Goal: Task Accomplishment & Management: Use online tool/utility

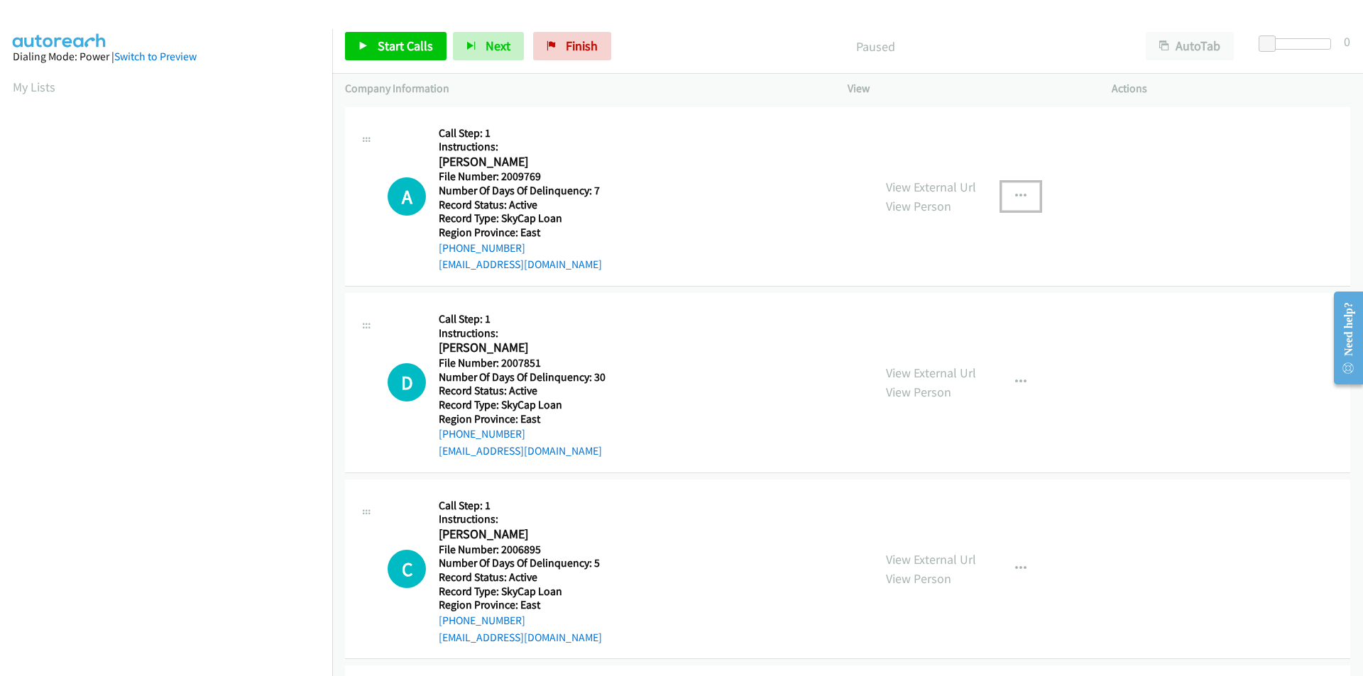
click at [1021, 192] on button "button" at bounding box center [1020, 196] width 38 height 28
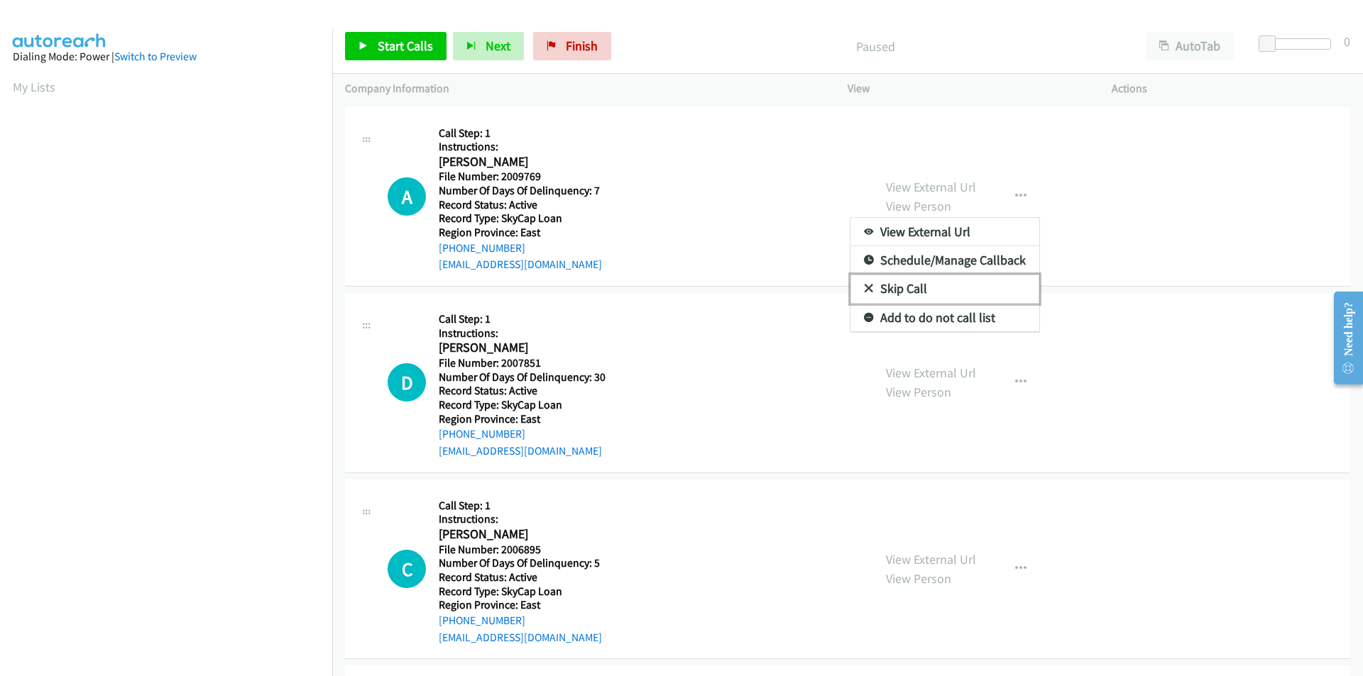
click at [935, 285] on link "Skip Call" at bounding box center [944, 289] width 189 height 28
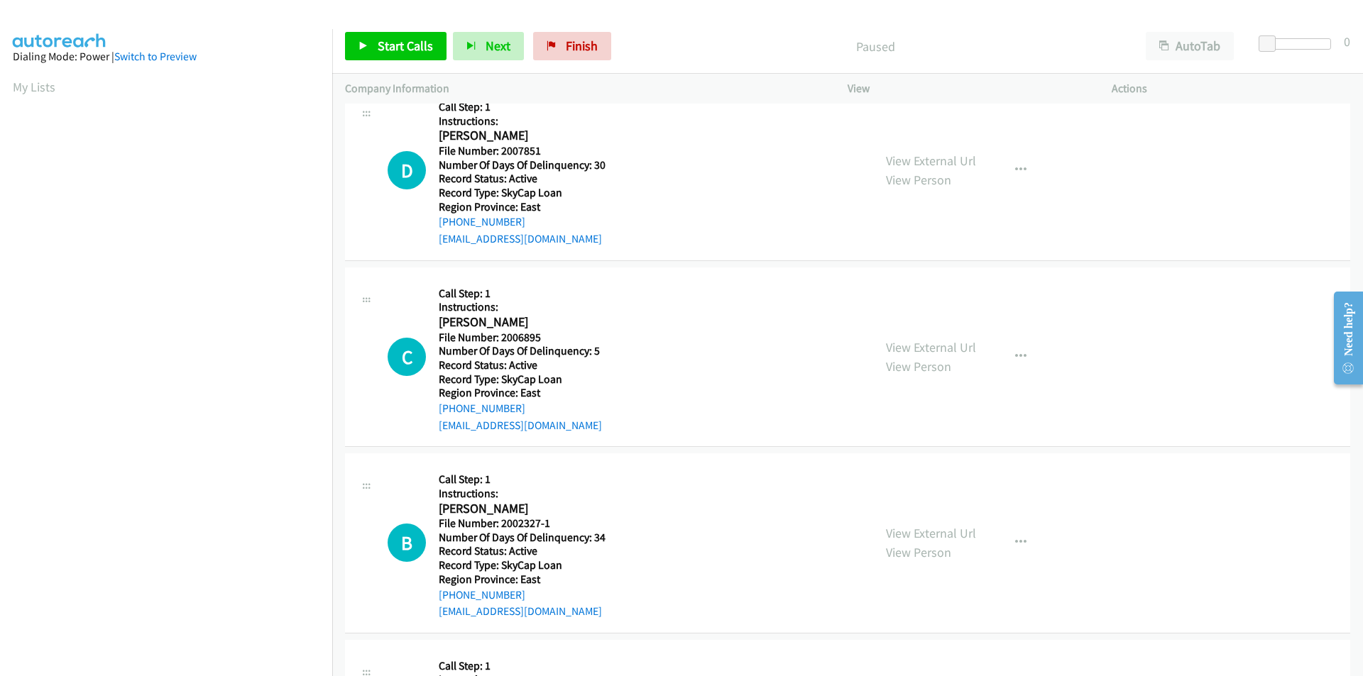
scroll to position [213, 0]
click at [400, 47] on span "Start Calls" at bounding box center [405, 46] width 55 height 16
click at [400, 47] on span "Pause" at bounding box center [394, 46] width 32 height 16
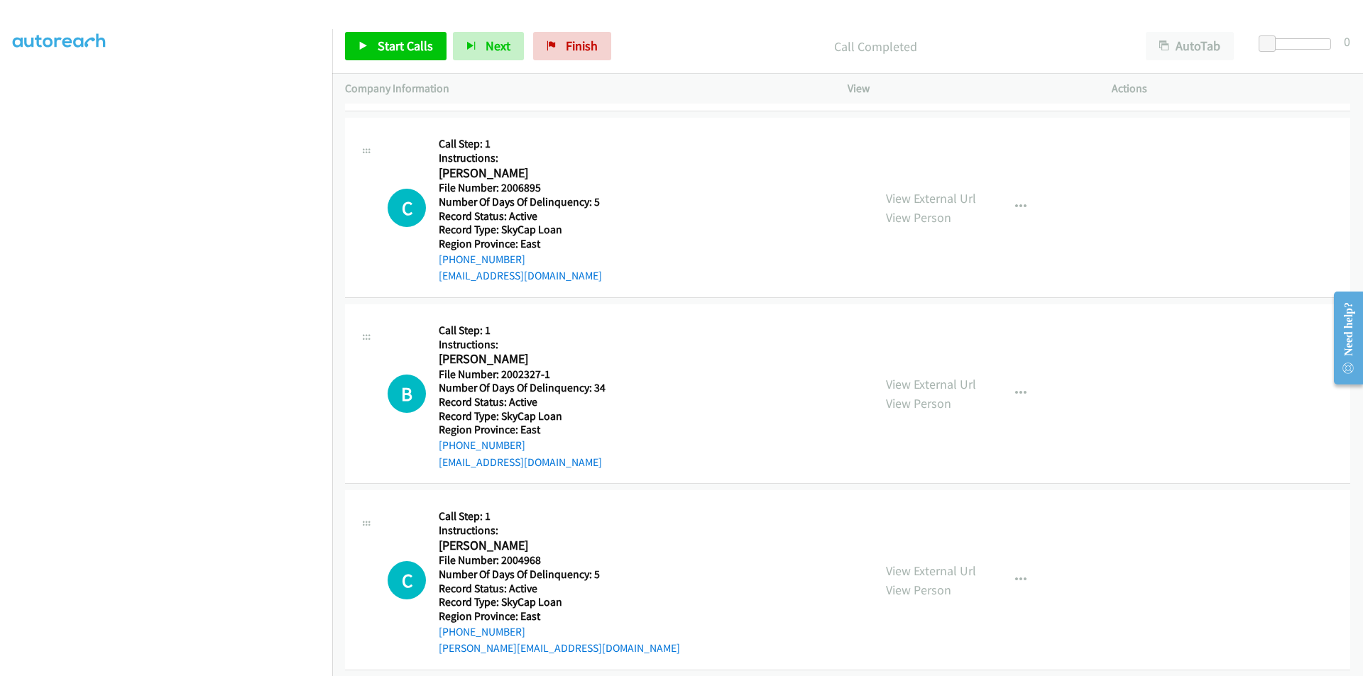
scroll to position [407, 0]
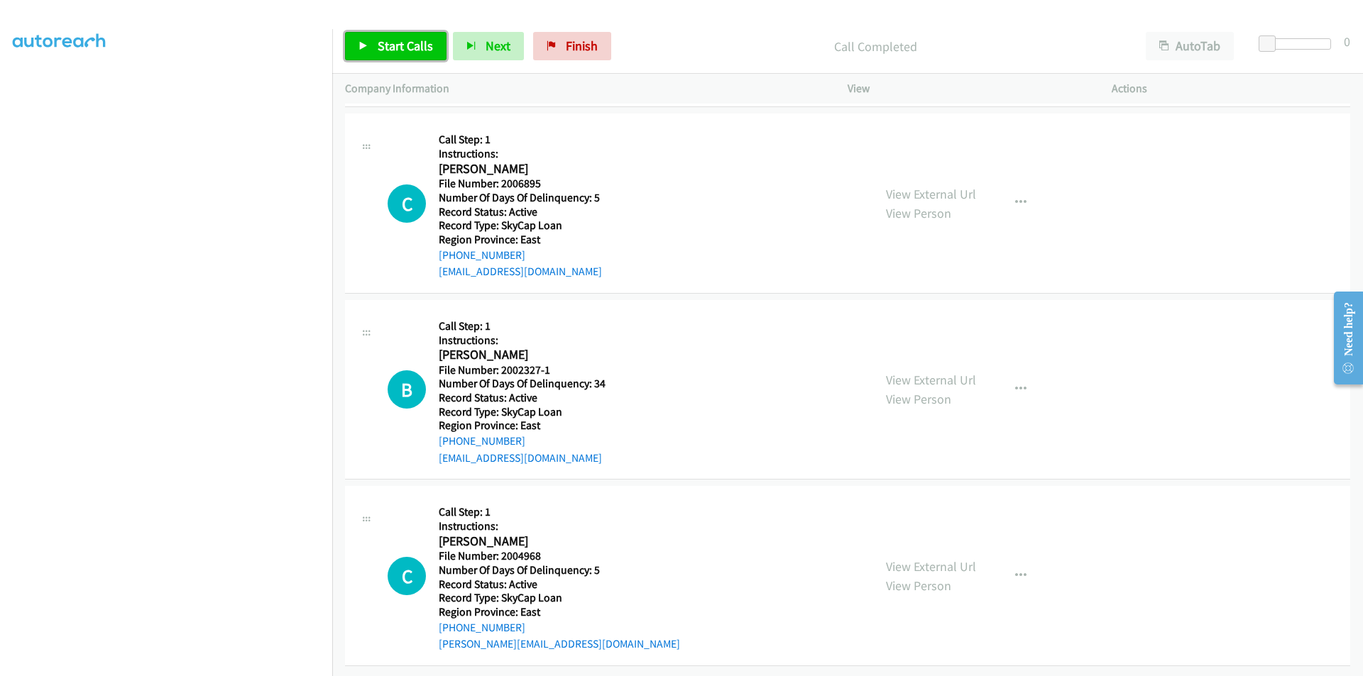
click at [406, 43] on span "Start Calls" at bounding box center [405, 46] width 55 height 16
click at [406, 43] on span "Pause" at bounding box center [394, 46] width 32 height 16
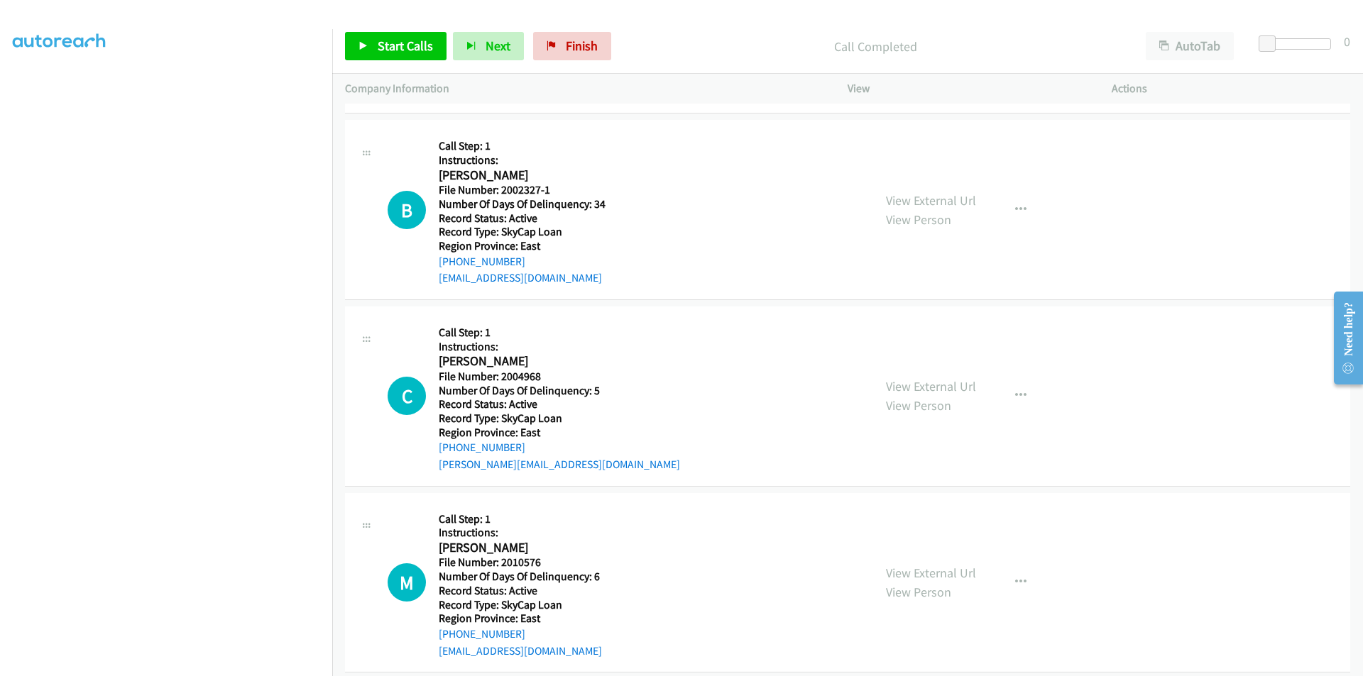
scroll to position [620, 0]
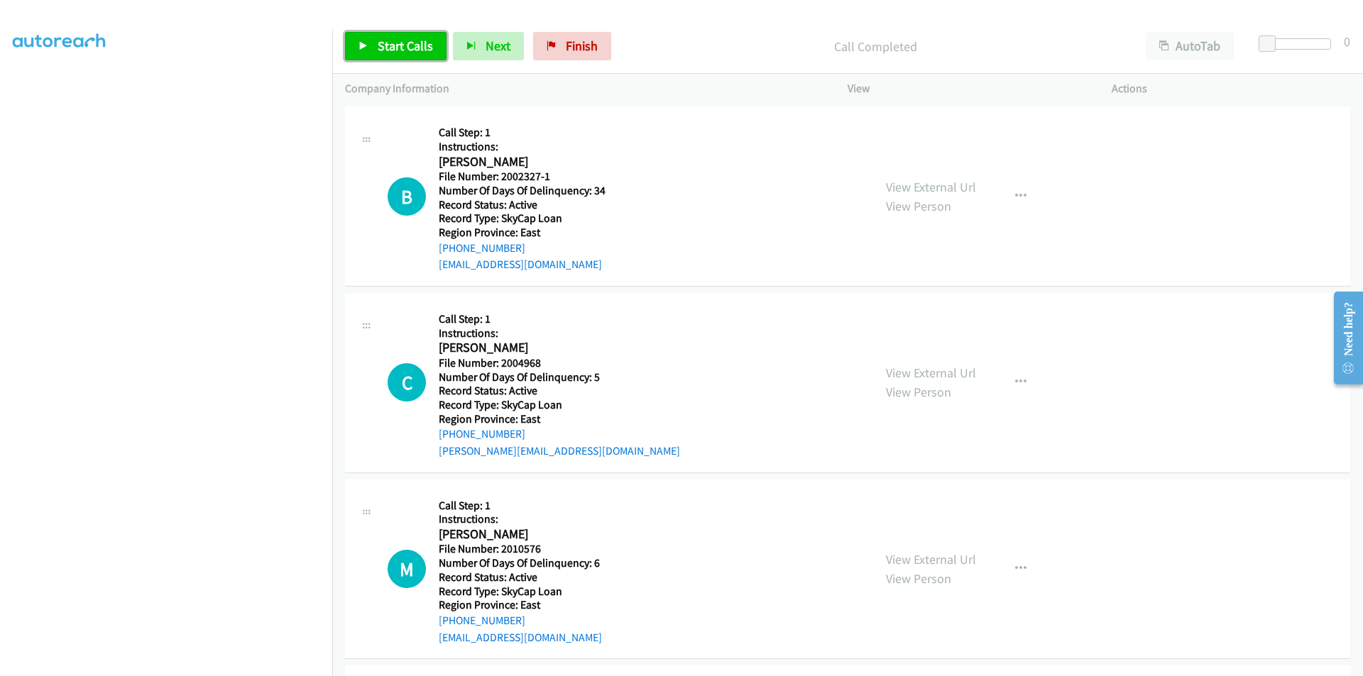
click at [390, 47] on span "Start Calls" at bounding box center [405, 46] width 55 height 16
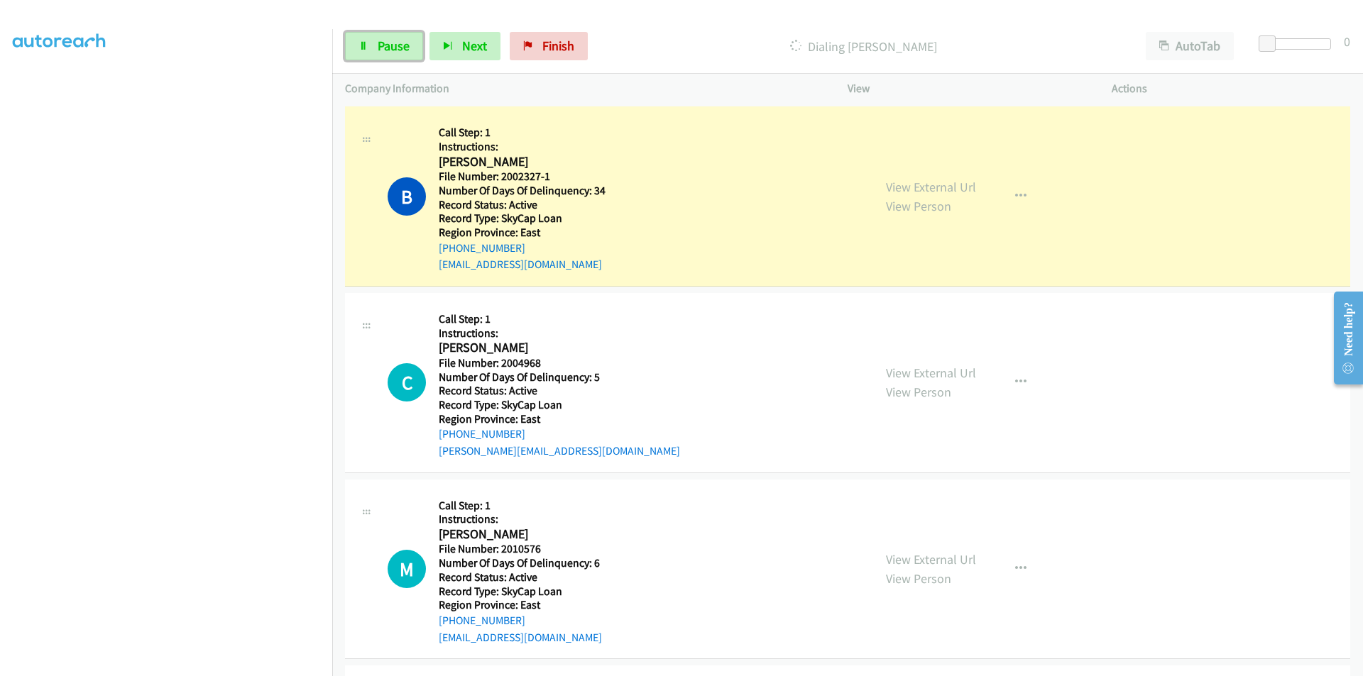
click at [390, 47] on span "Pause" at bounding box center [394, 46] width 32 height 16
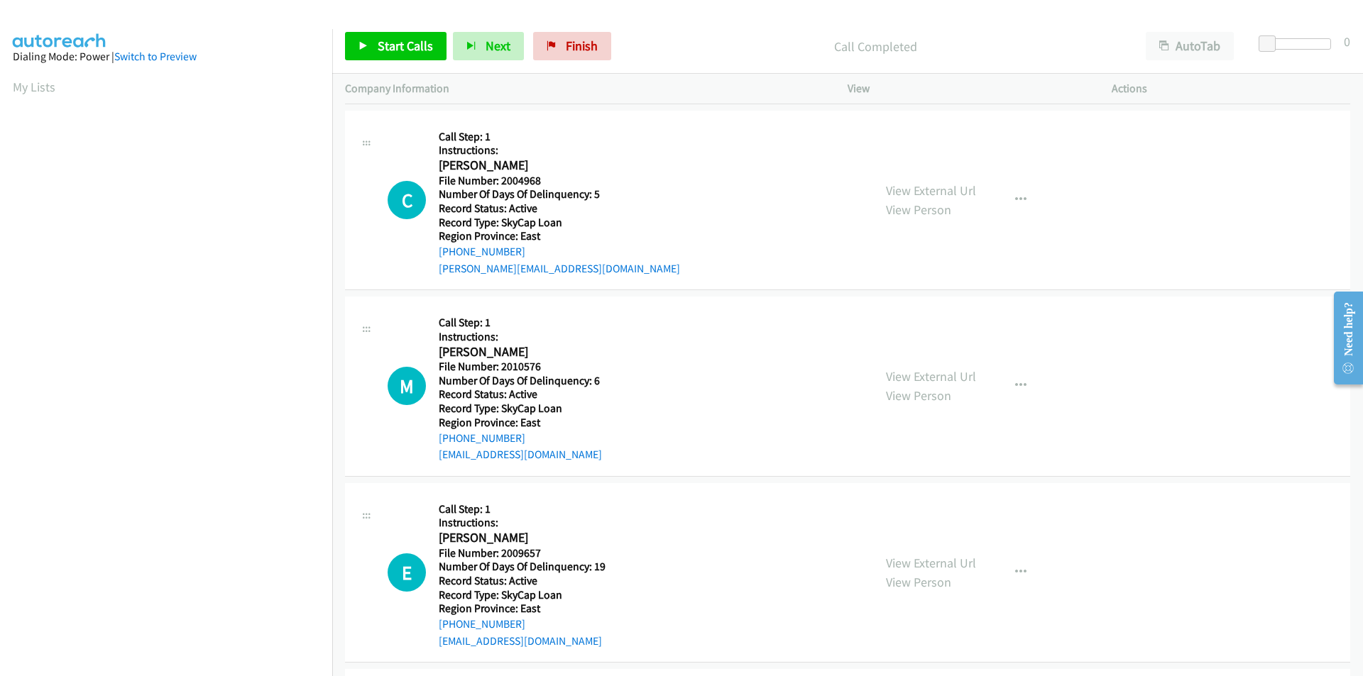
scroll to position [81, 0]
click at [384, 55] on link "Start Calls" at bounding box center [395, 46] width 101 height 28
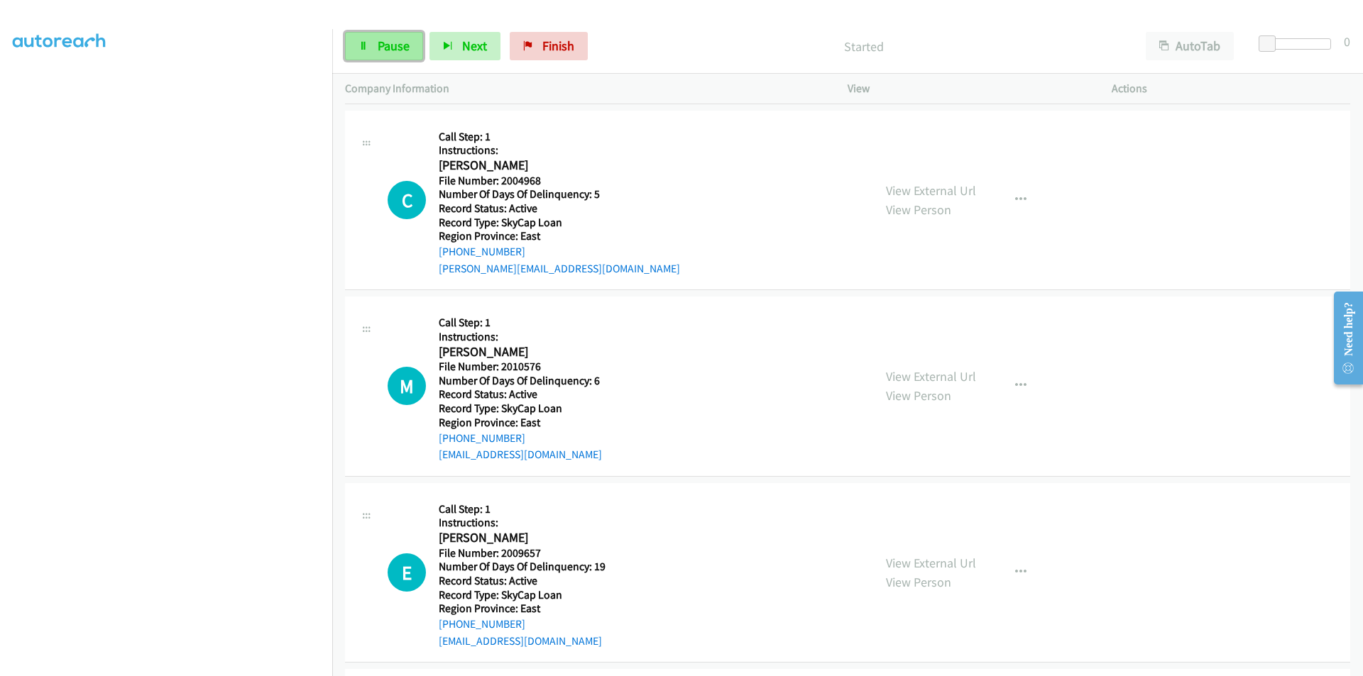
click at [390, 45] on span "Pause" at bounding box center [394, 46] width 32 height 16
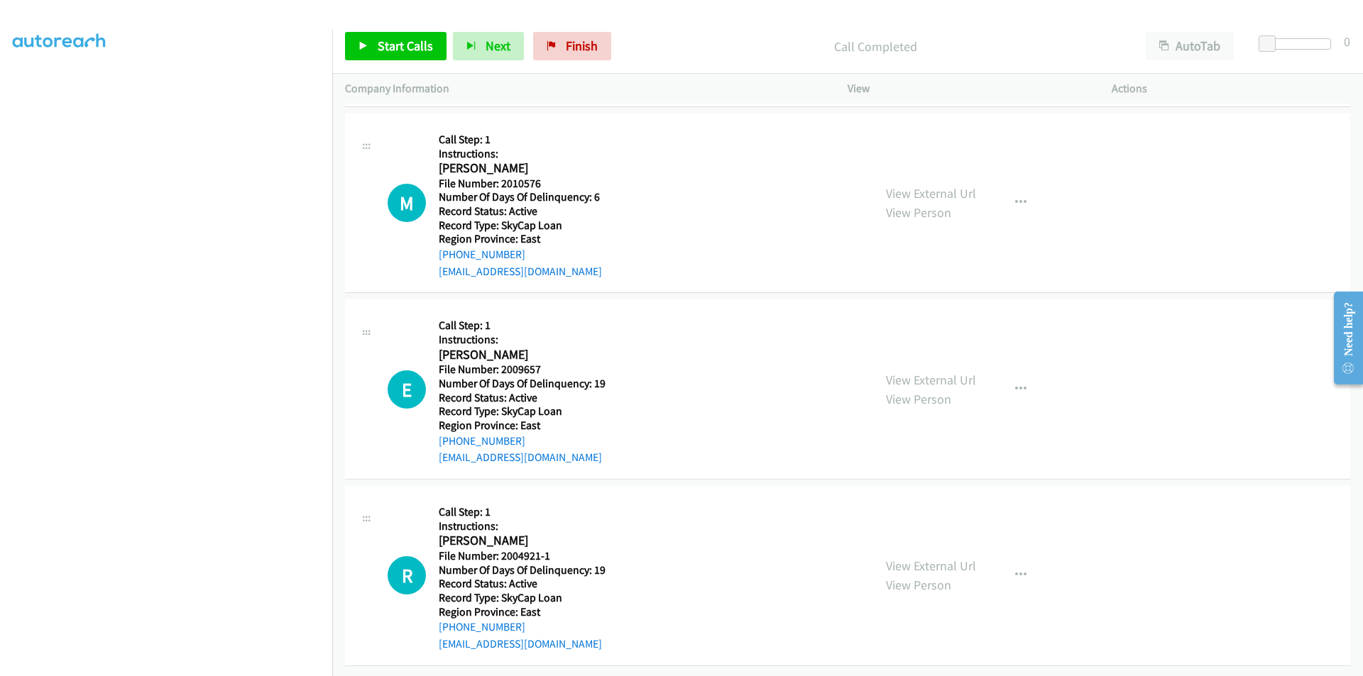
scroll to position [1057, 0]
click at [390, 53] on span "Start Calls" at bounding box center [405, 46] width 55 height 16
click at [390, 50] on span "Pause" at bounding box center [394, 46] width 32 height 16
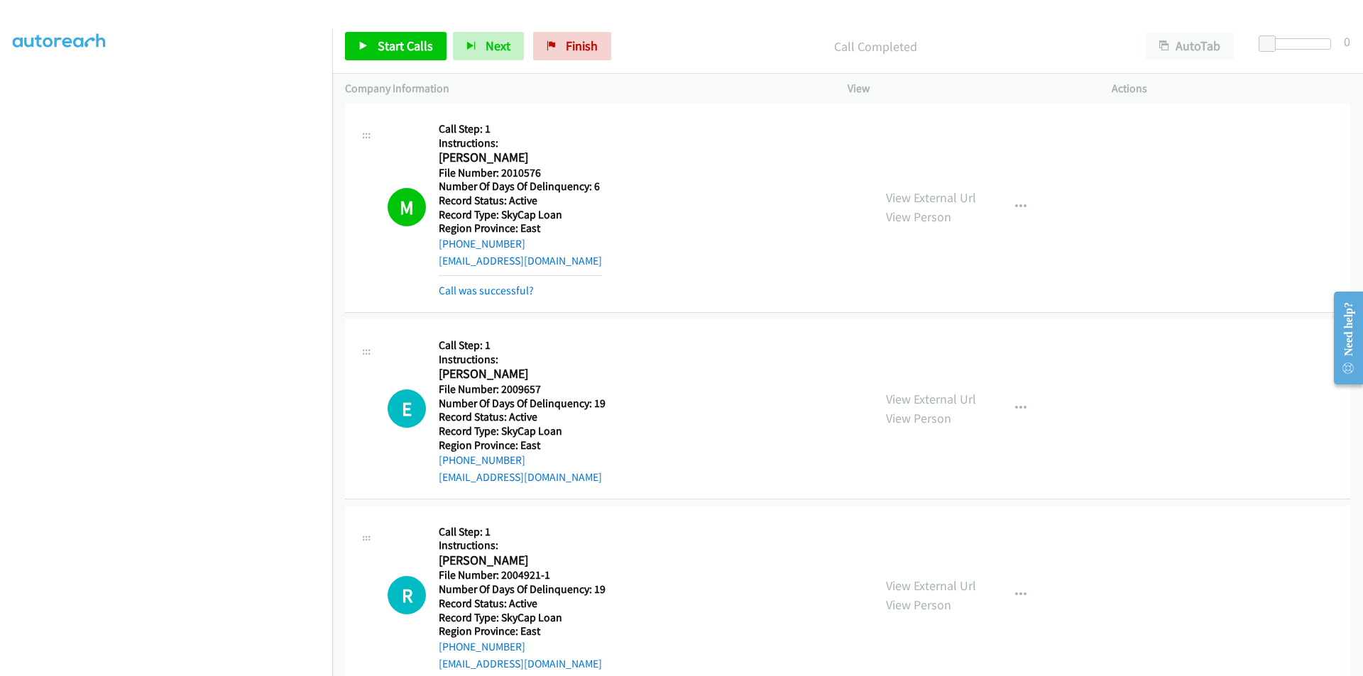
scroll to position [1270, 0]
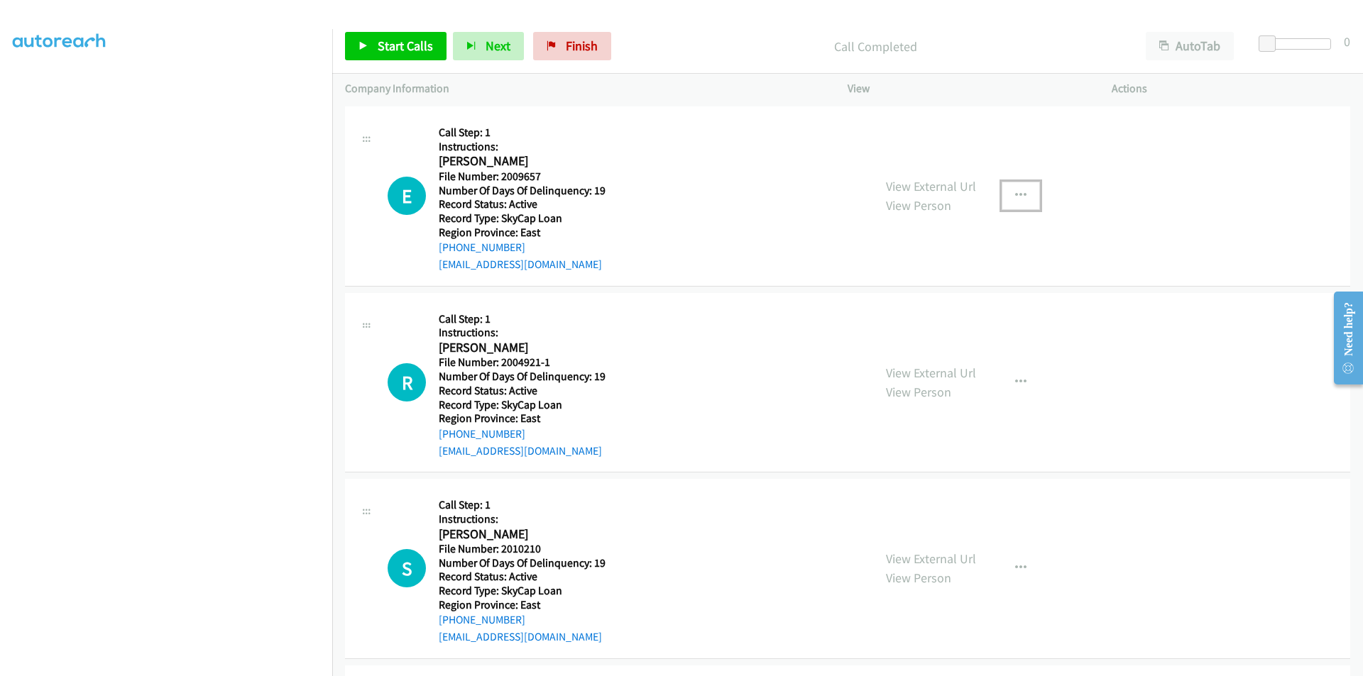
click at [1018, 191] on icon "button" at bounding box center [1020, 195] width 11 height 11
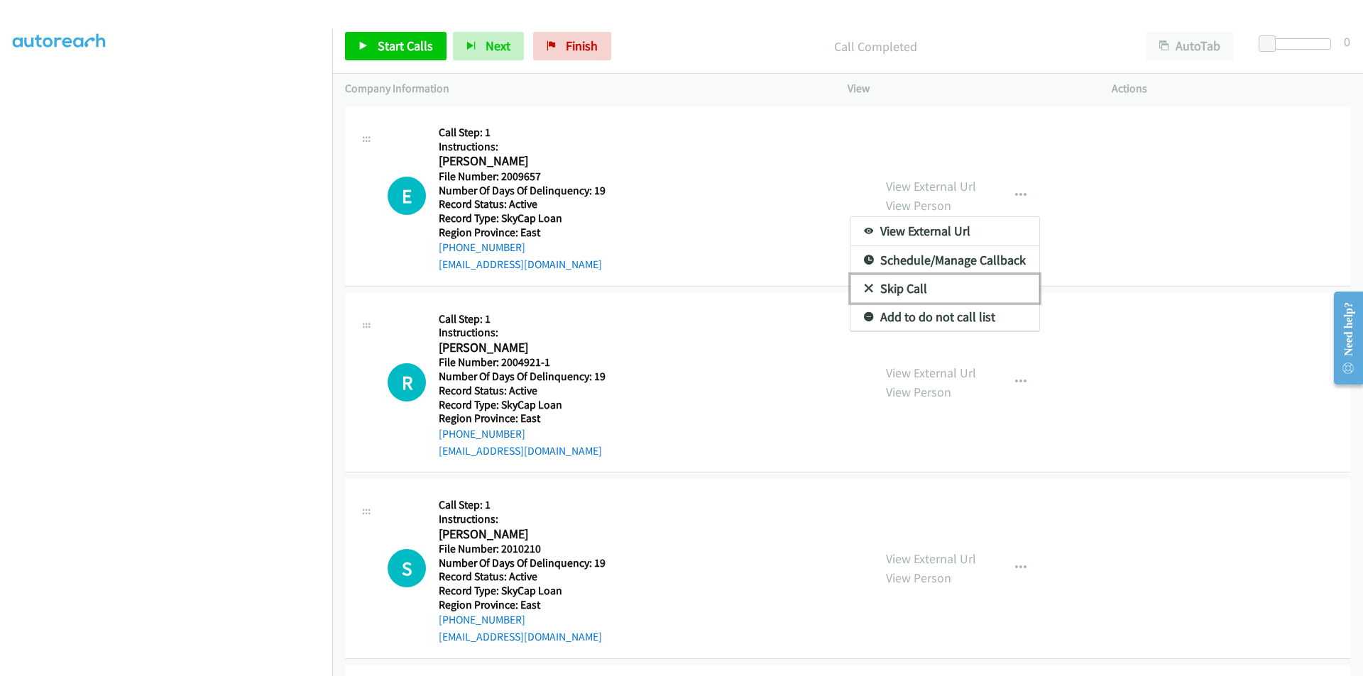
click at [911, 287] on link "Skip Call" at bounding box center [944, 289] width 189 height 28
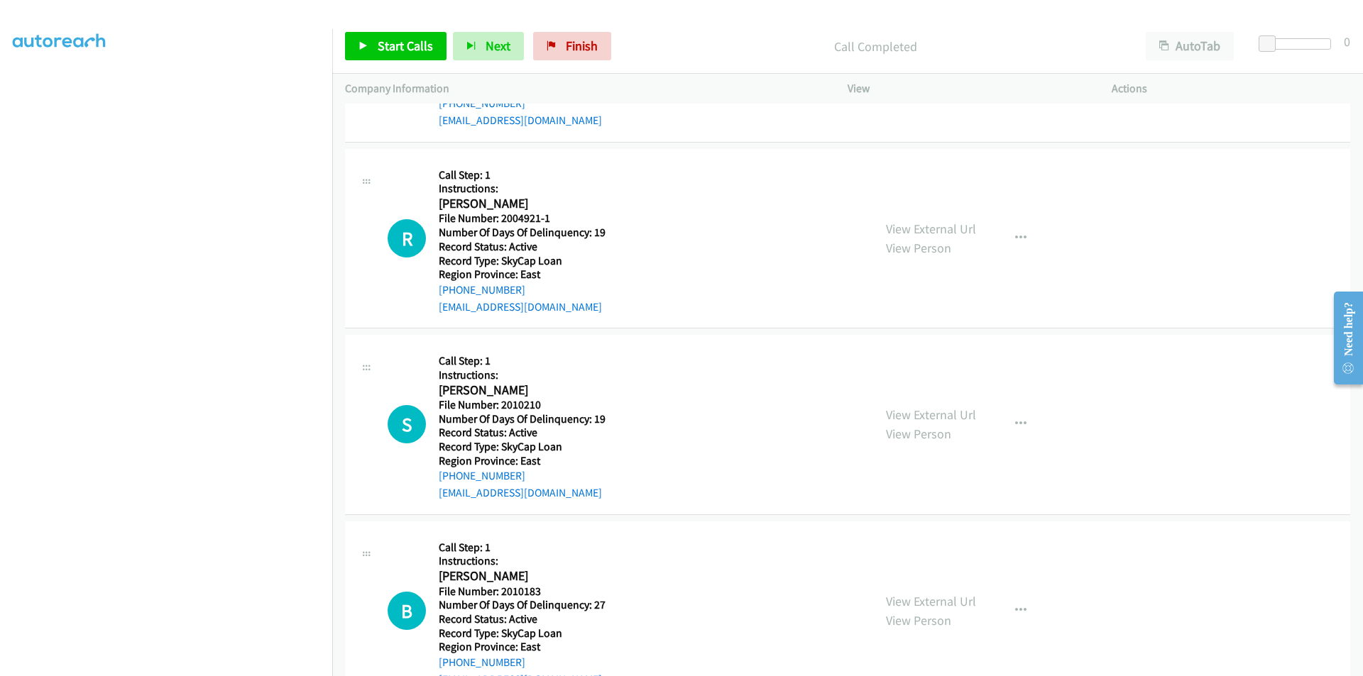
scroll to position [1483, 0]
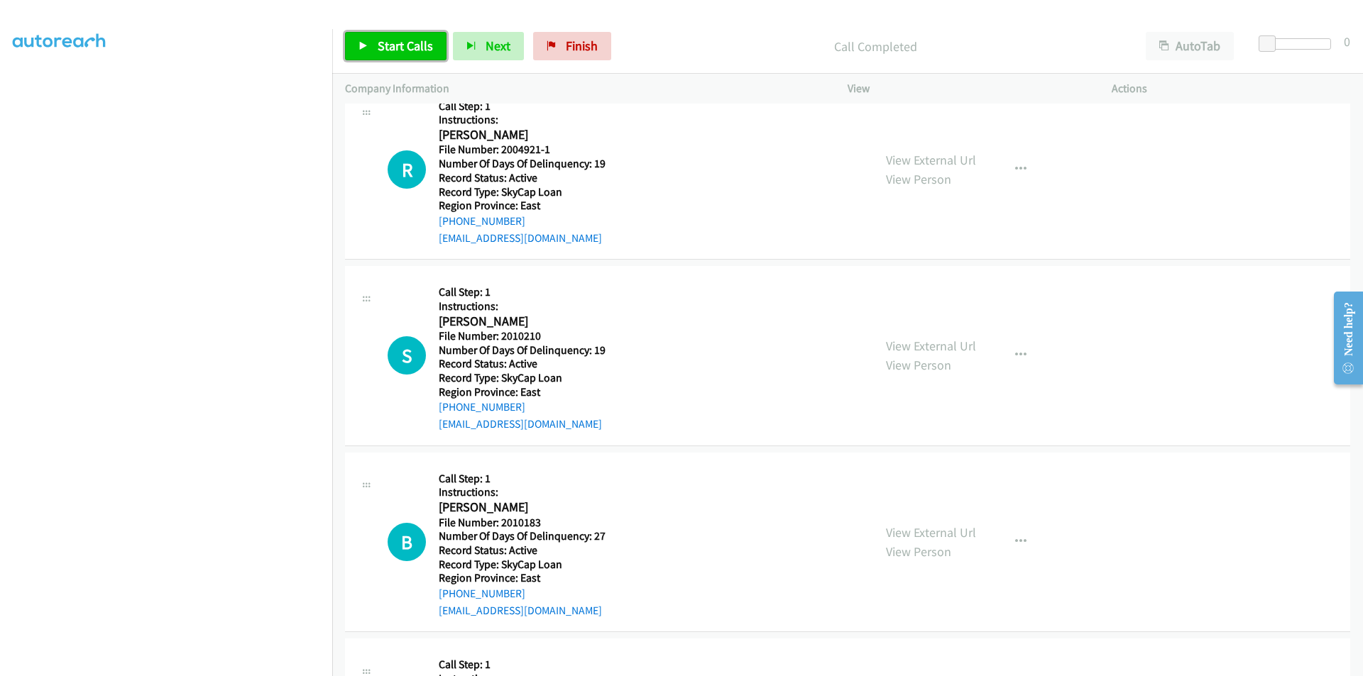
click at [402, 42] on span "Start Calls" at bounding box center [405, 46] width 55 height 16
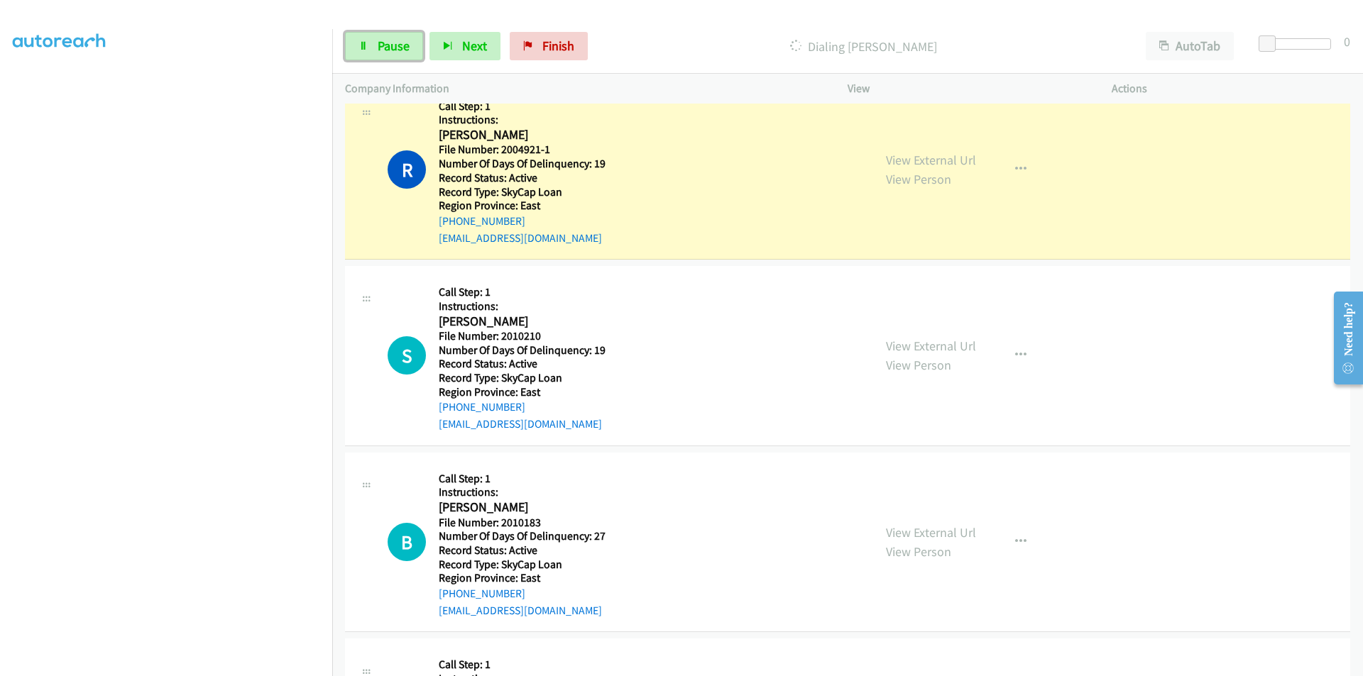
click at [402, 42] on span "Pause" at bounding box center [394, 46] width 32 height 16
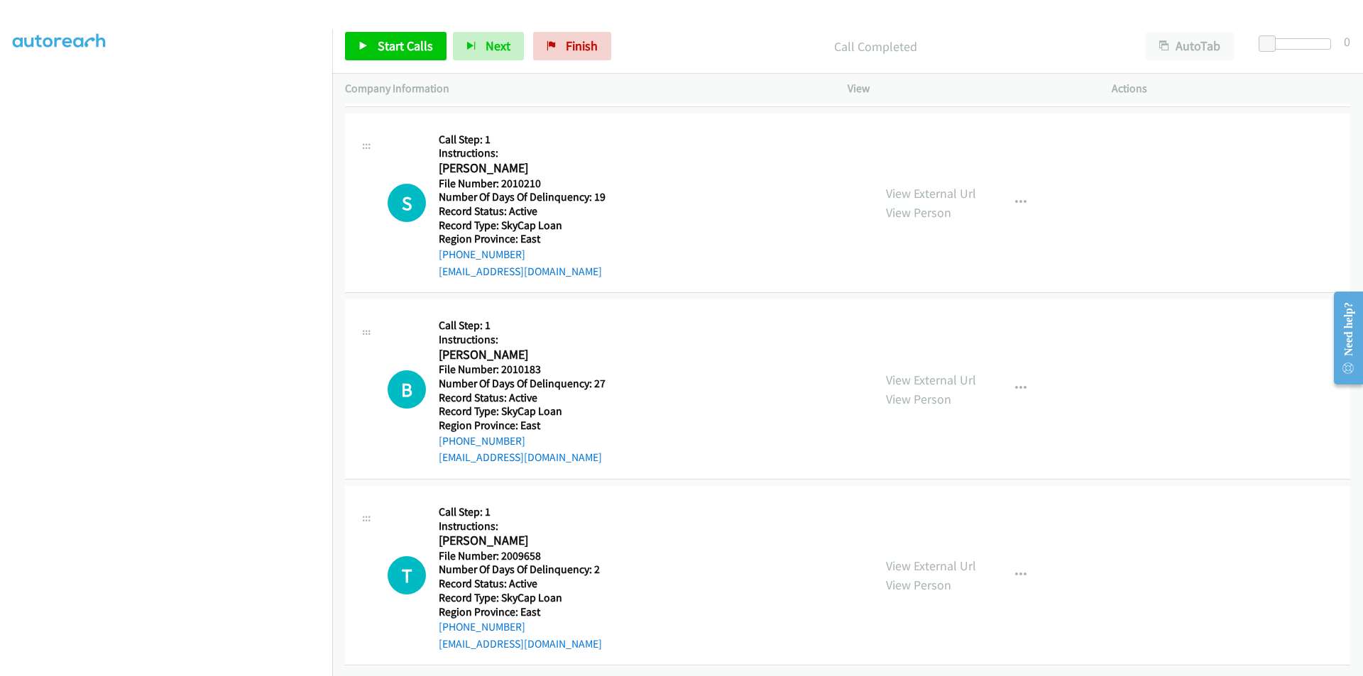
scroll to position [1676, 0]
click at [383, 43] on span "Start Calls" at bounding box center [405, 46] width 55 height 16
click at [383, 43] on span "Pause" at bounding box center [394, 46] width 32 height 16
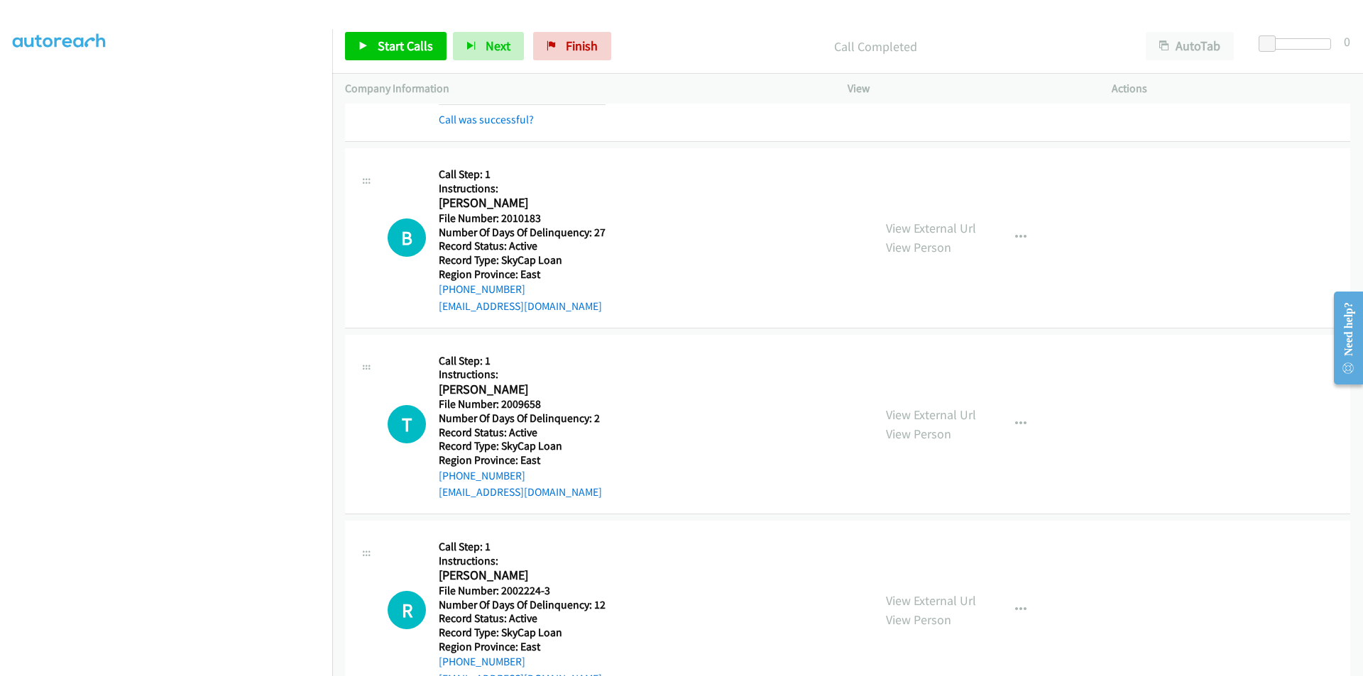
scroll to position [1889, 0]
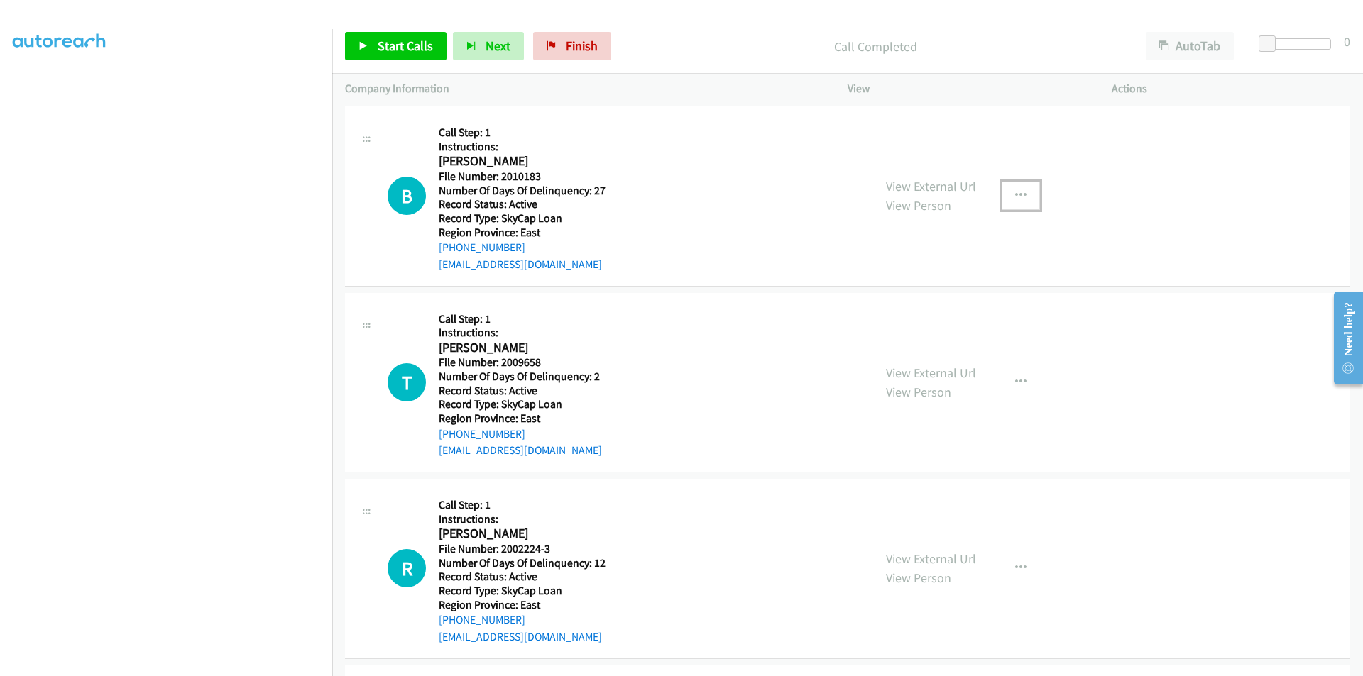
click at [1018, 194] on icon "button" at bounding box center [1020, 195] width 11 height 11
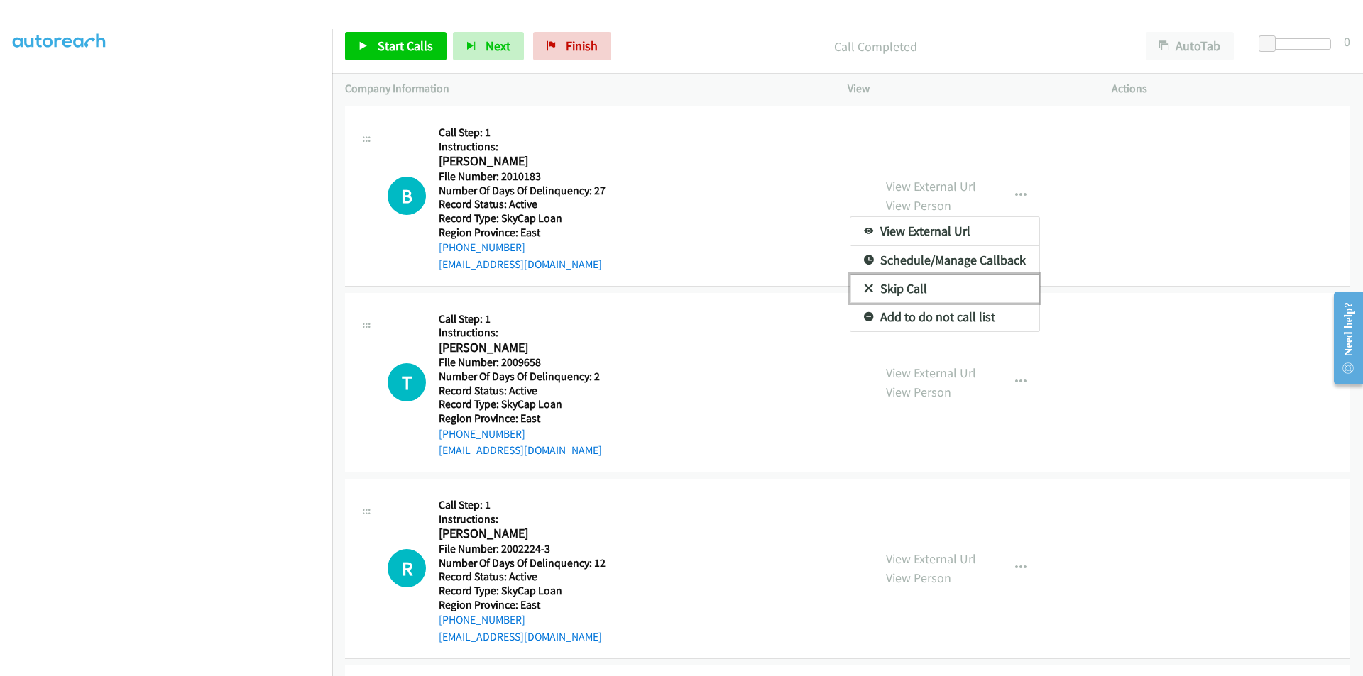
click at [942, 284] on link "Skip Call" at bounding box center [944, 289] width 189 height 28
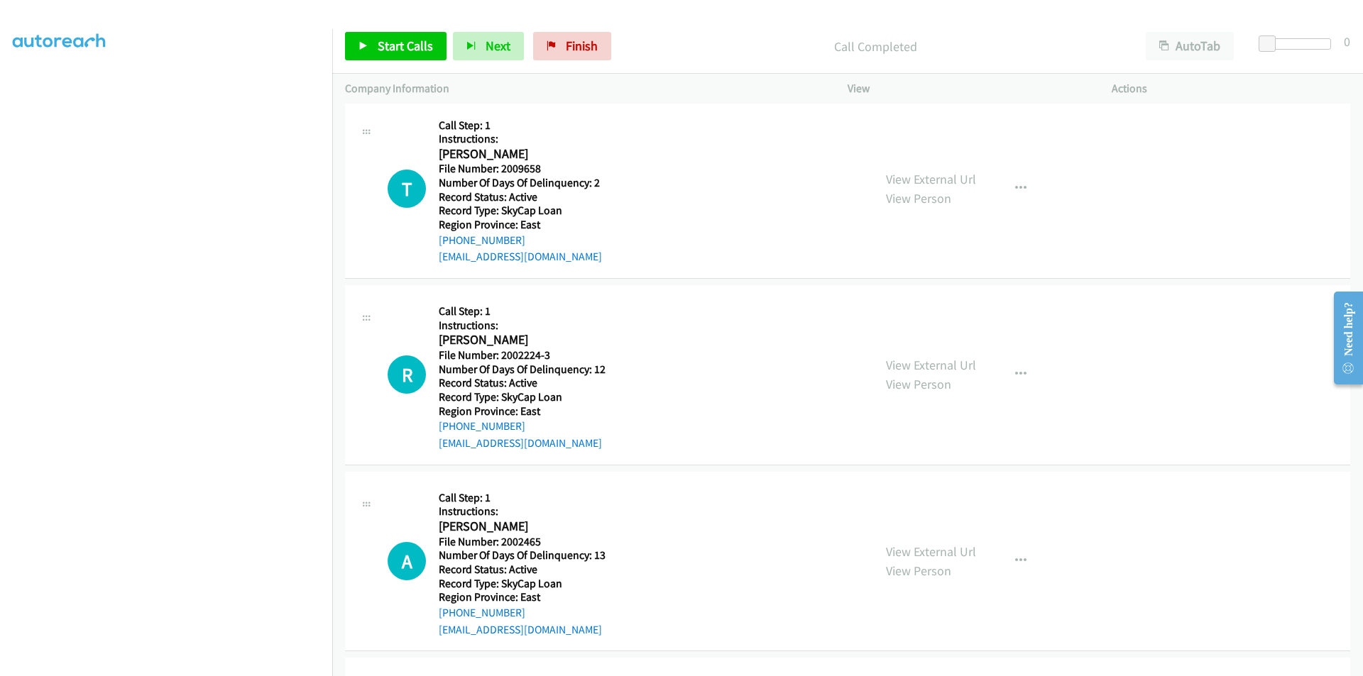
scroll to position [2102, 0]
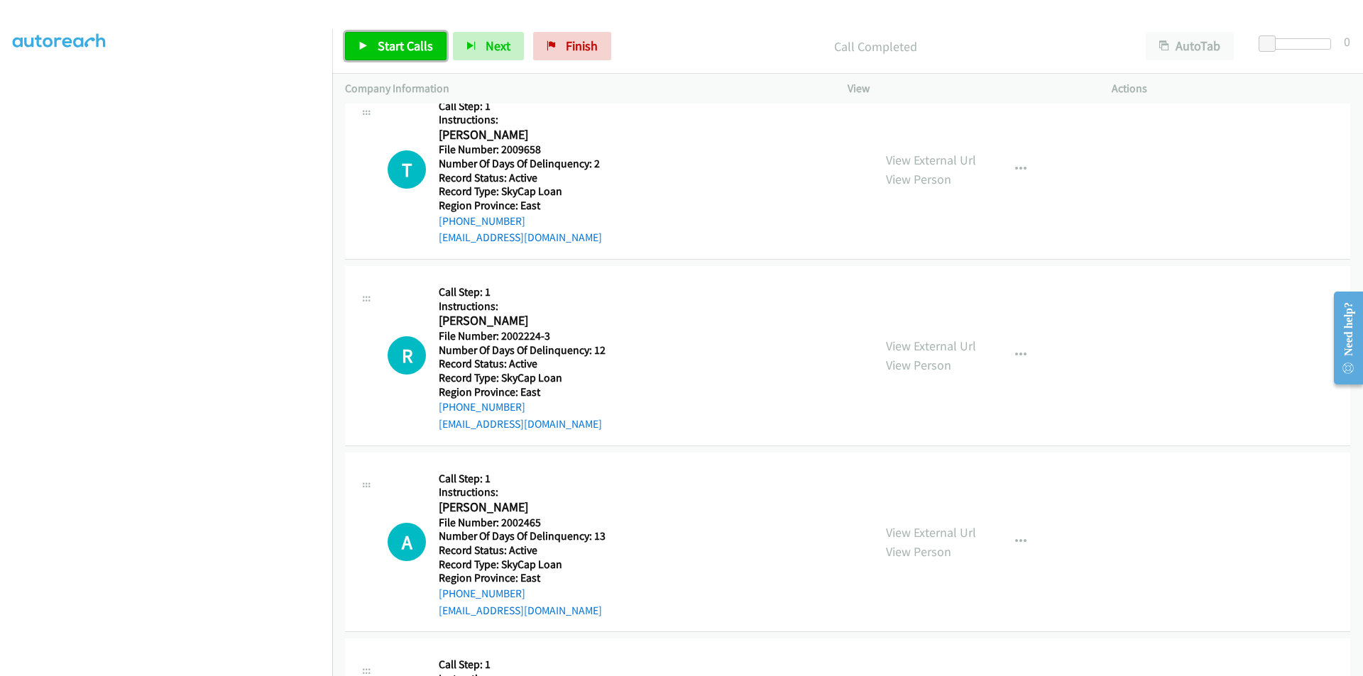
click at [409, 45] on span "Start Calls" at bounding box center [405, 46] width 55 height 16
click at [409, 45] on link "Pause" at bounding box center [384, 46] width 78 height 28
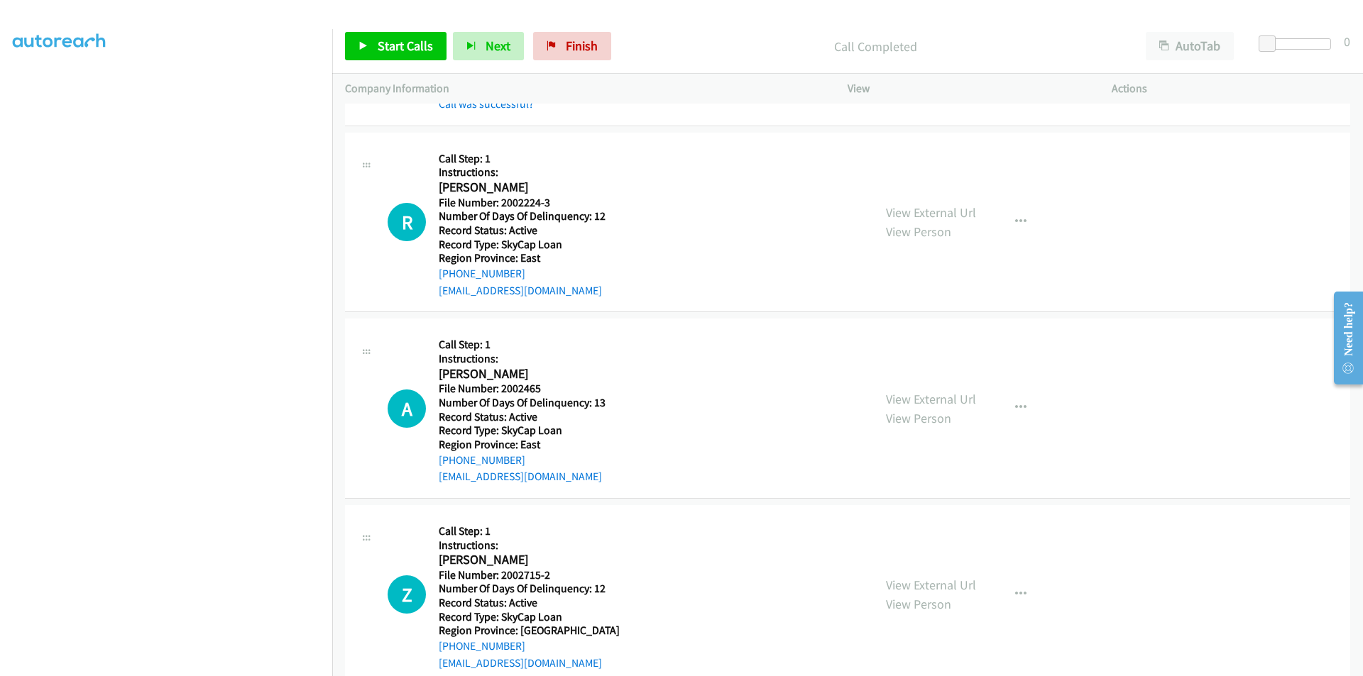
scroll to position [2296, 0]
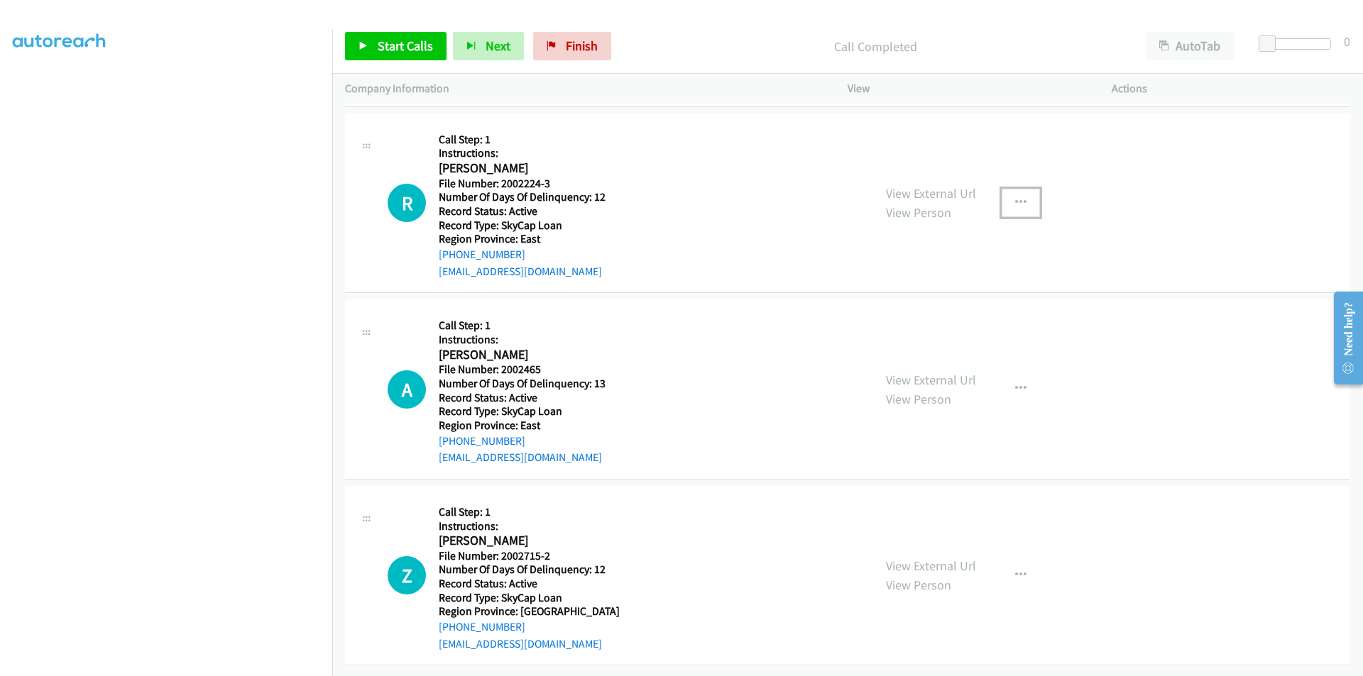
click at [1026, 192] on button "button" at bounding box center [1020, 203] width 38 height 28
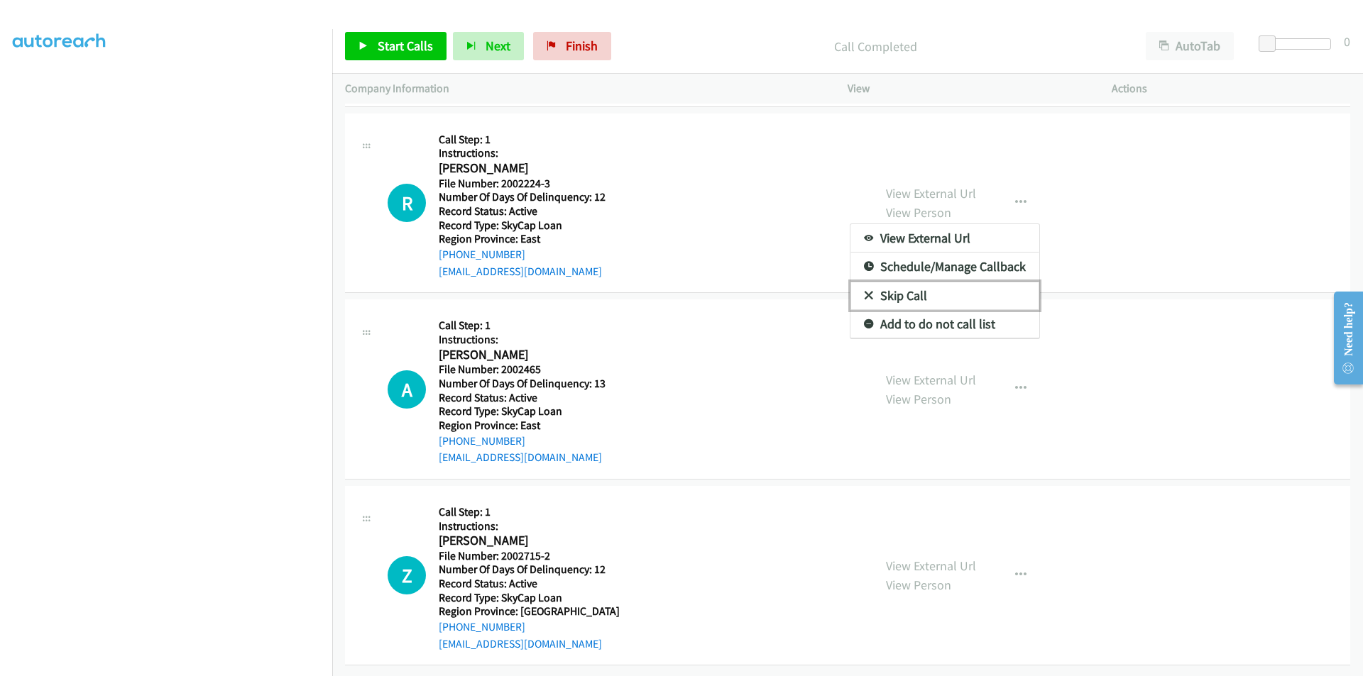
click at [947, 282] on link "Skip Call" at bounding box center [944, 296] width 189 height 28
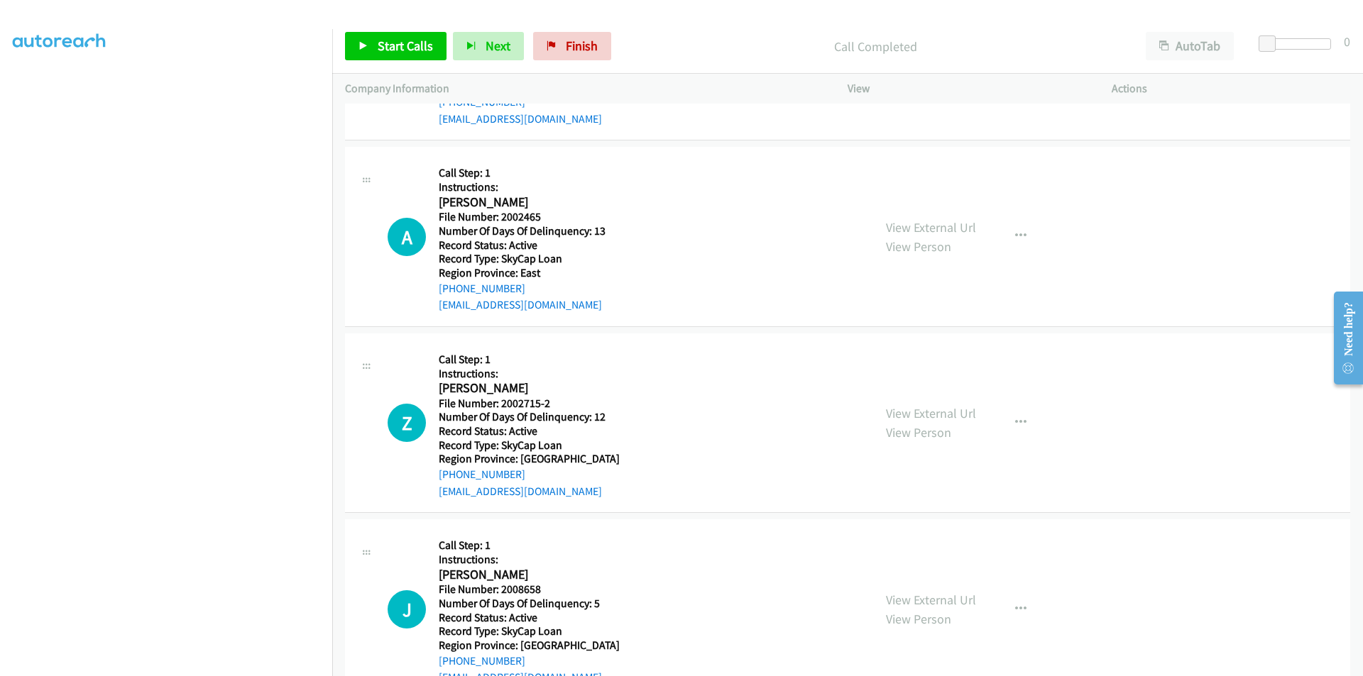
scroll to position [2509, 0]
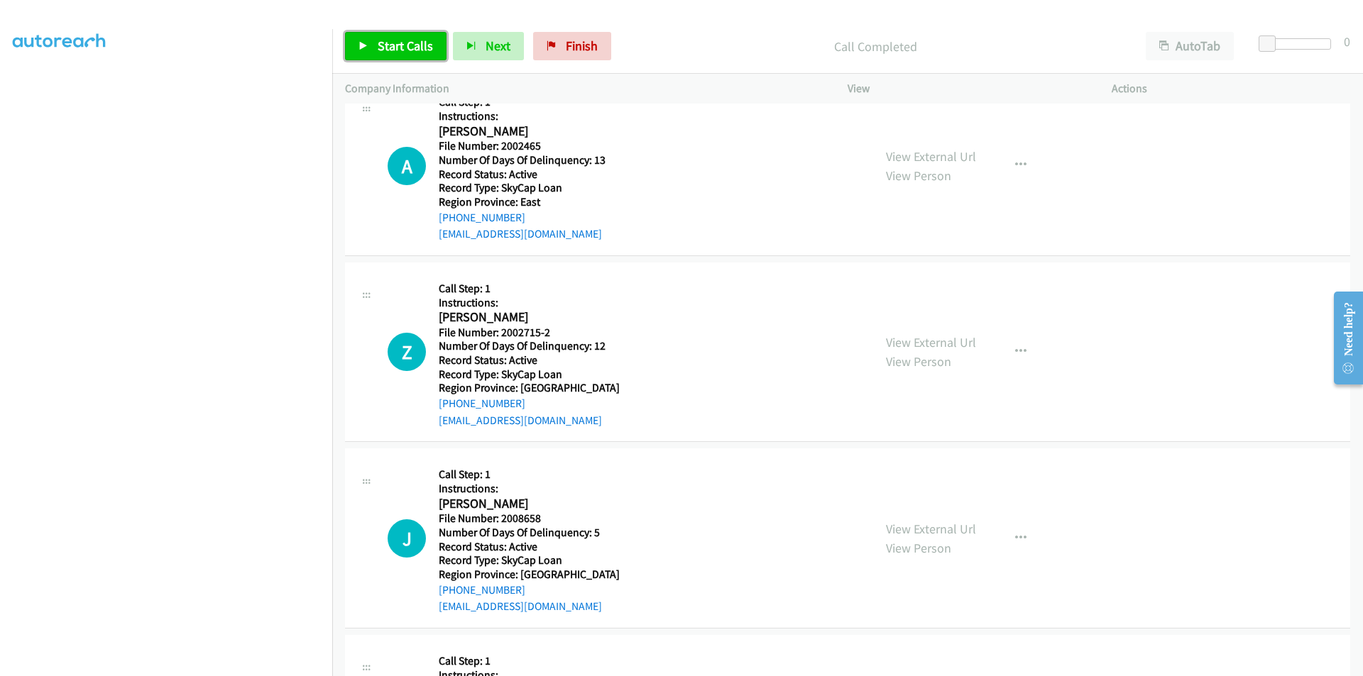
click at [397, 48] on span "Start Calls" at bounding box center [405, 46] width 55 height 16
click at [397, 48] on span "Pause" at bounding box center [394, 46] width 32 height 16
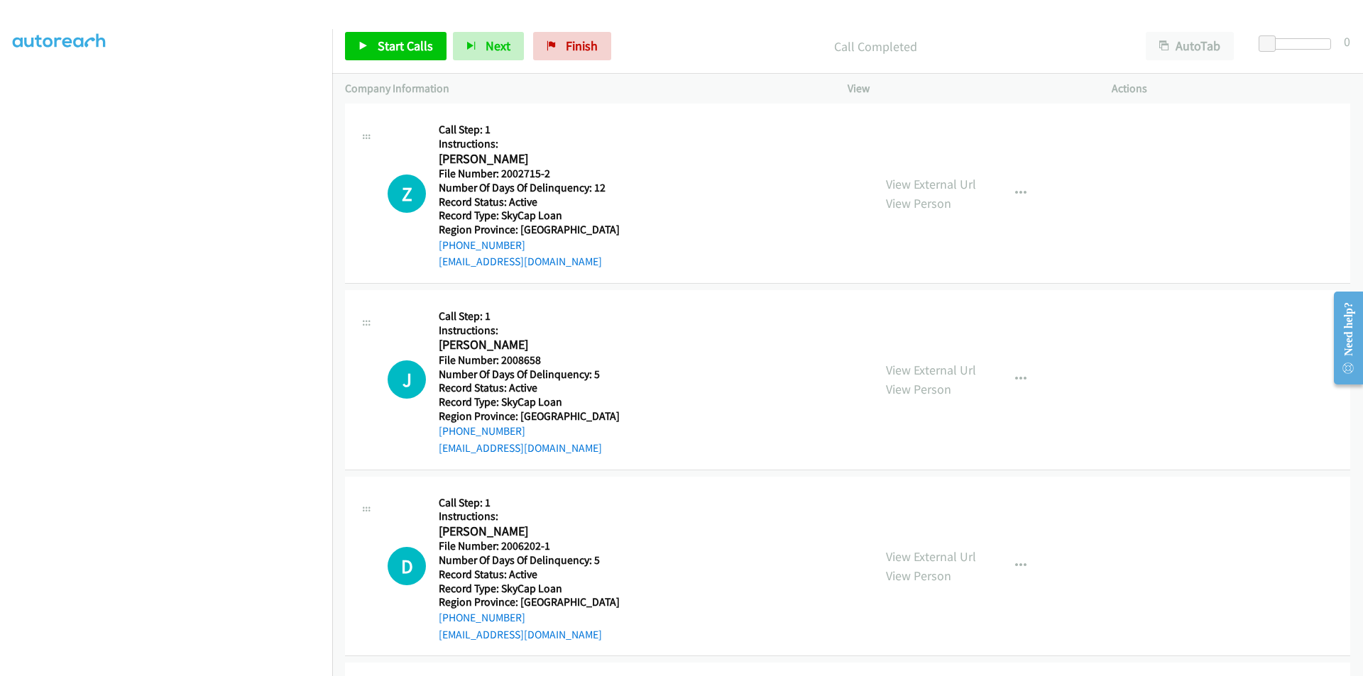
scroll to position [2722, 0]
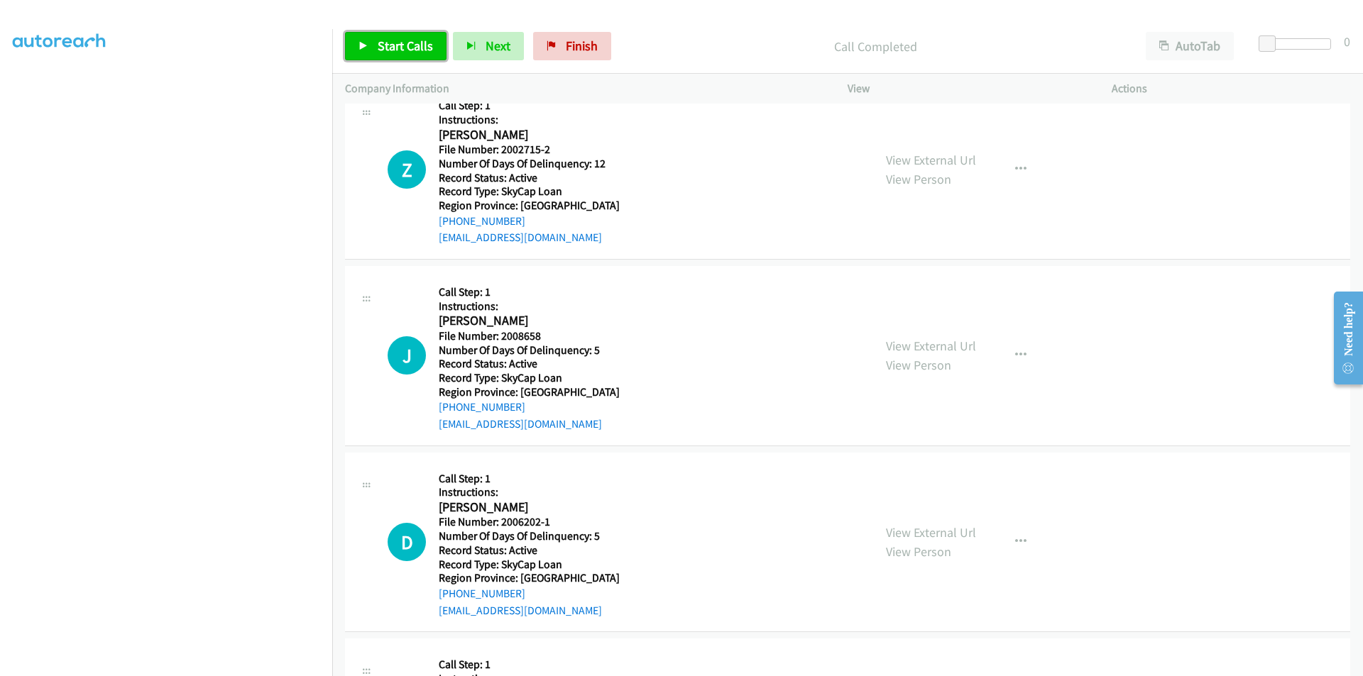
click at [399, 37] on link "Start Calls" at bounding box center [395, 46] width 101 height 28
click at [393, 38] on span "Pause" at bounding box center [394, 46] width 32 height 16
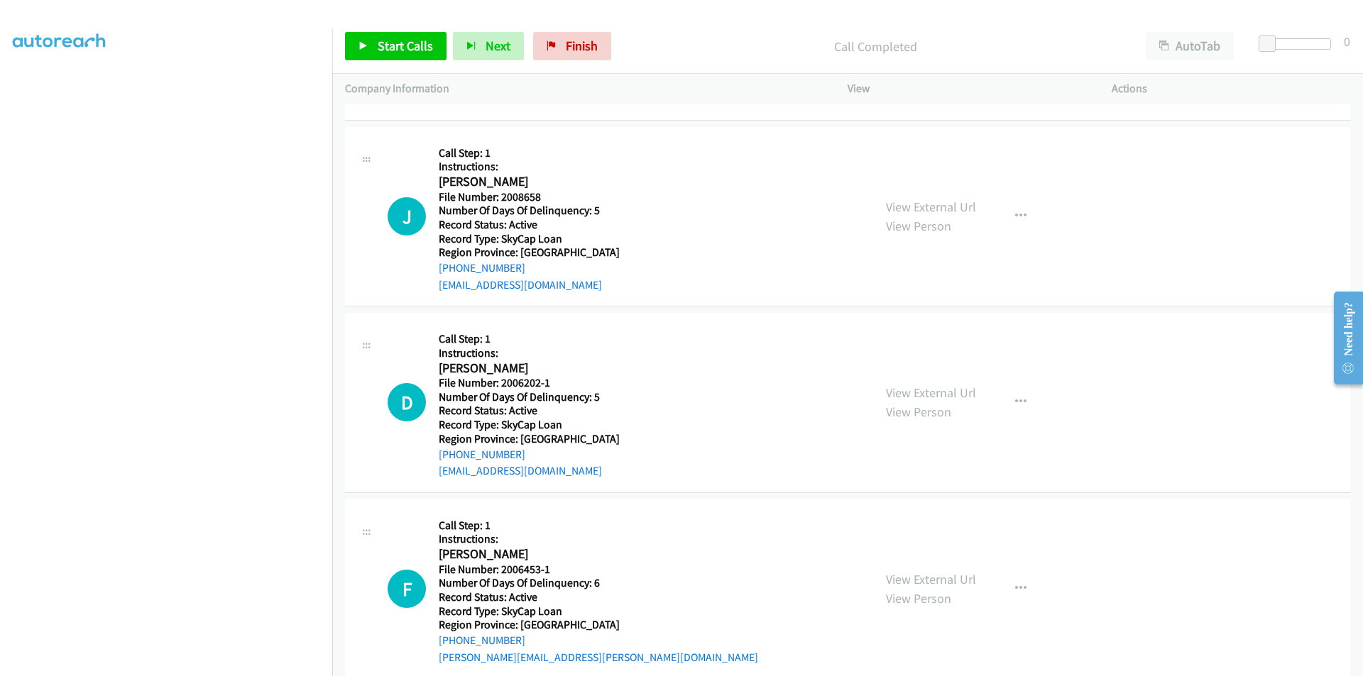
scroll to position [2916, 0]
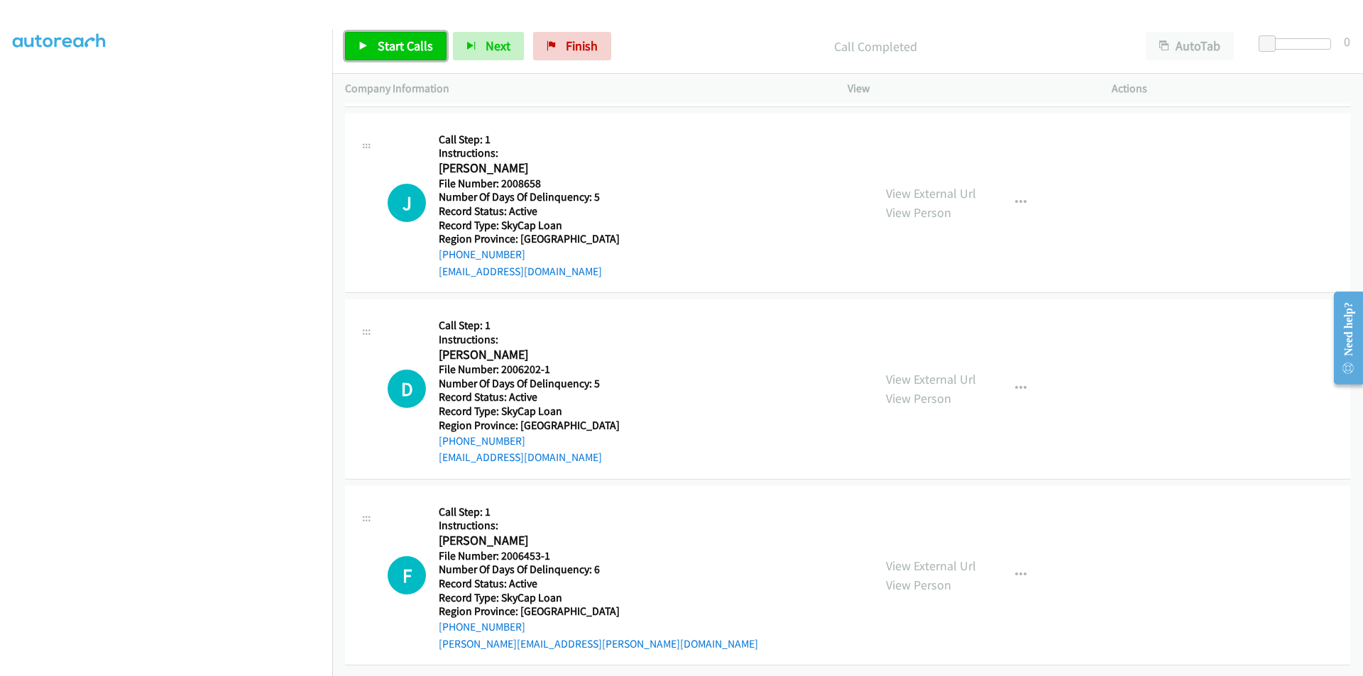
click at [386, 42] on span "Start Calls" at bounding box center [405, 46] width 55 height 16
click at [386, 42] on span "Pause" at bounding box center [394, 46] width 32 height 16
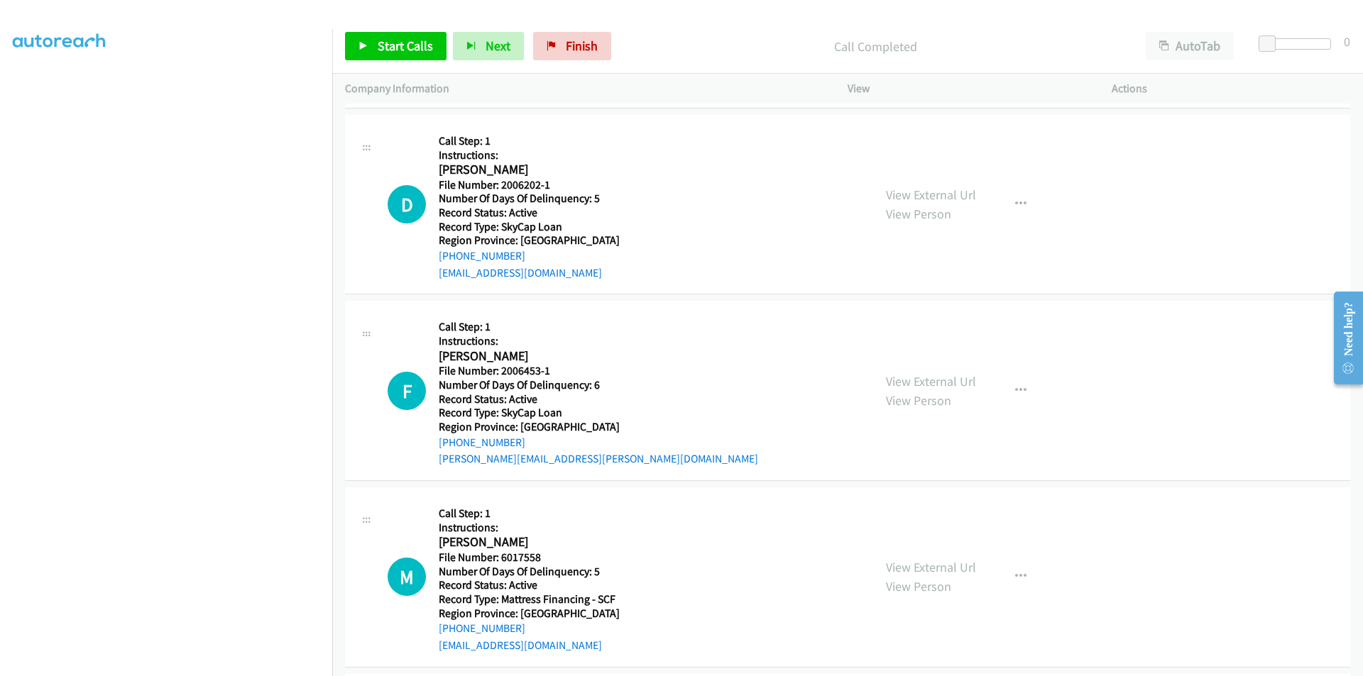
scroll to position [3128, 0]
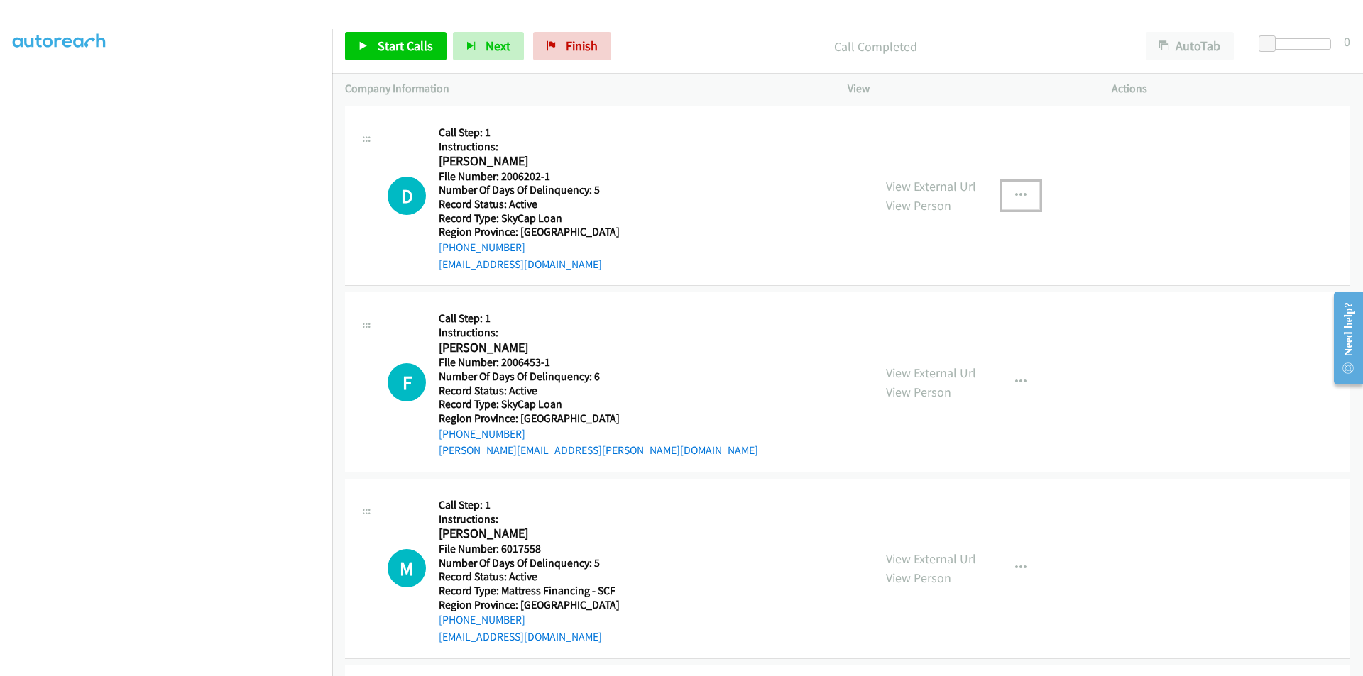
click at [1015, 192] on icon "button" at bounding box center [1020, 195] width 11 height 11
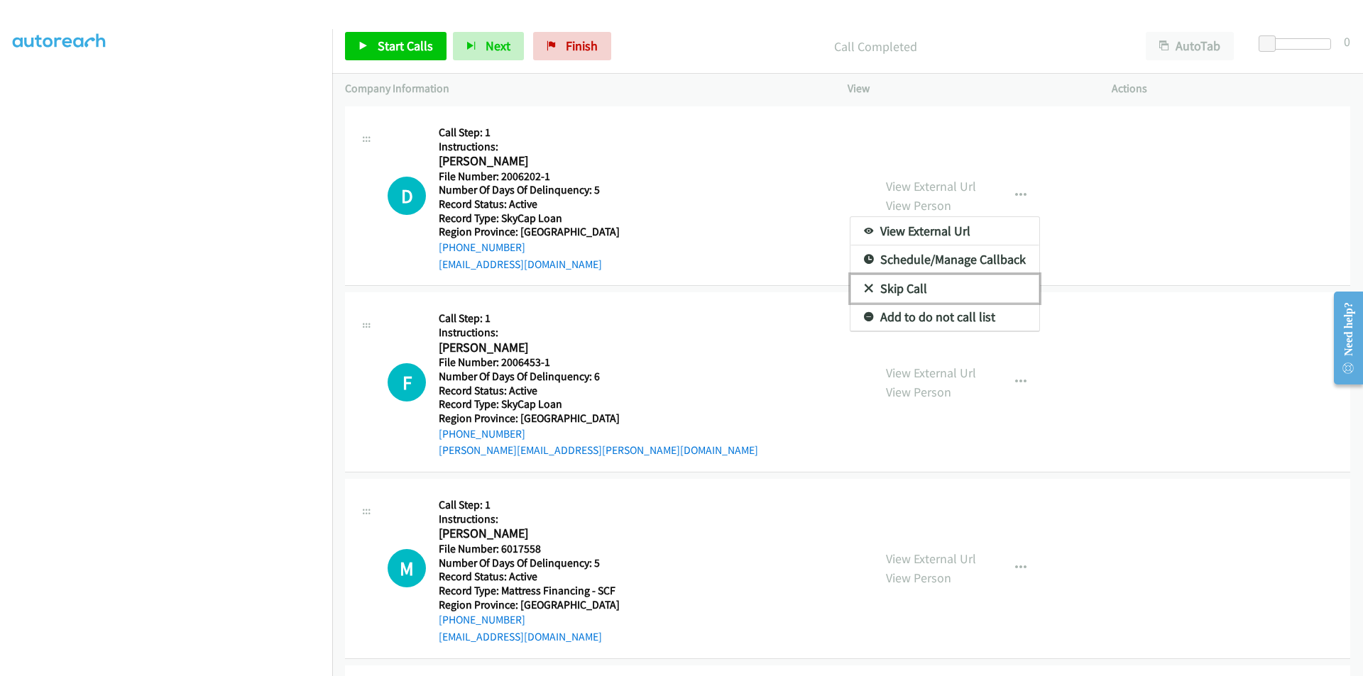
click at [932, 290] on link "Skip Call" at bounding box center [944, 289] width 189 height 28
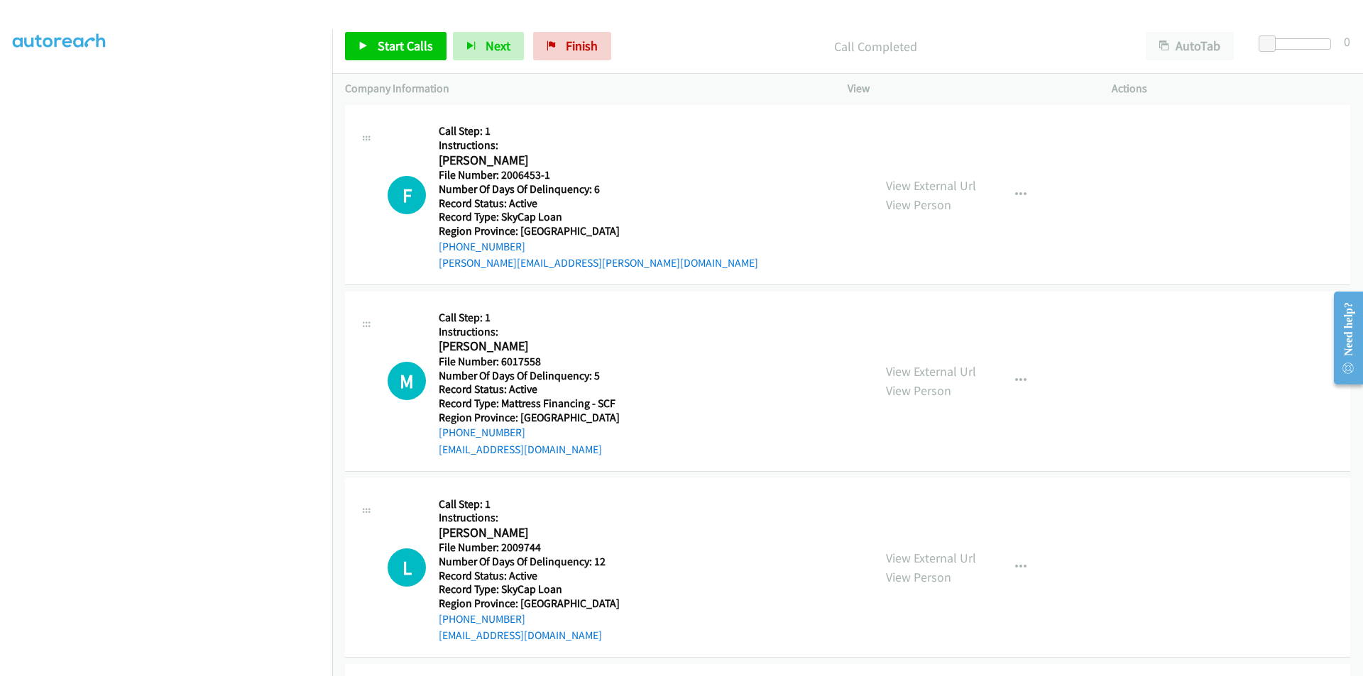
scroll to position [3341, 0]
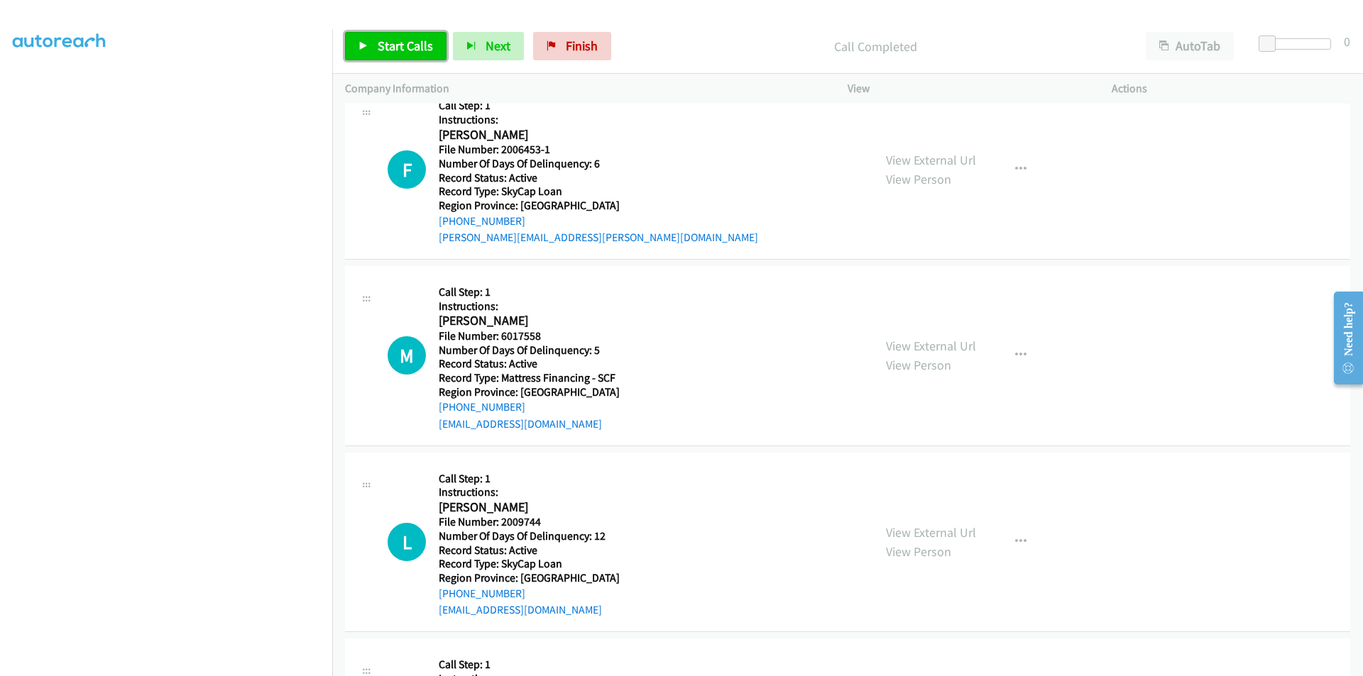
click at [395, 43] on span "Start Calls" at bounding box center [405, 46] width 55 height 16
click at [395, 43] on span "Pause" at bounding box center [394, 46] width 32 height 16
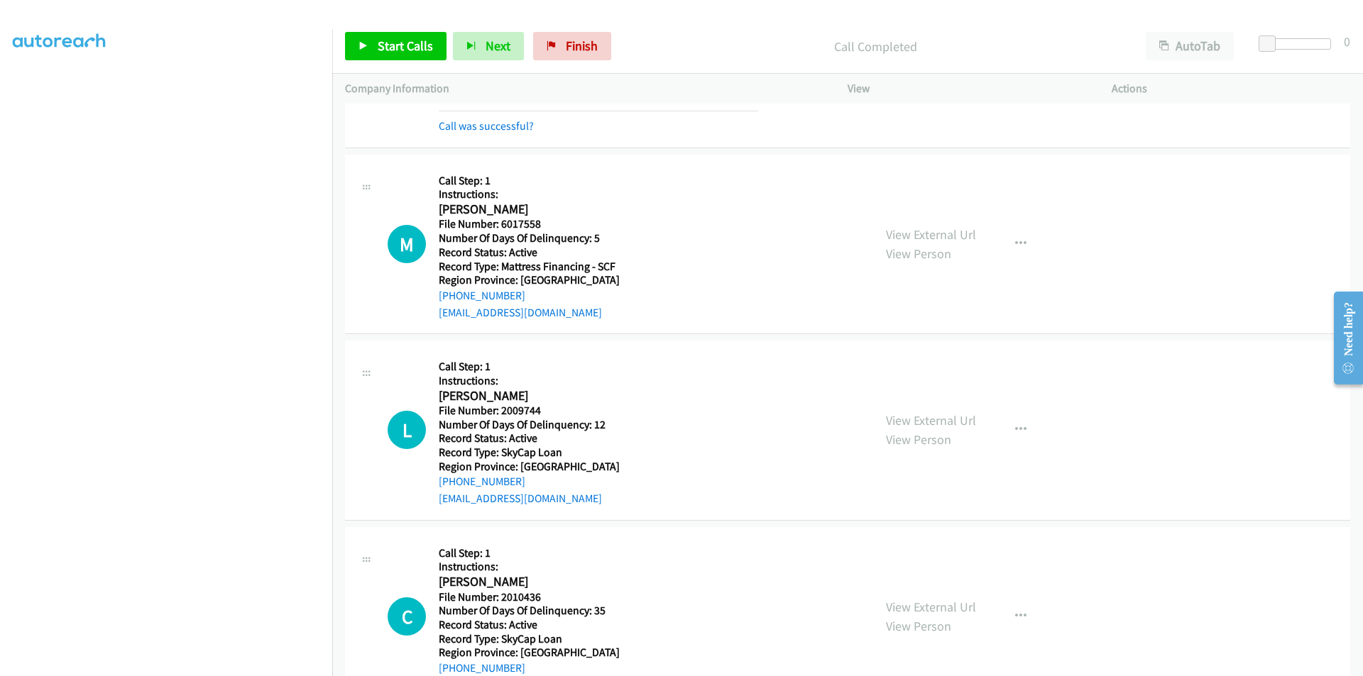
scroll to position [3535, 0]
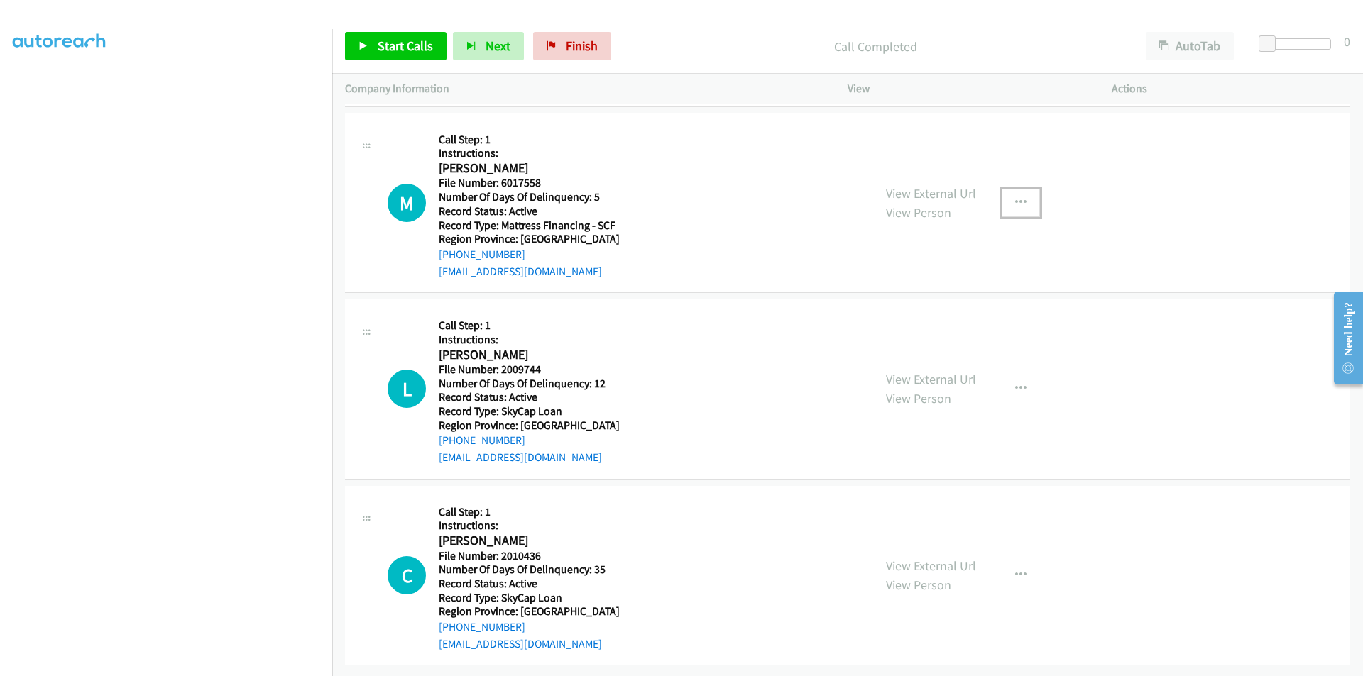
click at [1007, 192] on button "button" at bounding box center [1020, 203] width 38 height 28
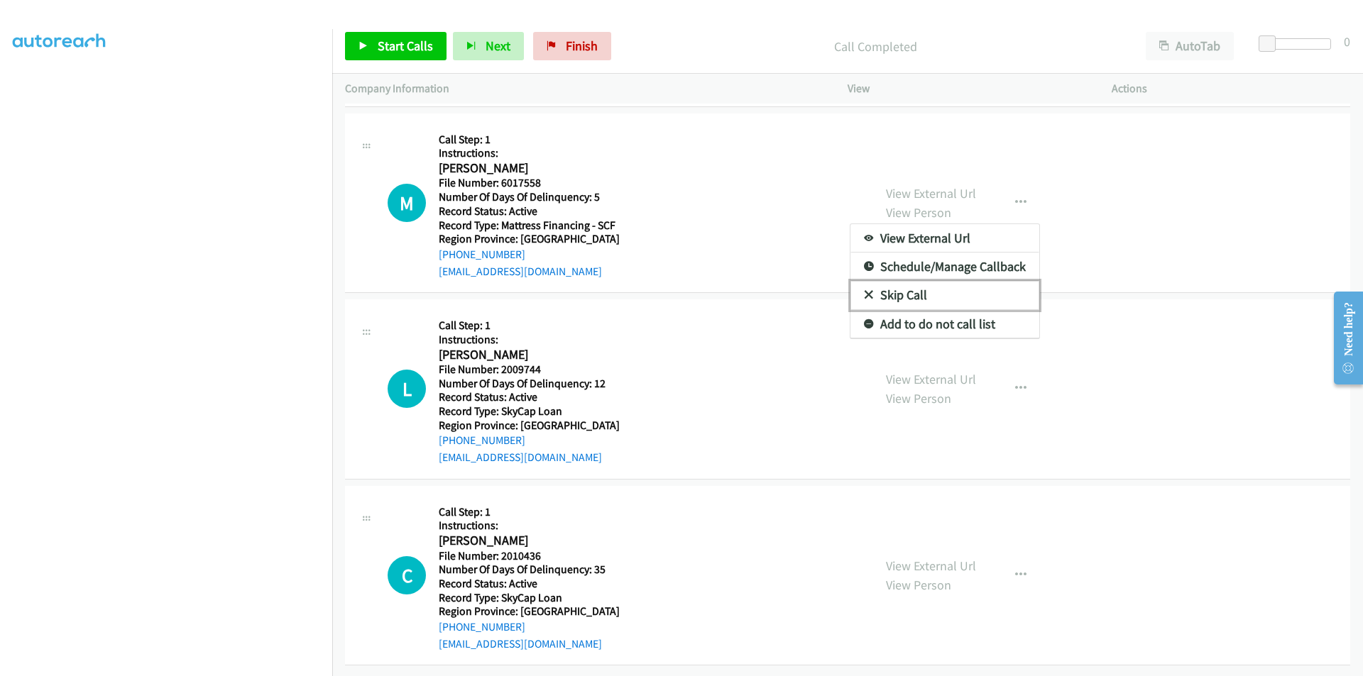
click at [972, 281] on link "Skip Call" at bounding box center [944, 295] width 189 height 28
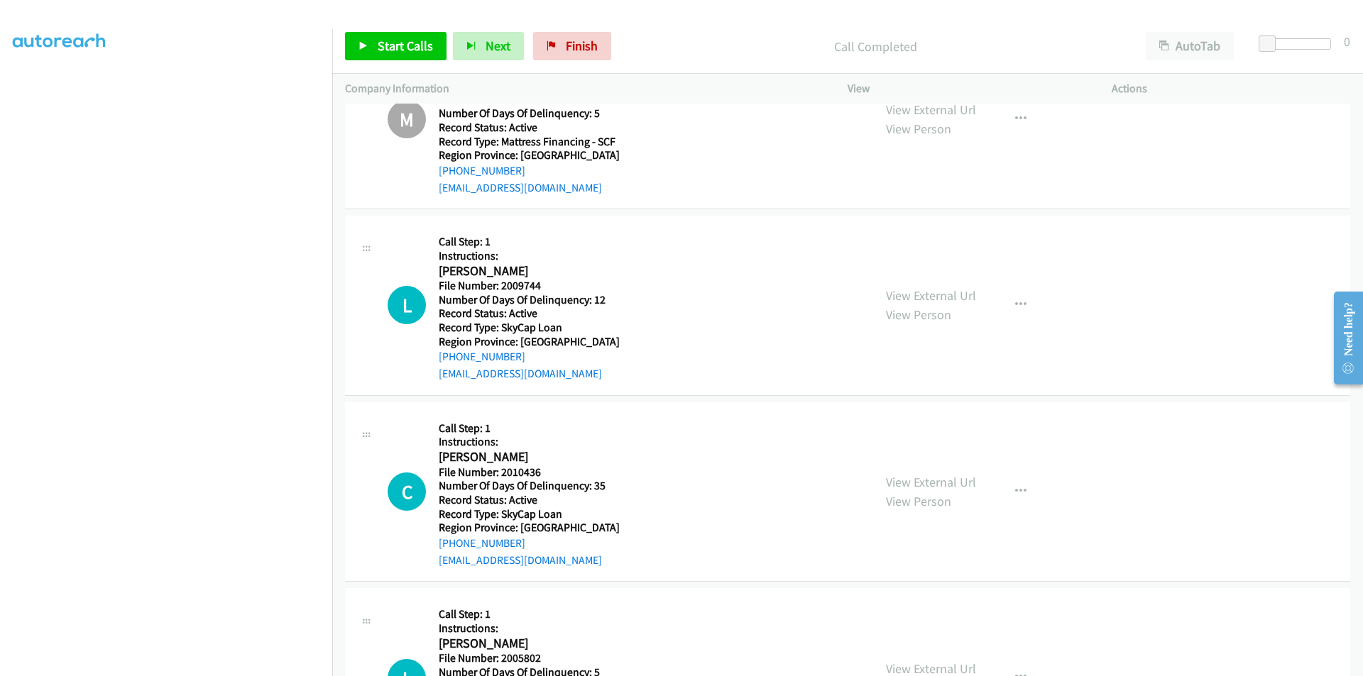
scroll to position [3677, 0]
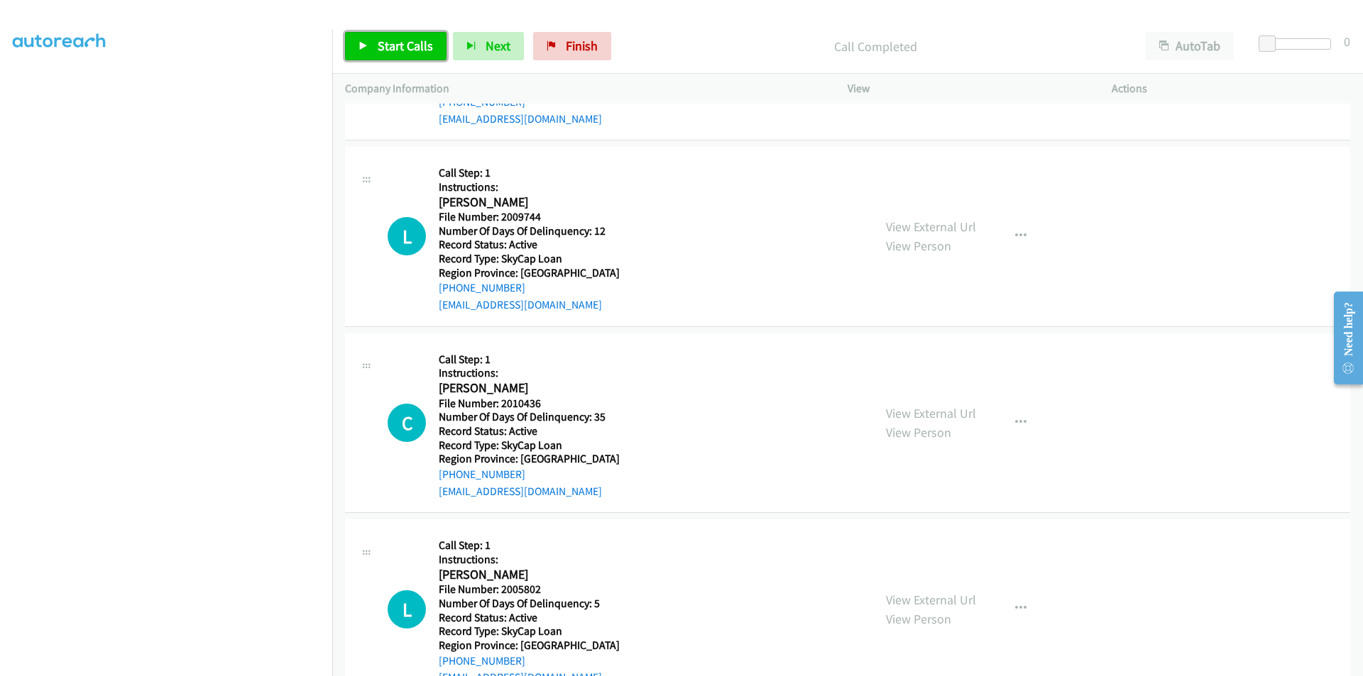
click at [407, 47] on span "Start Calls" at bounding box center [405, 46] width 55 height 16
click at [407, 47] on span "Pause" at bounding box center [394, 46] width 32 height 16
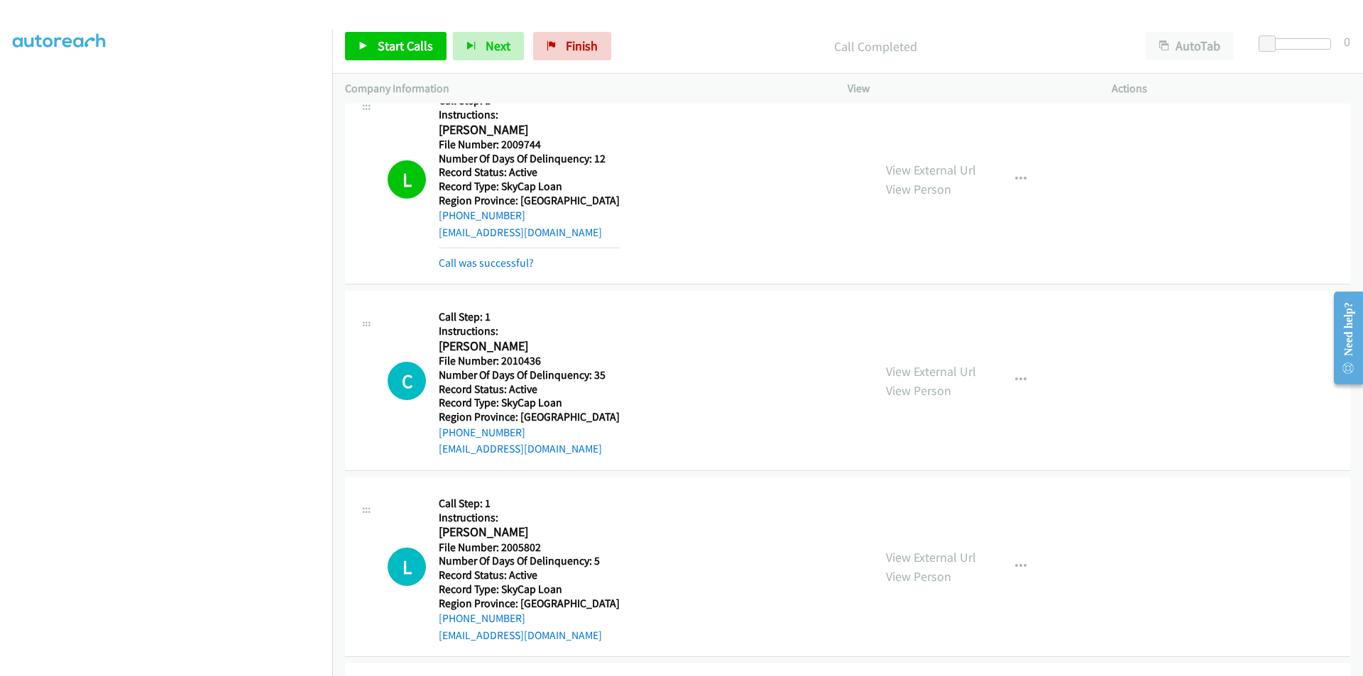
scroll to position [3890, 0]
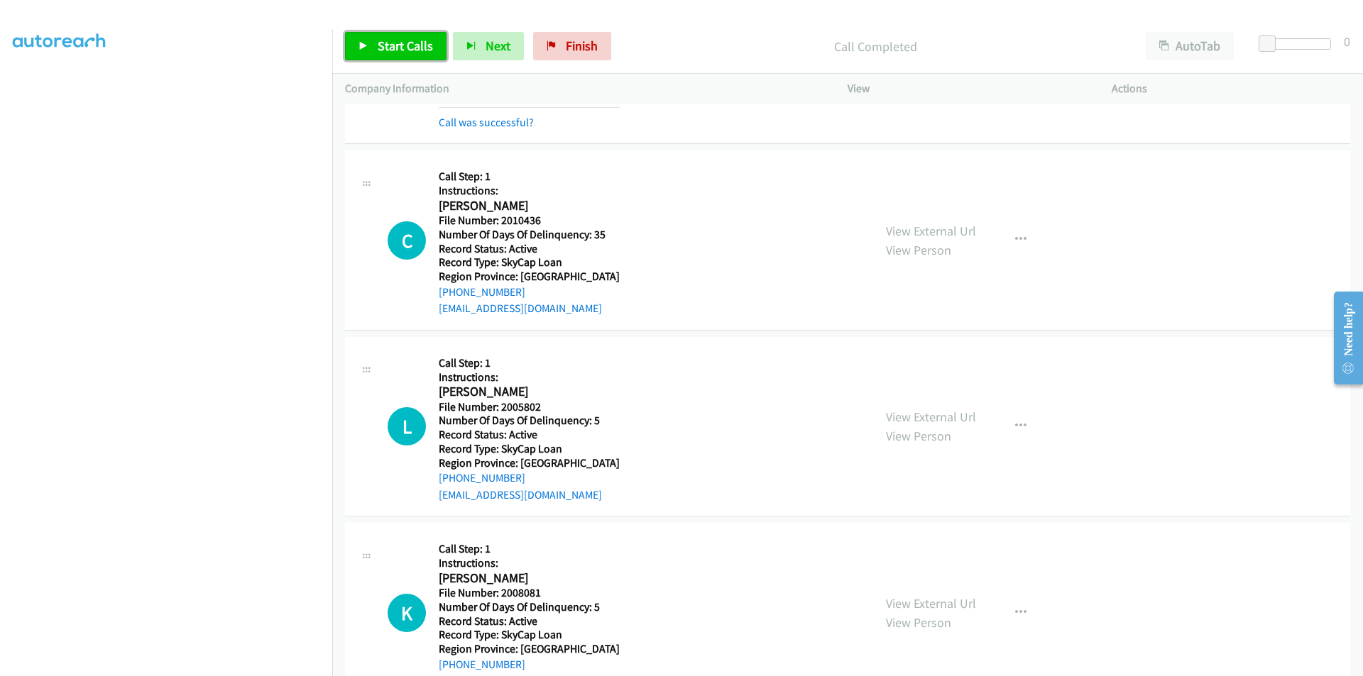
click at [390, 46] on span "Start Calls" at bounding box center [405, 46] width 55 height 16
click at [390, 42] on span "Pause" at bounding box center [394, 46] width 32 height 16
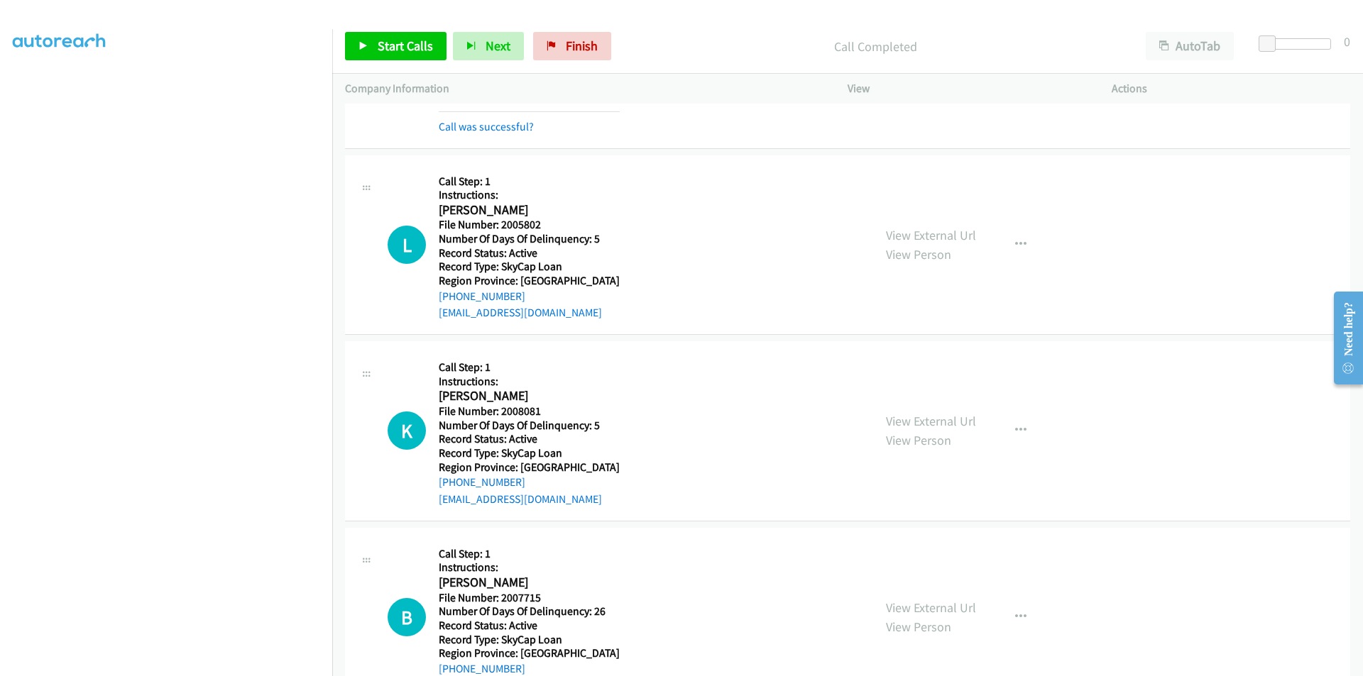
scroll to position [4103, 0]
click at [400, 51] on span "Start Calls" at bounding box center [405, 46] width 55 height 16
click at [399, 39] on span "Pause" at bounding box center [394, 46] width 32 height 16
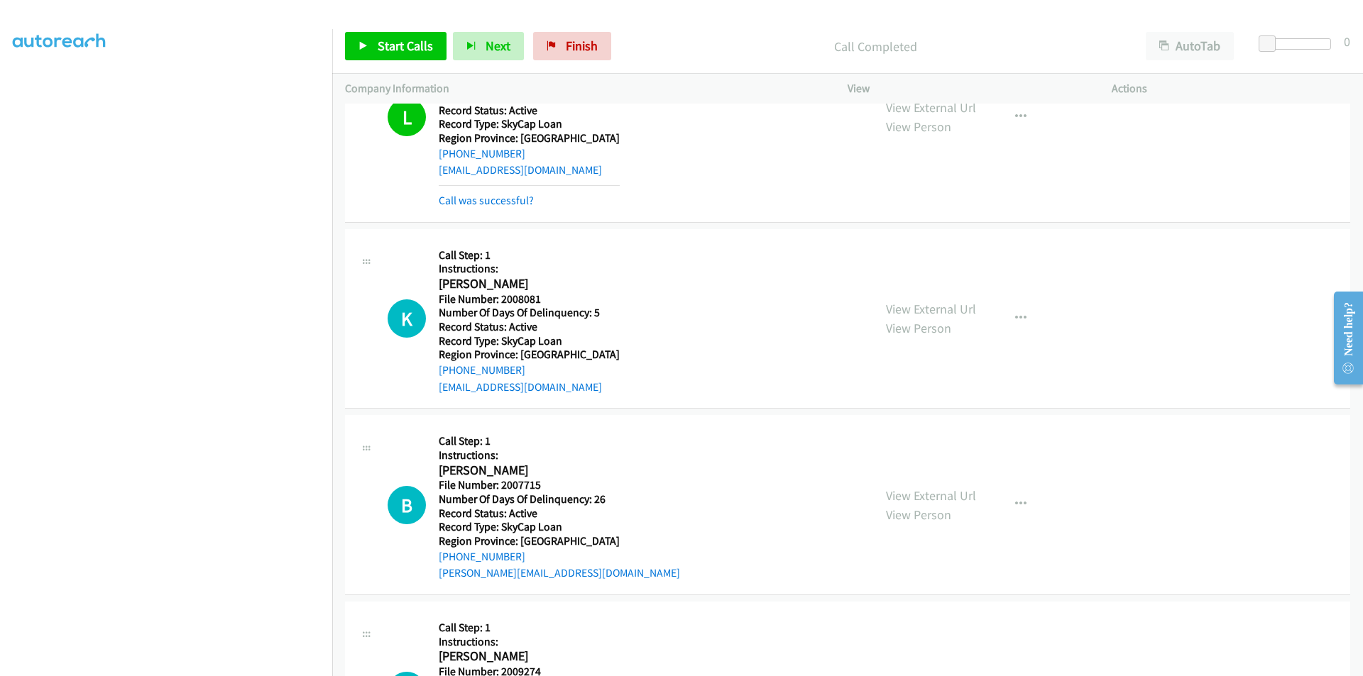
scroll to position [4387, 0]
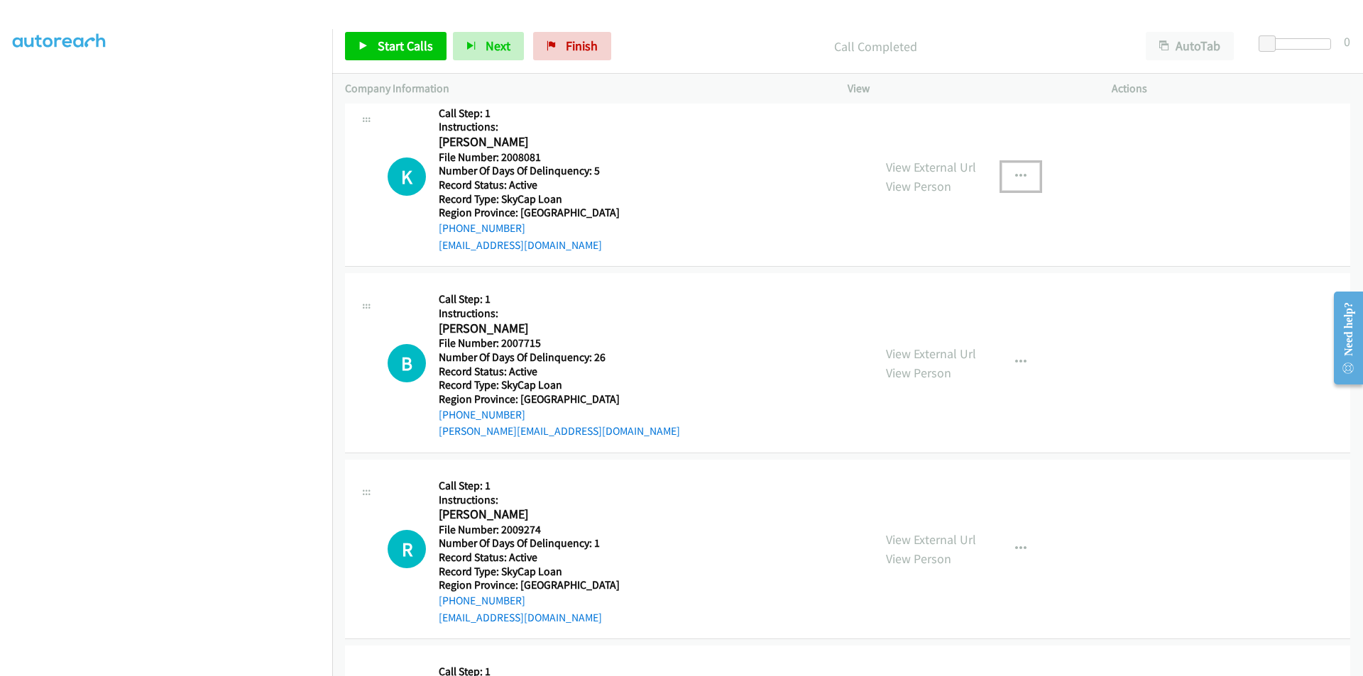
click at [1015, 176] on icon "button" at bounding box center [1020, 176] width 11 height 11
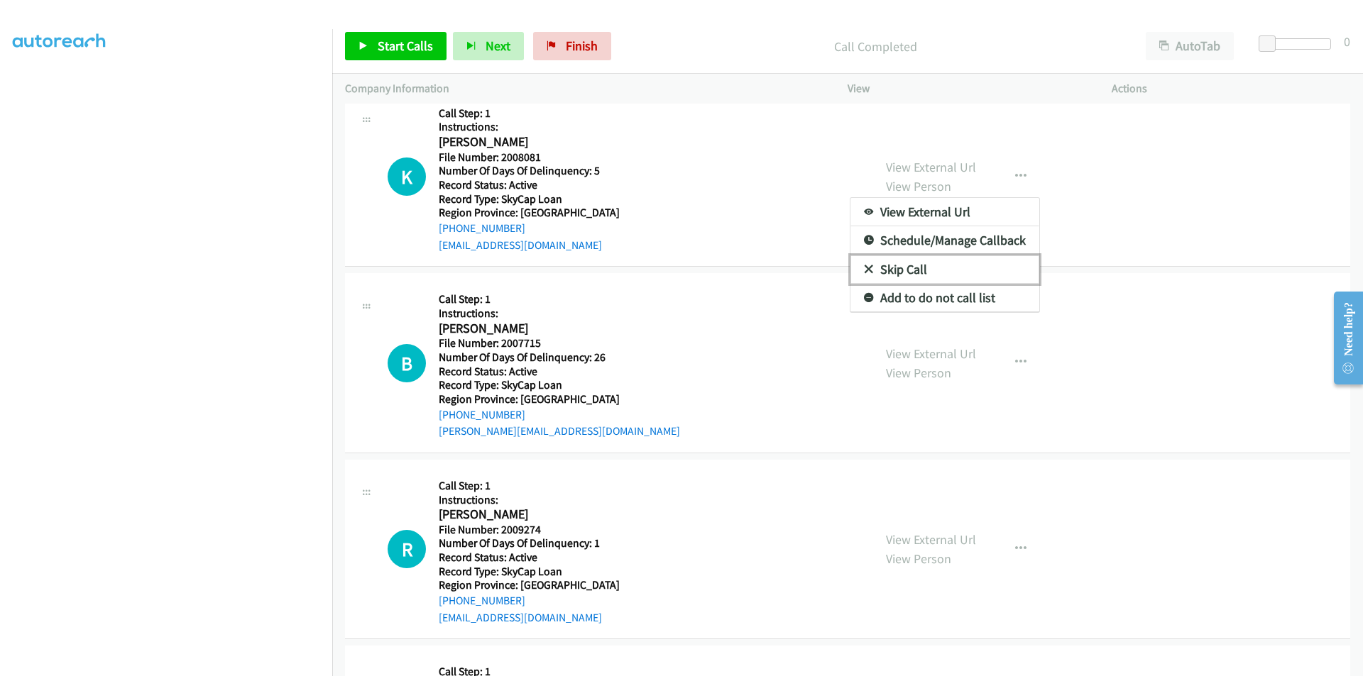
click at [919, 261] on link "Skip Call" at bounding box center [944, 270] width 189 height 28
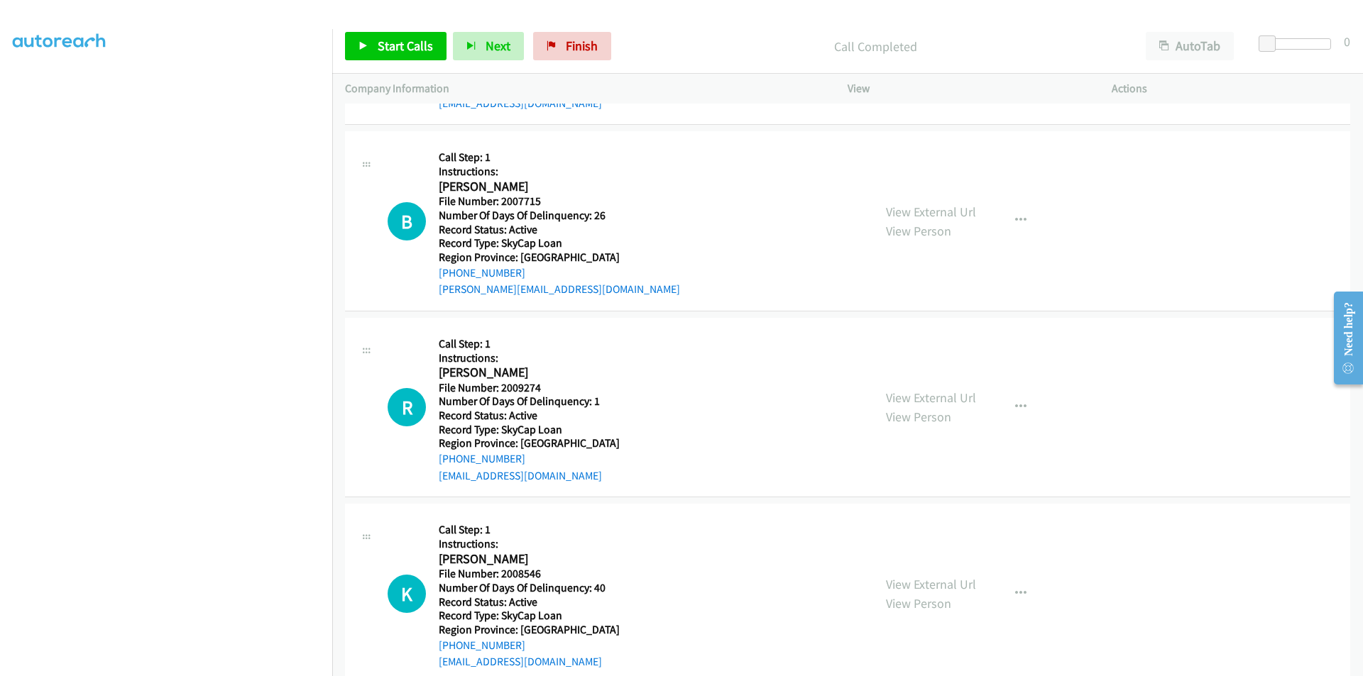
scroll to position [4600, 0]
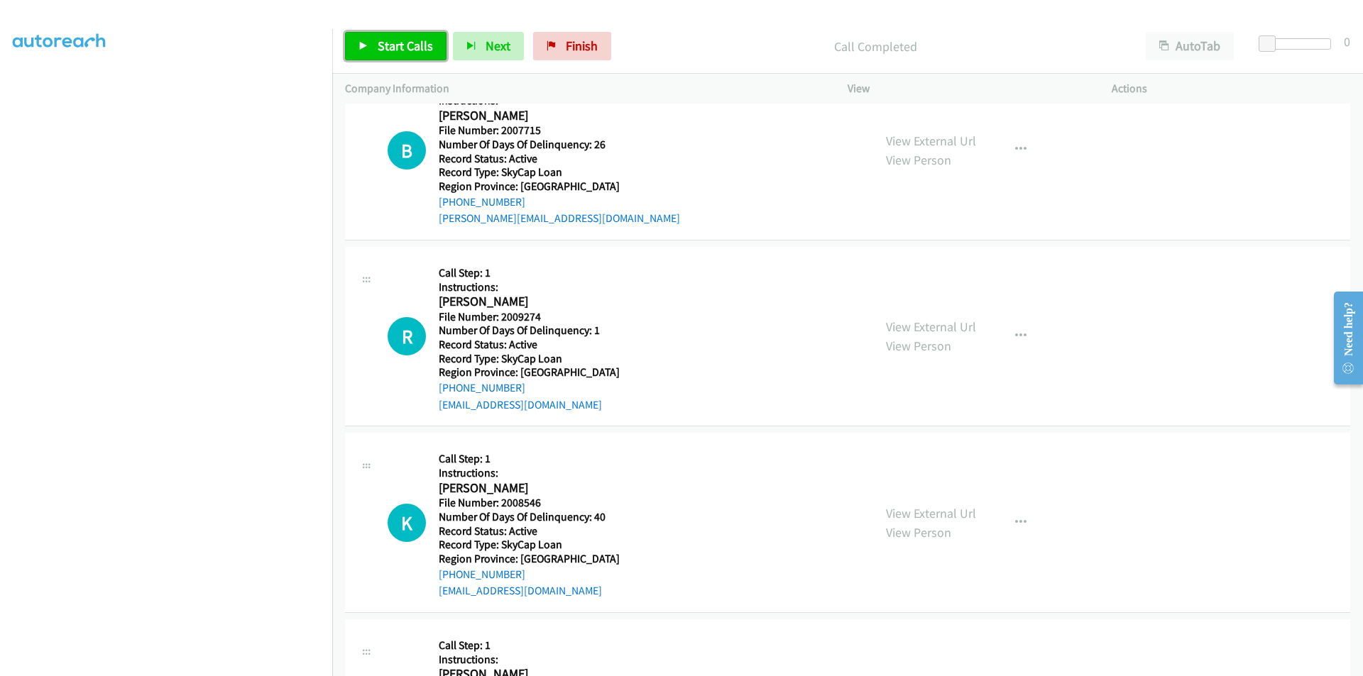
click at [390, 41] on span "Start Calls" at bounding box center [405, 46] width 55 height 16
click at [390, 41] on span "Pause" at bounding box center [394, 46] width 32 height 16
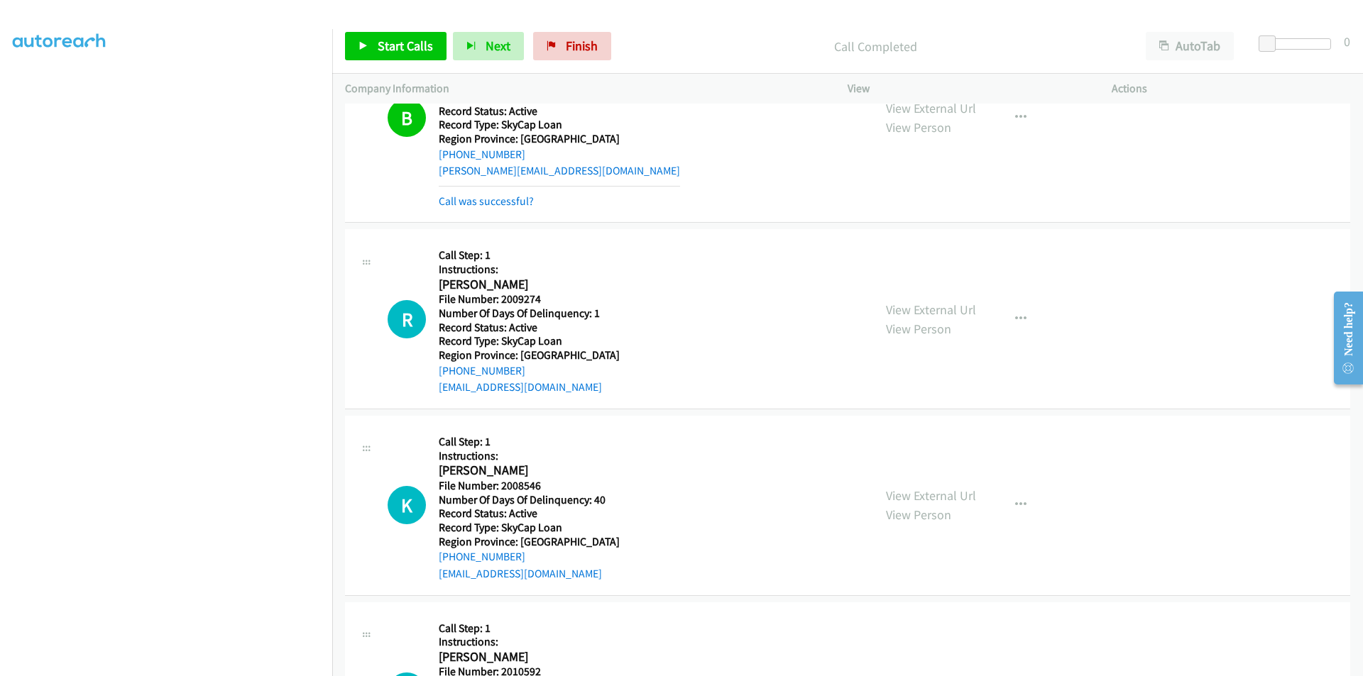
scroll to position [4742, 0]
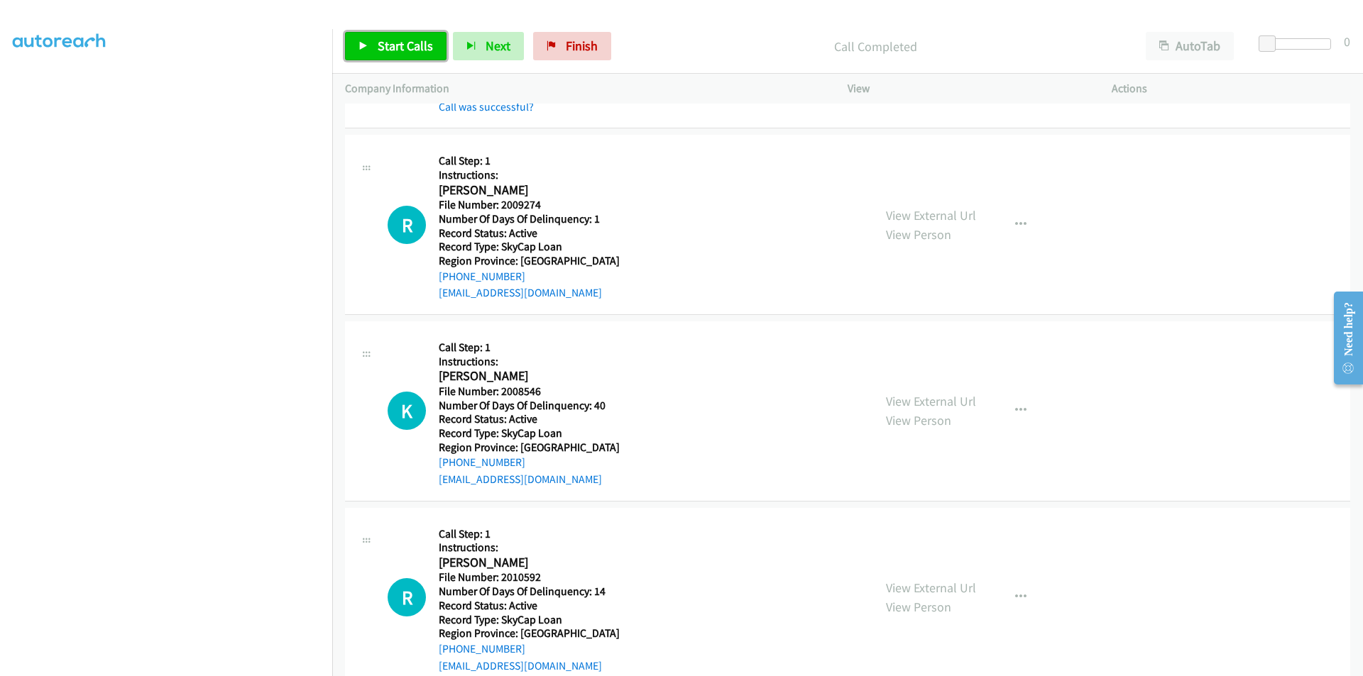
click at [391, 44] on span "Start Calls" at bounding box center [405, 46] width 55 height 16
click at [391, 44] on span "Pause" at bounding box center [394, 46] width 32 height 16
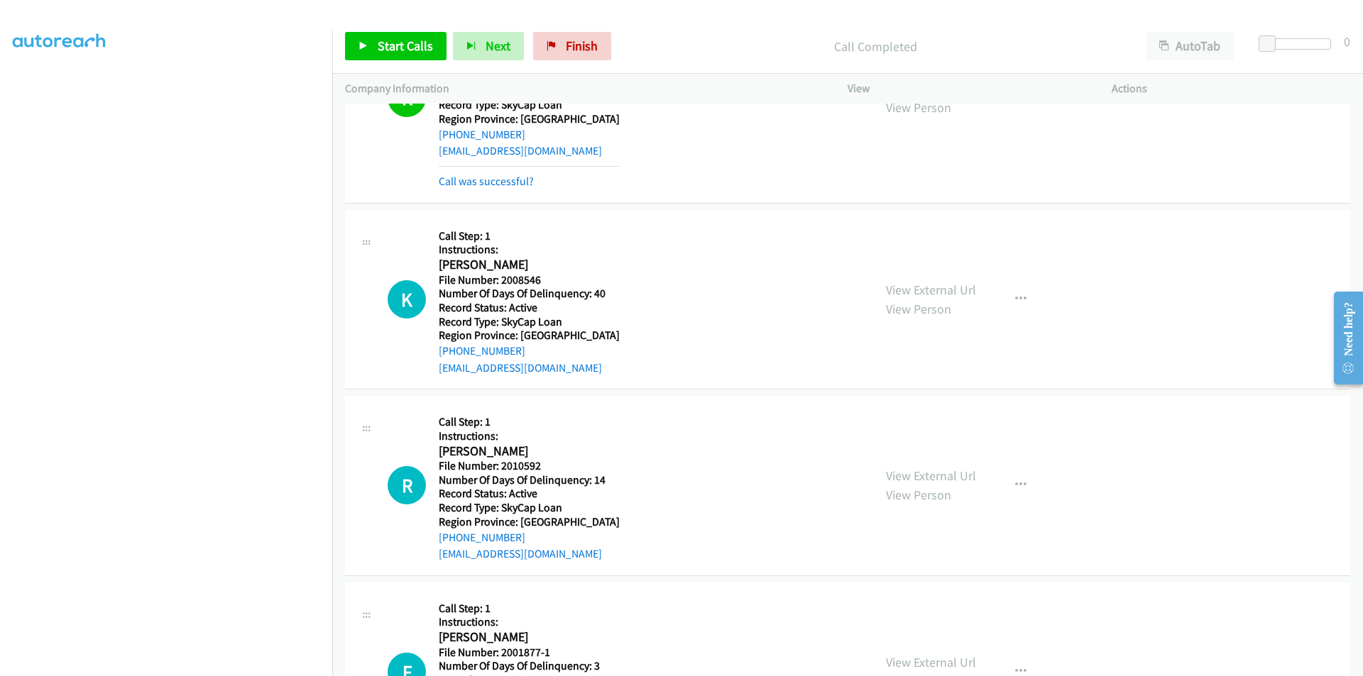
scroll to position [5026, 0]
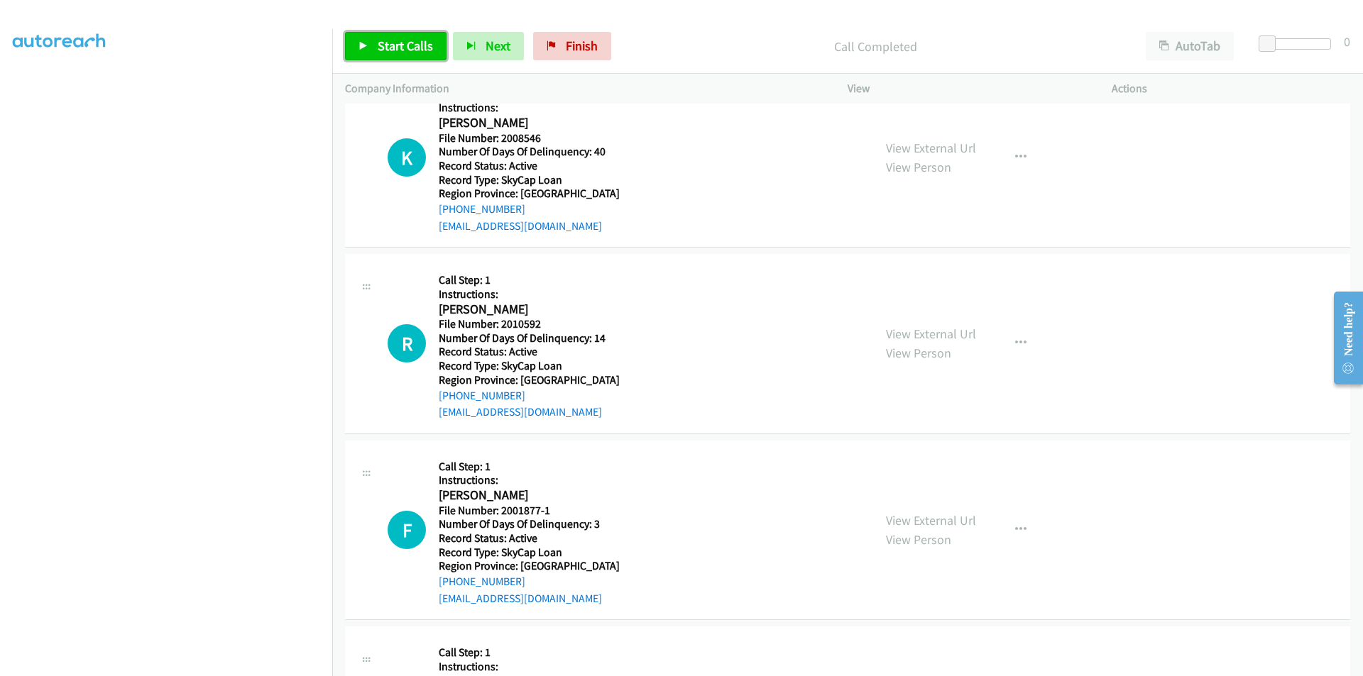
click at [396, 49] on span "Start Calls" at bounding box center [405, 46] width 55 height 16
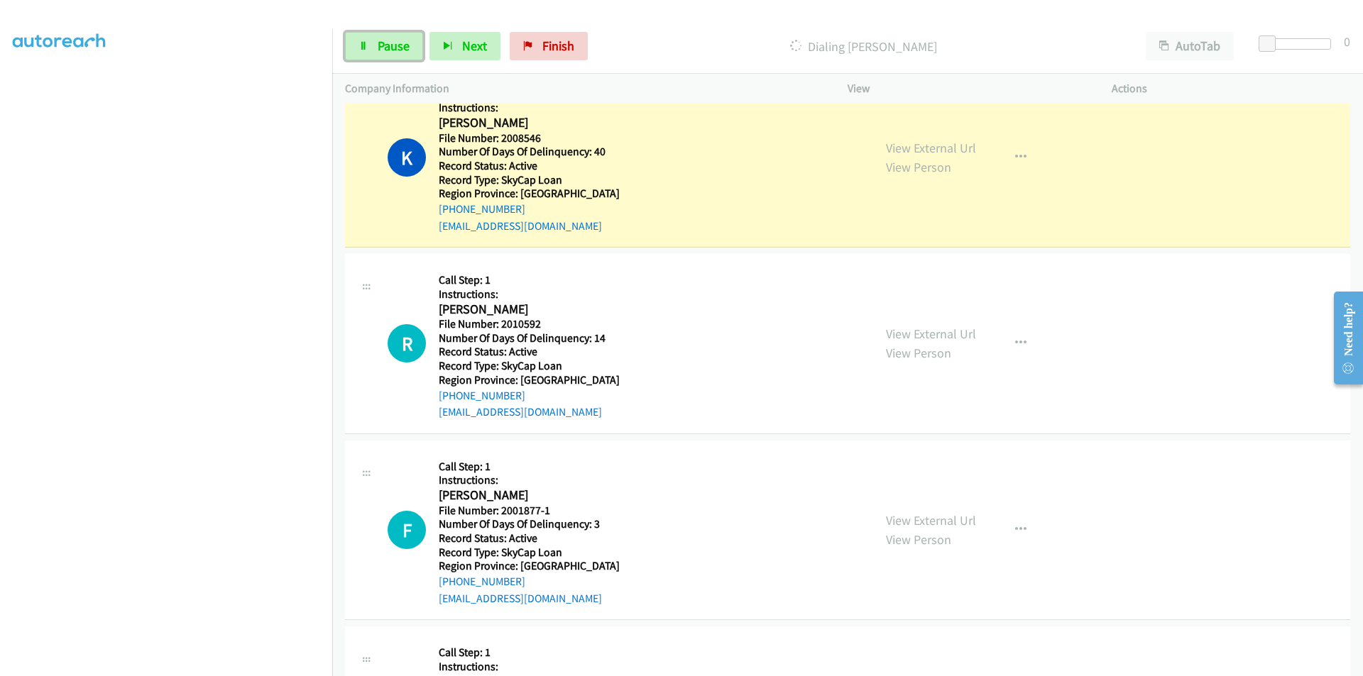
click at [396, 49] on span "Pause" at bounding box center [394, 46] width 32 height 16
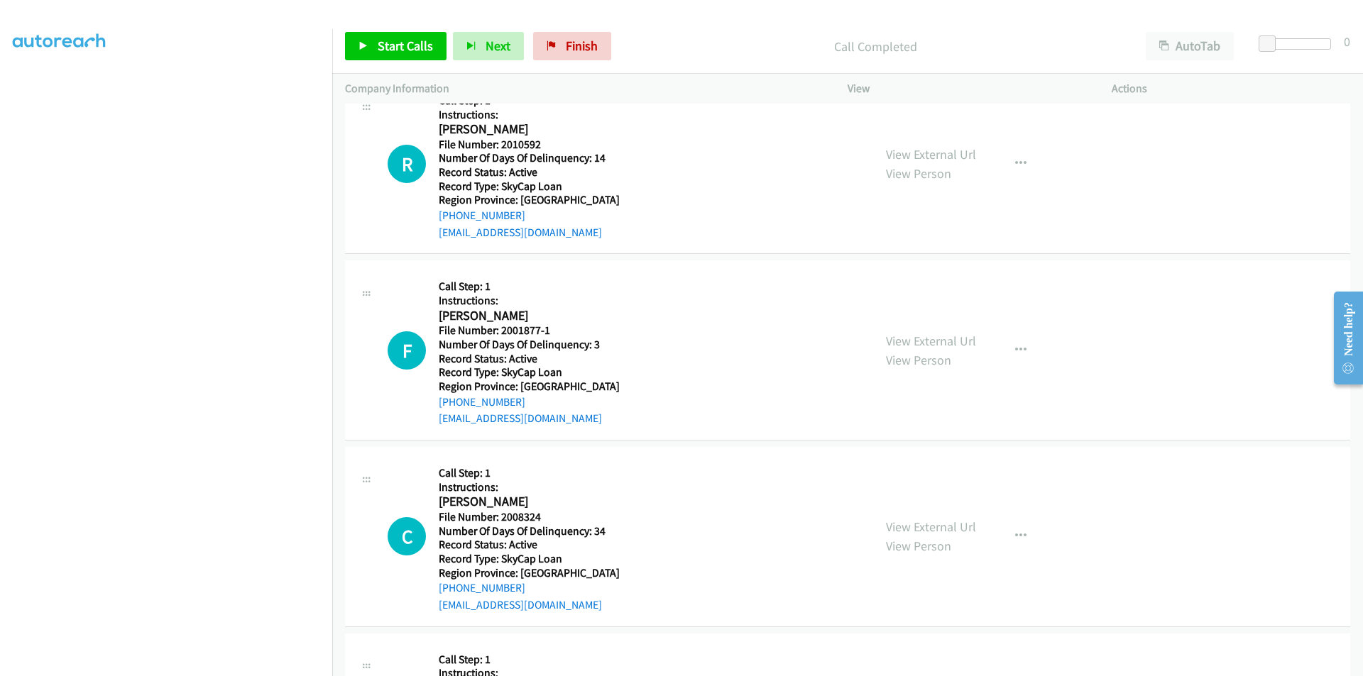
scroll to position [5239, 0]
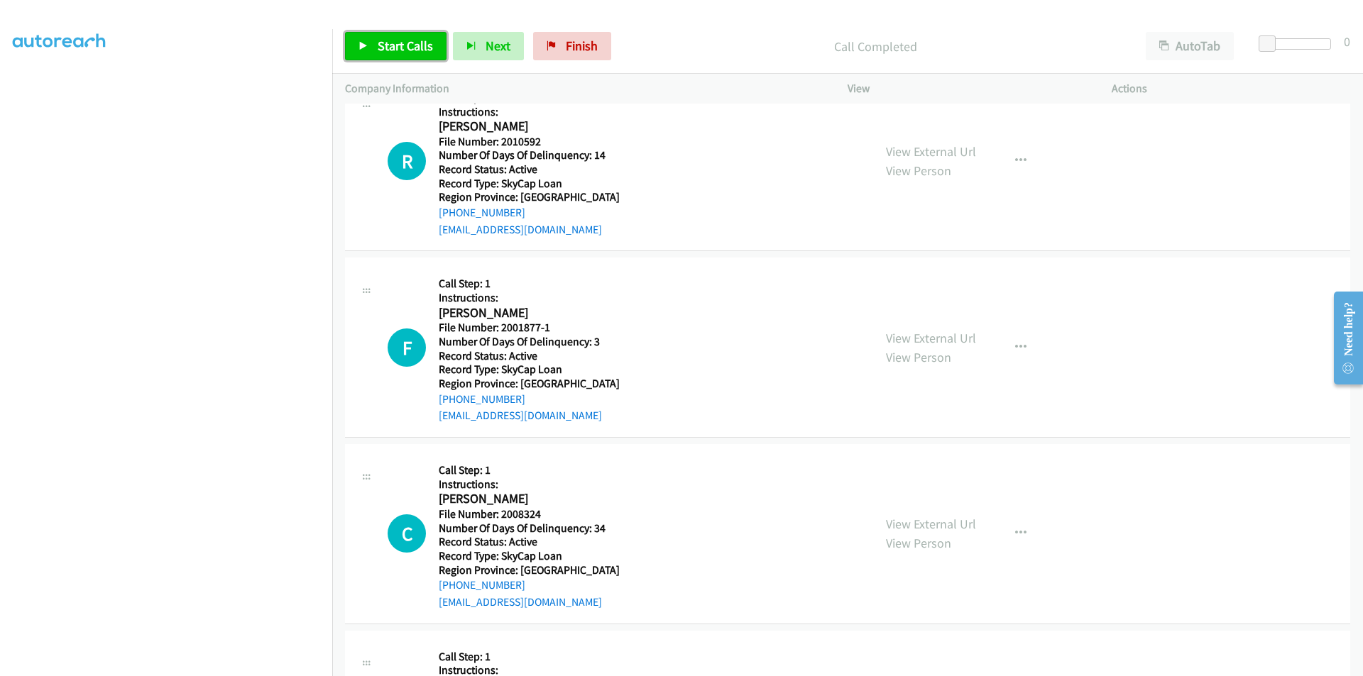
click at [369, 44] on link "Start Calls" at bounding box center [395, 46] width 101 height 28
click at [378, 49] on span "Pause" at bounding box center [394, 46] width 32 height 16
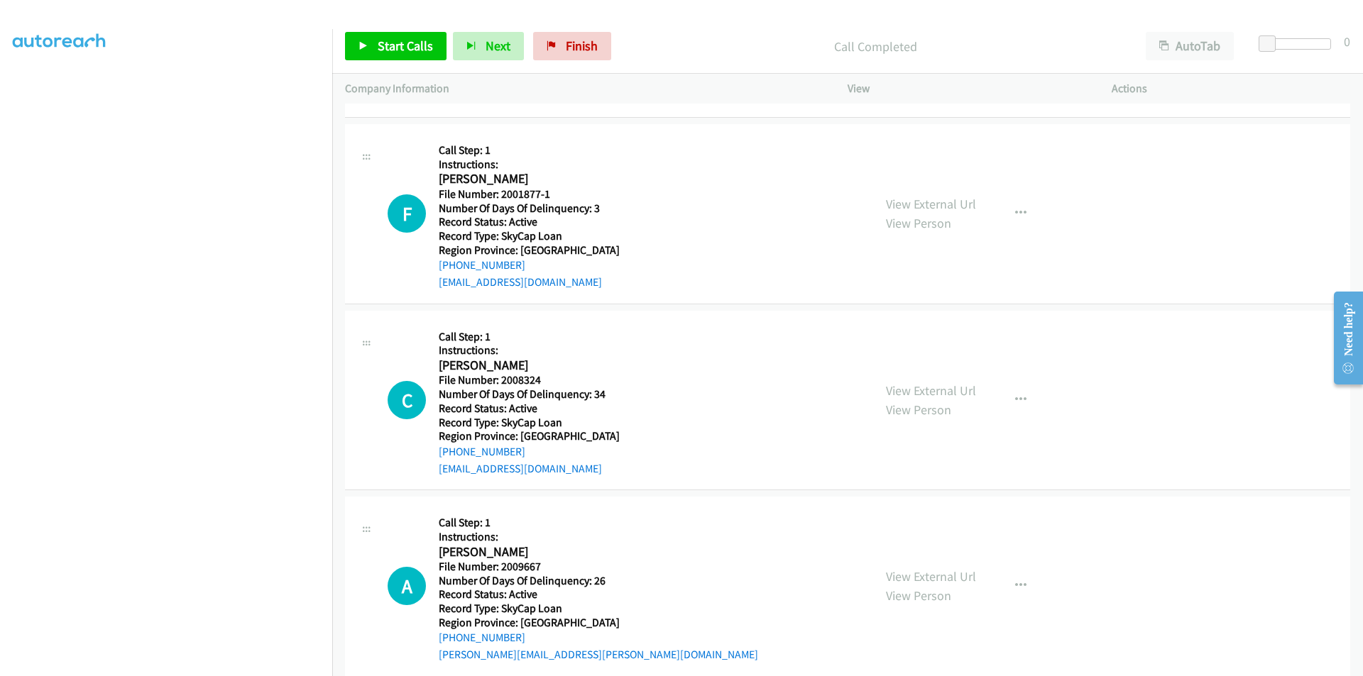
scroll to position [5424, 0]
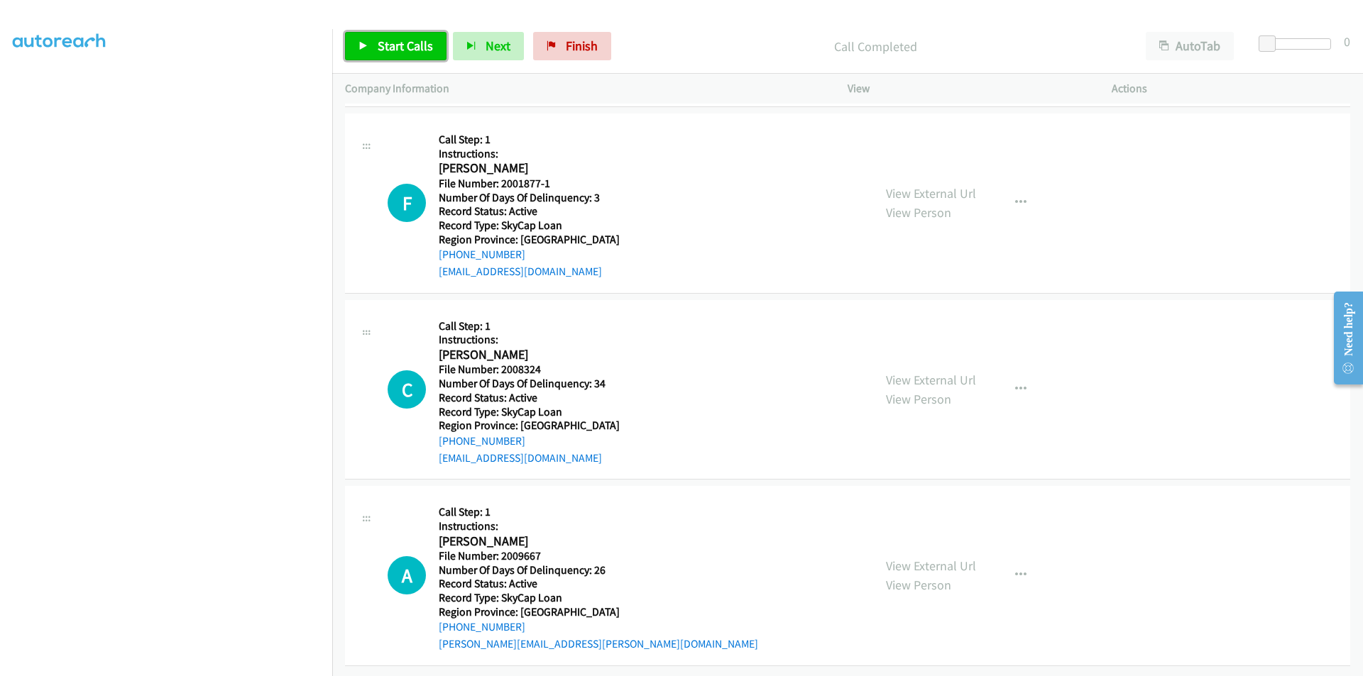
click at [401, 42] on span "Start Calls" at bounding box center [405, 46] width 55 height 16
click at [401, 42] on span "Pause" at bounding box center [394, 46] width 32 height 16
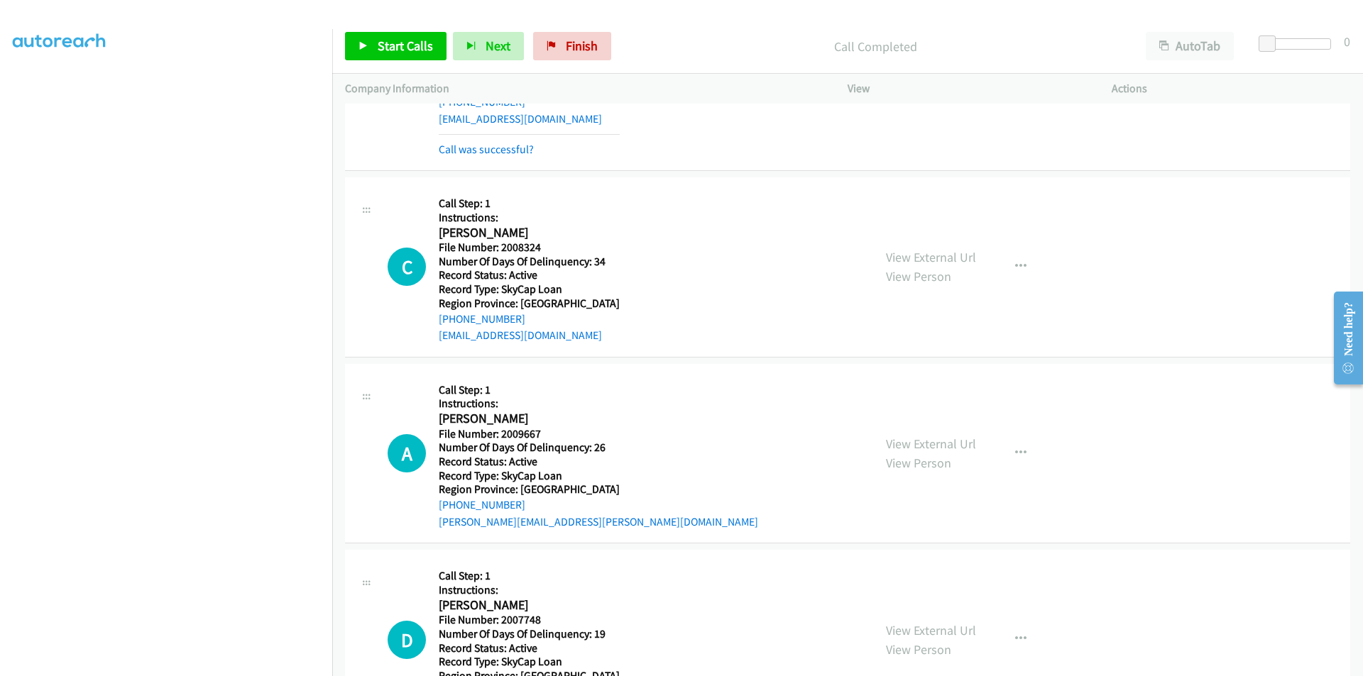
scroll to position [5637, 0]
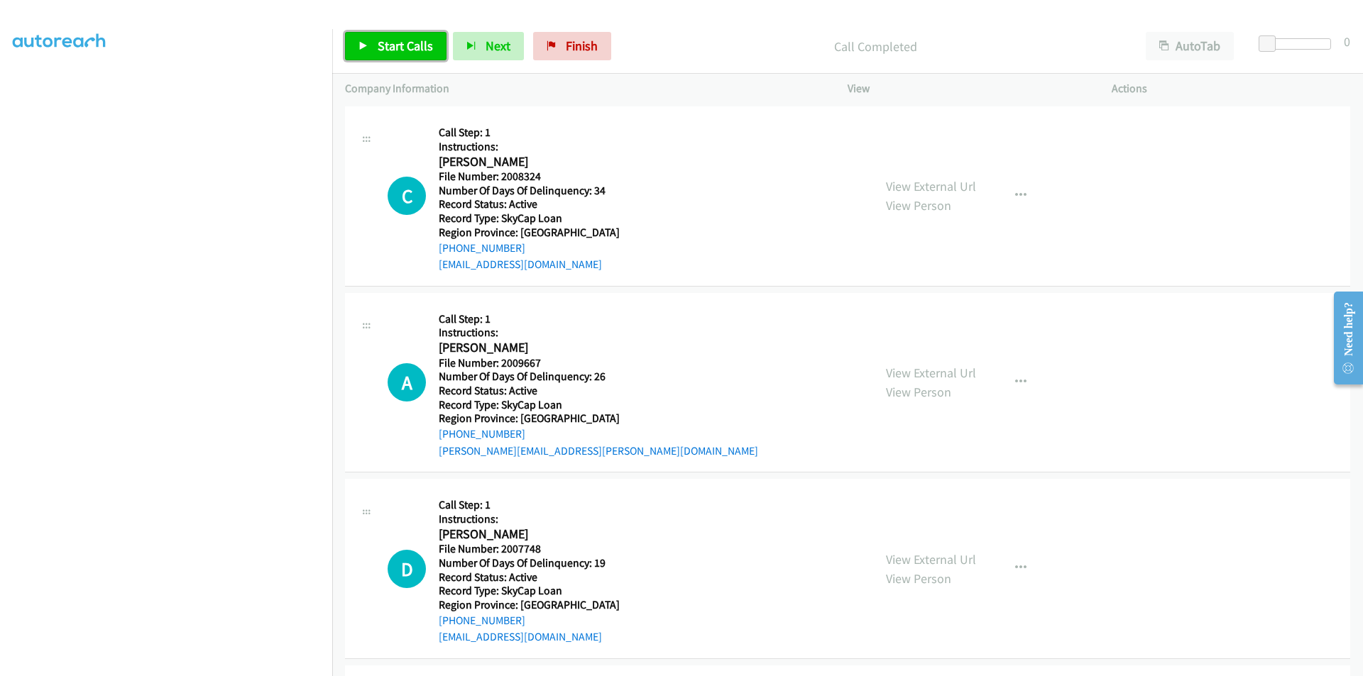
click at [389, 46] on span "Start Calls" at bounding box center [405, 46] width 55 height 16
click at [389, 46] on span "Pause" at bounding box center [394, 46] width 32 height 16
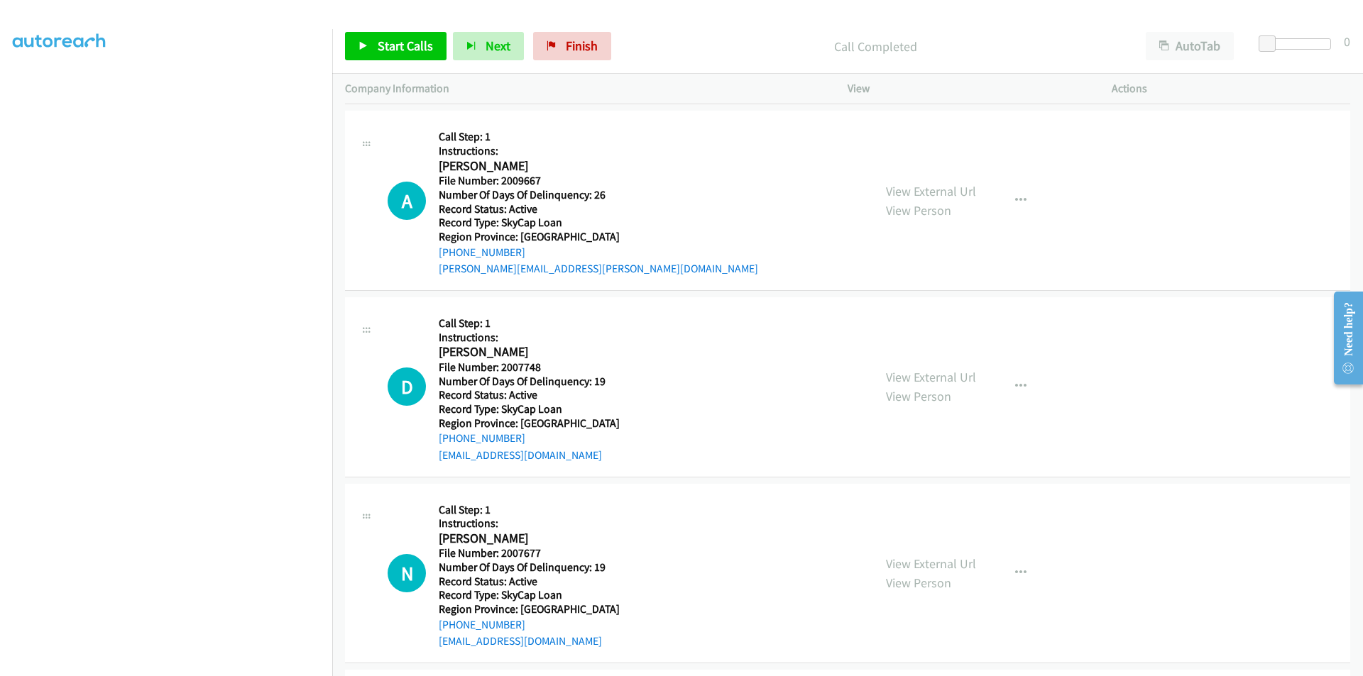
scroll to position [5850, 0]
click at [380, 50] on span "Start Calls" at bounding box center [405, 46] width 55 height 16
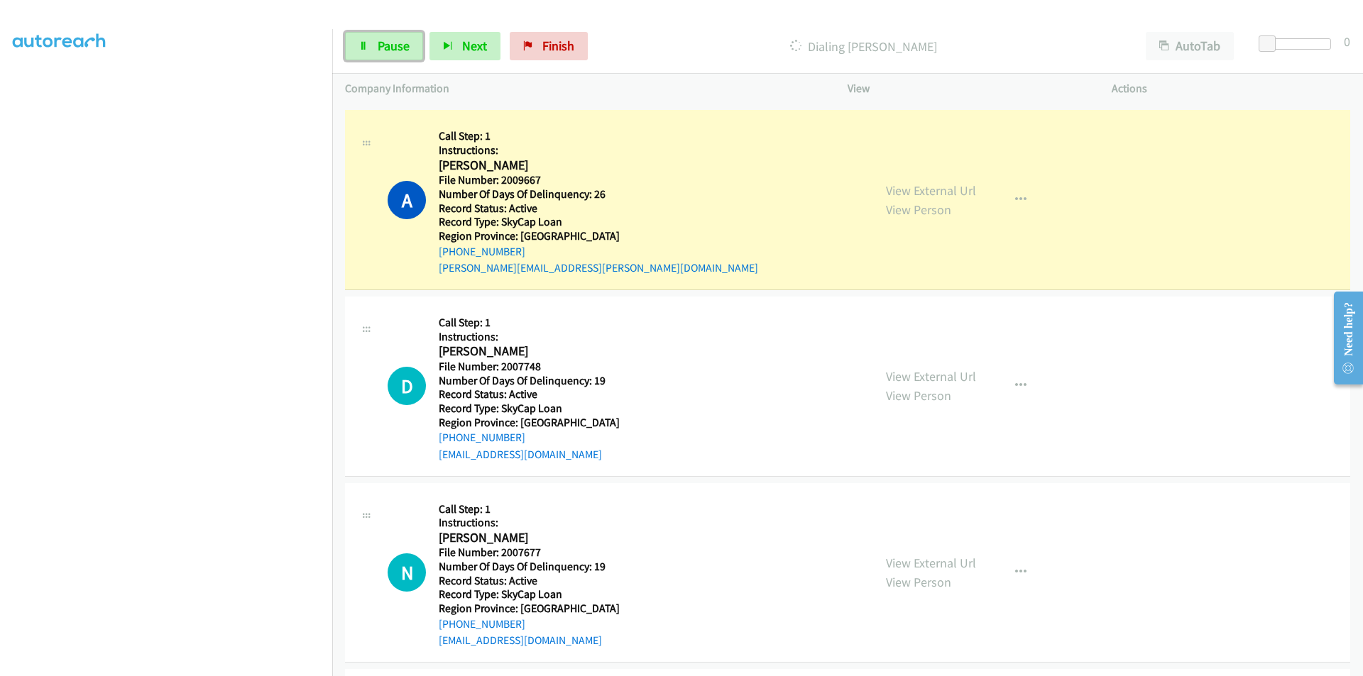
click at [380, 50] on span "Pause" at bounding box center [394, 46] width 32 height 16
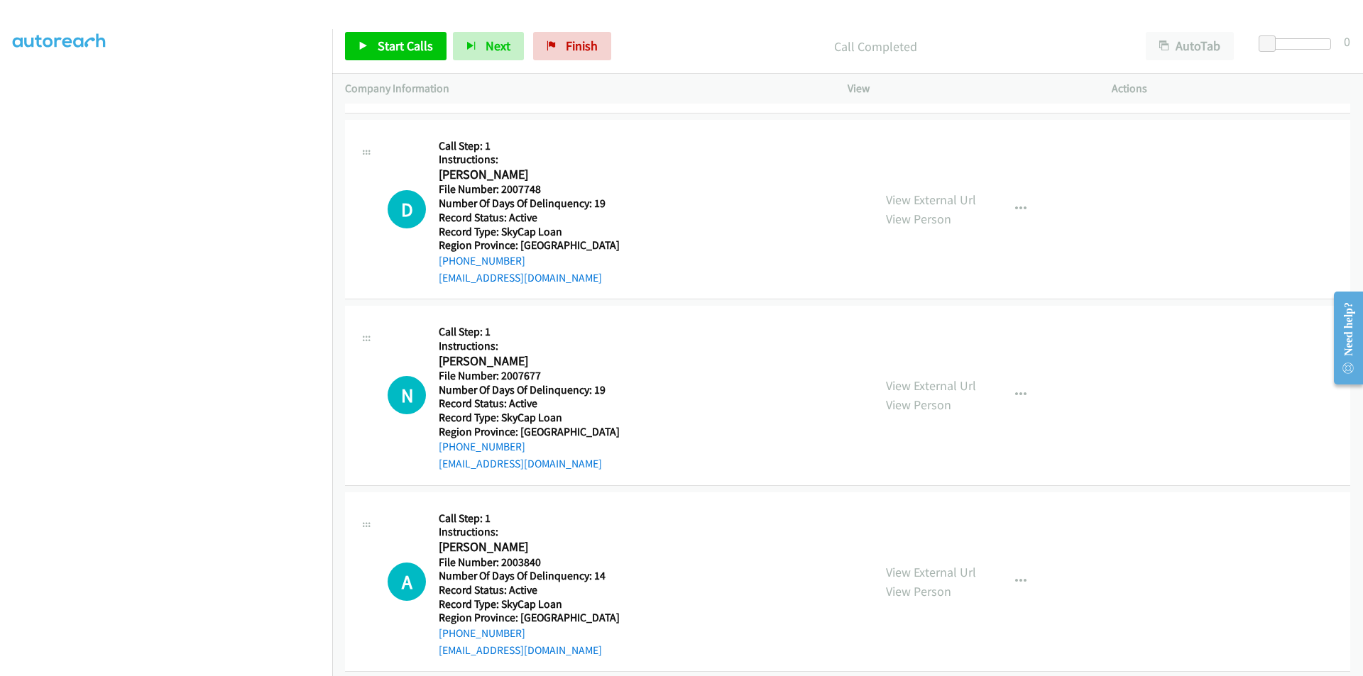
scroll to position [6063, 0]
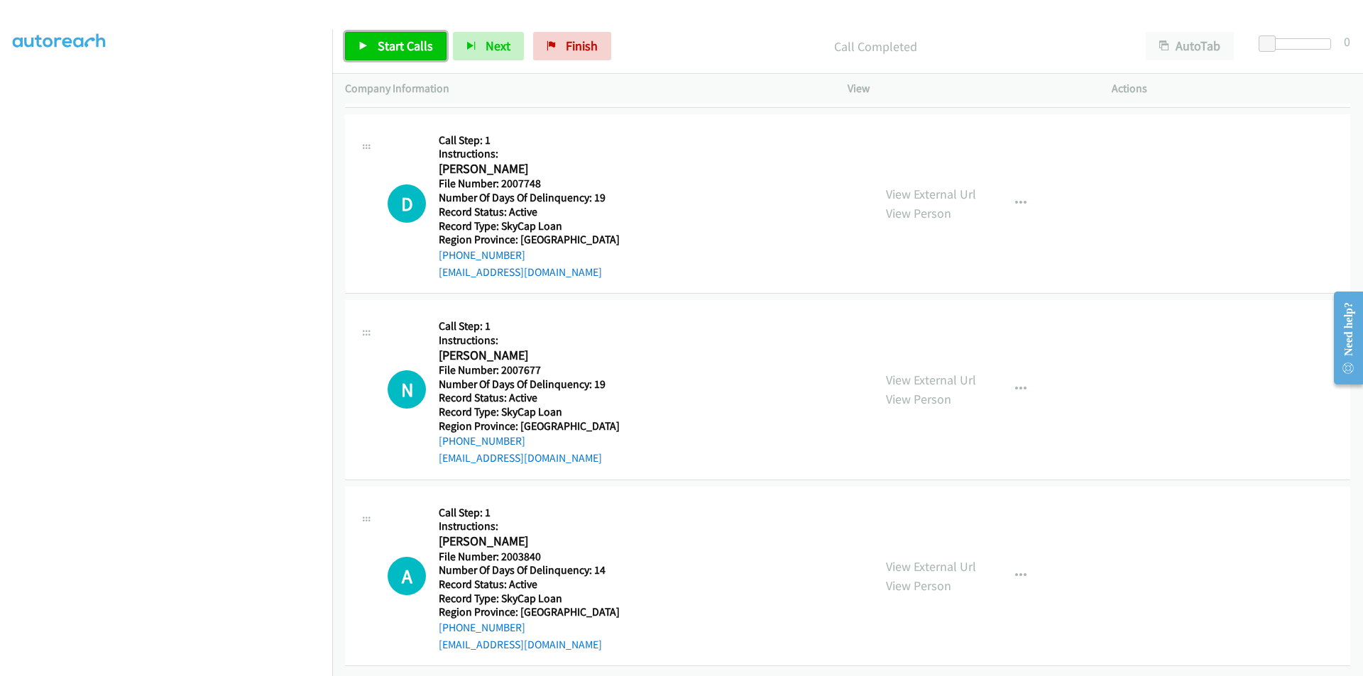
click at [395, 50] on span "Start Calls" at bounding box center [405, 46] width 55 height 16
click at [395, 45] on span "Pause" at bounding box center [394, 46] width 32 height 16
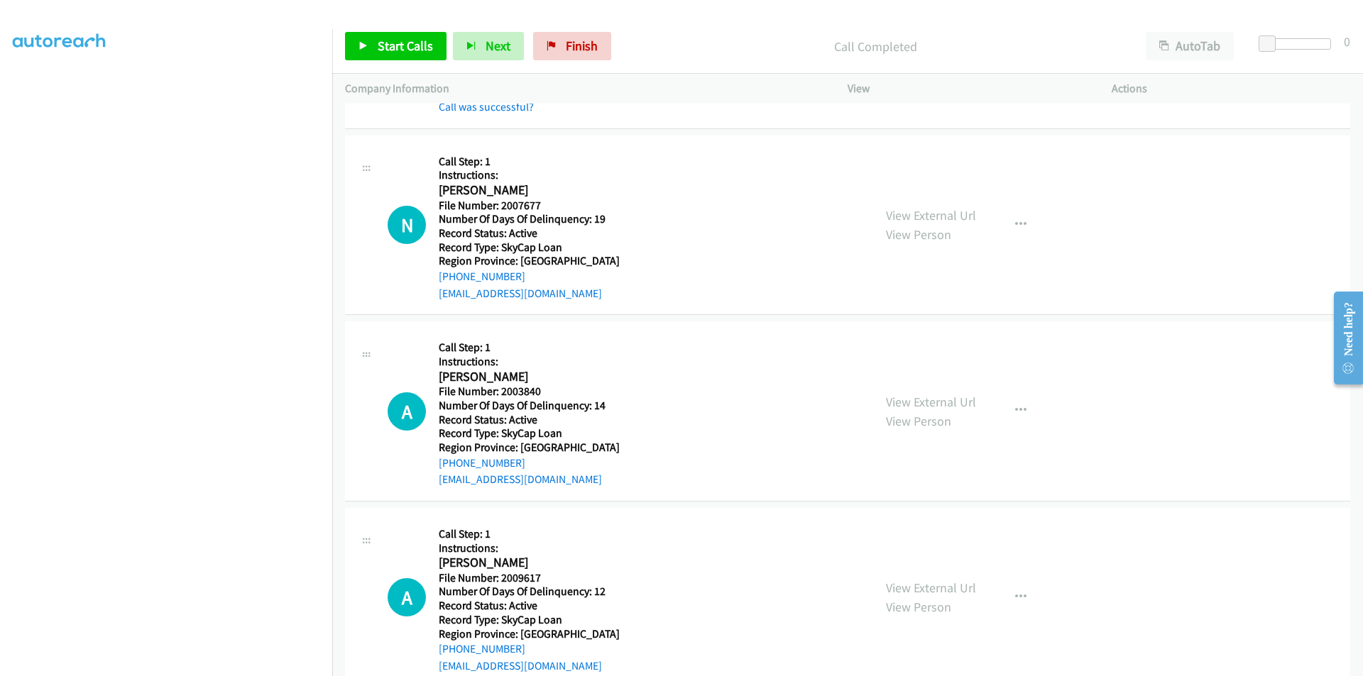
scroll to position [6275, 0]
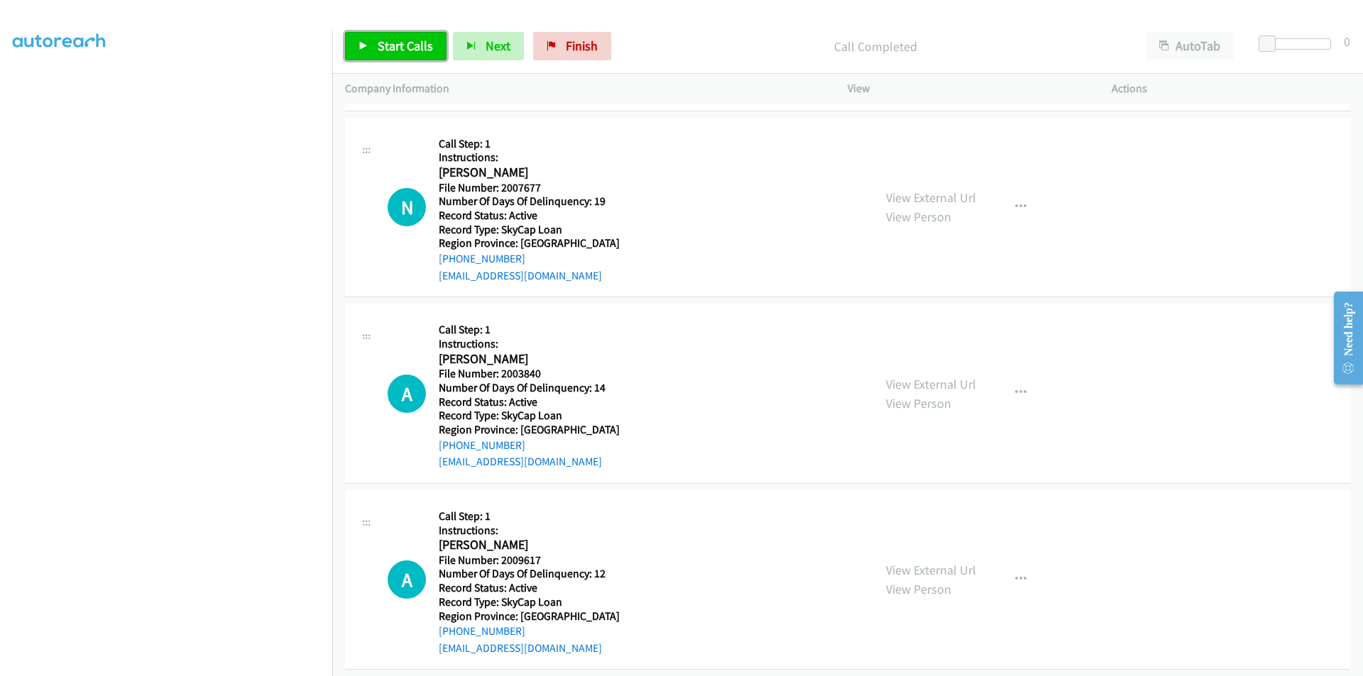
click at [413, 49] on span "Start Calls" at bounding box center [405, 46] width 55 height 16
click at [398, 45] on span "Pause" at bounding box center [394, 46] width 32 height 16
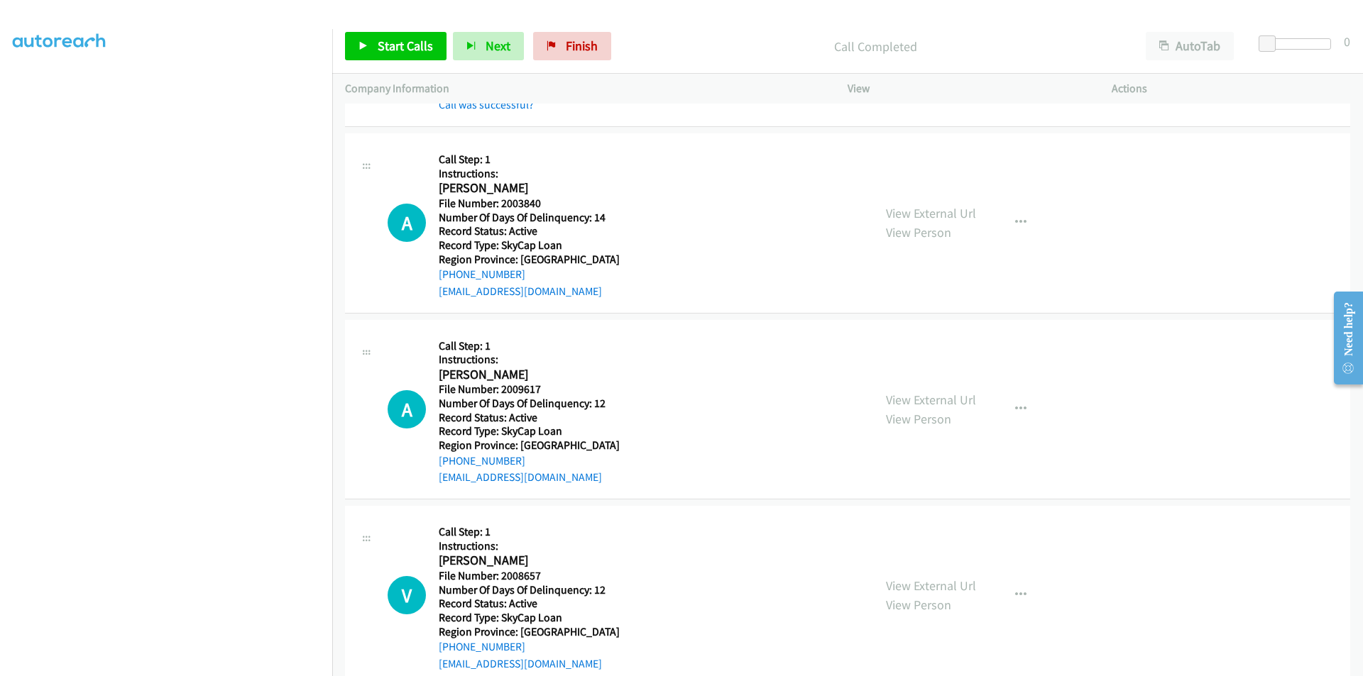
scroll to position [6488, 0]
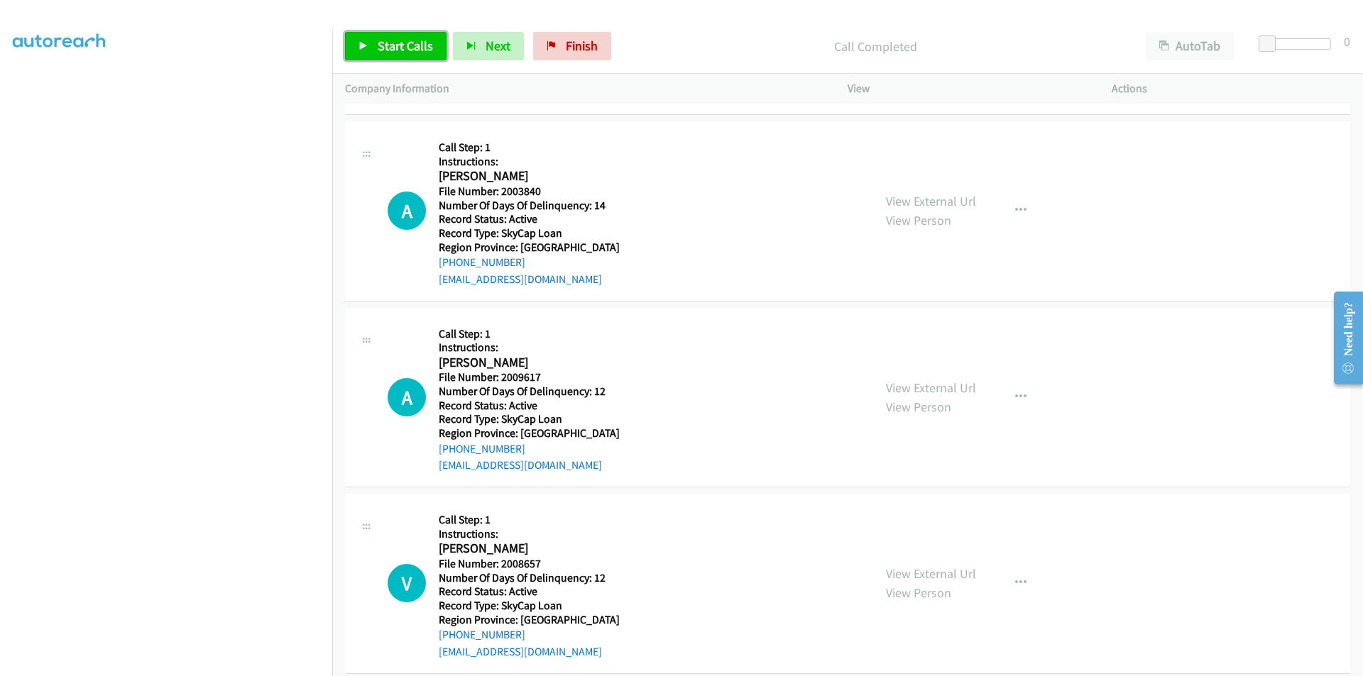
click at [410, 50] on span "Start Calls" at bounding box center [405, 46] width 55 height 16
click at [400, 57] on link "Pause" at bounding box center [384, 46] width 78 height 28
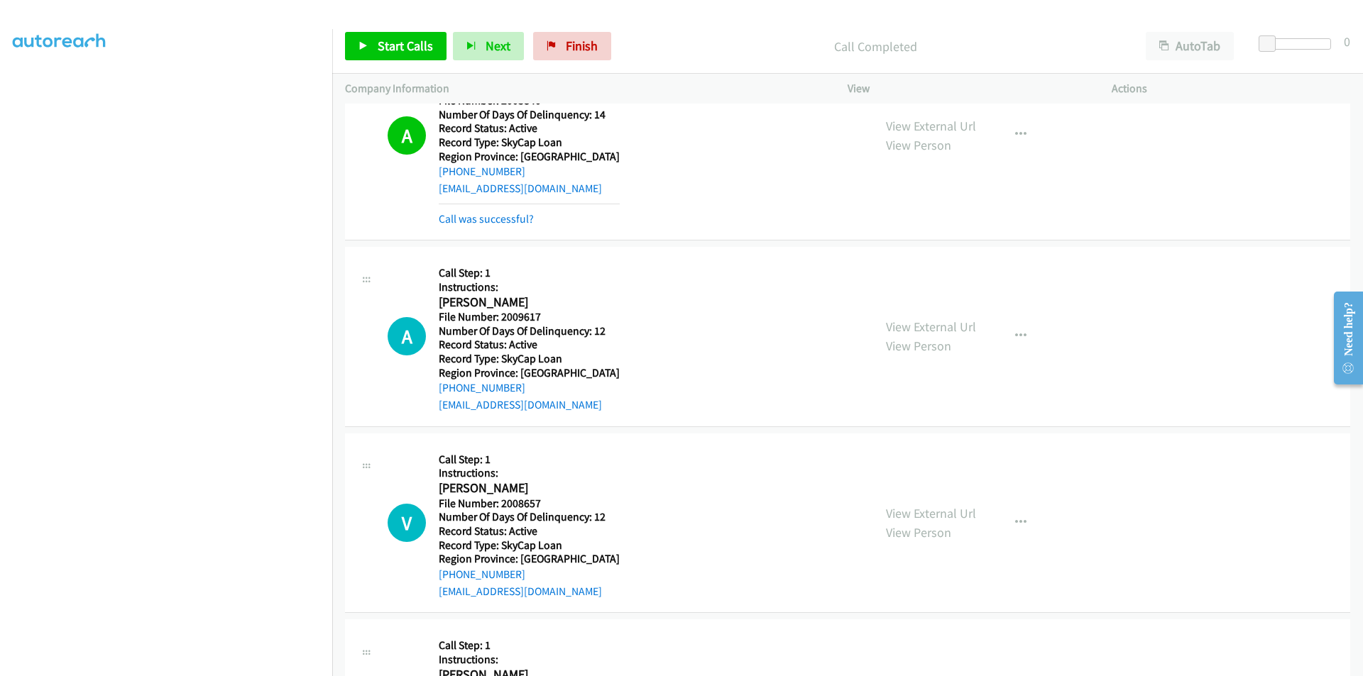
scroll to position [6701, 0]
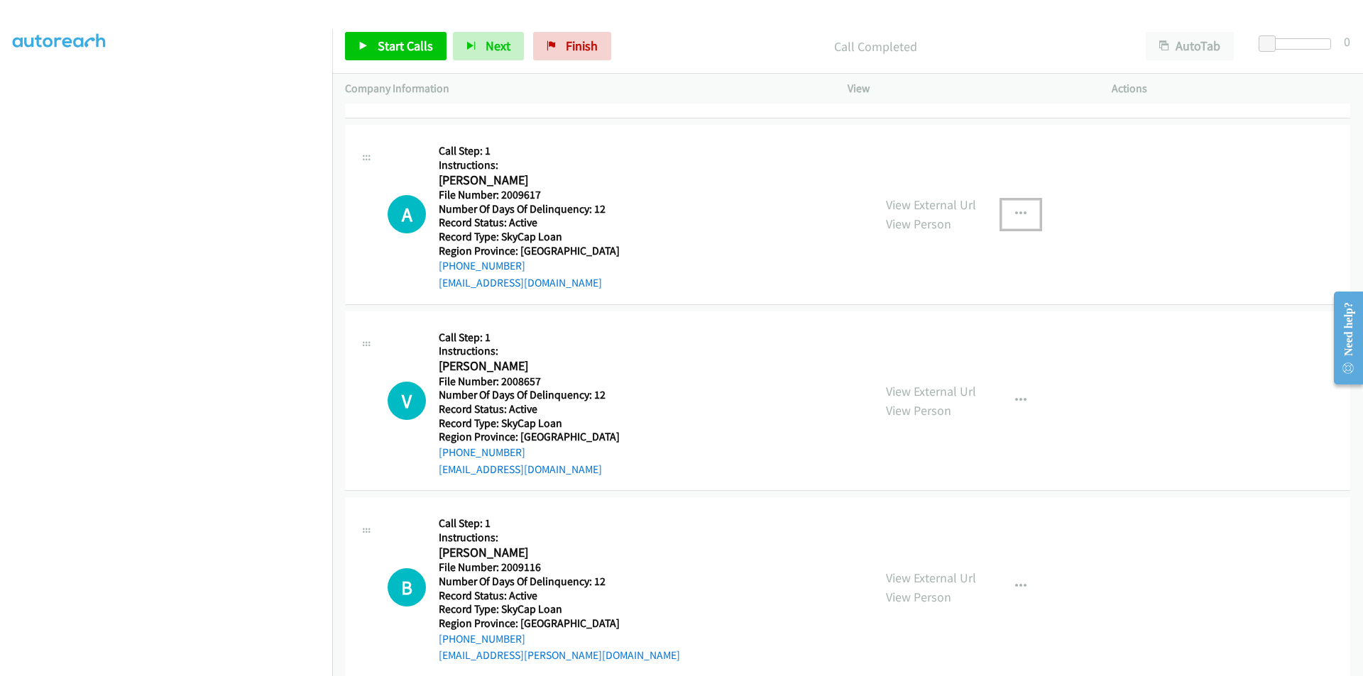
click at [1015, 213] on icon "button" at bounding box center [1020, 214] width 11 height 11
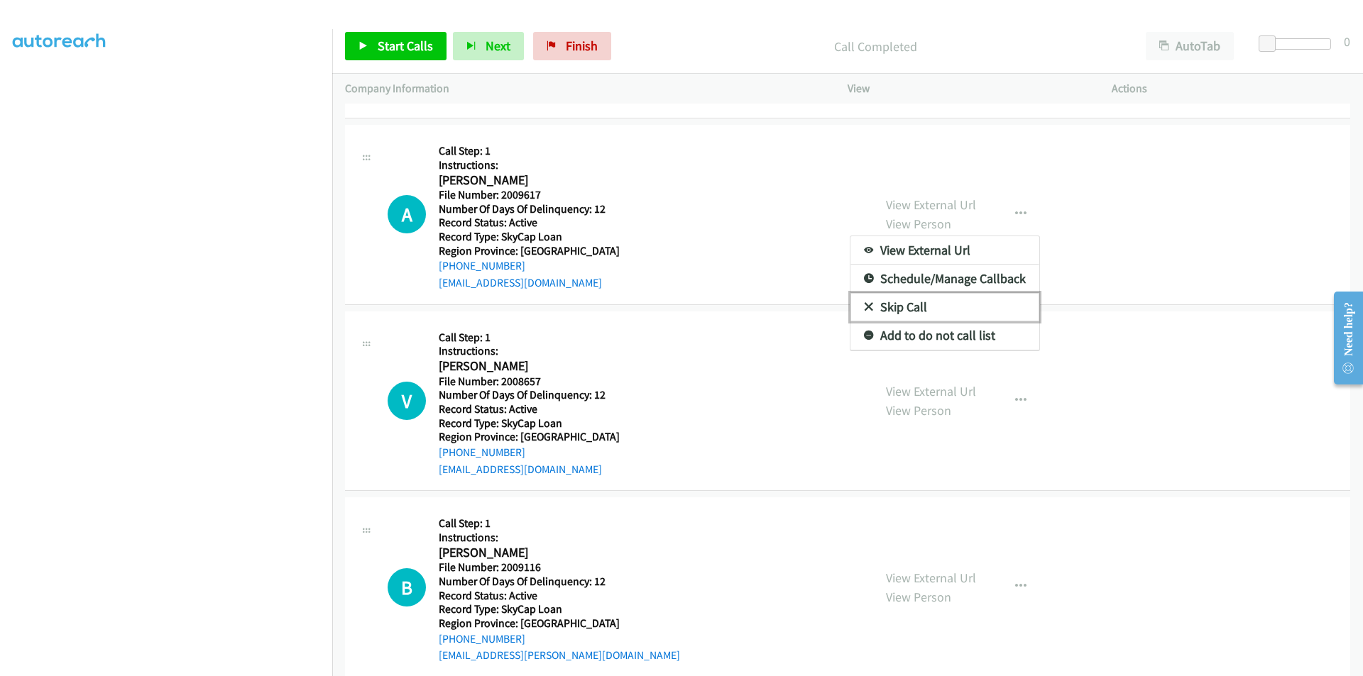
click at [938, 305] on link "Skip Call" at bounding box center [944, 307] width 189 height 28
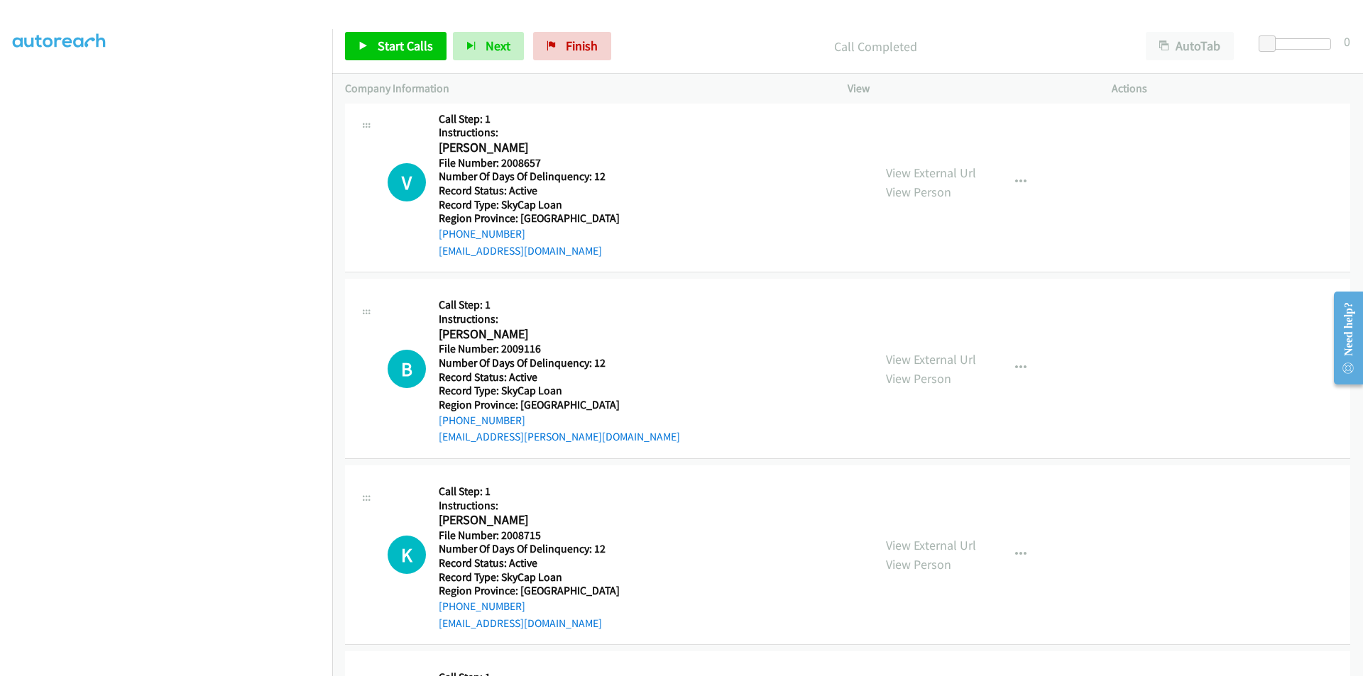
scroll to position [6936, 0]
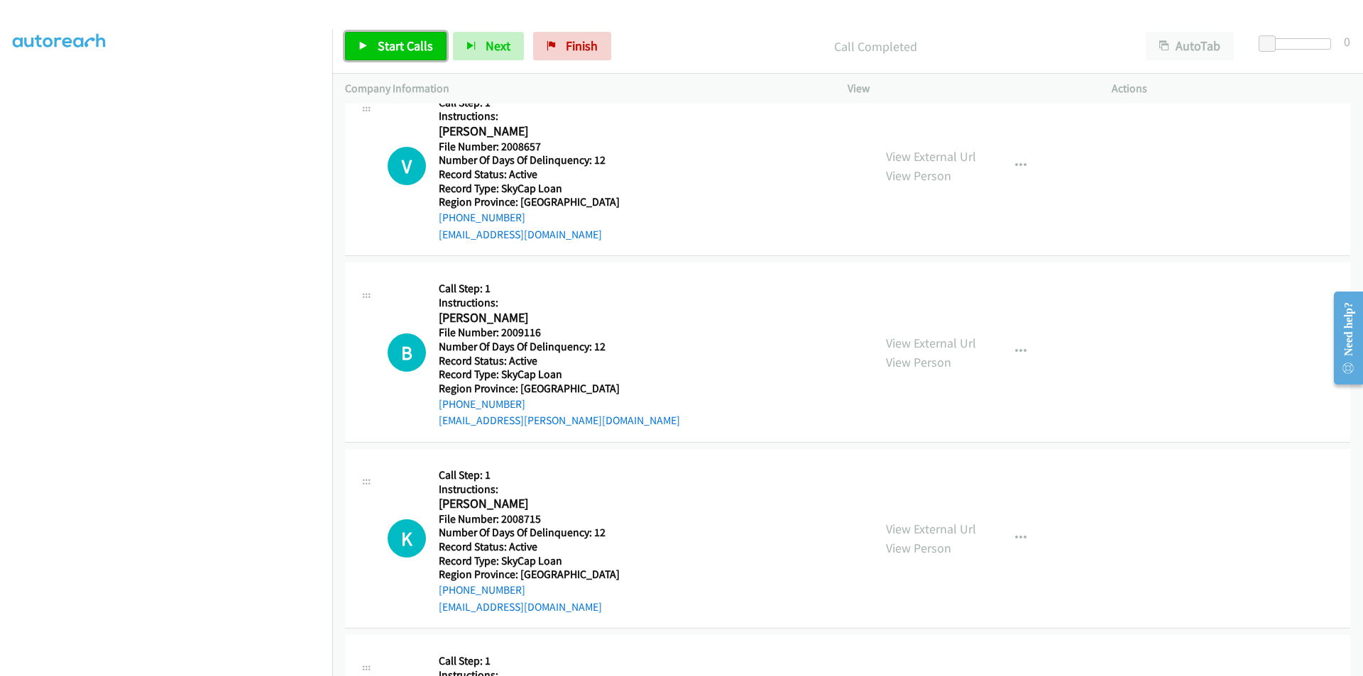
click at [397, 47] on span "Start Calls" at bounding box center [405, 46] width 55 height 16
click at [397, 47] on span "Pause" at bounding box center [394, 46] width 32 height 16
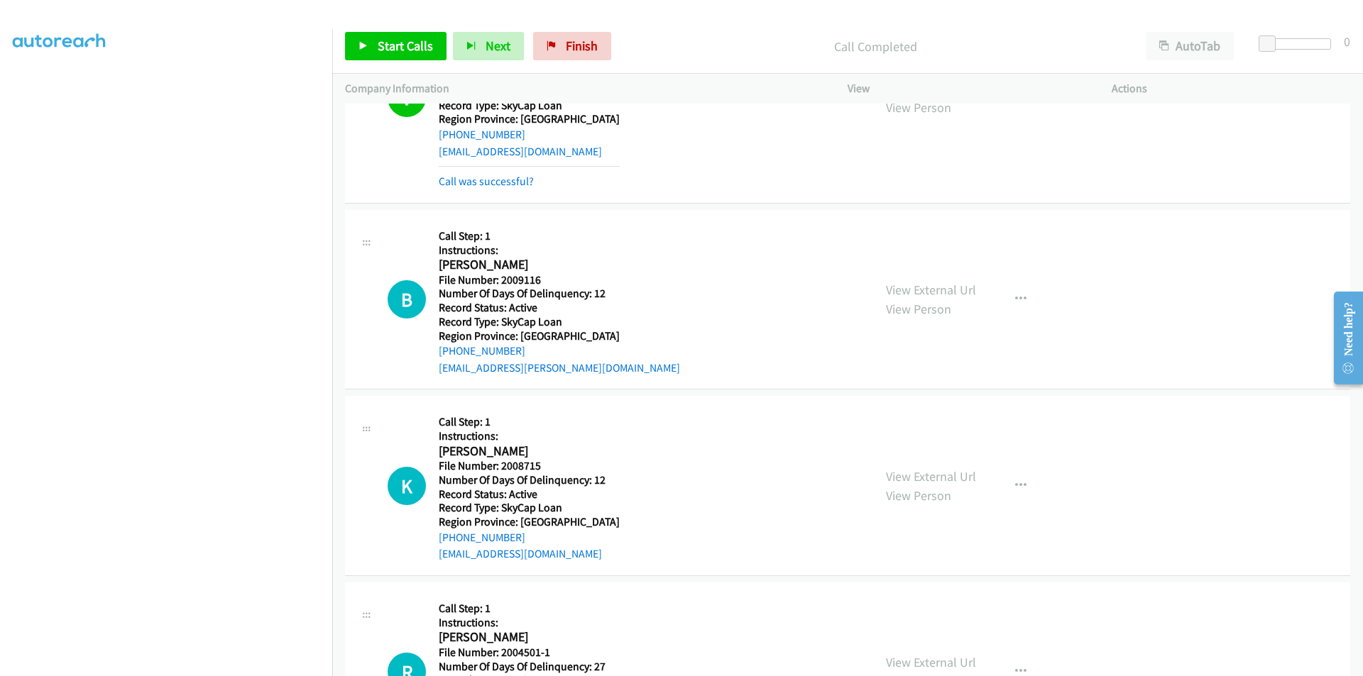
scroll to position [7149, 0]
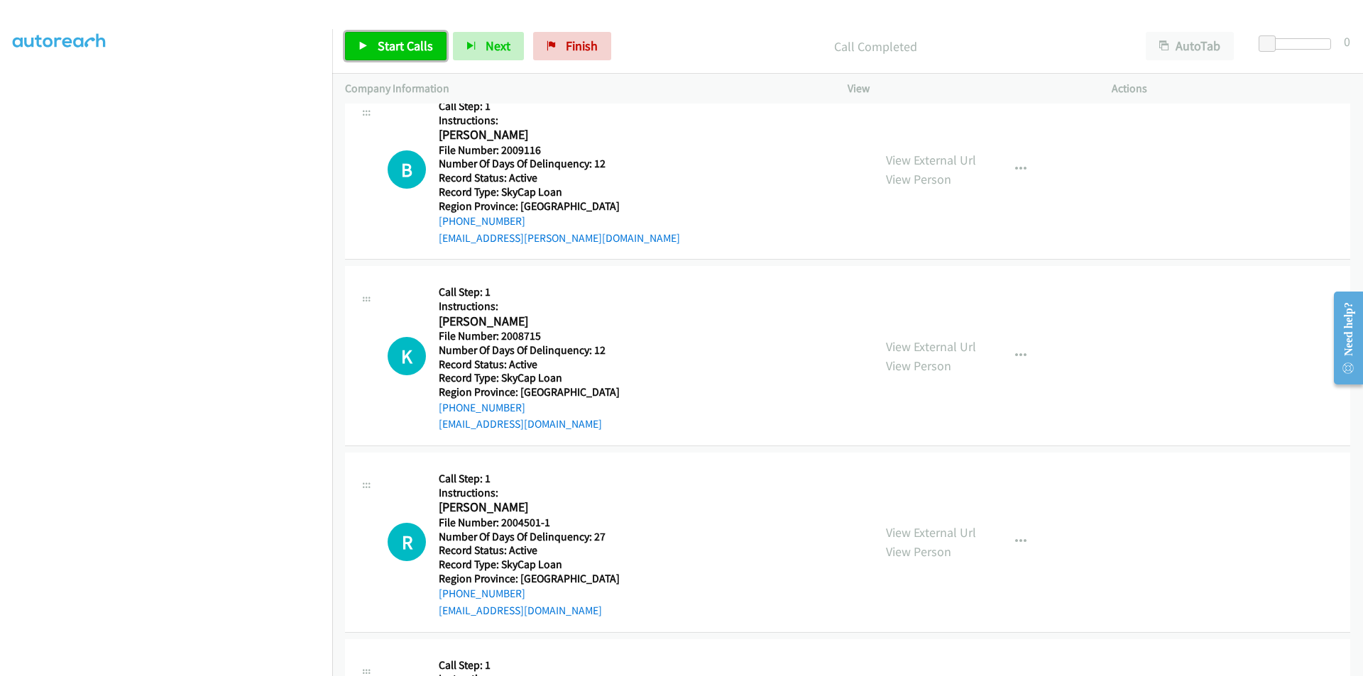
click at [390, 50] on span "Start Calls" at bounding box center [405, 46] width 55 height 16
click at [393, 45] on span "Pause" at bounding box center [394, 46] width 32 height 16
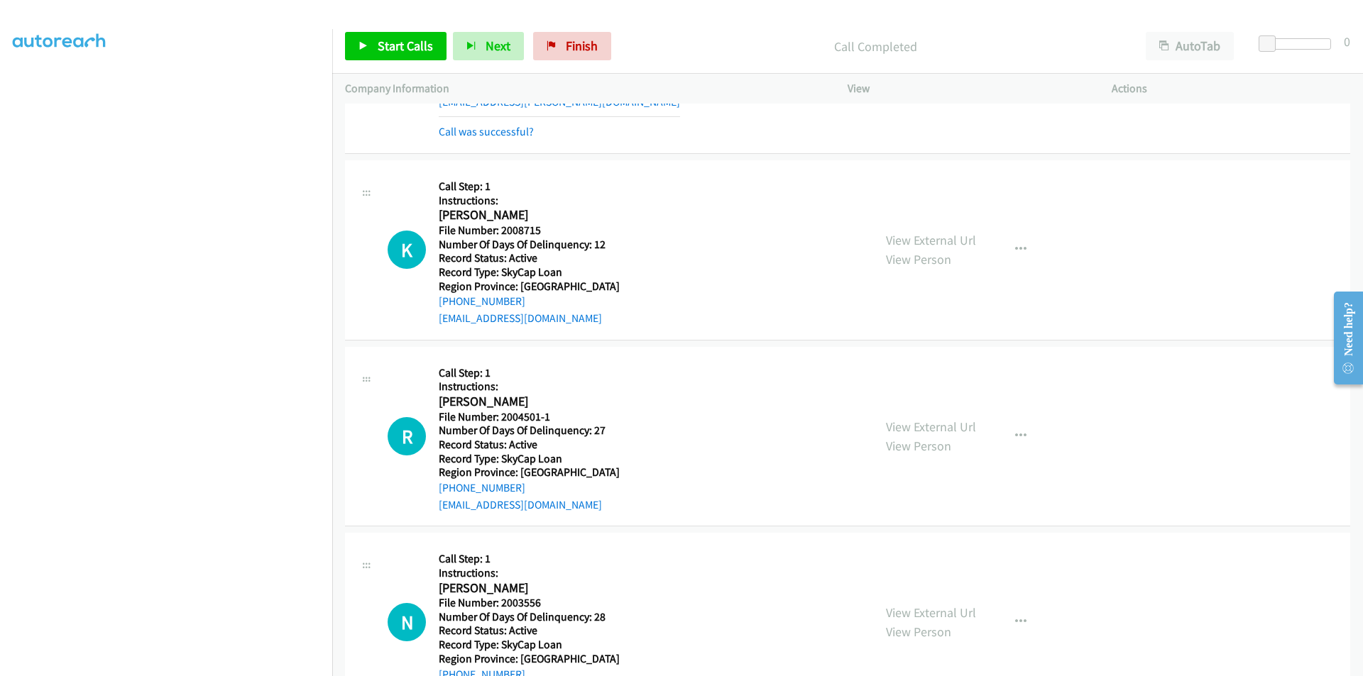
scroll to position [7291, 0]
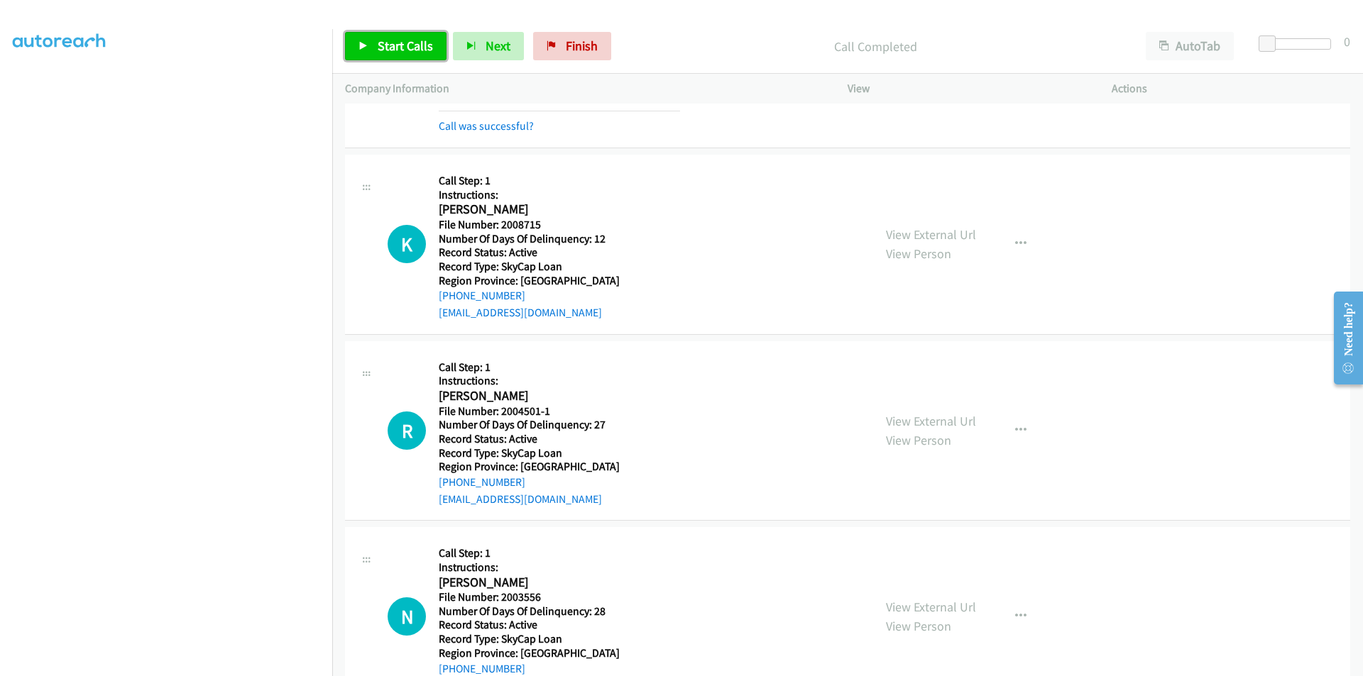
click at [412, 42] on span "Start Calls" at bounding box center [405, 46] width 55 height 16
click at [380, 47] on span "Pause" at bounding box center [394, 46] width 32 height 16
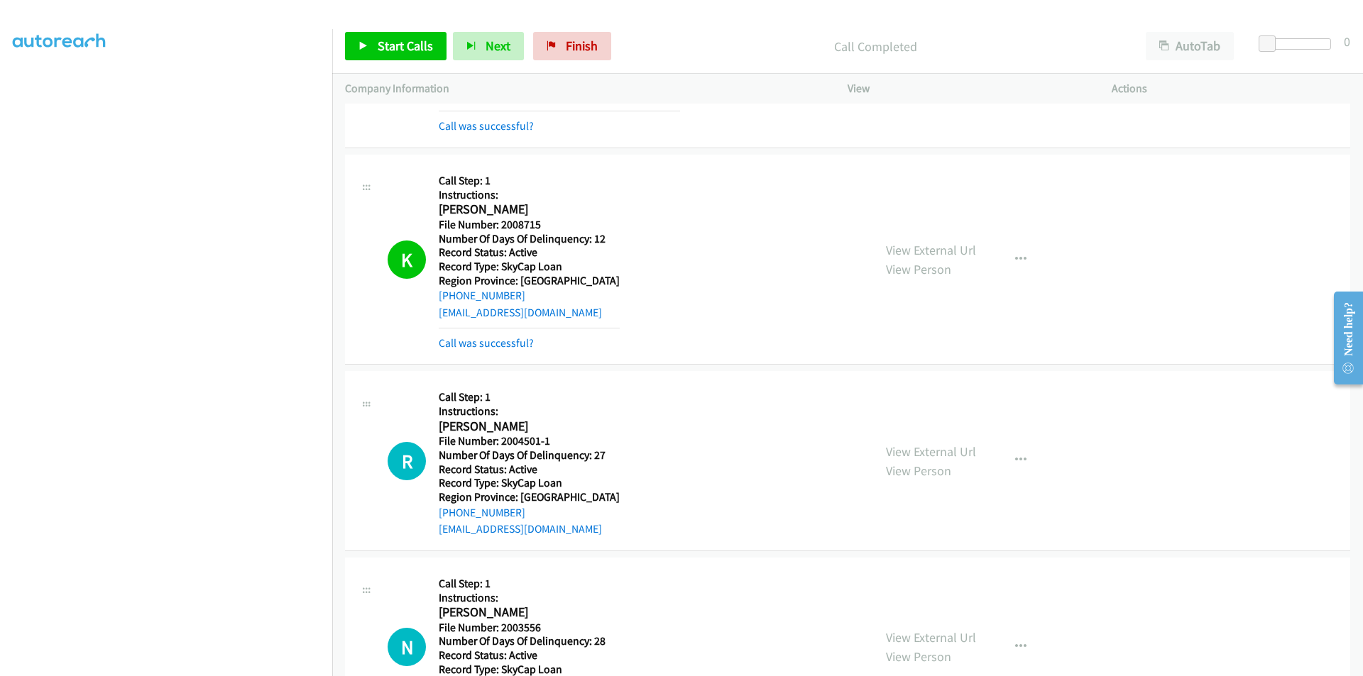
scroll to position [7504, 0]
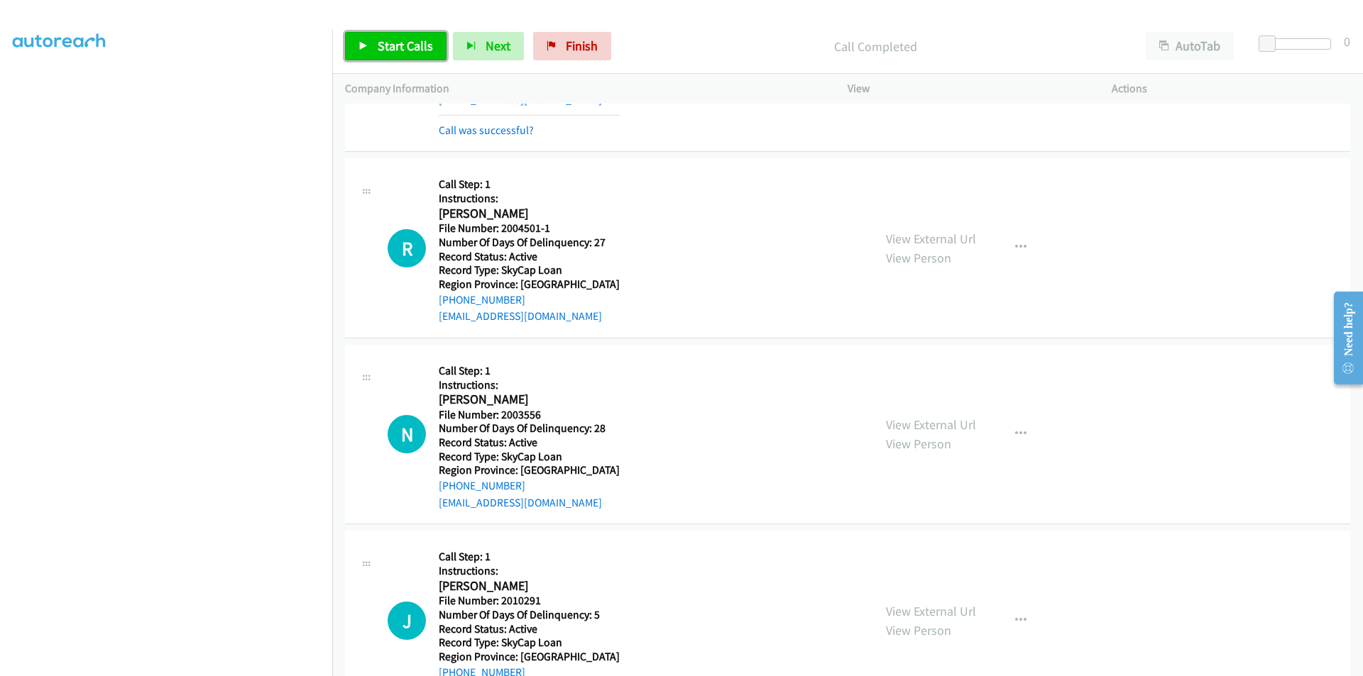
click at [380, 42] on span "Start Calls" at bounding box center [405, 46] width 55 height 16
click at [384, 43] on span "Pause" at bounding box center [394, 46] width 32 height 16
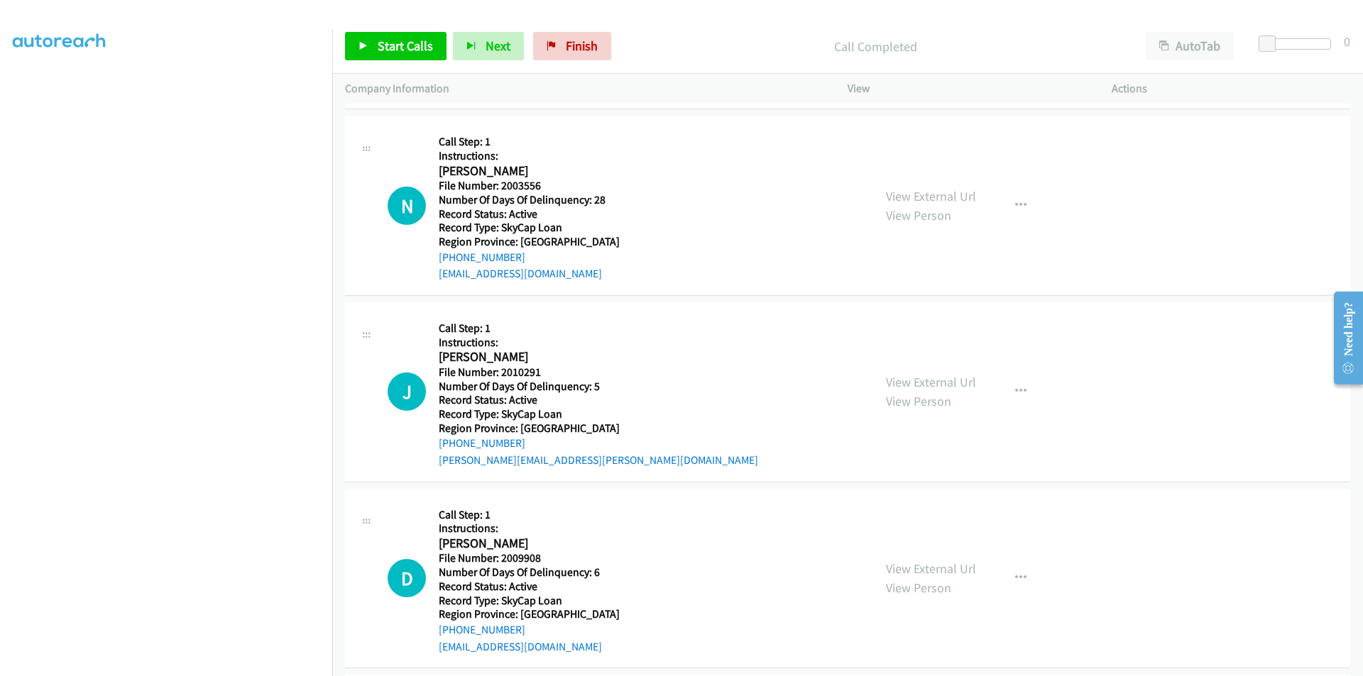
scroll to position [7788, 0]
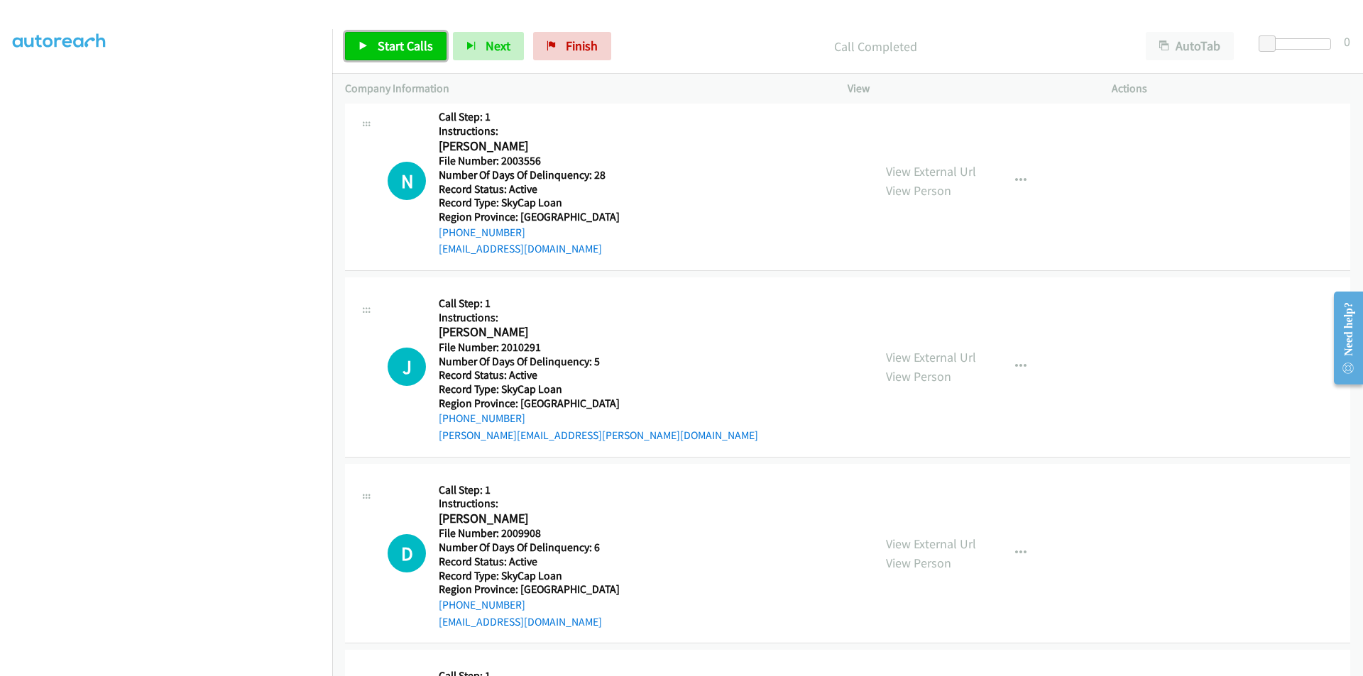
click at [373, 48] on link "Start Calls" at bounding box center [395, 46] width 101 height 28
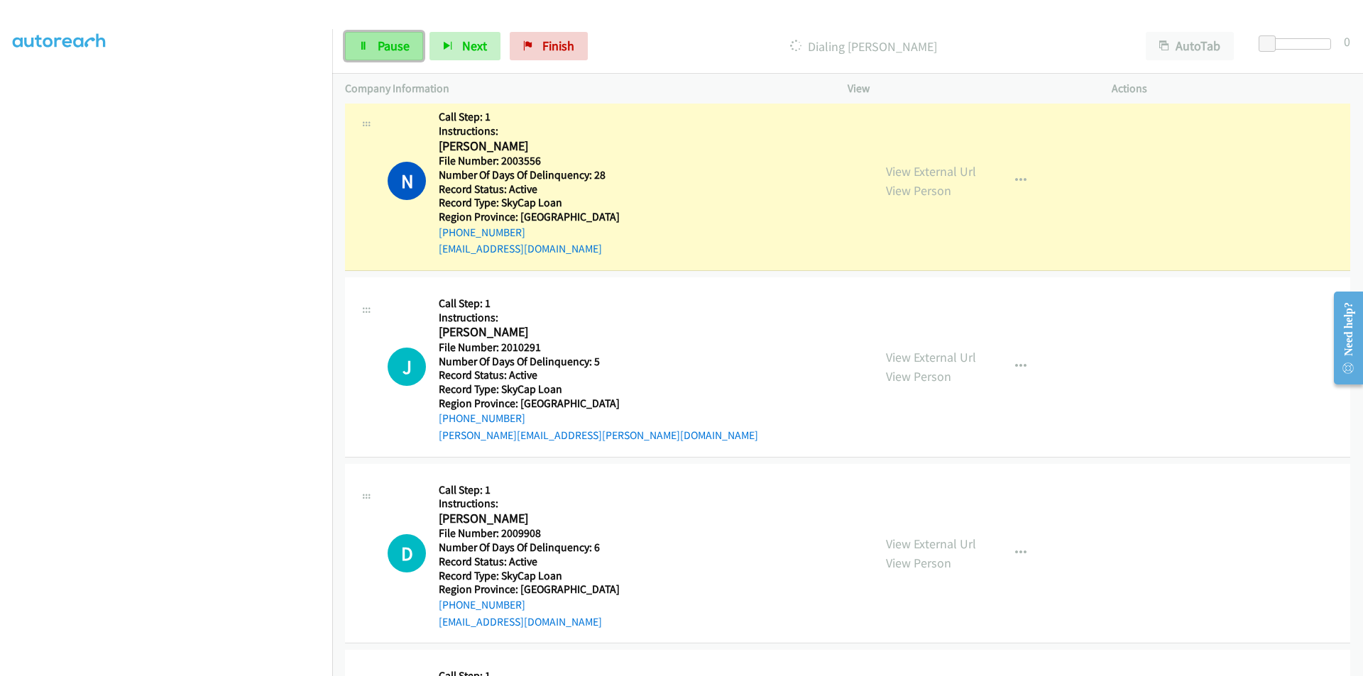
click at [375, 48] on link "Pause" at bounding box center [384, 46] width 78 height 28
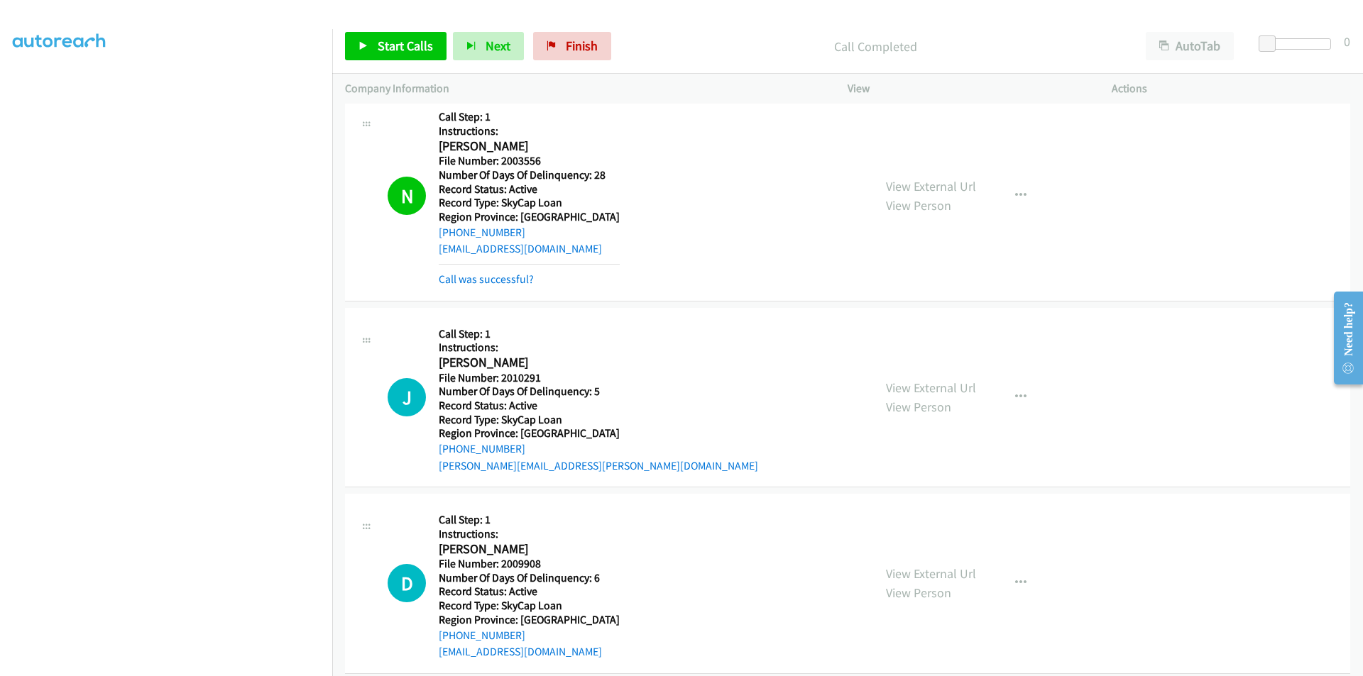
scroll to position [7993, 0]
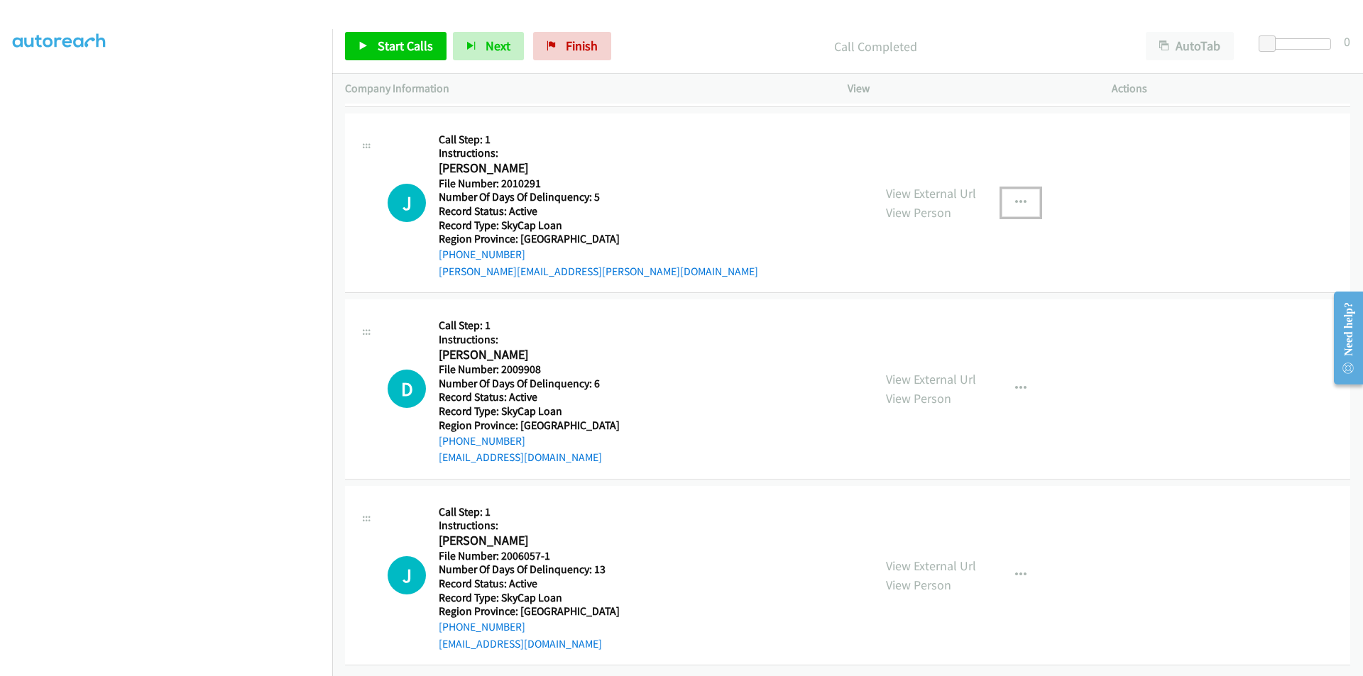
click at [1007, 189] on button "button" at bounding box center [1020, 203] width 38 height 28
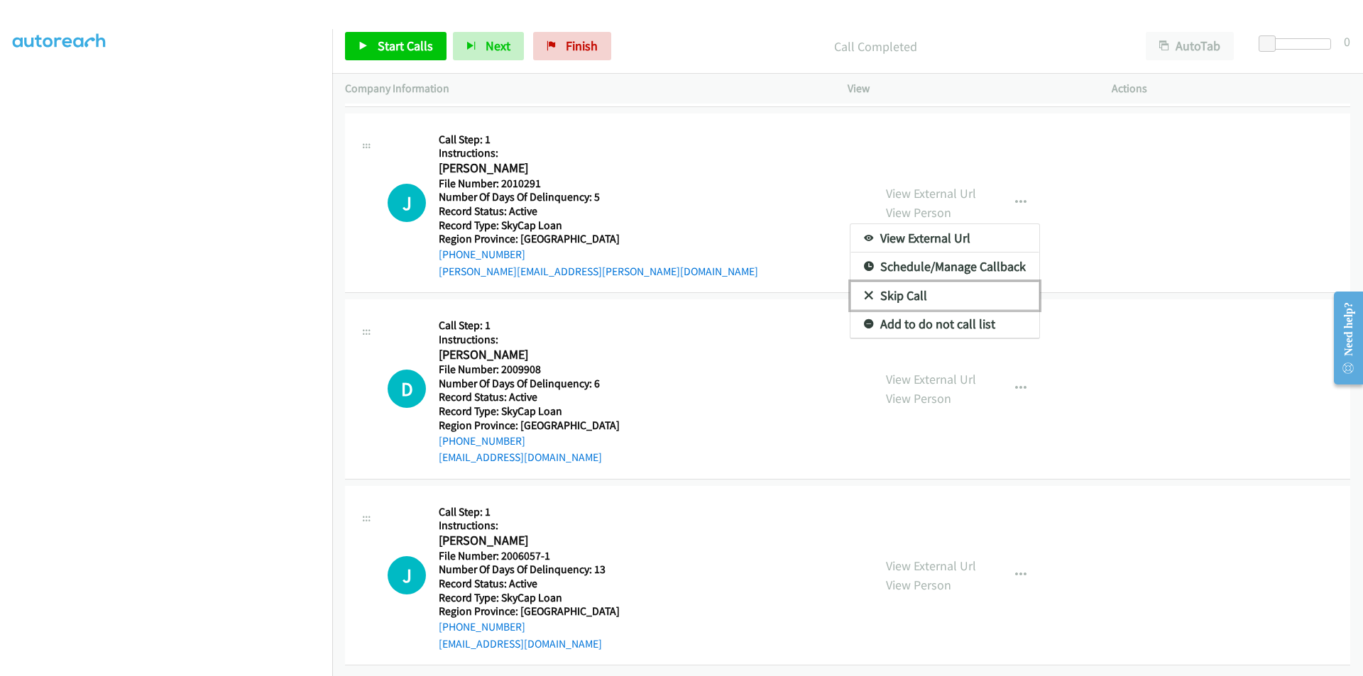
click at [925, 284] on link "Skip Call" at bounding box center [944, 296] width 189 height 28
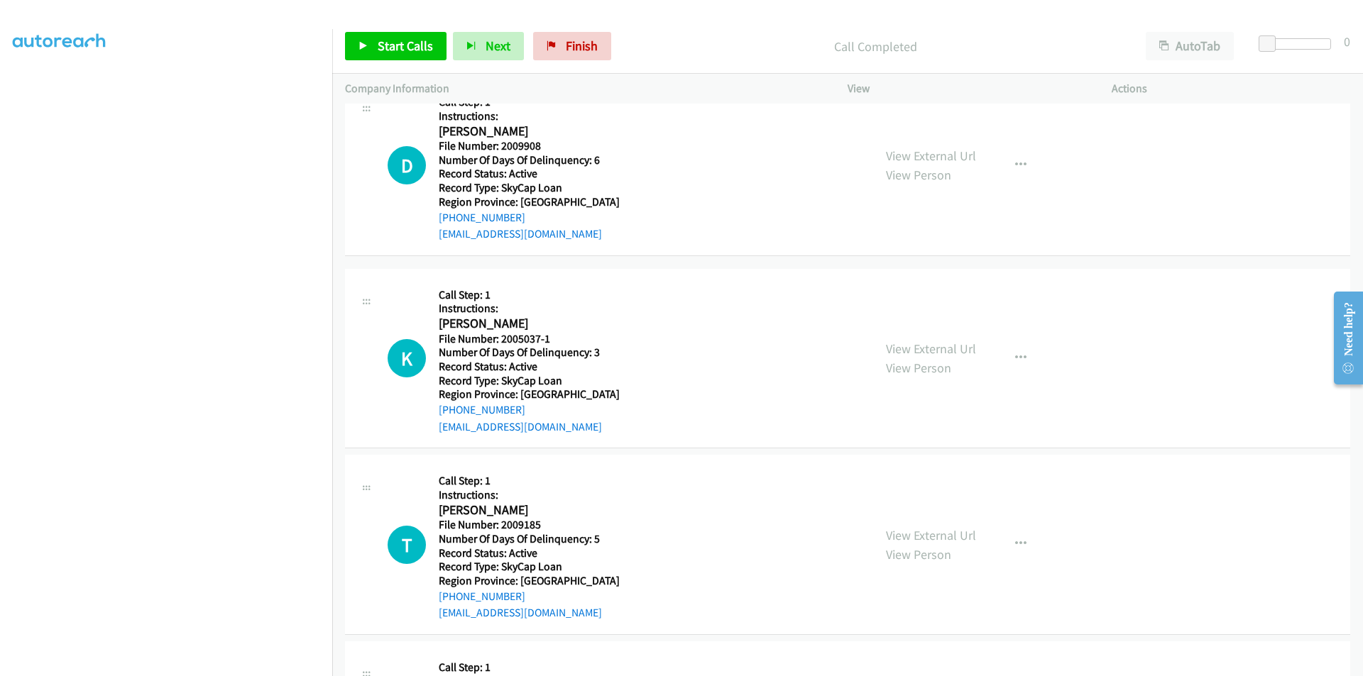
scroll to position [8192, 0]
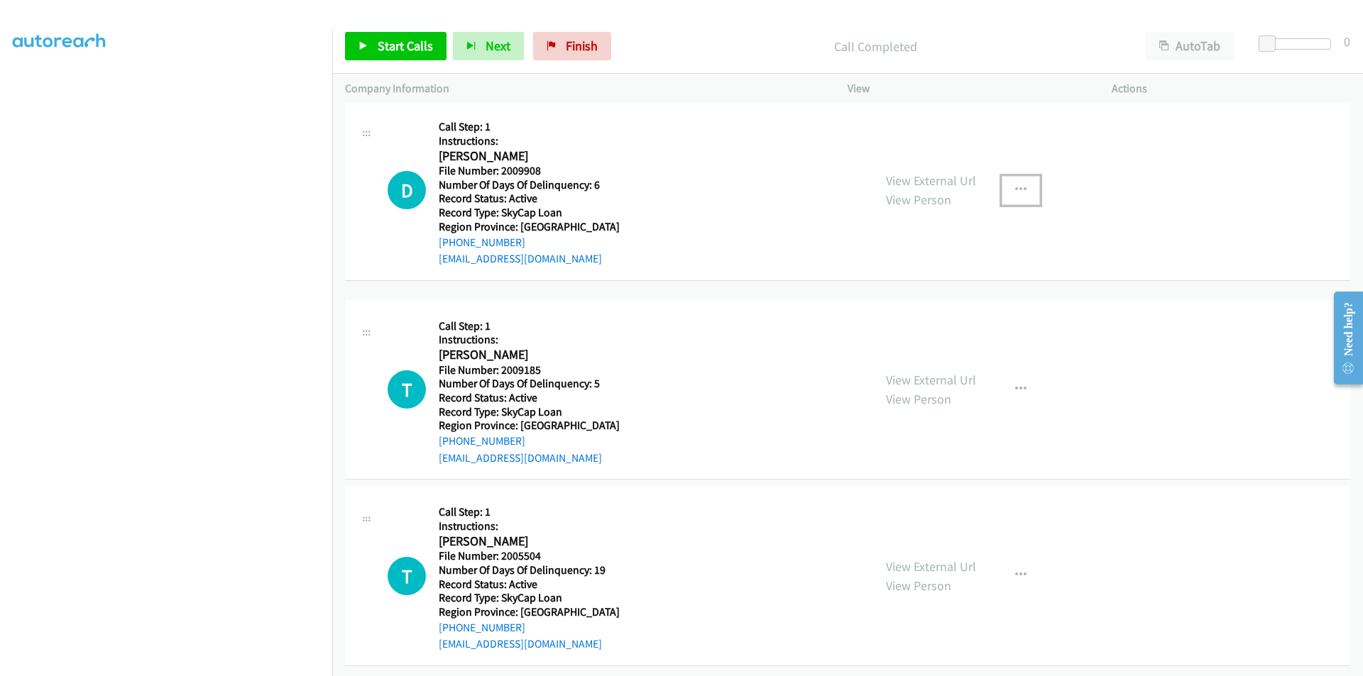
drag, startPoint x: 1021, startPoint y: 177, endPoint x: 1021, endPoint y: 189, distance: 12.1
click at [1021, 177] on button "button" at bounding box center [1020, 190] width 38 height 28
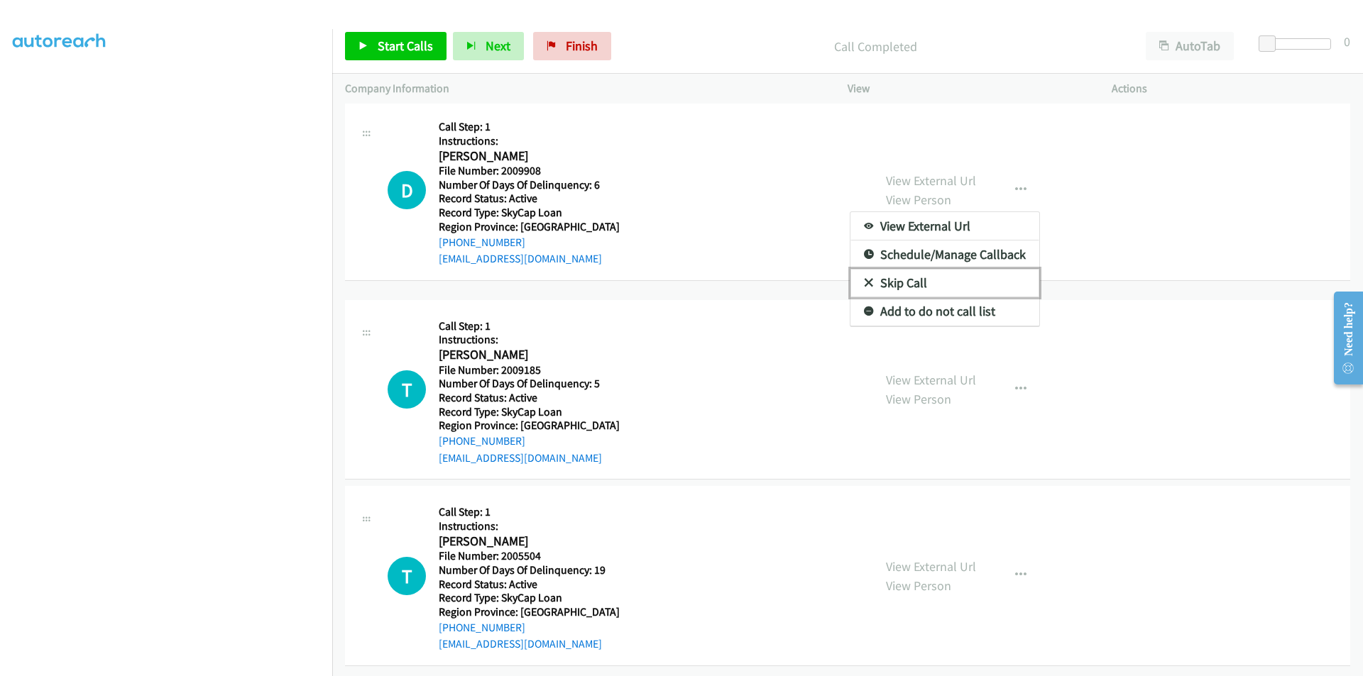
click at [945, 272] on link "Skip Call" at bounding box center [944, 283] width 189 height 28
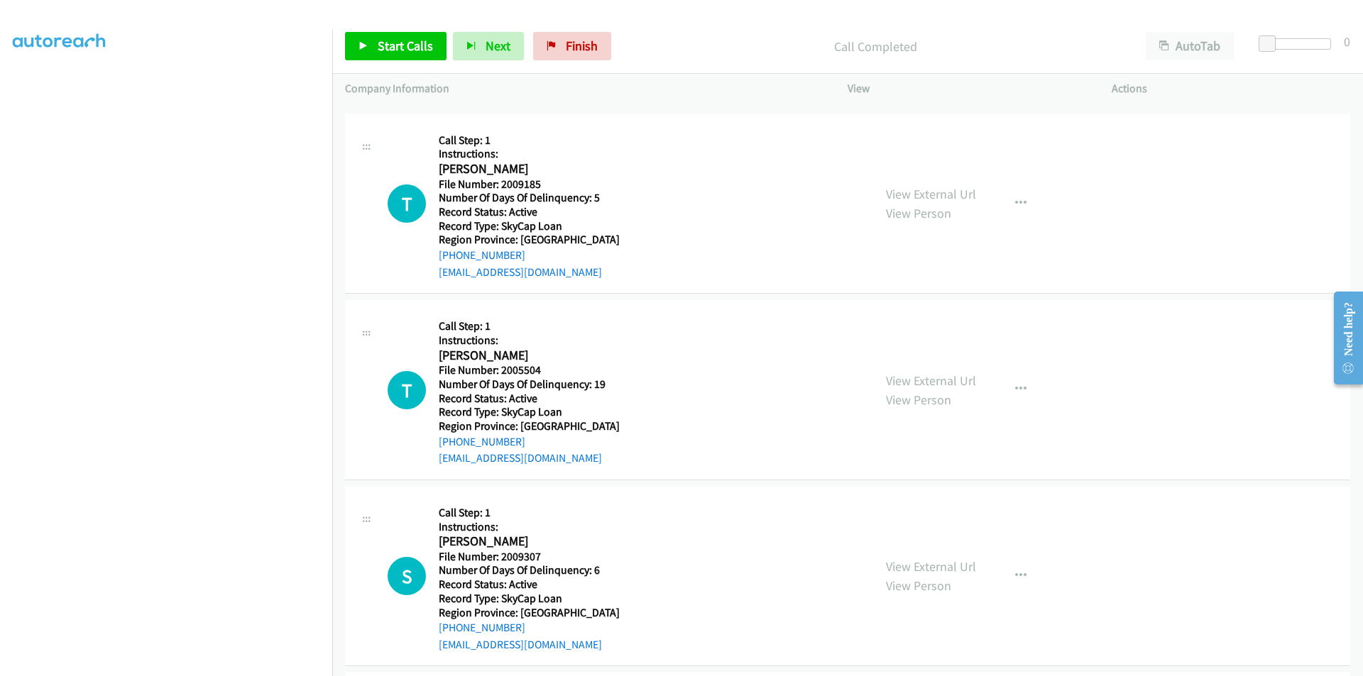
scroll to position [8405, 0]
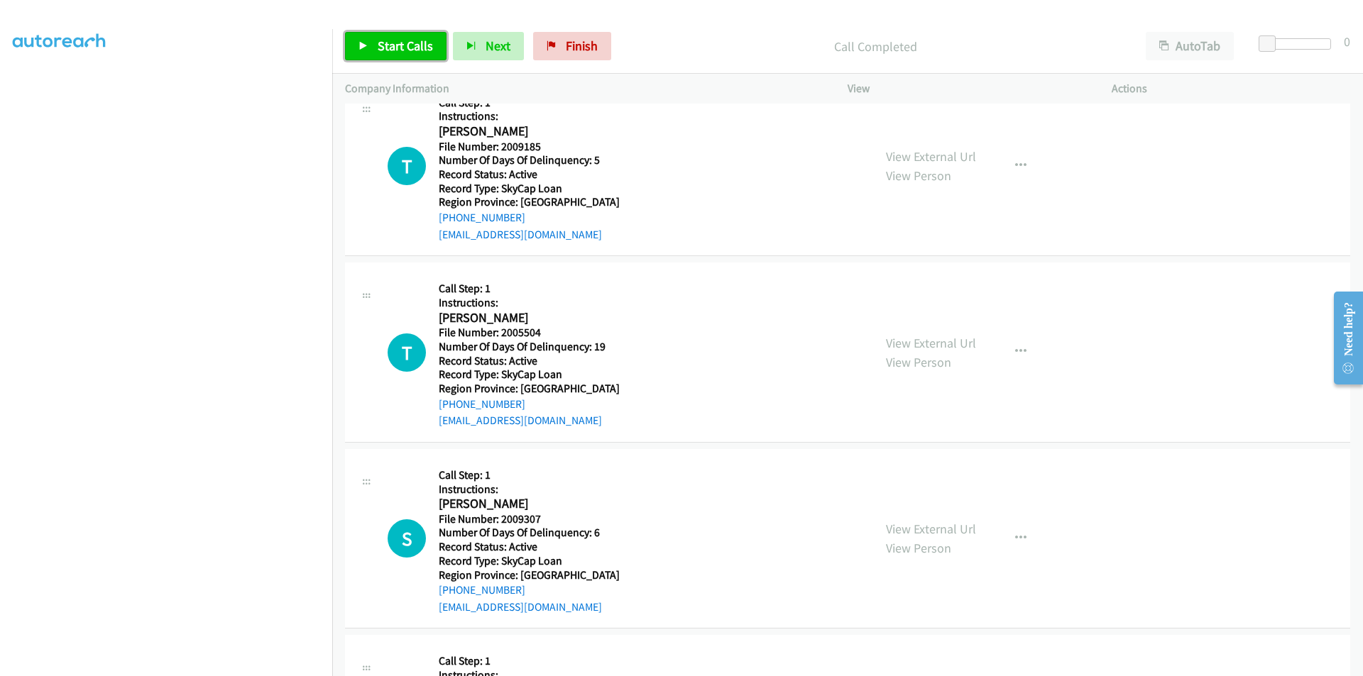
click at [404, 39] on span "Start Calls" at bounding box center [405, 46] width 55 height 16
click at [404, 39] on span "Pause" at bounding box center [394, 46] width 32 height 16
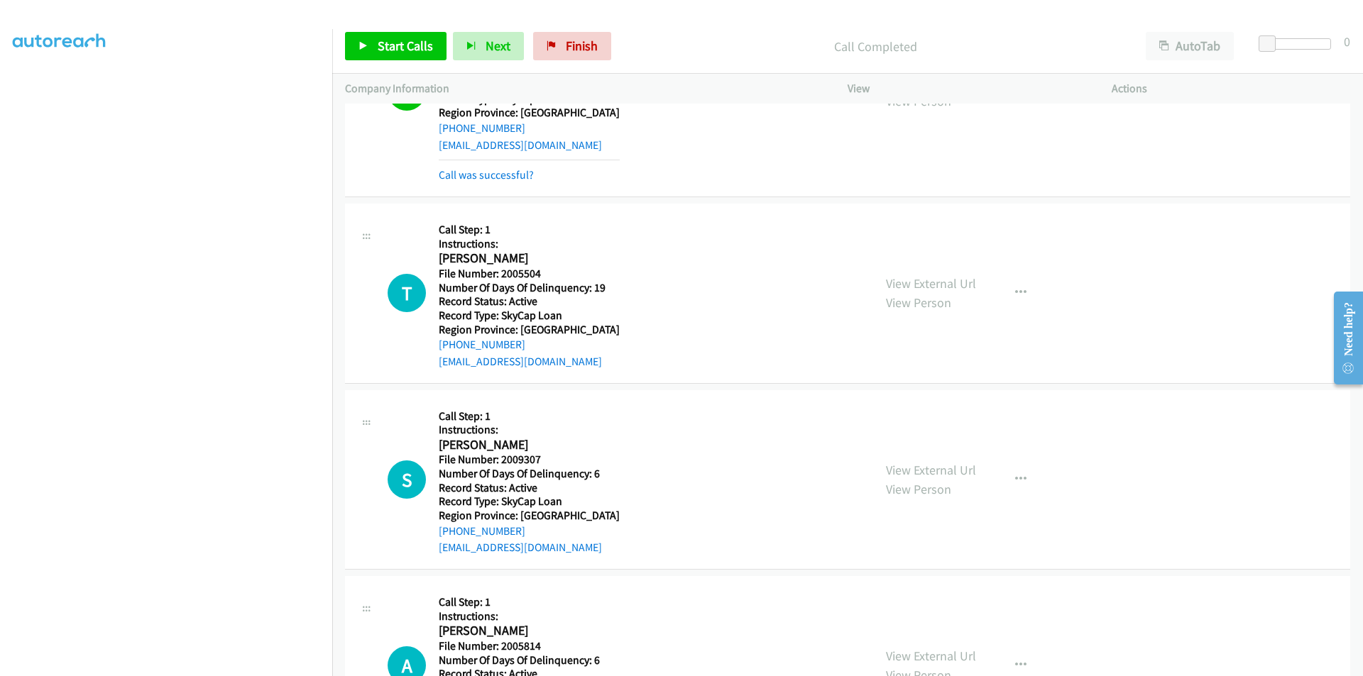
scroll to position [8618, 0]
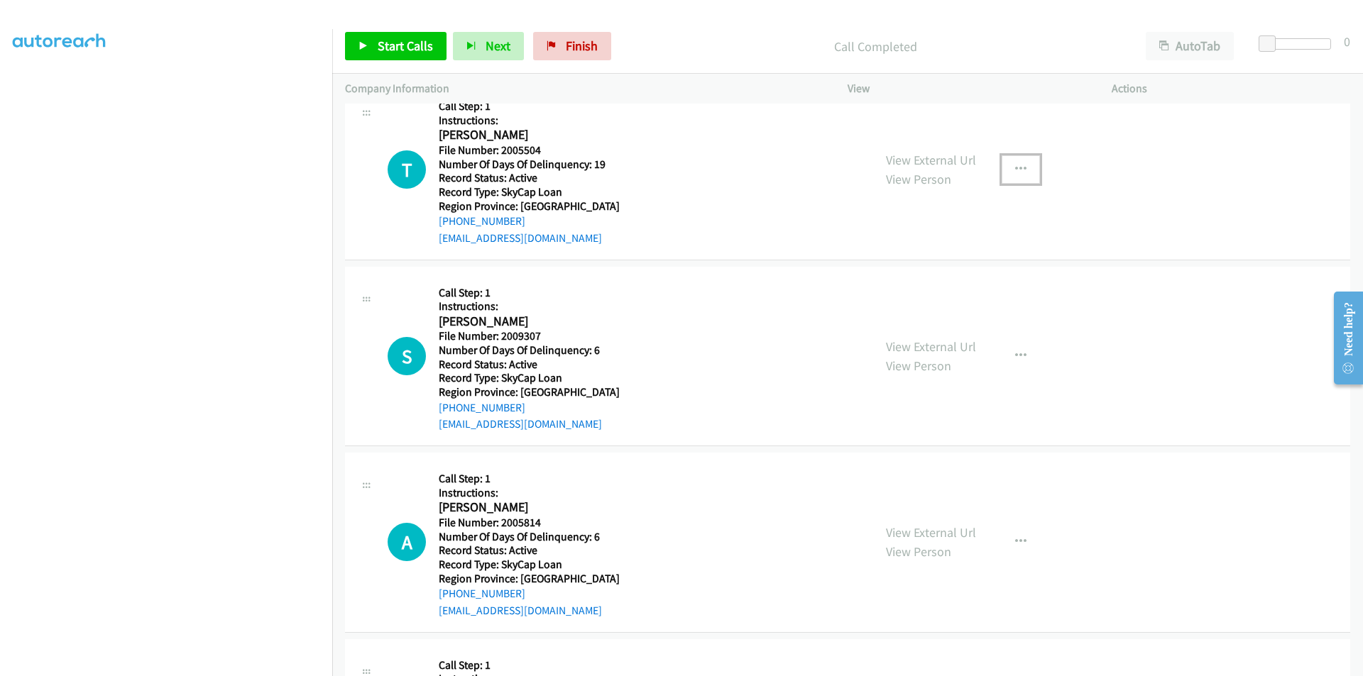
drag, startPoint x: 1023, startPoint y: 166, endPoint x: 1016, endPoint y: 170, distance: 8.6
click at [1019, 168] on button "button" at bounding box center [1020, 169] width 38 height 28
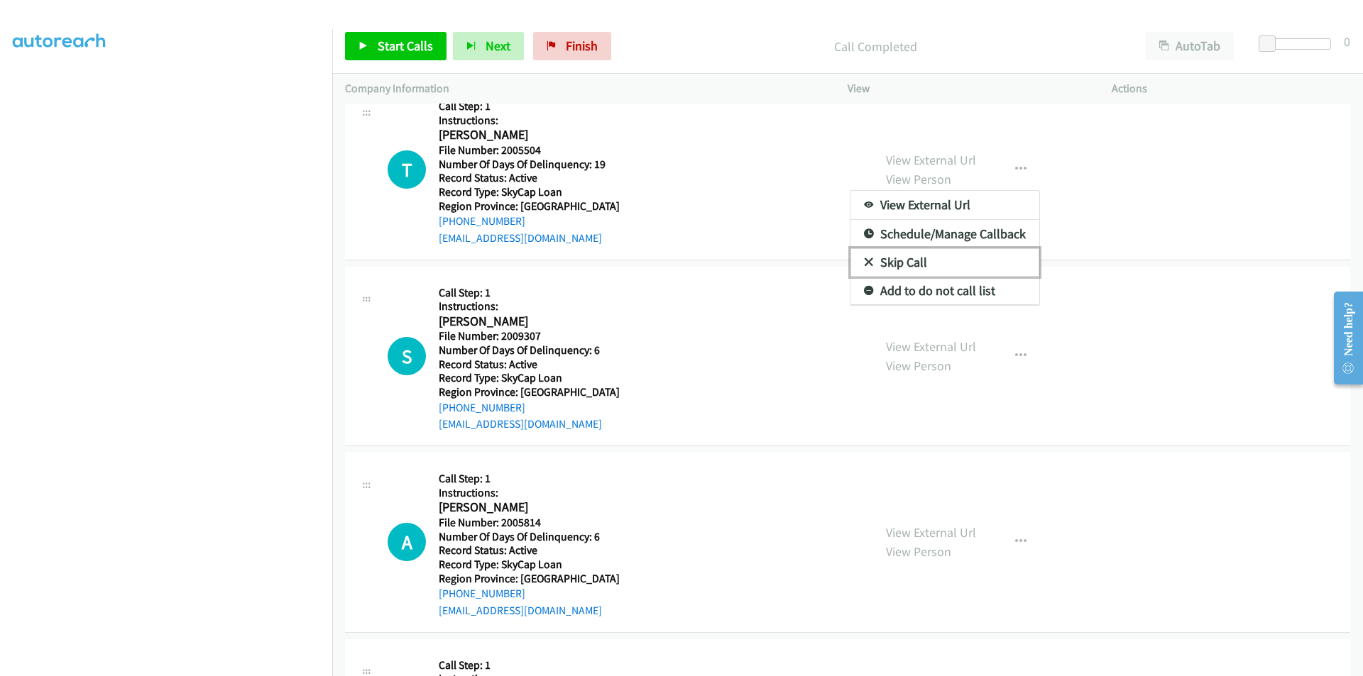
click at [929, 260] on link "Skip Call" at bounding box center [944, 262] width 189 height 28
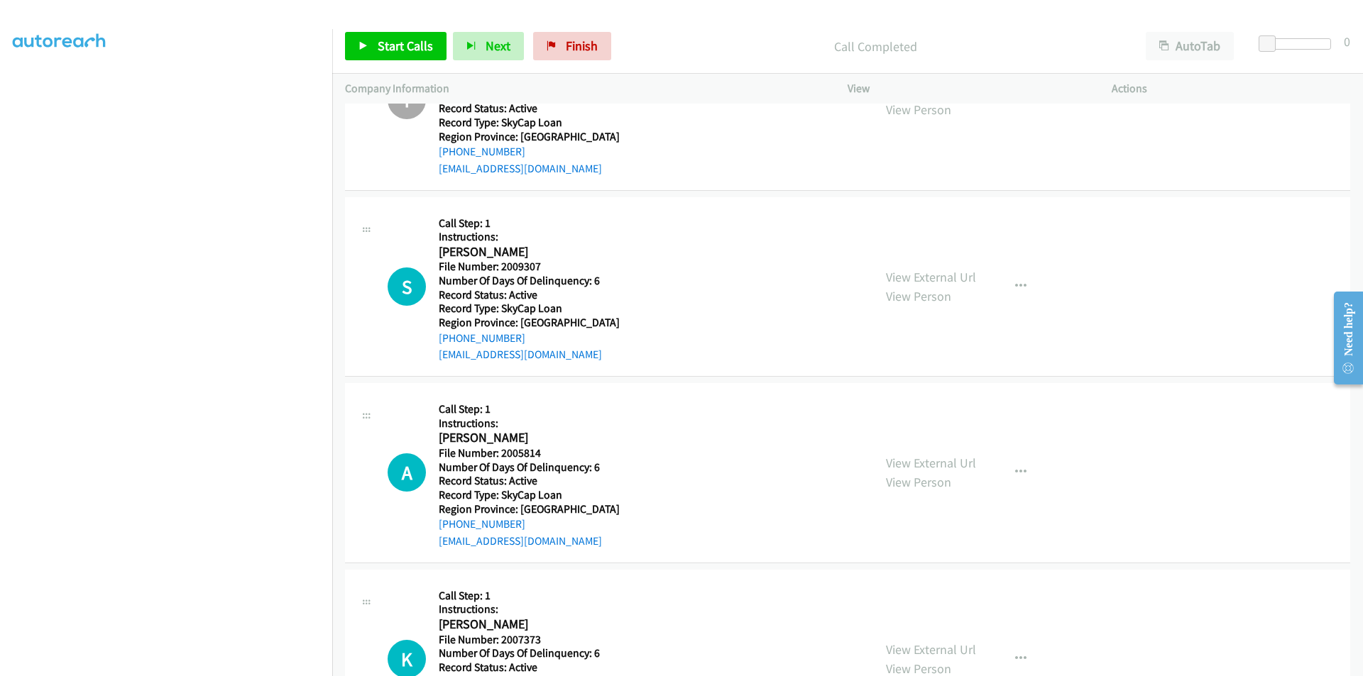
scroll to position [8781, 0]
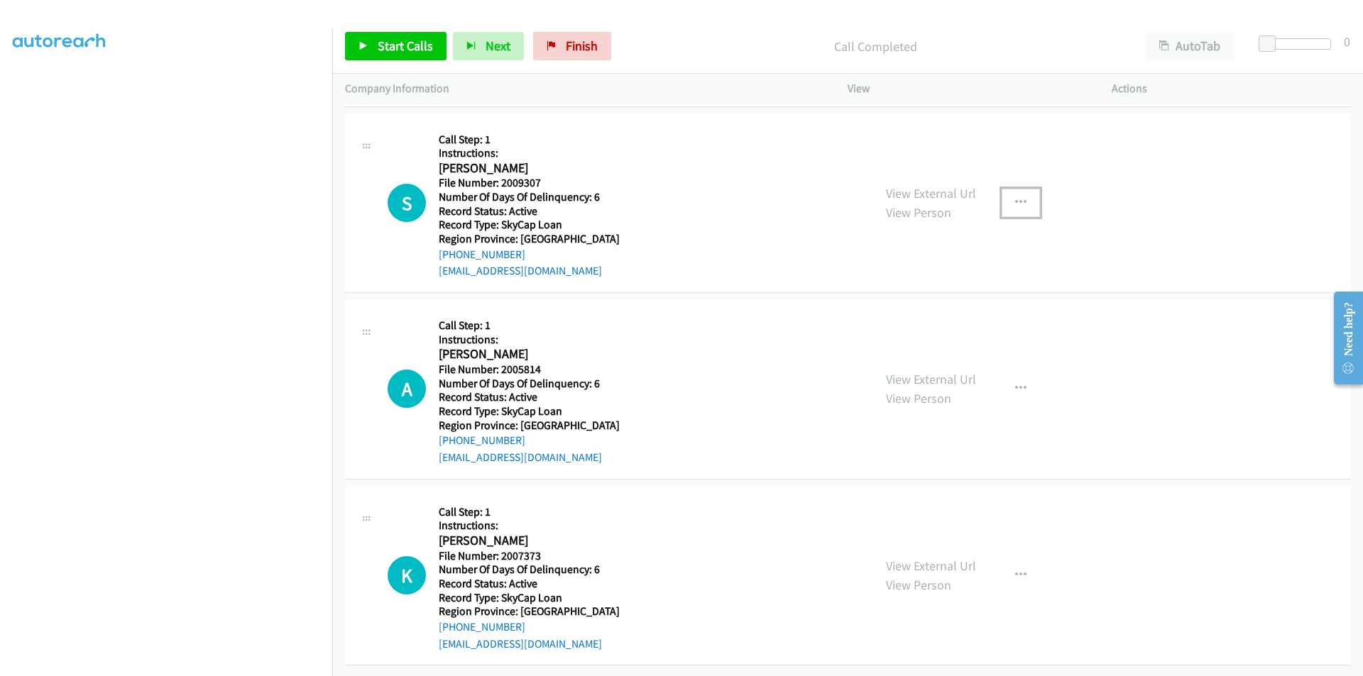
click at [1017, 197] on icon "button" at bounding box center [1020, 202] width 11 height 11
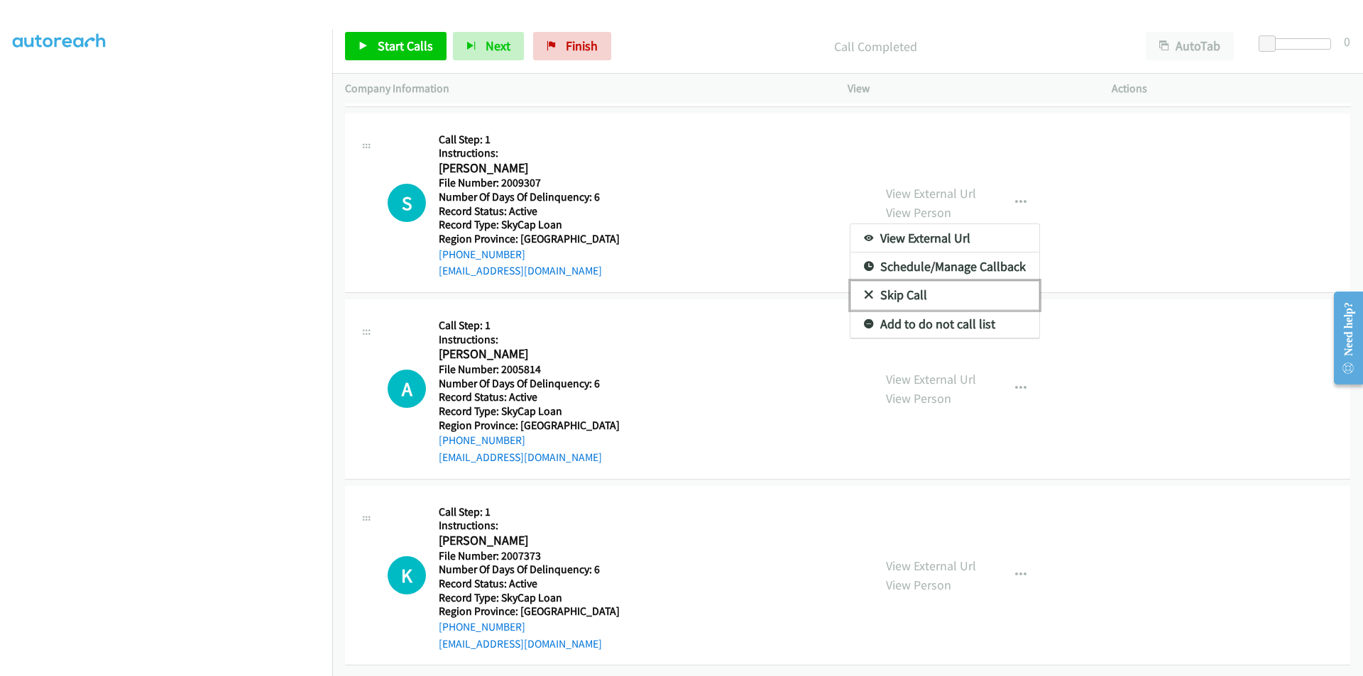
click at [896, 281] on link "Skip Call" at bounding box center [944, 295] width 189 height 28
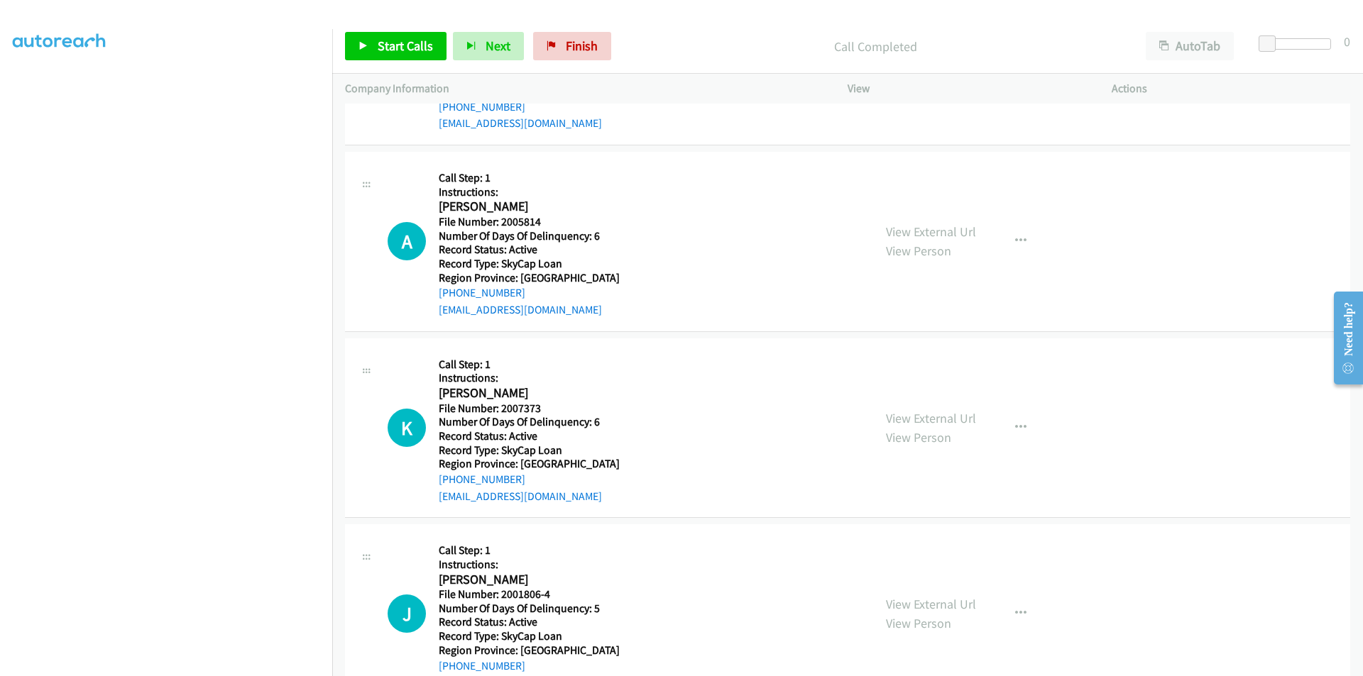
scroll to position [8923, 0]
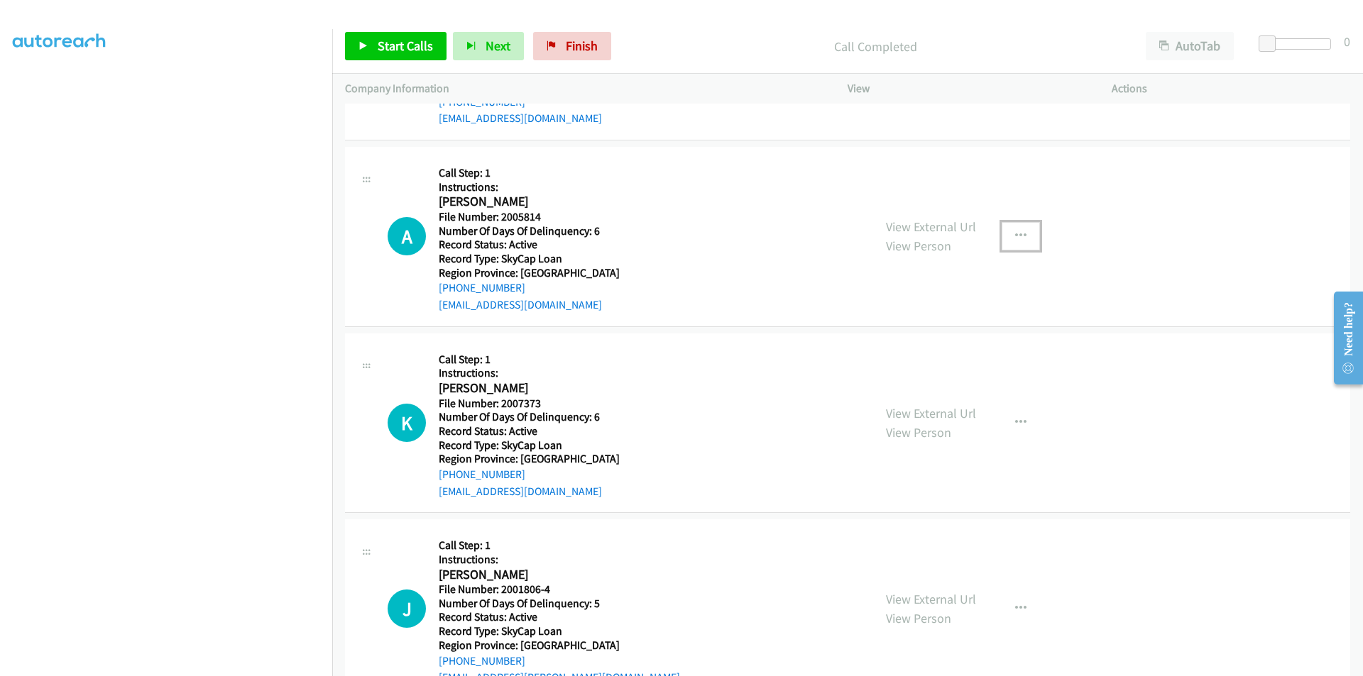
click at [1015, 233] on icon "button" at bounding box center [1020, 236] width 11 height 11
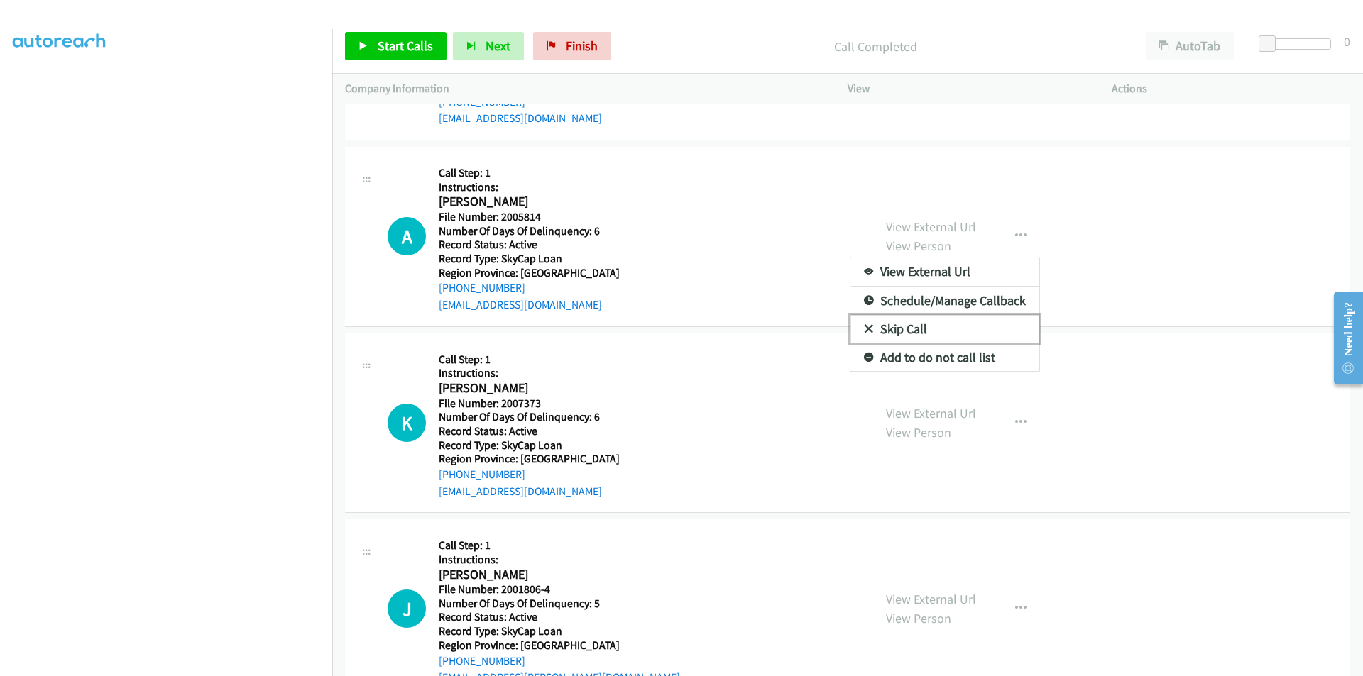
click at [956, 324] on link "Skip Call" at bounding box center [944, 329] width 189 height 28
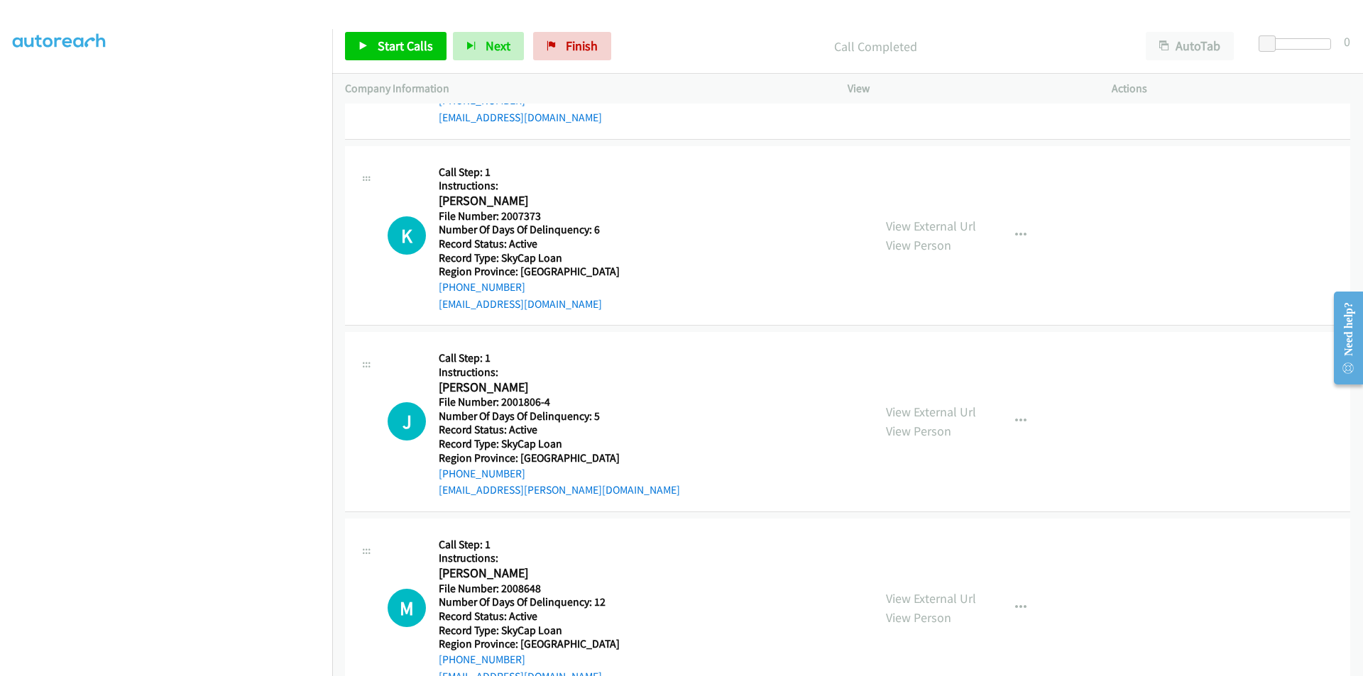
scroll to position [9136, 0]
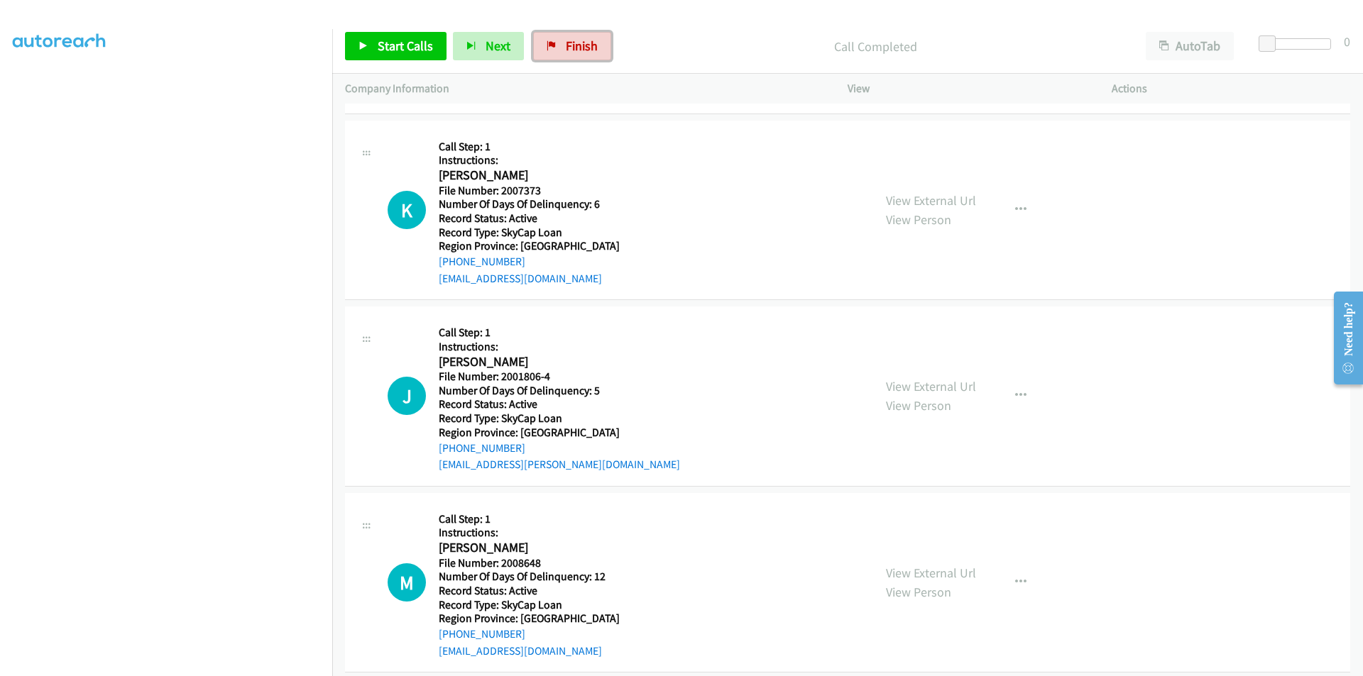
drag, startPoint x: 572, startPoint y: 39, endPoint x: 737, endPoint y: 71, distance: 168.4
click at [572, 39] on span "Finish" at bounding box center [582, 46] width 32 height 16
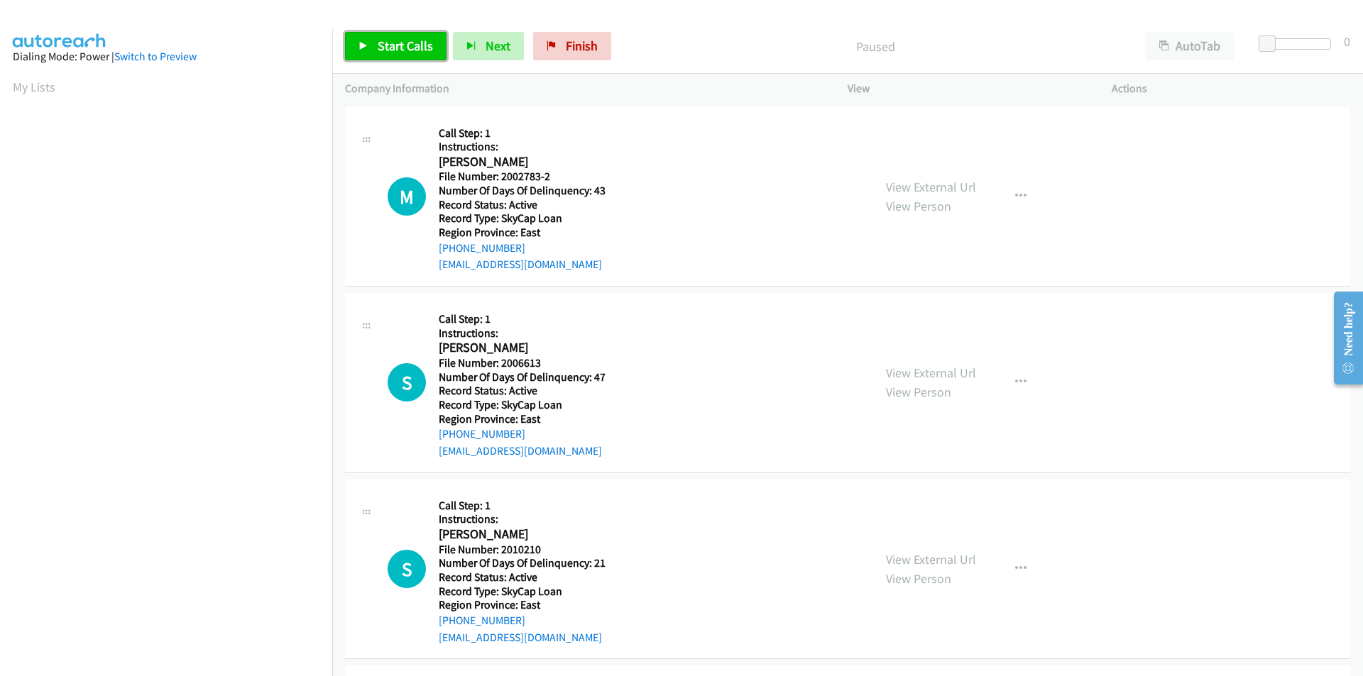
click at [392, 40] on span "Start Calls" at bounding box center [405, 46] width 55 height 16
click at [391, 39] on span "Pause" at bounding box center [394, 46] width 32 height 16
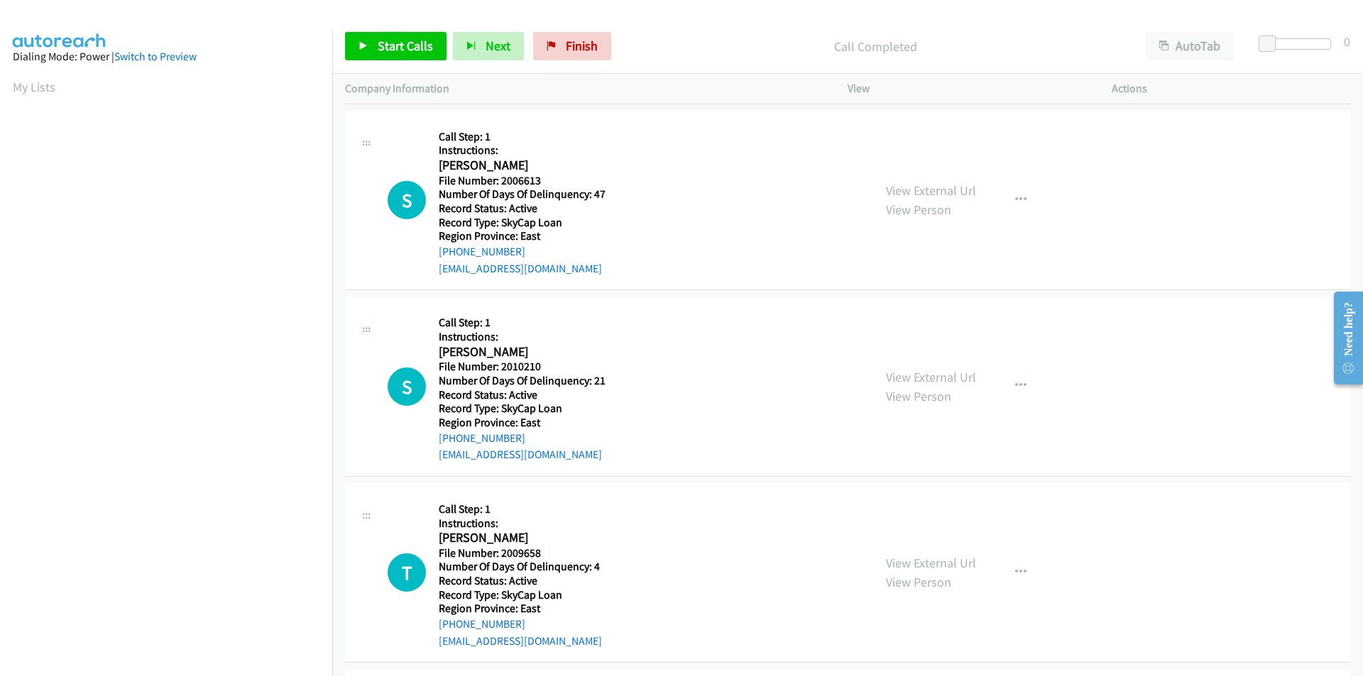
scroll to position [81, 0]
click at [398, 40] on span "Start Calls" at bounding box center [405, 46] width 55 height 16
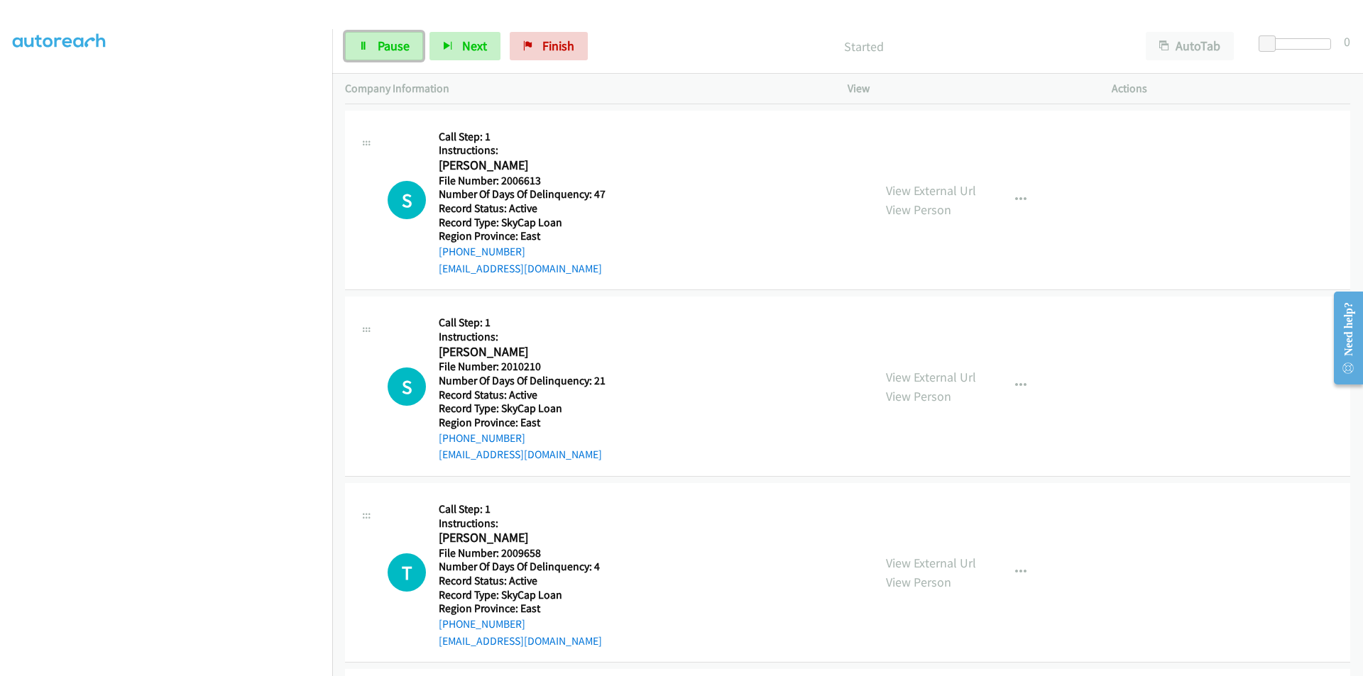
click at [398, 40] on span "Pause" at bounding box center [394, 46] width 32 height 16
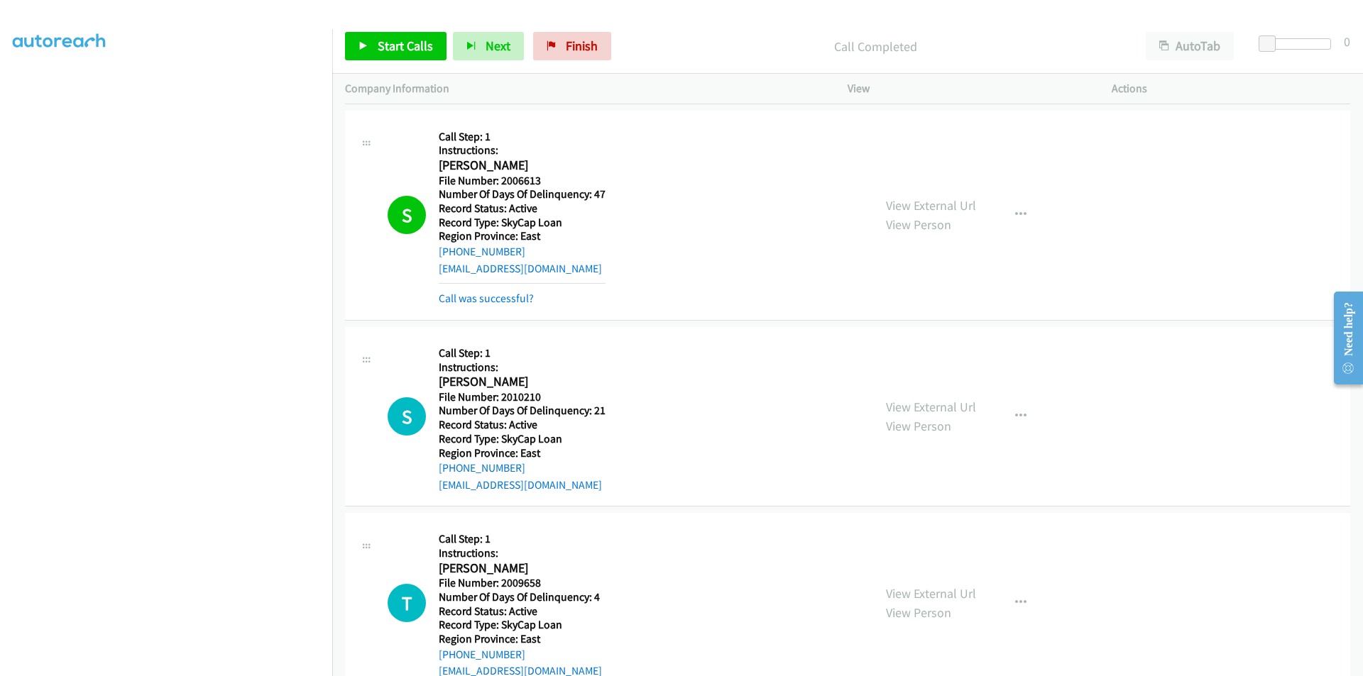
scroll to position [426, 0]
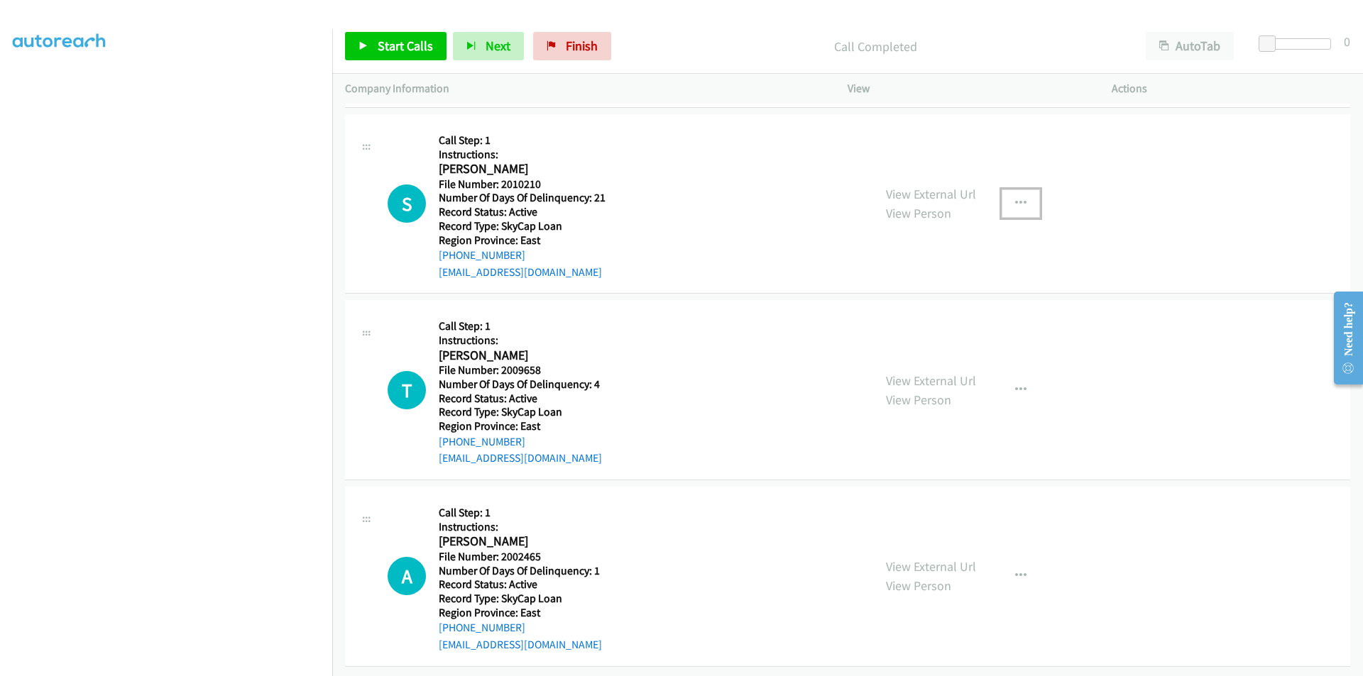
click at [1015, 198] on icon "button" at bounding box center [1020, 203] width 11 height 11
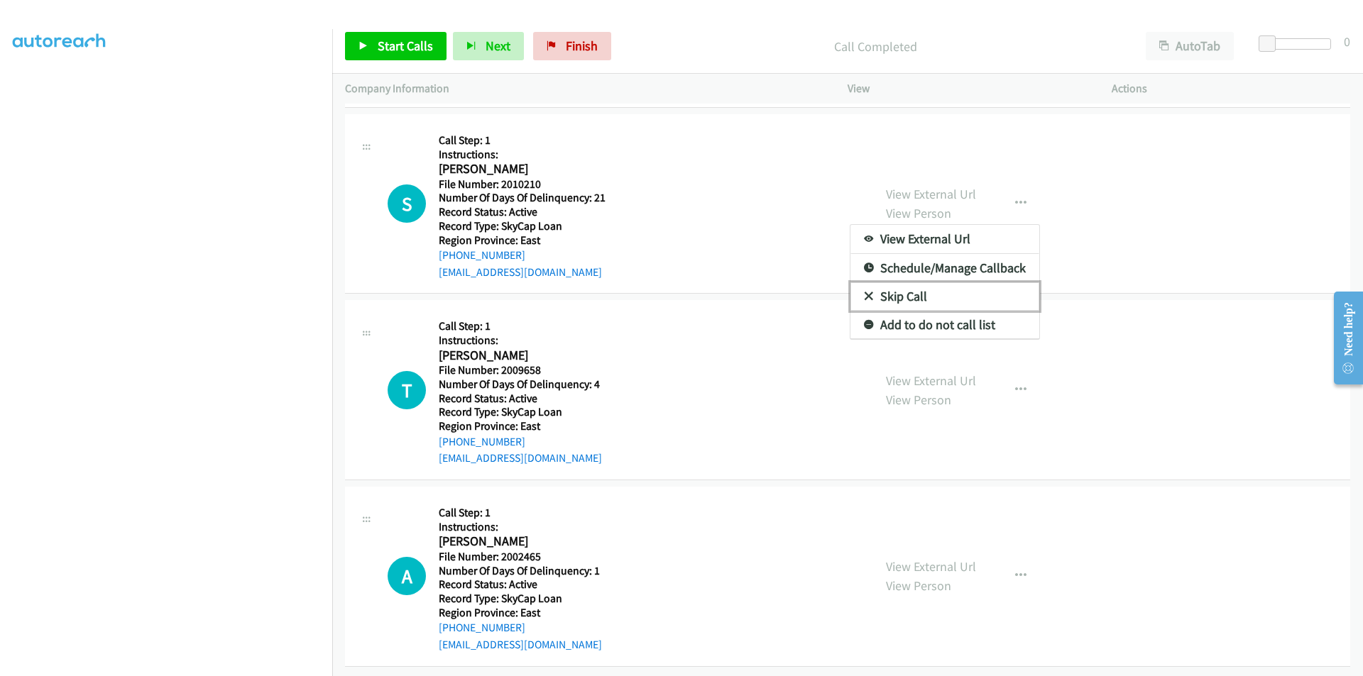
click at [952, 295] on link "Skip Call" at bounding box center [944, 296] width 189 height 28
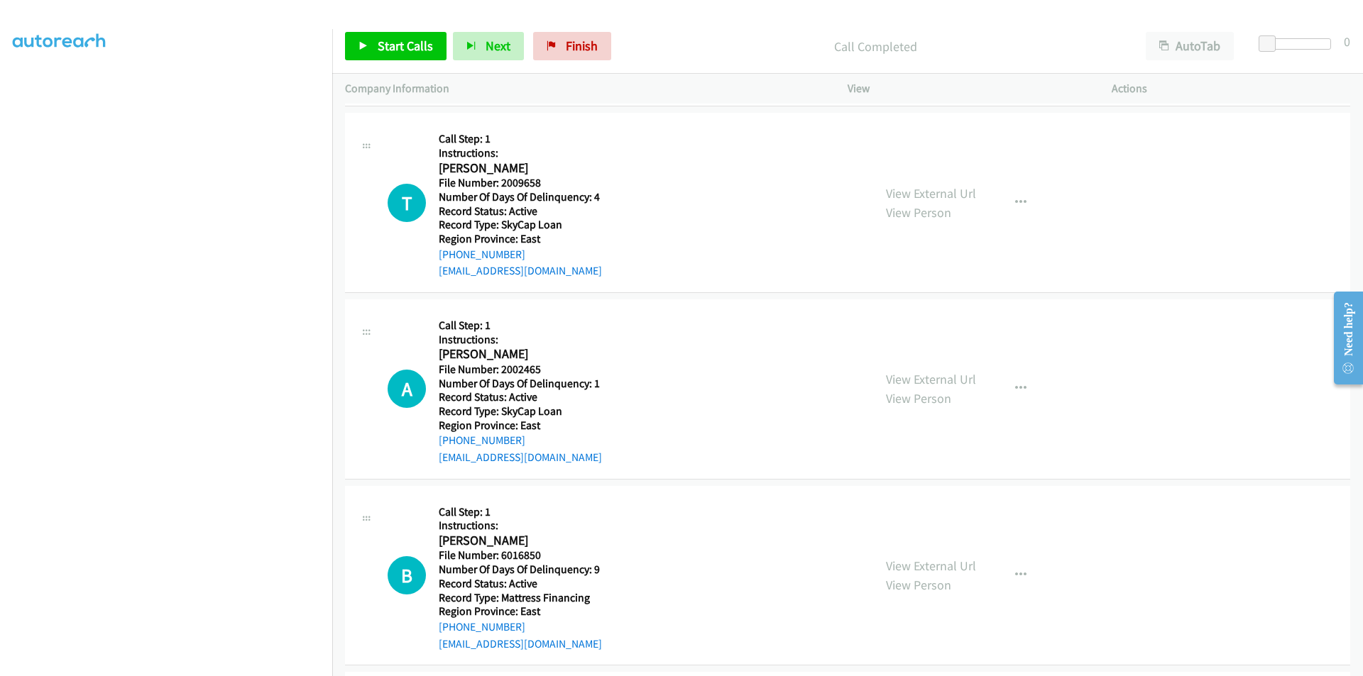
scroll to position [639, 0]
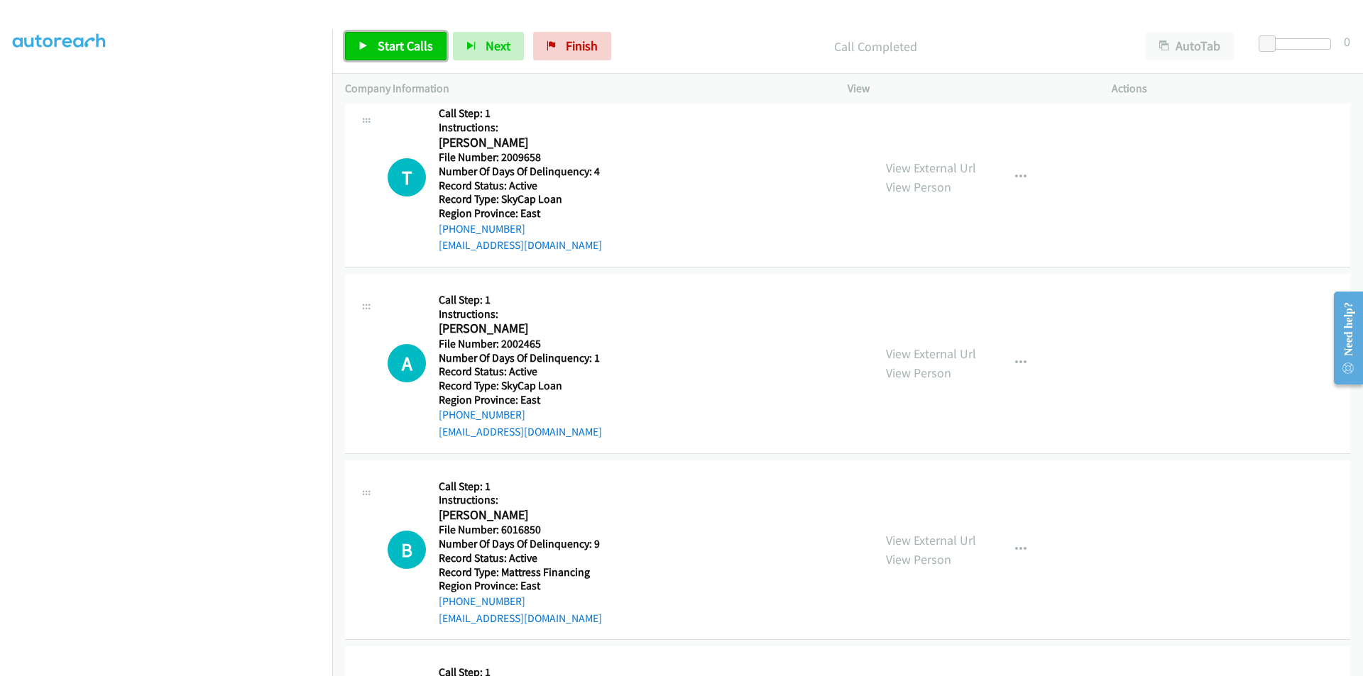
click at [404, 43] on span "Start Calls" at bounding box center [405, 46] width 55 height 16
click at [404, 43] on span "Pause" at bounding box center [394, 46] width 32 height 16
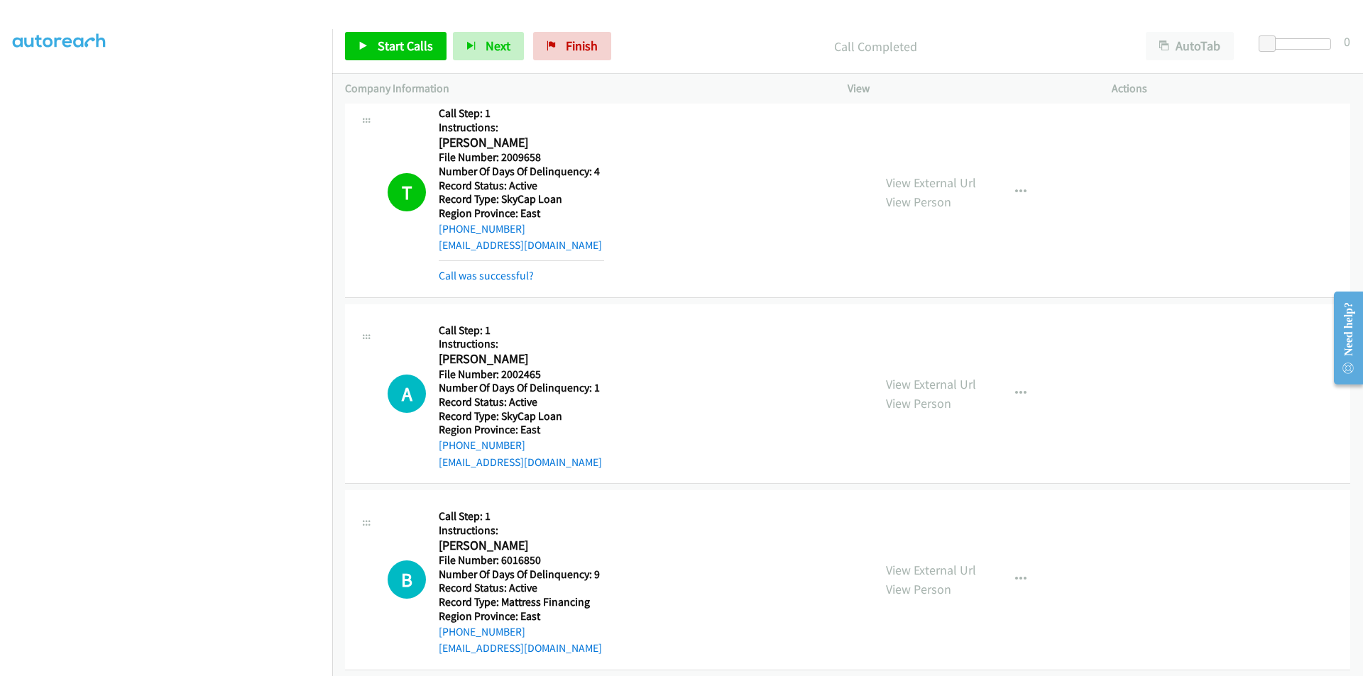
scroll to position [852, 0]
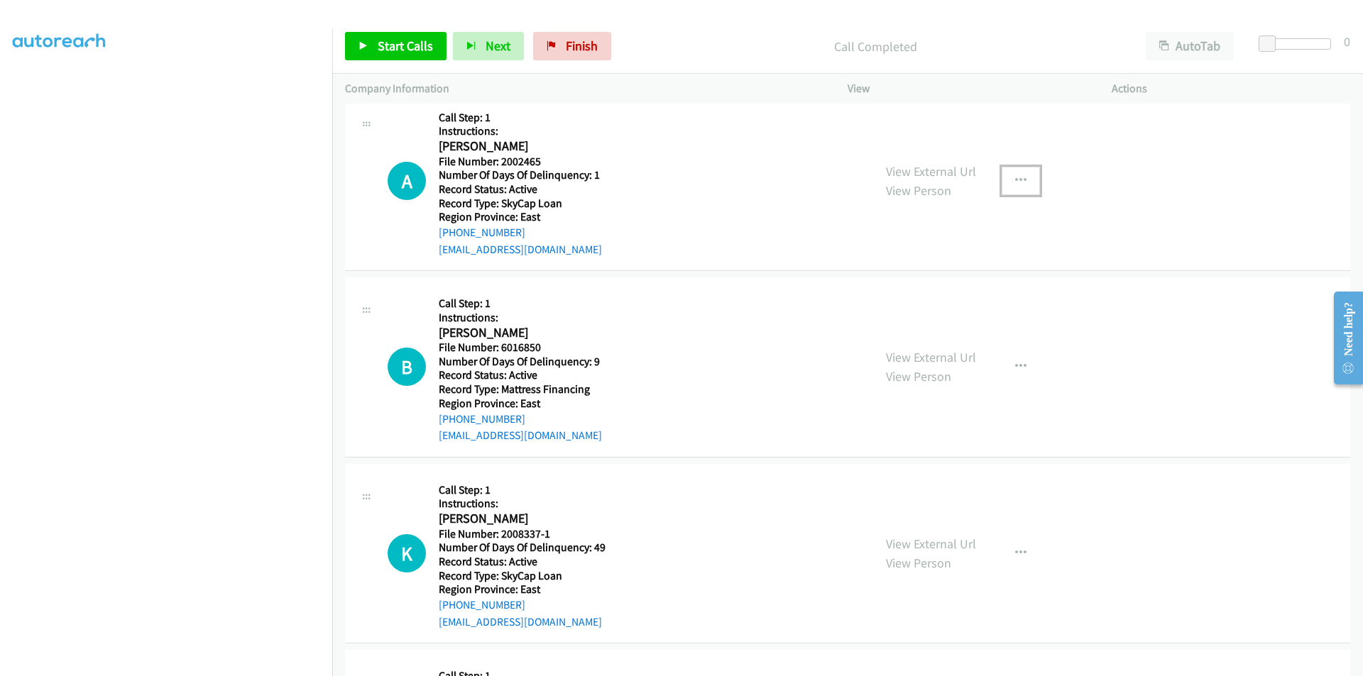
click at [1015, 176] on icon "button" at bounding box center [1020, 180] width 11 height 11
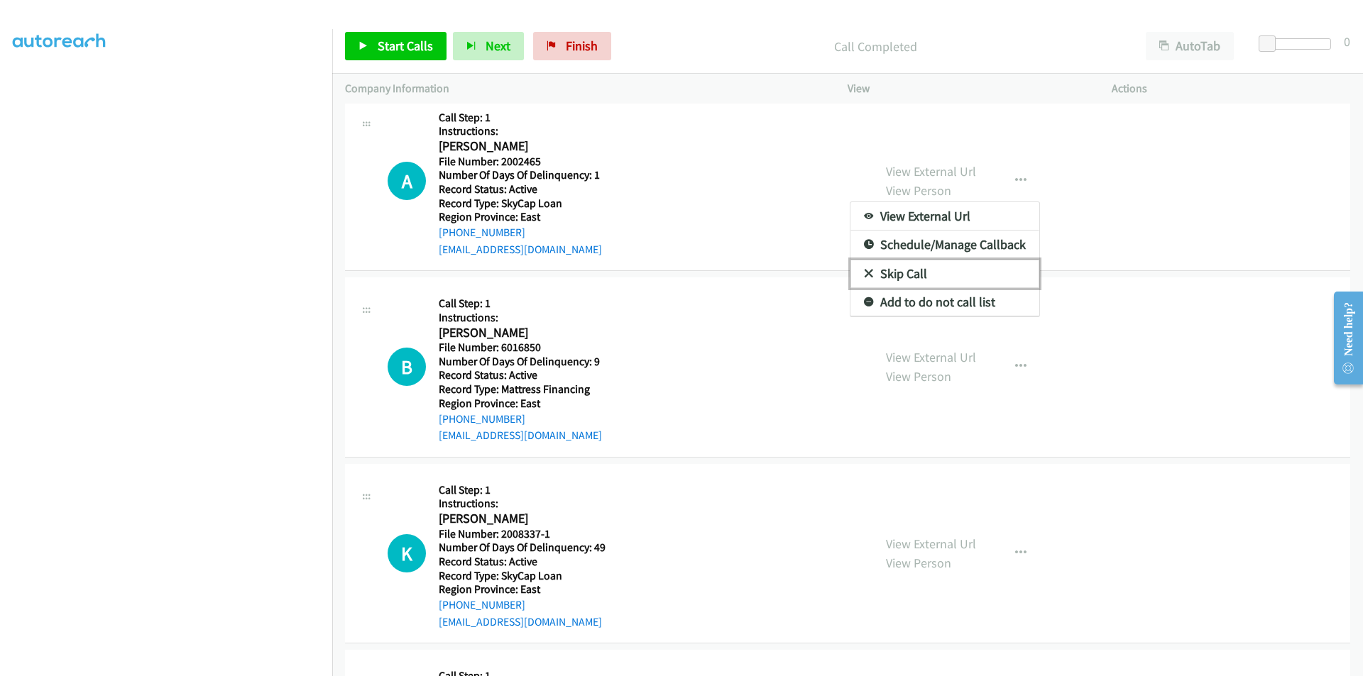
click at [950, 271] on link "Skip Call" at bounding box center [944, 274] width 189 height 28
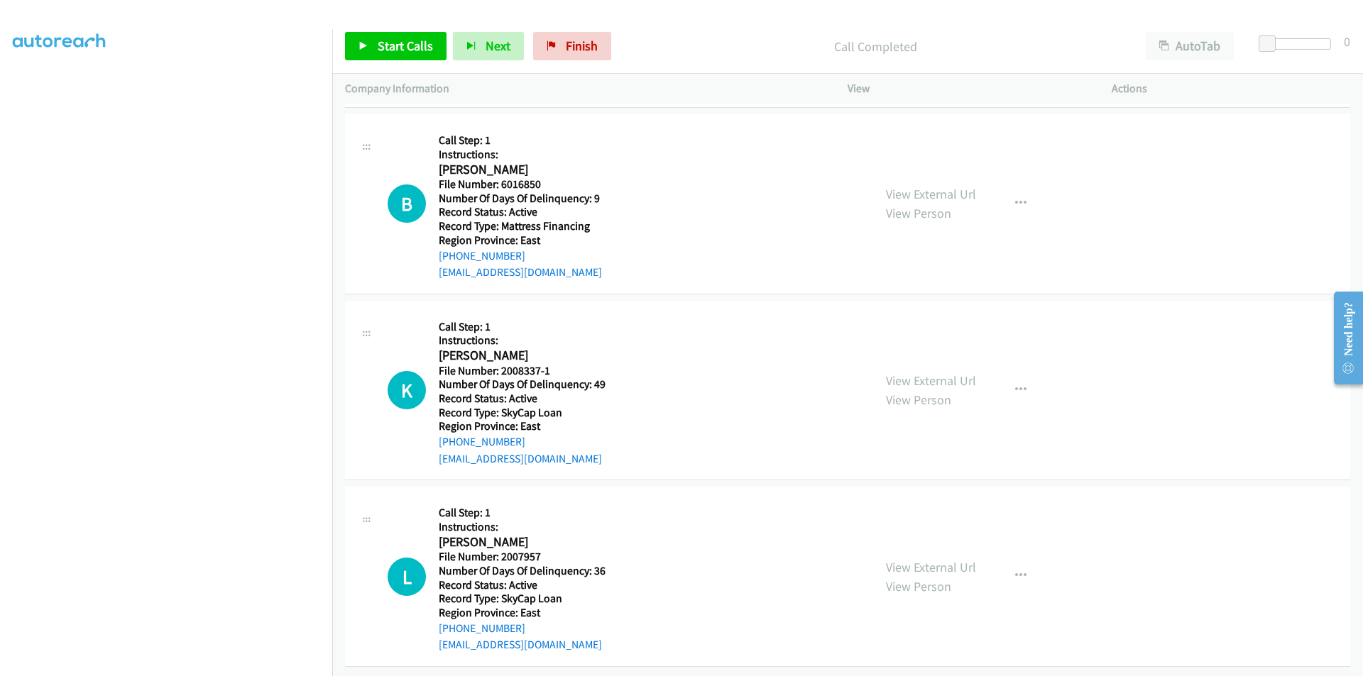
scroll to position [1026, 0]
click at [397, 38] on span "Start Calls" at bounding box center [405, 46] width 55 height 16
click at [396, 38] on span "Pause" at bounding box center [394, 46] width 32 height 16
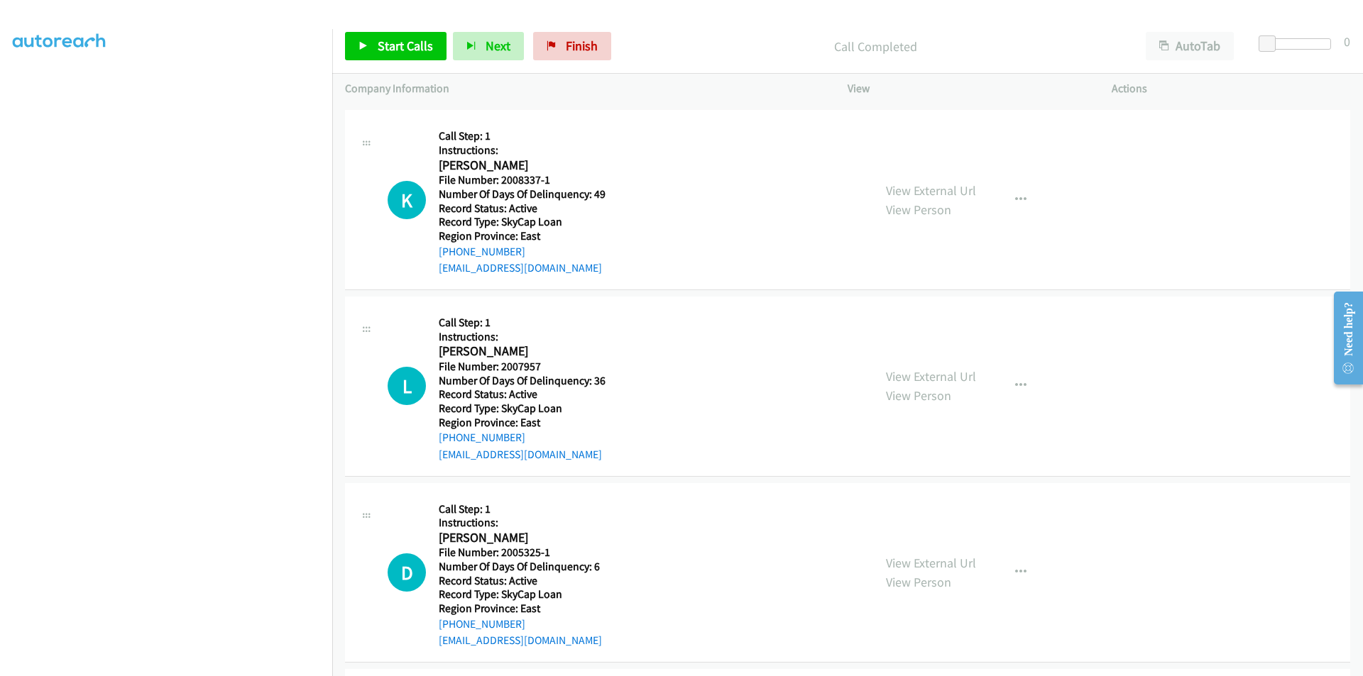
scroll to position [1239, 0]
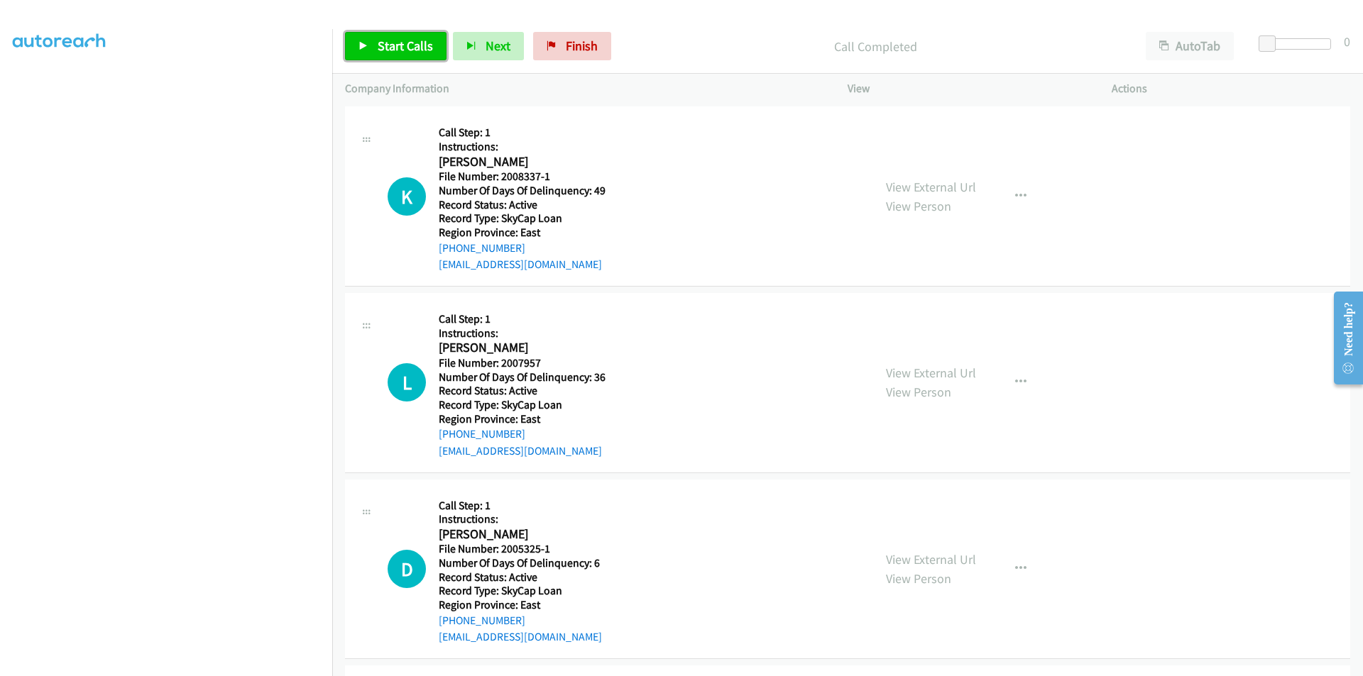
click at [390, 47] on span "Start Calls" at bounding box center [405, 46] width 55 height 16
click at [390, 47] on span "Pause" at bounding box center [394, 46] width 32 height 16
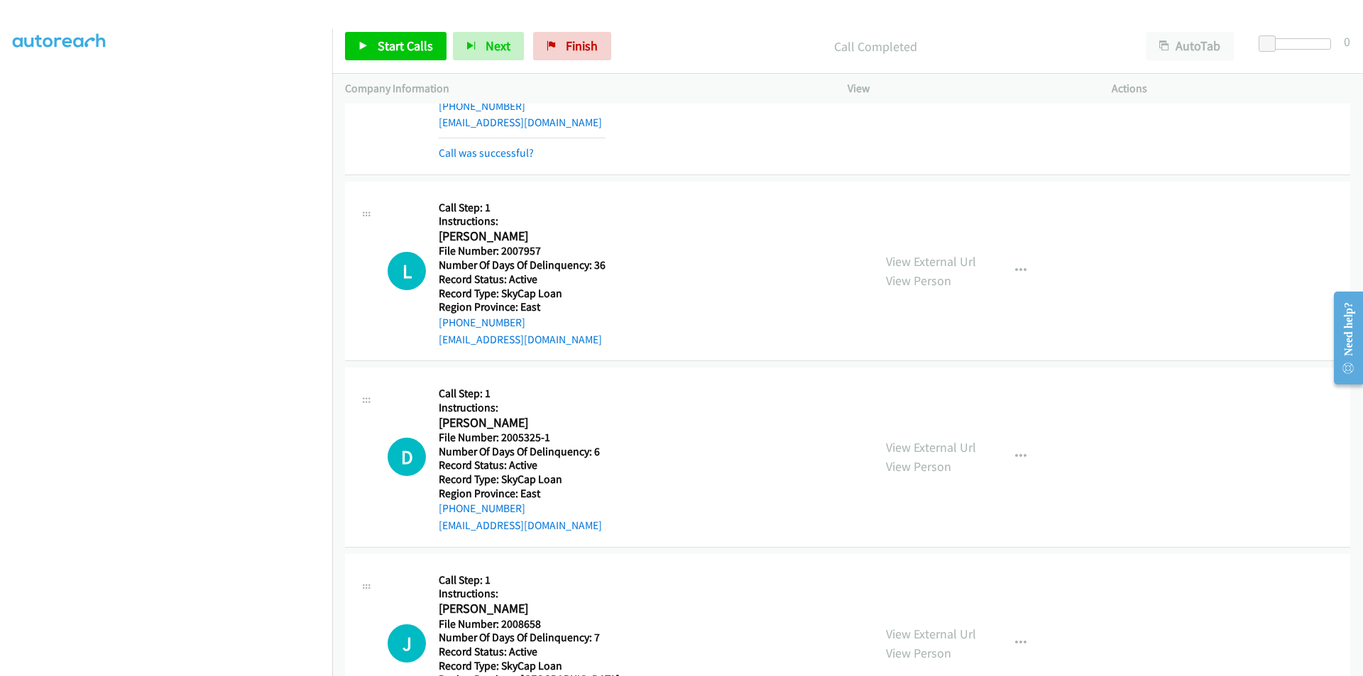
scroll to position [1452, 0]
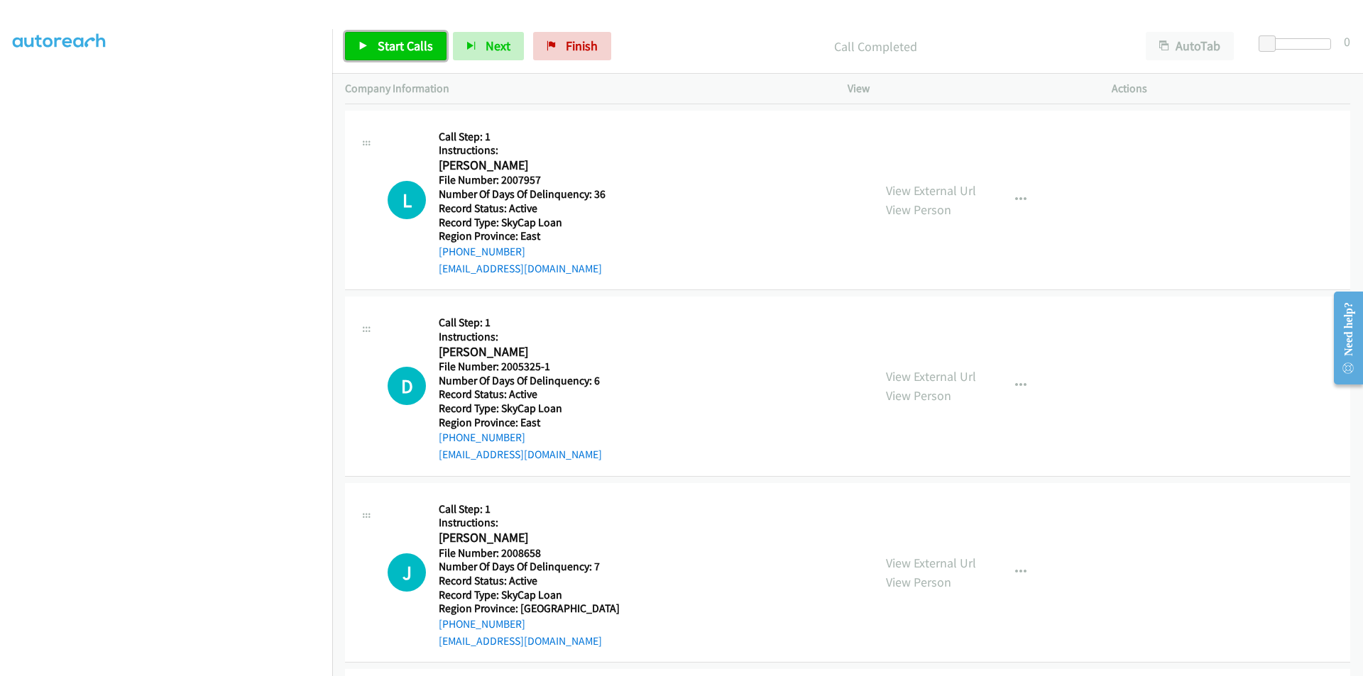
click at [391, 44] on span "Start Calls" at bounding box center [405, 46] width 55 height 16
click at [388, 43] on span "Pause" at bounding box center [394, 46] width 32 height 16
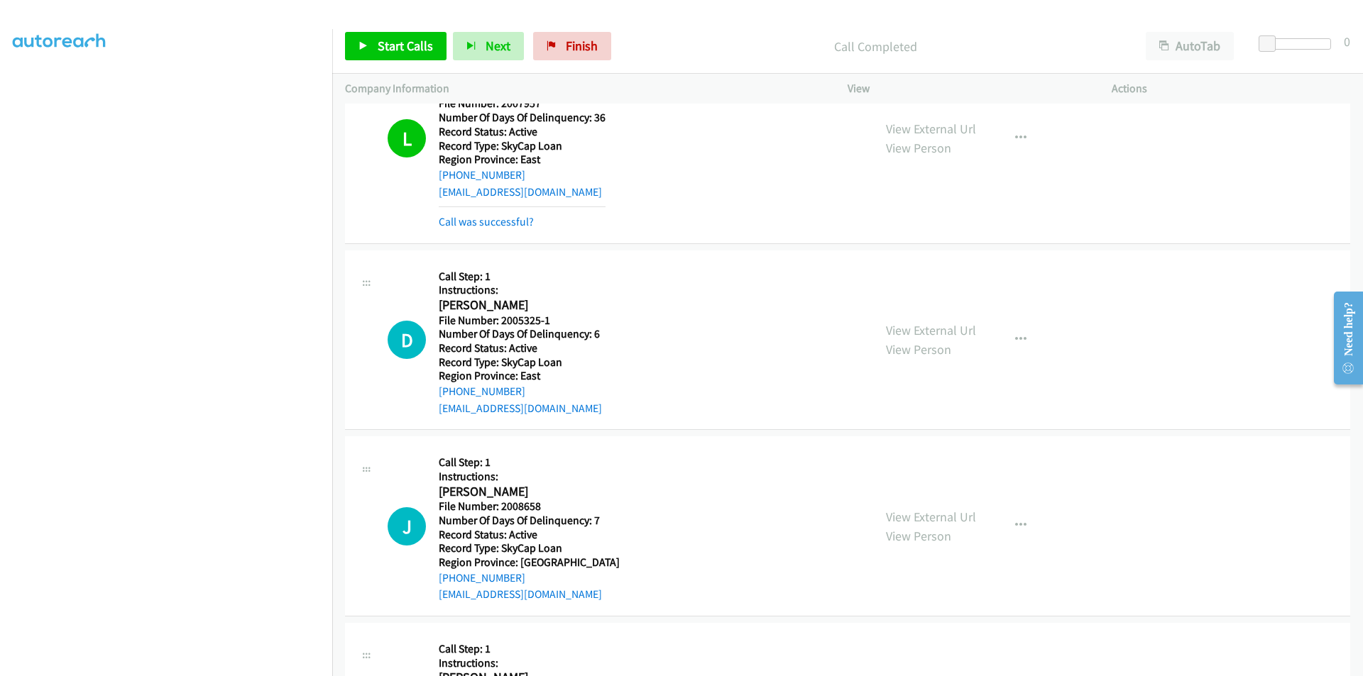
scroll to position [1665, 0]
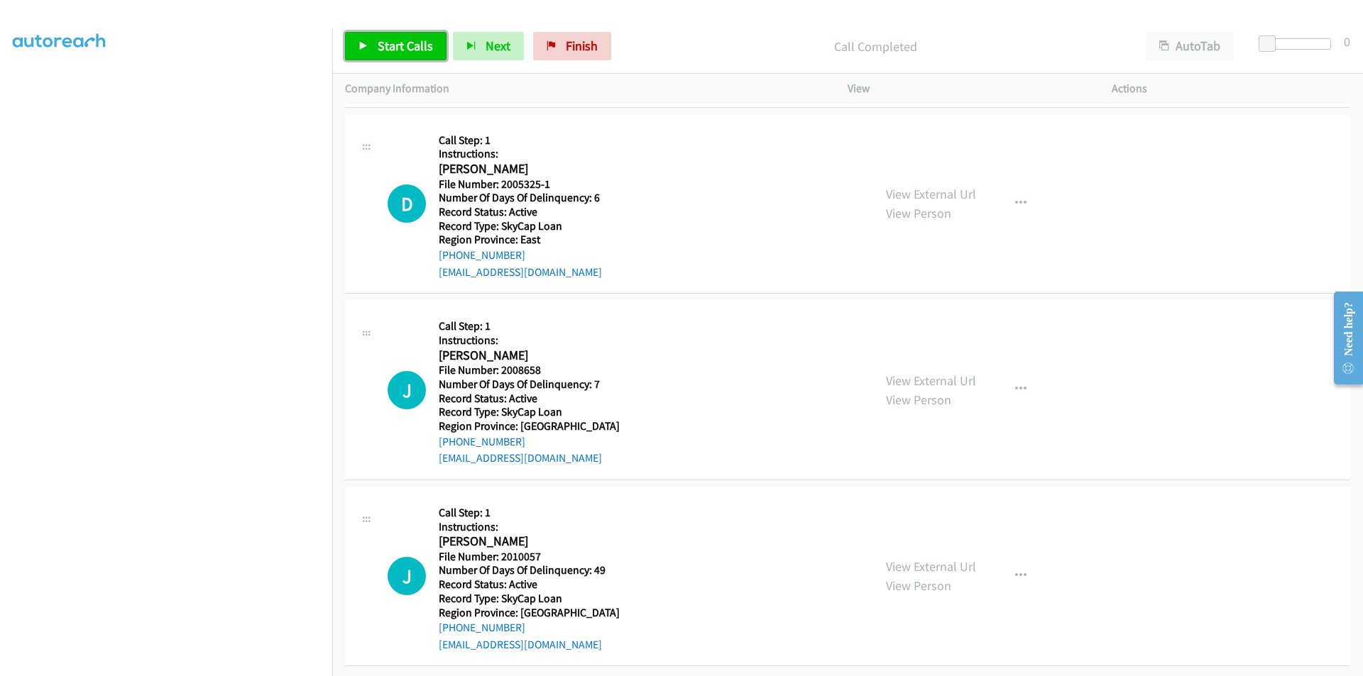
click at [389, 40] on span "Start Calls" at bounding box center [405, 46] width 55 height 16
click at [389, 40] on span "Pause" at bounding box center [394, 46] width 32 height 16
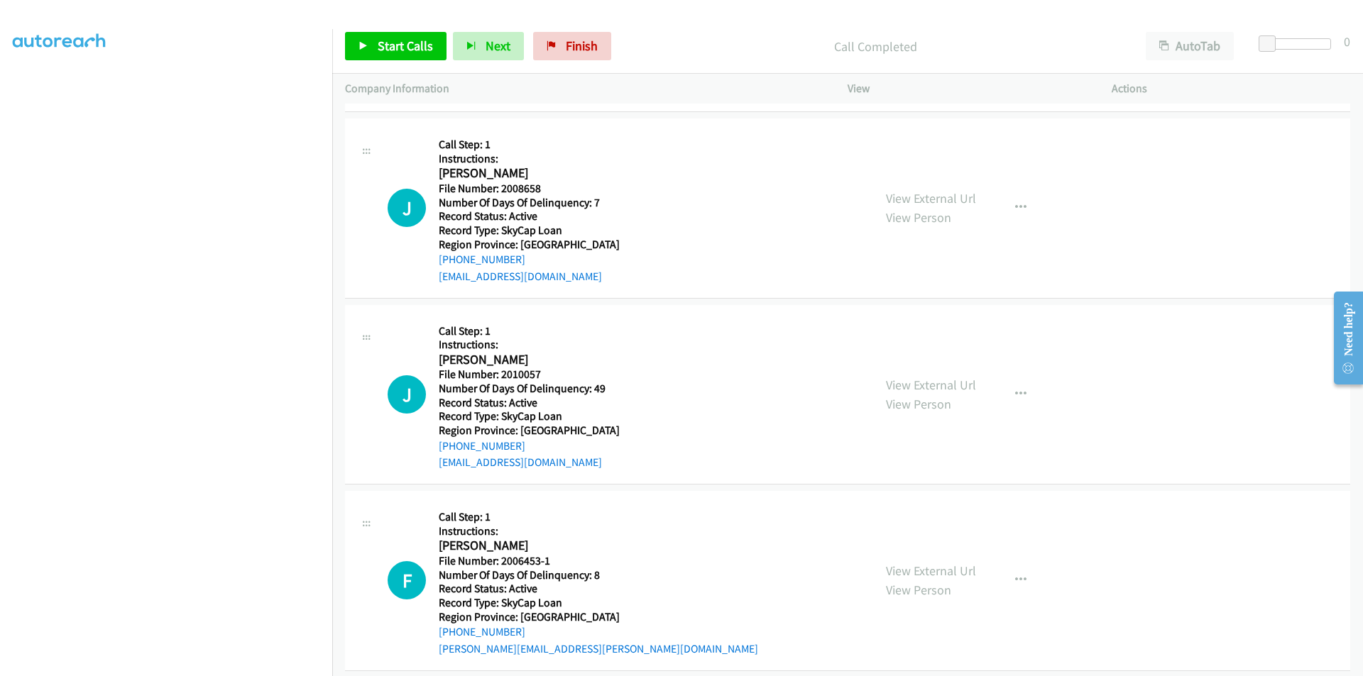
scroll to position [1878, 0]
click at [400, 51] on span "Start Calls" at bounding box center [405, 46] width 55 height 16
click at [400, 44] on span "Pause" at bounding box center [394, 46] width 32 height 16
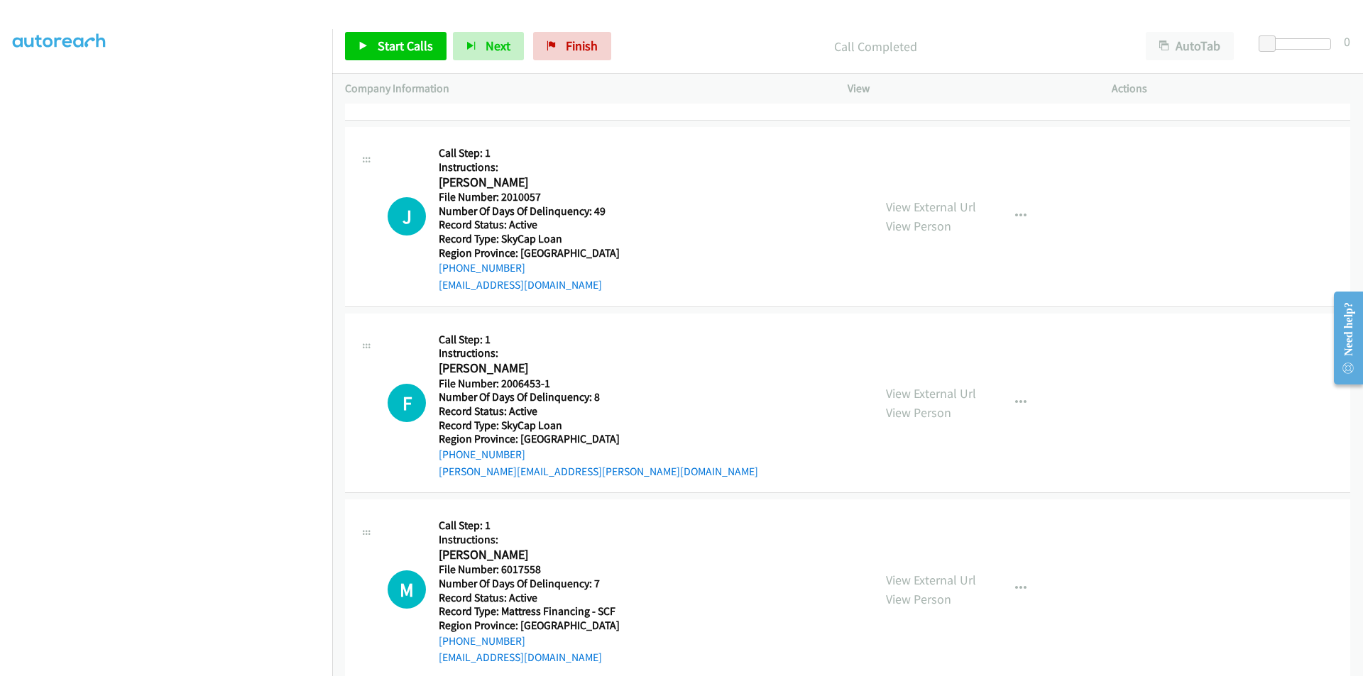
scroll to position [2091, 0]
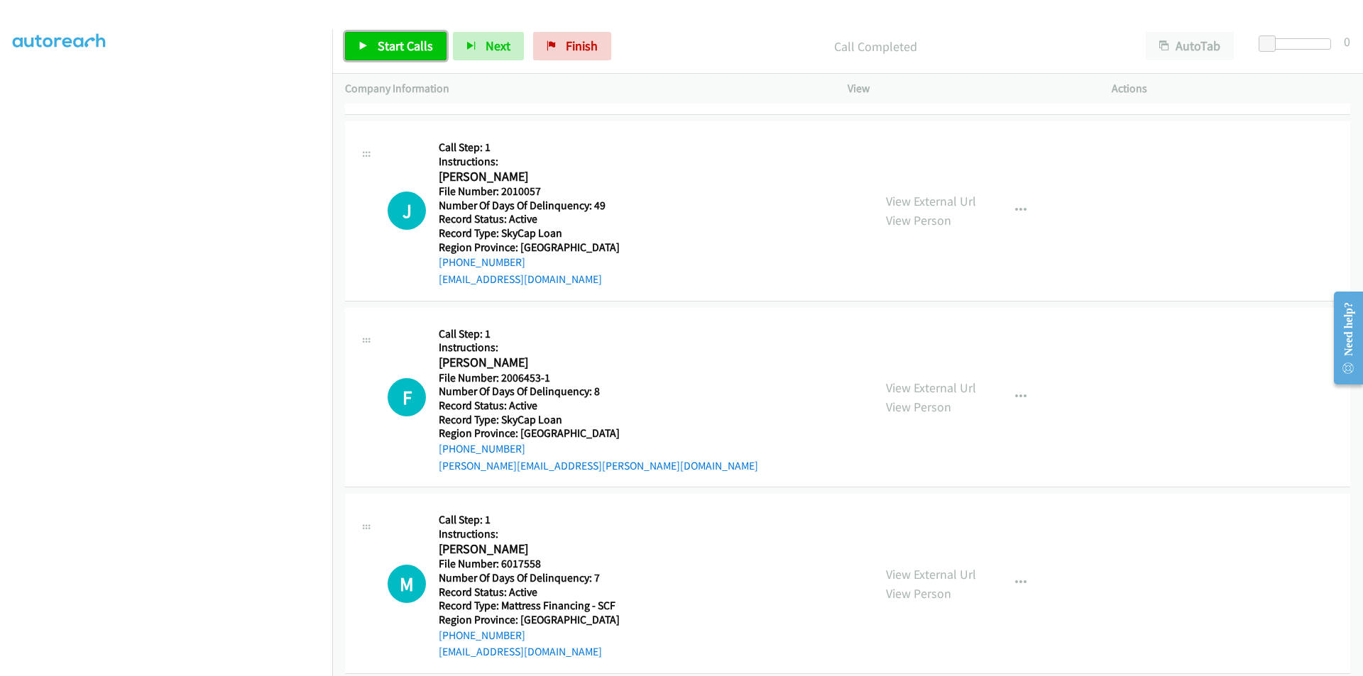
click at [387, 44] on span "Start Calls" at bounding box center [405, 46] width 55 height 16
click at [387, 44] on span "Pause" at bounding box center [394, 46] width 32 height 16
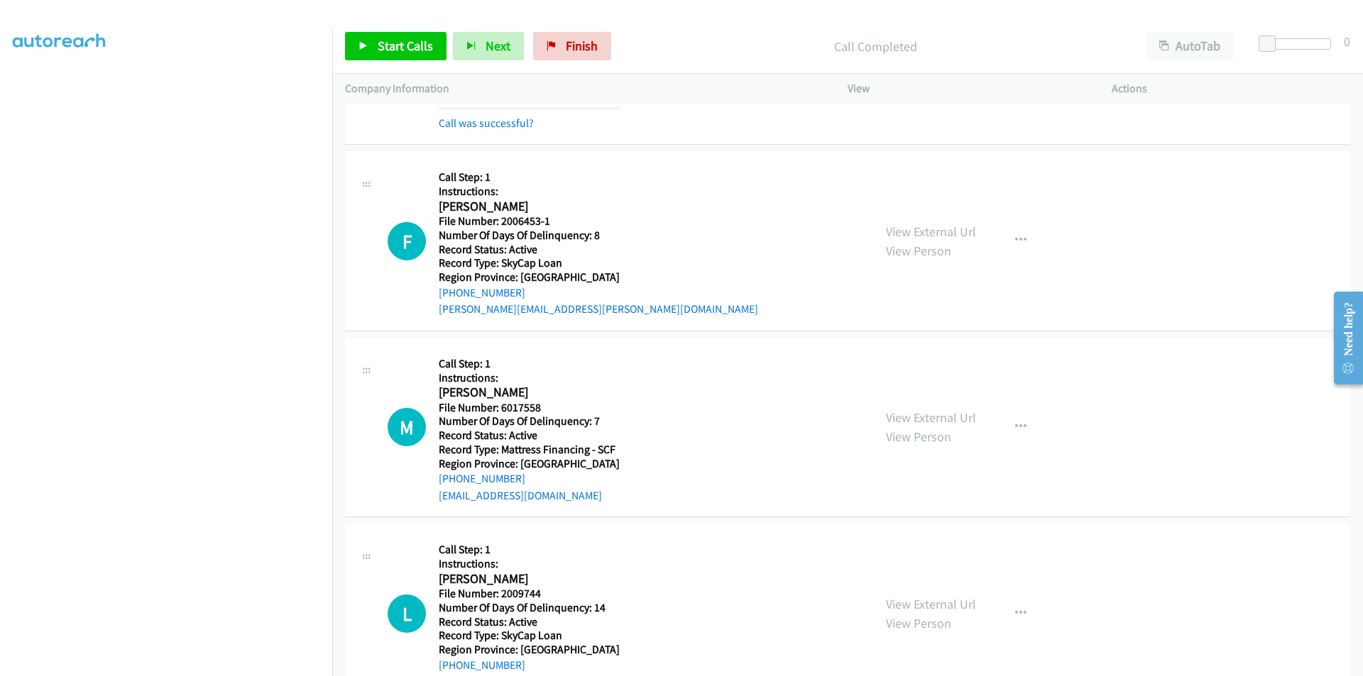
scroll to position [2326, 0]
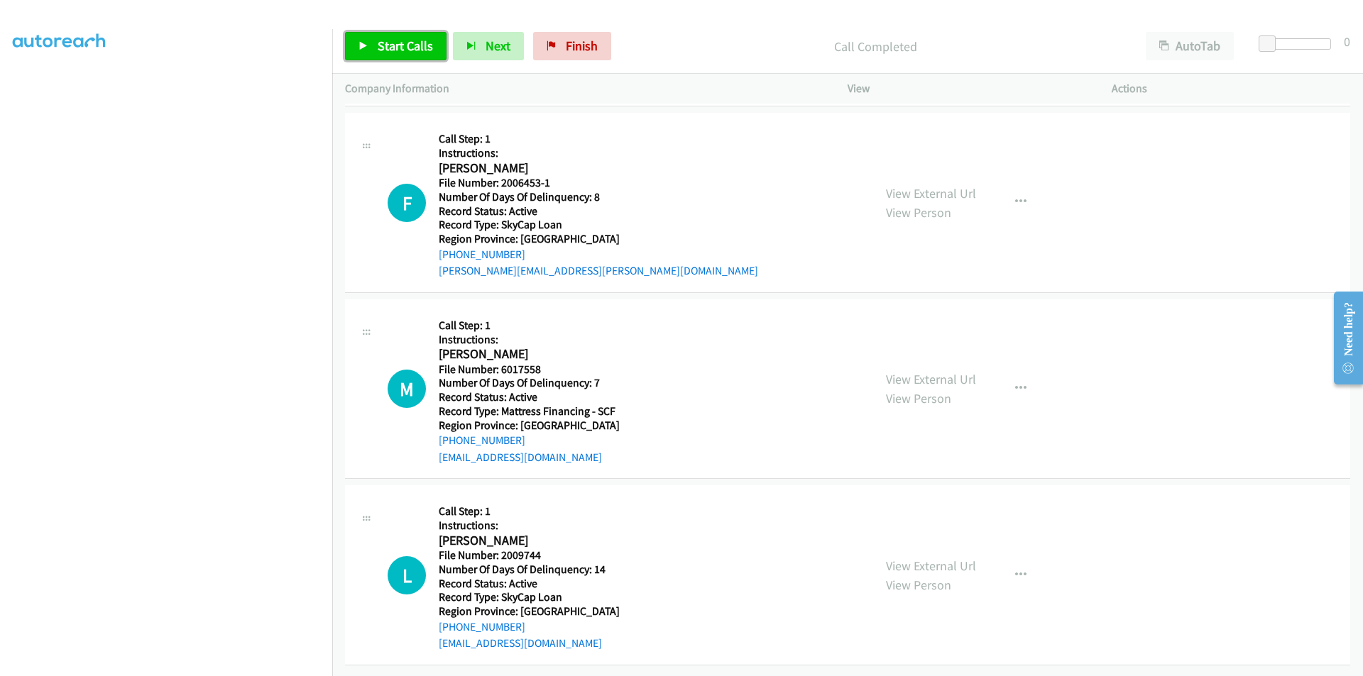
click at [388, 36] on link "Start Calls" at bounding box center [395, 46] width 101 height 28
click at [388, 36] on link "Pause" at bounding box center [384, 46] width 78 height 28
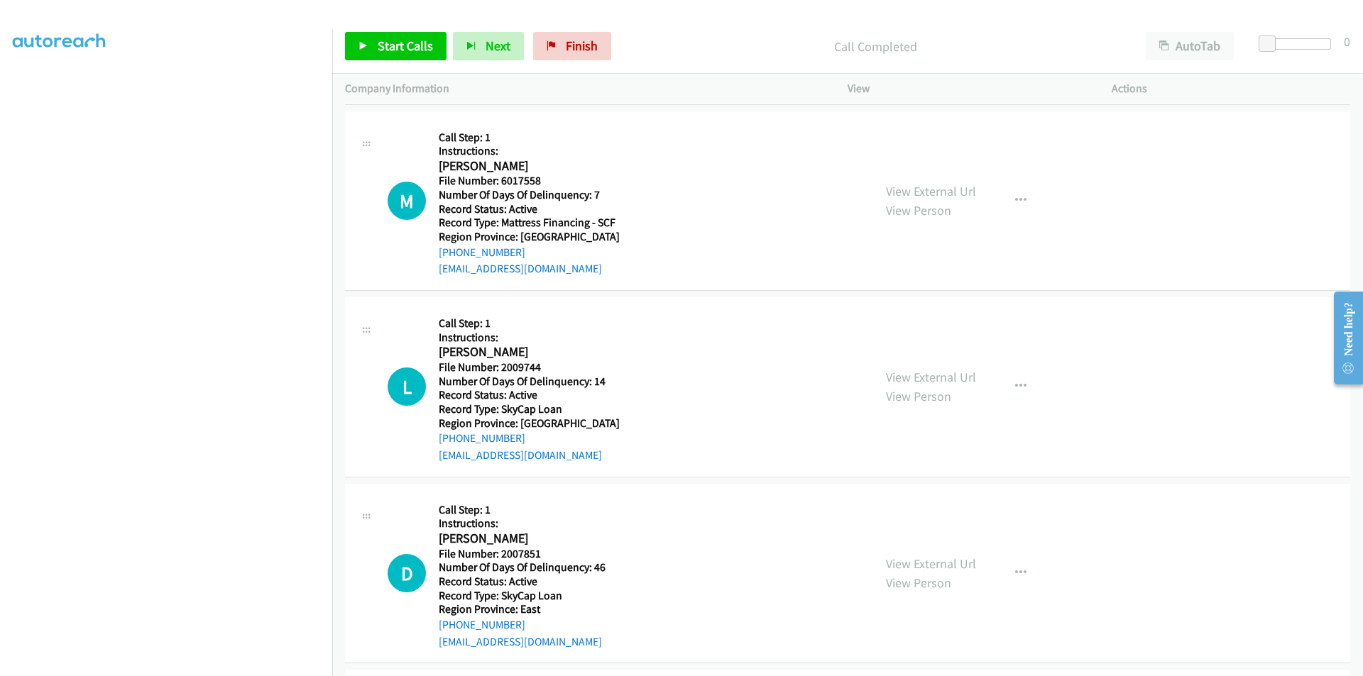
scroll to position [2539, 0]
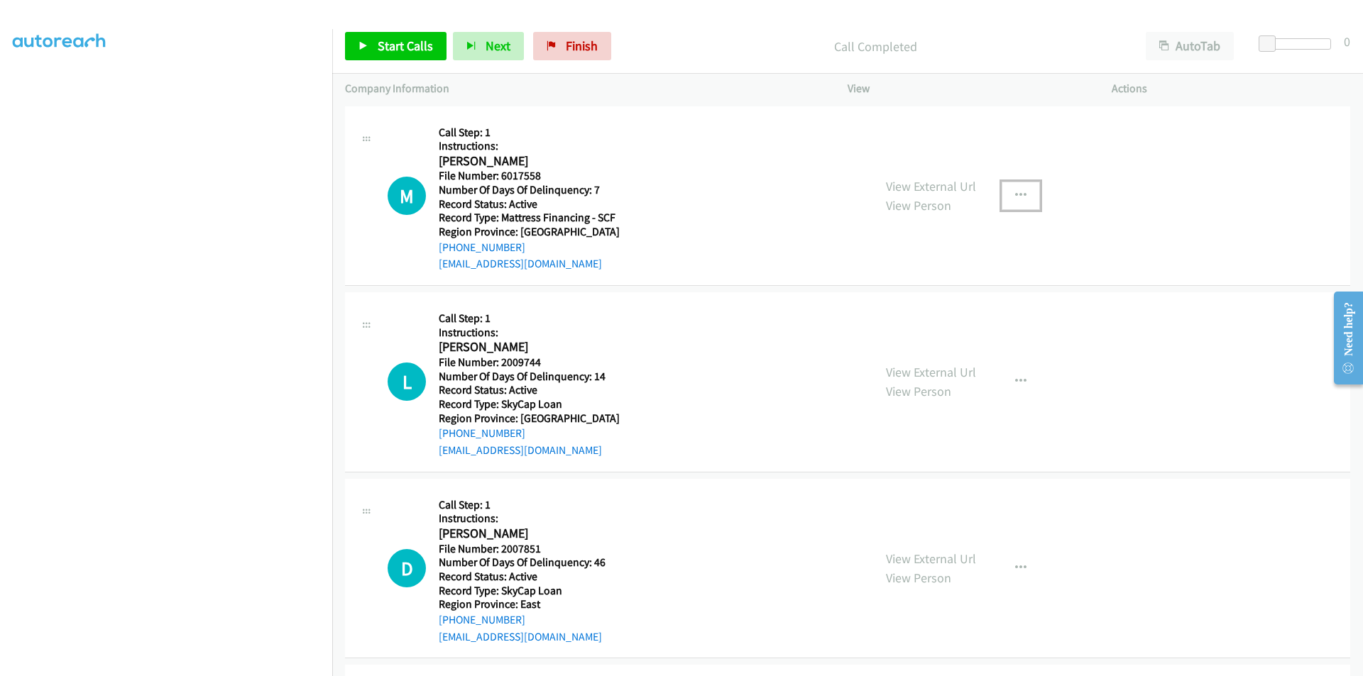
click at [1018, 194] on icon "button" at bounding box center [1020, 195] width 11 height 11
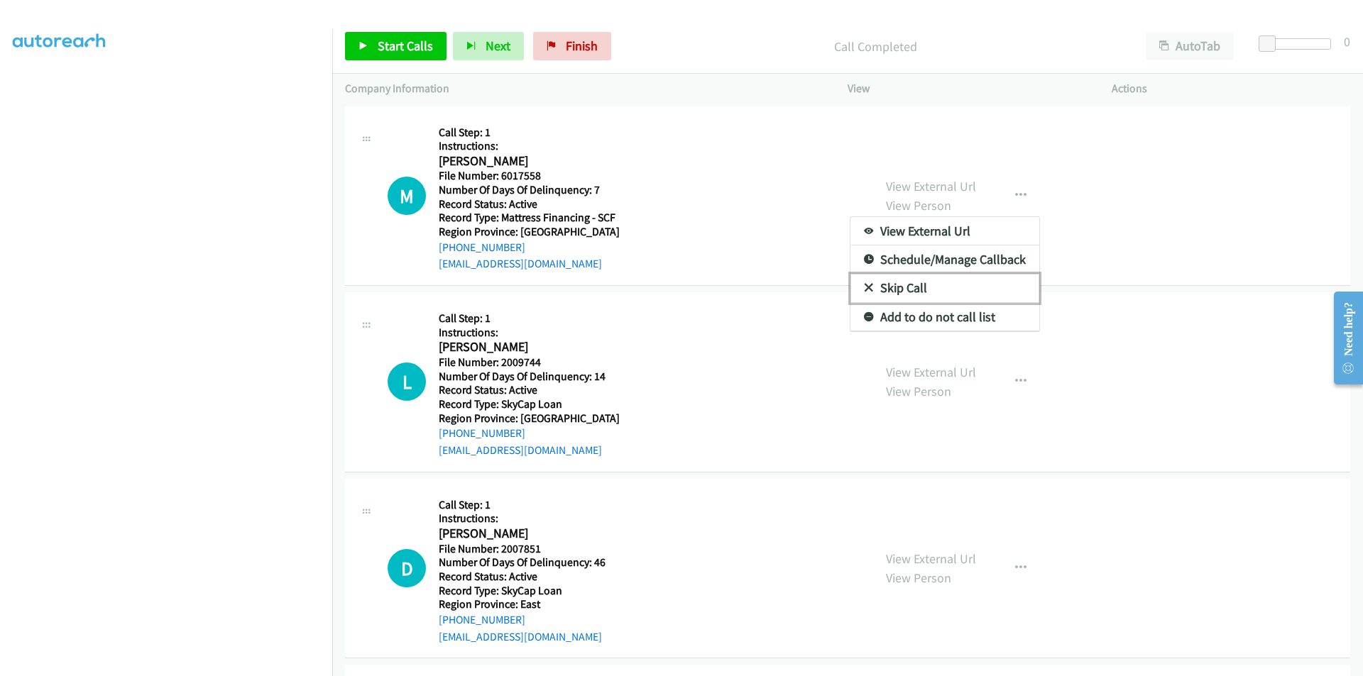
click at [953, 280] on link "Skip Call" at bounding box center [944, 288] width 189 height 28
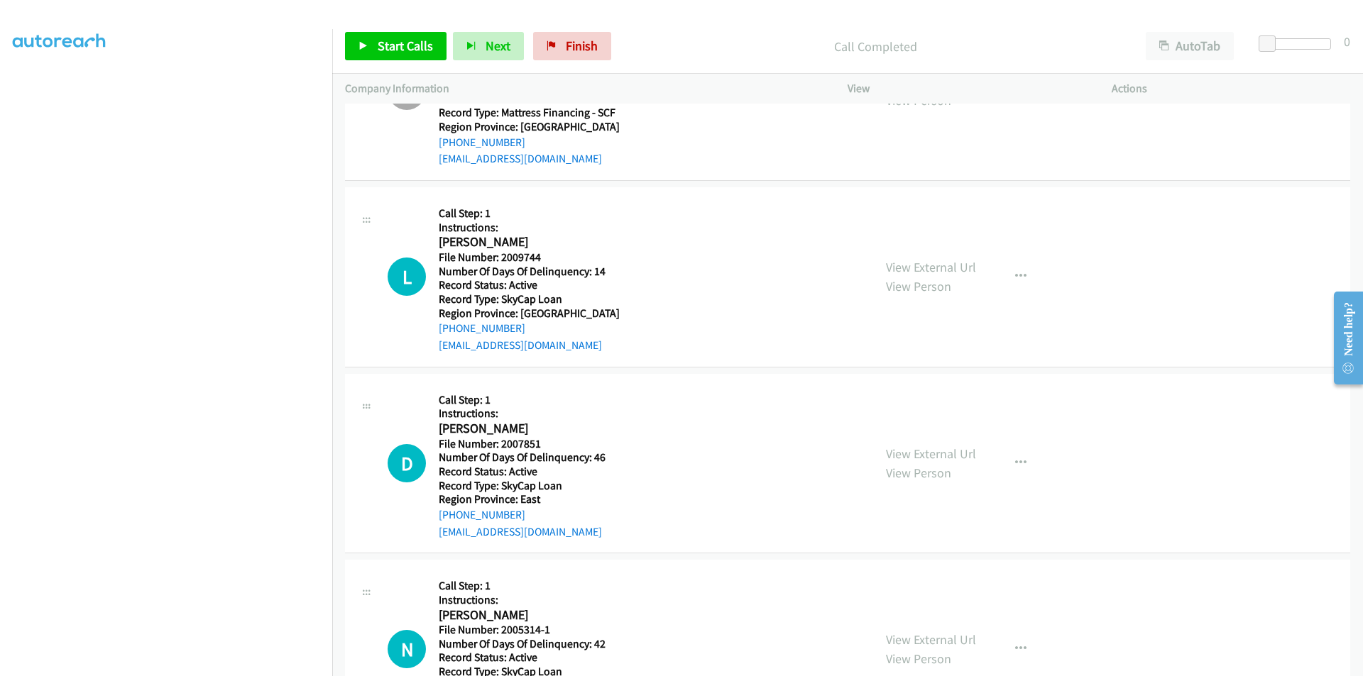
scroll to position [2752, 0]
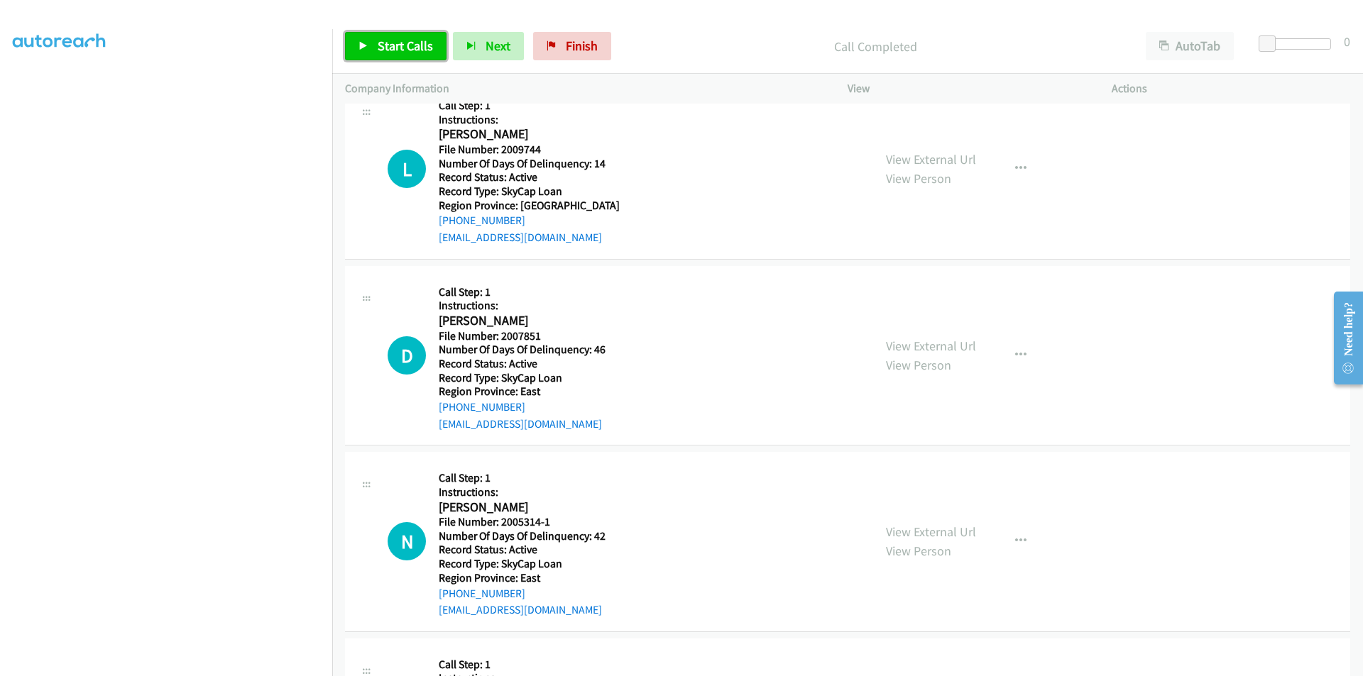
click at [390, 41] on span "Start Calls" at bounding box center [405, 46] width 55 height 16
click at [390, 41] on span "Pause" at bounding box center [394, 46] width 32 height 16
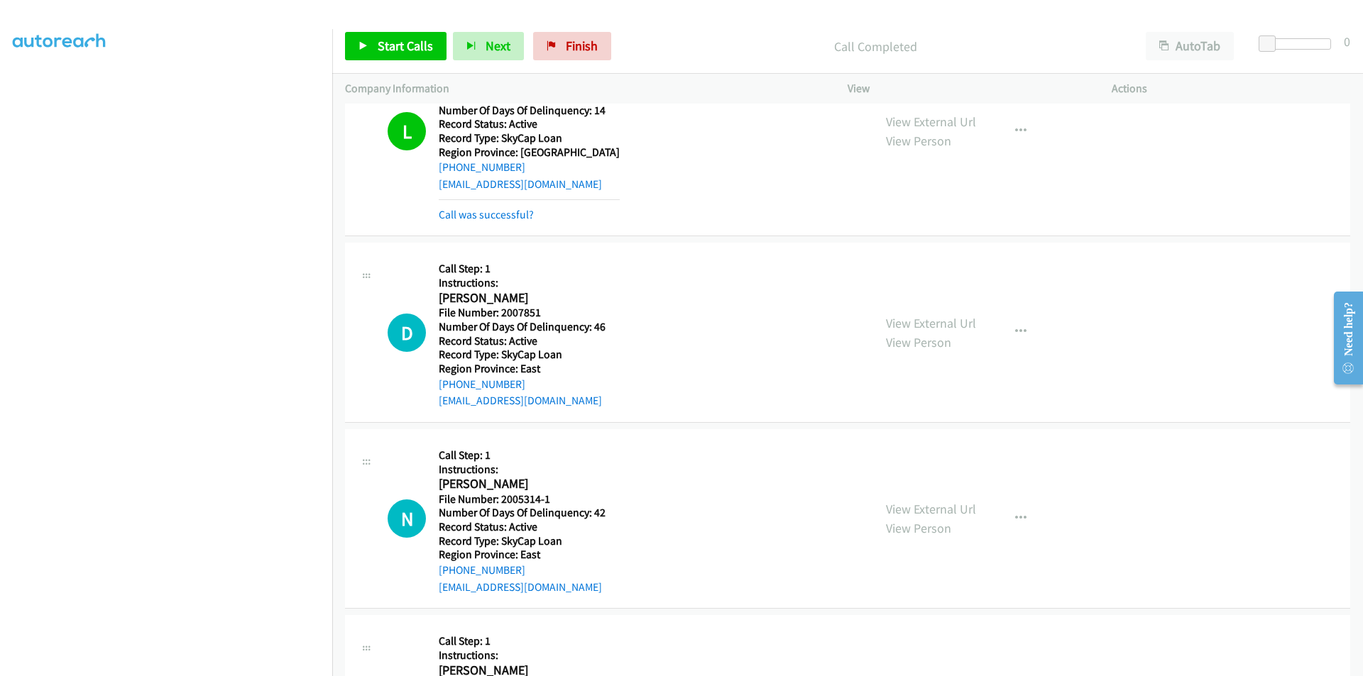
scroll to position [2894, 0]
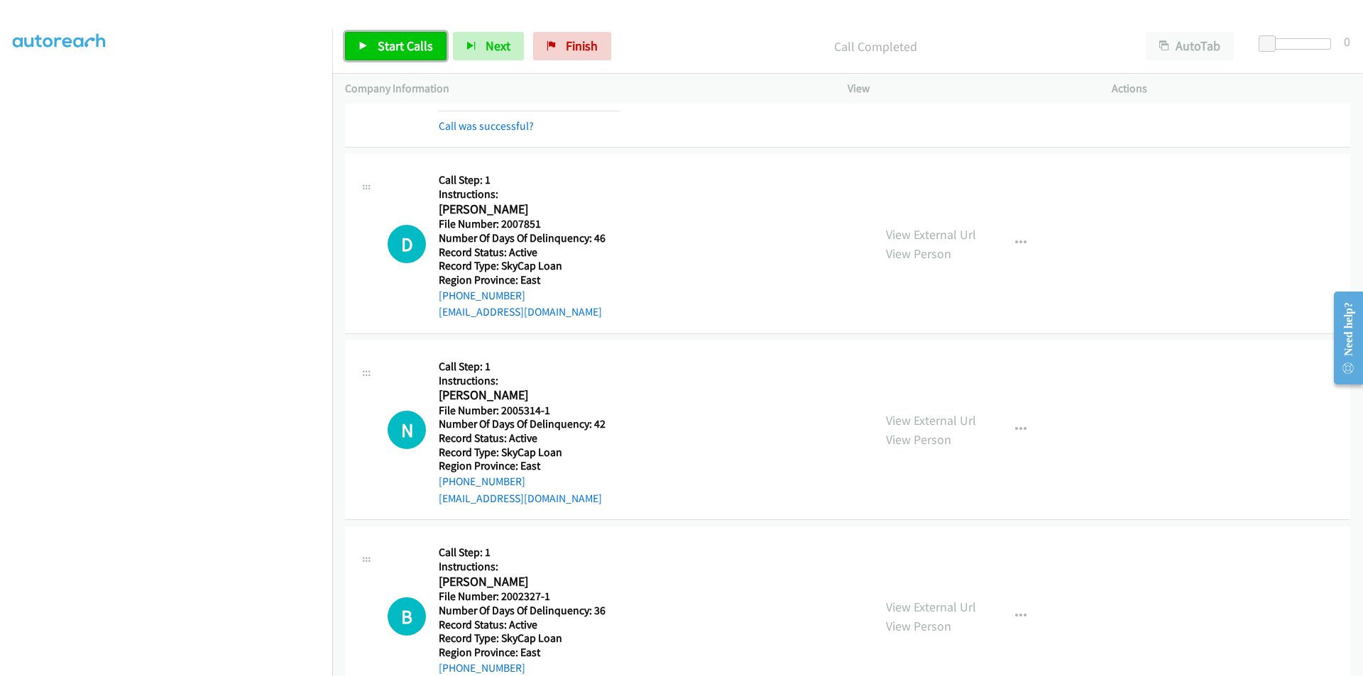
click at [396, 39] on span "Start Calls" at bounding box center [405, 46] width 55 height 16
click at [396, 39] on span "Pause" at bounding box center [394, 46] width 32 height 16
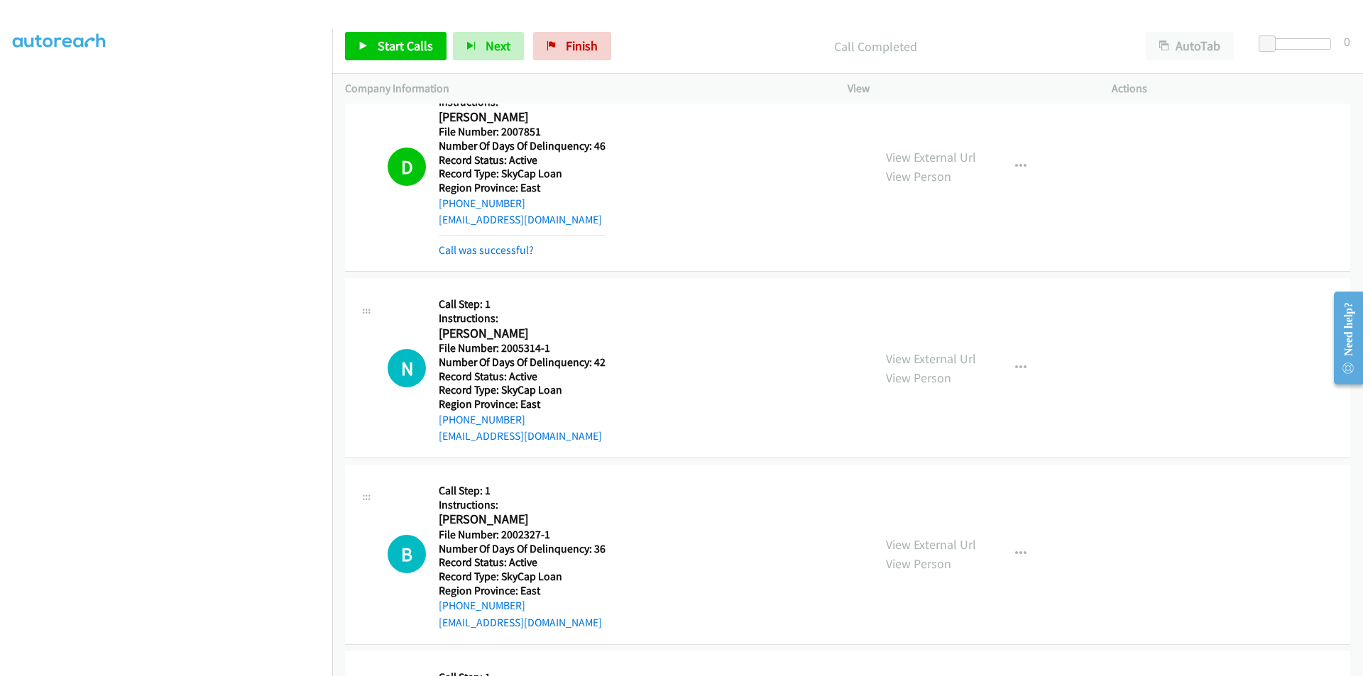
scroll to position [3107, 0]
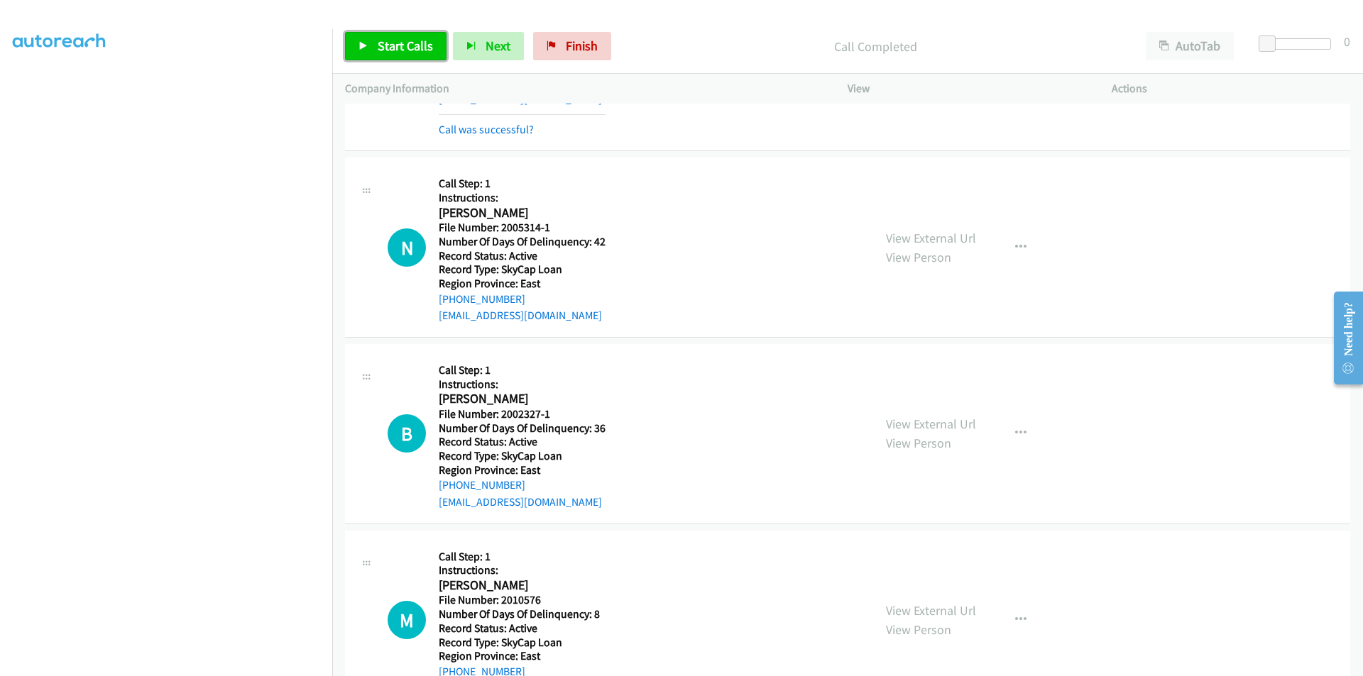
click at [405, 49] on span "Start Calls" at bounding box center [405, 46] width 55 height 16
click at [405, 49] on span "Pause" at bounding box center [394, 46] width 32 height 16
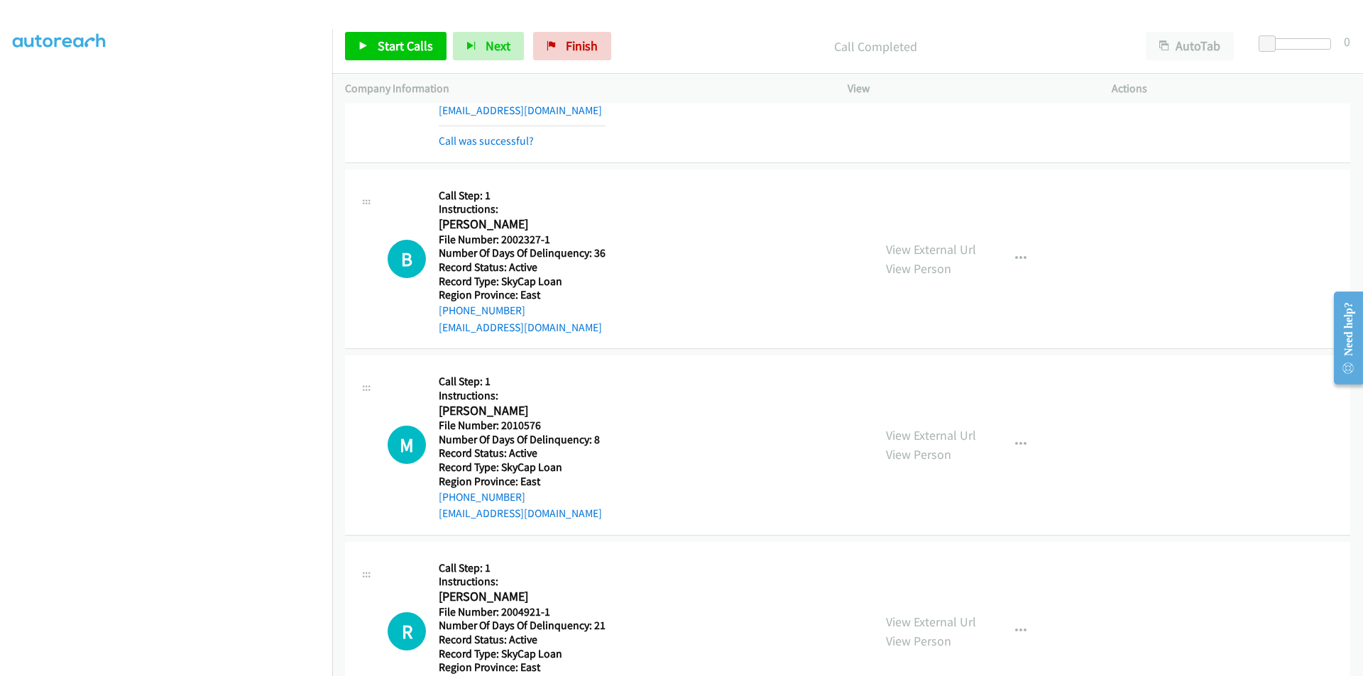
scroll to position [3320, 0]
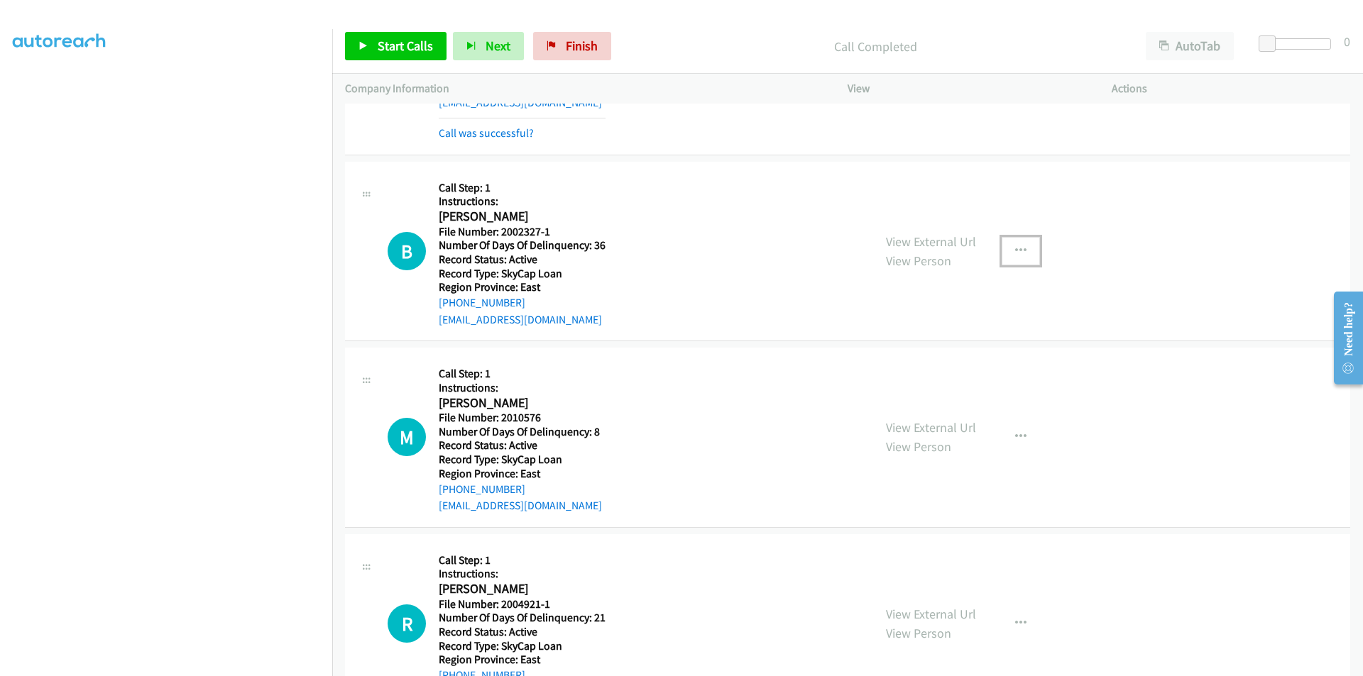
click at [1016, 251] on icon "button" at bounding box center [1020, 251] width 11 height 11
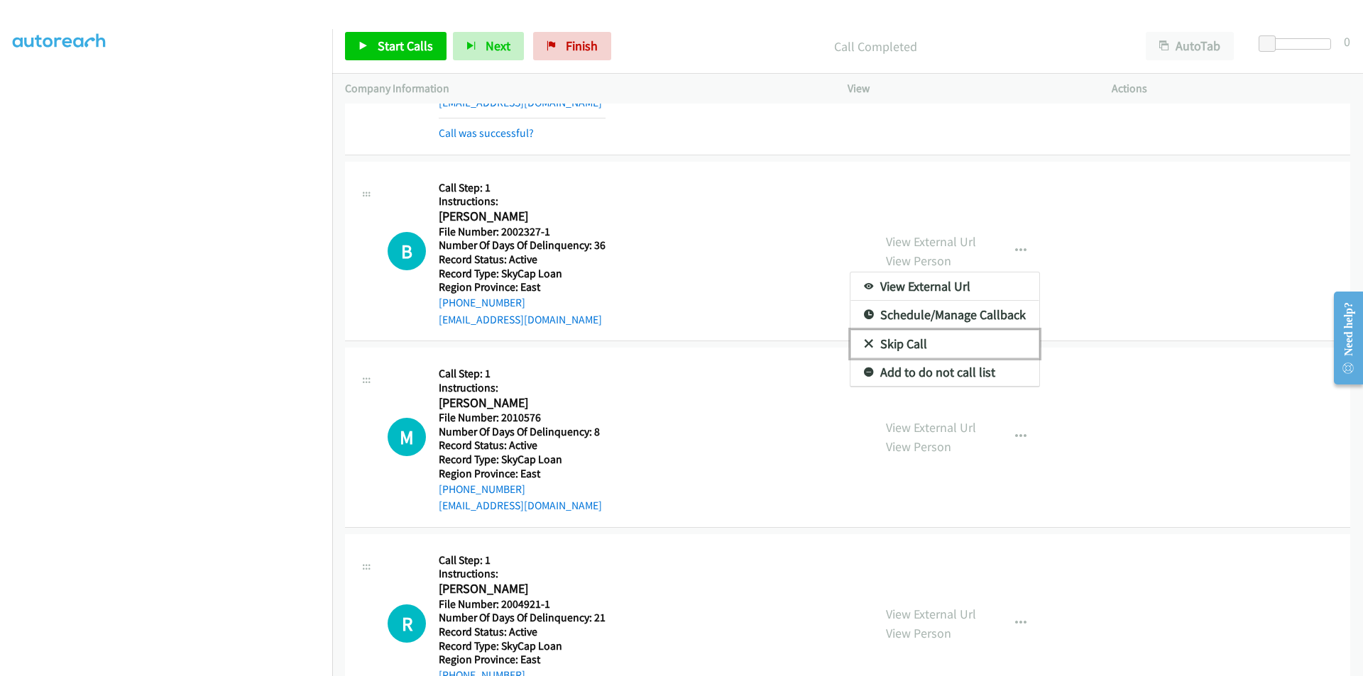
click at [923, 341] on link "Skip Call" at bounding box center [944, 344] width 189 height 28
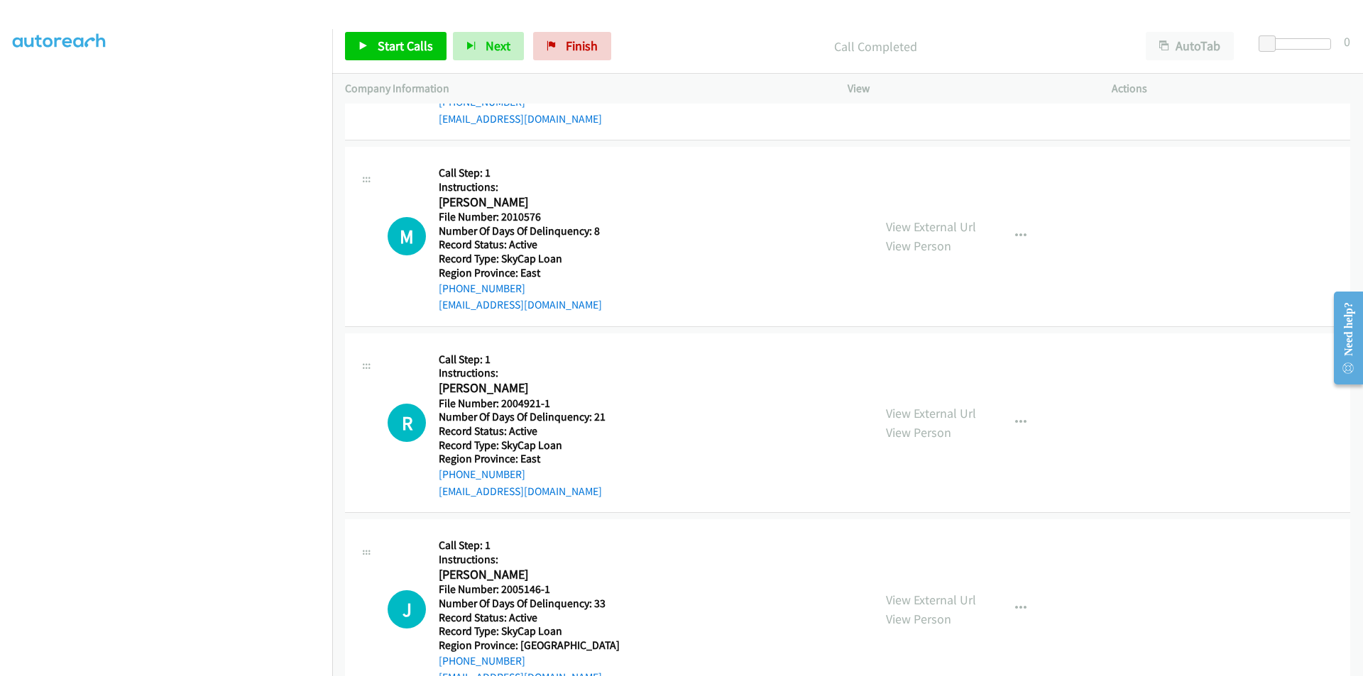
scroll to position [3533, 0]
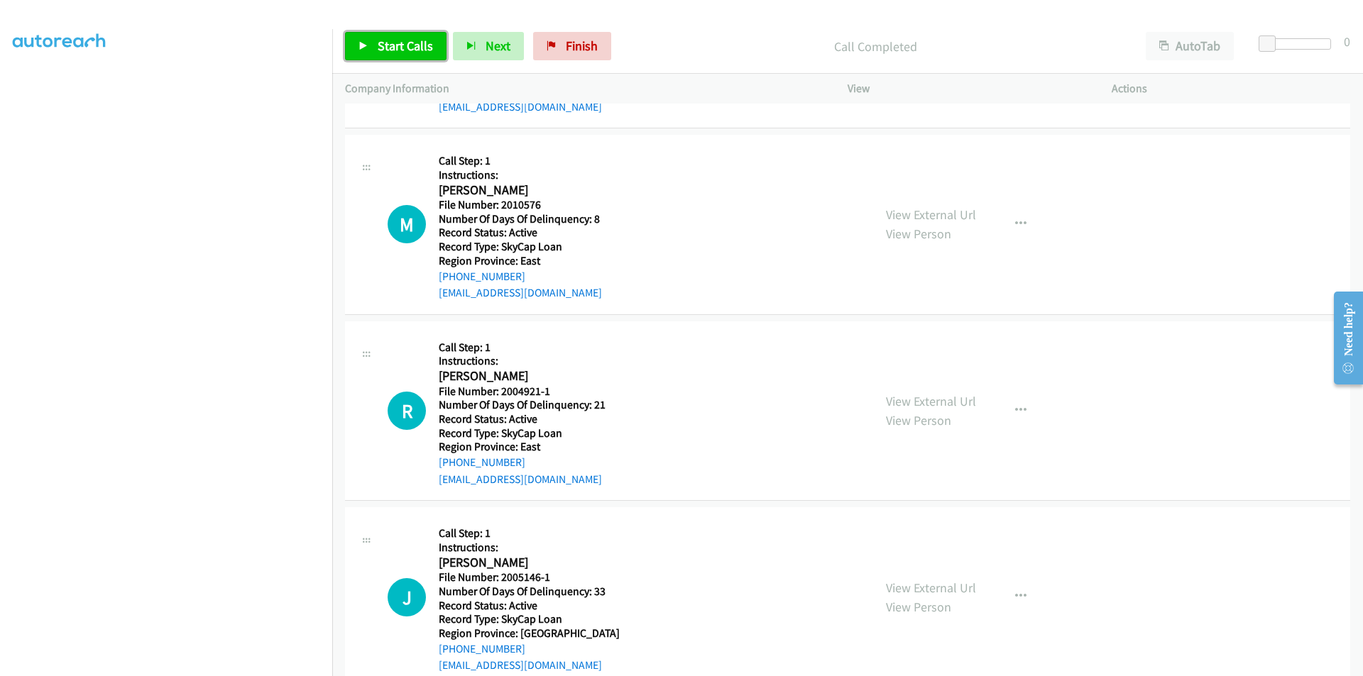
click at [408, 43] on span "Start Calls" at bounding box center [405, 46] width 55 height 16
click at [408, 43] on span "Pause" at bounding box center [394, 46] width 32 height 16
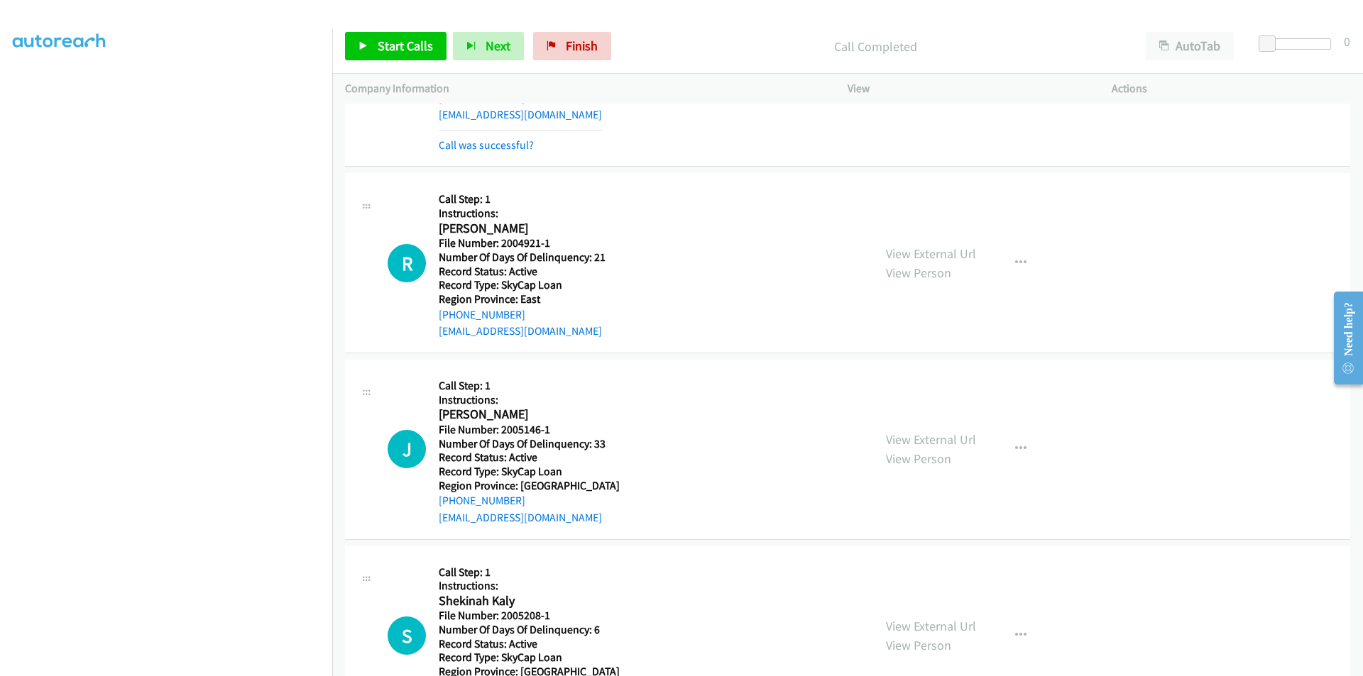
scroll to position [3746, 0]
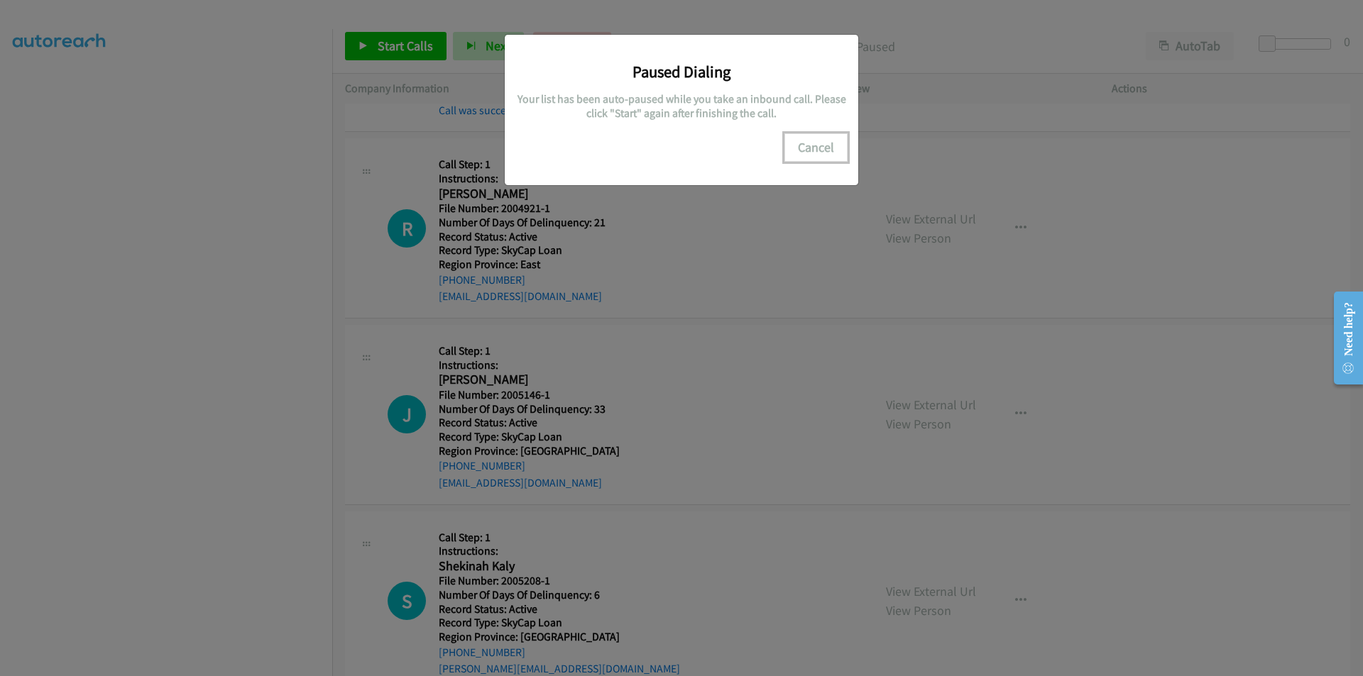
click at [836, 140] on button "Cancel" at bounding box center [815, 147] width 63 height 28
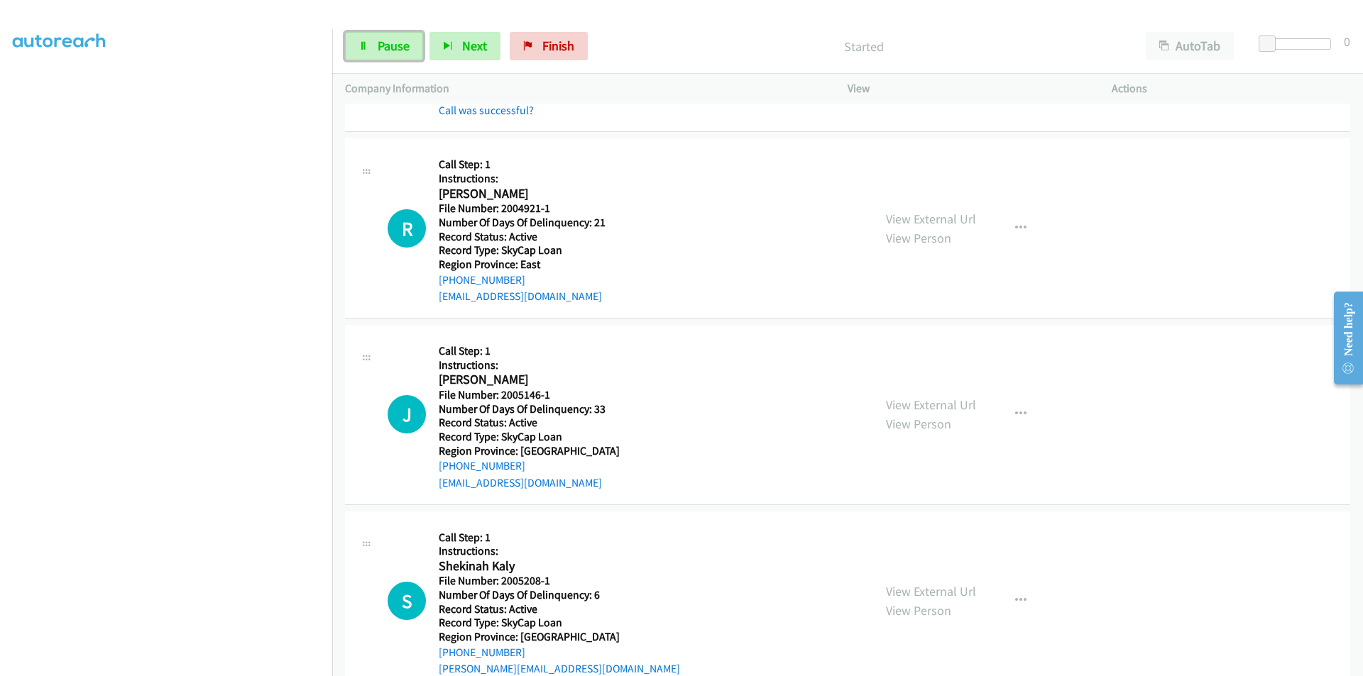
click at [398, 40] on span "Pause" at bounding box center [394, 46] width 32 height 16
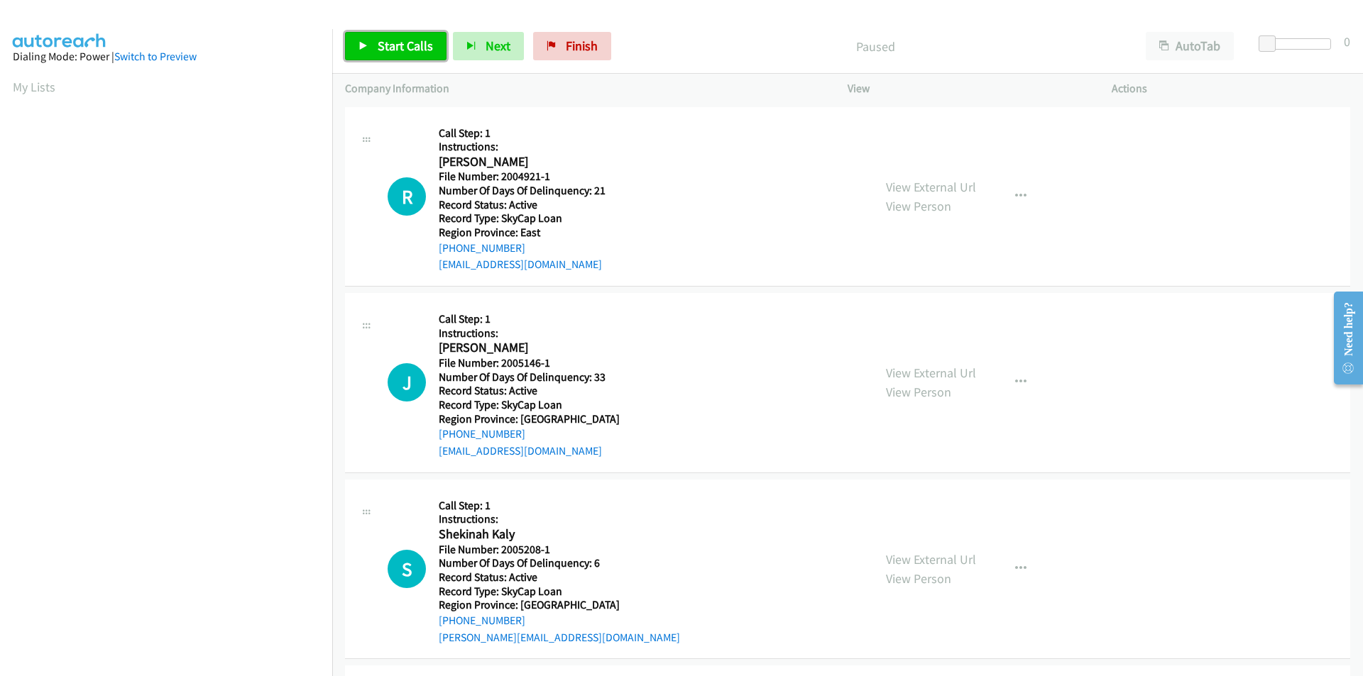
click at [417, 42] on span "Start Calls" at bounding box center [405, 46] width 55 height 16
click at [416, 42] on link "Pause" at bounding box center [384, 46] width 78 height 28
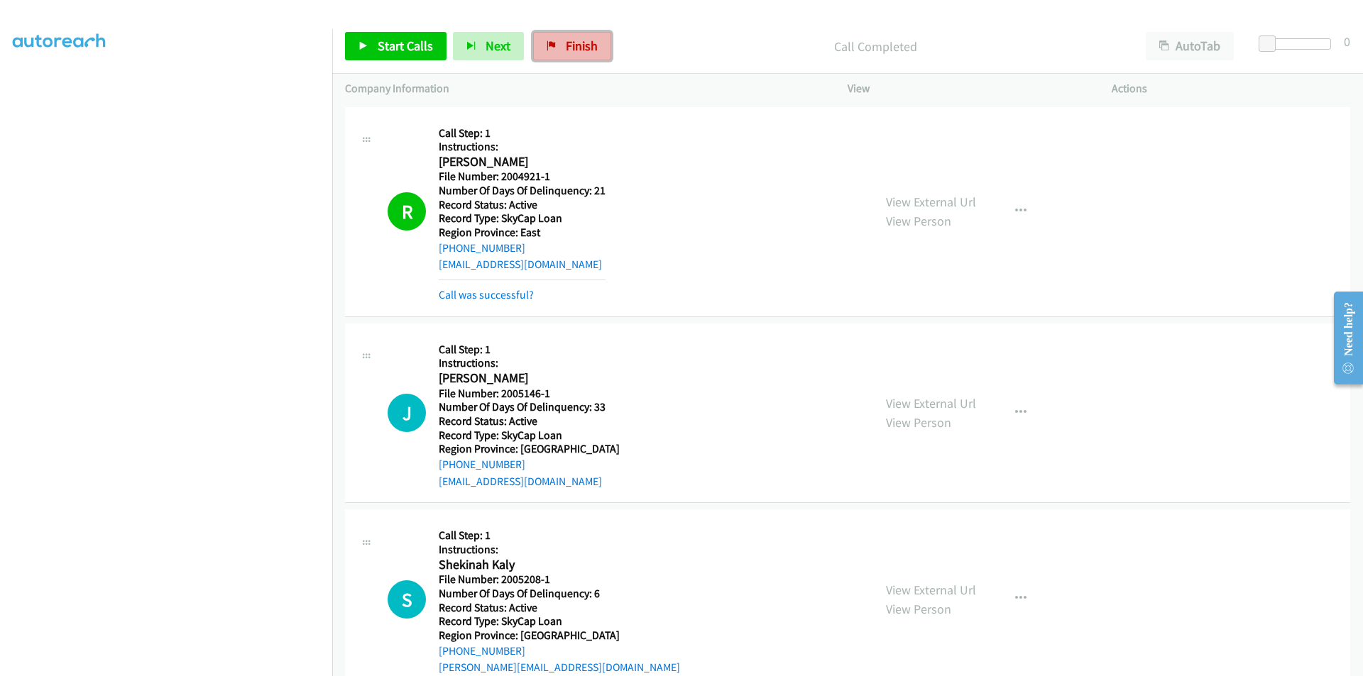
click at [577, 48] on span "Finish" at bounding box center [582, 46] width 32 height 16
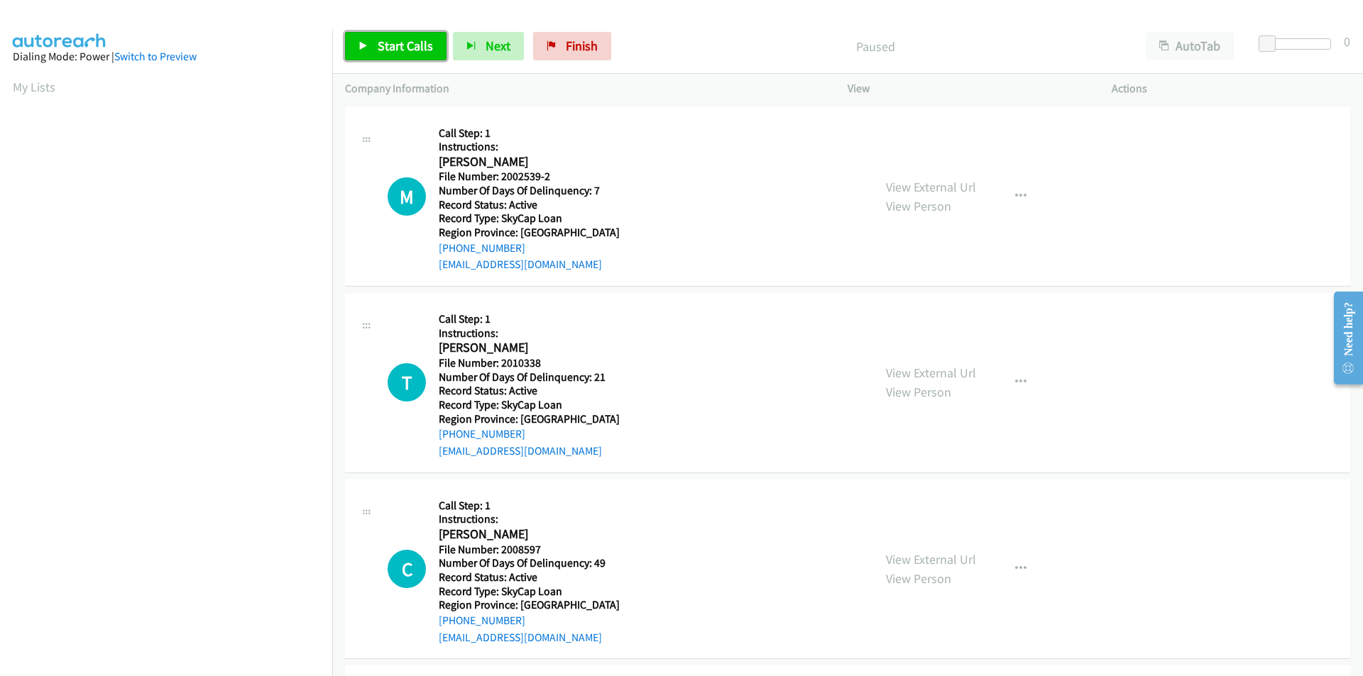
click at [418, 46] on span "Start Calls" at bounding box center [405, 46] width 55 height 16
click at [401, 47] on span "Pause" at bounding box center [394, 46] width 32 height 16
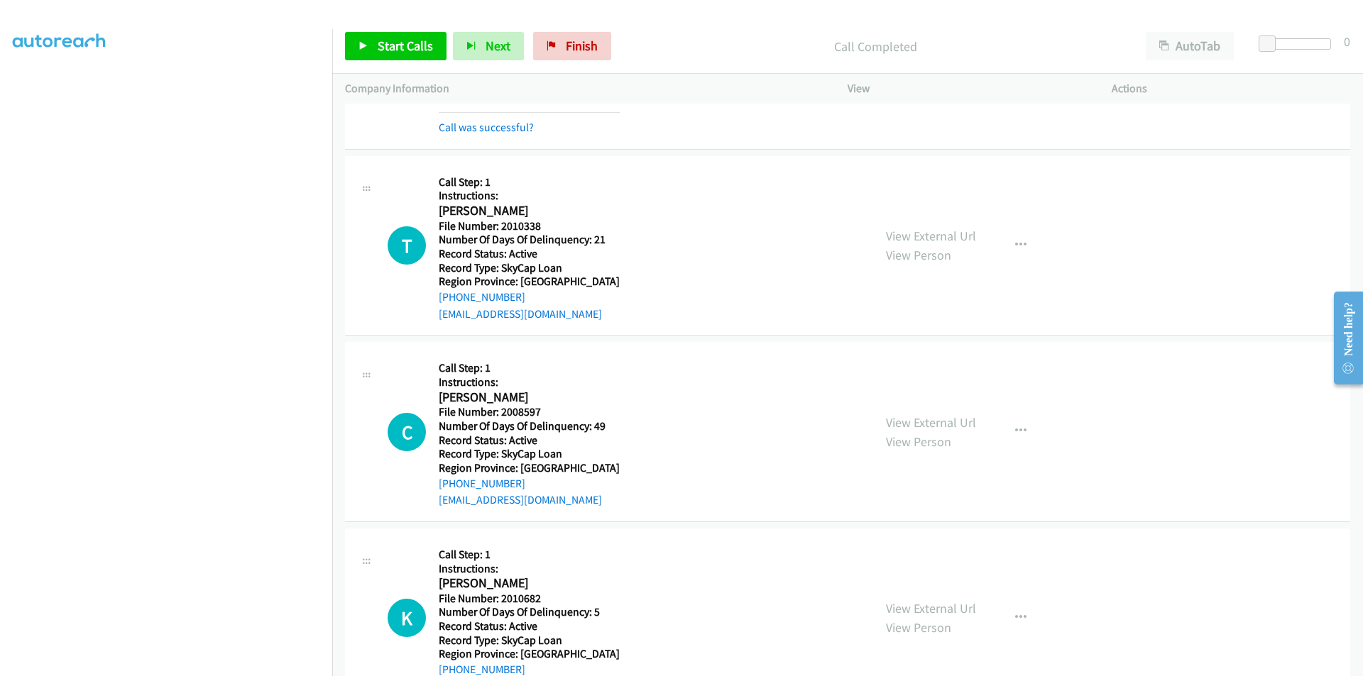
scroll to position [213, 0]
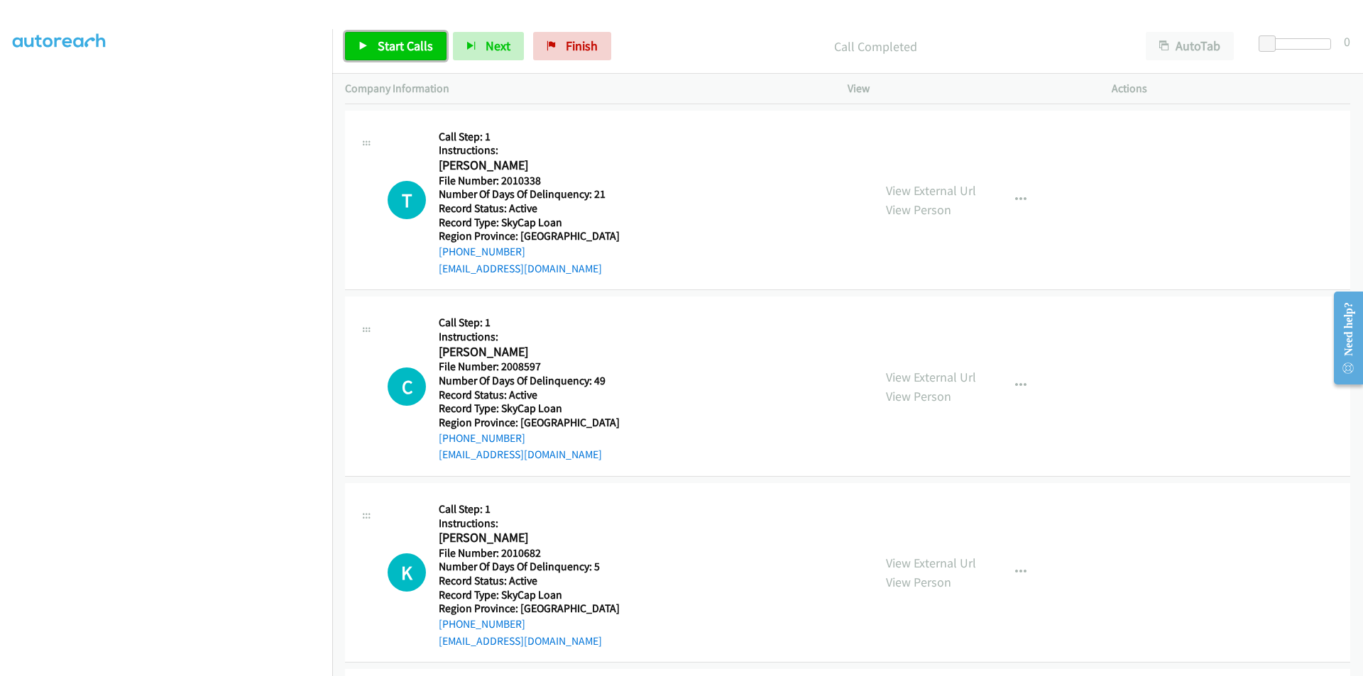
click at [409, 46] on span "Start Calls" at bounding box center [405, 46] width 55 height 16
click at [405, 42] on span "Pause" at bounding box center [394, 46] width 32 height 16
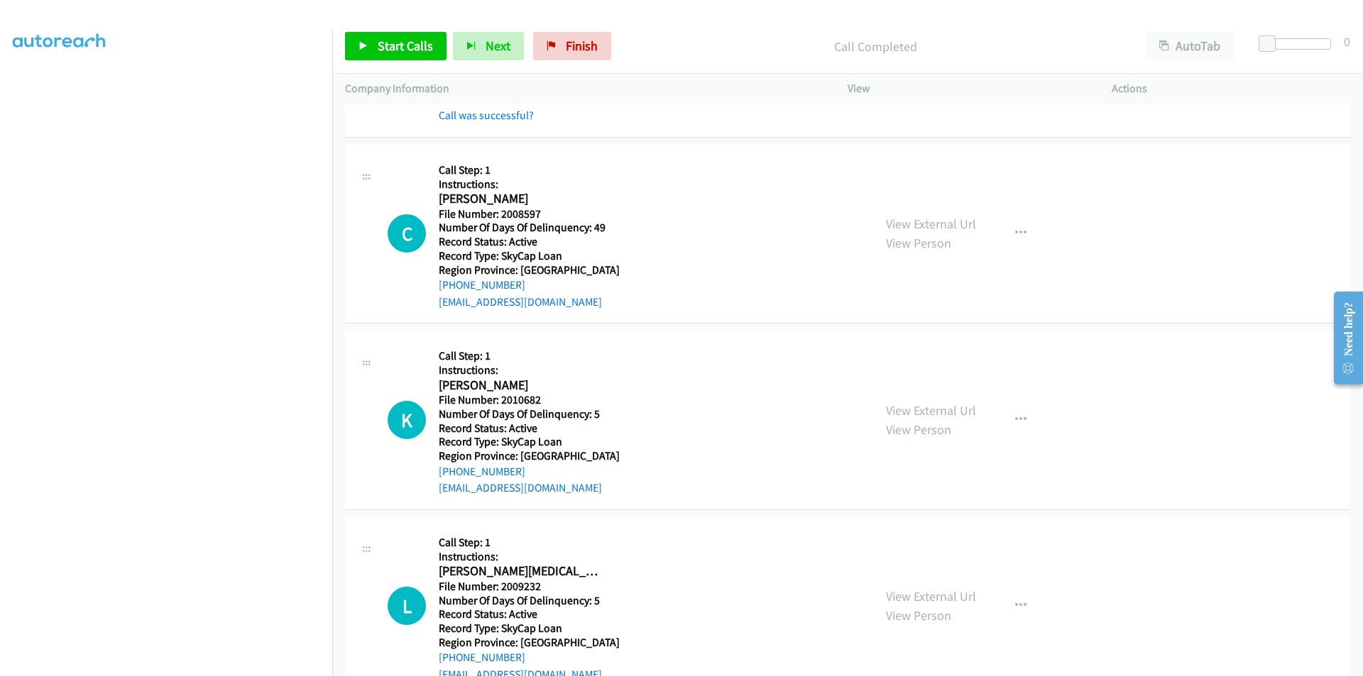
scroll to position [426, 0]
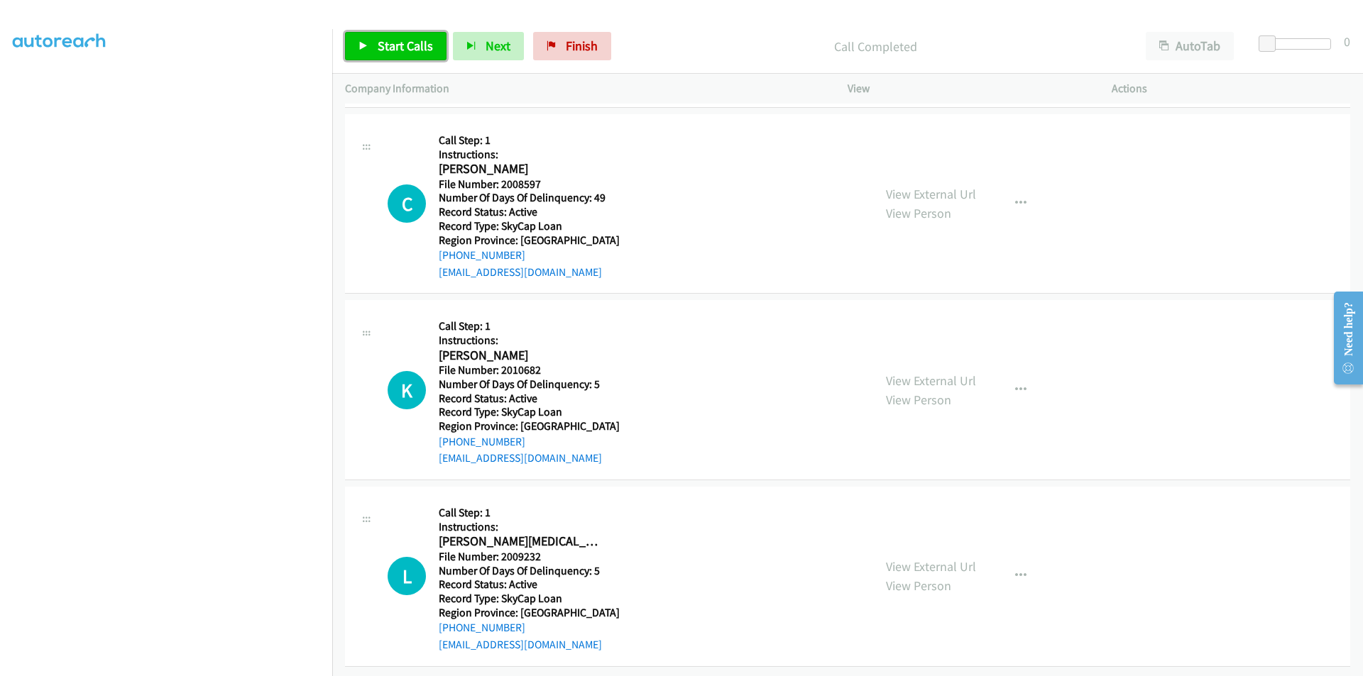
click at [385, 40] on span "Start Calls" at bounding box center [405, 46] width 55 height 16
click at [385, 40] on span "Pause" at bounding box center [394, 46] width 32 height 16
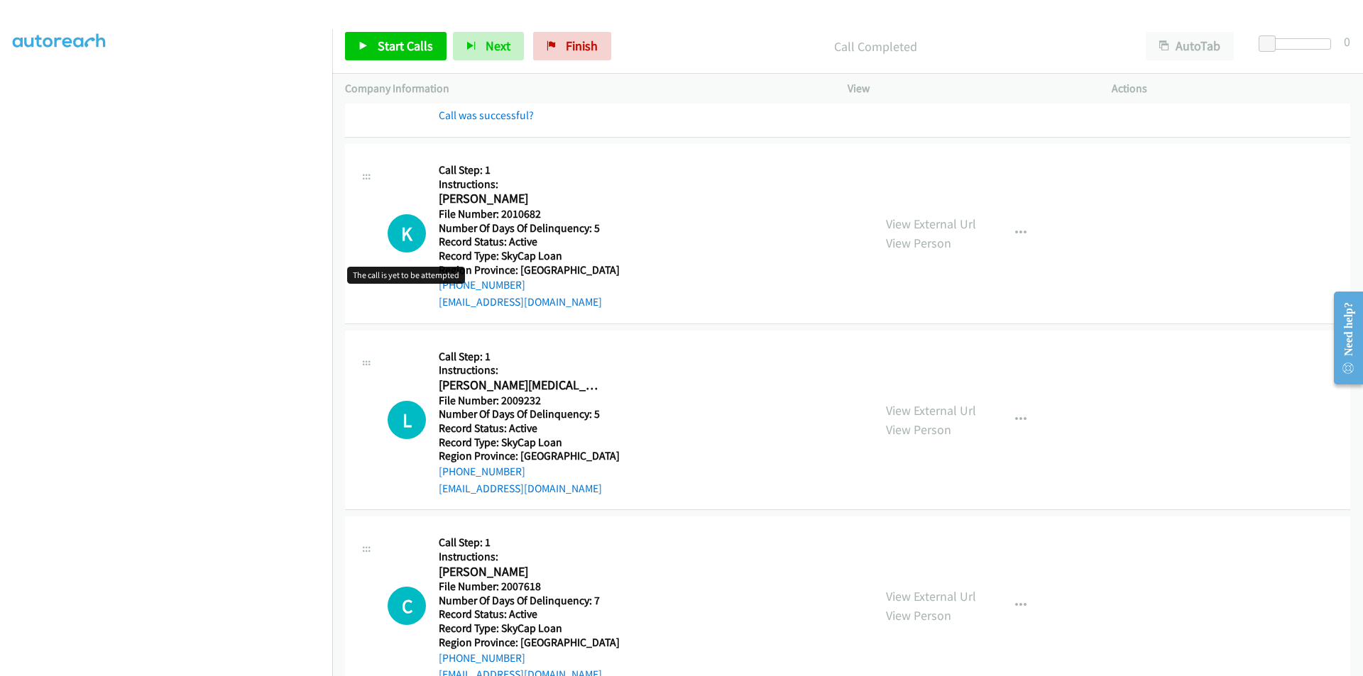
scroll to position [639, 0]
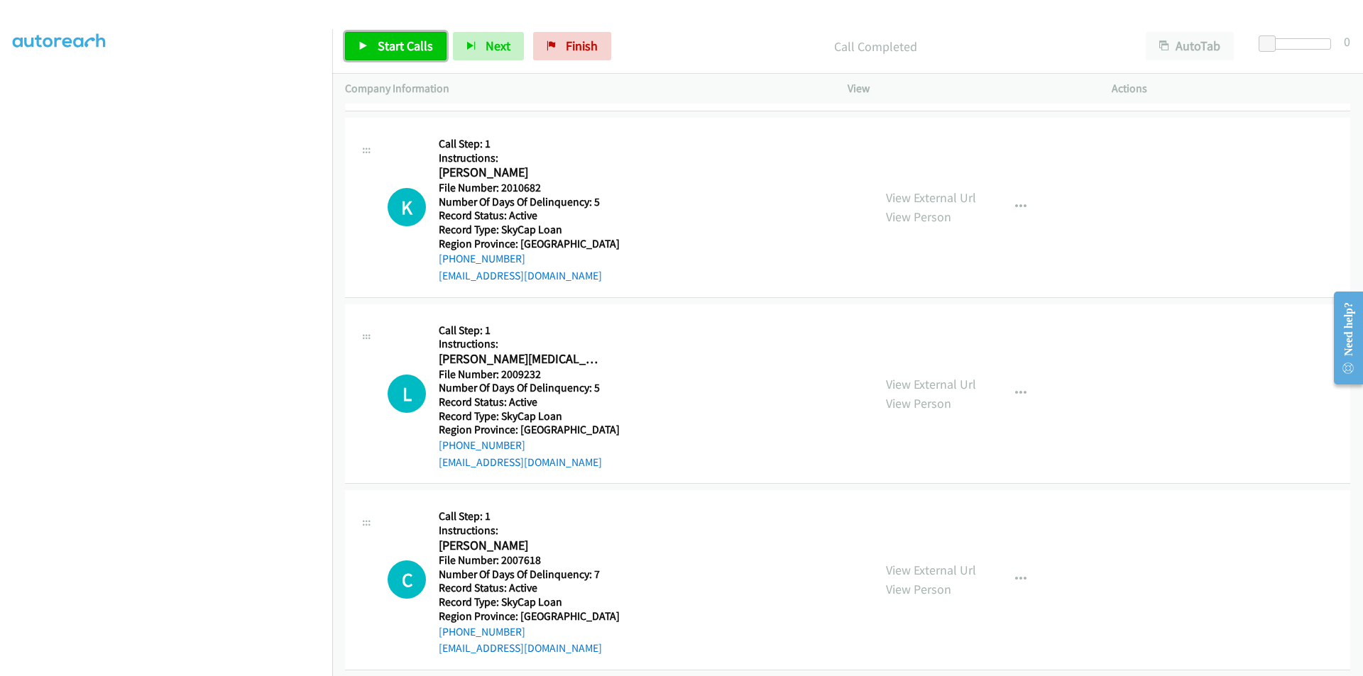
click at [438, 43] on link "Start Calls" at bounding box center [395, 46] width 101 height 28
click at [403, 45] on span "Pause" at bounding box center [394, 46] width 32 height 16
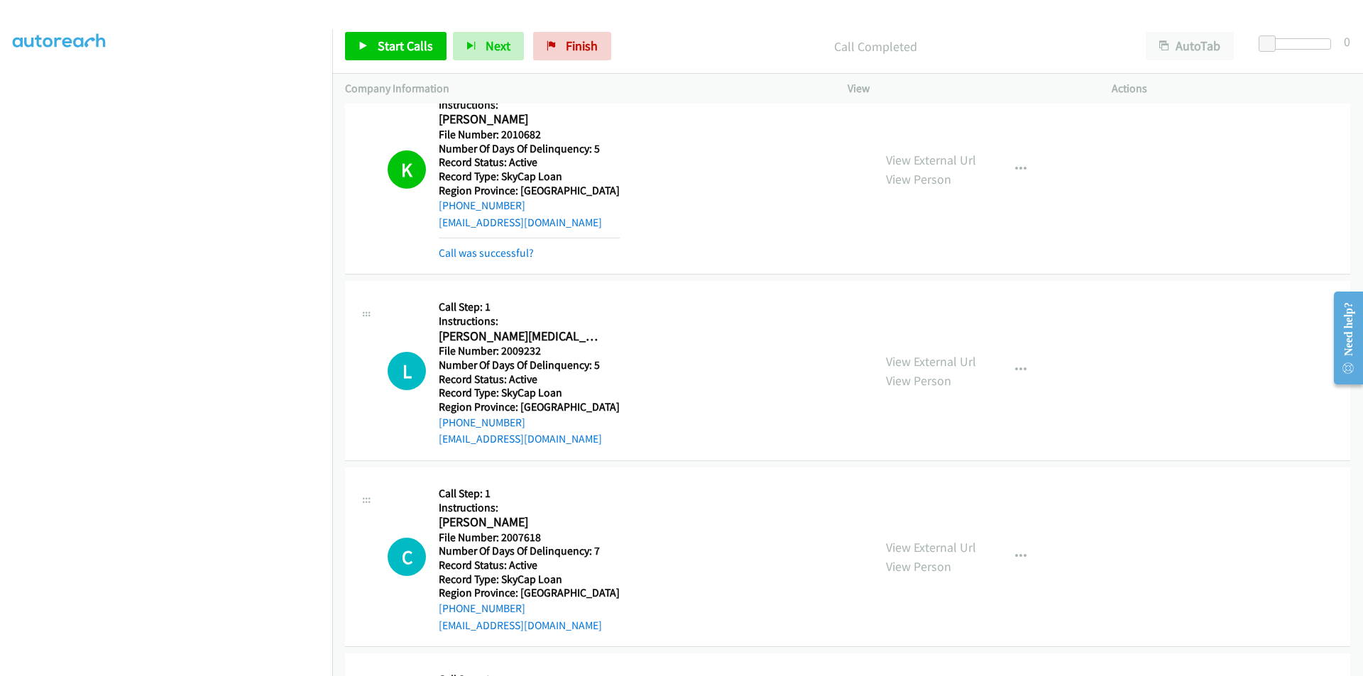
scroll to position [852, 0]
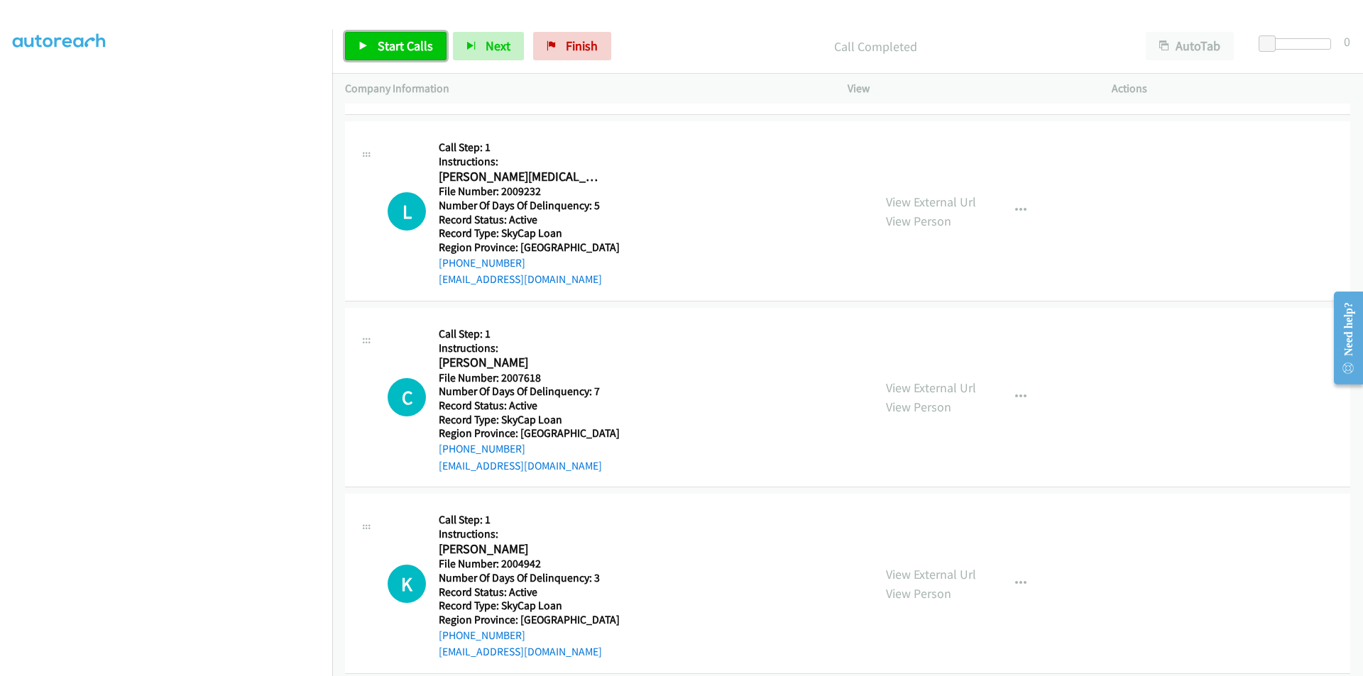
click at [395, 50] on span "Start Calls" at bounding box center [405, 46] width 55 height 16
click at [382, 36] on link "Pause" at bounding box center [384, 46] width 78 height 28
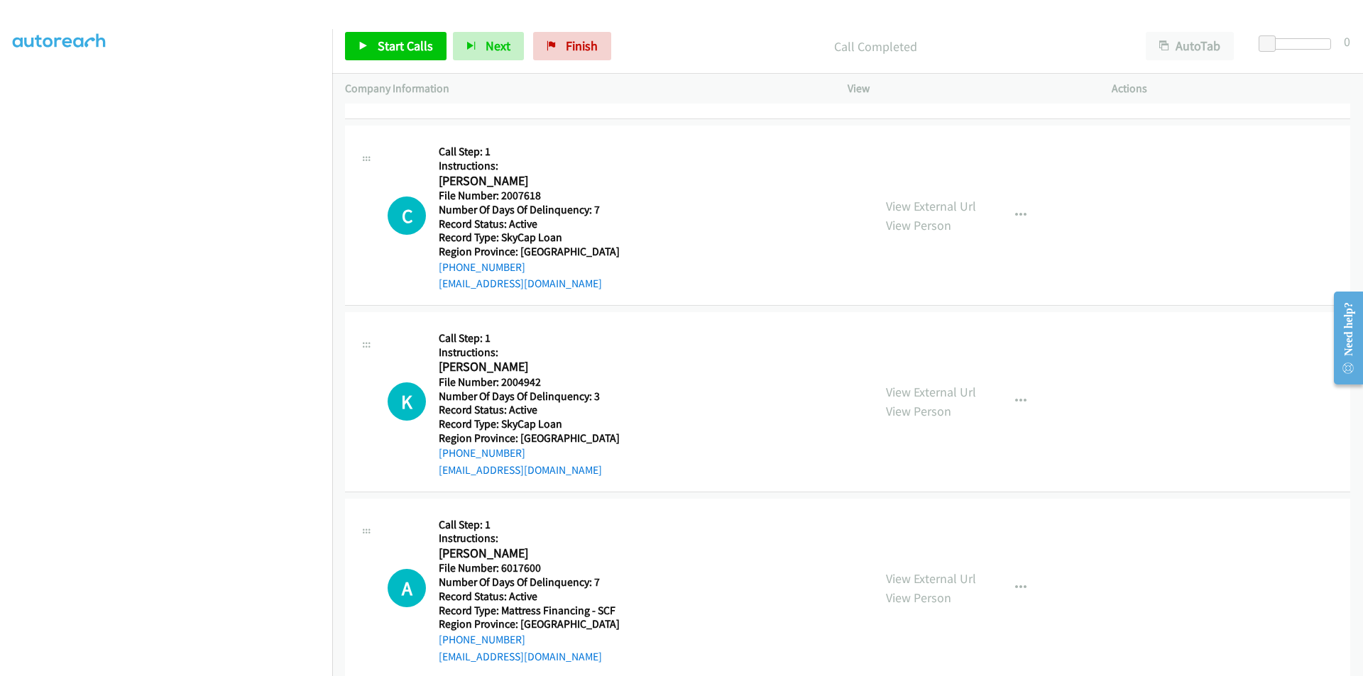
scroll to position [1065, 0]
click at [406, 48] on span "Start Calls" at bounding box center [405, 46] width 55 height 16
click at [393, 44] on span "Pause" at bounding box center [394, 46] width 32 height 16
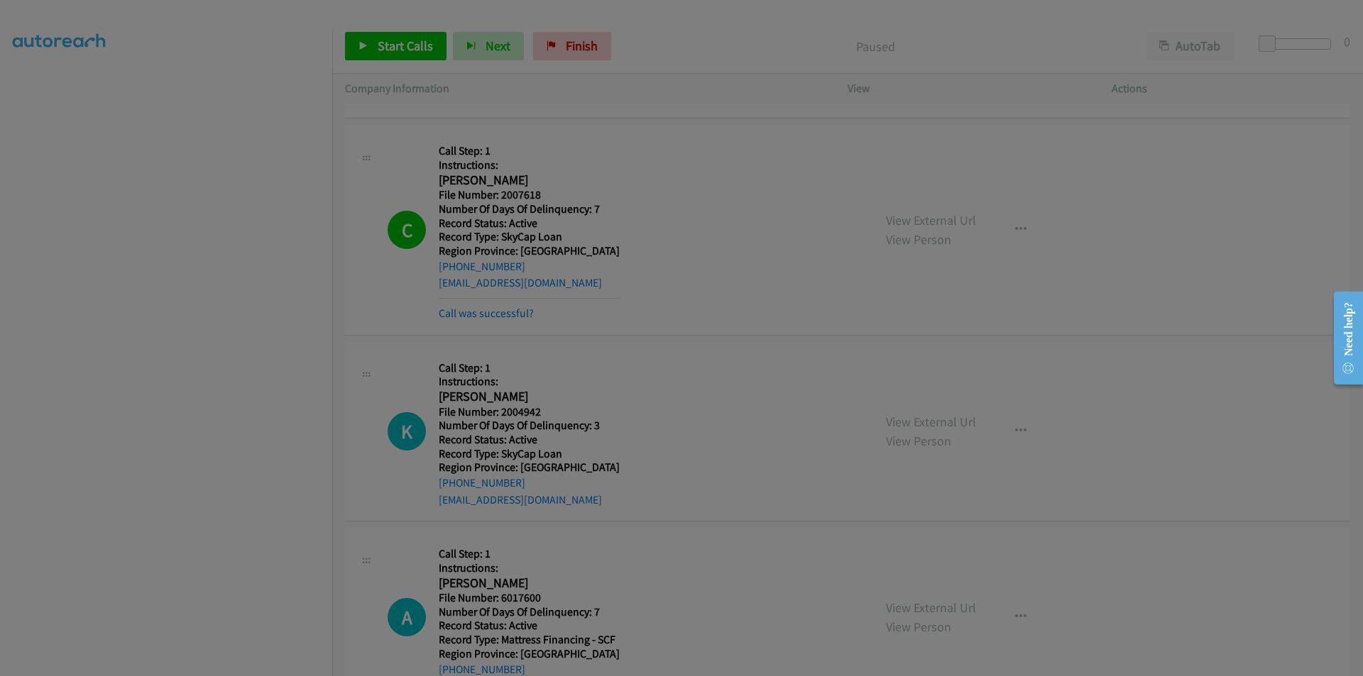
click at [258, 426] on div at bounding box center [681, 338] width 1363 height 676
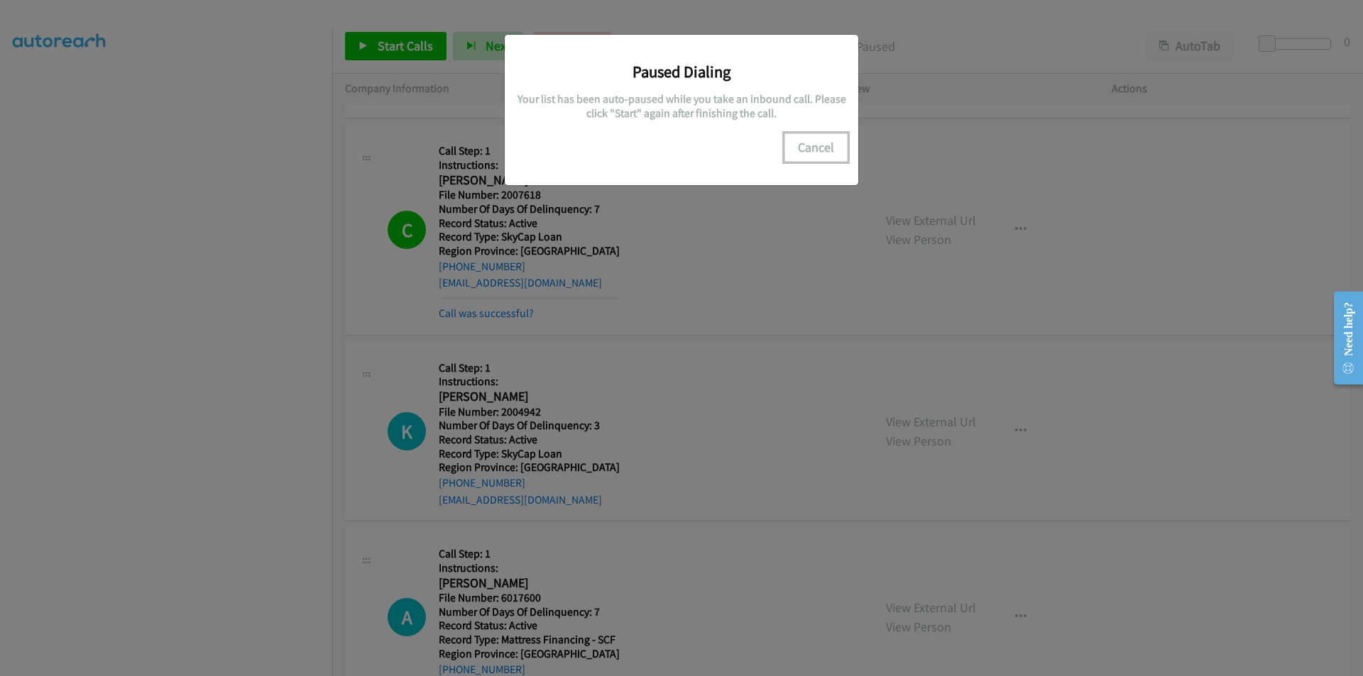
drag, startPoint x: 805, startPoint y: 150, endPoint x: 686, endPoint y: 170, distance: 120.1
click at [805, 150] on button "Cancel" at bounding box center [815, 147] width 63 height 28
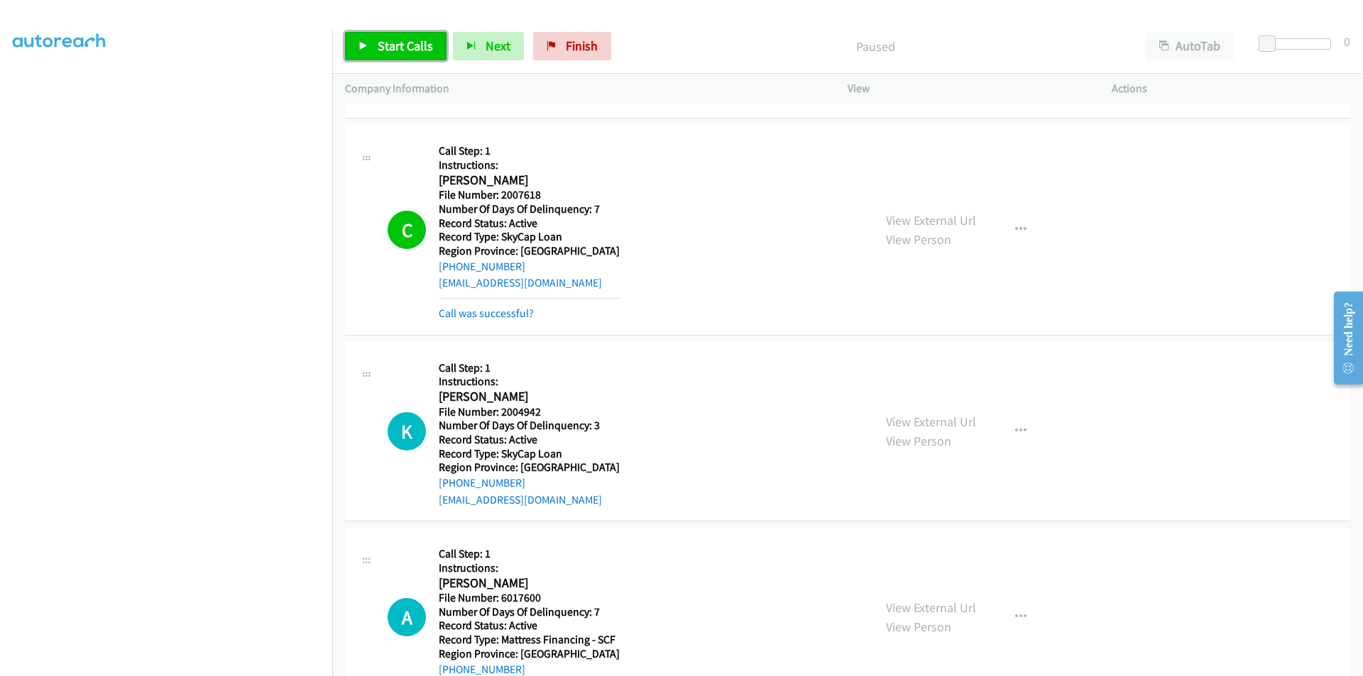
click at [395, 43] on span "Start Calls" at bounding box center [405, 46] width 55 height 16
click at [395, 43] on span "Pause" at bounding box center [394, 46] width 32 height 16
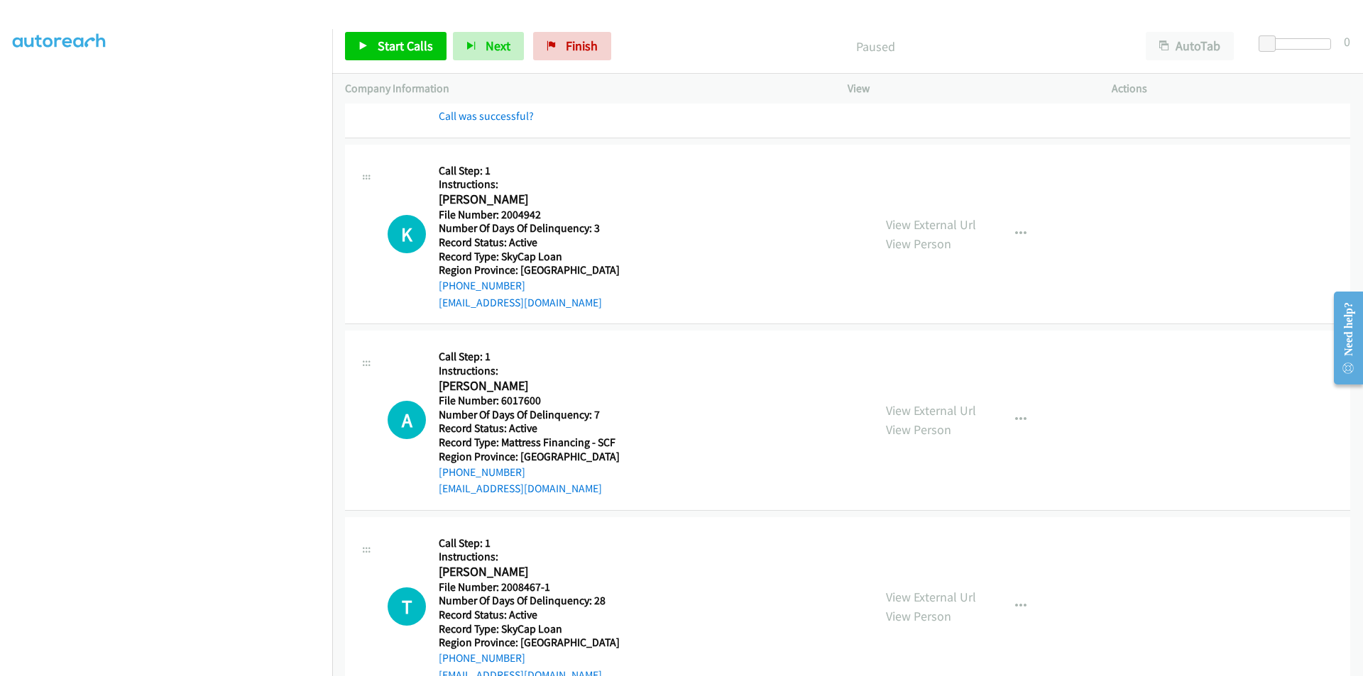
scroll to position [1278, 0]
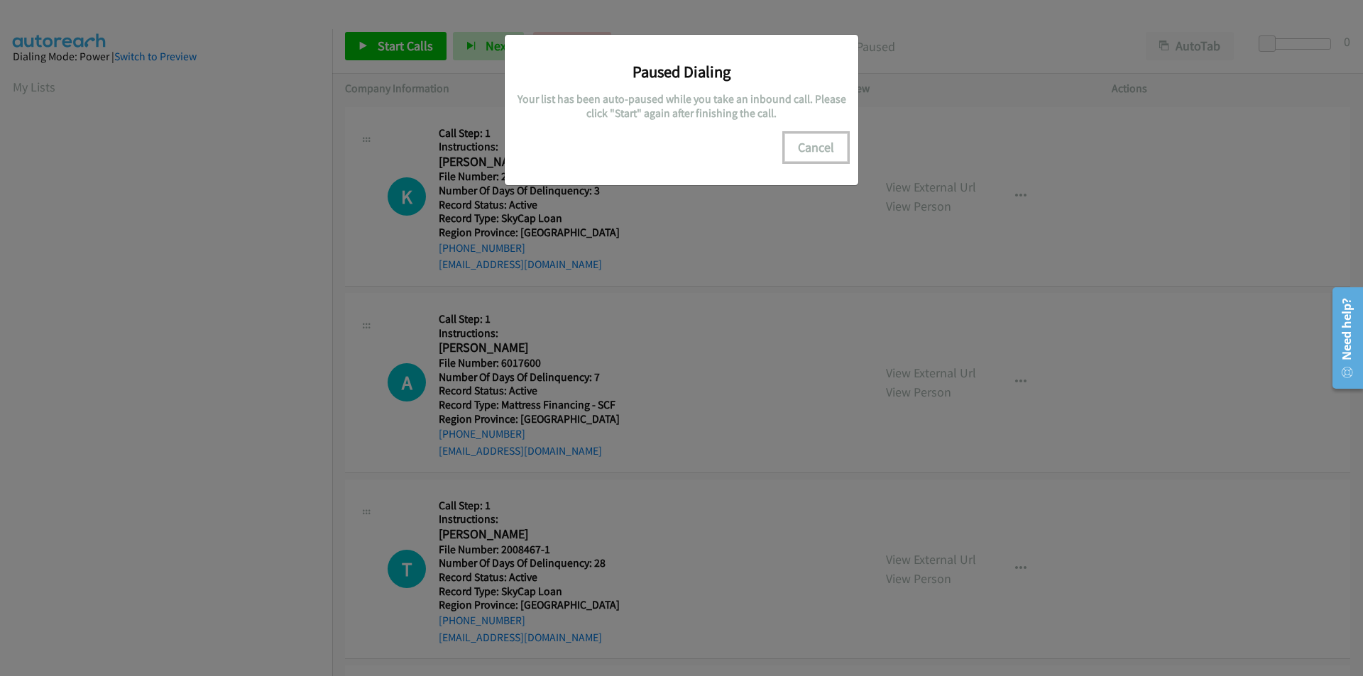
drag, startPoint x: 818, startPoint y: 150, endPoint x: 789, endPoint y: 153, distance: 29.2
click at [818, 150] on button "Cancel" at bounding box center [815, 147] width 63 height 28
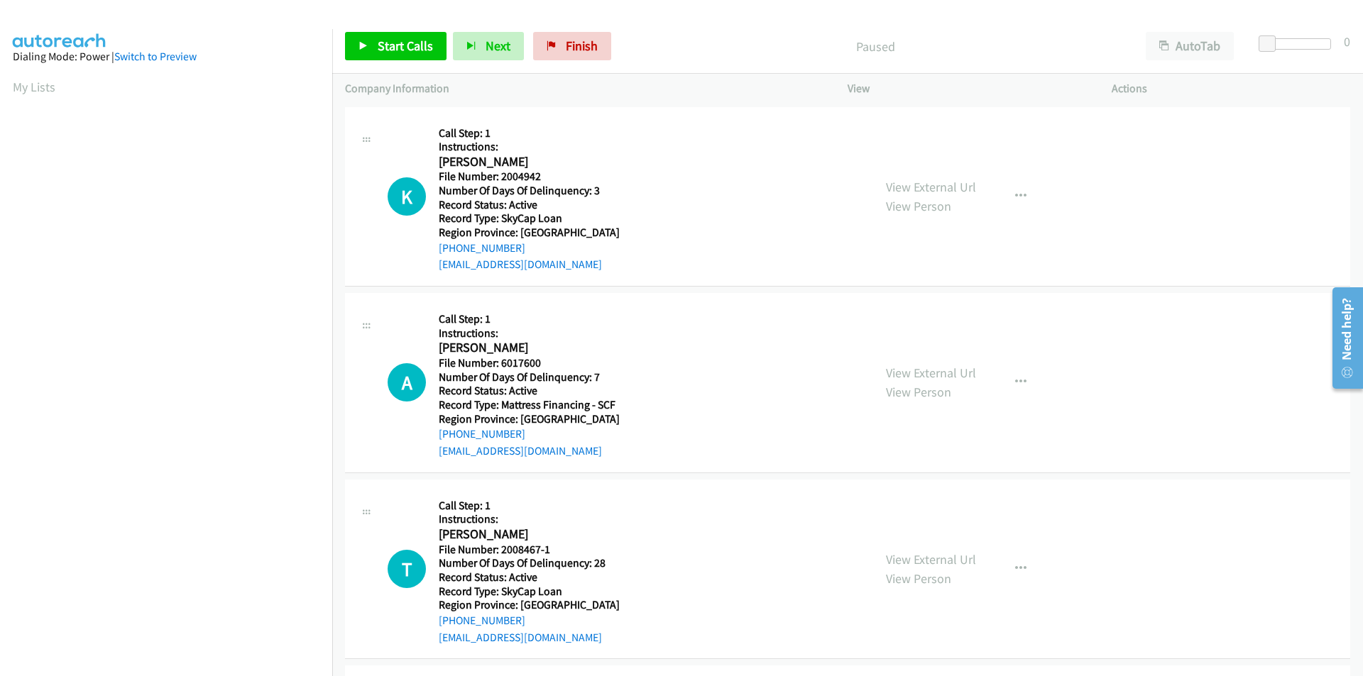
scroll to position [119, 0]
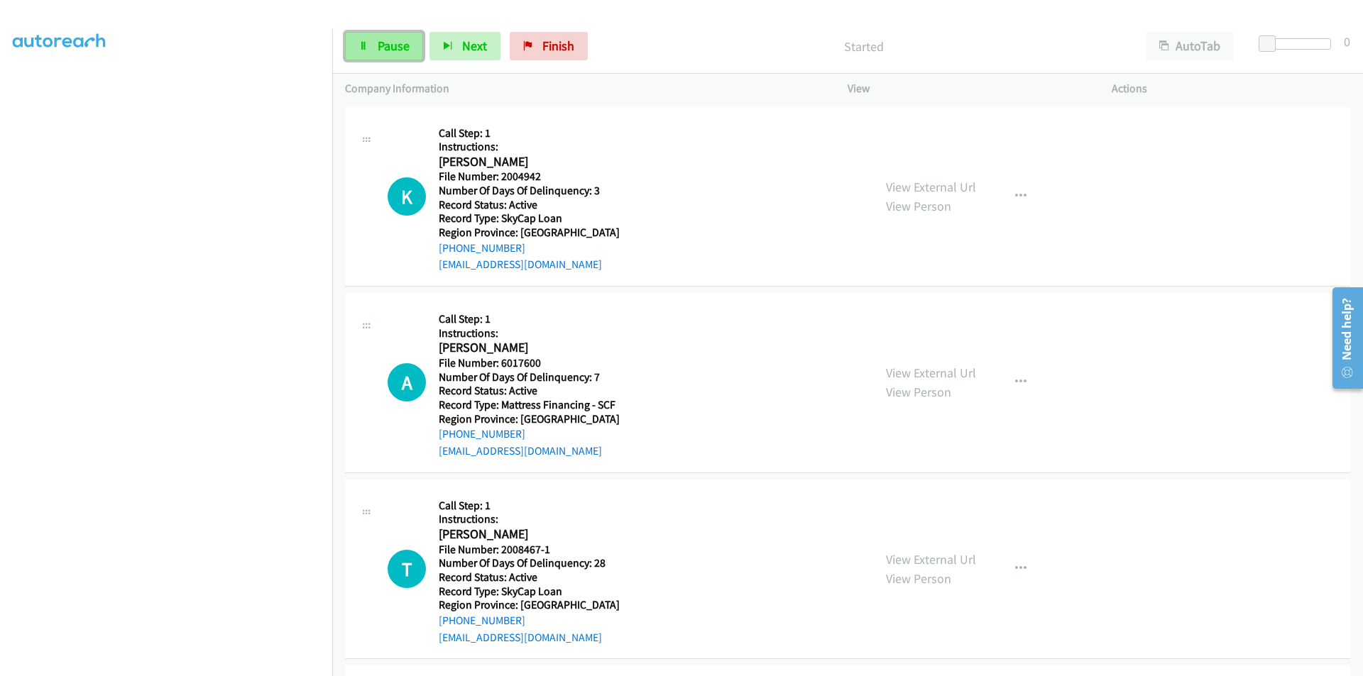
click at [405, 44] on span "Pause" at bounding box center [394, 46] width 32 height 16
click at [388, 43] on span "Start Calls" at bounding box center [405, 46] width 55 height 16
click at [388, 43] on span "Pause" at bounding box center [394, 46] width 32 height 16
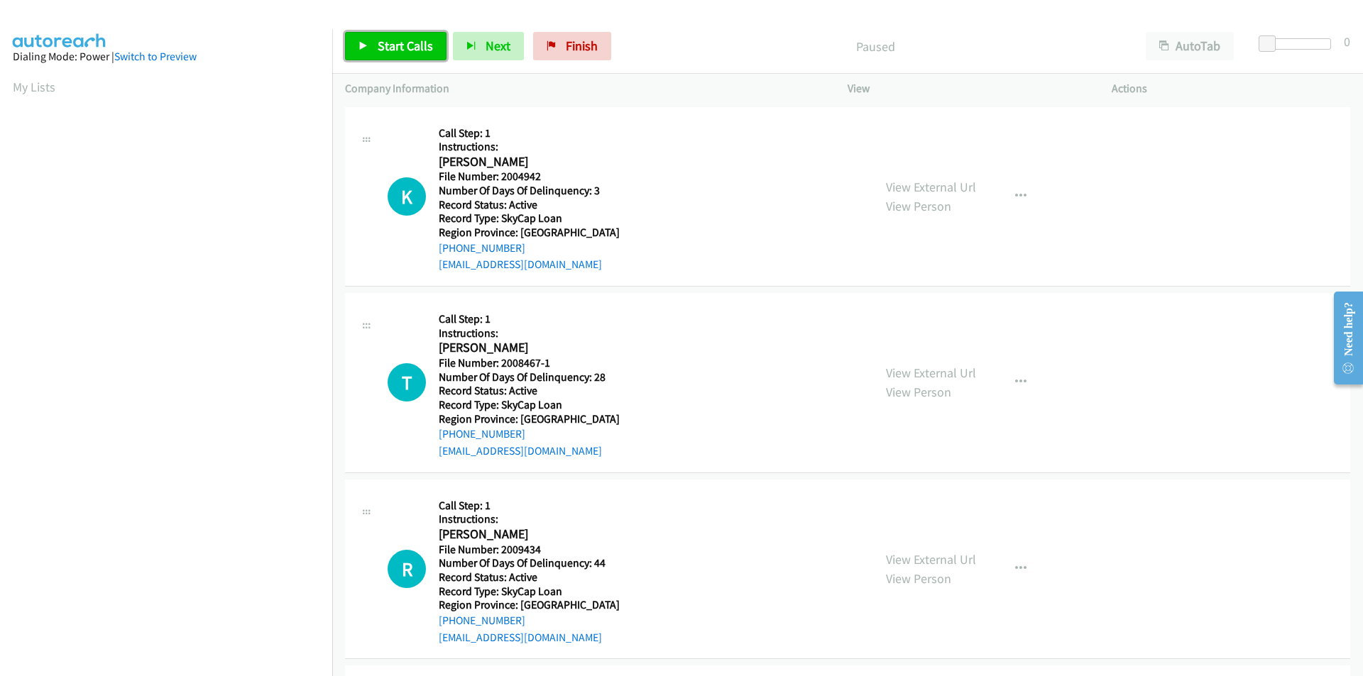
click at [400, 45] on span "Start Calls" at bounding box center [405, 46] width 55 height 16
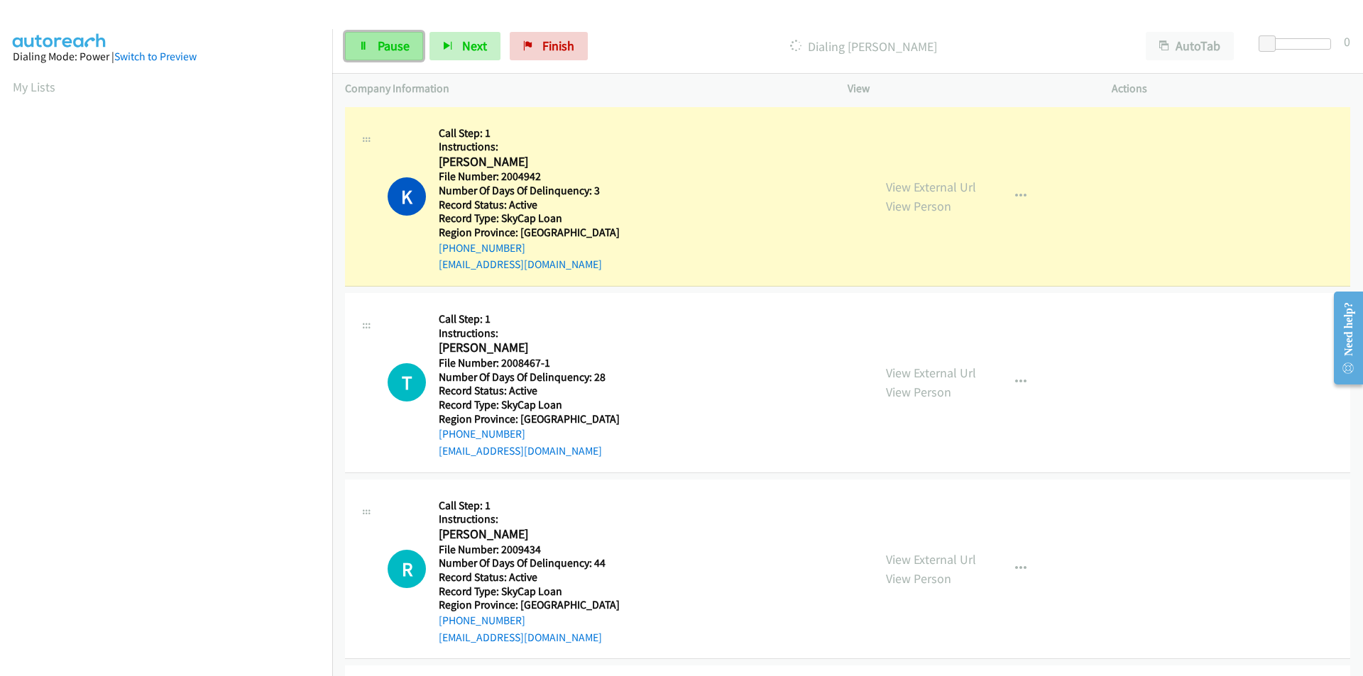
click at [403, 44] on span "Pause" at bounding box center [394, 46] width 32 height 16
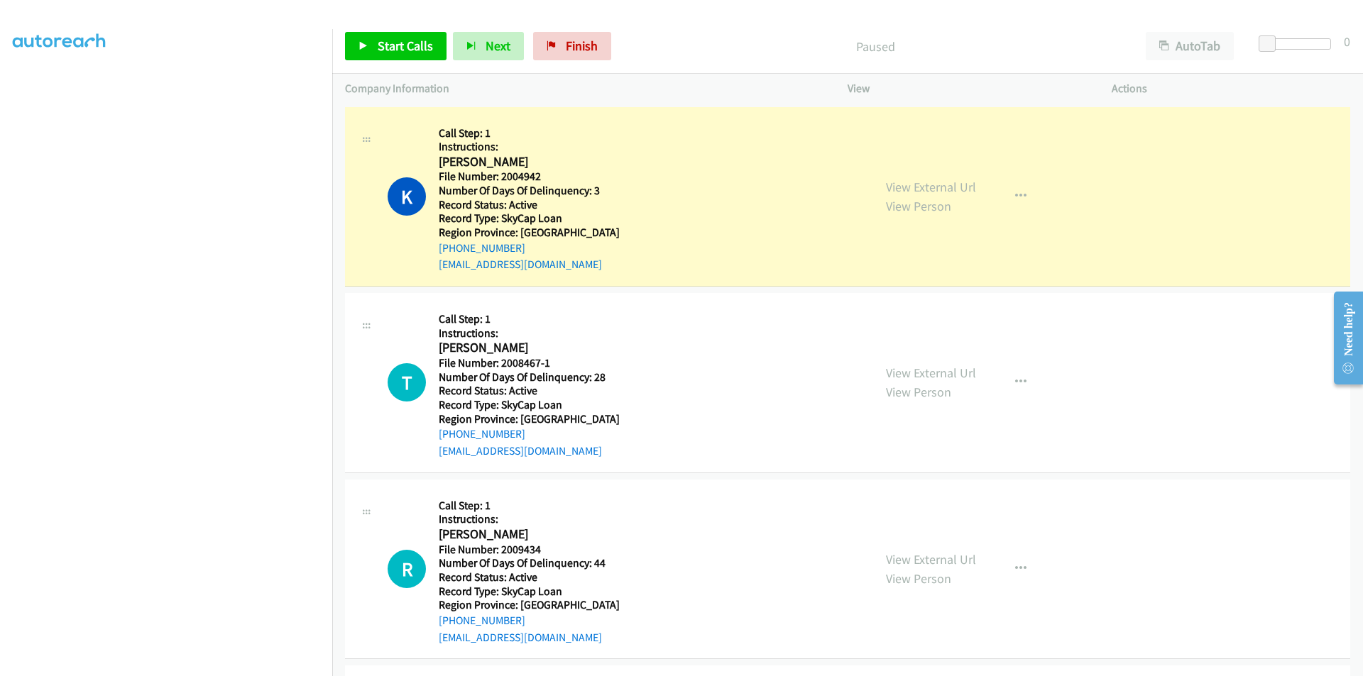
scroll to position [119, 0]
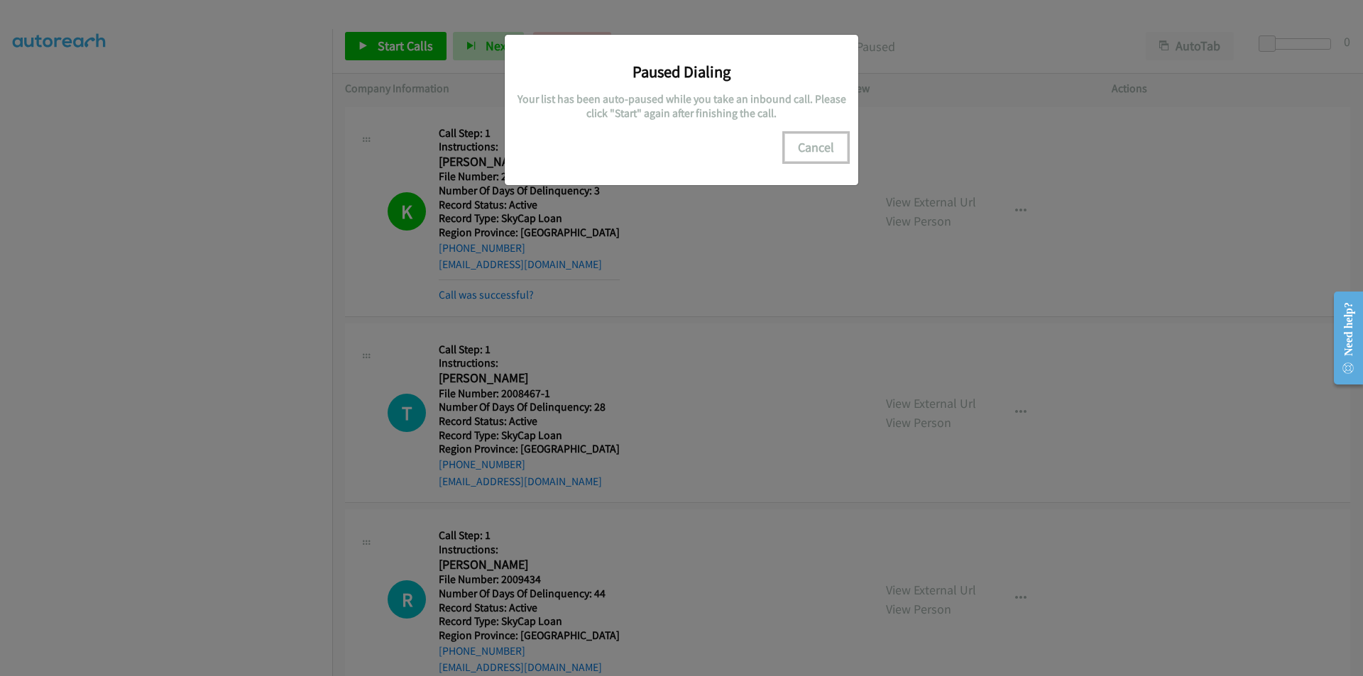
click at [807, 146] on button "Cancel" at bounding box center [815, 147] width 63 height 28
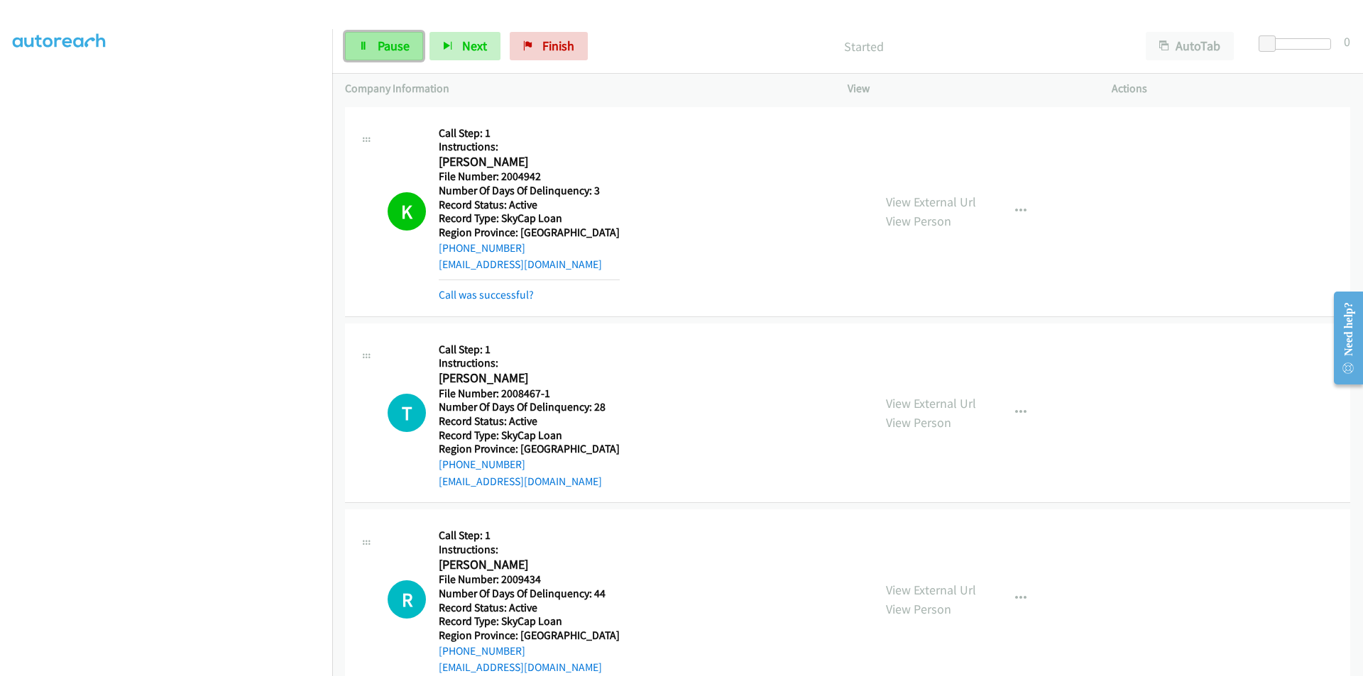
click at [406, 47] on span "Pause" at bounding box center [394, 46] width 32 height 16
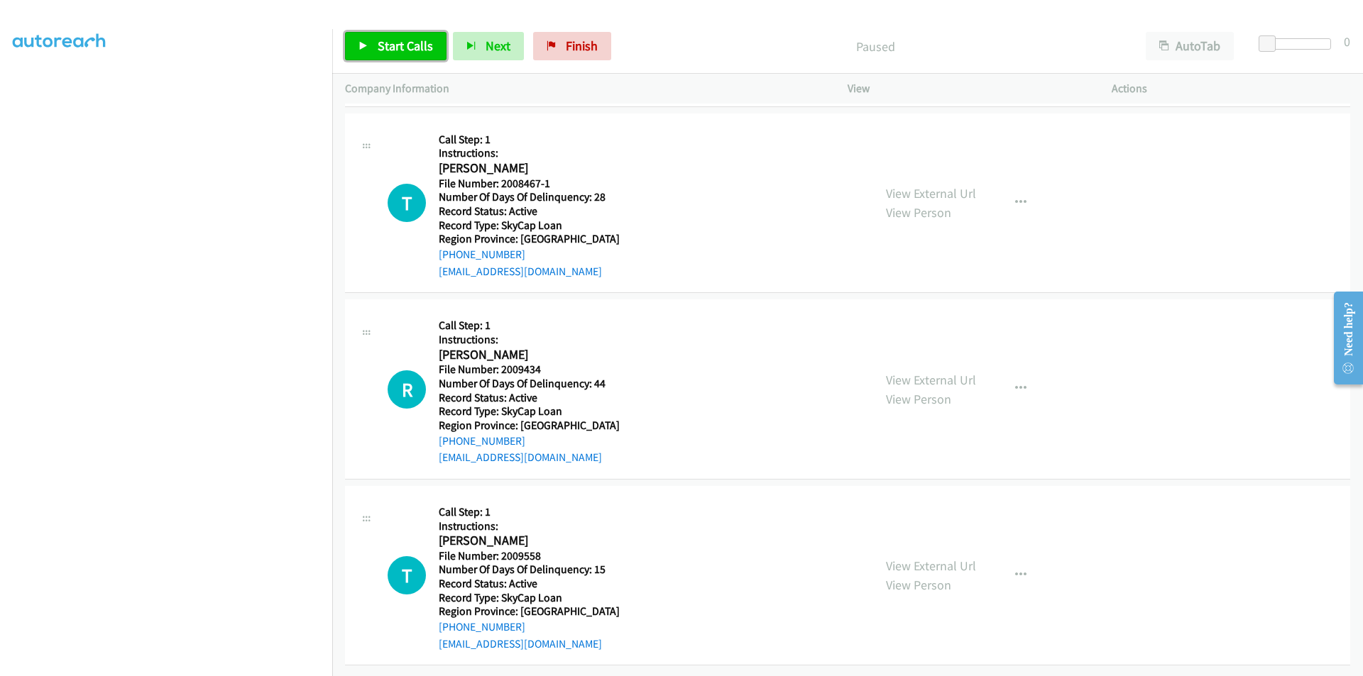
click at [378, 49] on span "Start Calls" at bounding box center [405, 46] width 55 height 16
click at [376, 49] on link "Pause" at bounding box center [384, 46] width 78 height 28
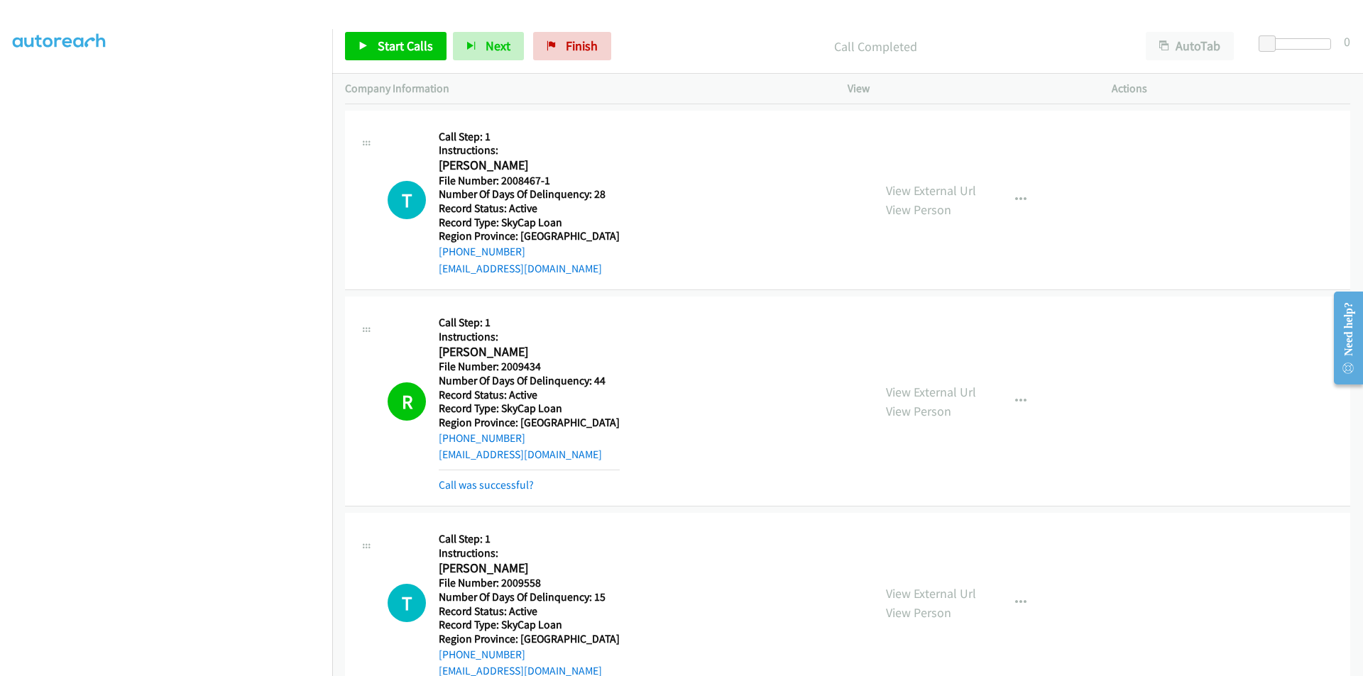
scroll to position [89, 0]
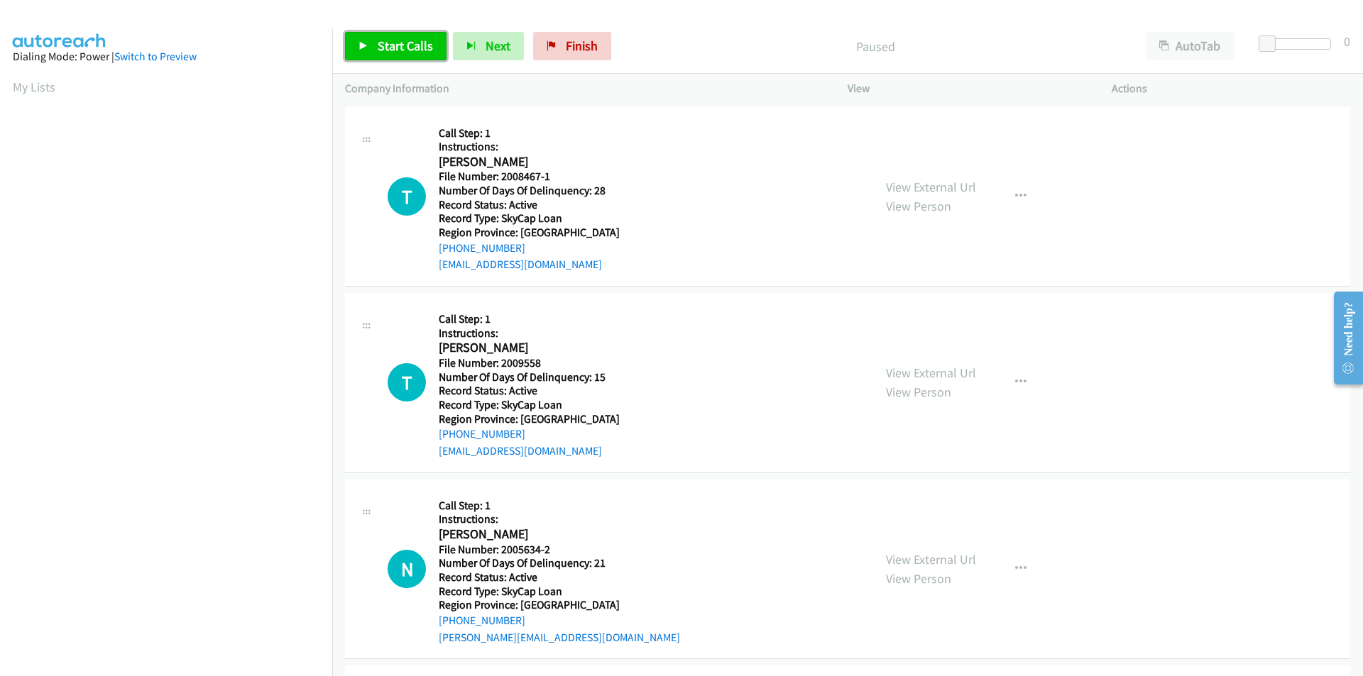
click at [408, 48] on span "Start Calls" at bounding box center [405, 46] width 55 height 16
click at [408, 48] on span "Pause" at bounding box center [394, 46] width 32 height 16
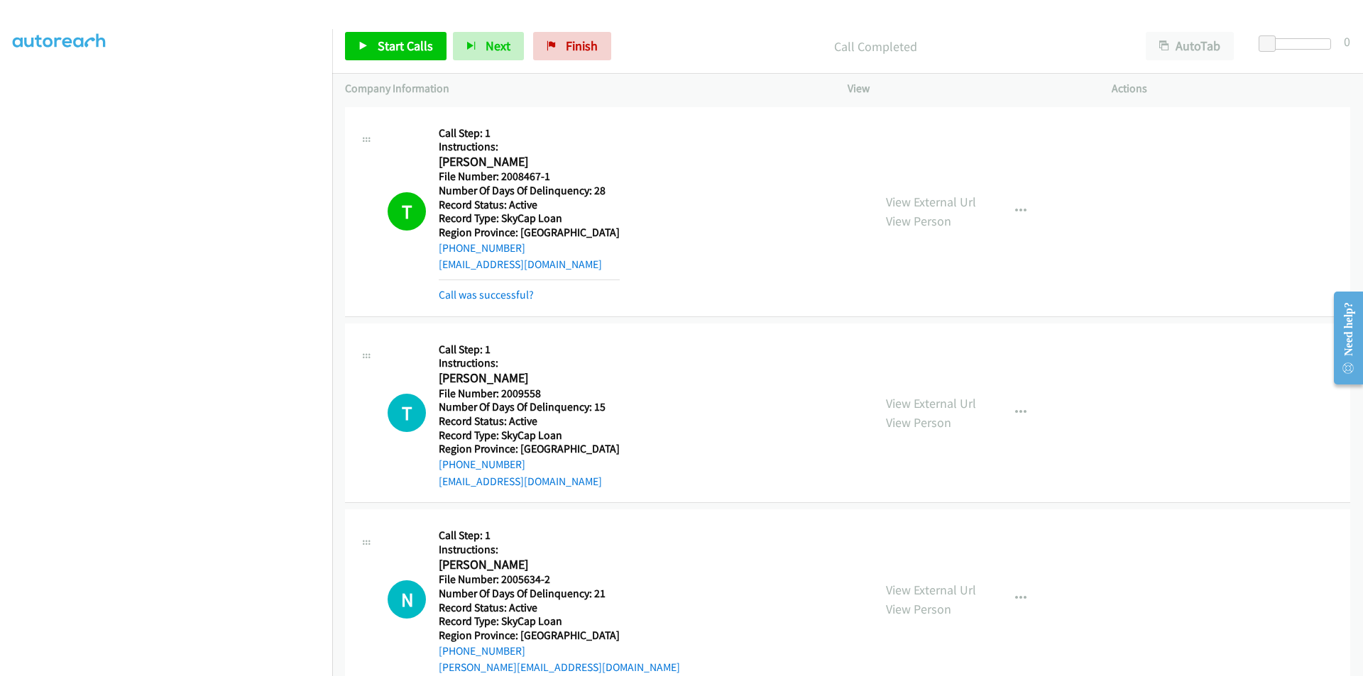
scroll to position [213, 0]
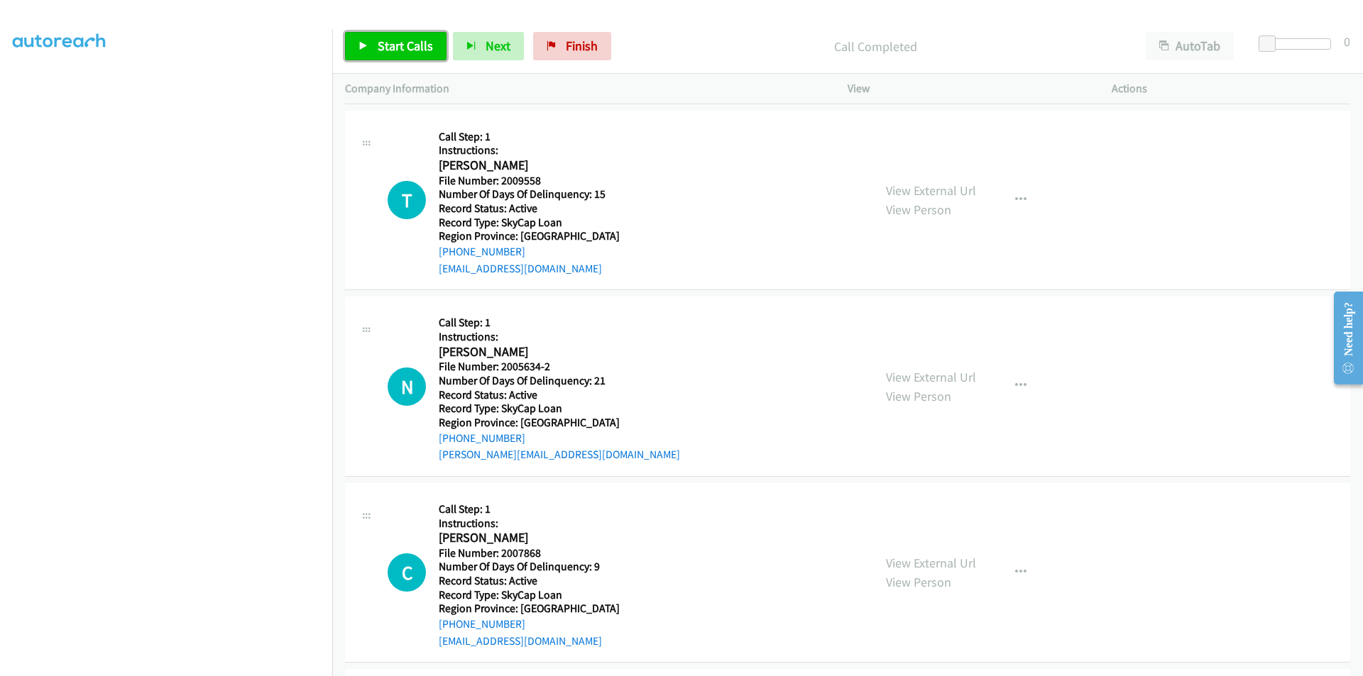
click at [415, 42] on span "Start Calls" at bounding box center [405, 46] width 55 height 16
click at [402, 49] on span "Pause" at bounding box center [394, 46] width 32 height 16
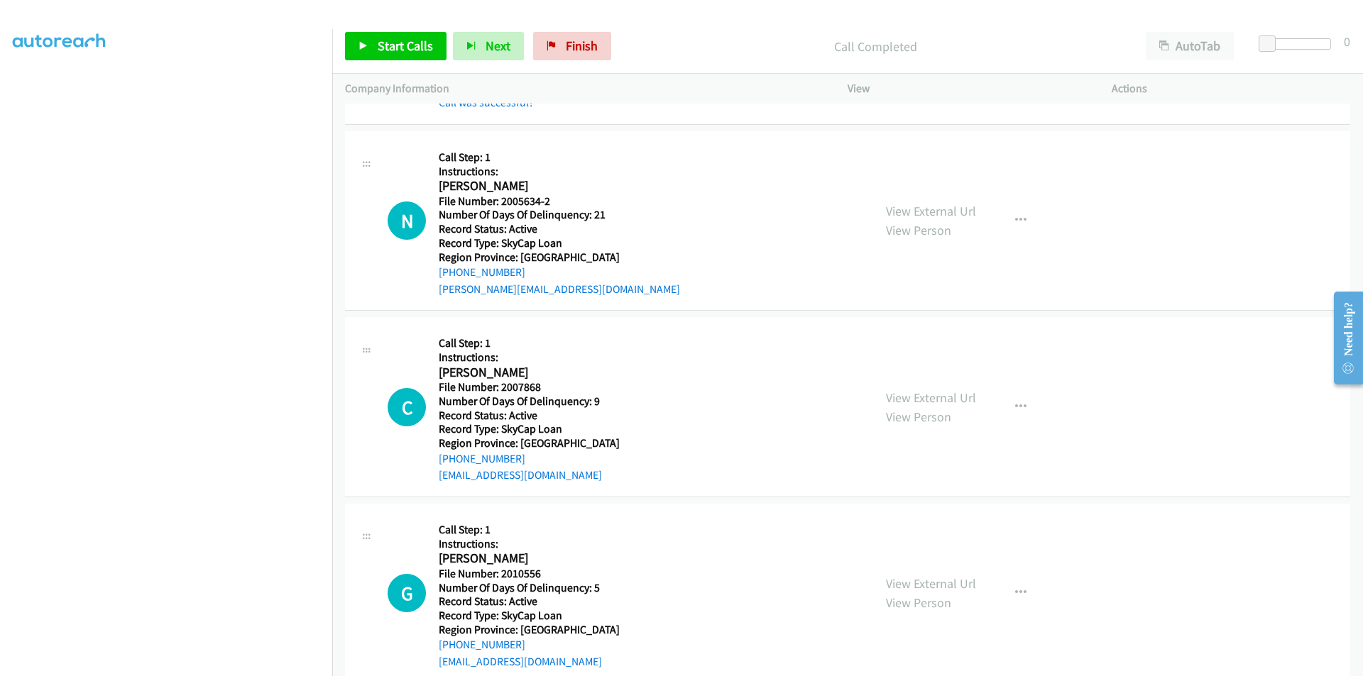
scroll to position [426, 0]
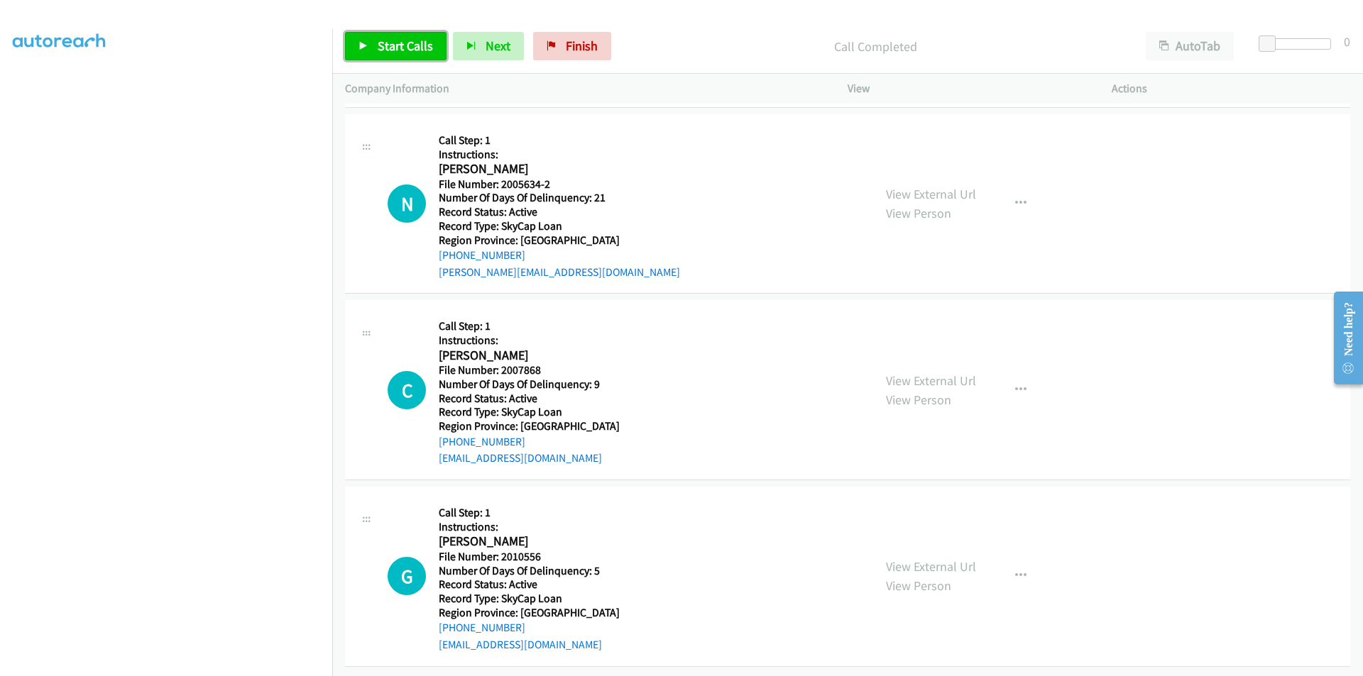
click at [414, 45] on span "Start Calls" at bounding box center [405, 46] width 55 height 16
click at [401, 44] on span "Pause" at bounding box center [394, 46] width 32 height 16
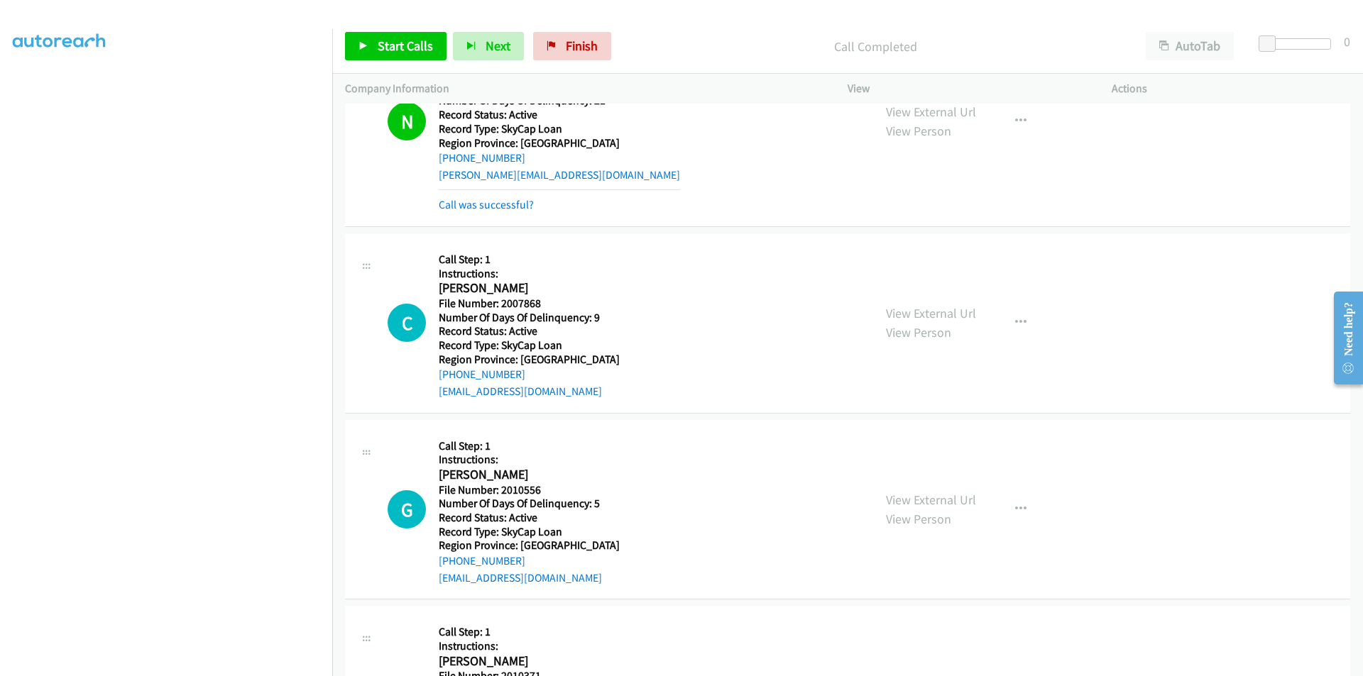
scroll to position [639, 0]
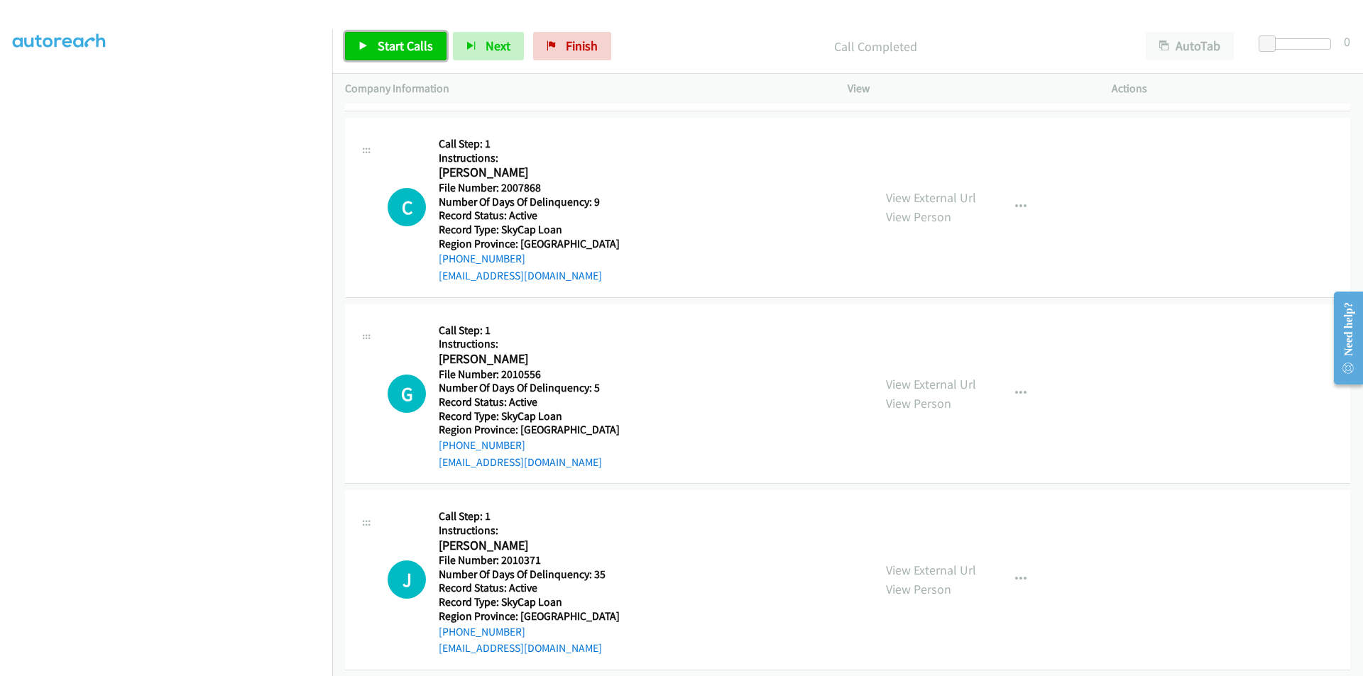
click at [405, 45] on span "Start Calls" at bounding box center [405, 46] width 55 height 16
click at [405, 45] on span "Pause" at bounding box center [394, 46] width 32 height 16
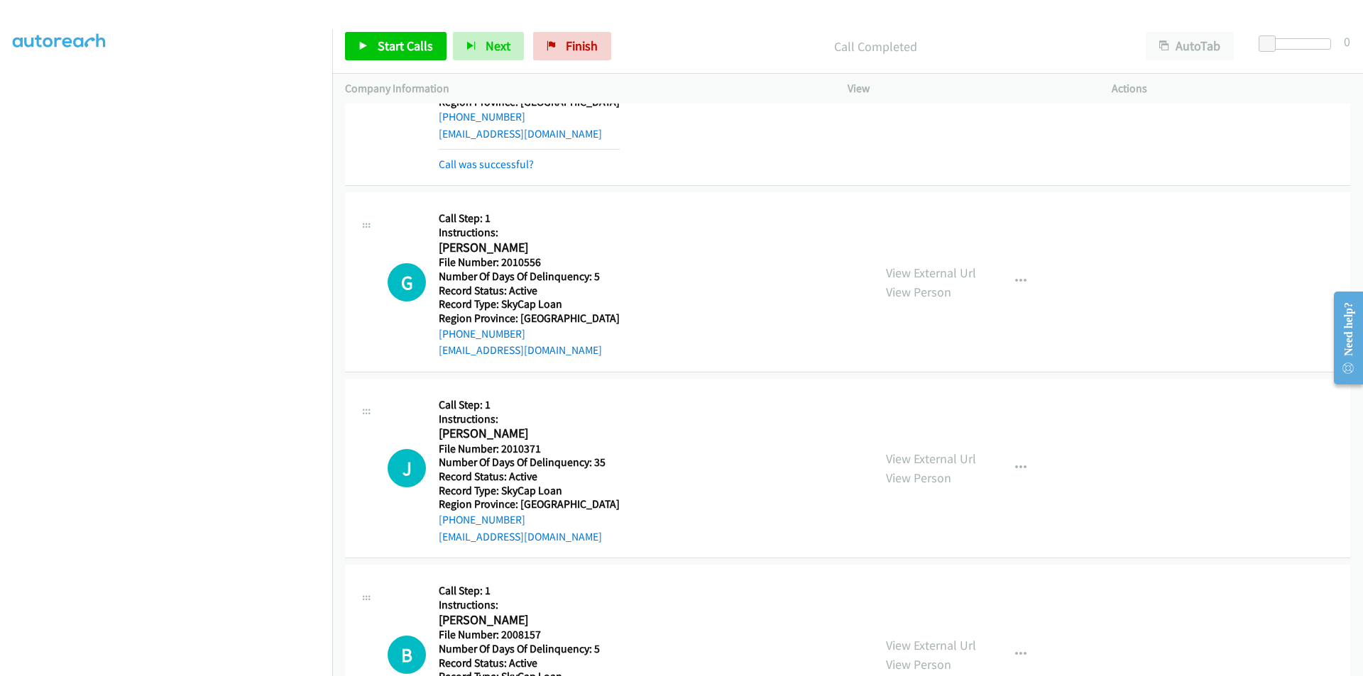
scroll to position [852, 0]
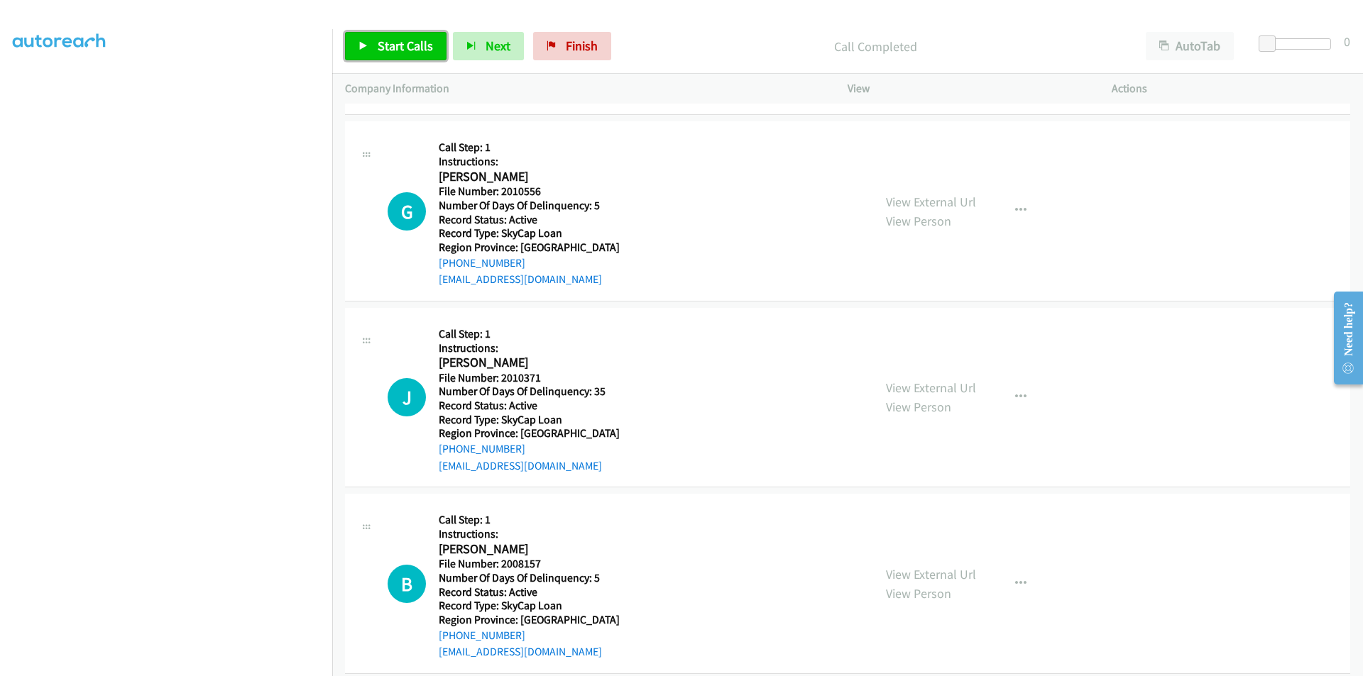
click at [404, 43] on span "Start Calls" at bounding box center [405, 46] width 55 height 16
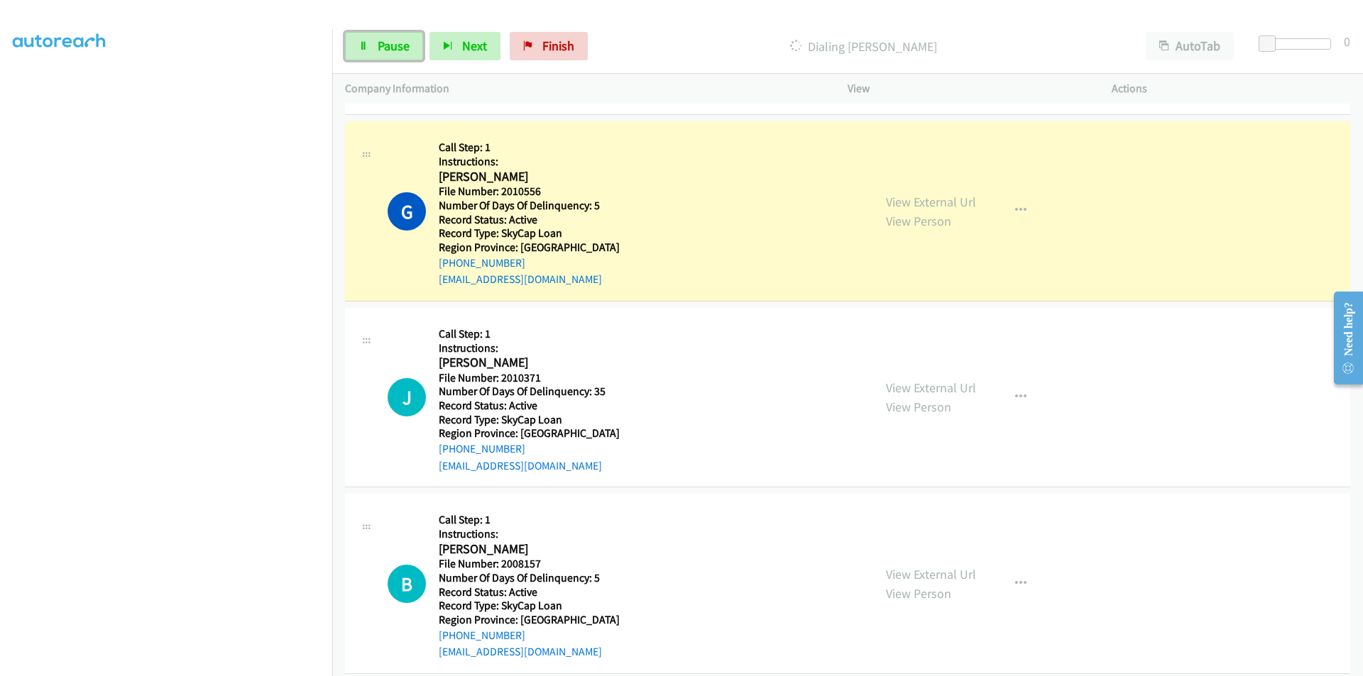
click at [404, 43] on span "Pause" at bounding box center [394, 46] width 32 height 16
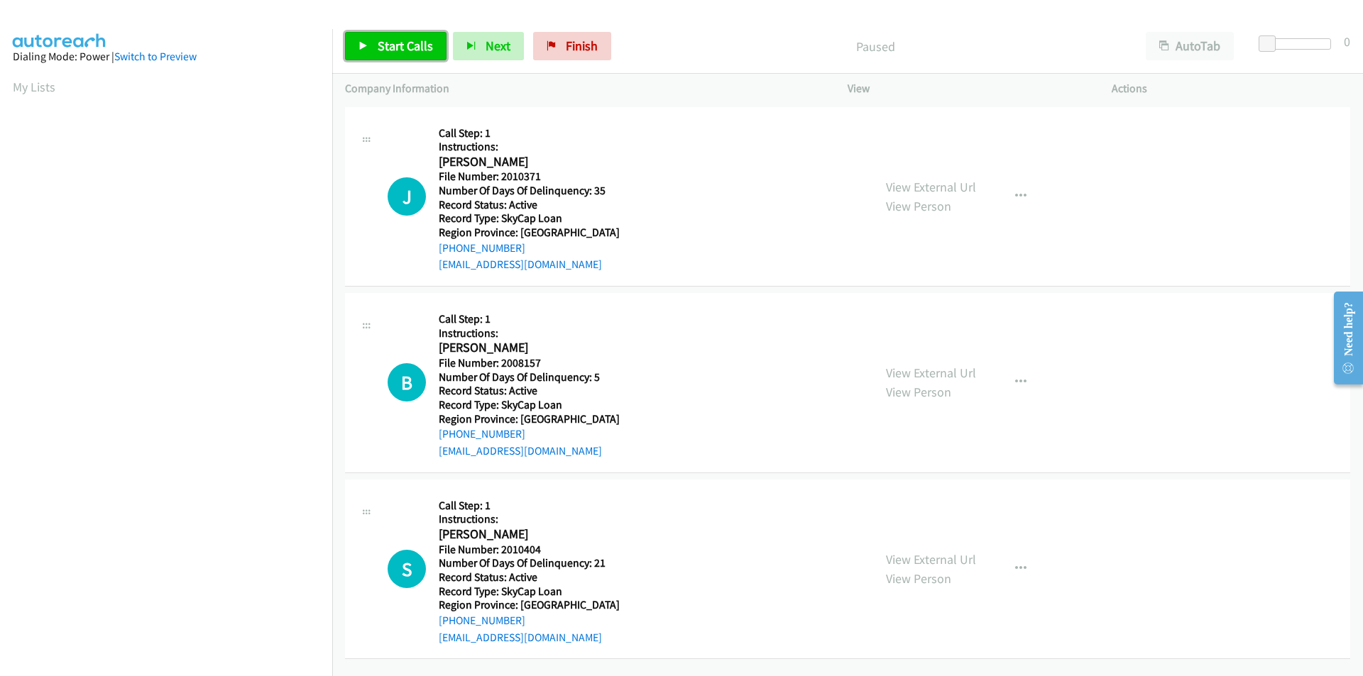
click at [394, 44] on span "Start Calls" at bounding box center [405, 46] width 55 height 16
click at [394, 44] on span "Pause" at bounding box center [394, 46] width 32 height 16
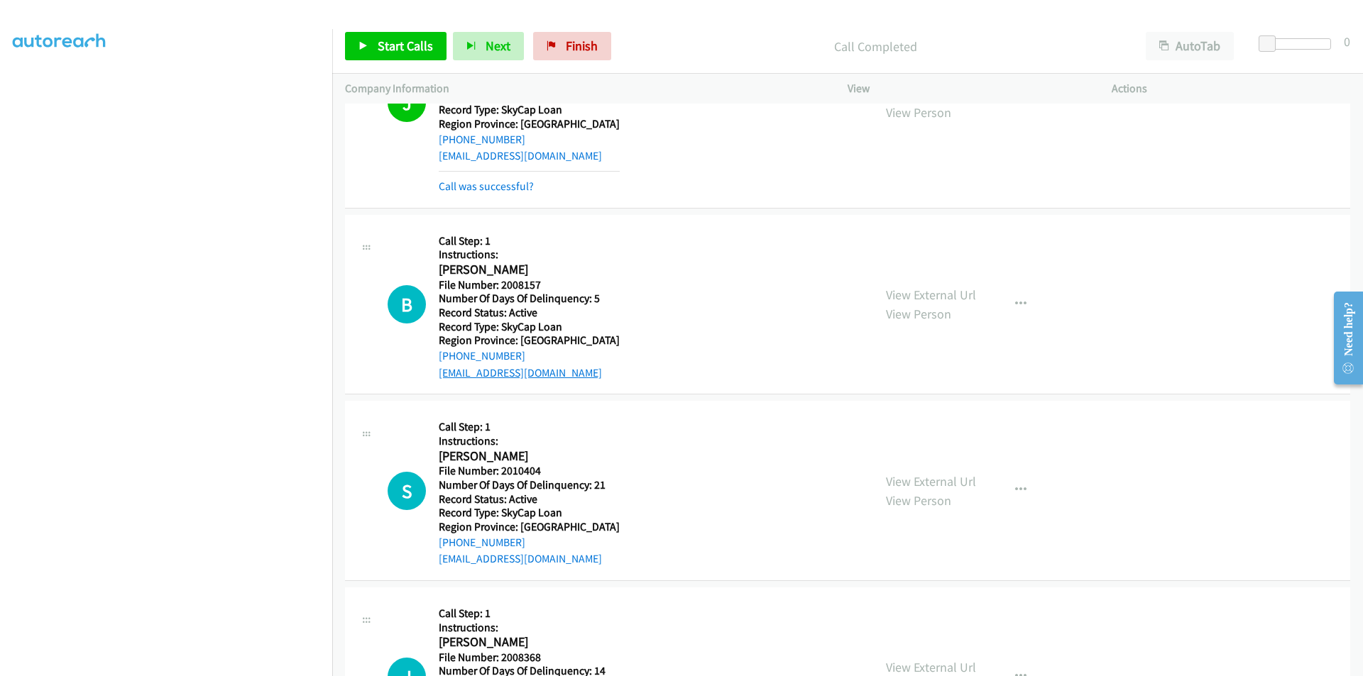
scroll to position [213, 0]
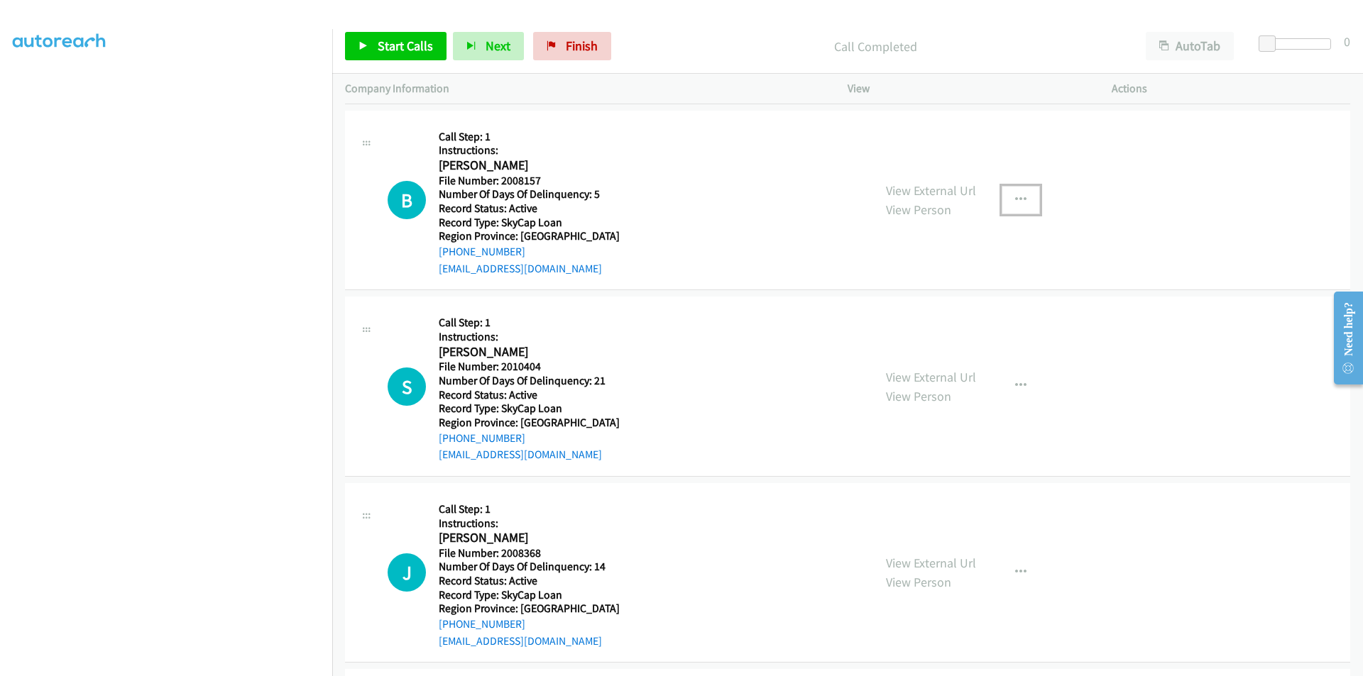
click at [1023, 198] on button "button" at bounding box center [1020, 200] width 38 height 28
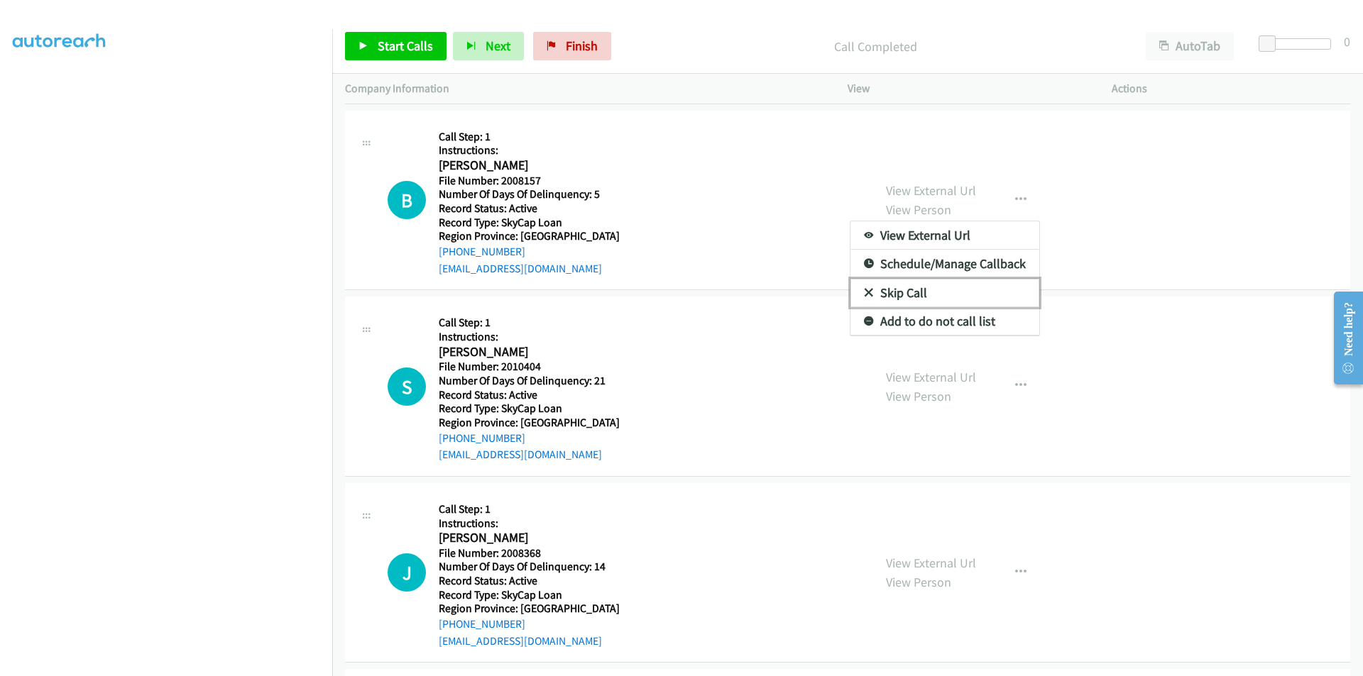
click at [937, 290] on link "Skip Call" at bounding box center [944, 293] width 189 height 28
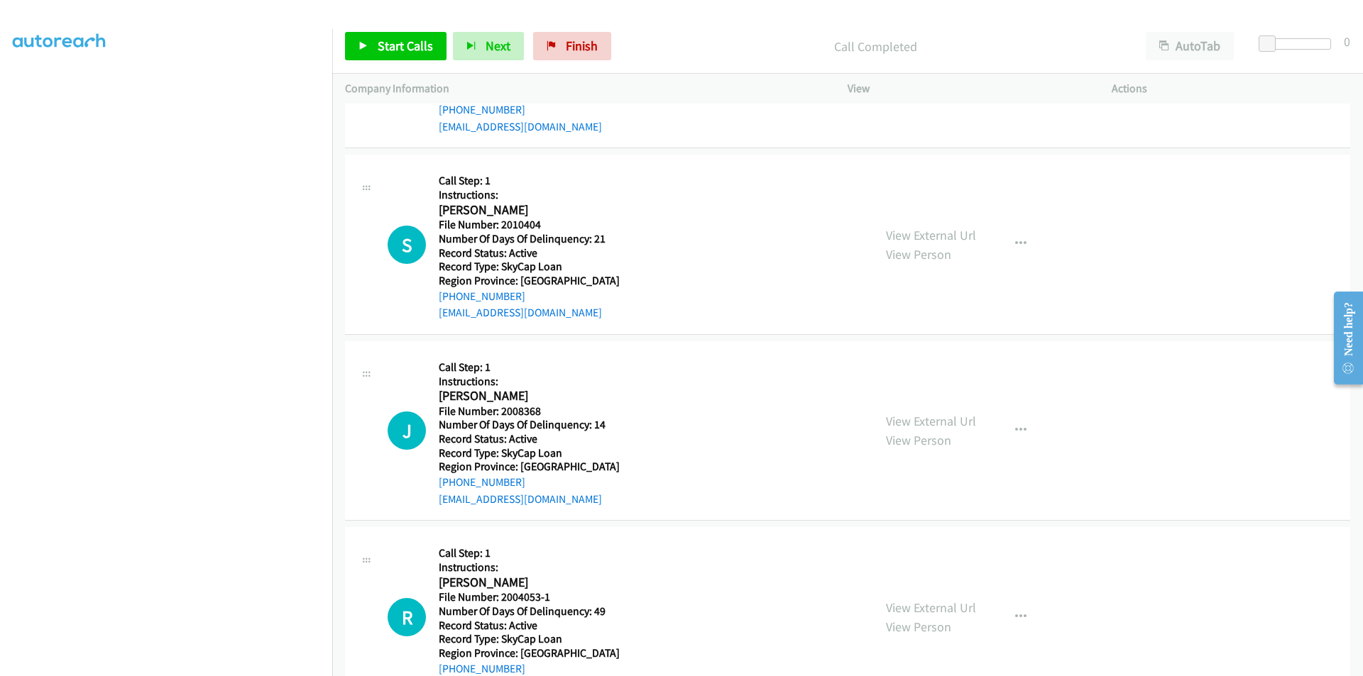
scroll to position [426, 0]
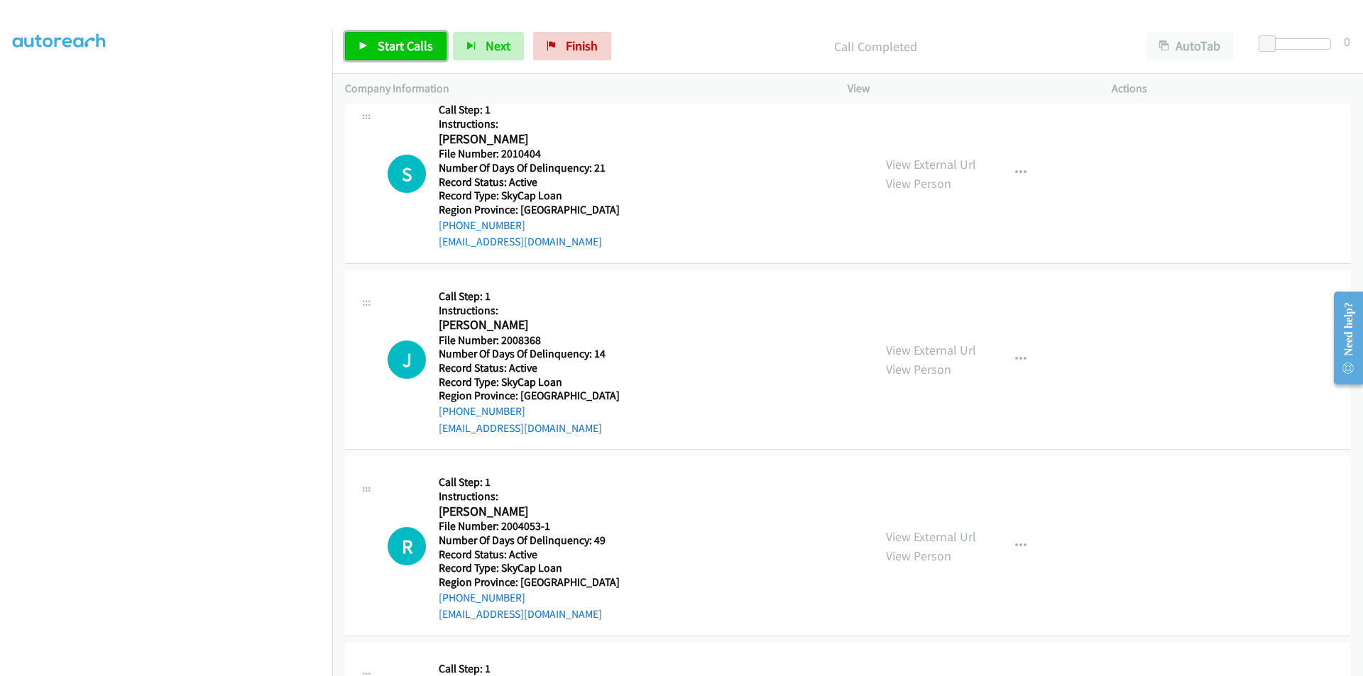
click at [404, 50] on span "Start Calls" at bounding box center [405, 46] width 55 height 16
click at [404, 50] on span "Pause" at bounding box center [394, 46] width 32 height 16
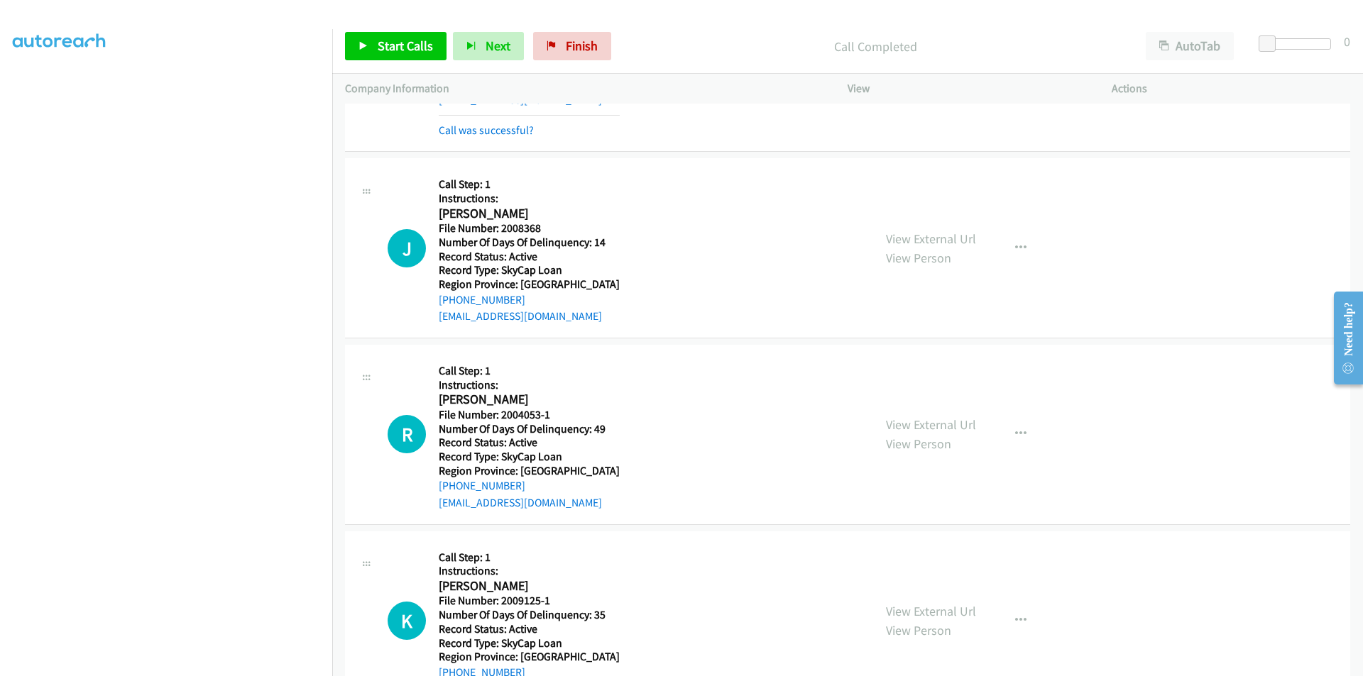
scroll to position [624, 0]
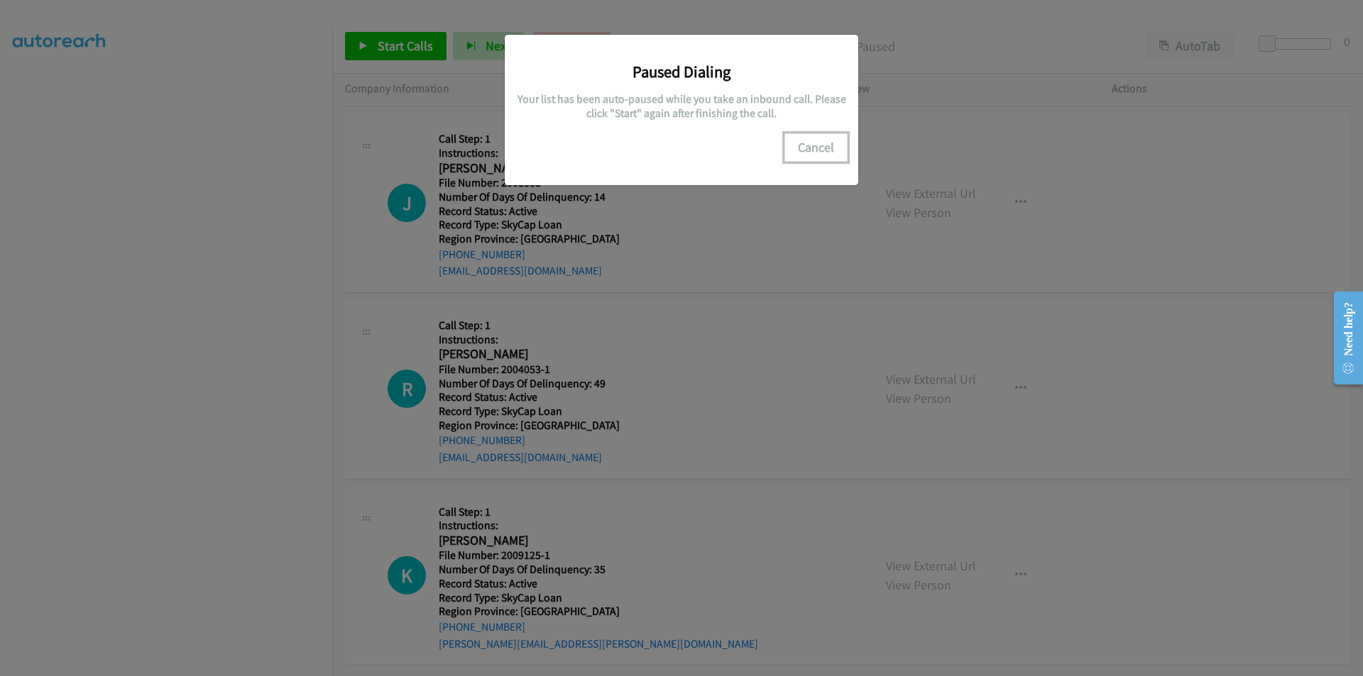
drag, startPoint x: 804, startPoint y: 148, endPoint x: 774, endPoint y: 166, distance: 35.1
click at [804, 148] on button "Cancel" at bounding box center [815, 147] width 63 height 28
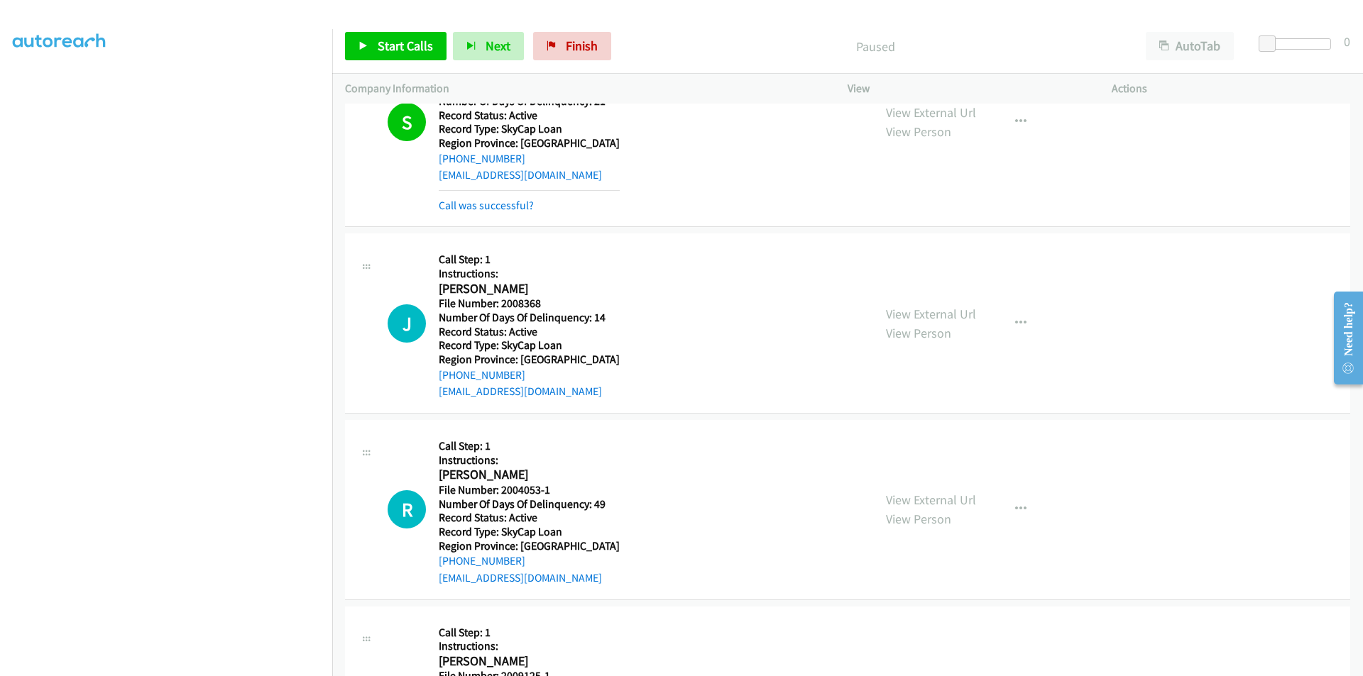
scroll to position [411, 0]
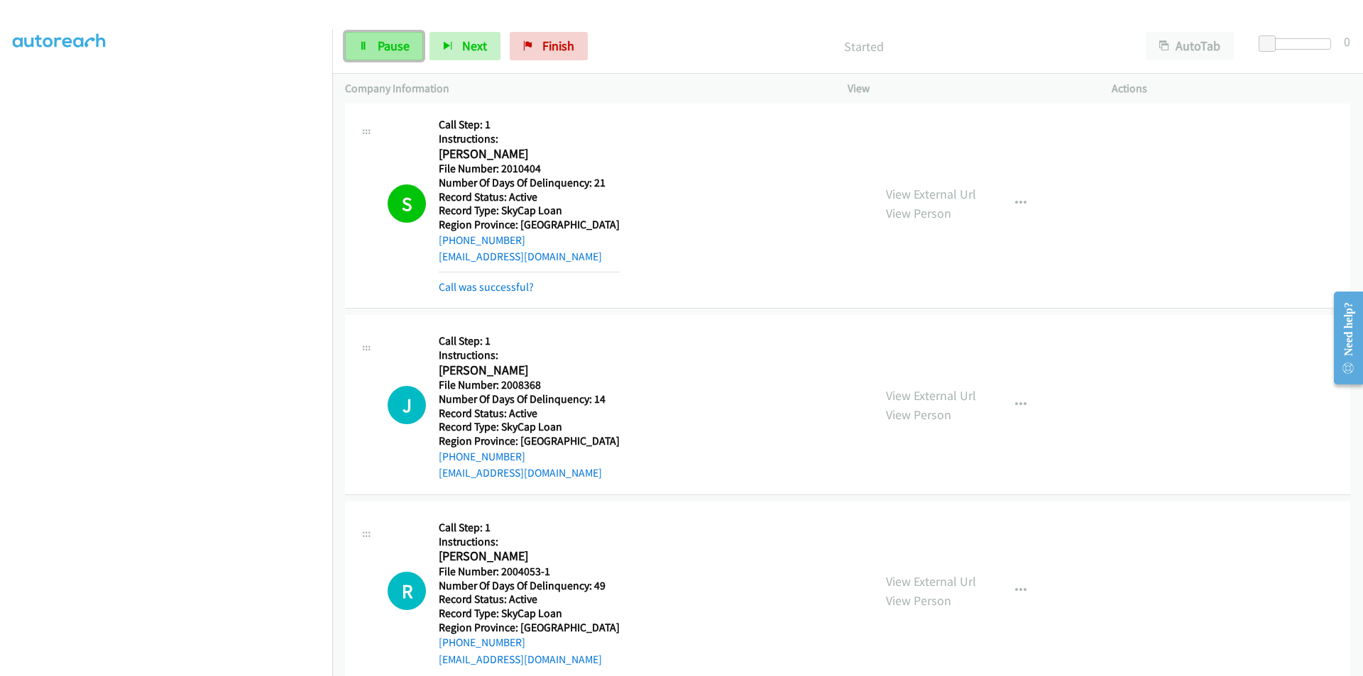
click at [401, 42] on span "Pause" at bounding box center [394, 46] width 32 height 16
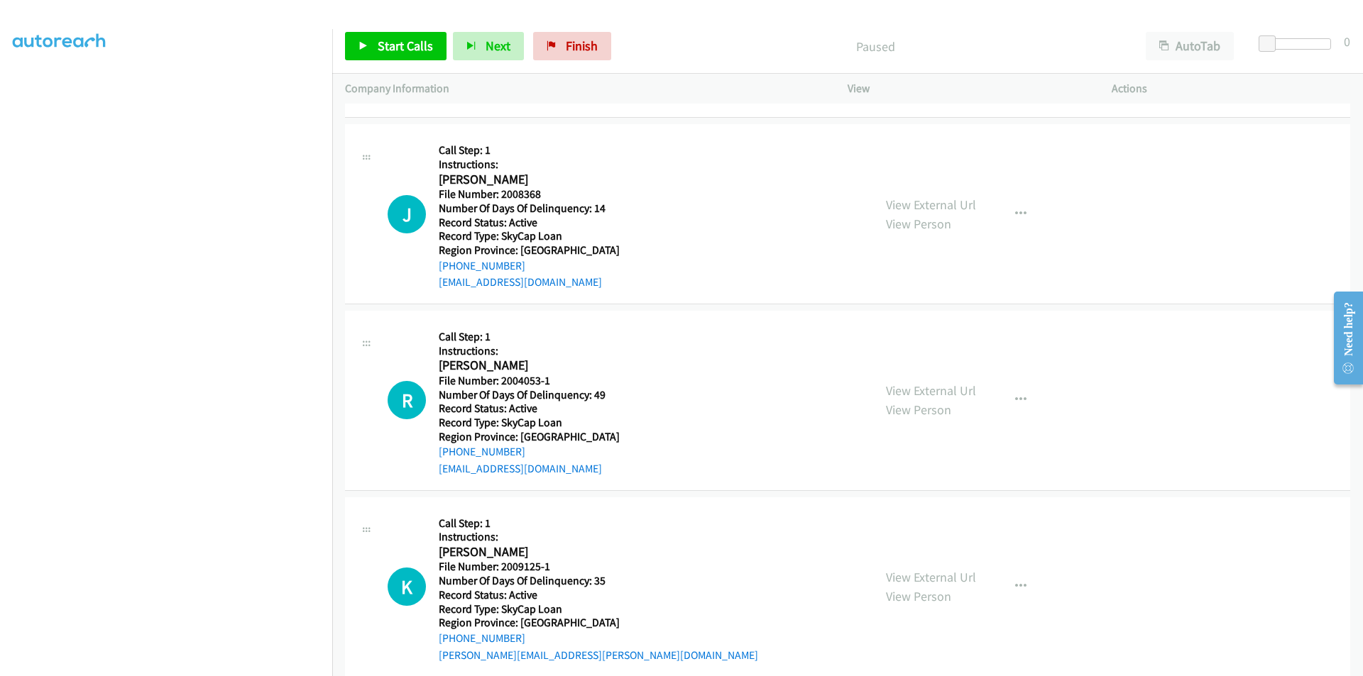
scroll to position [624, 0]
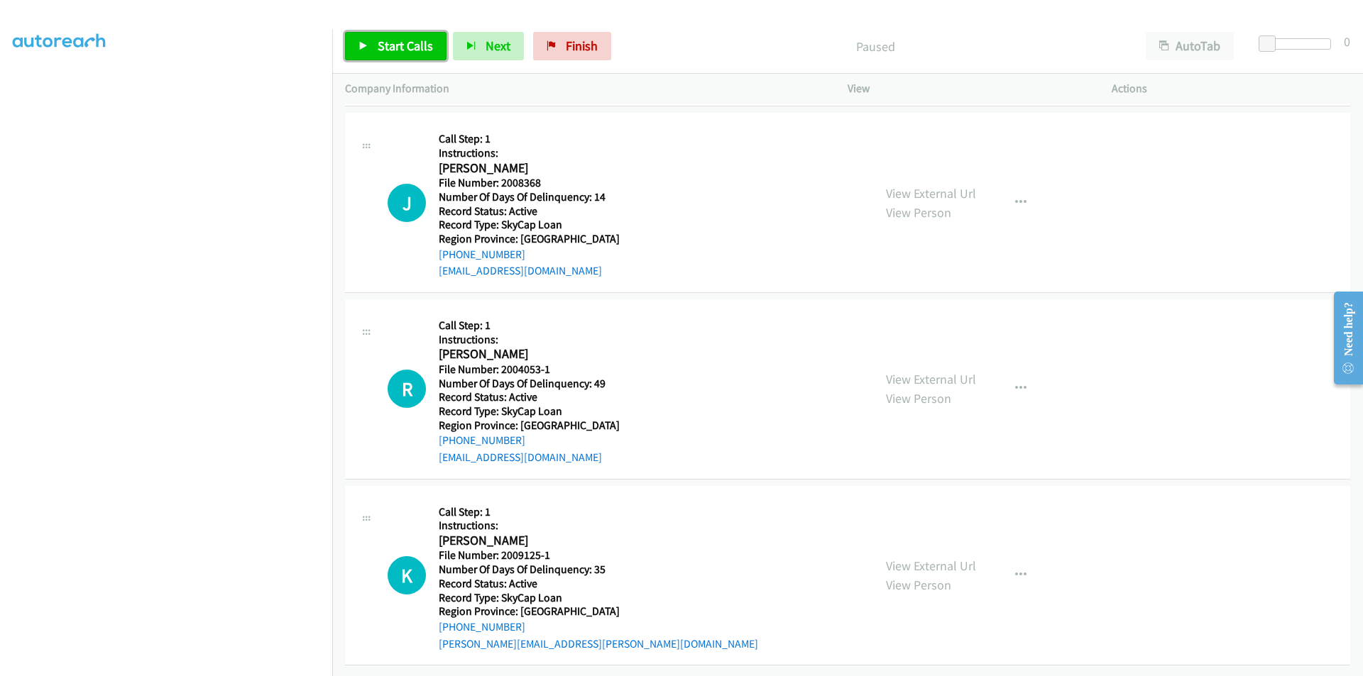
click at [403, 41] on span "Start Calls" at bounding box center [405, 46] width 55 height 16
click at [403, 41] on span "Pause" at bounding box center [394, 46] width 32 height 16
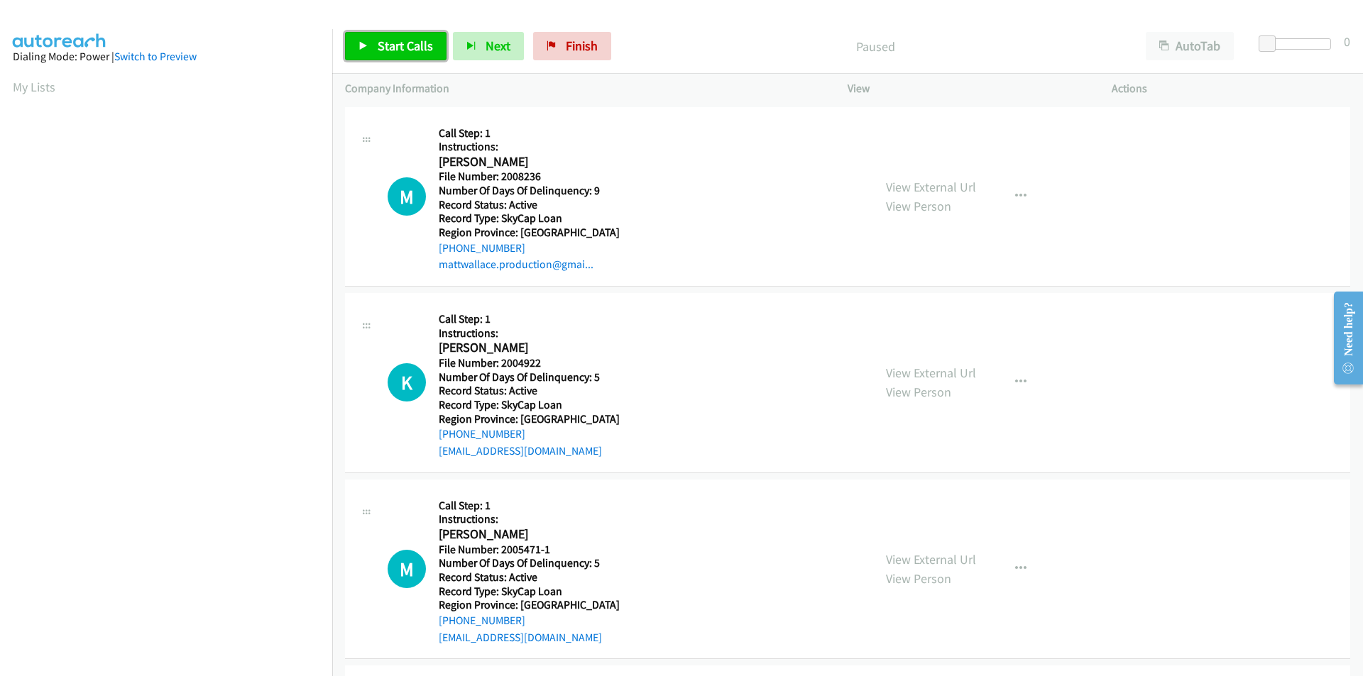
click at [407, 45] on span "Start Calls" at bounding box center [405, 46] width 55 height 16
click at [402, 51] on span "Pause" at bounding box center [394, 46] width 32 height 16
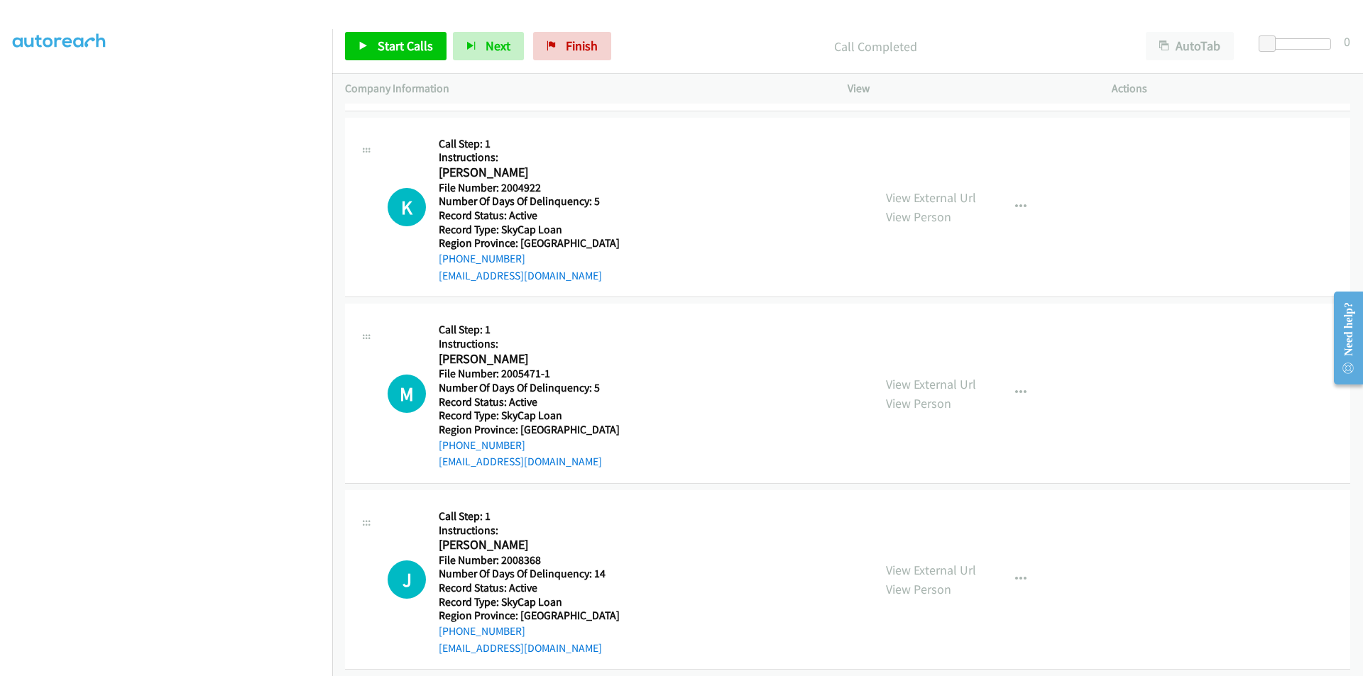
scroll to position [213, 0]
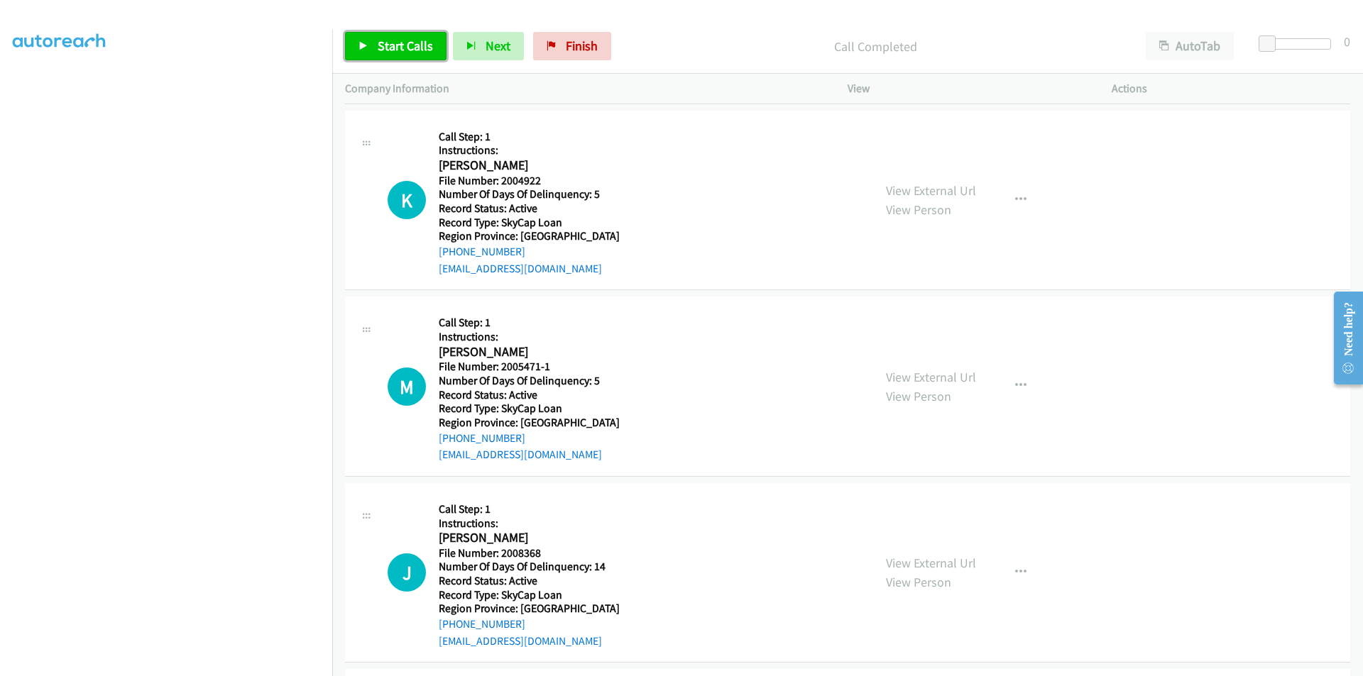
click at [395, 46] on span "Start Calls" at bounding box center [405, 46] width 55 height 16
click at [395, 46] on span "Pause" at bounding box center [394, 46] width 32 height 16
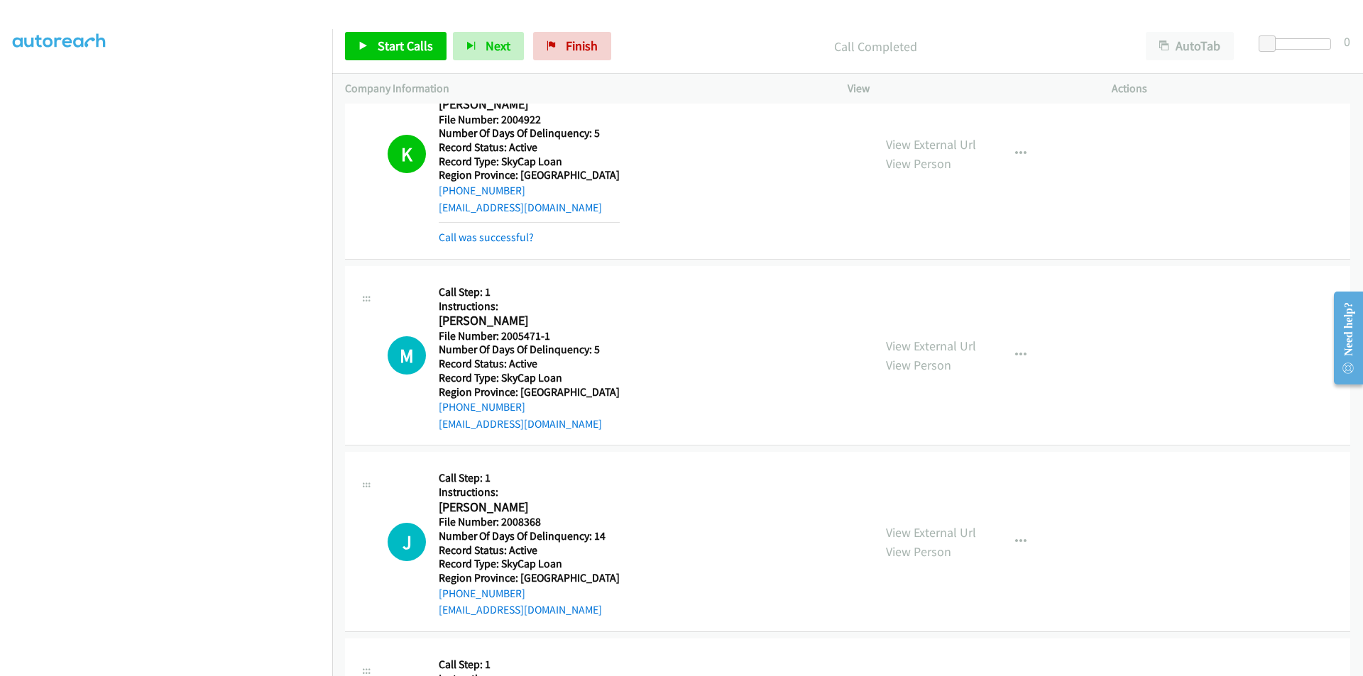
scroll to position [426, 0]
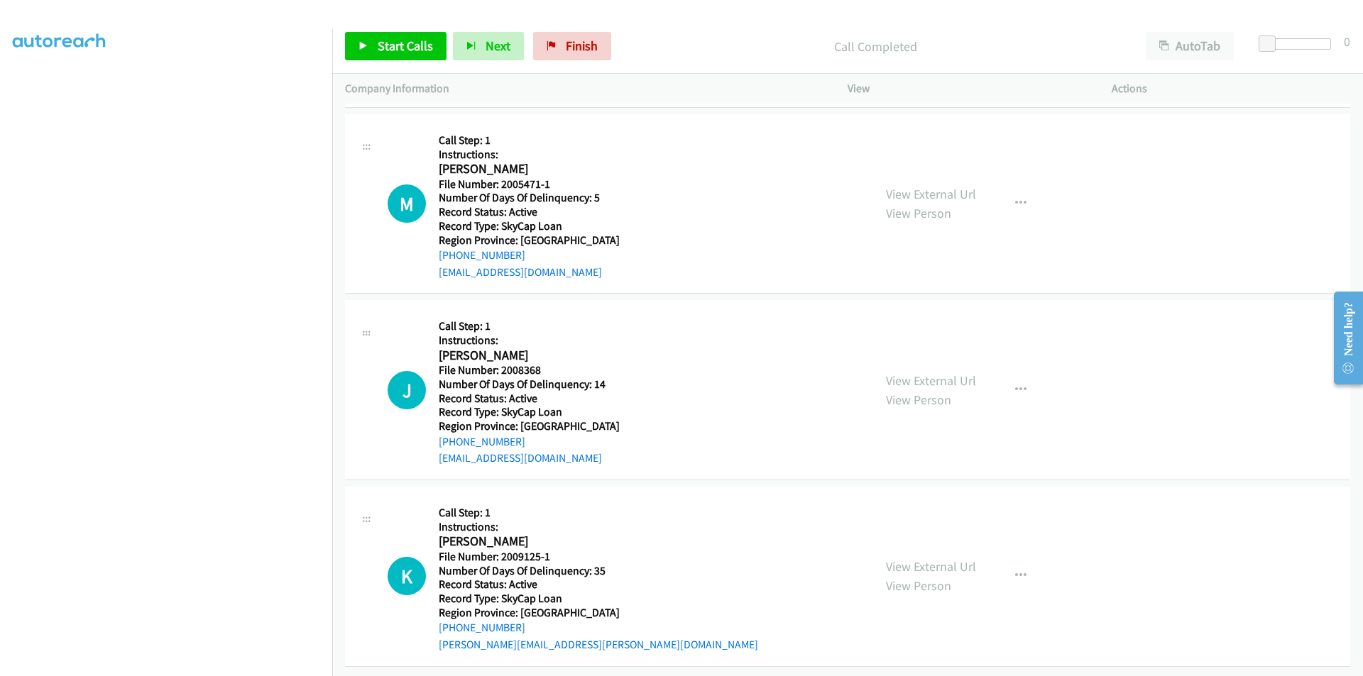
click at [397, 31] on div "Start Calls Pause Next Finish Call Completed AutoTab AutoTab 0" at bounding box center [847, 46] width 1031 height 55
click at [397, 43] on span "Start Calls" at bounding box center [405, 46] width 55 height 16
click at [397, 43] on span "Pause" at bounding box center [394, 46] width 32 height 16
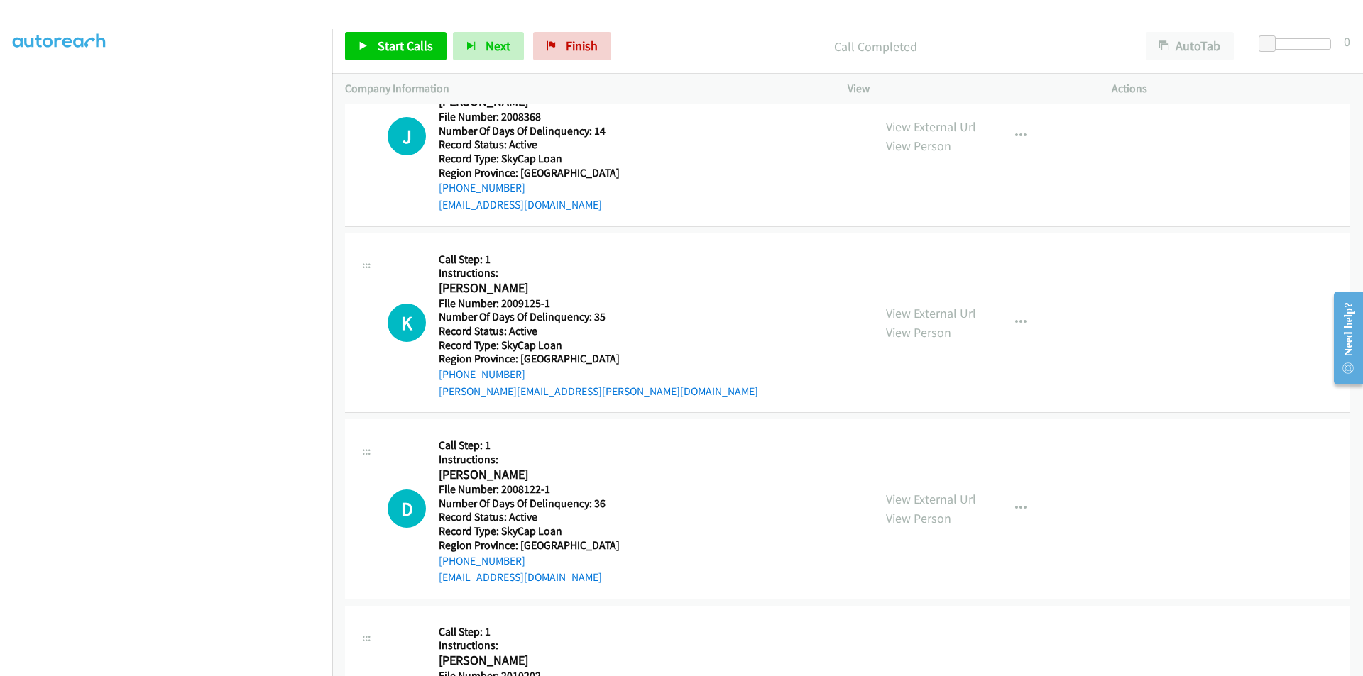
scroll to position [639, 0]
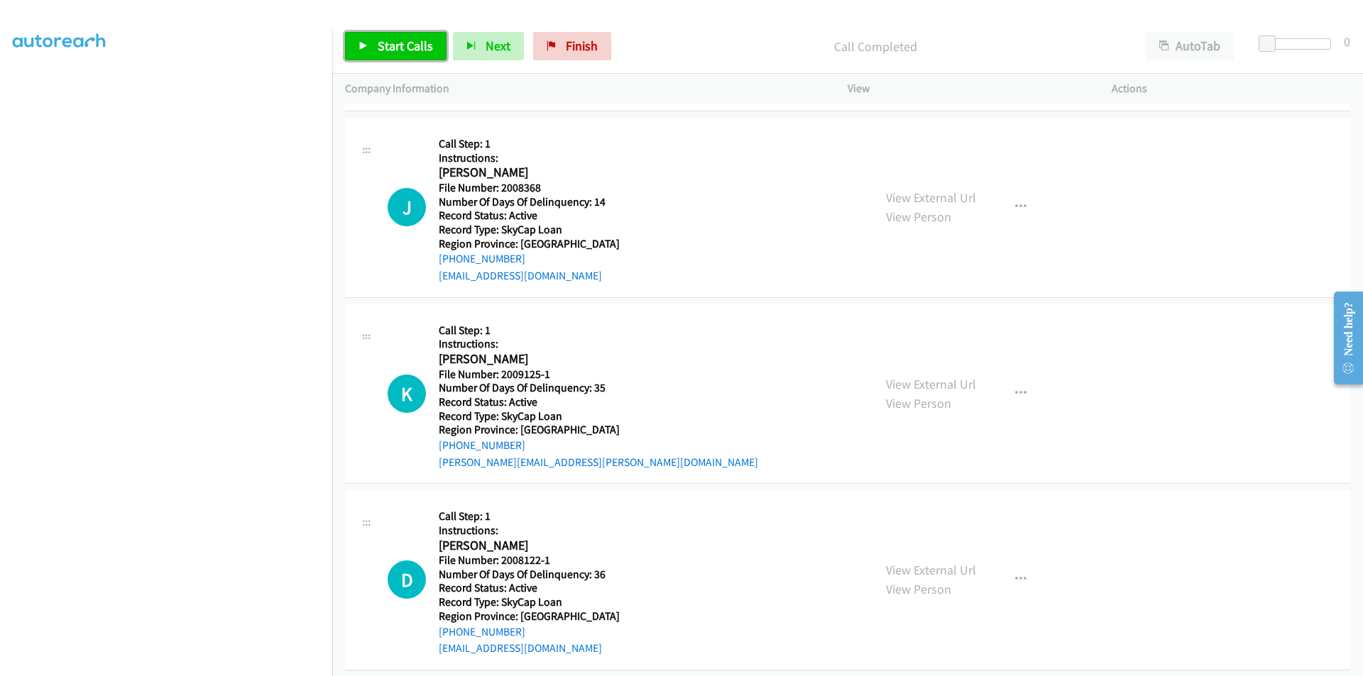
click at [405, 48] on span "Start Calls" at bounding box center [405, 46] width 55 height 16
click at [402, 48] on span "Pause" at bounding box center [394, 46] width 32 height 16
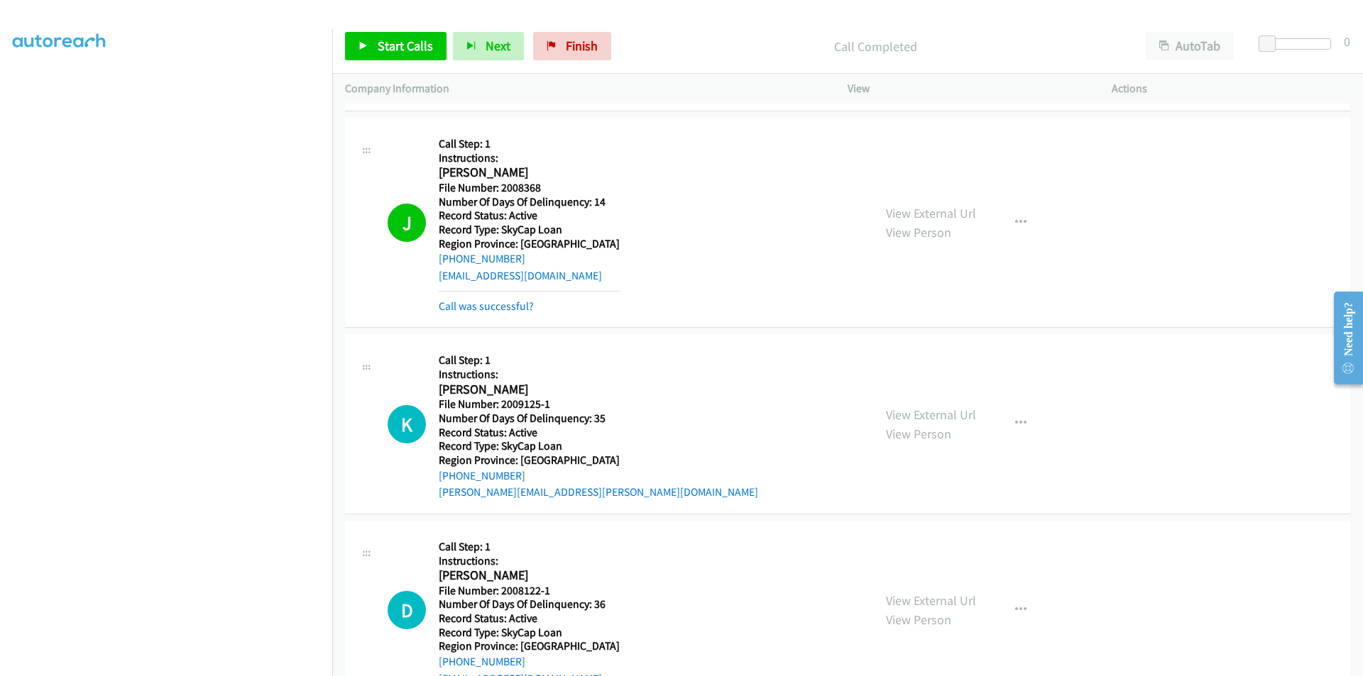
scroll to position [852, 0]
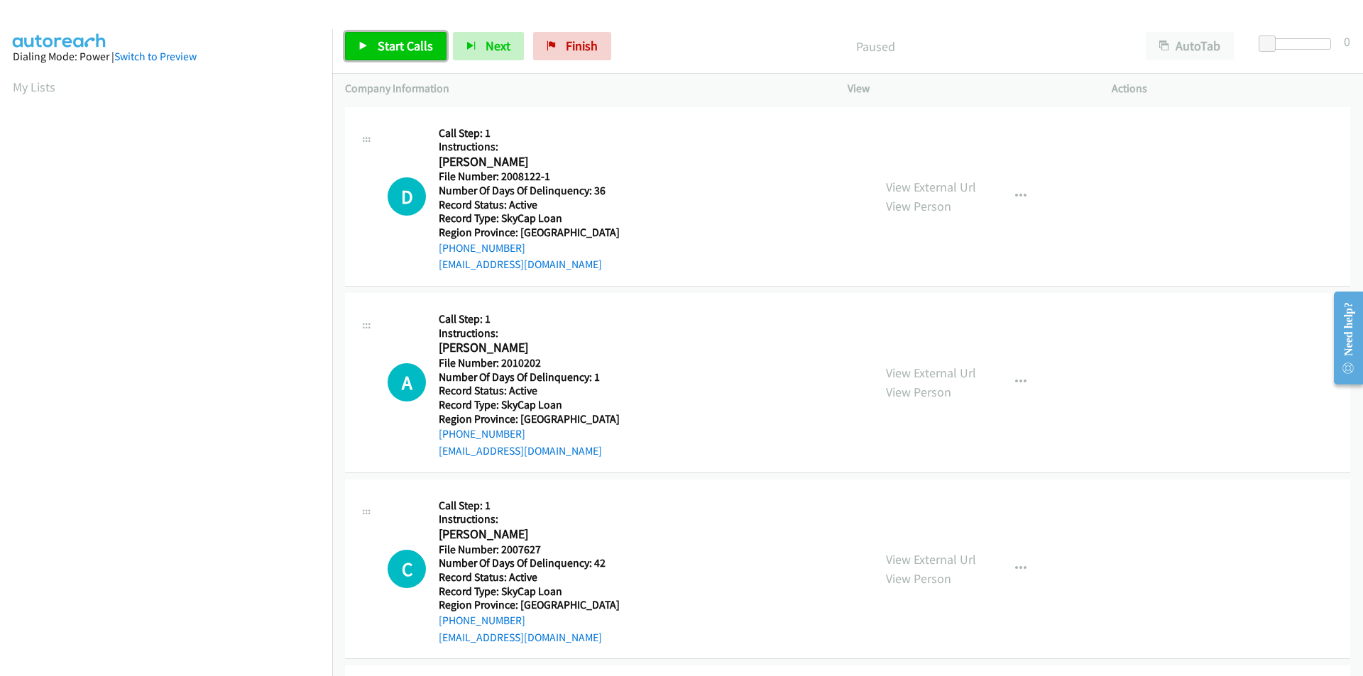
click at [390, 48] on span "Start Calls" at bounding box center [405, 46] width 55 height 16
click at [390, 48] on span "Pause" at bounding box center [394, 46] width 32 height 16
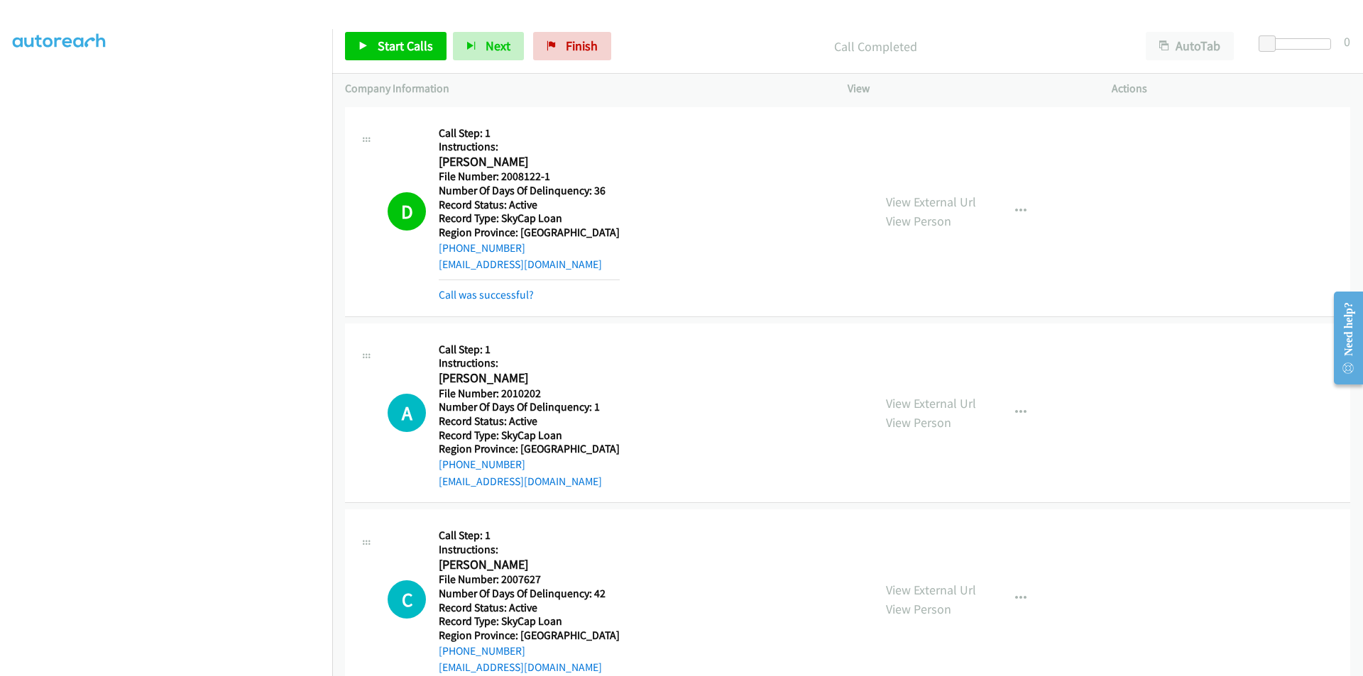
scroll to position [213, 0]
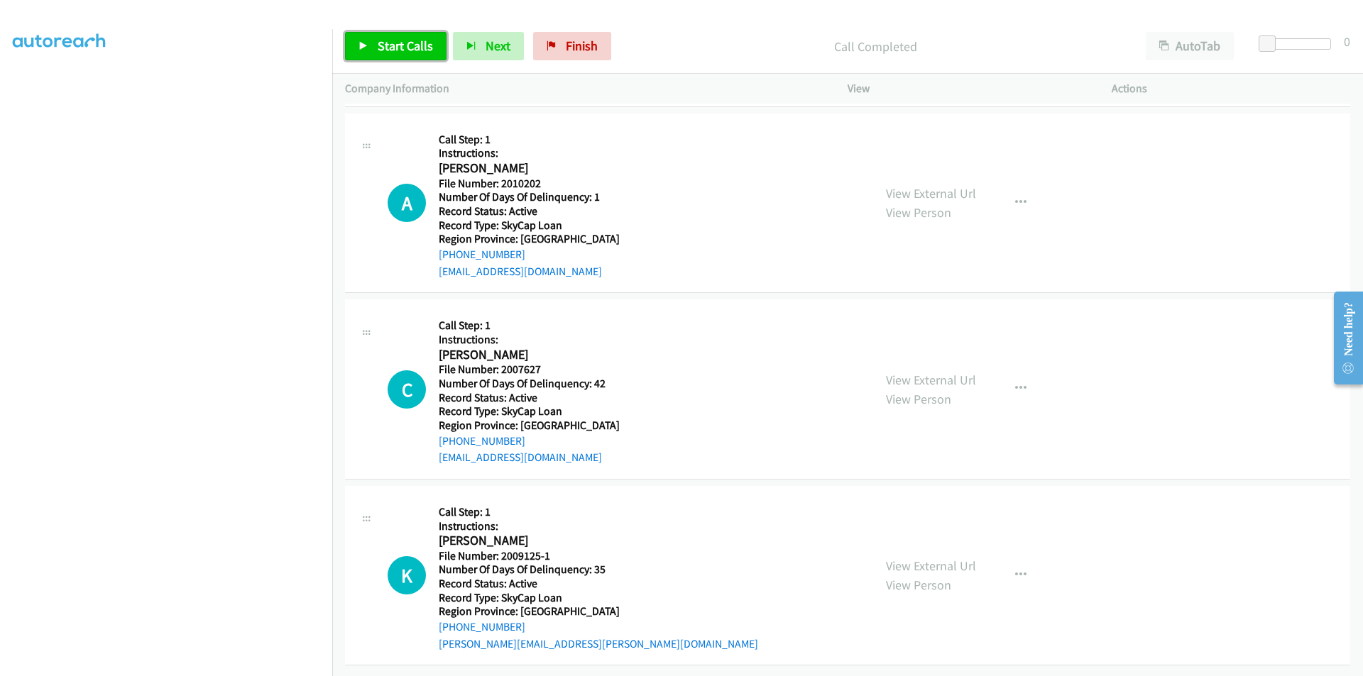
click at [403, 43] on span "Start Calls" at bounding box center [405, 46] width 55 height 16
click at [403, 43] on span "Pause" at bounding box center [394, 46] width 32 height 16
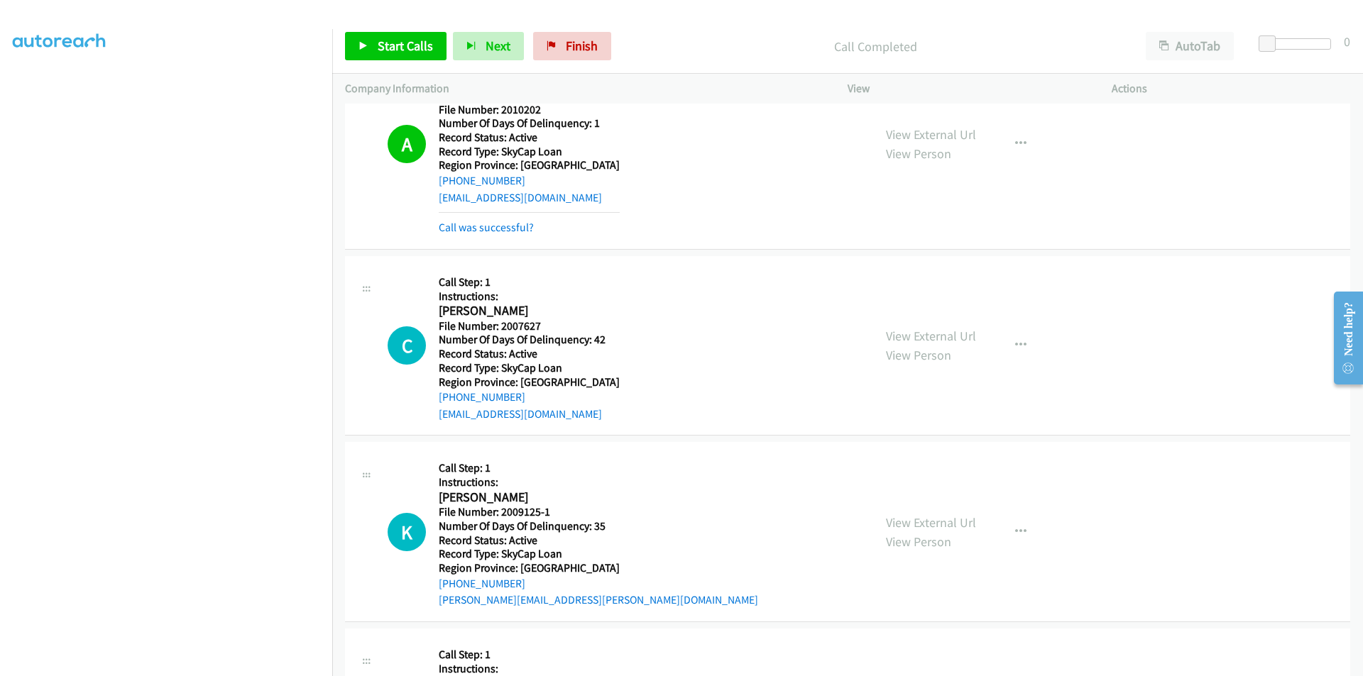
scroll to position [426, 0]
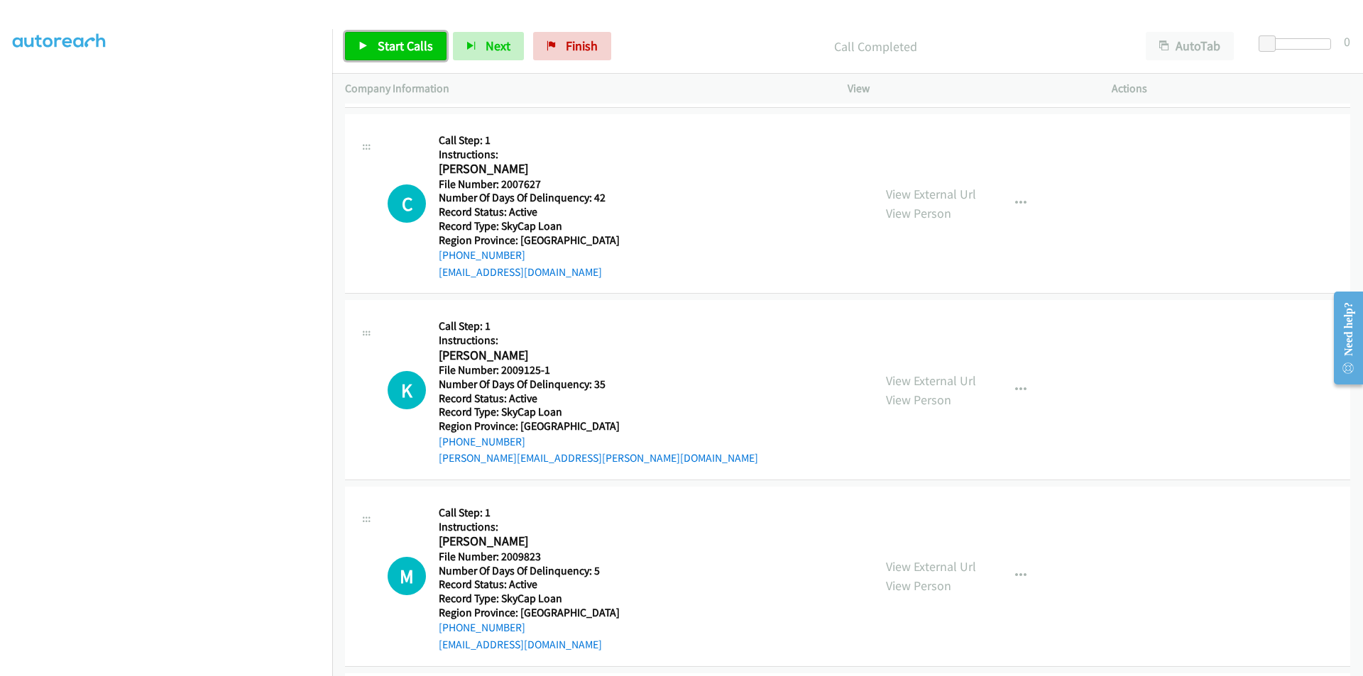
click at [407, 48] on span "Start Calls" at bounding box center [405, 46] width 55 height 16
click at [406, 48] on span "Pause" at bounding box center [394, 46] width 32 height 16
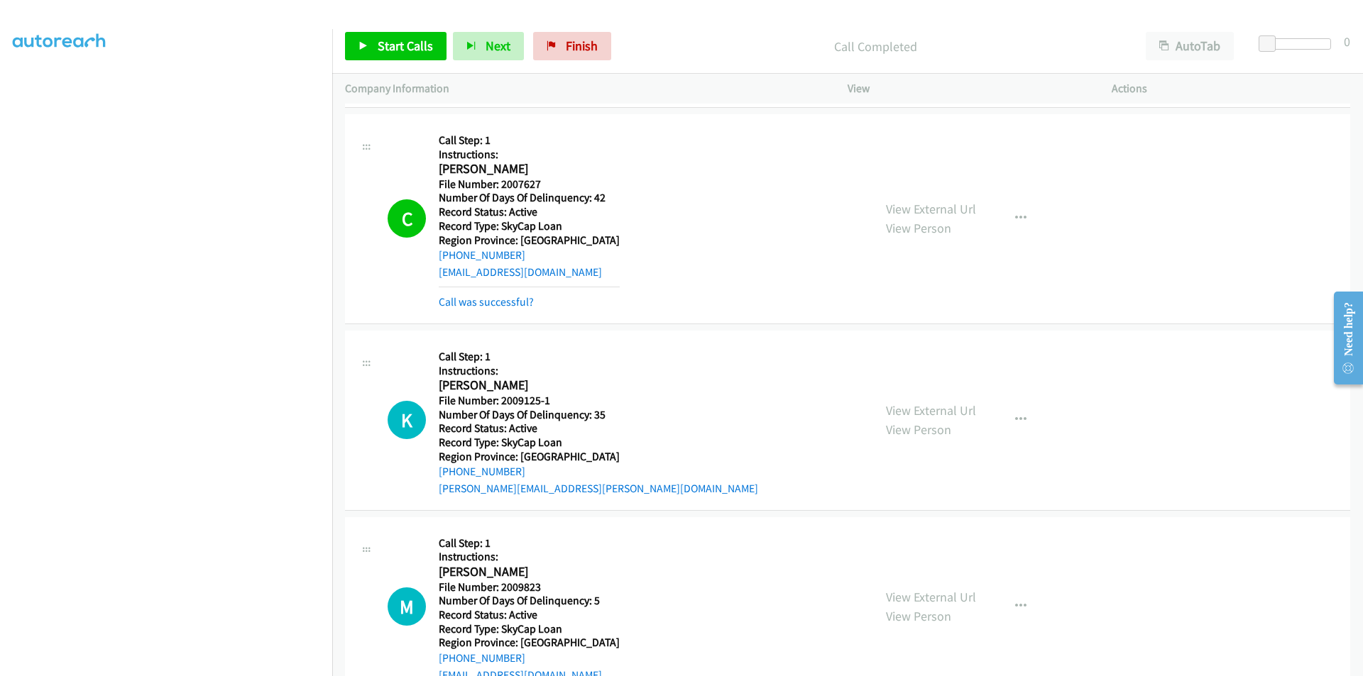
scroll to position [639, 0]
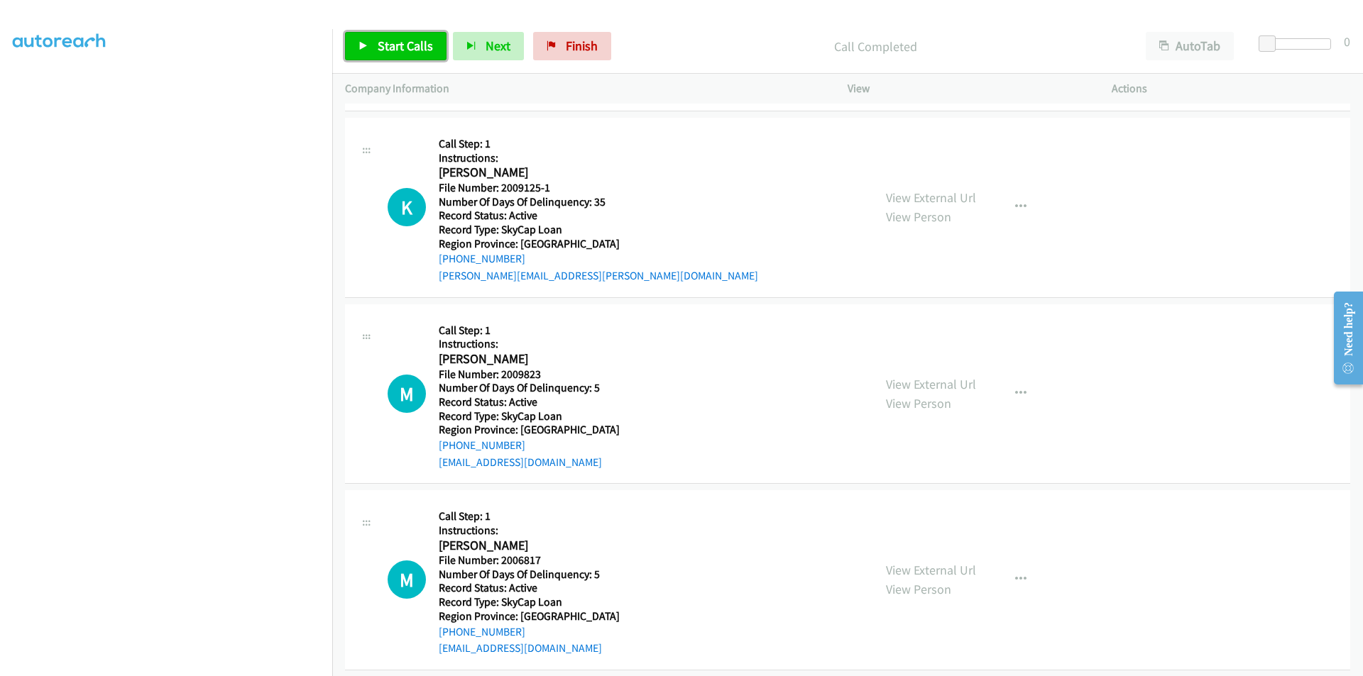
click at [397, 45] on span "Start Calls" at bounding box center [405, 46] width 55 height 16
click at [397, 45] on span "Pause" at bounding box center [394, 46] width 32 height 16
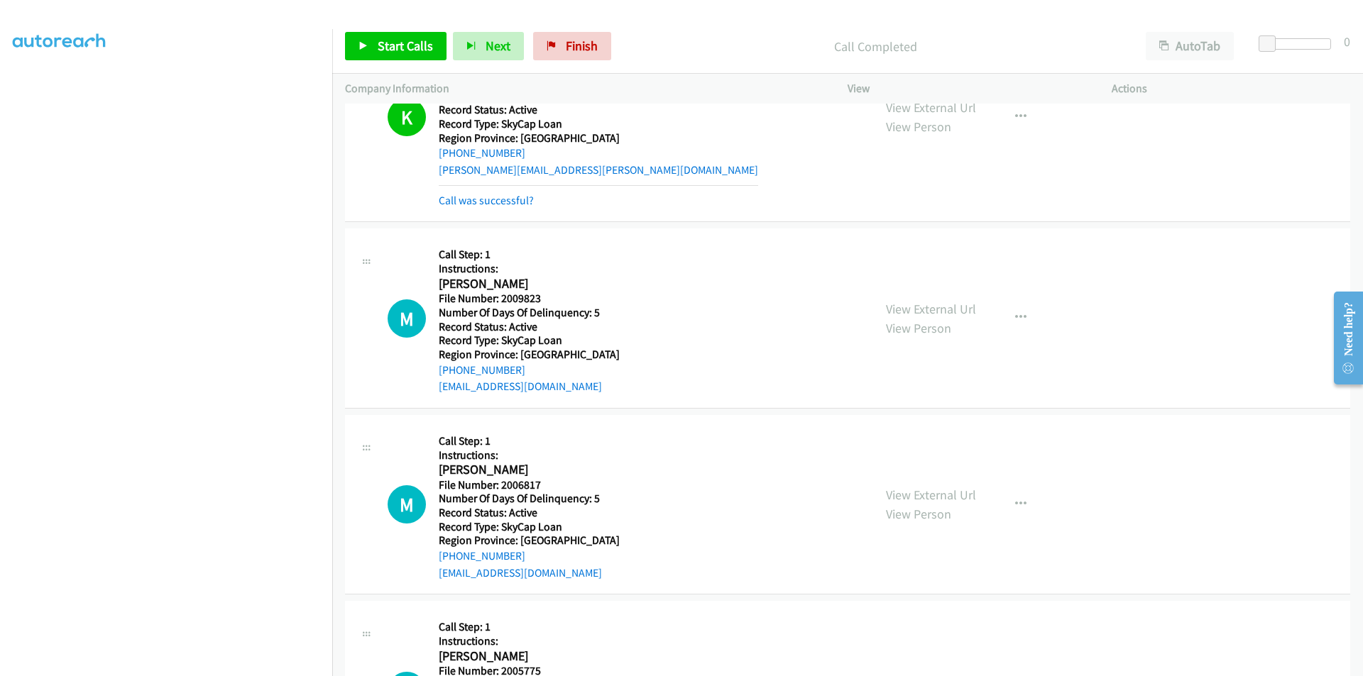
scroll to position [852, 0]
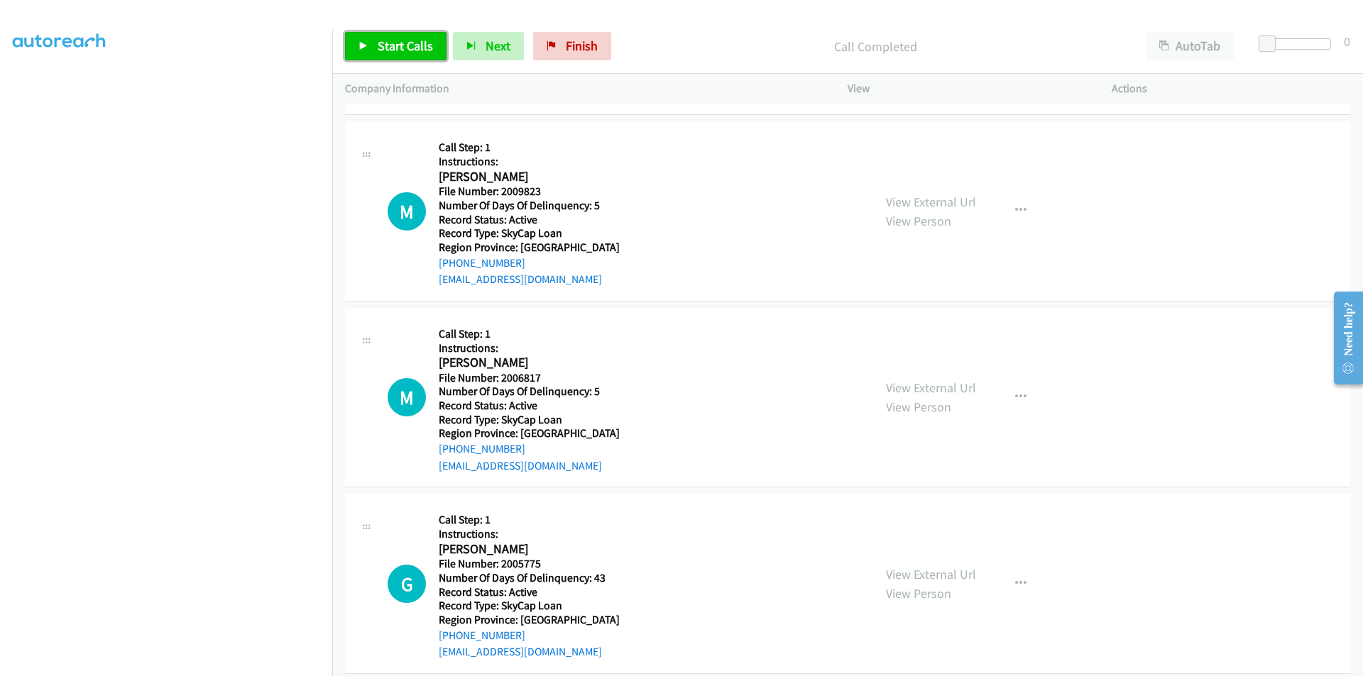
click at [395, 43] on span "Start Calls" at bounding box center [405, 46] width 55 height 16
click at [395, 43] on span "Pause" at bounding box center [394, 46] width 32 height 16
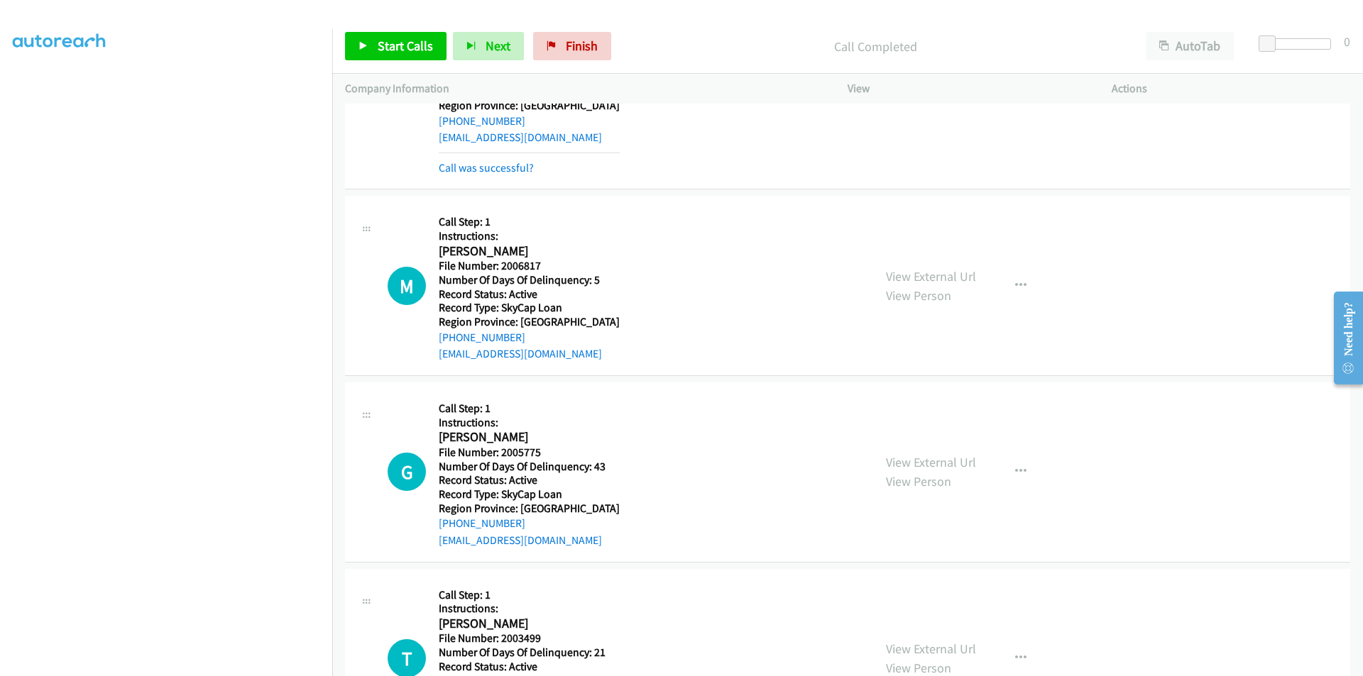
scroll to position [1065, 0]
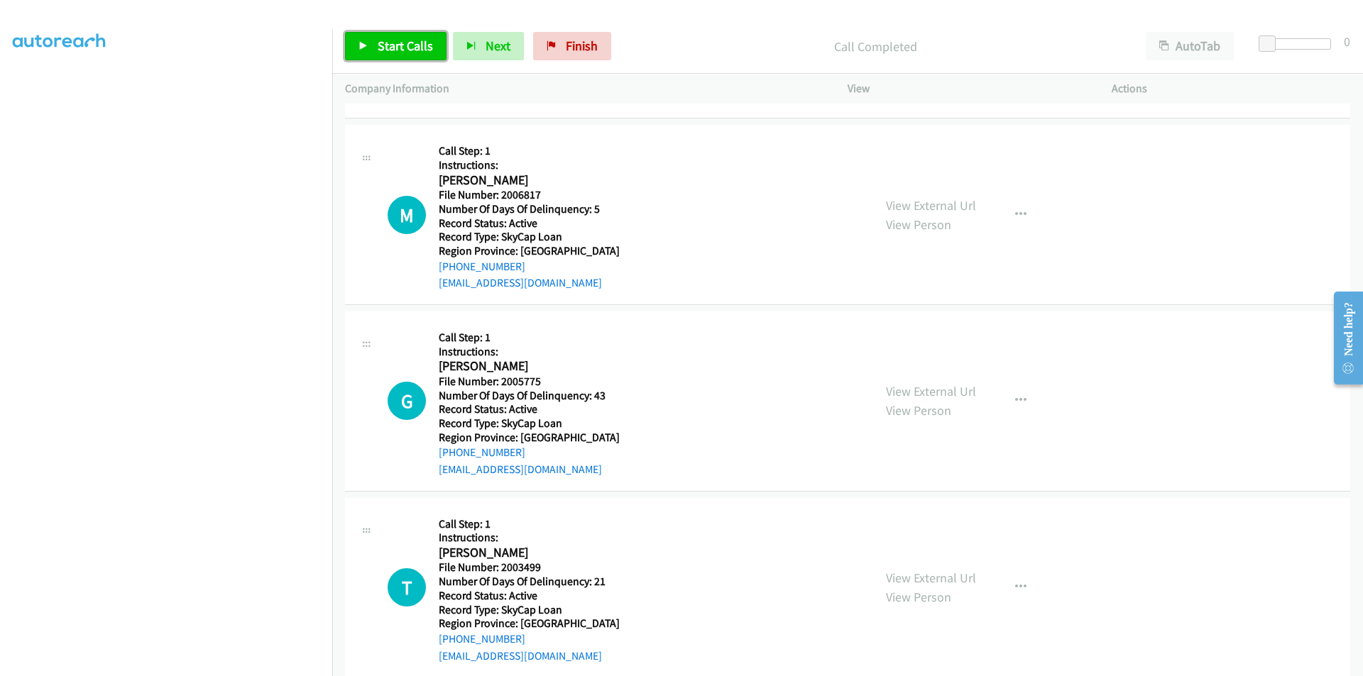
click at [414, 43] on span "Start Calls" at bounding box center [405, 46] width 55 height 16
click at [396, 45] on span "Pause" at bounding box center [394, 46] width 32 height 16
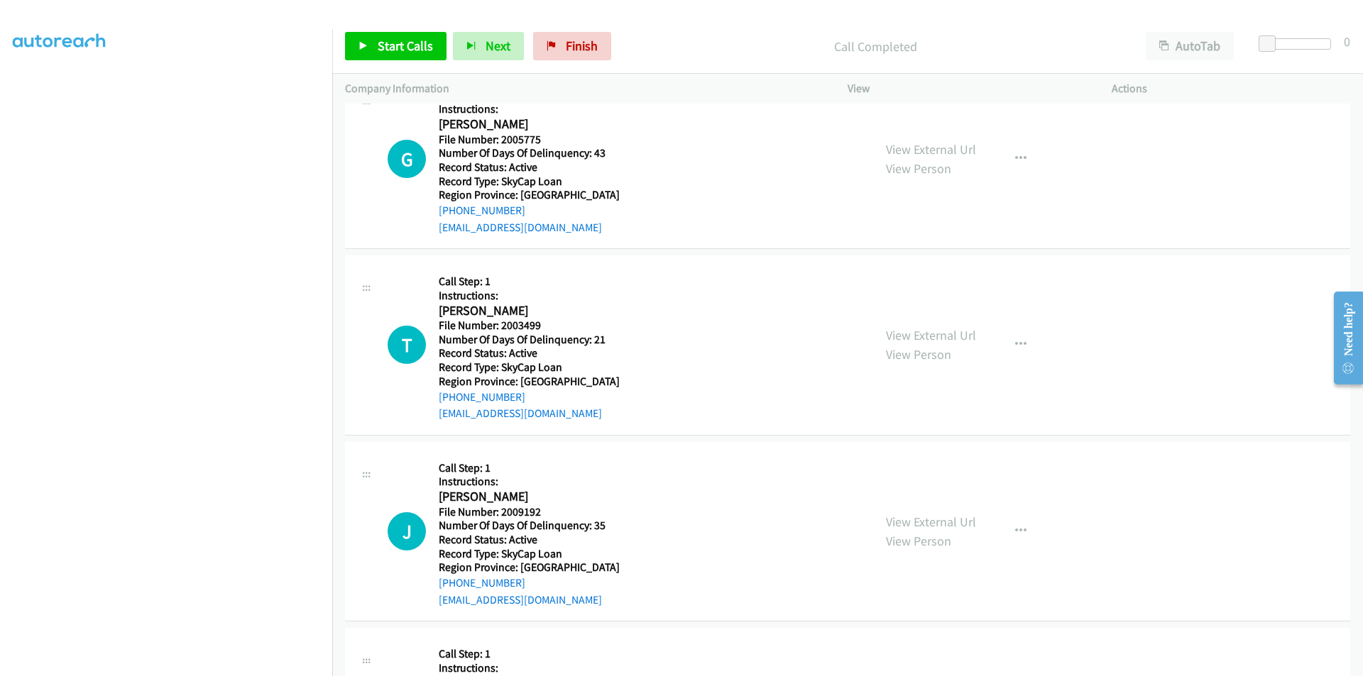
scroll to position [1348, 0]
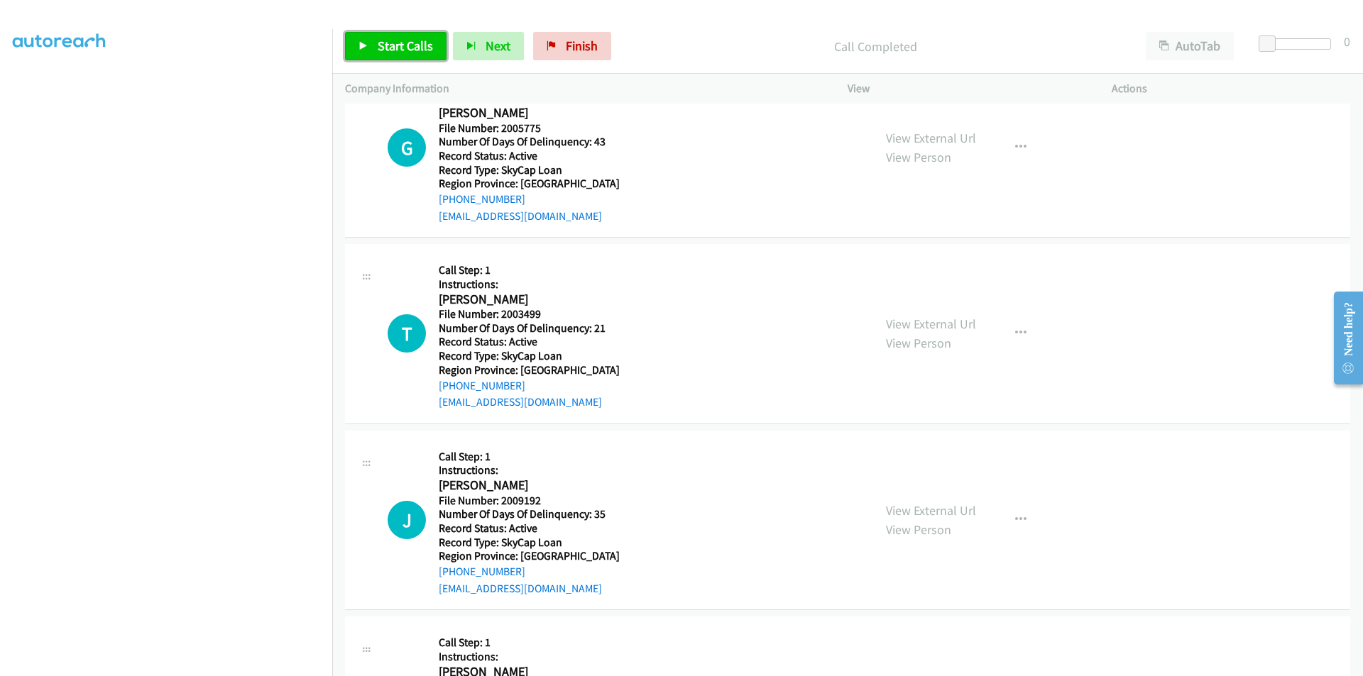
click at [407, 35] on link "Start Calls" at bounding box center [395, 46] width 101 height 28
click at [403, 44] on span "Pause" at bounding box center [394, 46] width 32 height 16
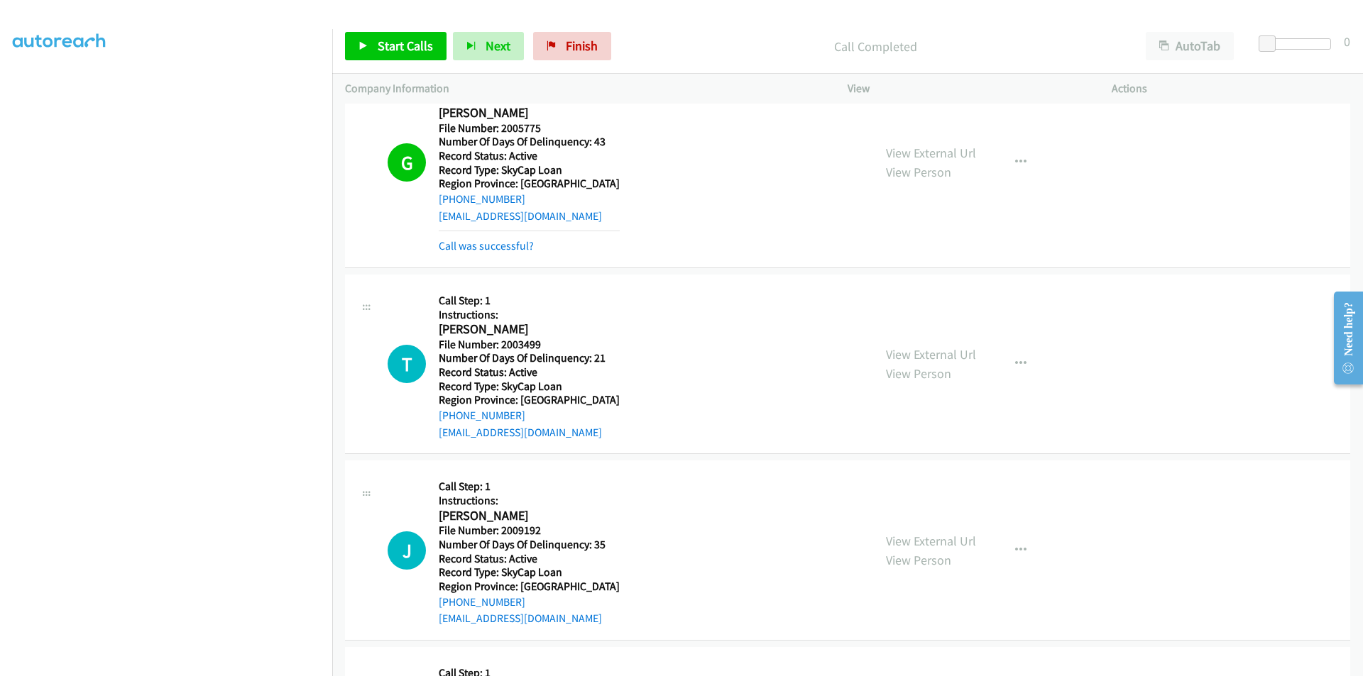
drag, startPoint x: 650, startPoint y: 192, endPoint x: 650, endPoint y: 211, distance: 19.2
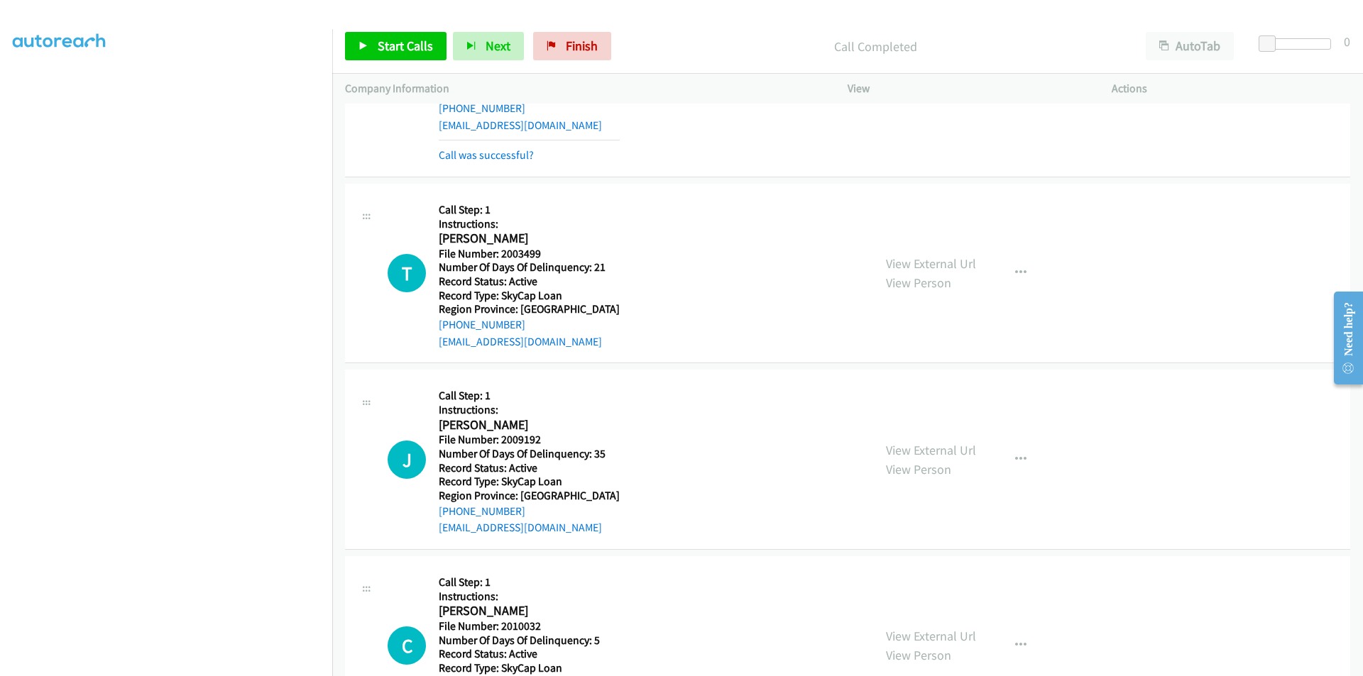
scroll to position [1480, 0]
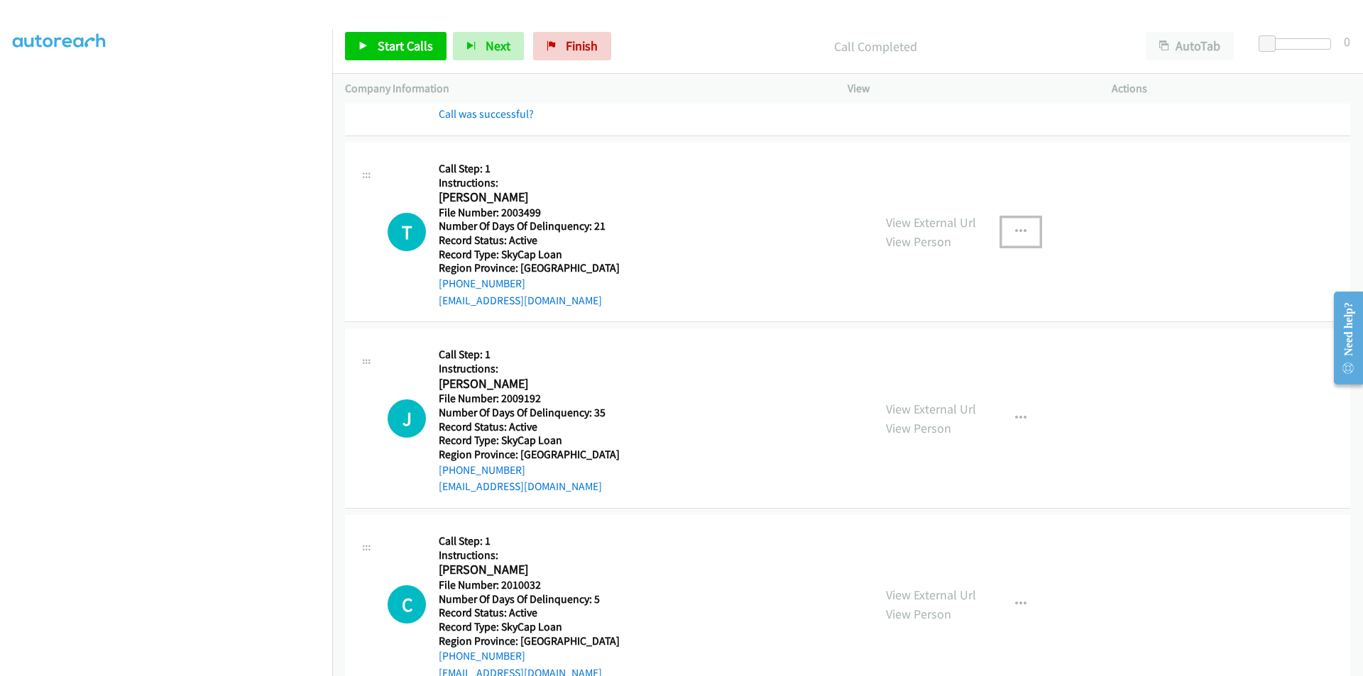
click at [1015, 231] on icon "button" at bounding box center [1020, 231] width 11 height 11
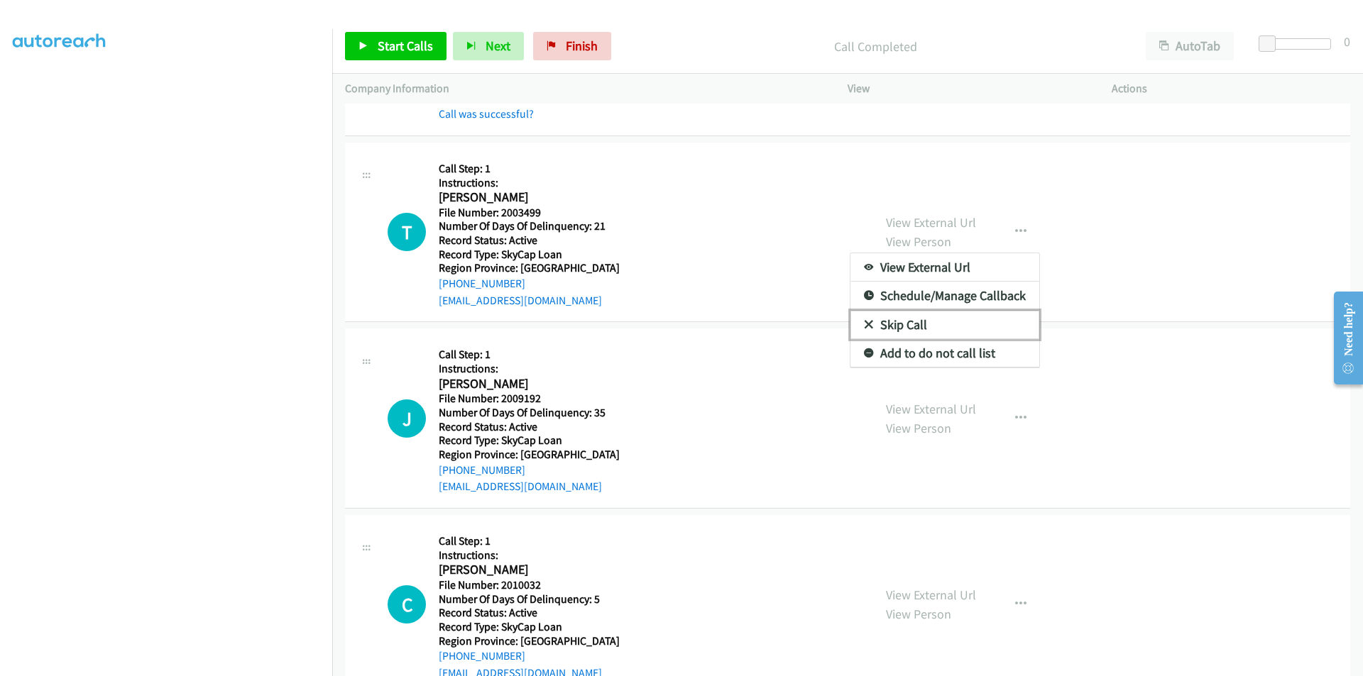
click at [930, 329] on link "Skip Call" at bounding box center [944, 325] width 189 height 28
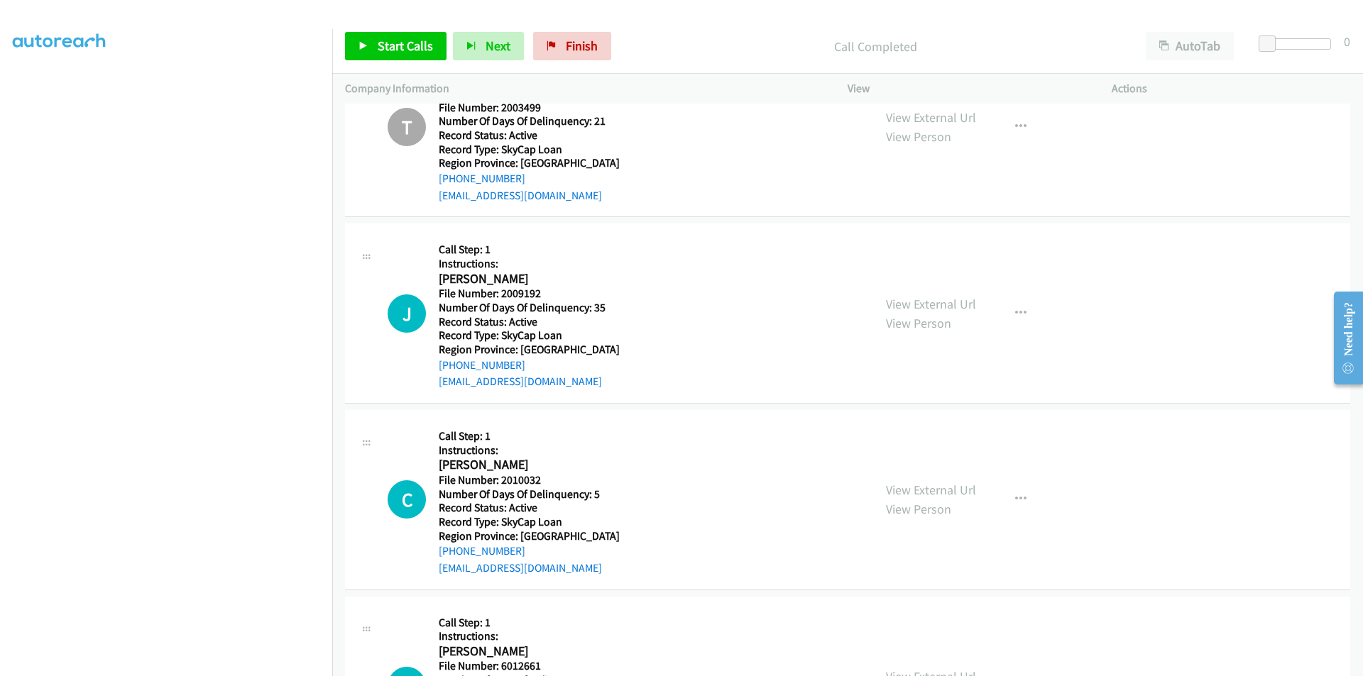
scroll to position [1662, 0]
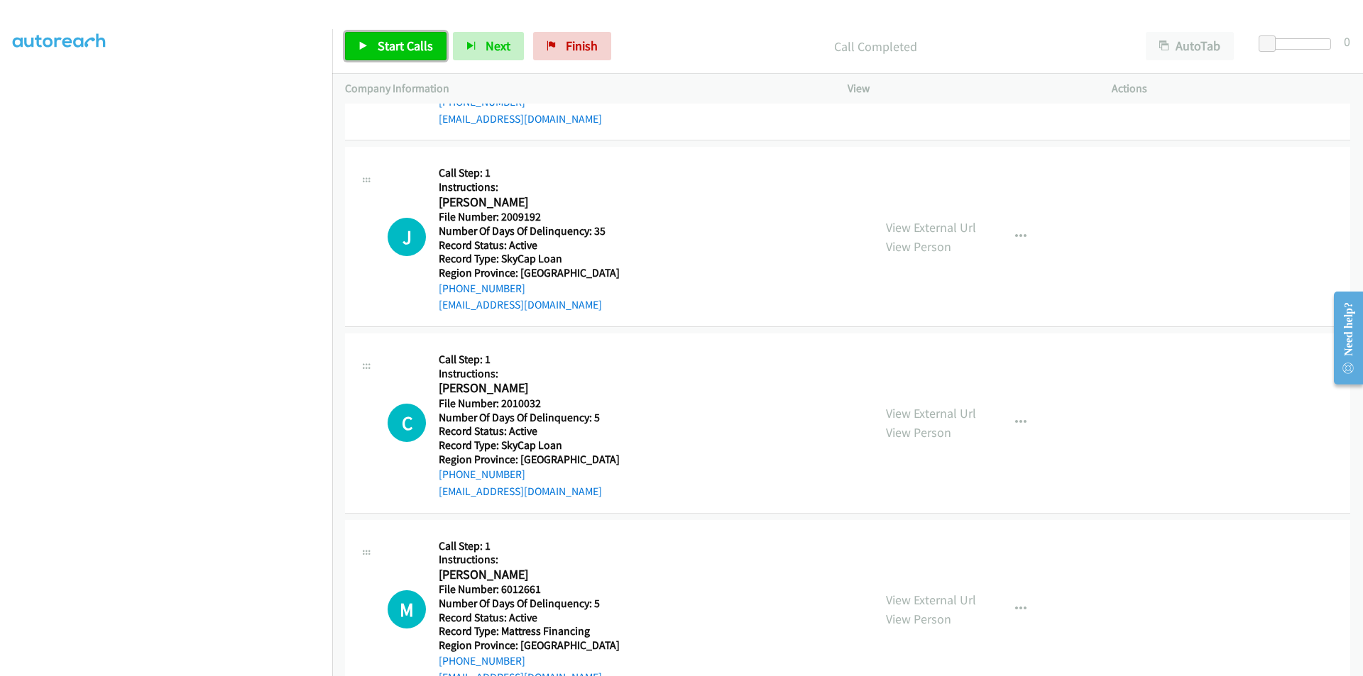
click at [399, 38] on span "Start Calls" at bounding box center [405, 46] width 55 height 16
click at [399, 38] on span "Pause" at bounding box center [394, 46] width 32 height 16
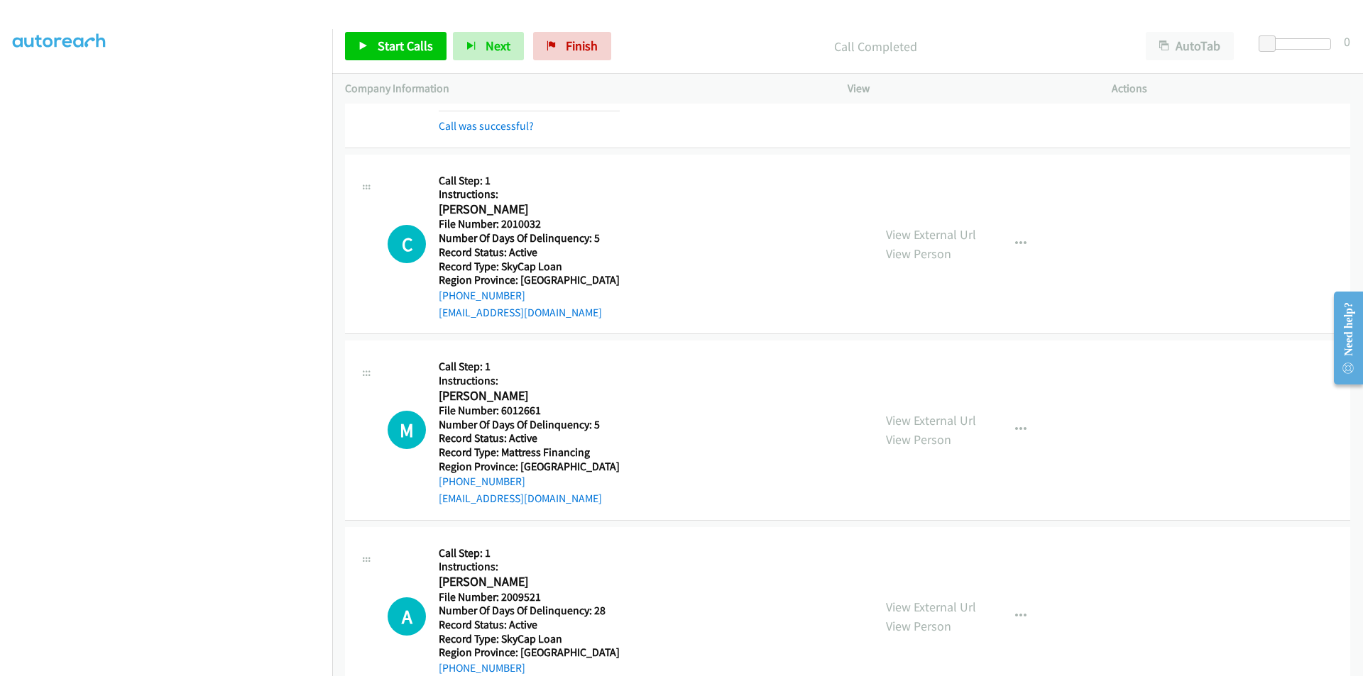
scroll to position [1875, 0]
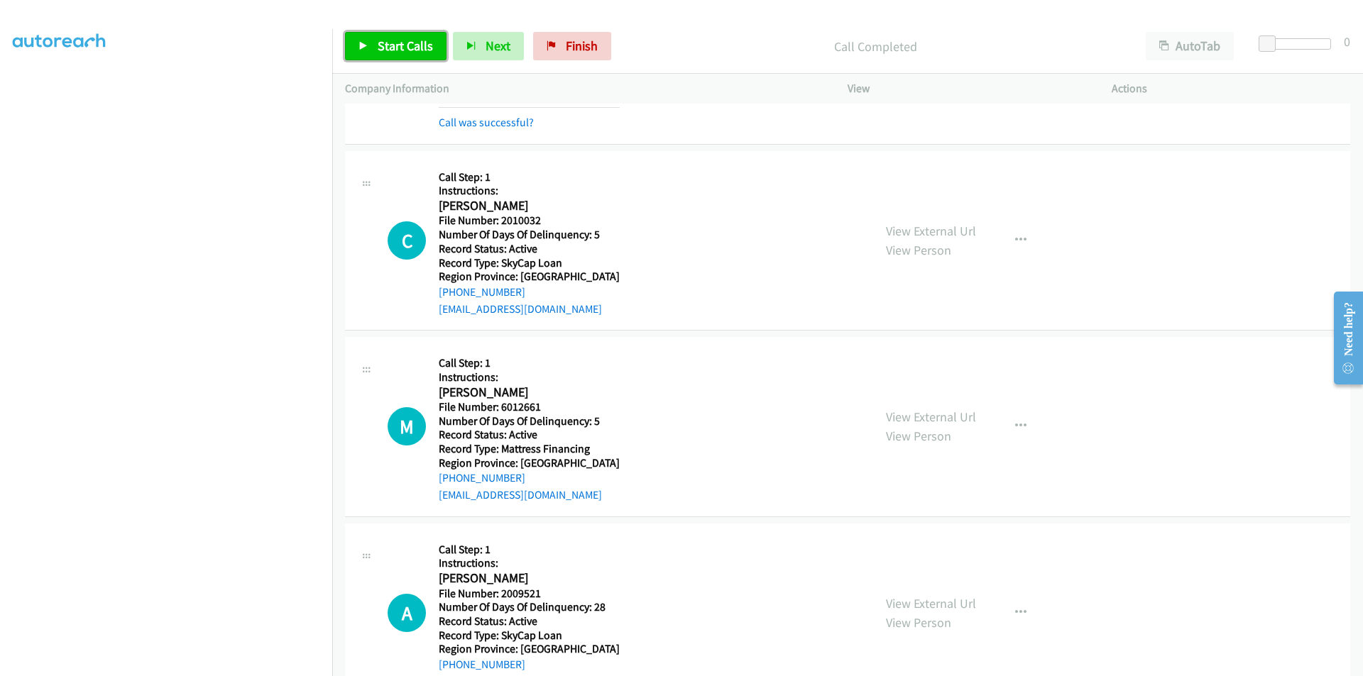
click at [424, 43] on span "Start Calls" at bounding box center [405, 46] width 55 height 16
click at [402, 50] on span "Pause" at bounding box center [394, 46] width 32 height 16
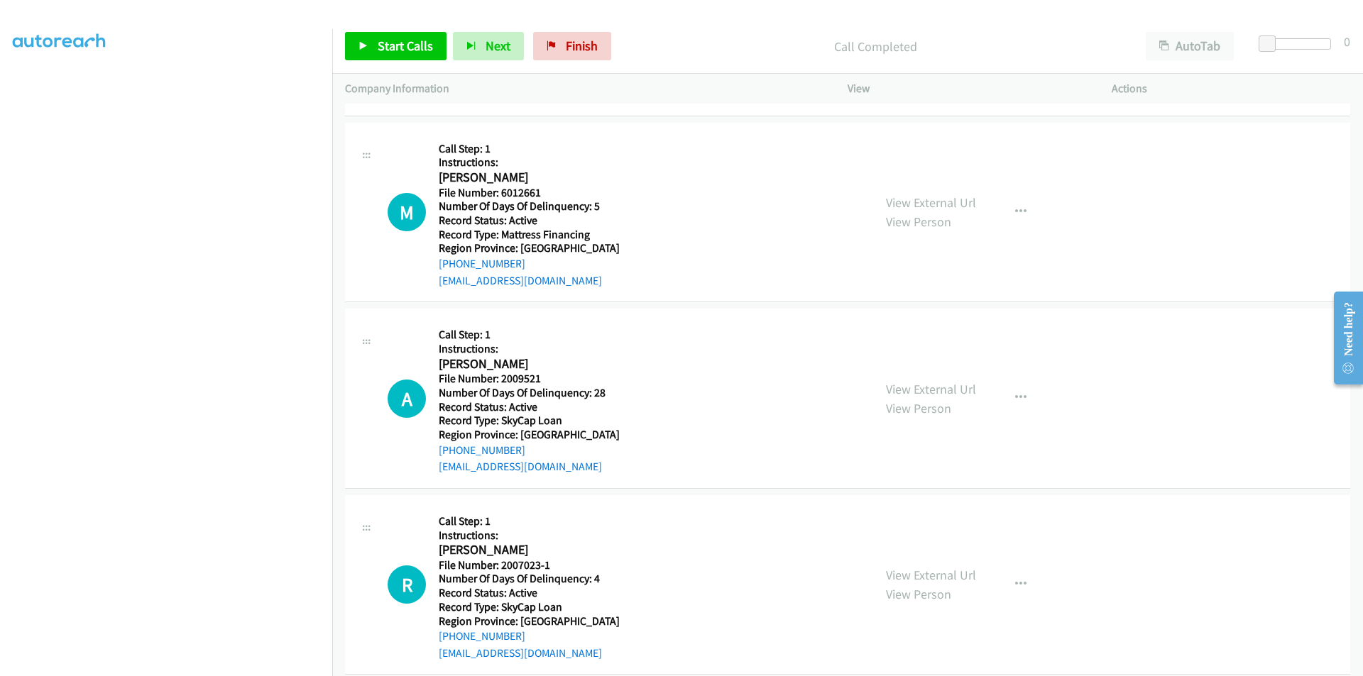
scroll to position [2140, 0]
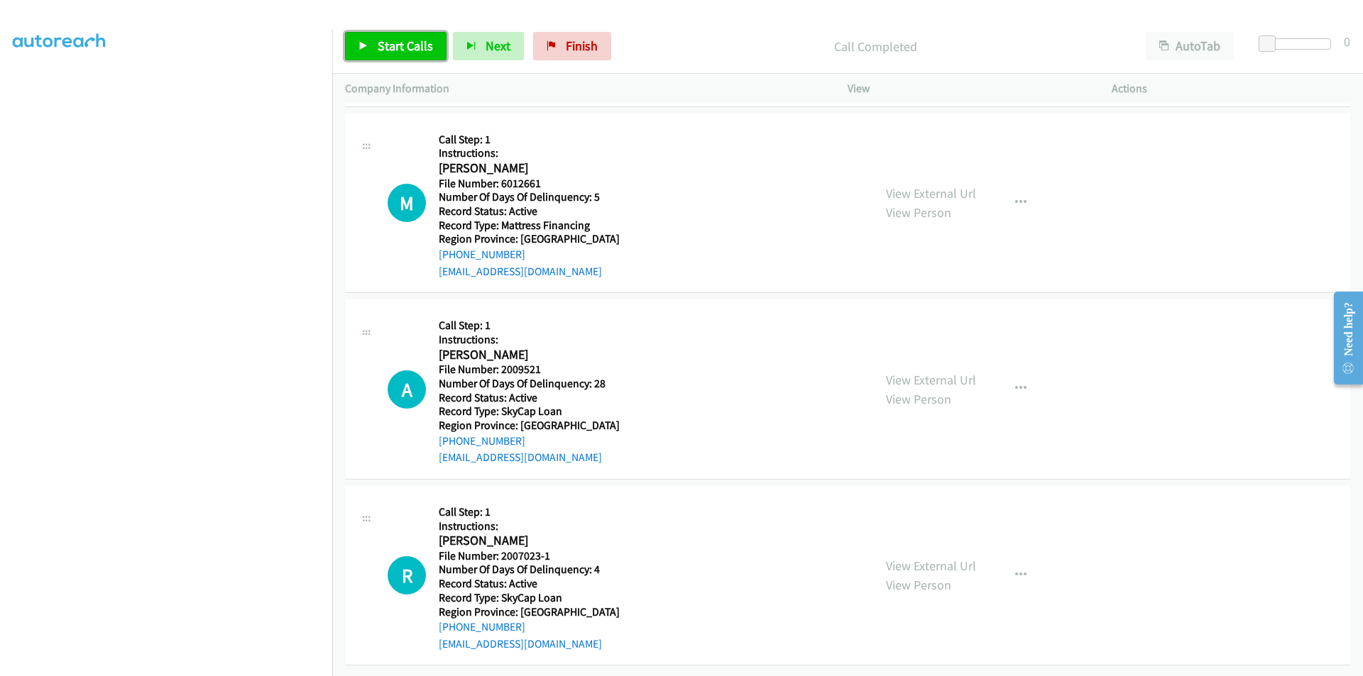
click at [397, 40] on span "Start Calls" at bounding box center [405, 46] width 55 height 16
click at [397, 40] on span "Pause" at bounding box center [394, 46] width 32 height 16
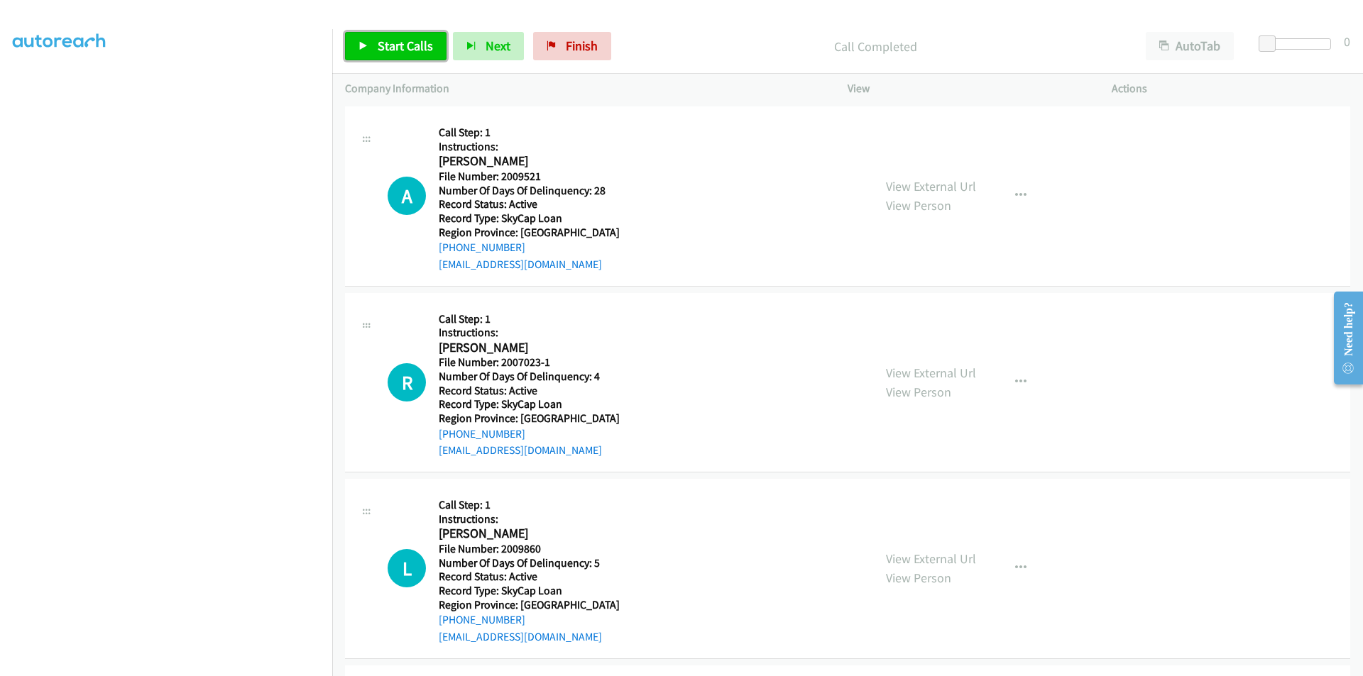
click at [405, 38] on span "Start Calls" at bounding box center [405, 46] width 55 height 16
click at [405, 38] on span "Pause" at bounding box center [394, 46] width 32 height 16
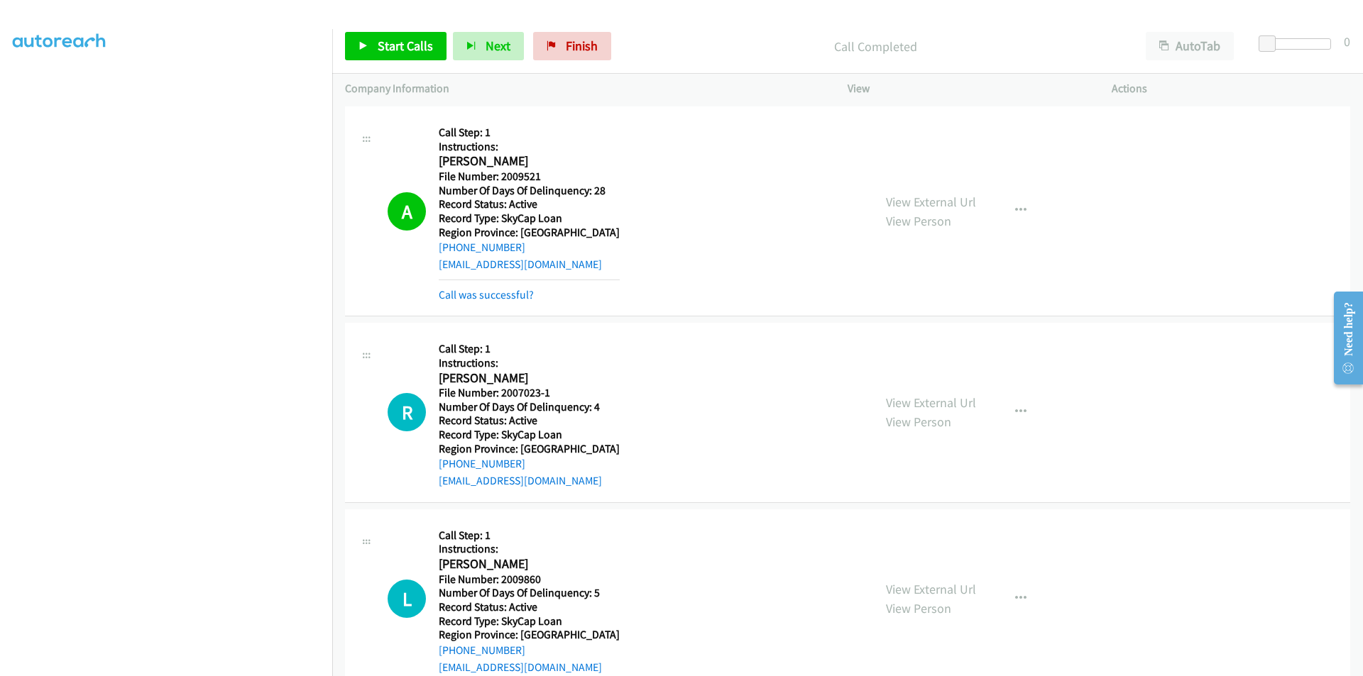
scroll to position [2566, 0]
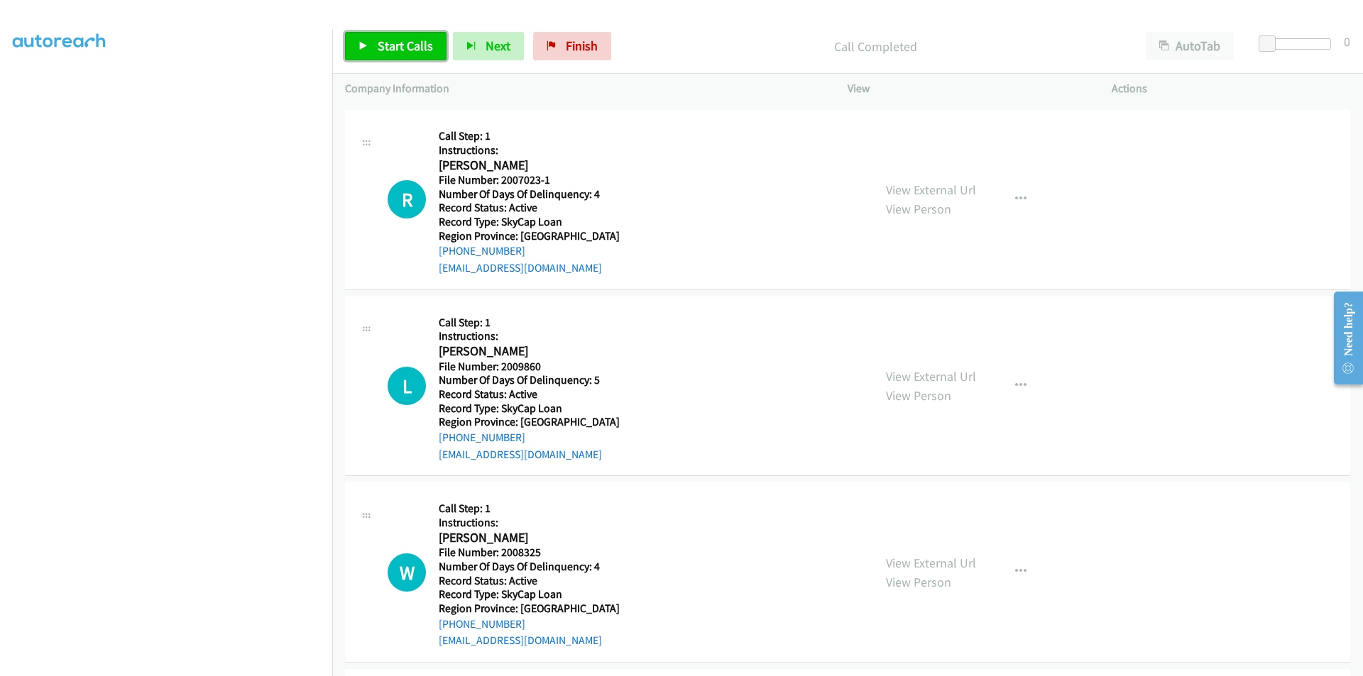
click at [397, 46] on span "Start Calls" at bounding box center [405, 46] width 55 height 16
click at [397, 46] on span "Pause" at bounding box center [394, 46] width 32 height 16
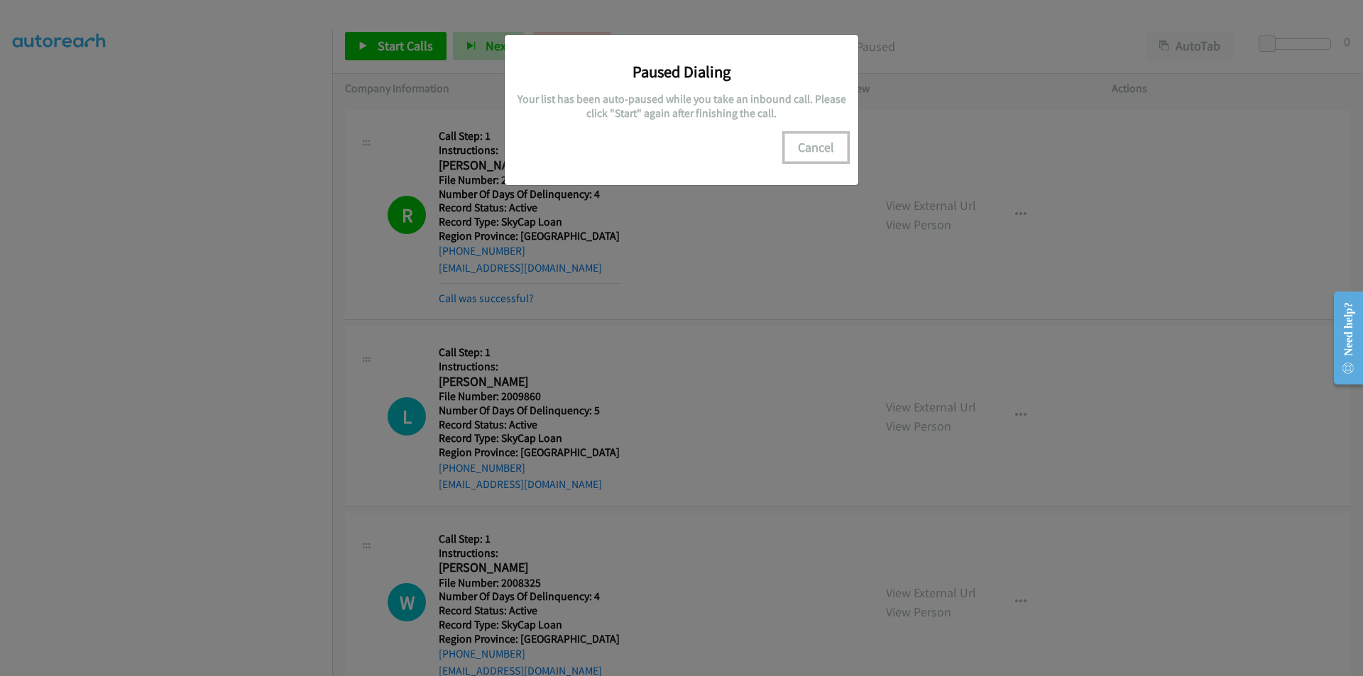
drag, startPoint x: 807, startPoint y: 150, endPoint x: 738, endPoint y: 155, distance: 69.1
click at [807, 150] on button "Cancel" at bounding box center [815, 147] width 63 height 28
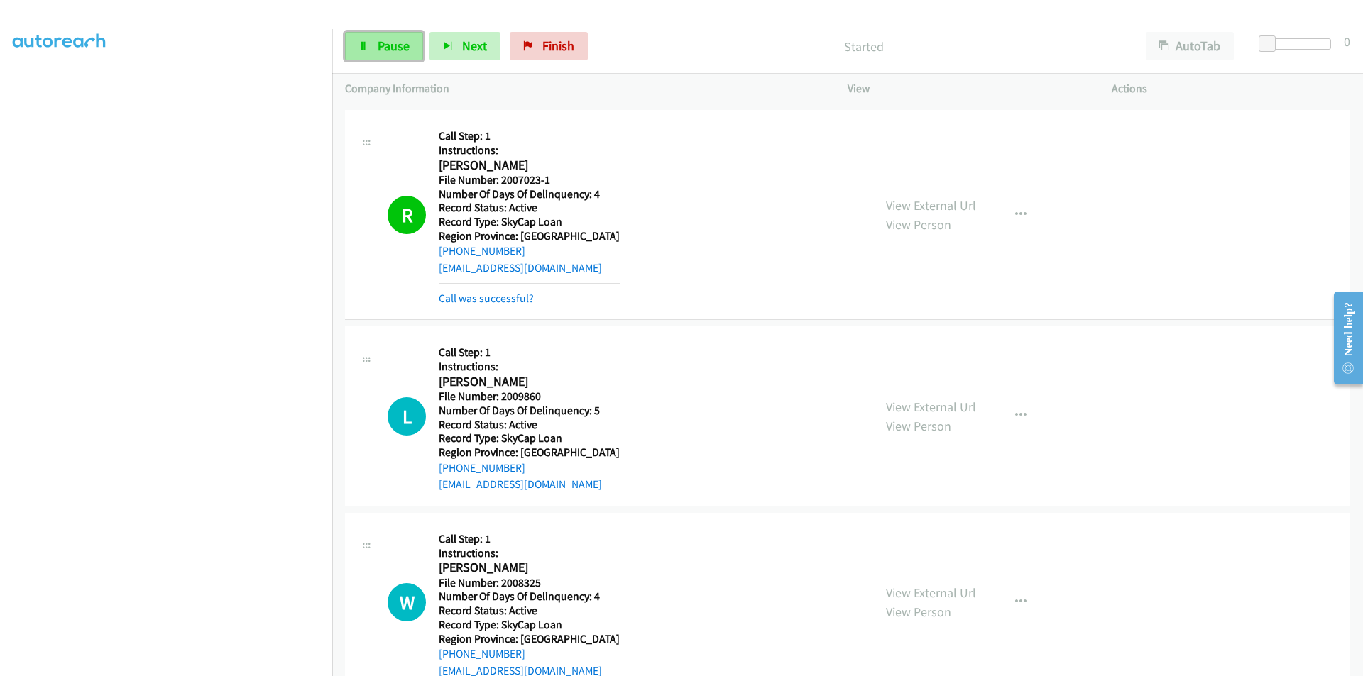
click at [393, 43] on span "Pause" at bounding box center [394, 46] width 32 height 16
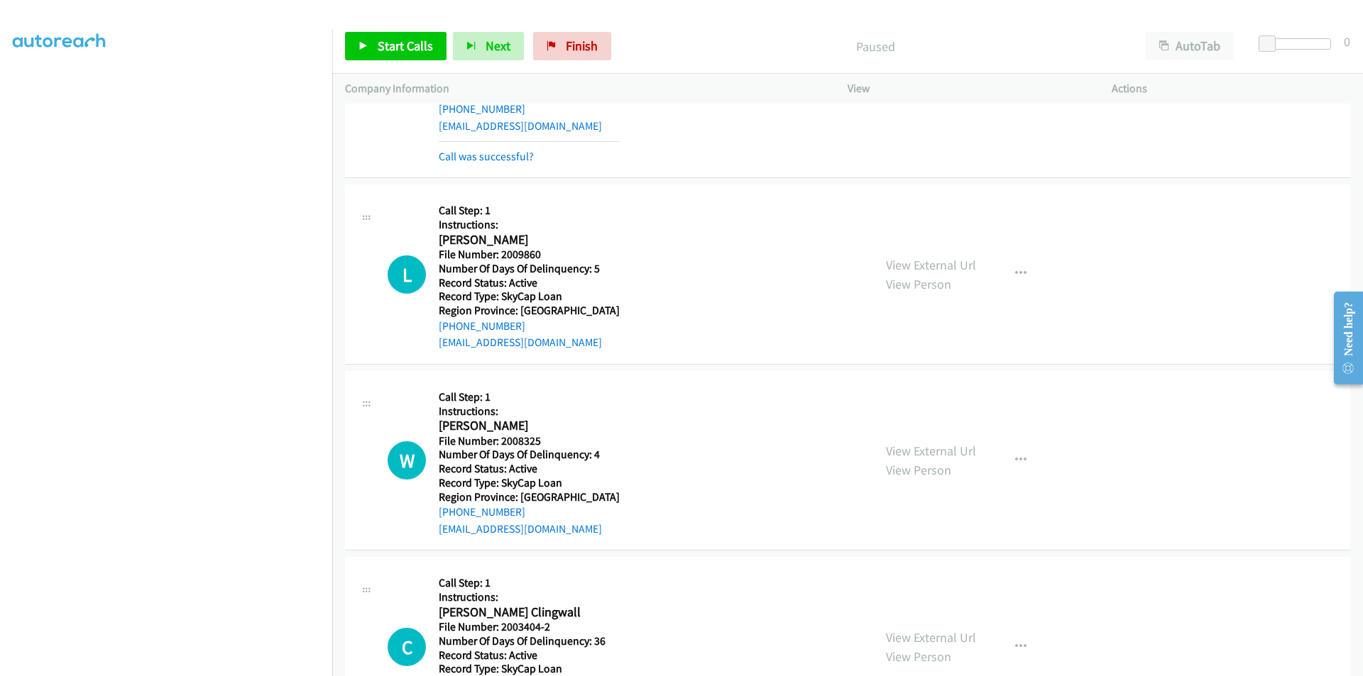
scroll to position [2779, 0]
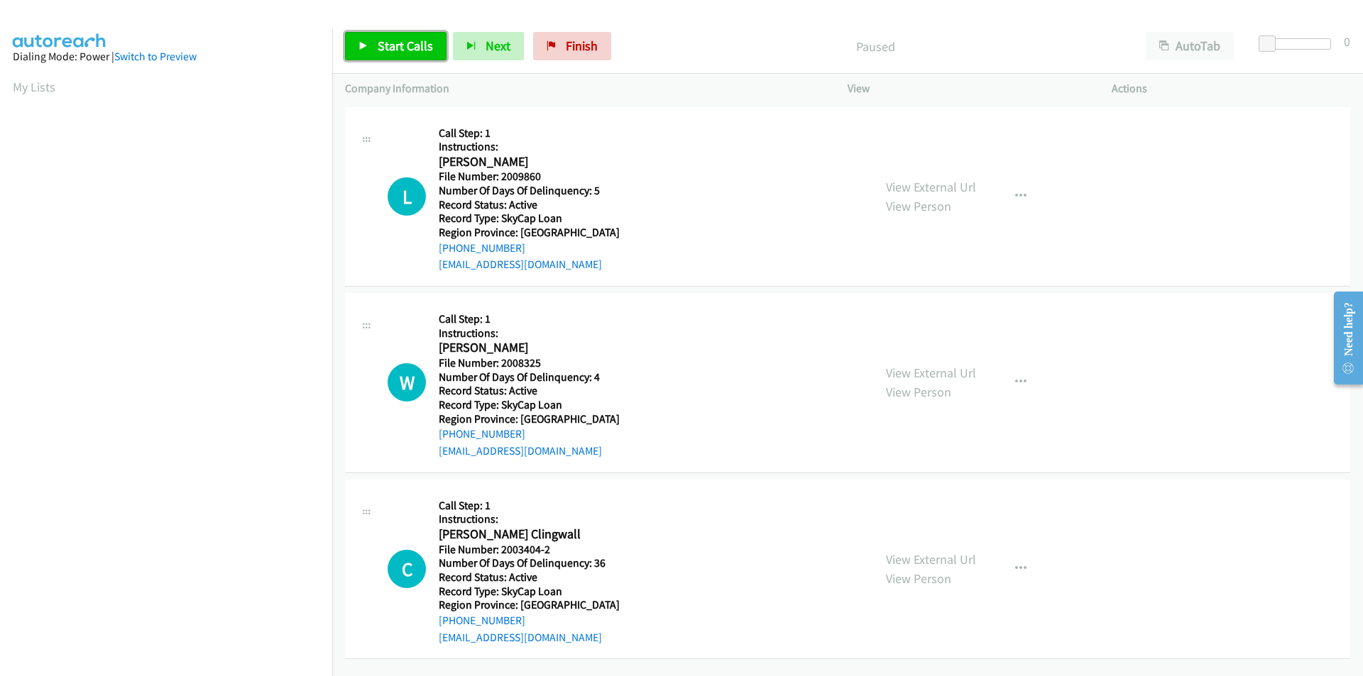
click at [391, 52] on span "Start Calls" at bounding box center [405, 46] width 55 height 16
click at [400, 40] on span "Pause" at bounding box center [394, 46] width 32 height 16
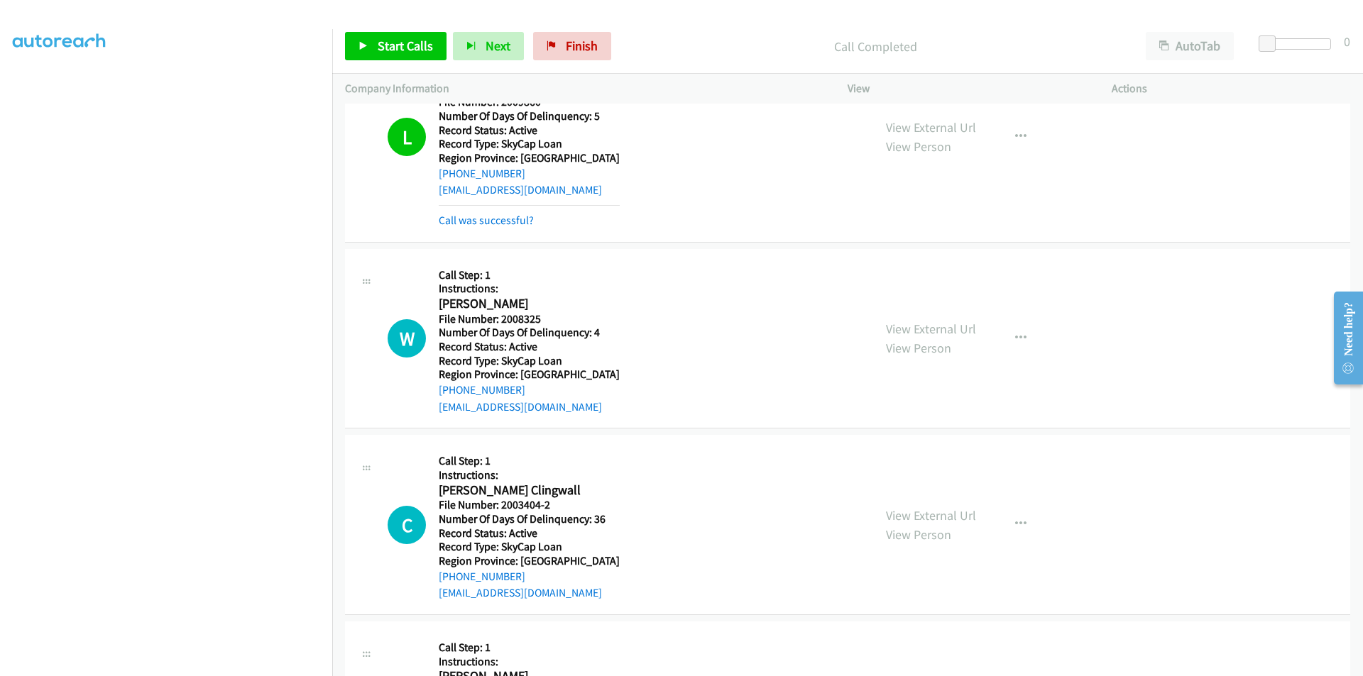
scroll to position [213, 0]
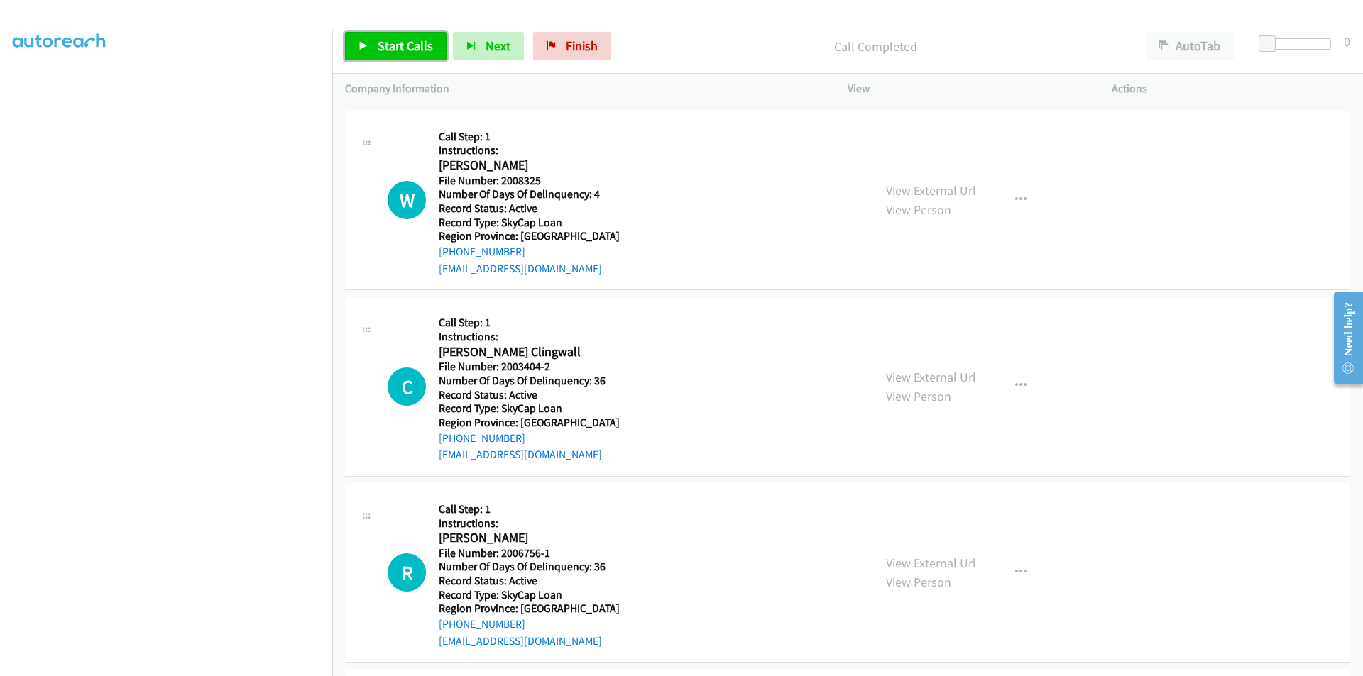
click at [423, 35] on link "Start Calls" at bounding box center [395, 46] width 101 height 28
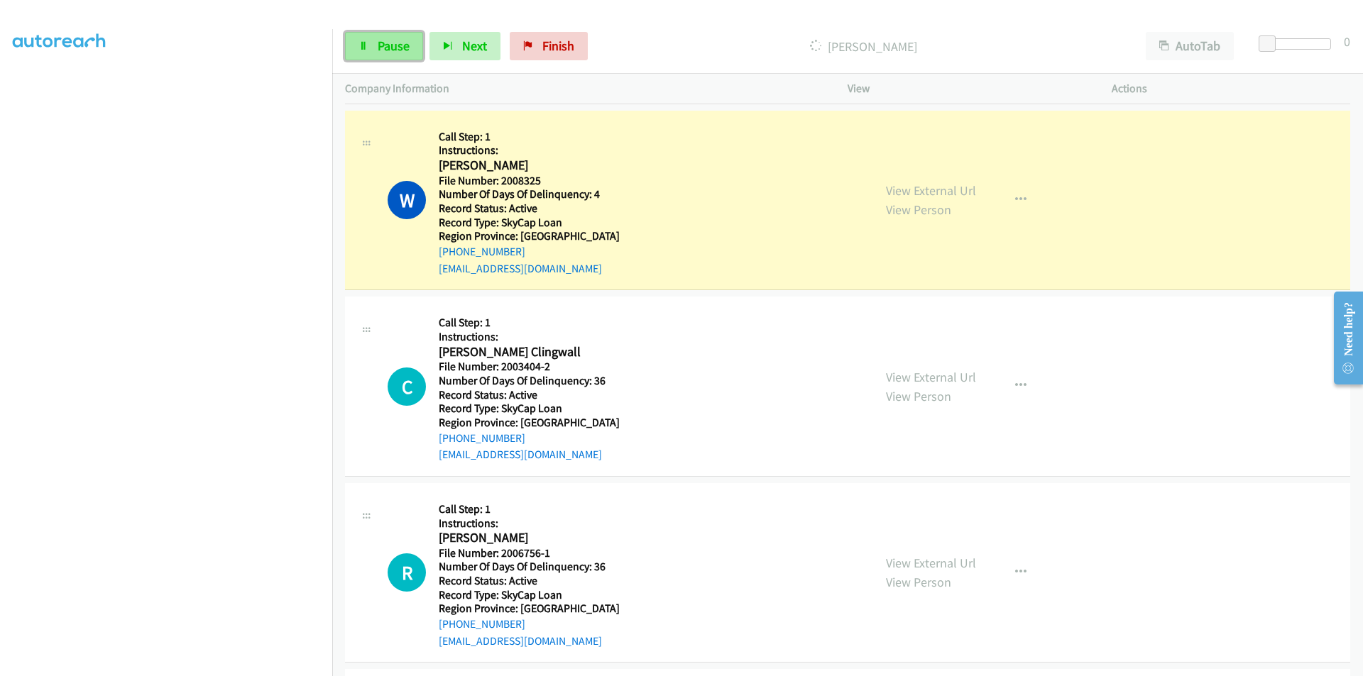
click at [397, 46] on span "Pause" at bounding box center [394, 46] width 32 height 16
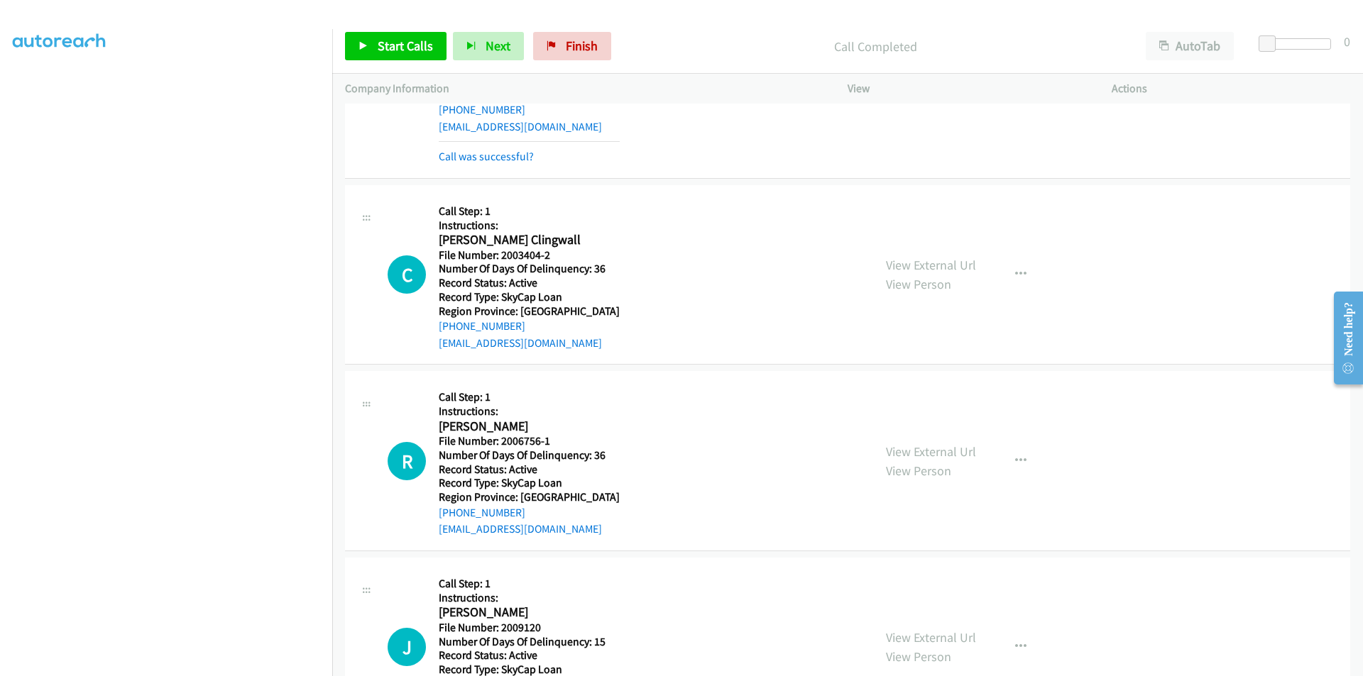
scroll to position [426, 0]
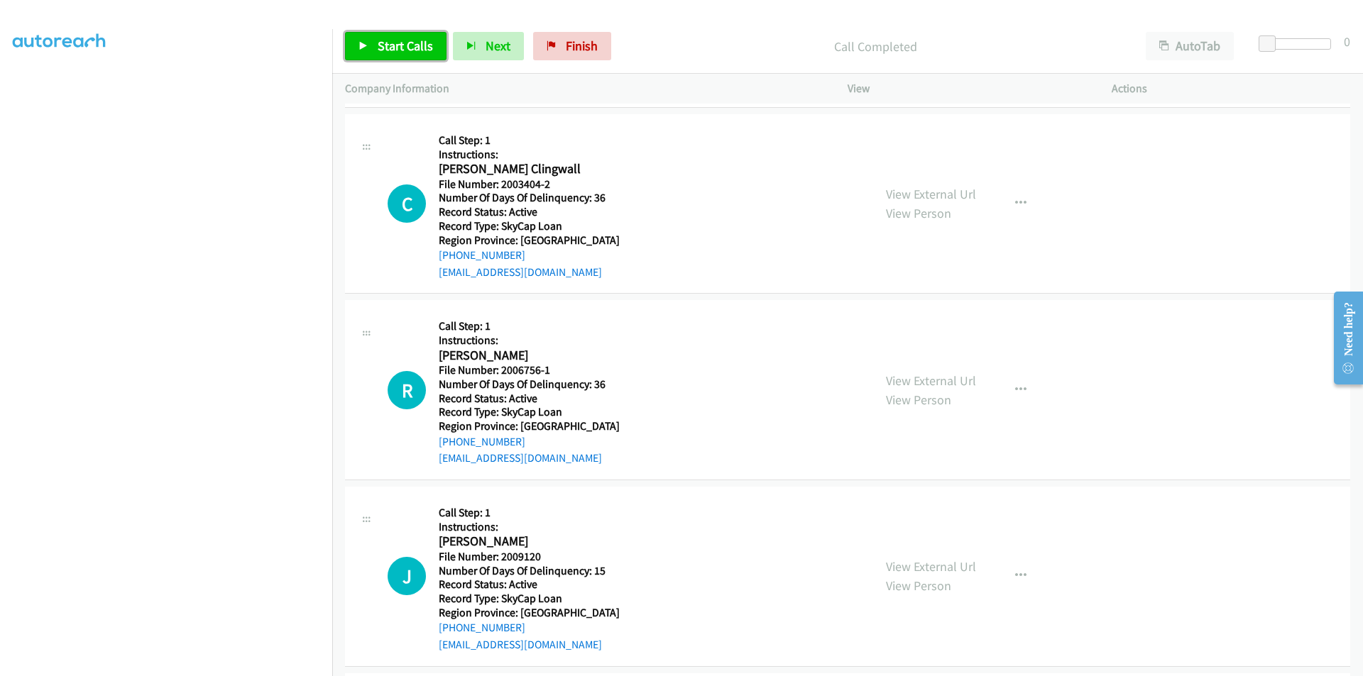
click at [390, 47] on span "Start Calls" at bounding box center [405, 46] width 55 height 16
click at [389, 47] on span "Pause" at bounding box center [394, 46] width 32 height 16
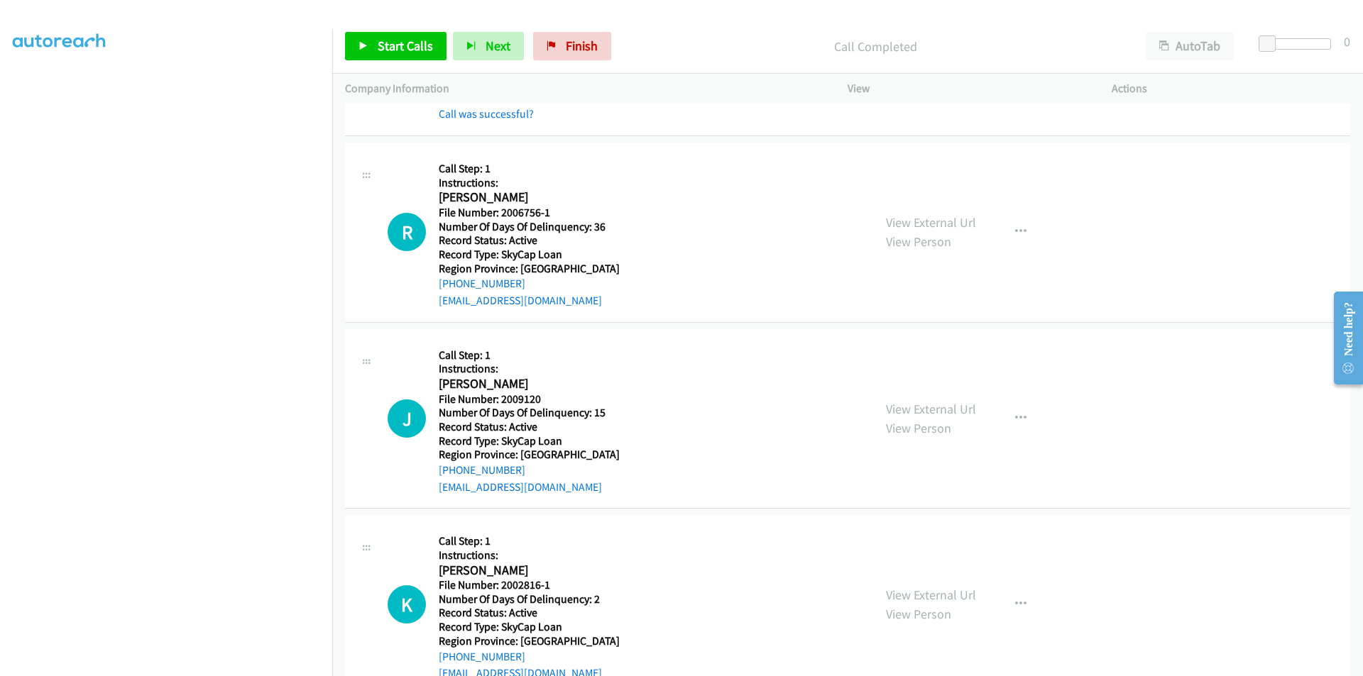
scroll to position [639, 0]
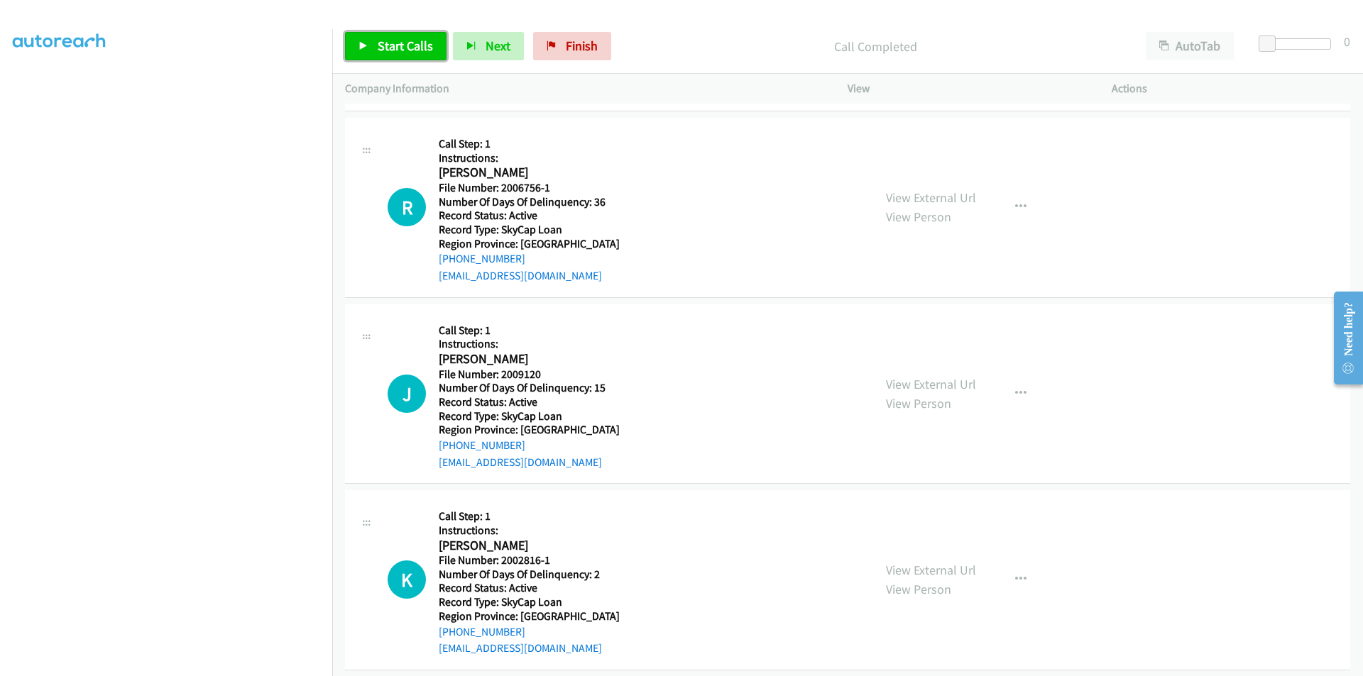
click at [400, 38] on span "Start Calls" at bounding box center [405, 46] width 55 height 16
click at [400, 38] on span "Pause" at bounding box center [394, 46] width 32 height 16
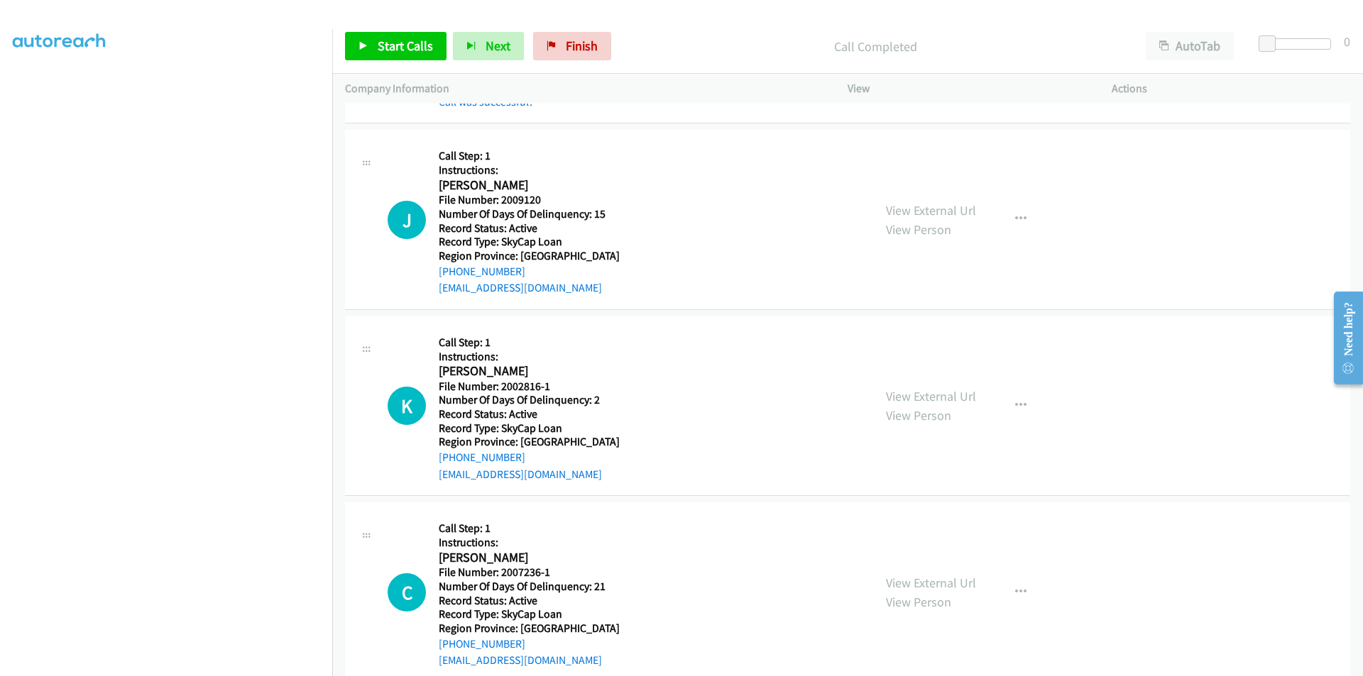
scroll to position [852, 0]
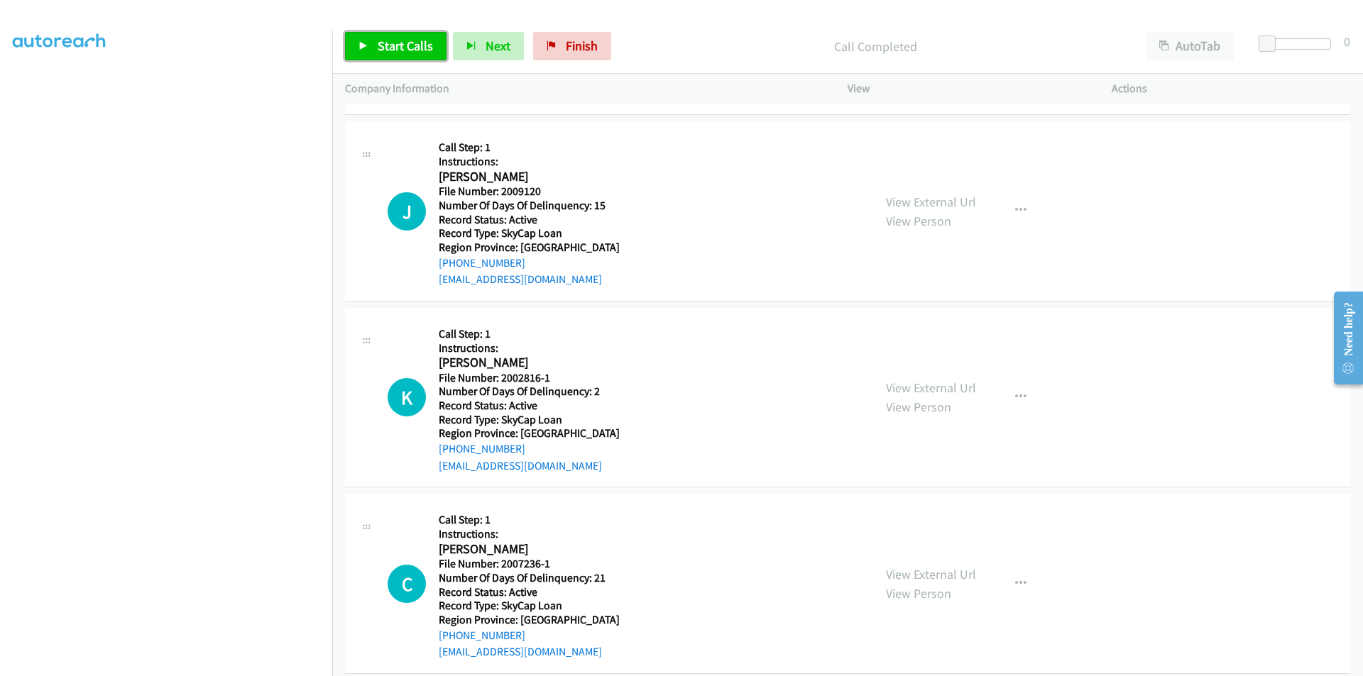
click at [414, 48] on span "Start Calls" at bounding box center [405, 46] width 55 height 16
click at [401, 45] on span "Pause" at bounding box center [394, 46] width 32 height 16
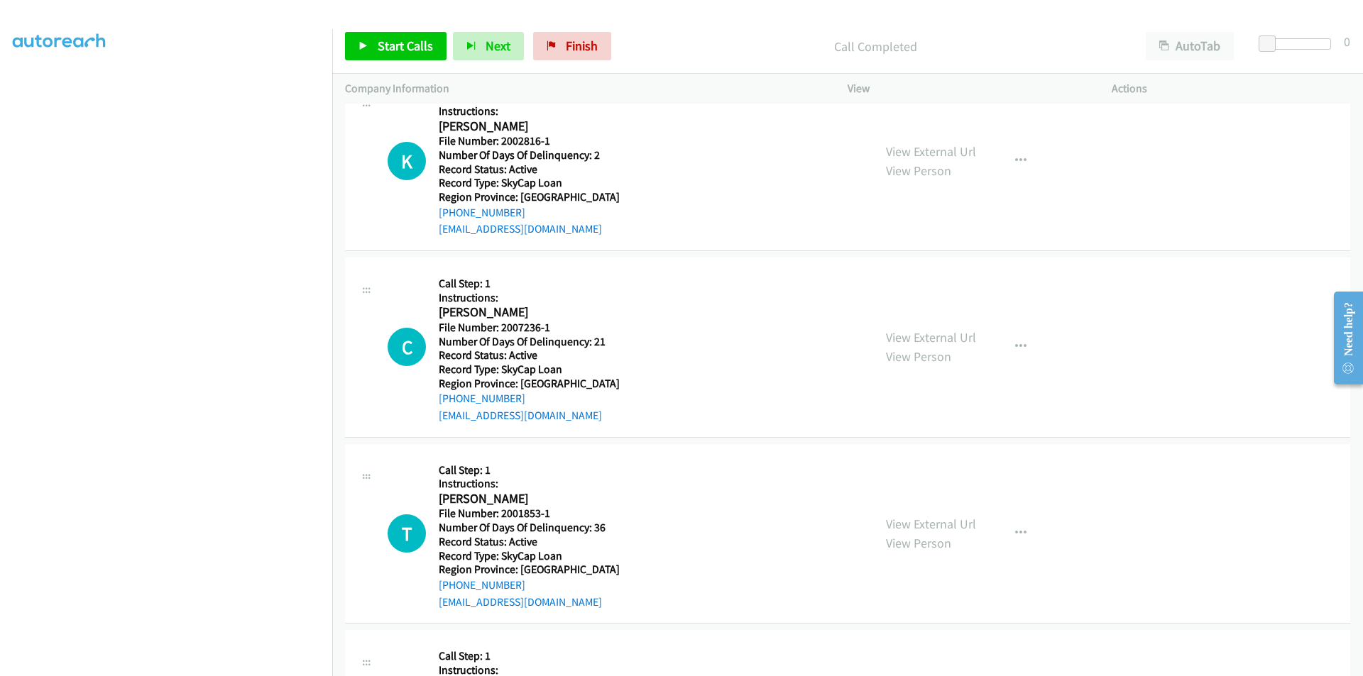
scroll to position [1136, 0]
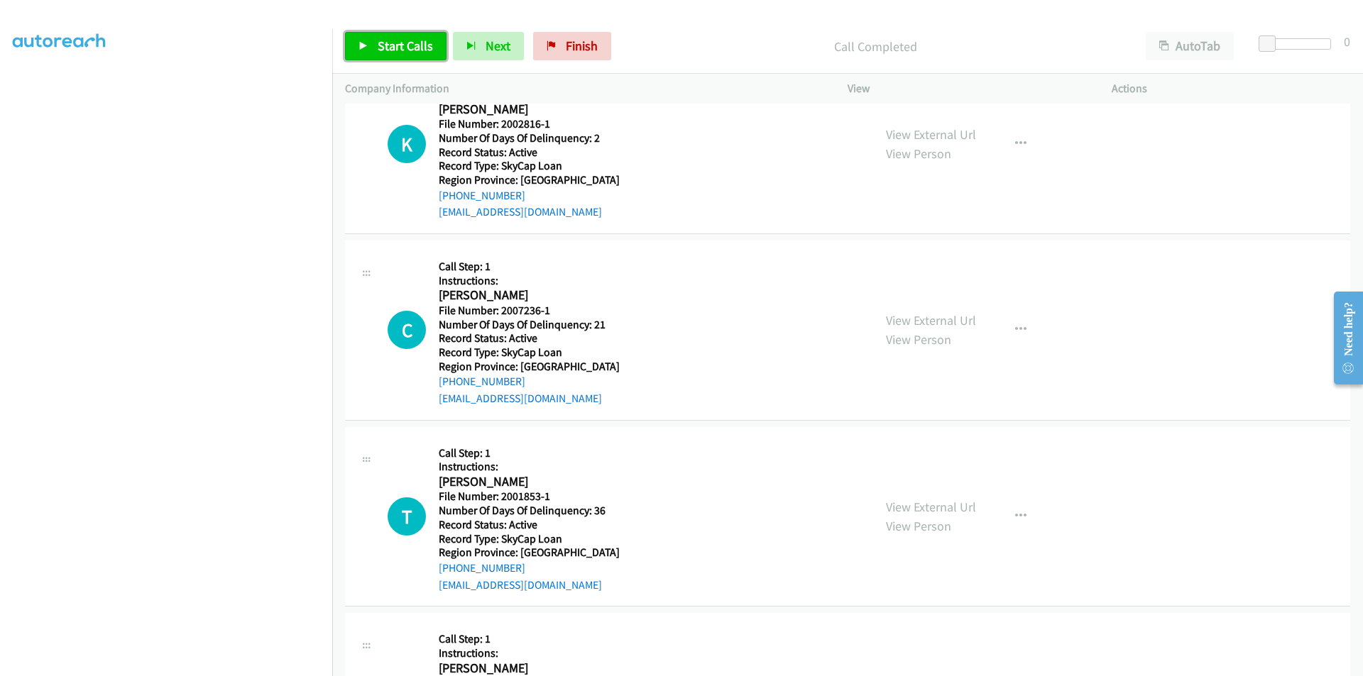
click at [368, 45] on icon at bounding box center [363, 47] width 10 height 10
click at [380, 44] on span "Pause" at bounding box center [394, 46] width 32 height 16
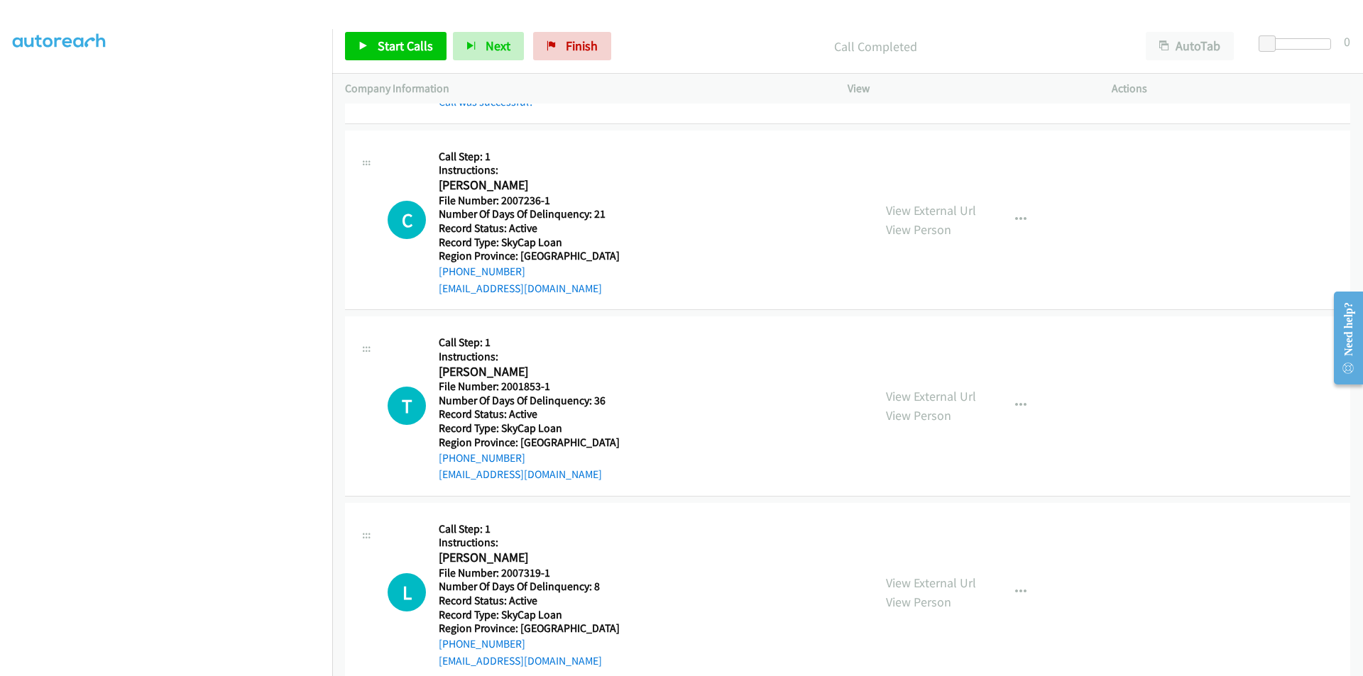
scroll to position [1304, 0]
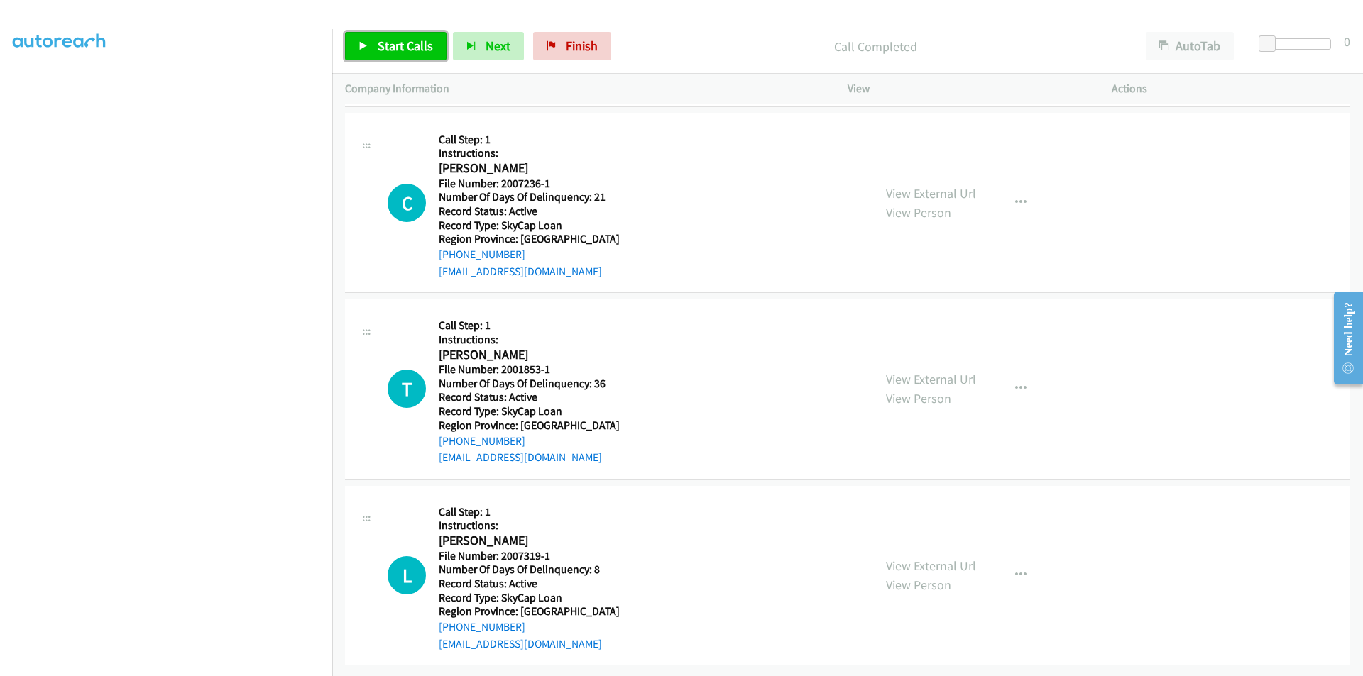
click at [403, 50] on span "Start Calls" at bounding box center [405, 46] width 55 height 16
click at [403, 50] on span "Pause" at bounding box center [394, 46] width 32 height 16
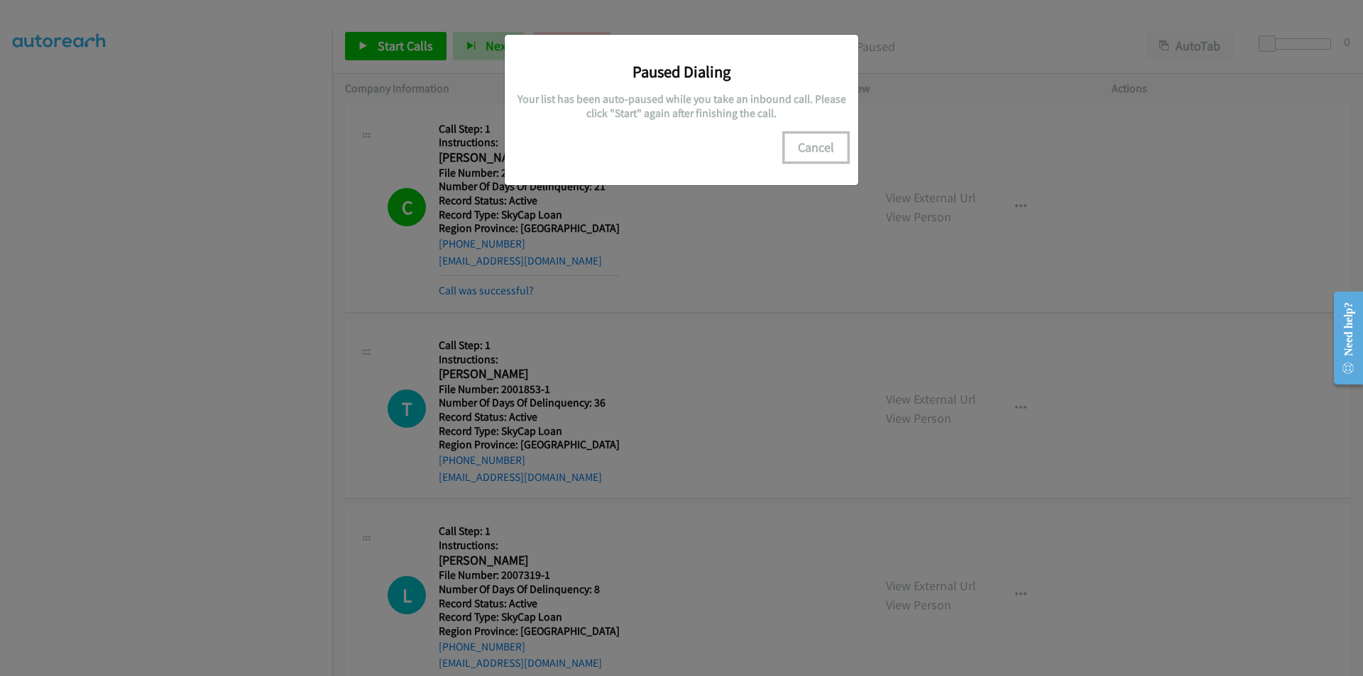
drag, startPoint x: 840, startPoint y: 153, endPoint x: 823, endPoint y: 153, distance: 17.0
click at [840, 153] on button "Cancel" at bounding box center [815, 147] width 63 height 28
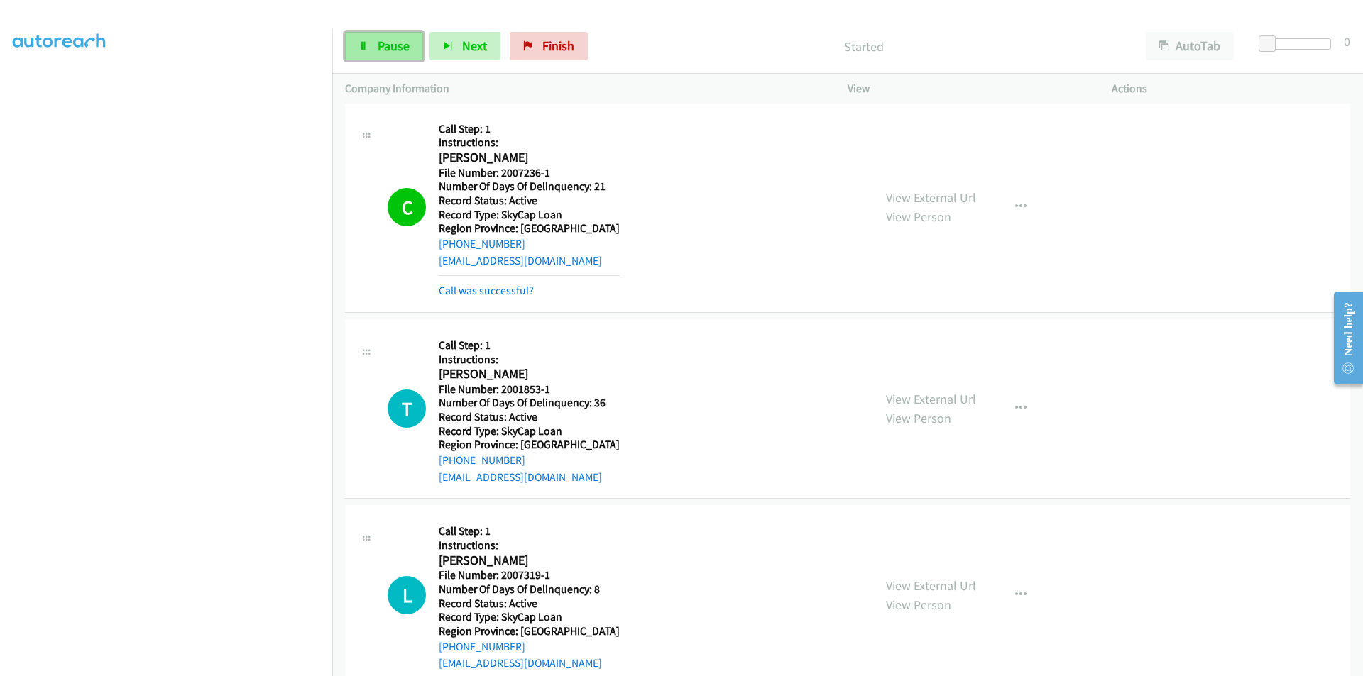
click at [388, 41] on span "Pause" at bounding box center [394, 46] width 32 height 16
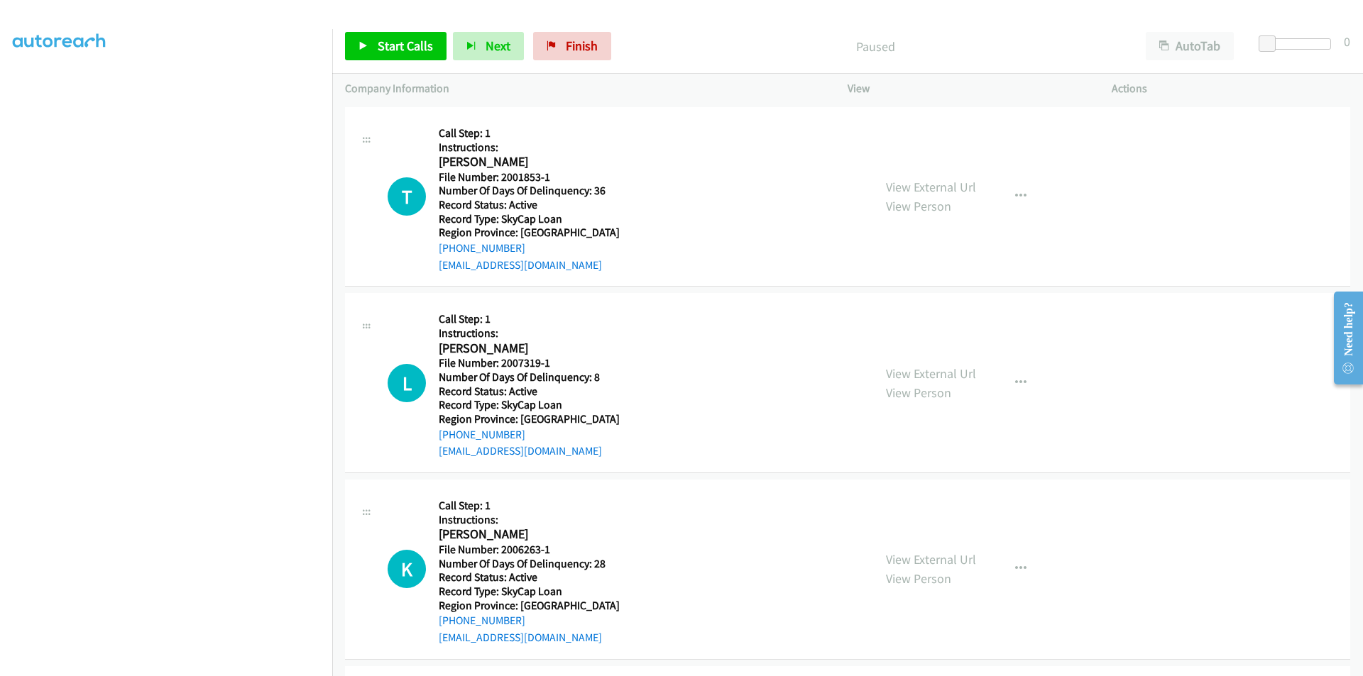
scroll to position [1517, 0]
click at [401, 39] on span "Start Calls" at bounding box center [405, 46] width 55 height 16
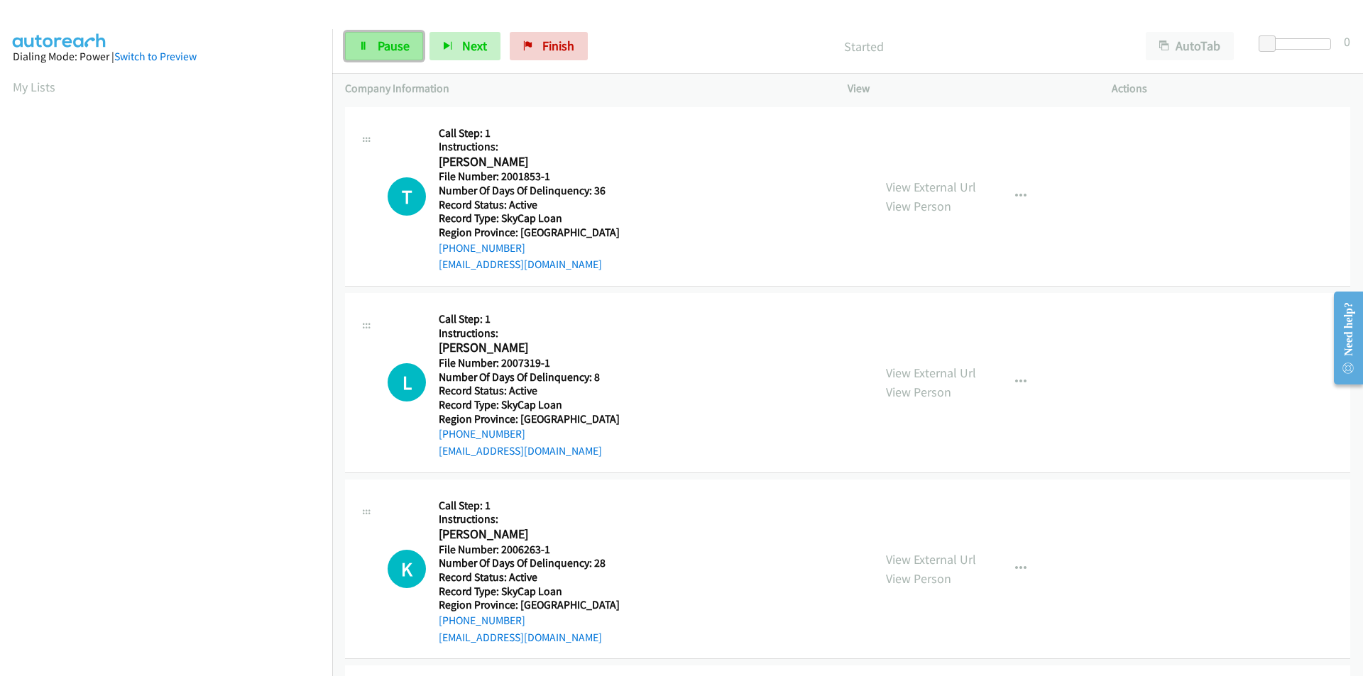
click at [402, 38] on span "Pause" at bounding box center [394, 46] width 32 height 16
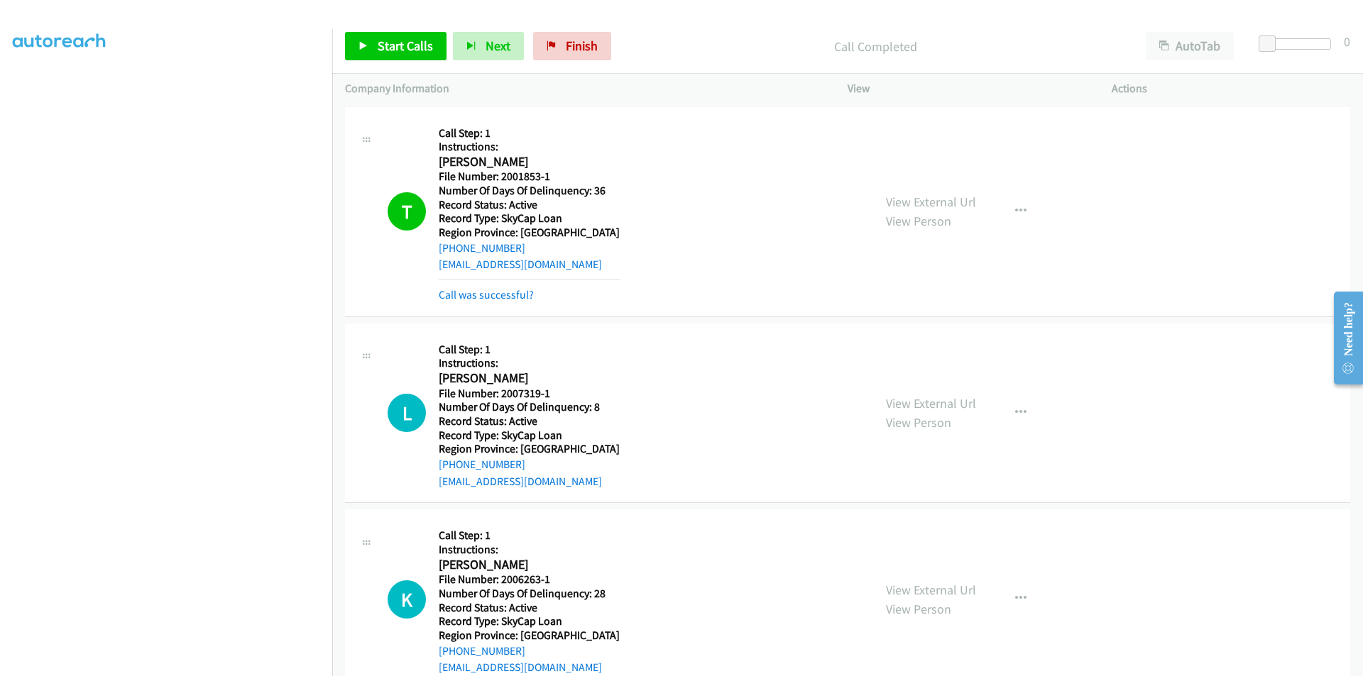
scroll to position [213, 0]
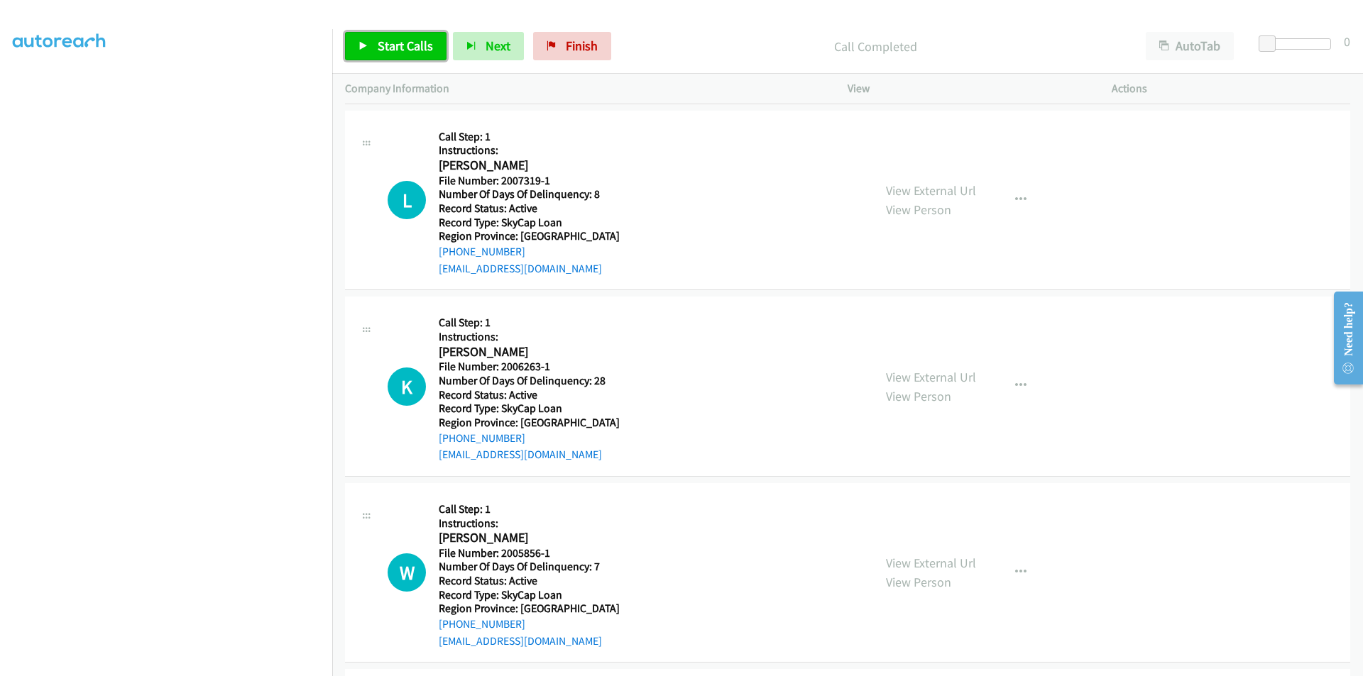
click at [392, 41] on span "Start Calls" at bounding box center [405, 46] width 55 height 16
click at [392, 41] on span "Pause" at bounding box center [394, 46] width 32 height 16
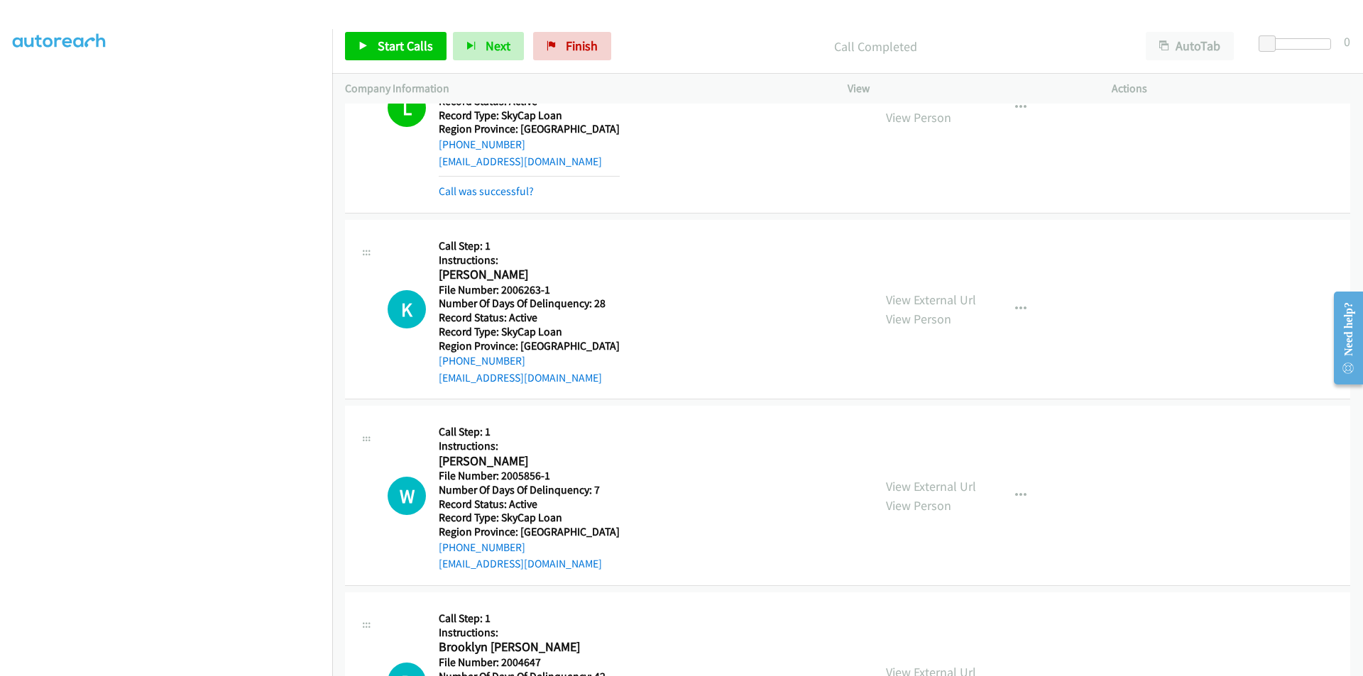
scroll to position [426, 0]
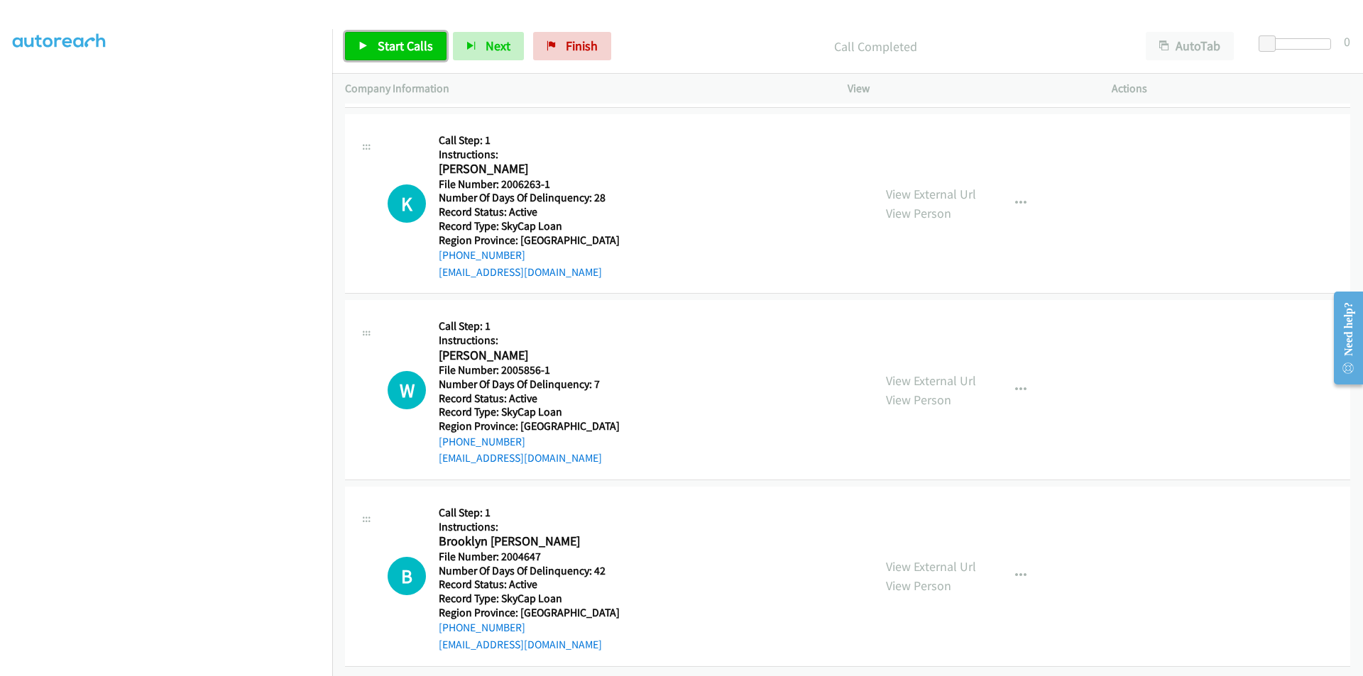
click at [379, 49] on span "Start Calls" at bounding box center [405, 46] width 55 height 16
click at [381, 48] on span "Pause" at bounding box center [394, 46] width 32 height 16
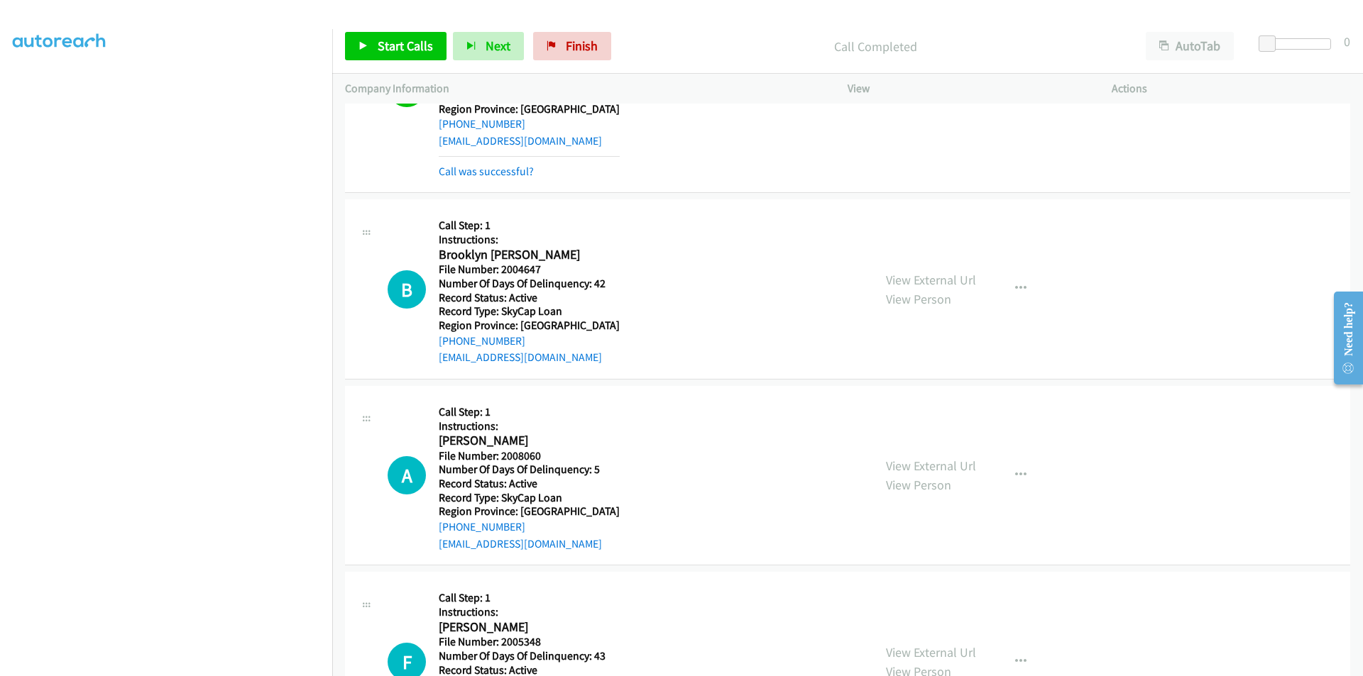
scroll to position [852, 0]
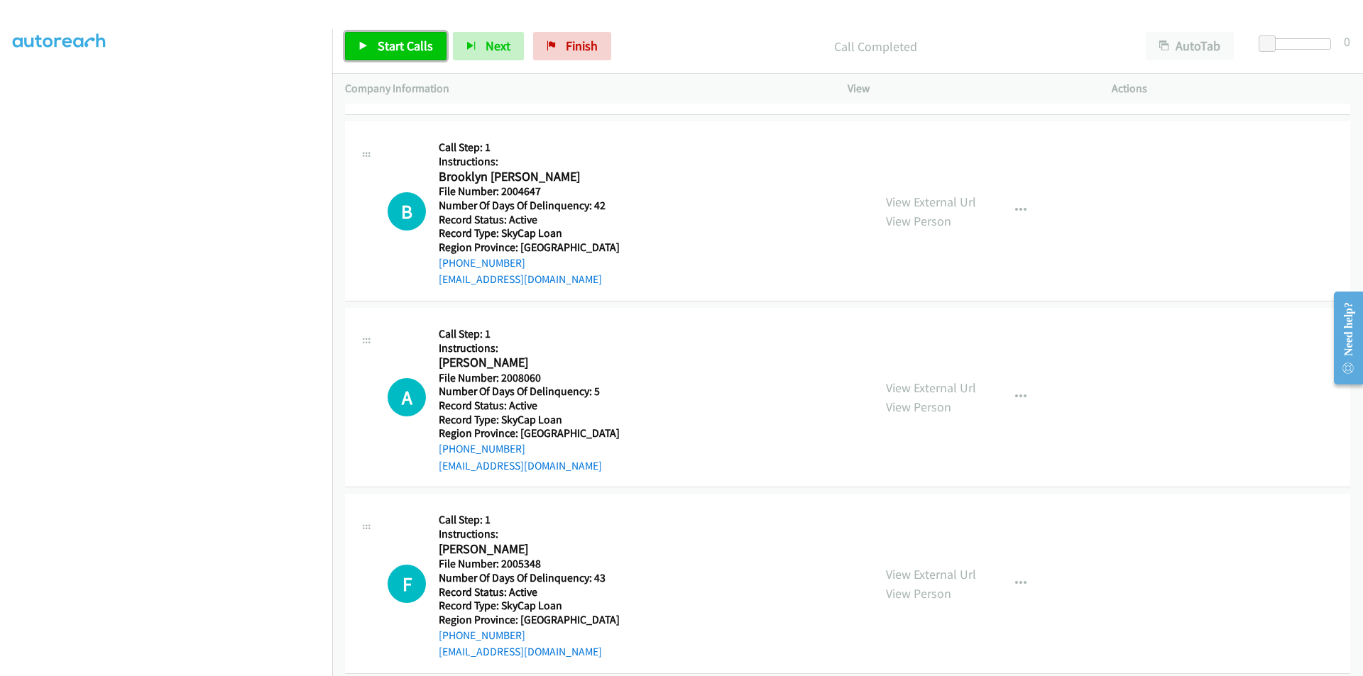
click at [399, 49] on span "Start Calls" at bounding box center [405, 46] width 55 height 16
click at [399, 49] on span "Pause" at bounding box center [394, 46] width 32 height 16
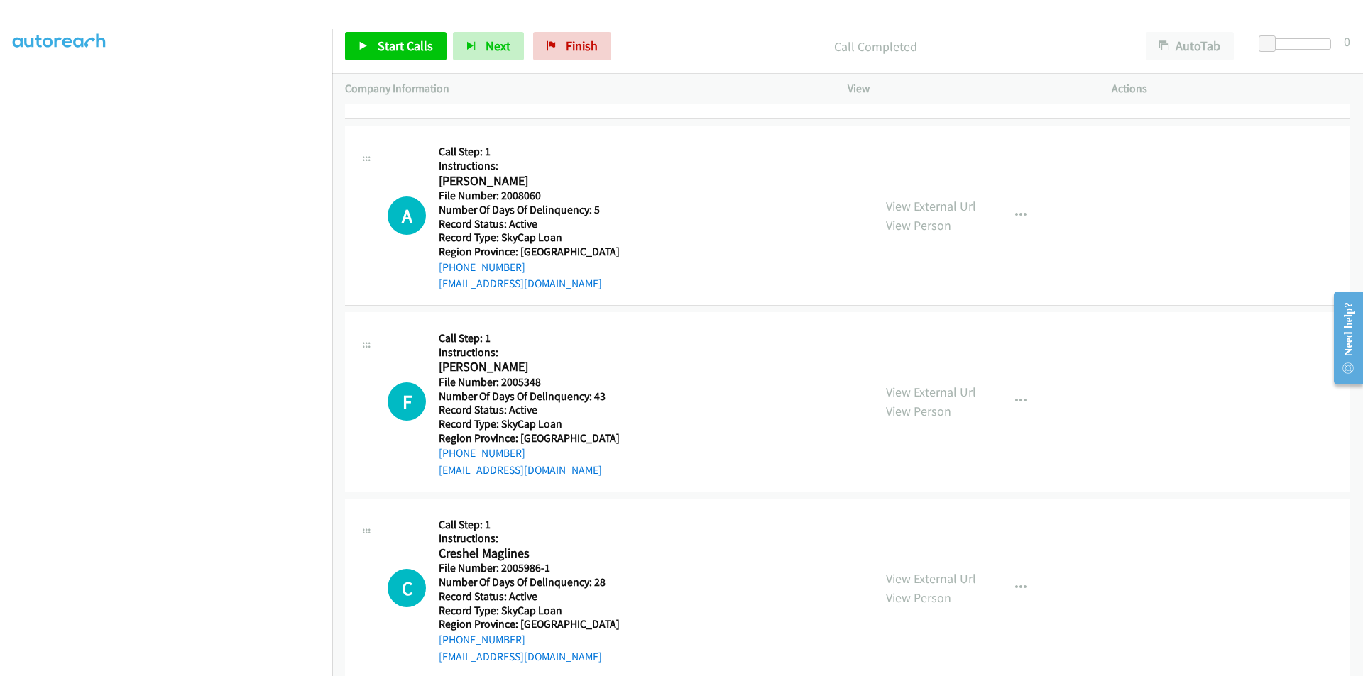
scroll to position [1065, 0]
click at [409, 46] on span "Start Calls" at bounding box center [405, 46] width 55 height 16
click at [405, 46] on span "Pause" at bounding box center [394, 46] width 32 height 16
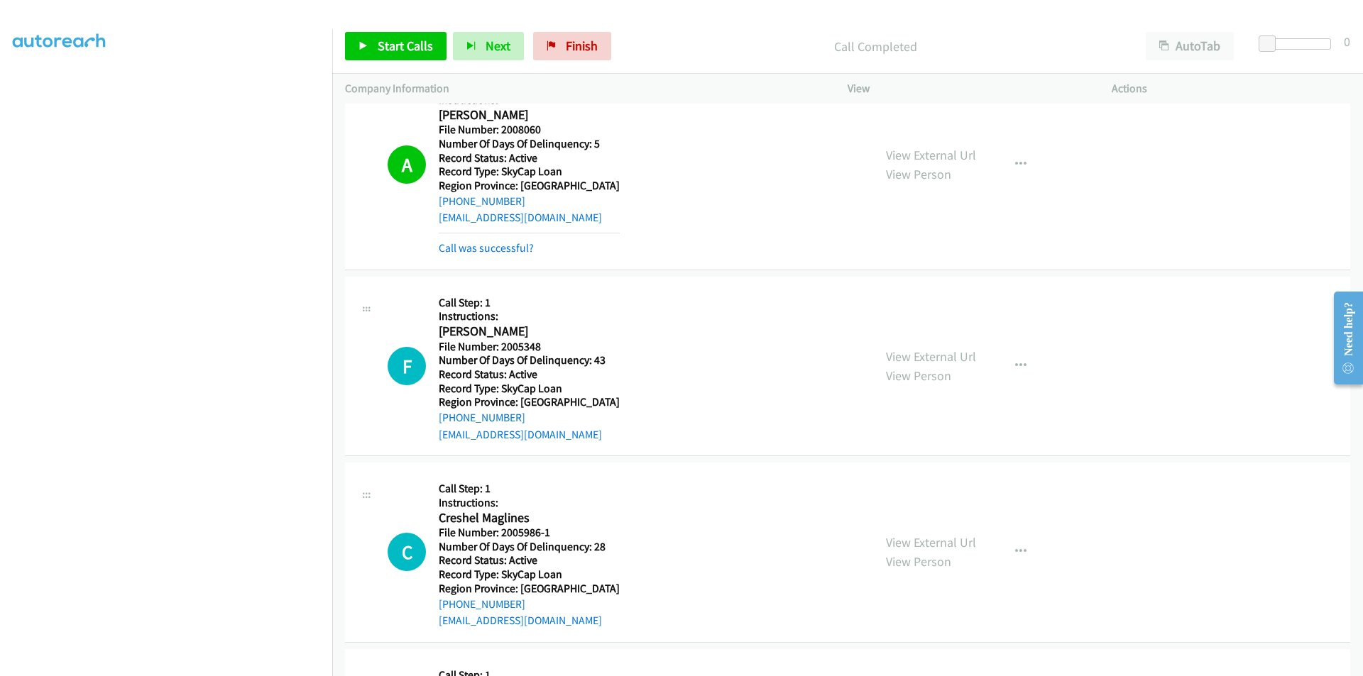
scroll to position [1278, 0]
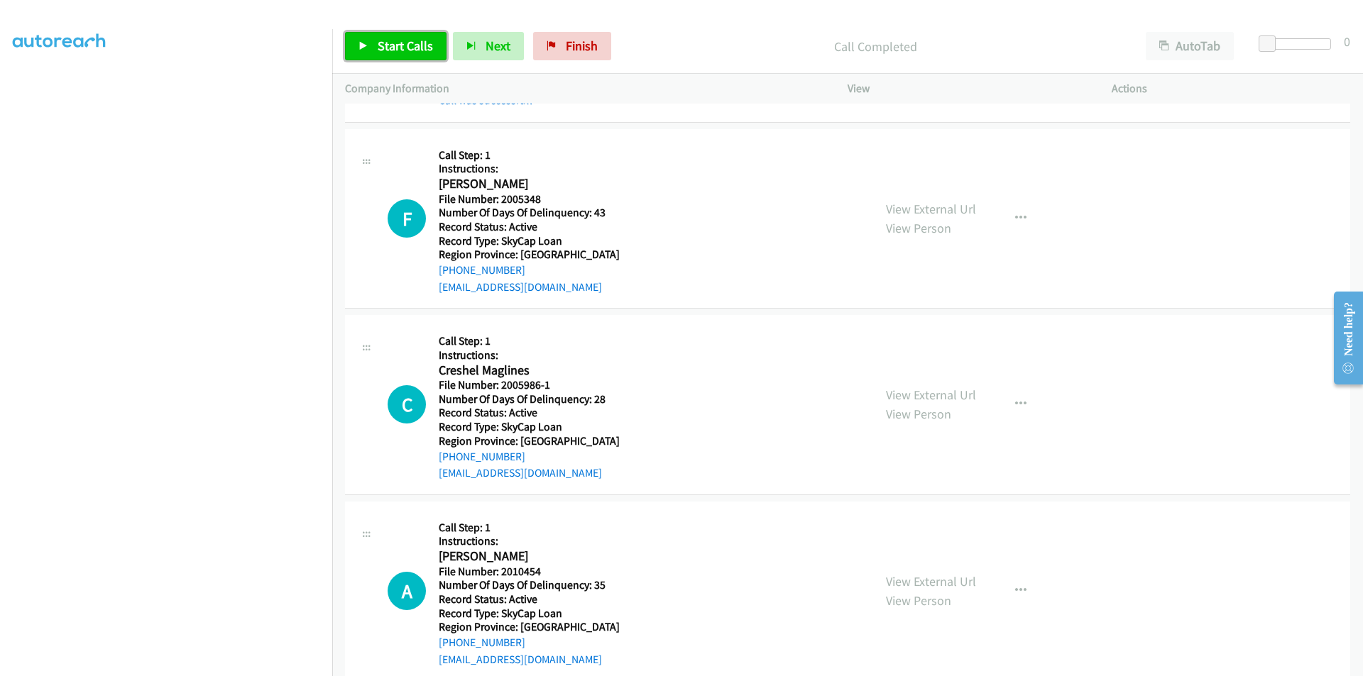
click at [406, 46] on span "Start Calls" at bounding box center [405, 46] width 55 height 16
click at [396, 46] on span "Pause" at bounding box center [394, 46] width 32 height 16
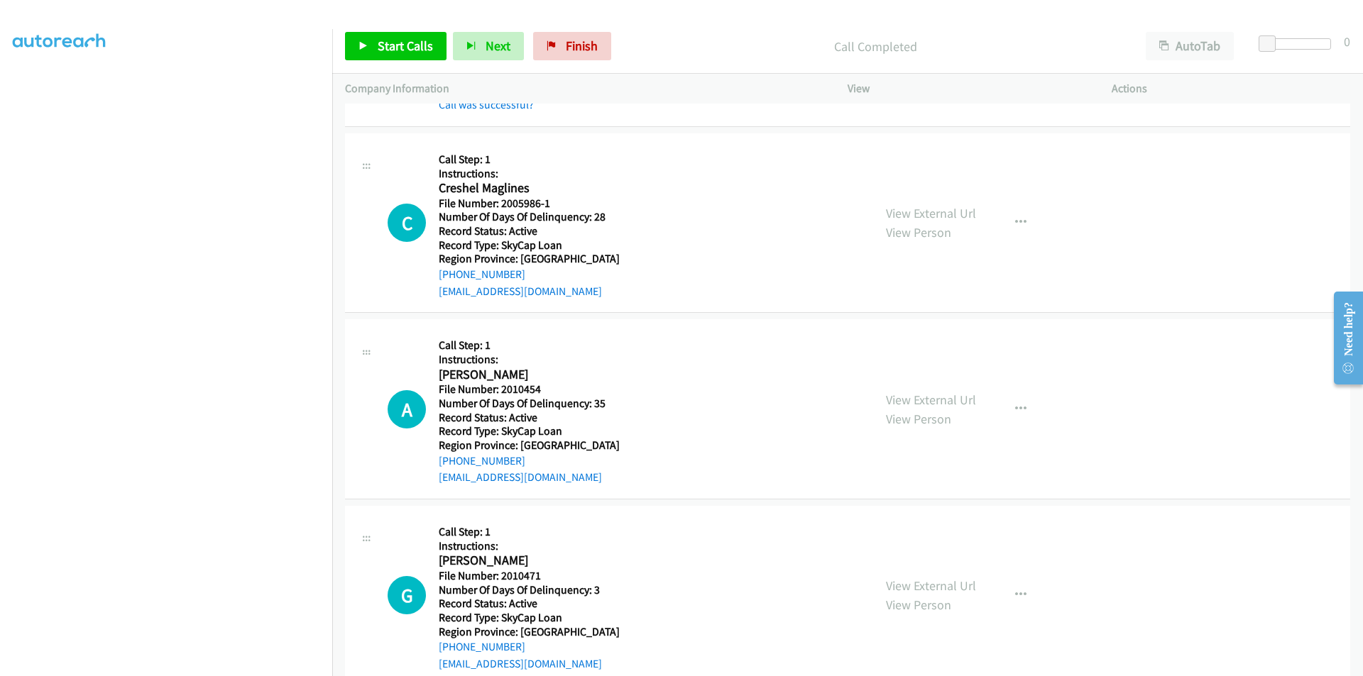
scroll to position [1490, 0]
click at [395, 44] on span "Start Calls" at bounding box center [405, 46] width 55 height 16
click at [397, 44] on span "Pause" at bounding box center [394, 46] width 32 height 16
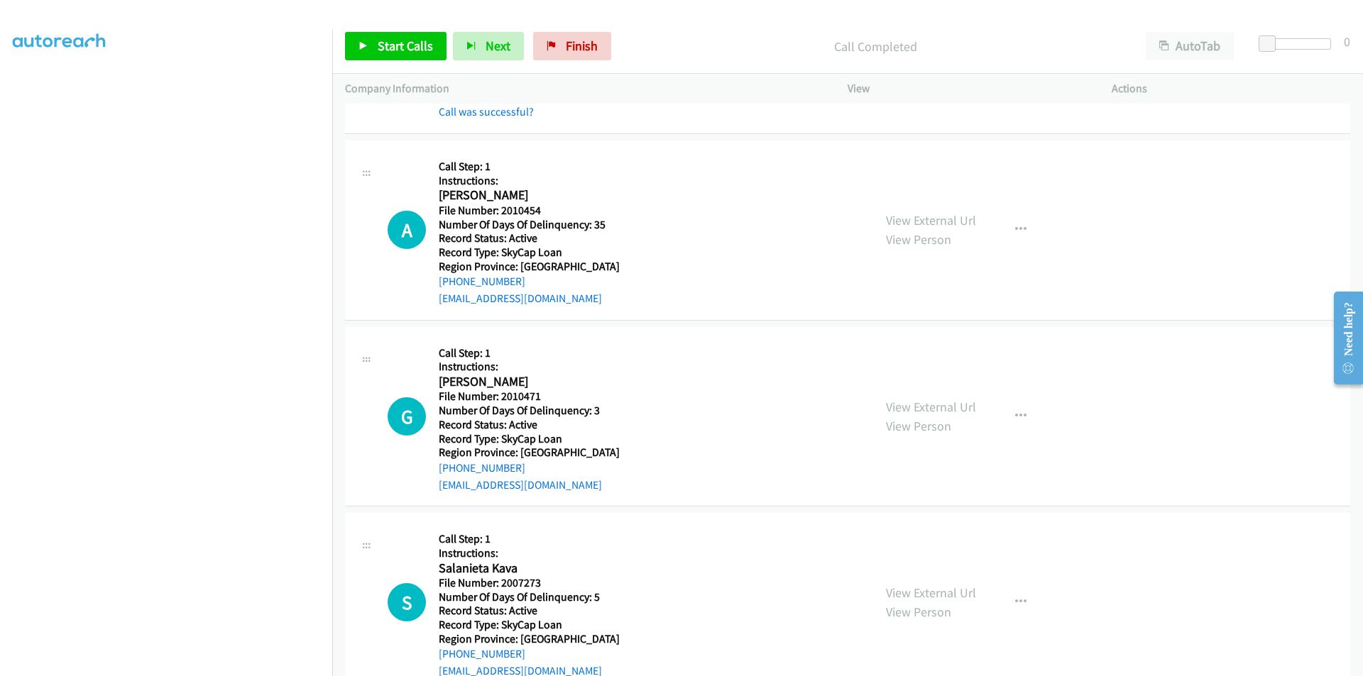
scroll to position [1703, 0]
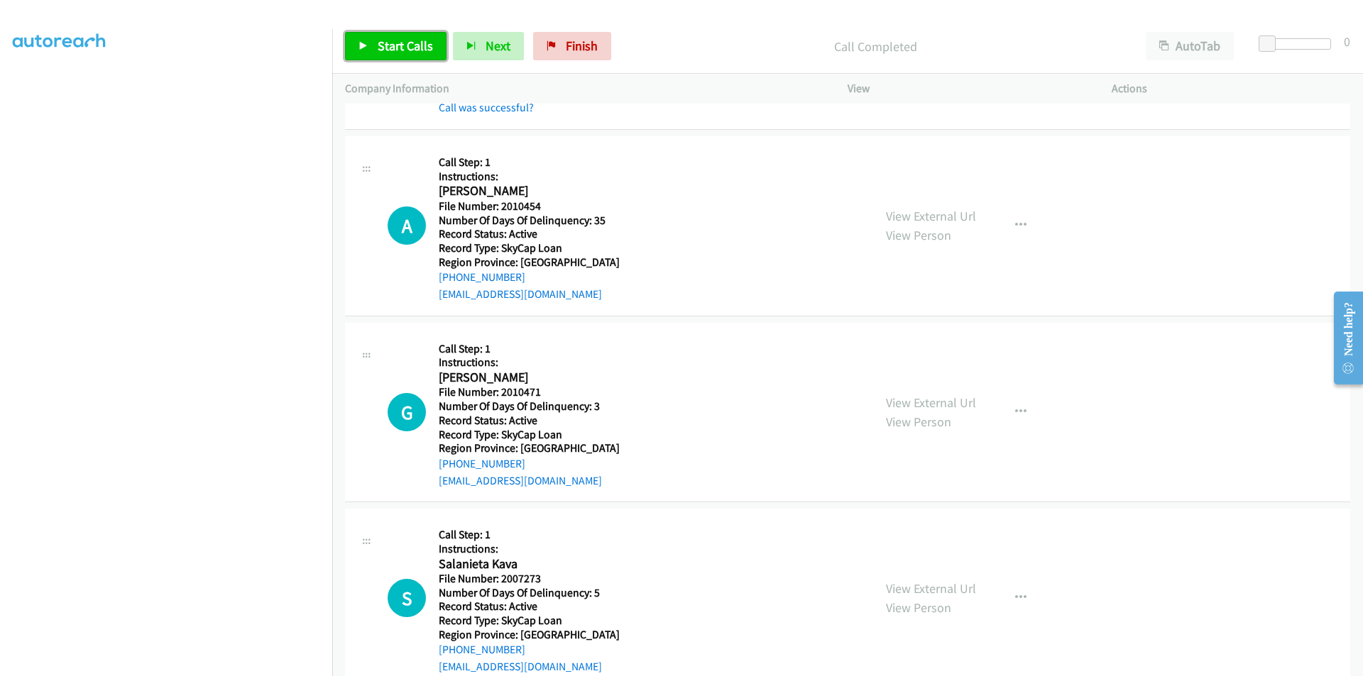
click at [394, 41] on span "Start Calls" at bounding box center [405, 46] width 55 height 16
click at [394, 41] on span "Pause" at bounding box center [394, 46] width 32 height 16
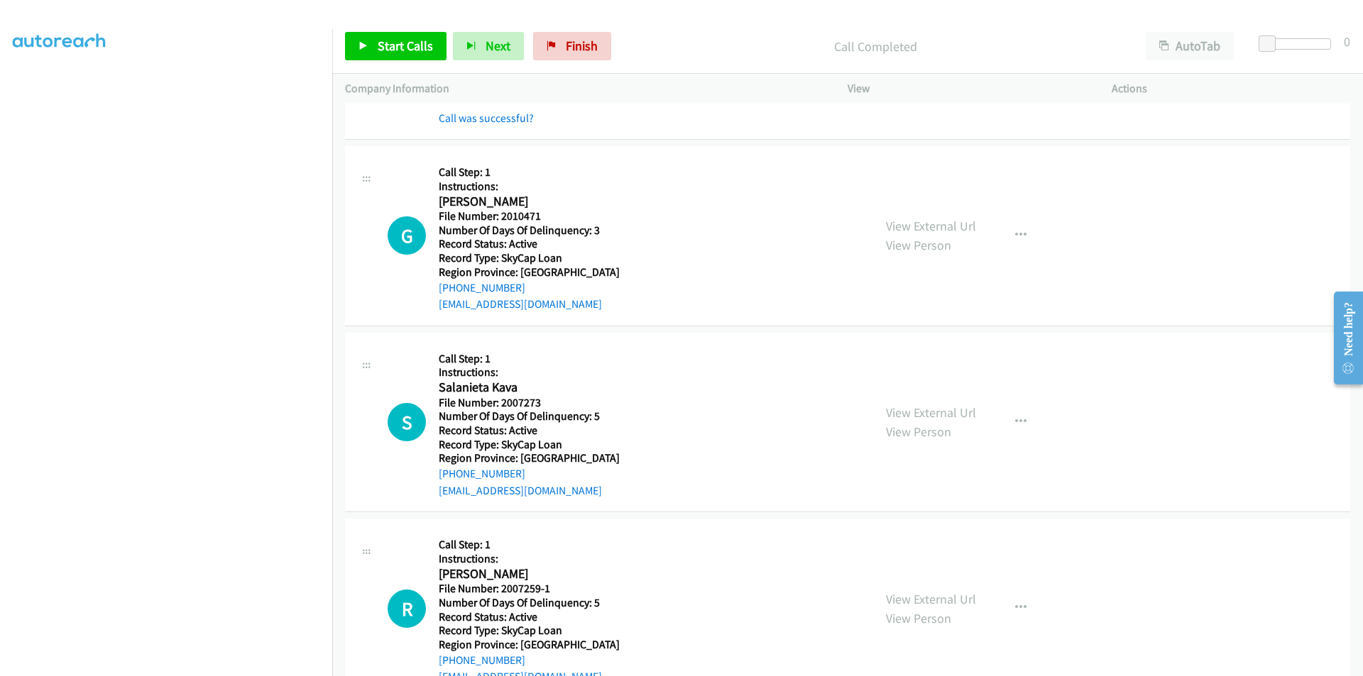
scroll to position [1916, 0]
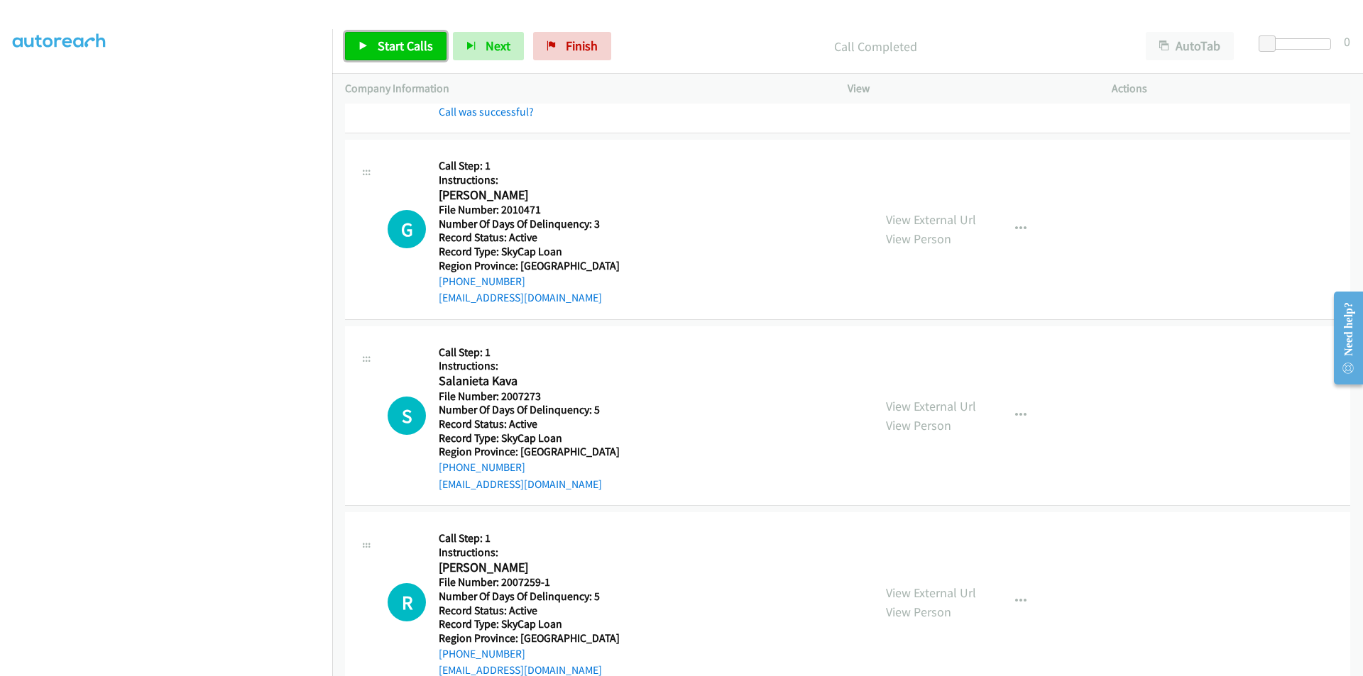
click at [407, 43] on span "Start Calls" at bounding box center [405, 46] width 55 height 16
click at [399, 43] on span "Pause" at bounding box center [394, 46] width 32 height 16
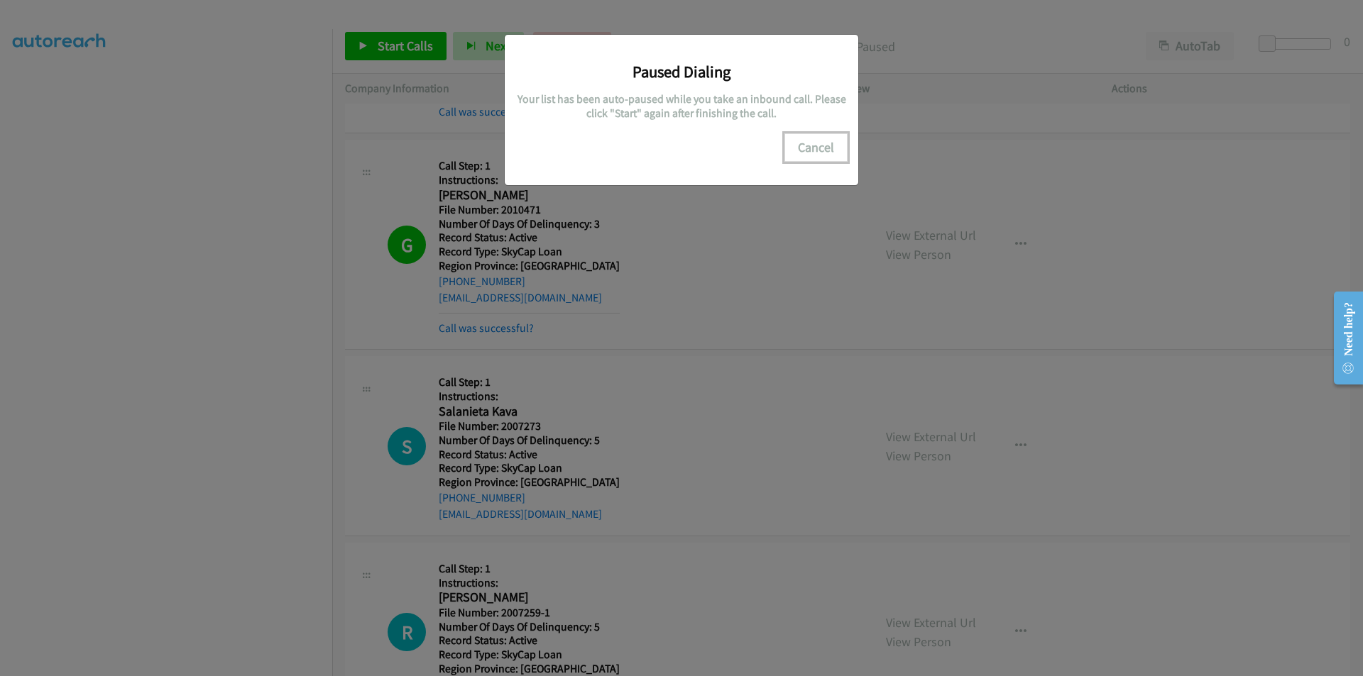
click at [815, 148] on button "Cancel" at bounding box center [815, 147] width 63 height 28
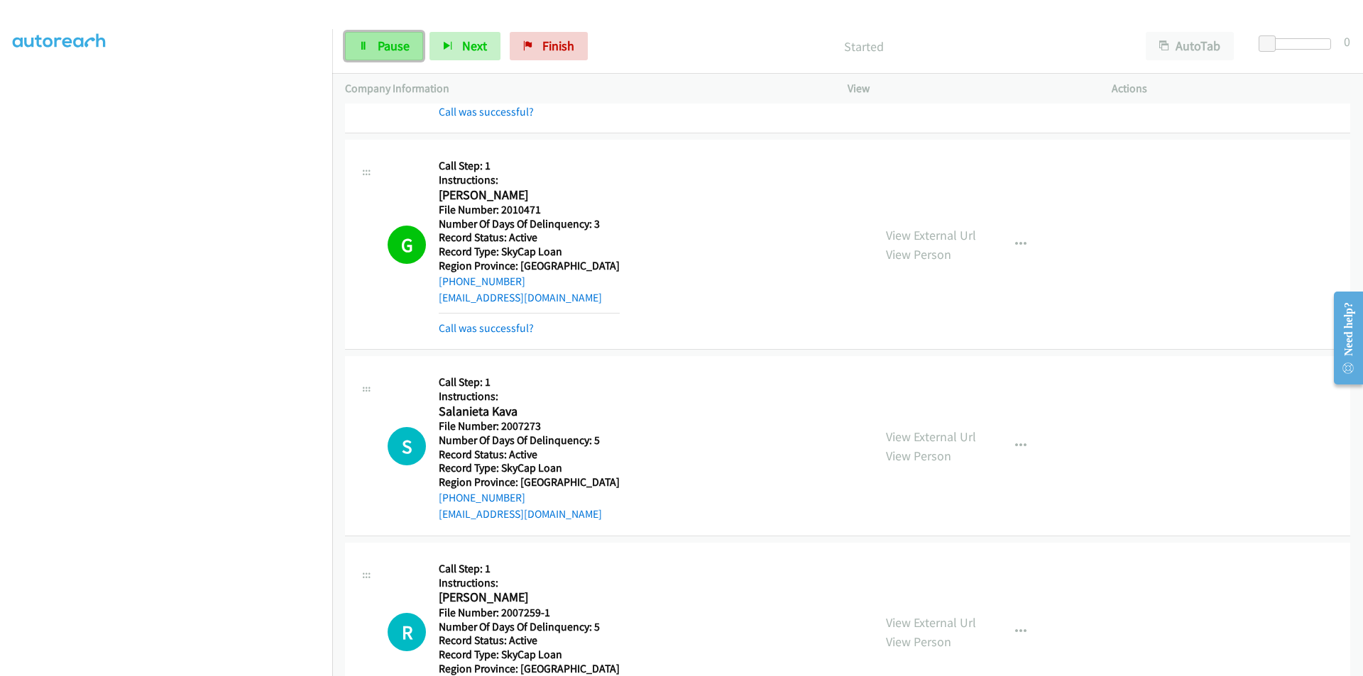
click at [402, 43] on span "Pause" at bounding box center [394, 46] width 32 height 16
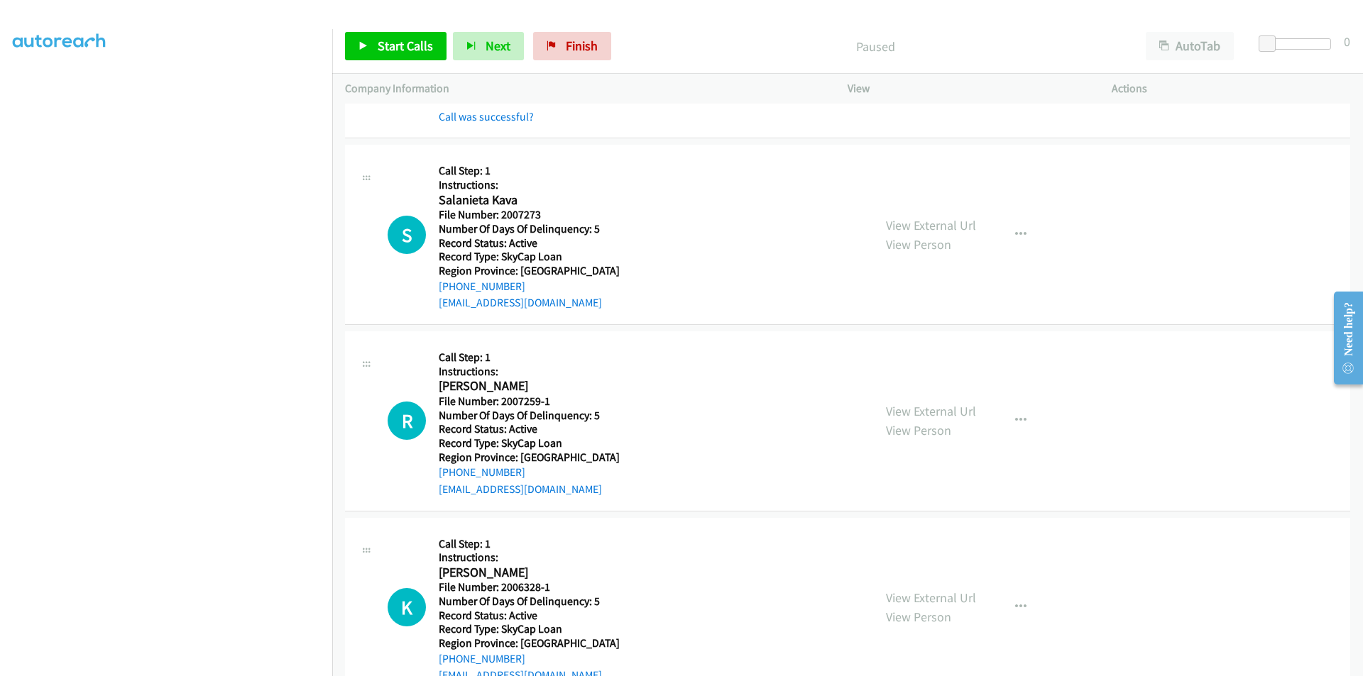
scroll to position [2129, 0]
click at [396, 38] on span "Start Calls" at bounding box center [405, 46] width 55 height 16
click at [396, 38] on span "Pause" at bounding box center [394, 46] width 32 height 16
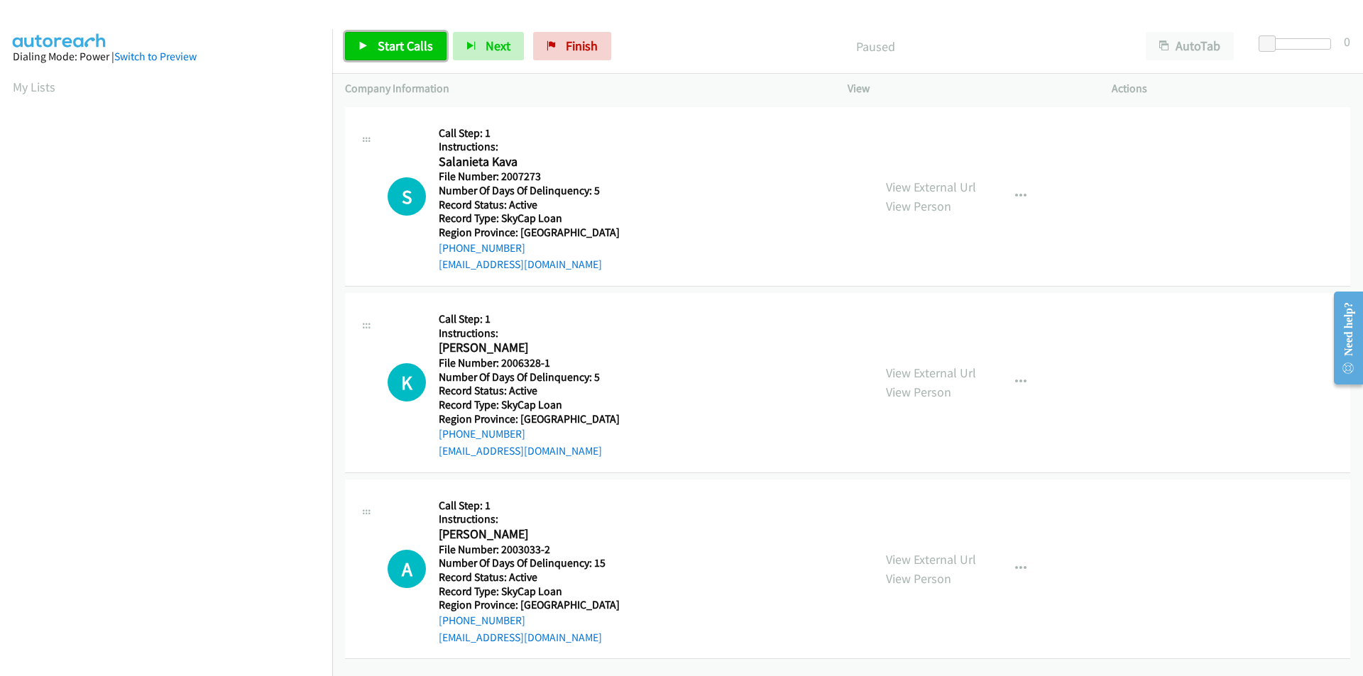
click at [395, 38] on span "Start Calls" at bounding box center [405, 46] width 55 height 16
click at [395, 38] on span "Pause" at bounding box center [394, 46] width 32 height 16
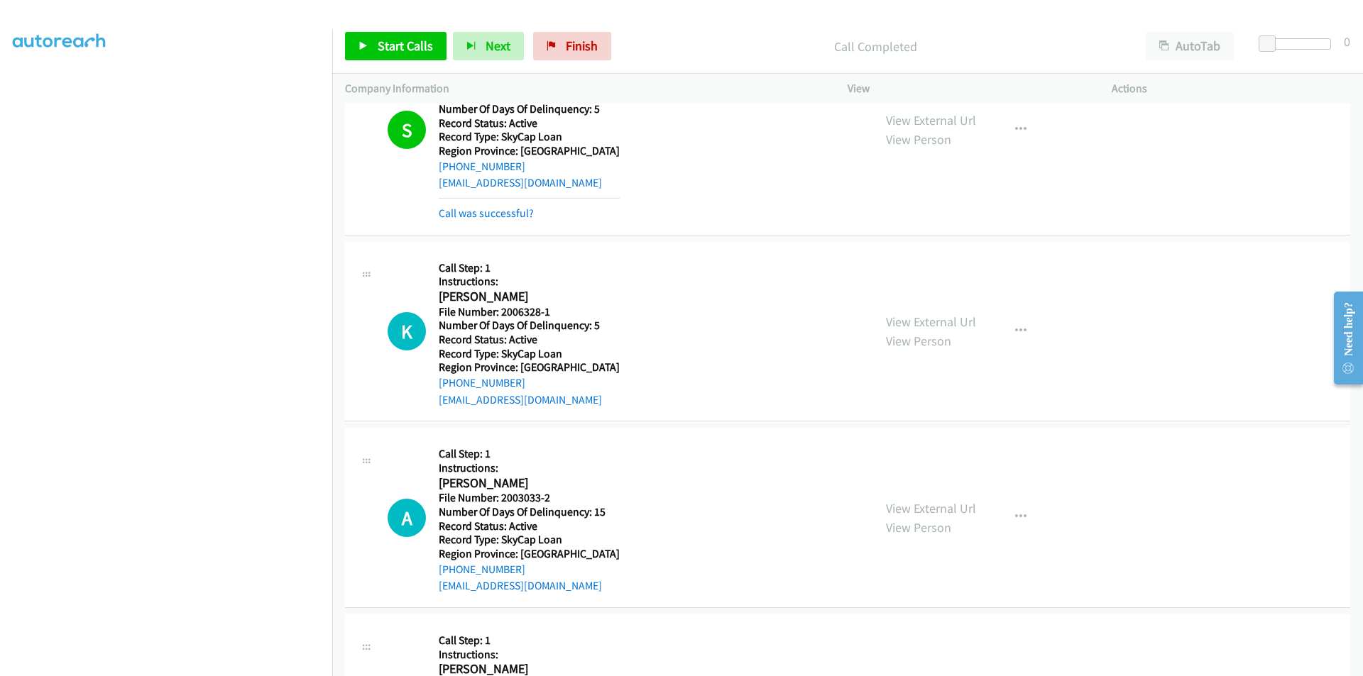
scroll to position [213, 0]
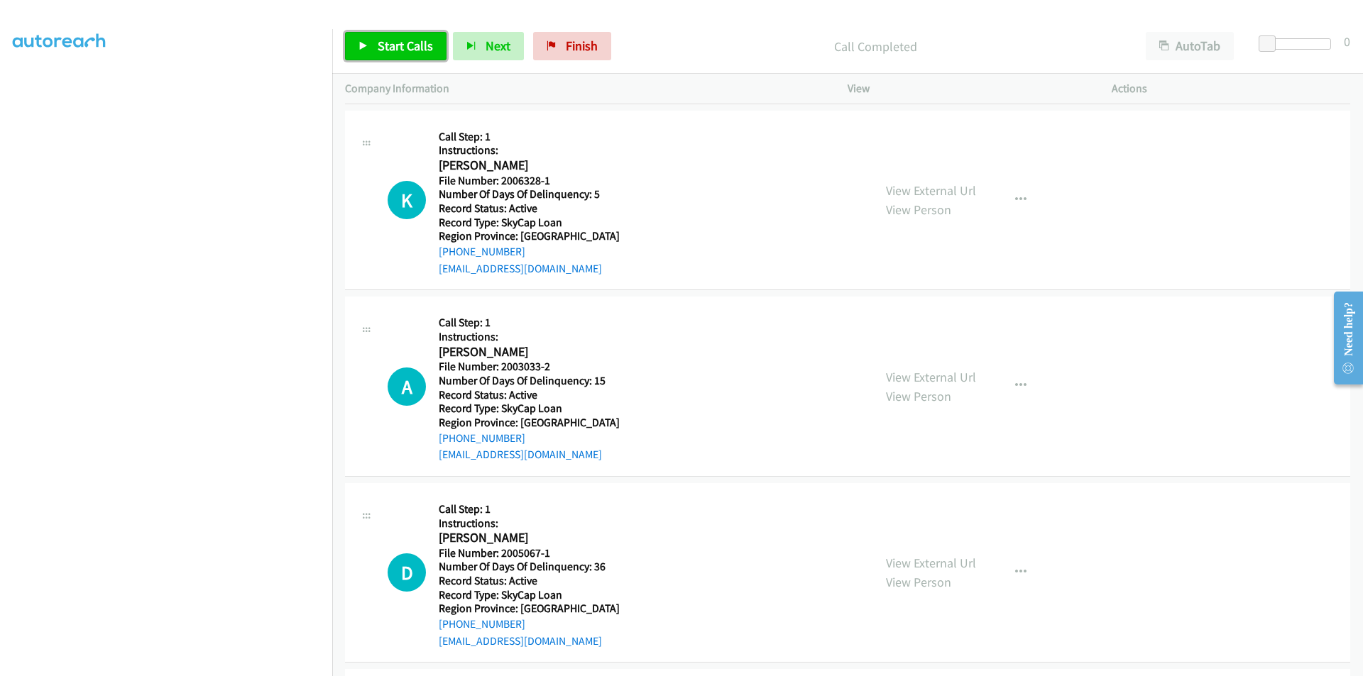
click at [388, 38] on link "Start Calls" at bounding box center [395, 46] width 101 height 28
click at [379, 42] on span "Pause" at bounding box center [394, 46] width 32 height 16
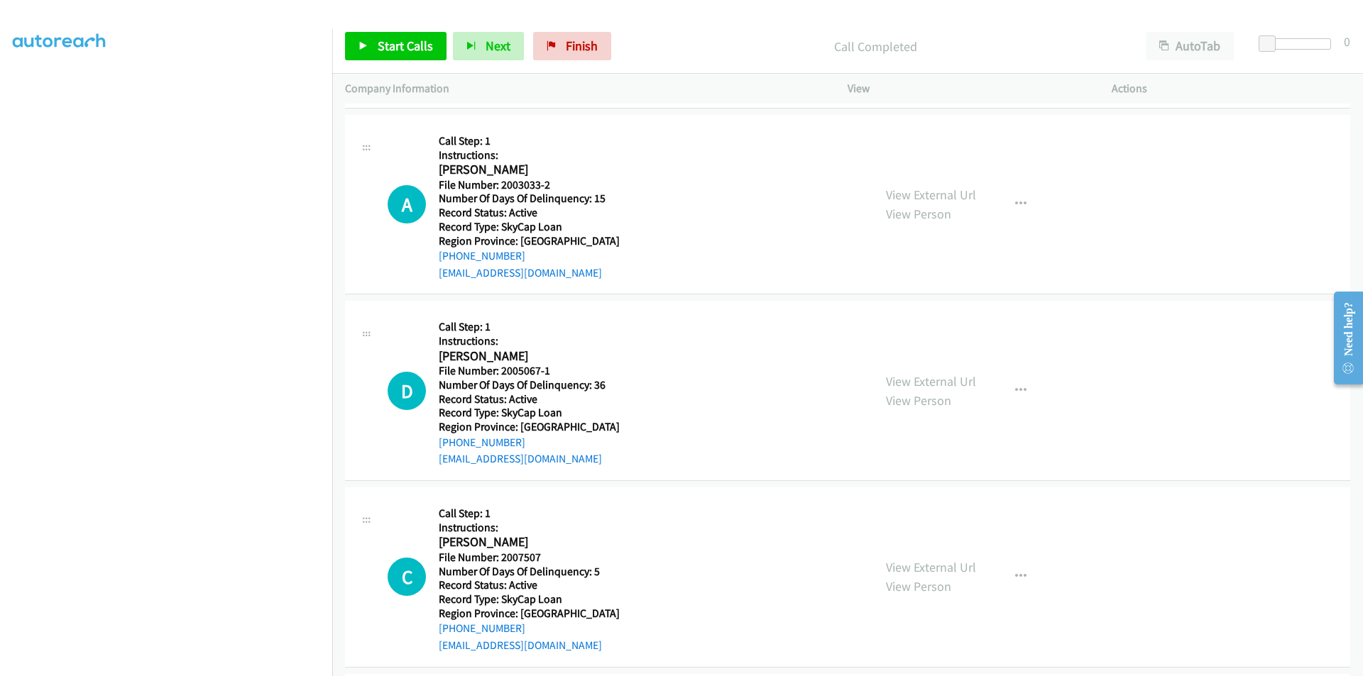
scroll to position [426, 0]
click at [401, 51] on span "Start Calls" at bounding box center [405, 46] width 55 height 16
click at [402, 45] on span "Pause" at bounding box center [394, 46] width 32 height 16
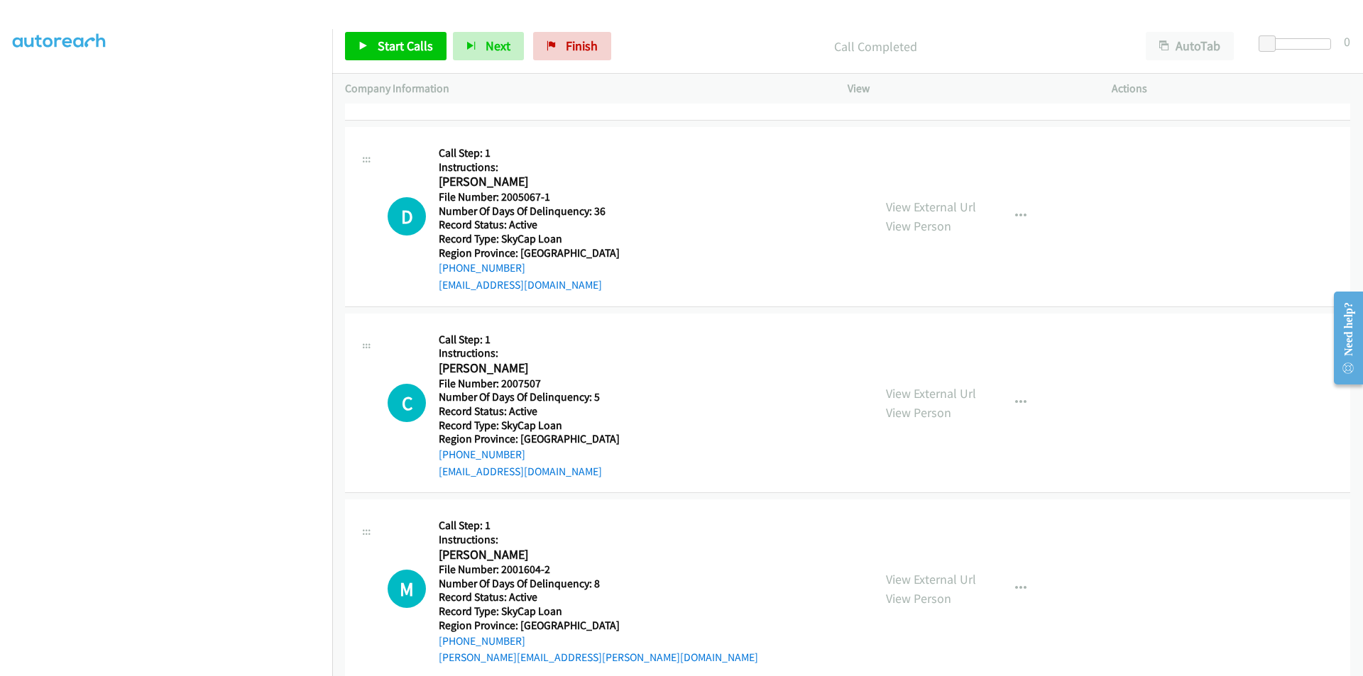
scroll to position [639, 0]
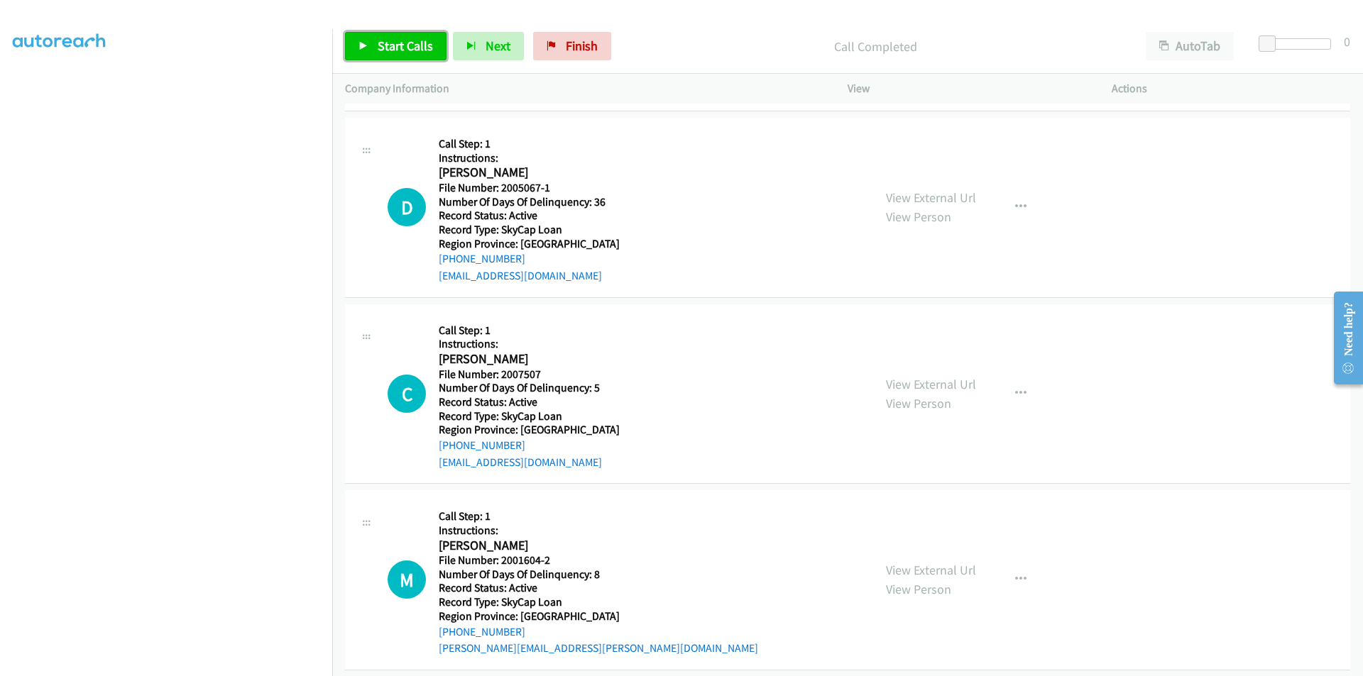
click at [390, 41] on span "Start Calls" at bounding box center [405, 46] width 55 height 16
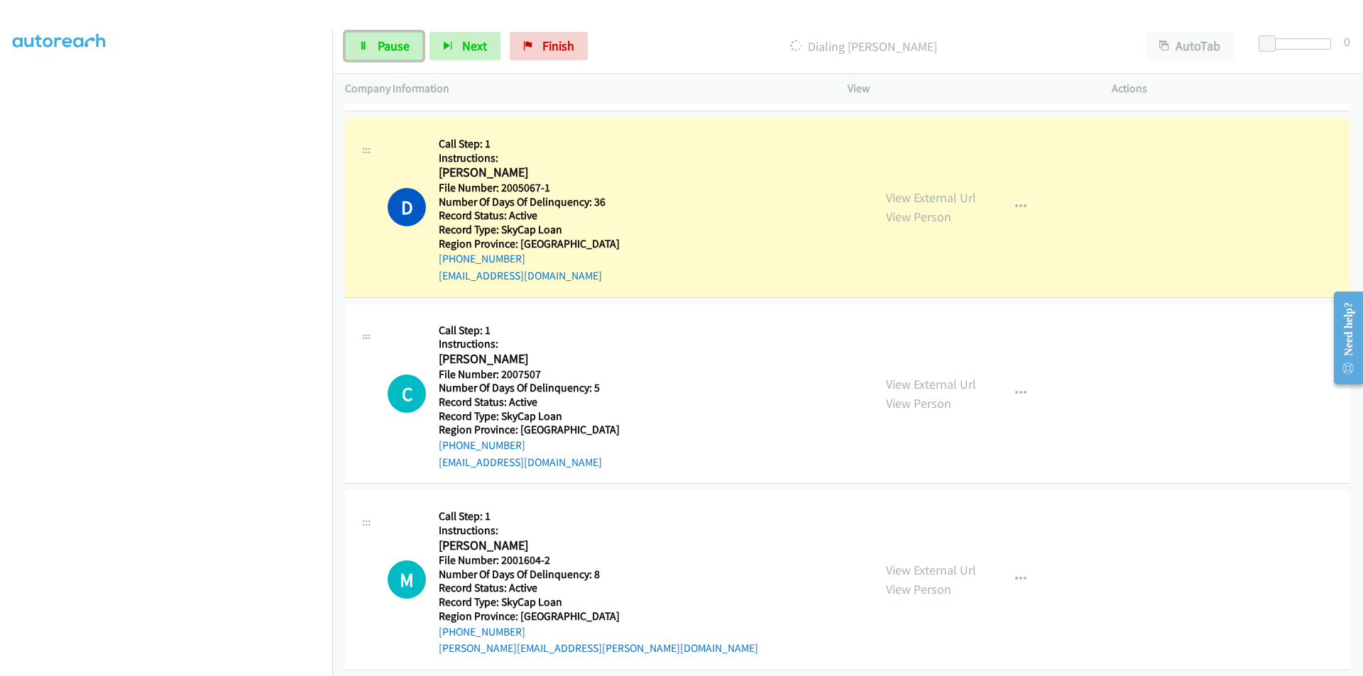
click at [390, 41] on span "Pause" at bounding box center [394, 46] width 32 height 16
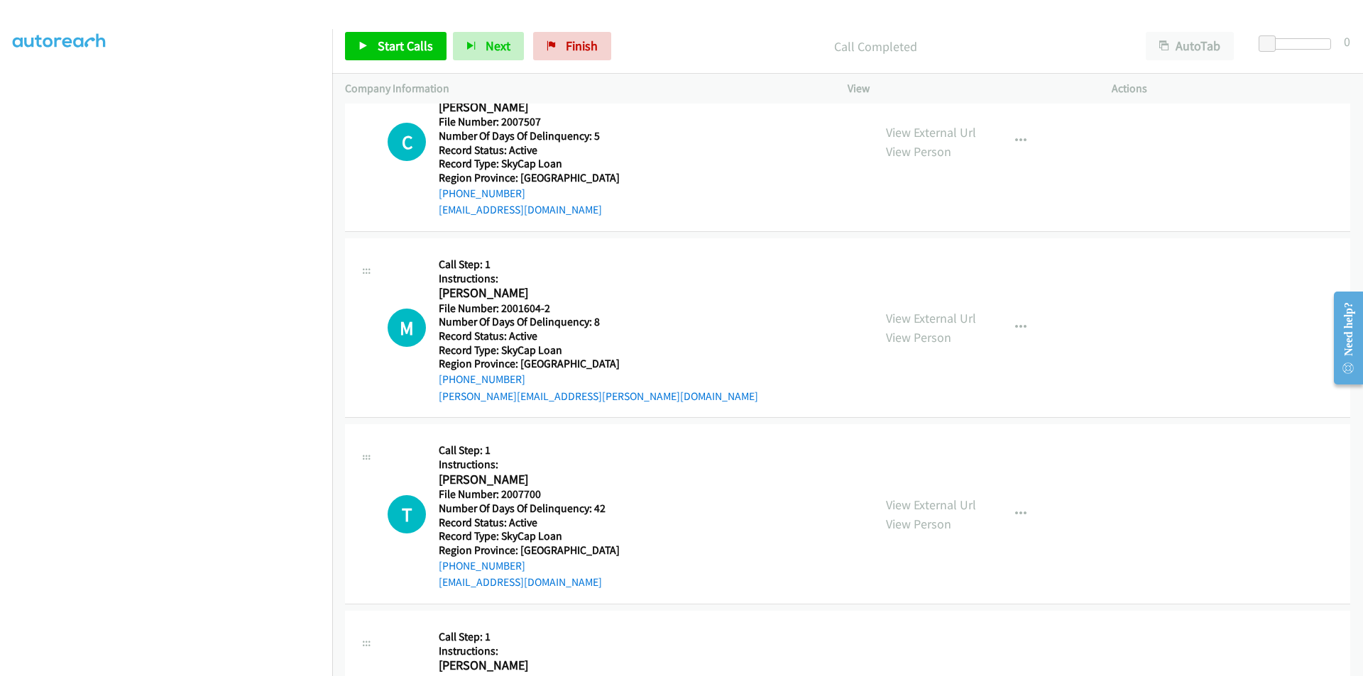
scroll to position [923, 0]
click at [393, 45] on span "Start Calls" at bounding box center [405, 46] width 55 height 16
click at [393, 45] on span "Pause" at bounding box center [394, 46] width 32 height 16
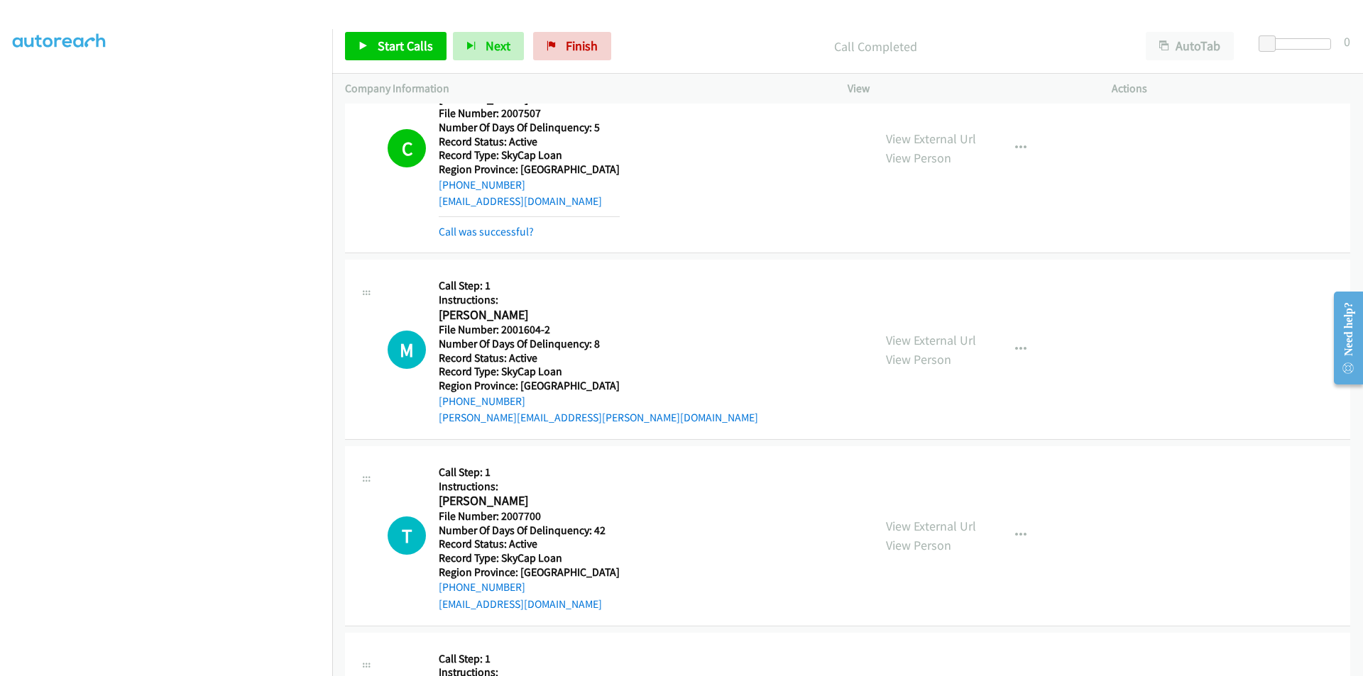
scroll to position [1065, 0]
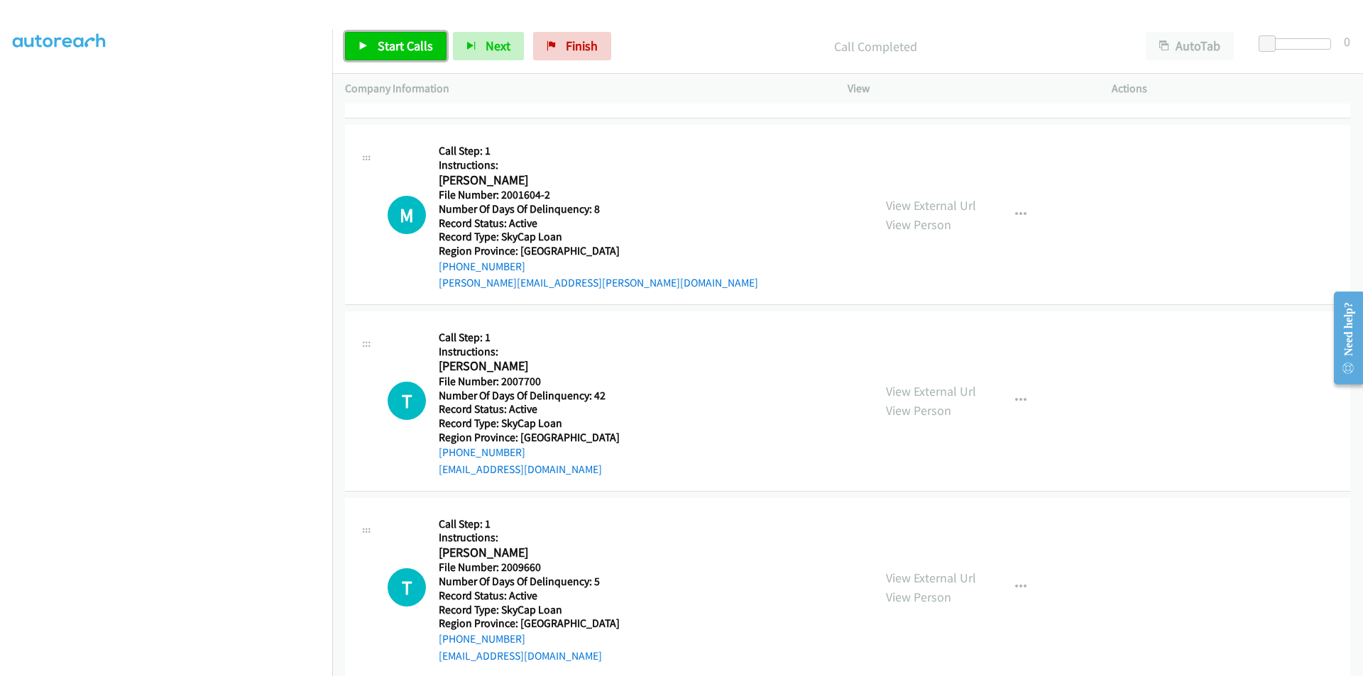
click at [389, 43] on span "Start Calls" at bounding box center [405, 46] width 55 height 16
click at [392, 43] on span "Pause" at bounding box center [394, 46] width 32 height 16
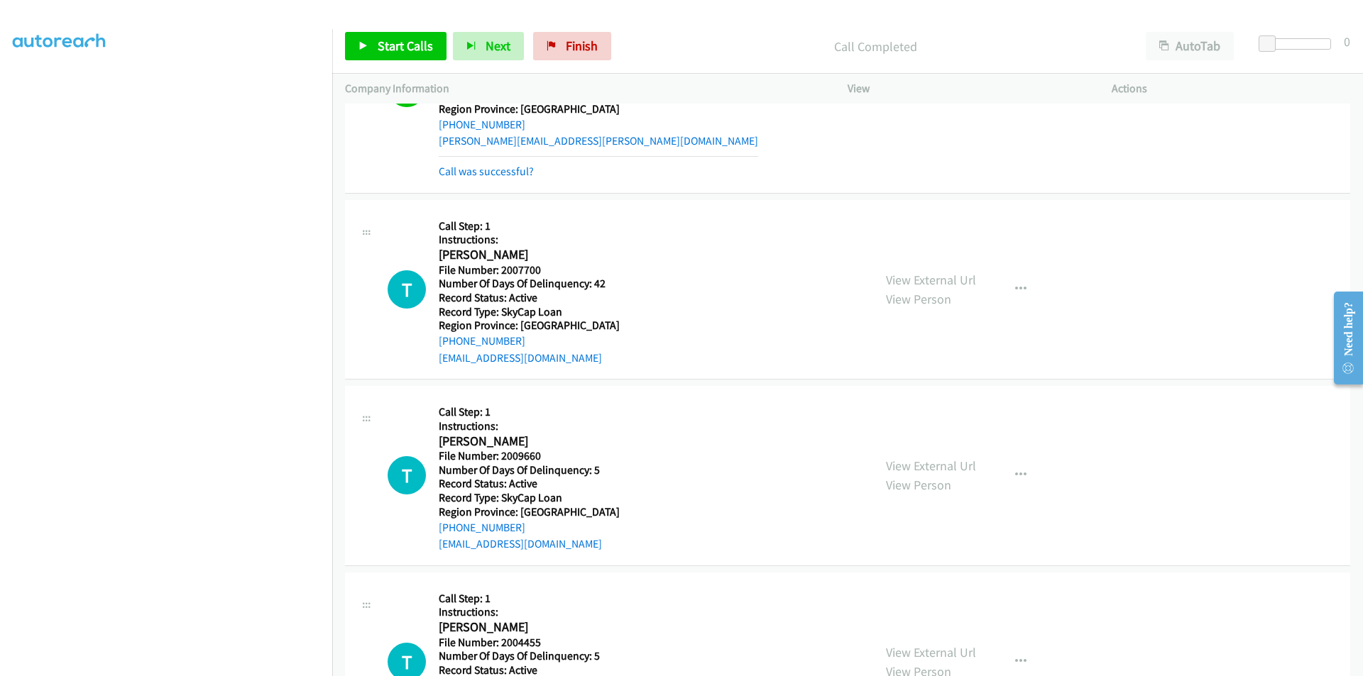
scroll to position [1278, 0]
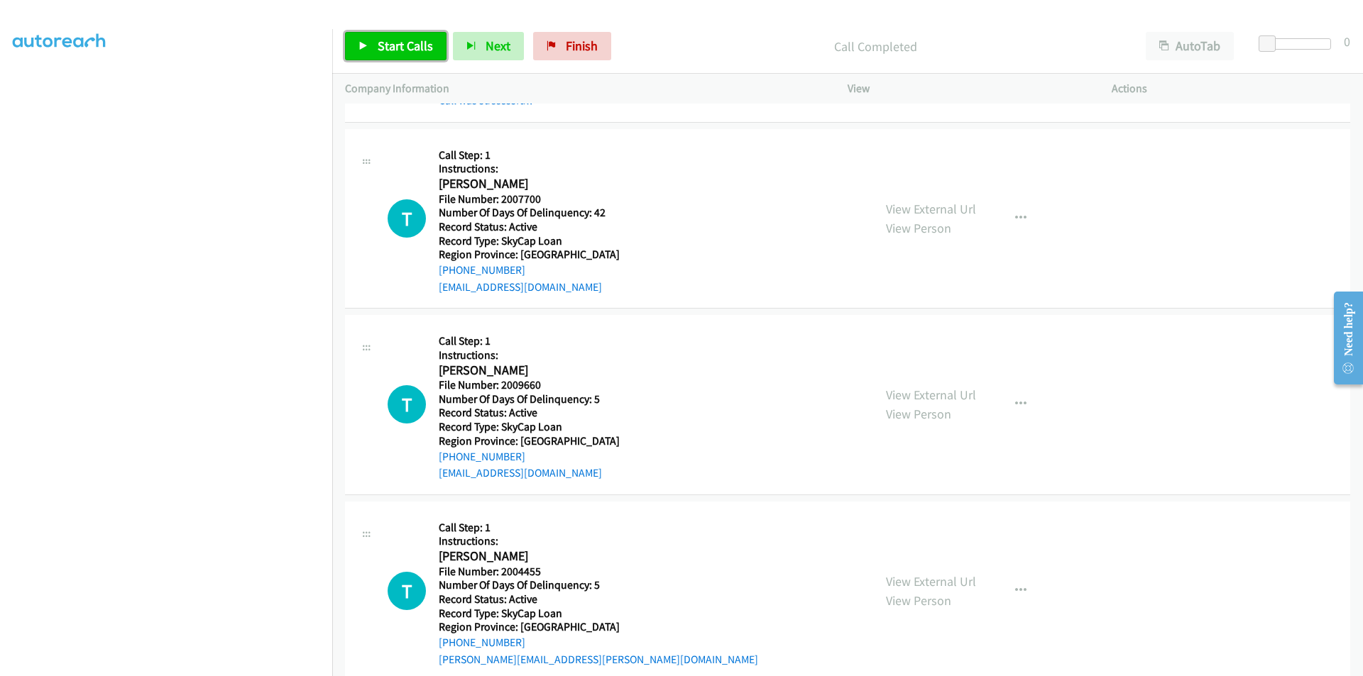
click at [419, 44] on span "Start Calls" at bounding box center [405, 46] width 55 height 16
click at [410, 43] on link "Pause" at bounding box center [384, 46] width 78 height 28
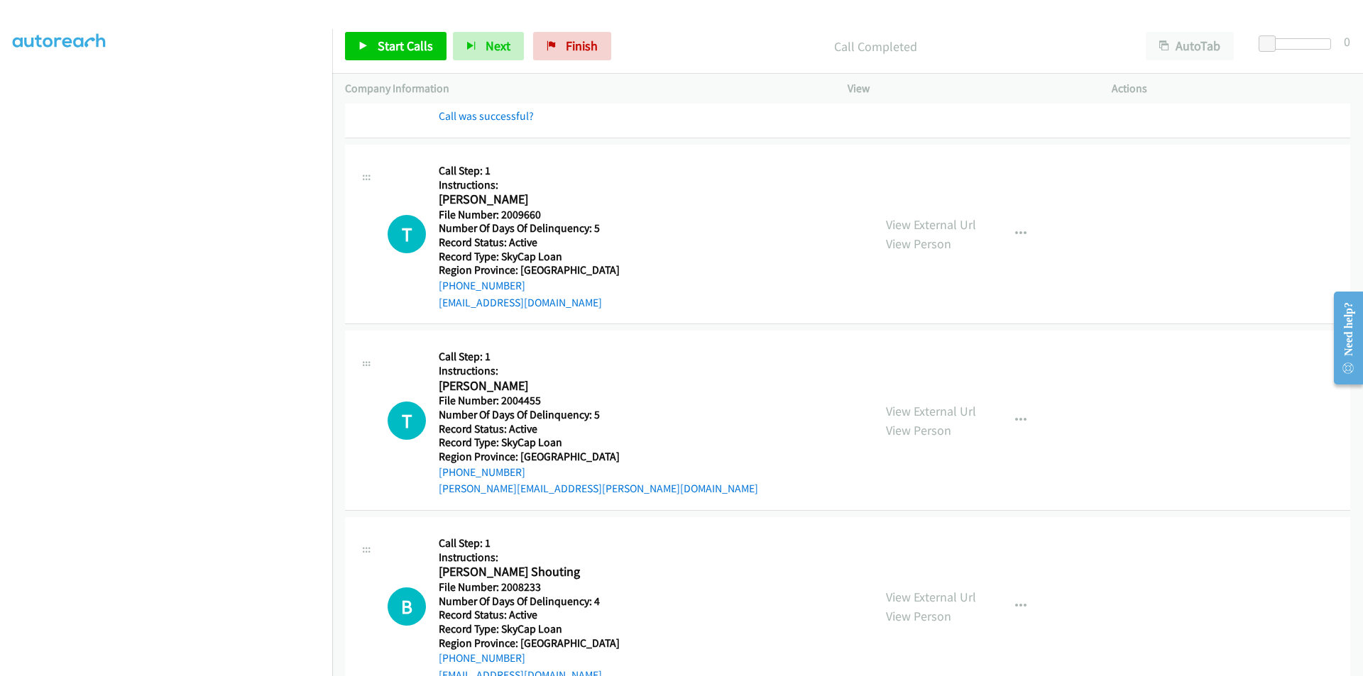
scroll to position [1490, 0]
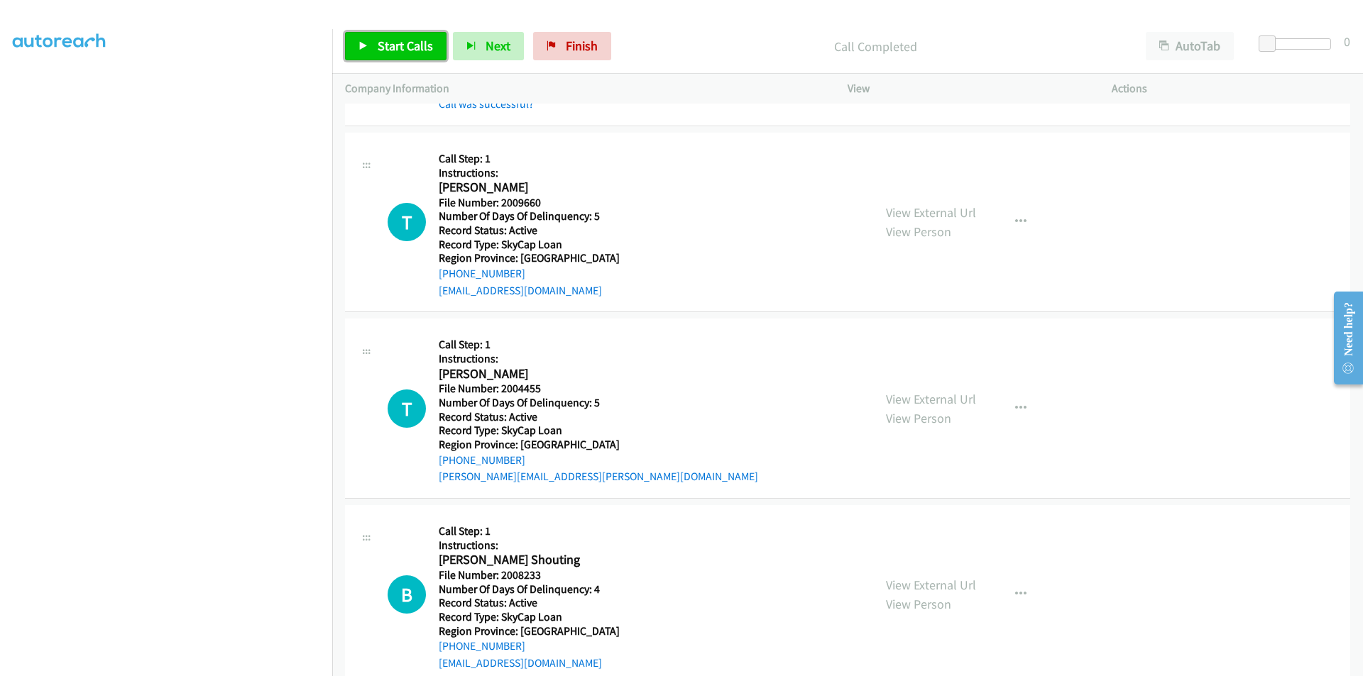
click at [383, 43] on span "Start Calls" at bounding box center [405, 46] width 55 height 16
click at [383, 43] on span "Pause" at bounding box center [394, 46] width 32 height 16
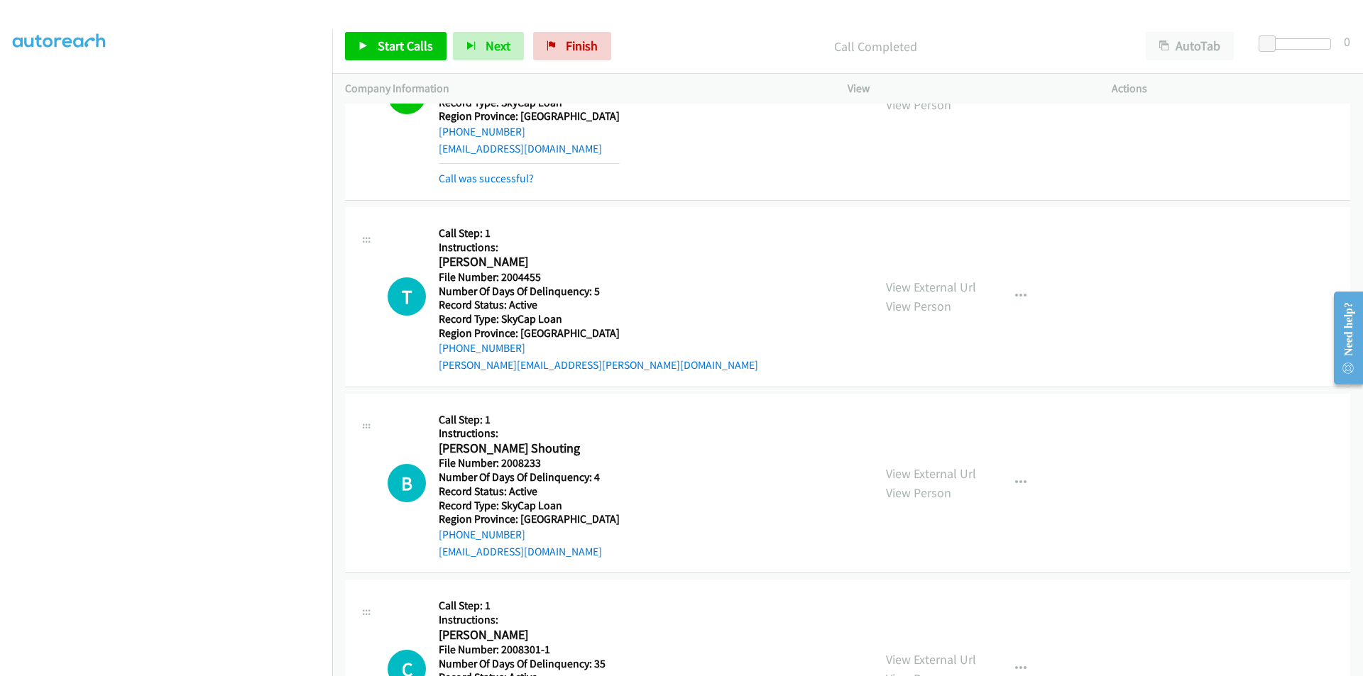
scroll to position [1703, 0]
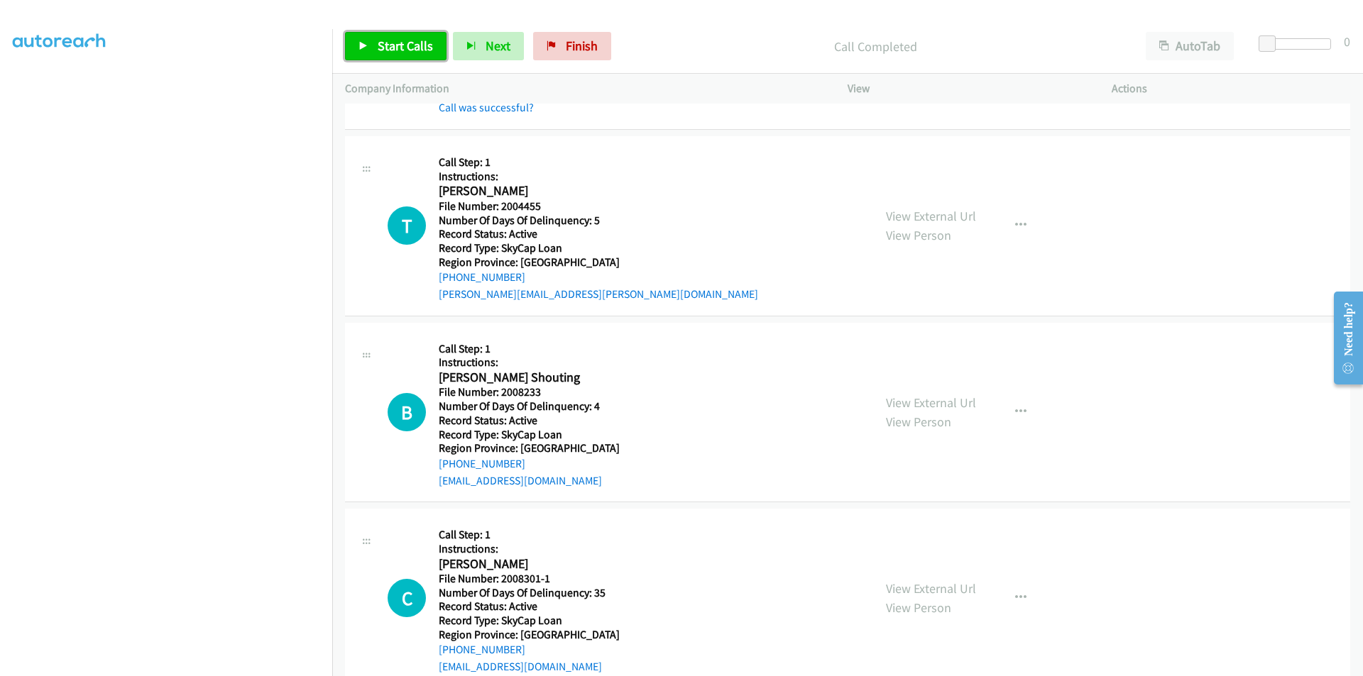
click at [405, 43] on span "Start Calls" at bounding box center [405, 46] width 55 height 16
click at [405, 43] on span "Pause" at bounding box center [394, 46] width 32 height 16
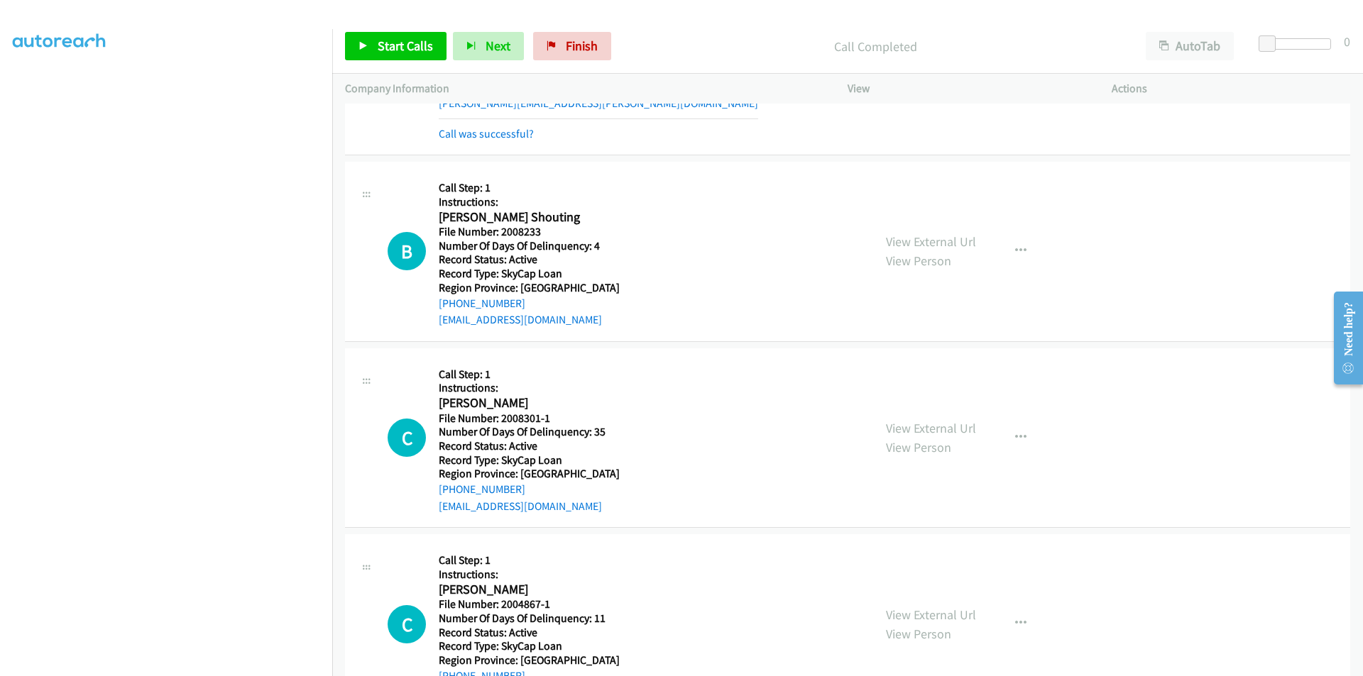
scroll to position [1916, 0]
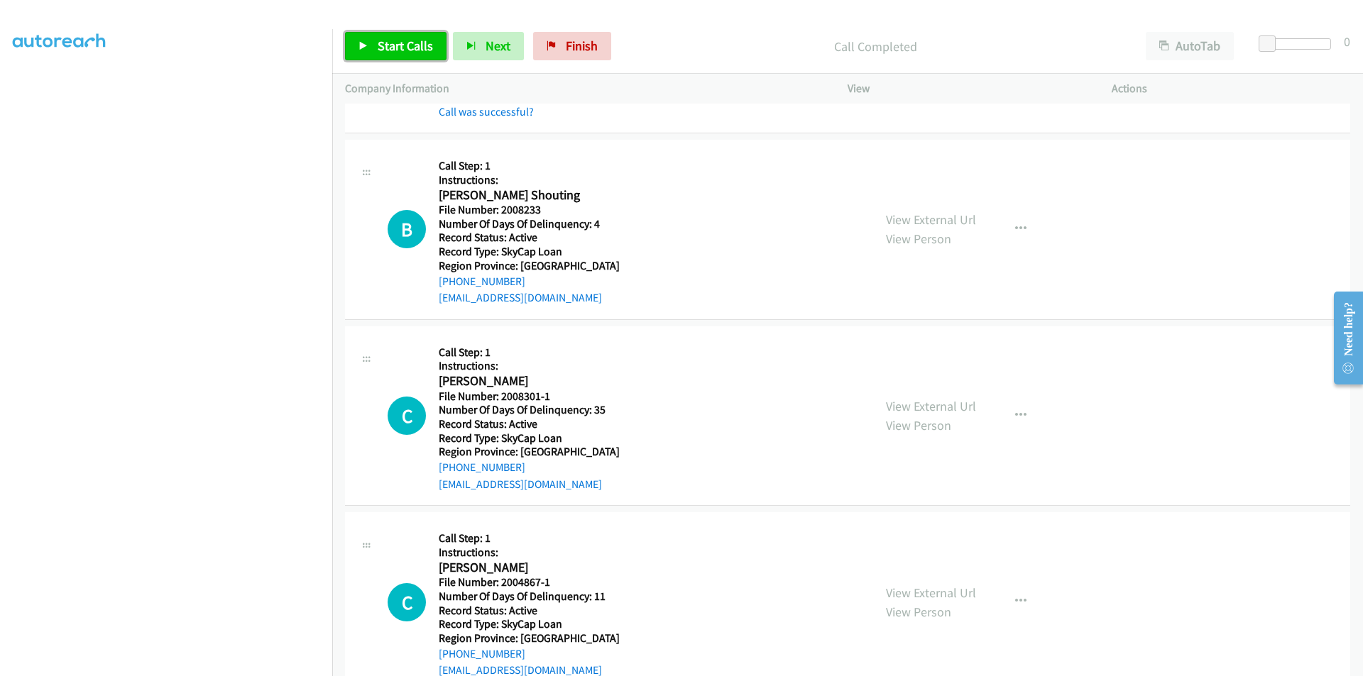
click at [383, 40] on span "Start Calls" at bounding box center [405, 46] width 55 height 16
click at [386, 43] on span "Pause" at bounding box center [394, 46] width 32 height 16
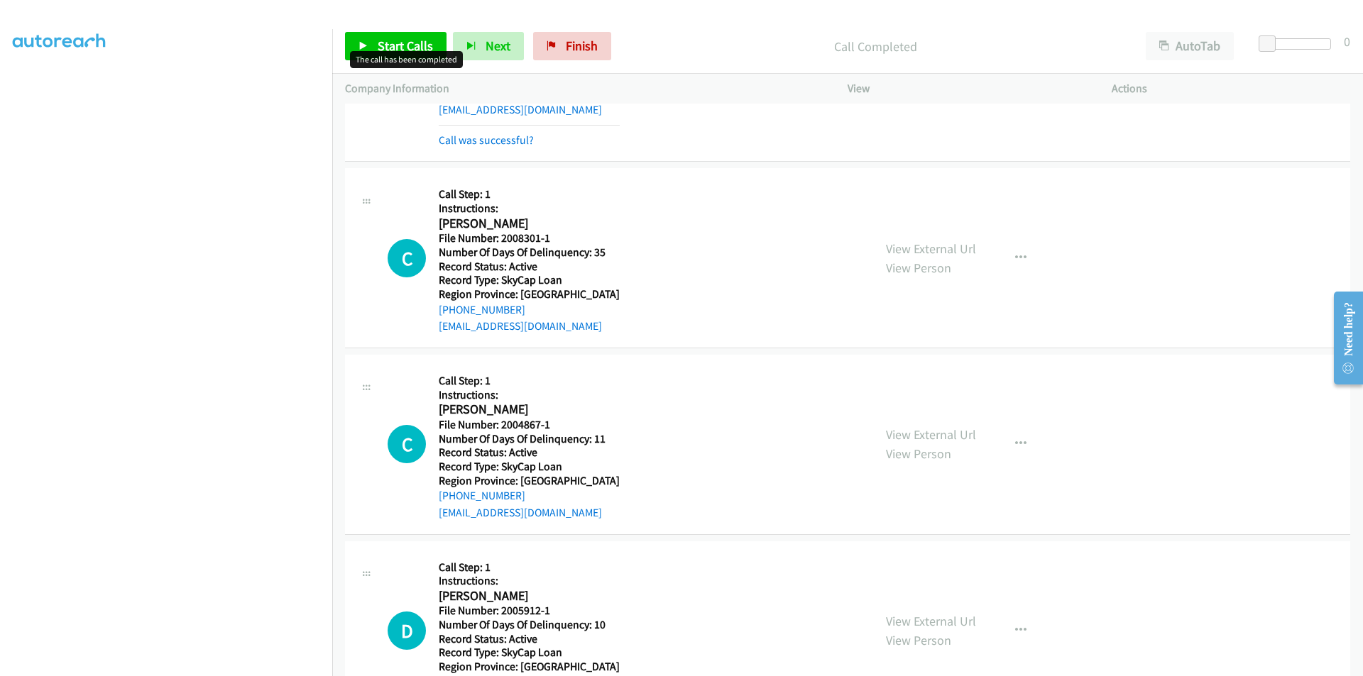
scroll to position [2129, 0]
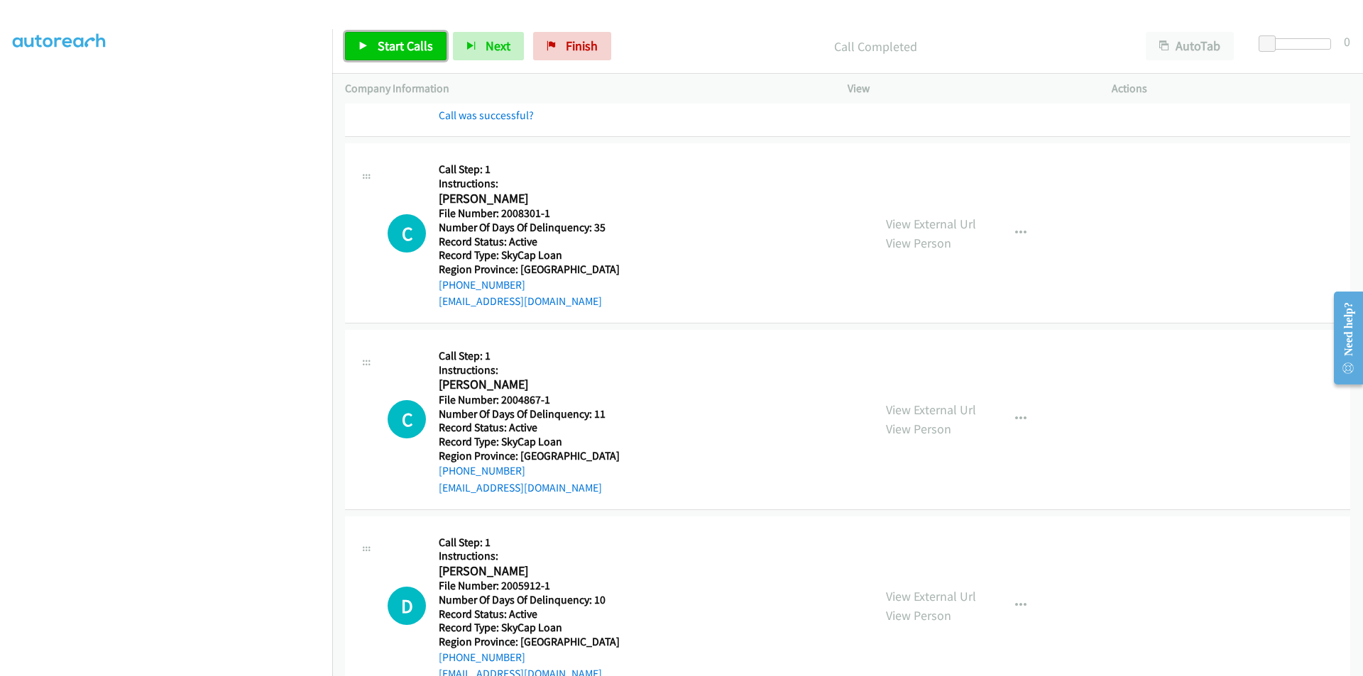
click at [406, 40] on span "Start Calls" at bounding box center [405, 46] width 55 height 16
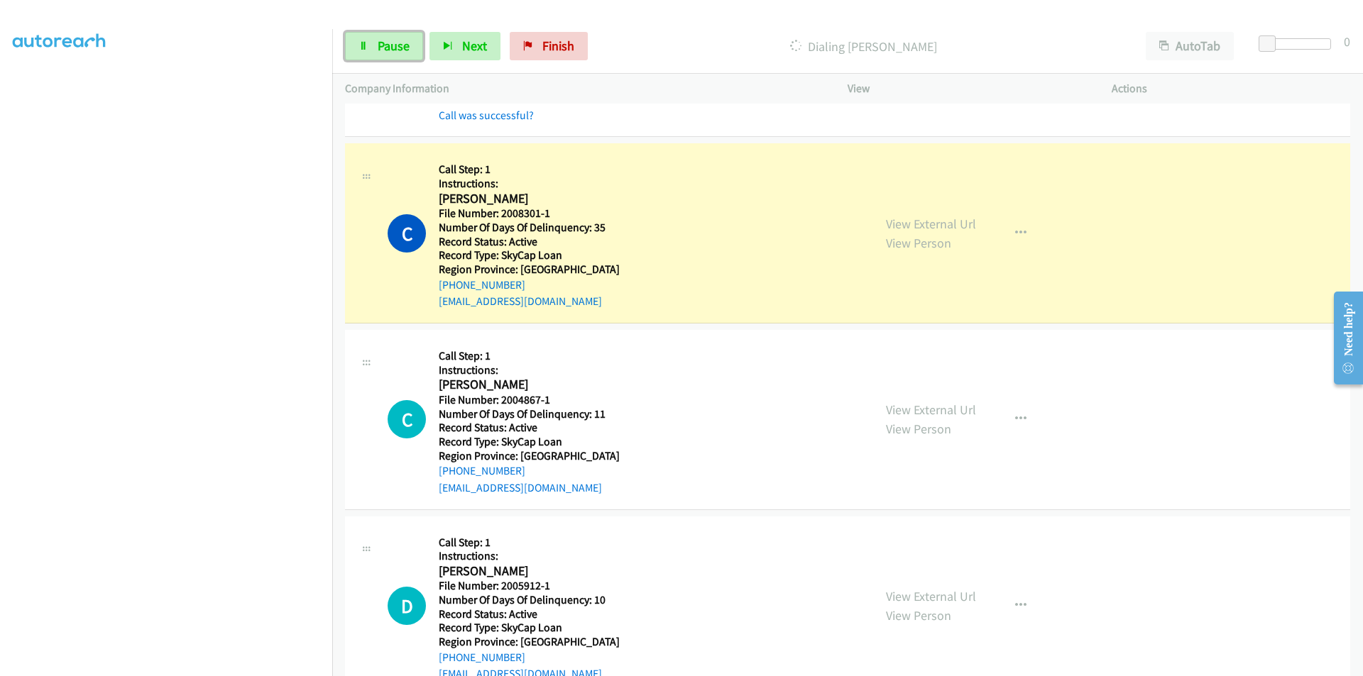
click at [406, 40] on span "Pause" at bounding box center [394, 46] width 32 height 16
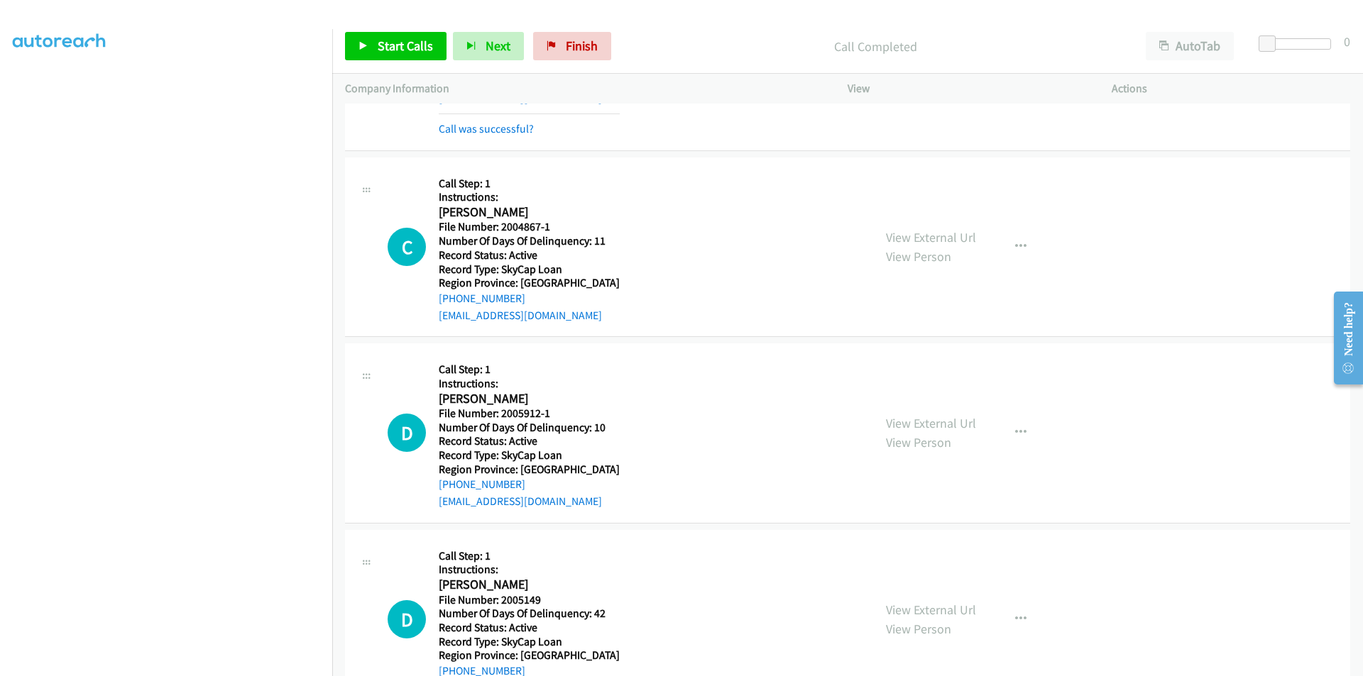
scroll to position [2357, 0]
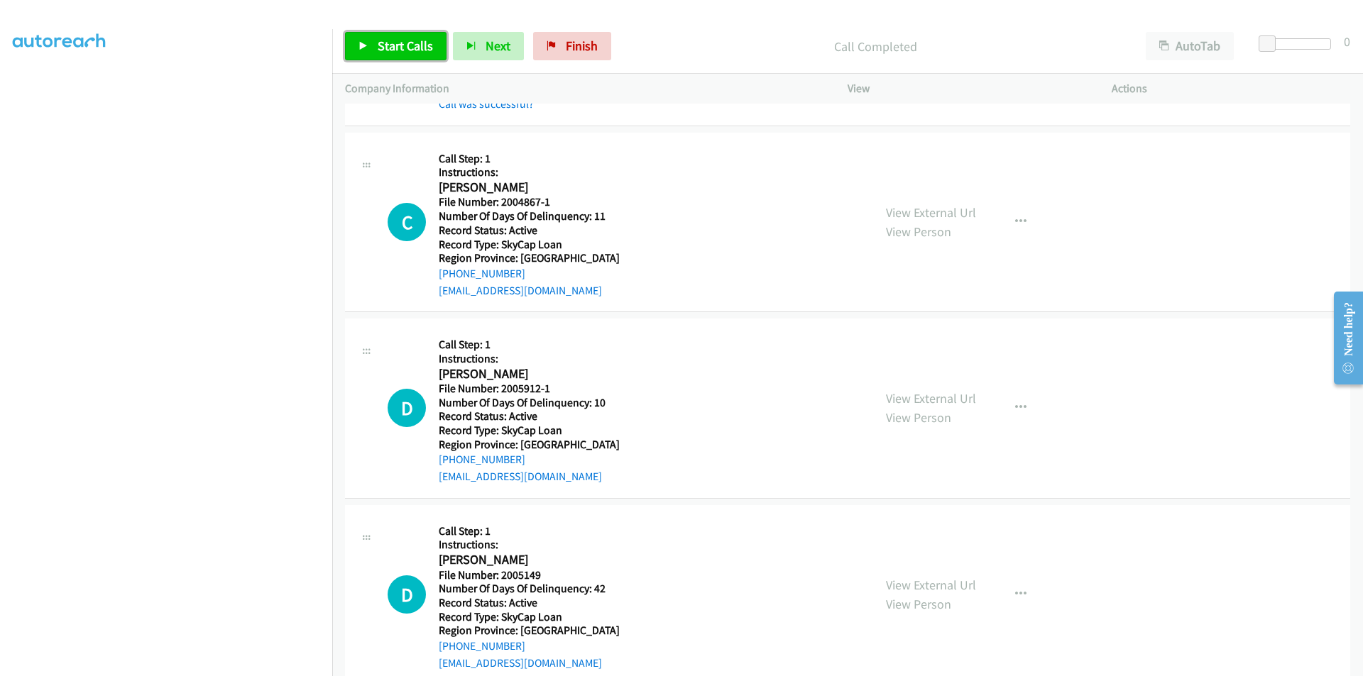
click at [390, 53] on span "Start Calls" at bounding box center [405, 46] width 55 height 16
click at [384, 43] on span "Pause" at bounding box center [394, 46] width 32 height 16
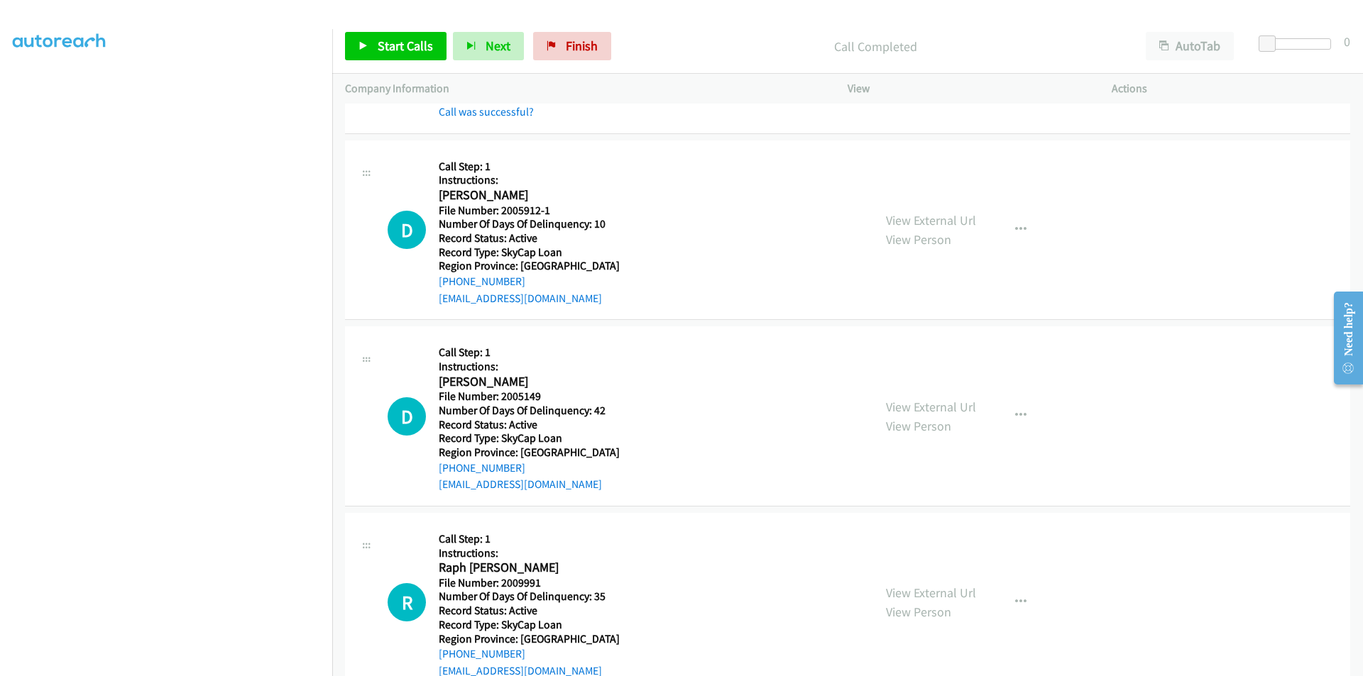
scroll to position [2570, 0]
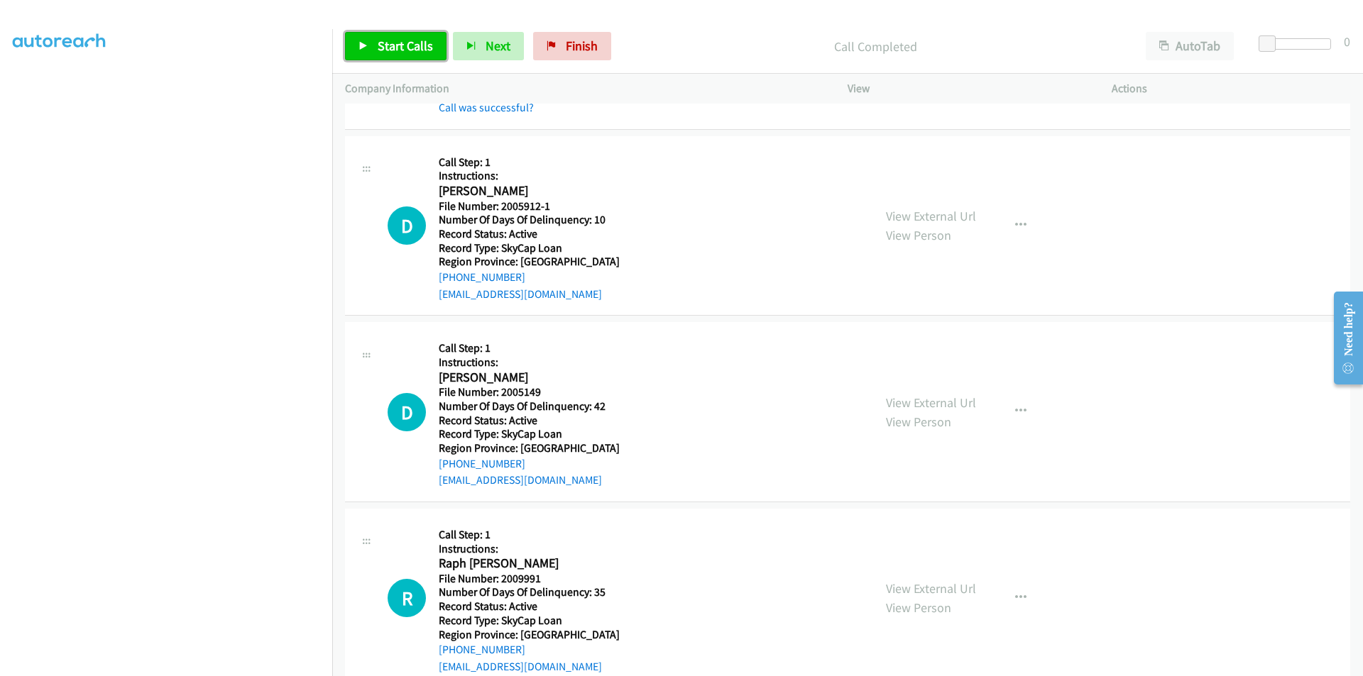
click at [411, 41] on span "Start Calls" at bounding box center [405, 46] width 55 height 16
click at [402, 37] on link "Pause" at bounding box center [384, 46] width 78 height 28
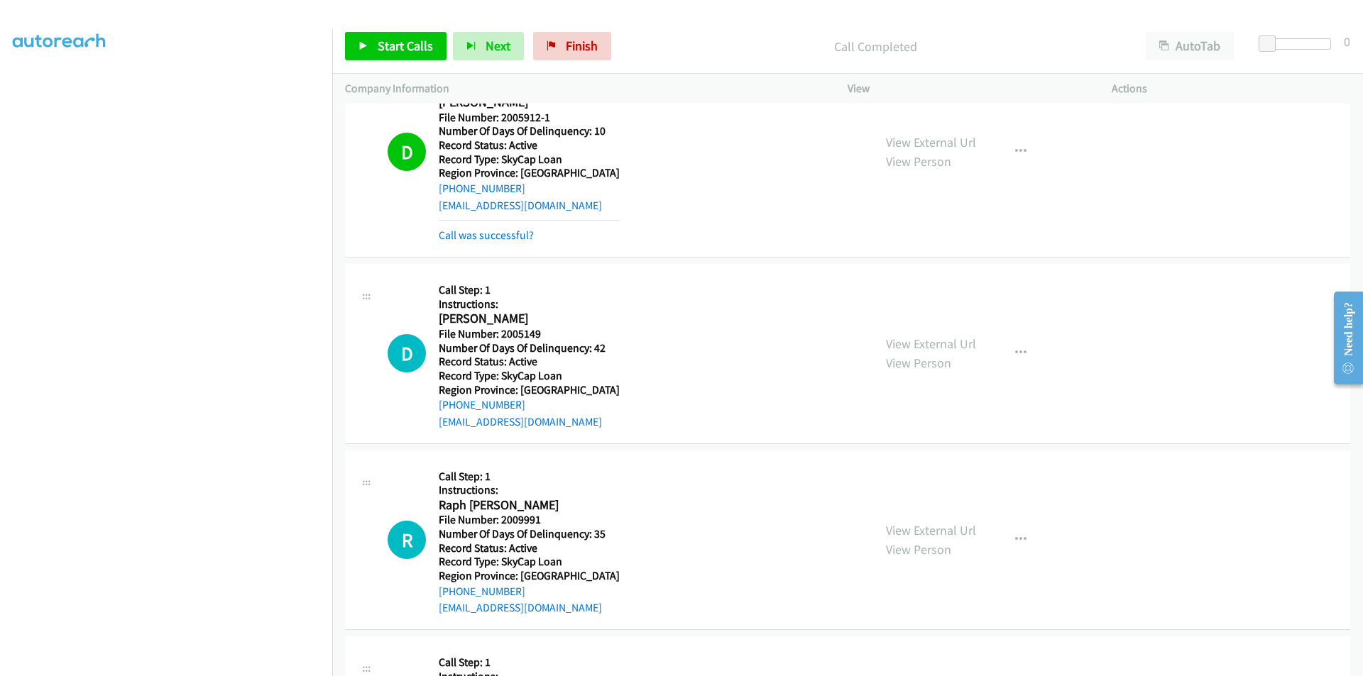
scroll to position [2783, 0]
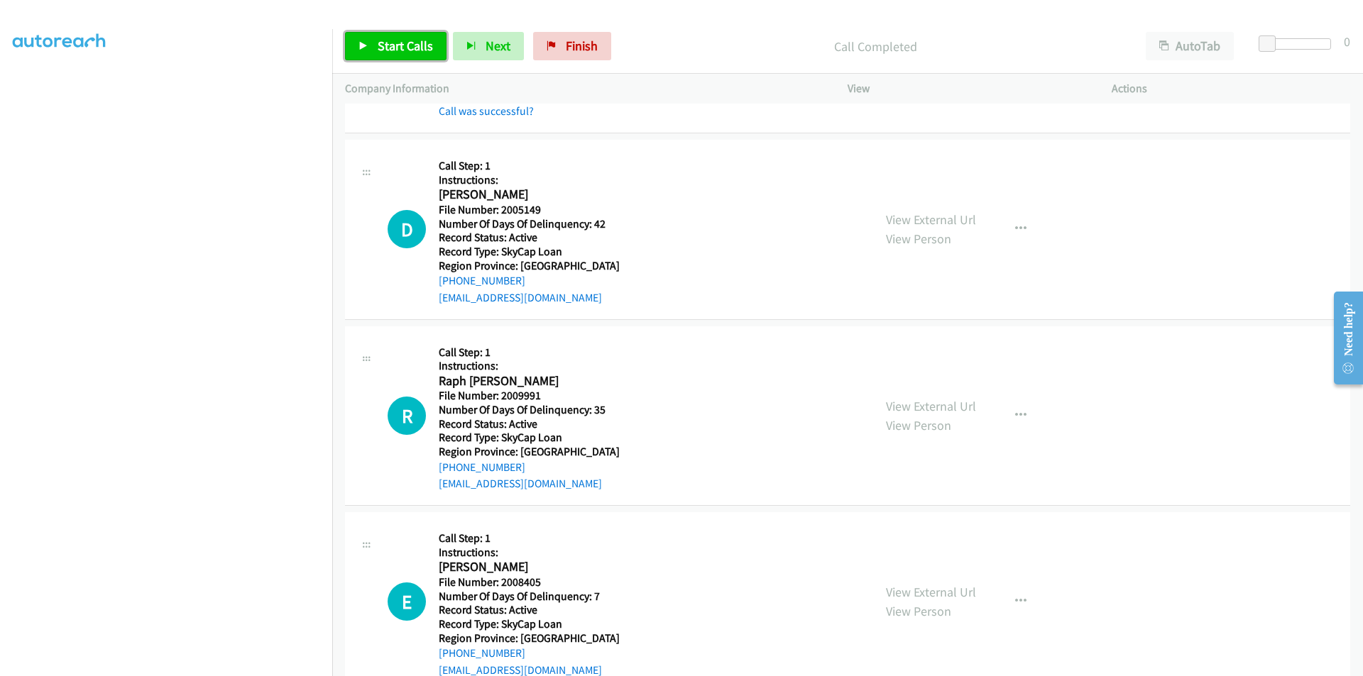
click at [393, 45] on span "Start Calls" at bounding box center [405, 46] width 55 height 16
click at [393, 45] on span "Pause" at bounding box center [394, 46] width 32 height 16
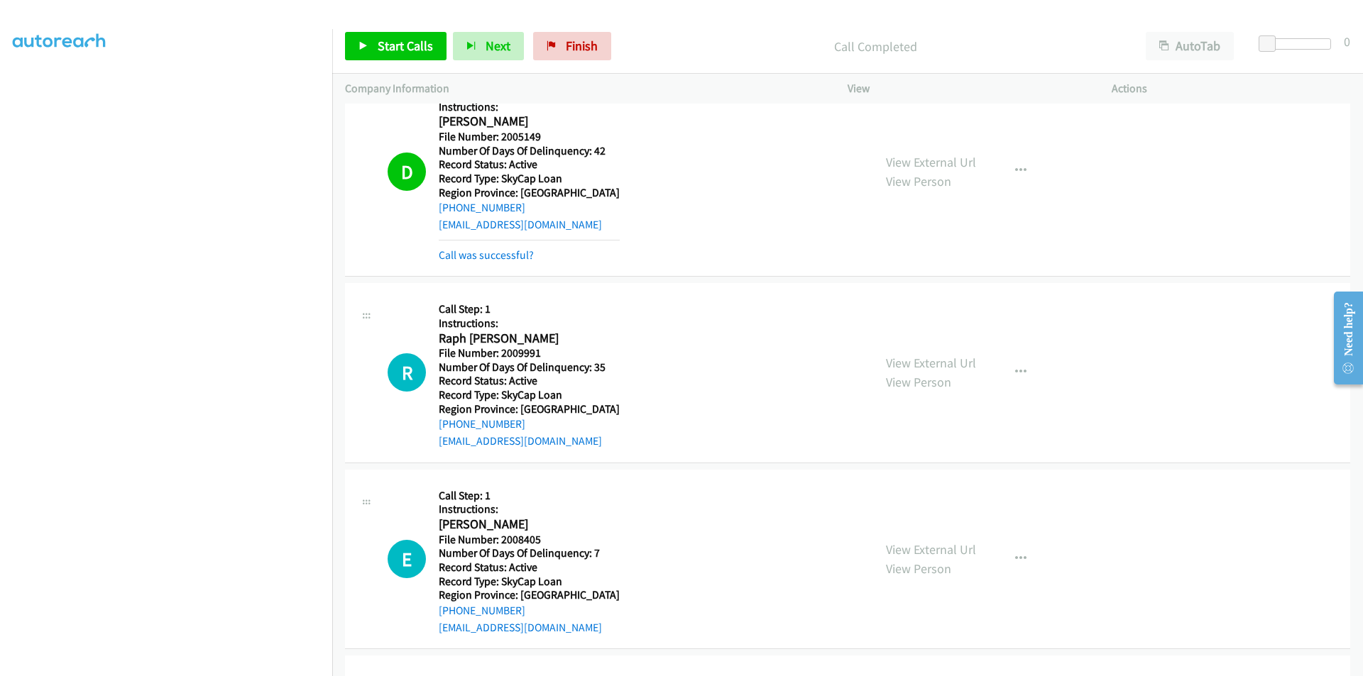
scroll to position [2996, 0]
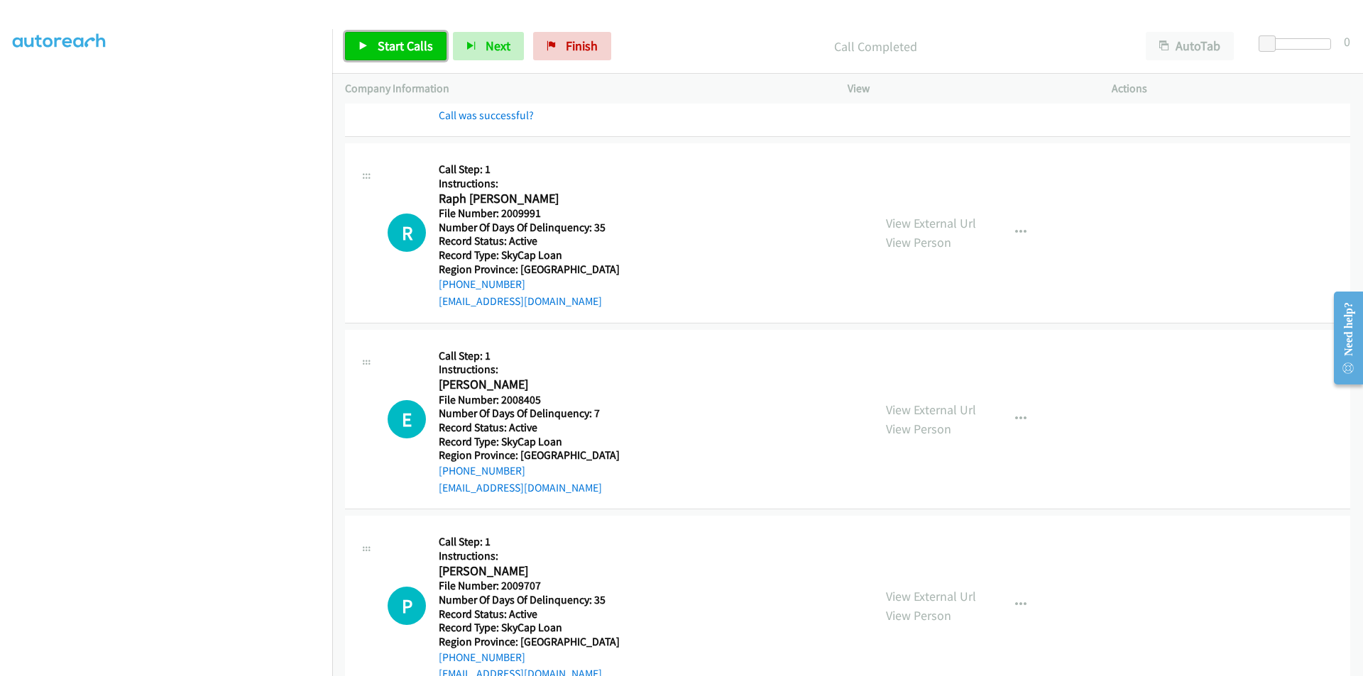
click at [397, 46] on span "Start Calls" at bounding box center [405, 46] width 55 height 16
click at [397, 46] on span "Pause" at bounding box center [394, 46] width 32 height 16
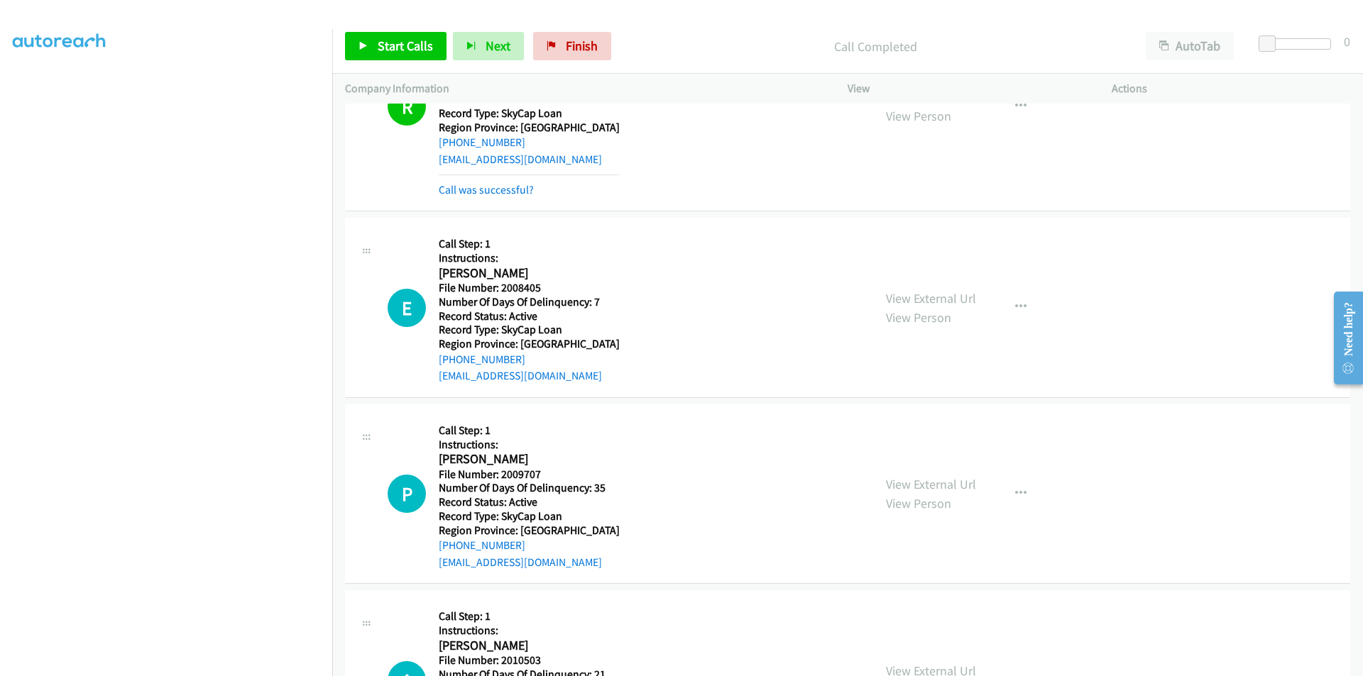
scroll to position [3253, 0]
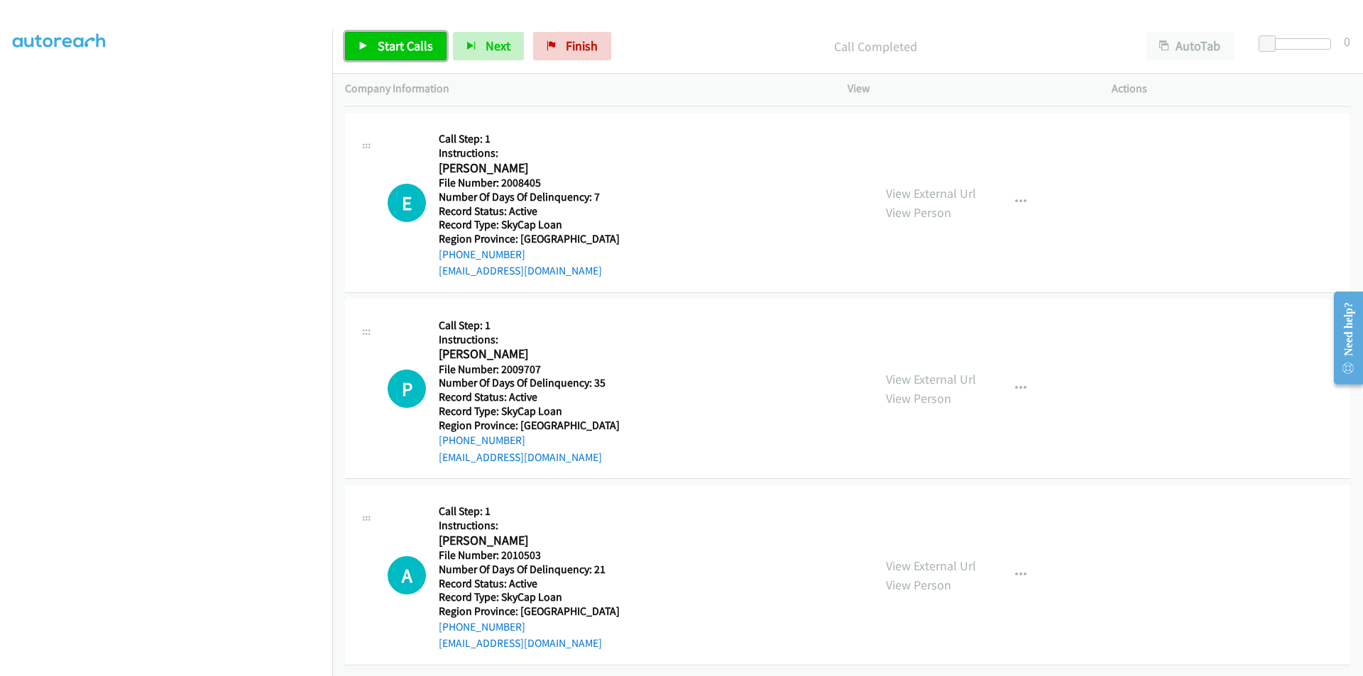
click at [407, 42] on span "Start Calls" at bounding box center [405, 46] width 55 height 16
click at [412, 40] on link "Pause" at bounding box center [384, 46] width 78 height 28
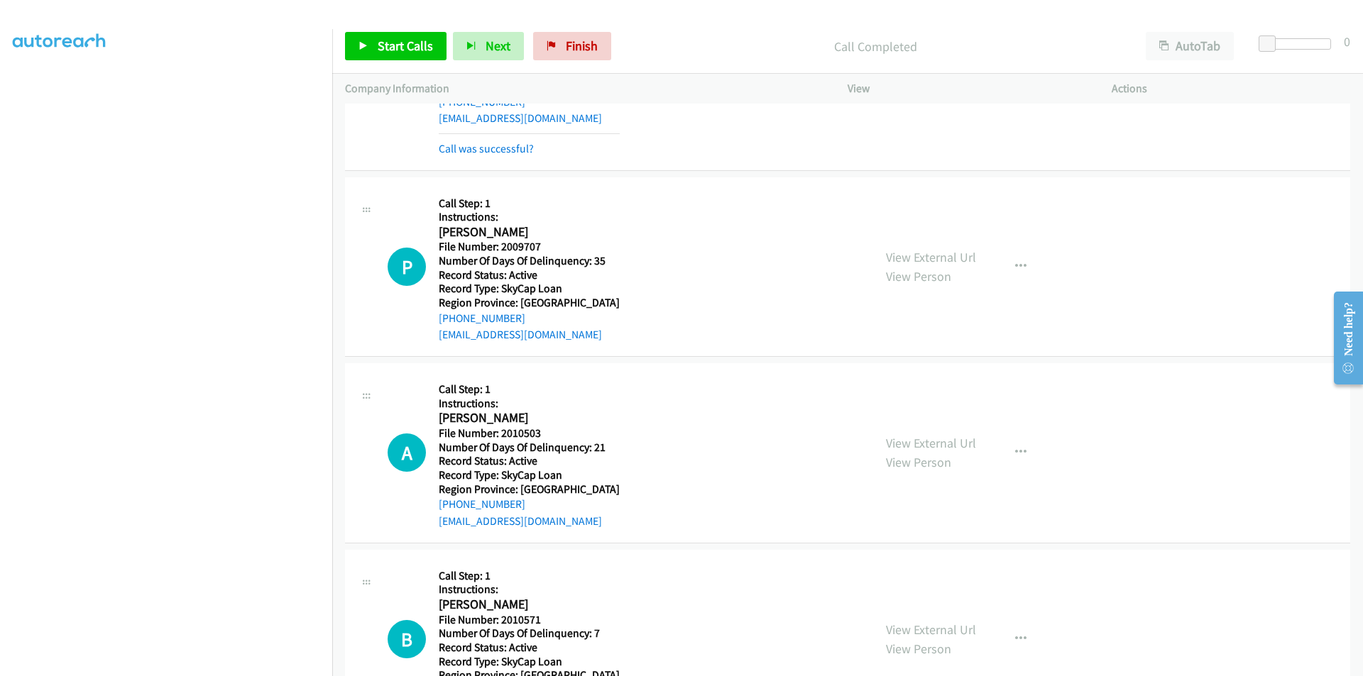
scroll to position [3466, 0]
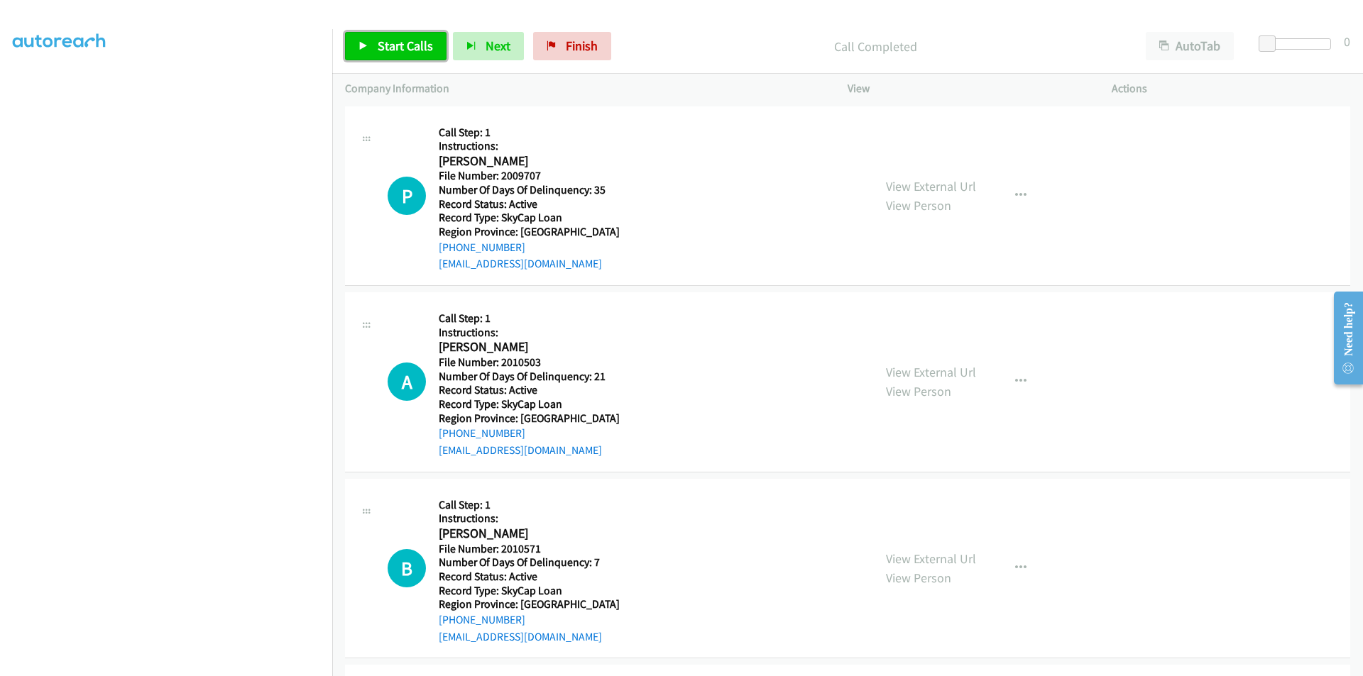
click at [386, 44] on span "Start Calls" at bounding box center [405, 46] width 55 height 16
click at [386, 44] on span "Pause" at bounding box center [394, 46] width 32 height 16
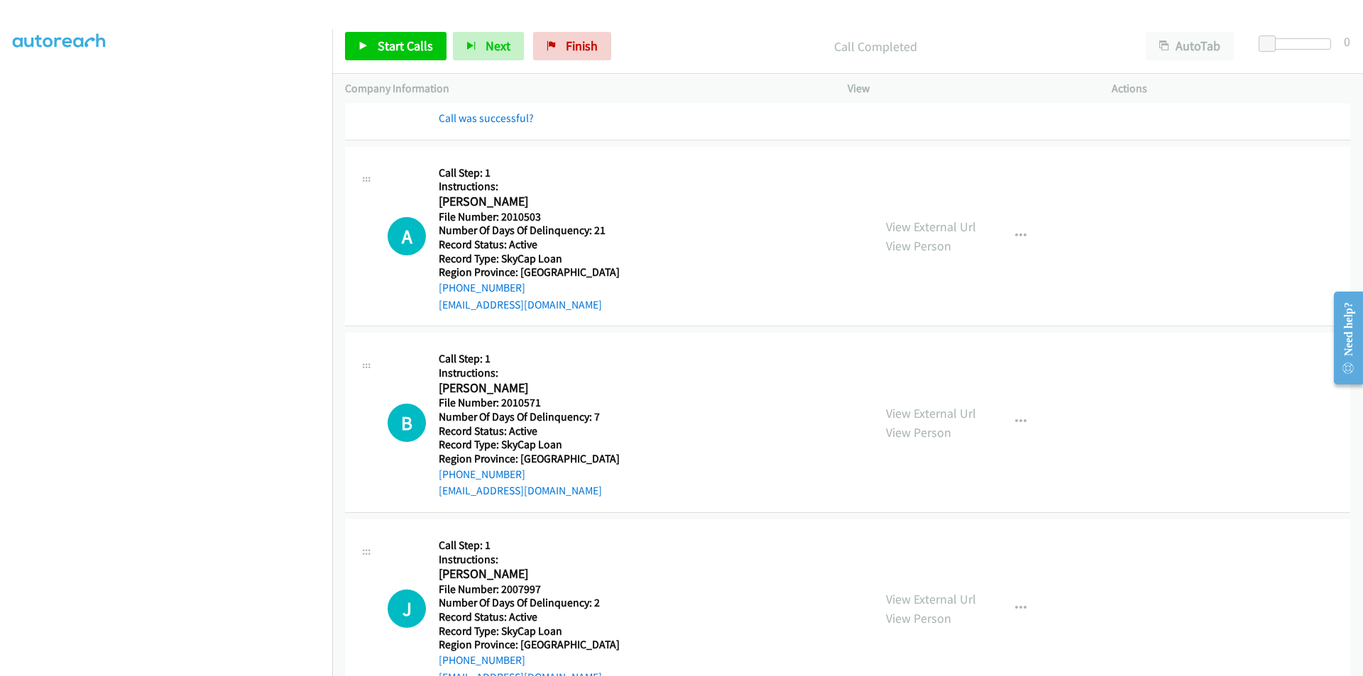
scroll to position [3679, 0]
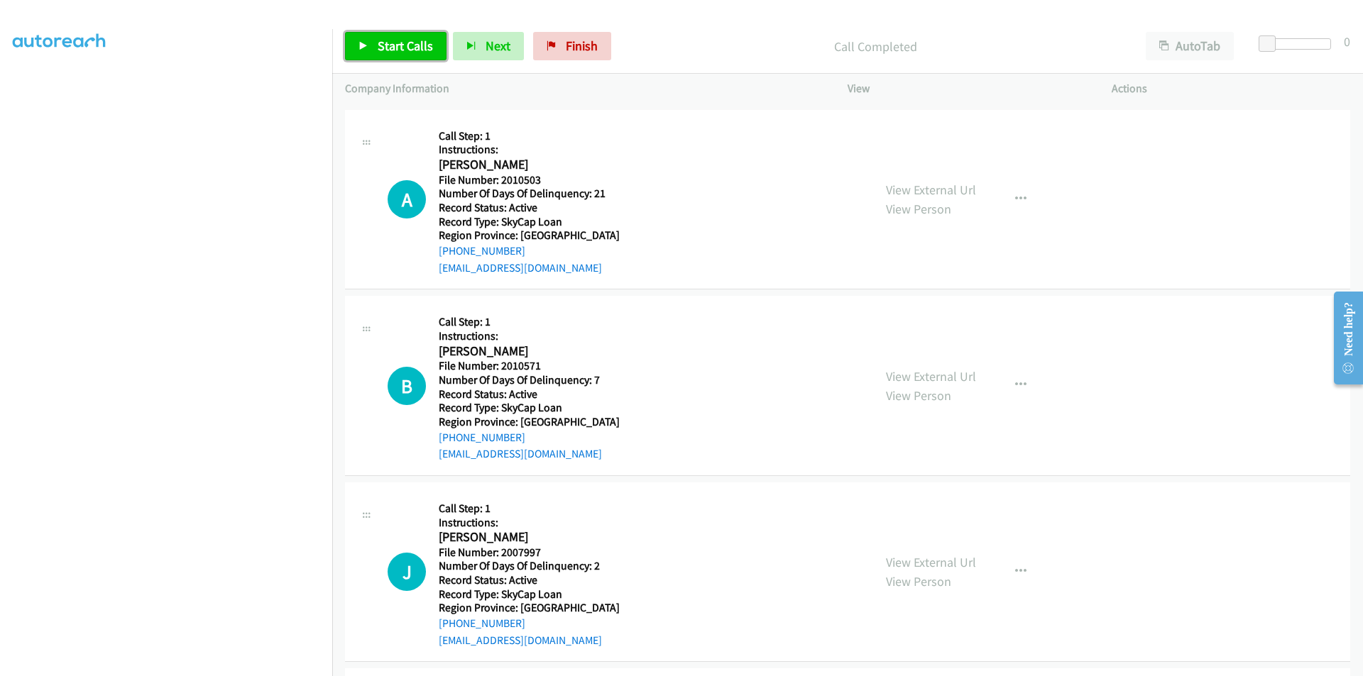
click at [396, 45] on span "Start Calls" at bounding box center [405, 46] width 55 height 16
click at [396, 45] on span "Pause" at bounding box center [394, 46] width 32 height 16
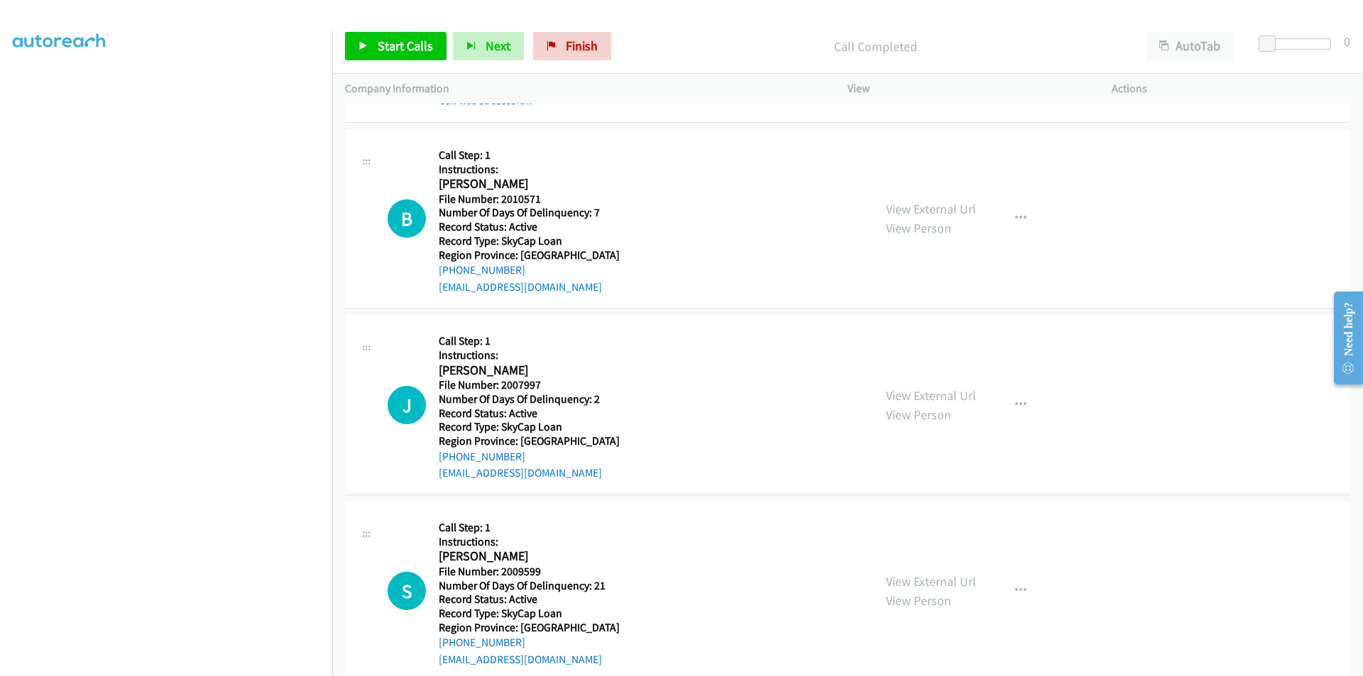
scroll to position [3892, 0]
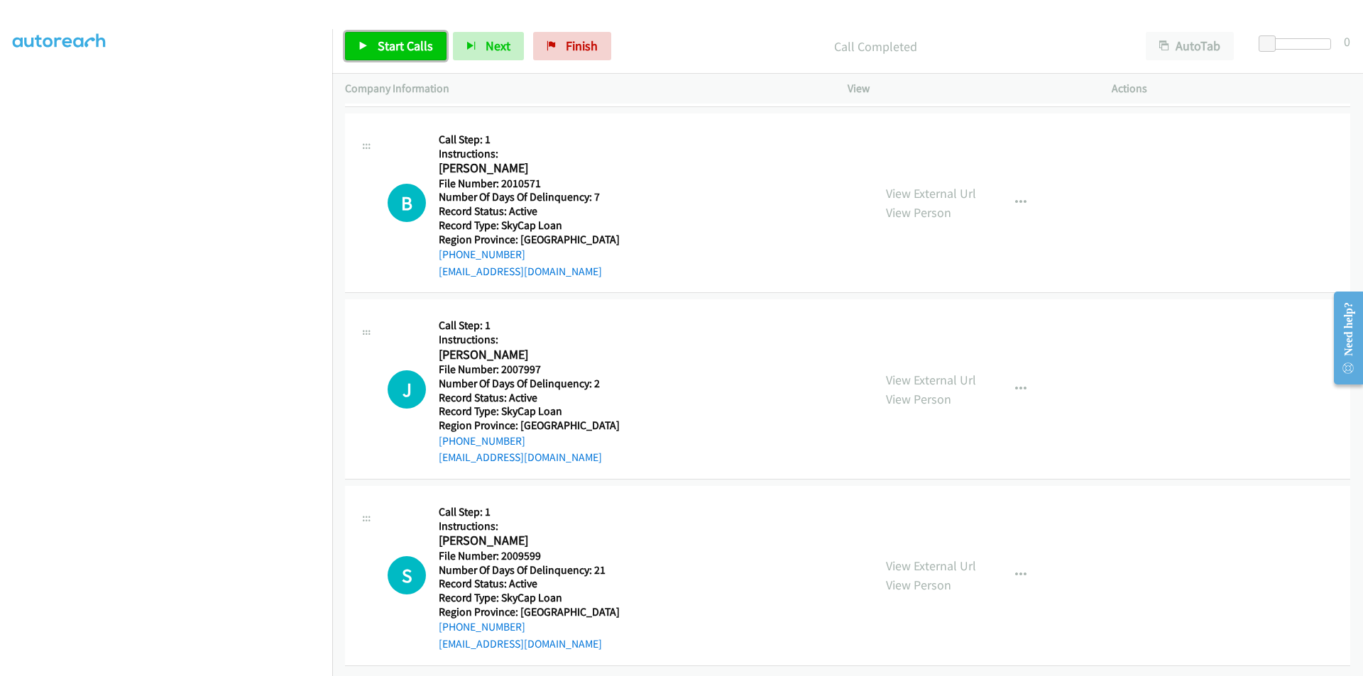
click at [399, 41] on span "Start Calls" at bounding box center [405, 46] width 55 height 16
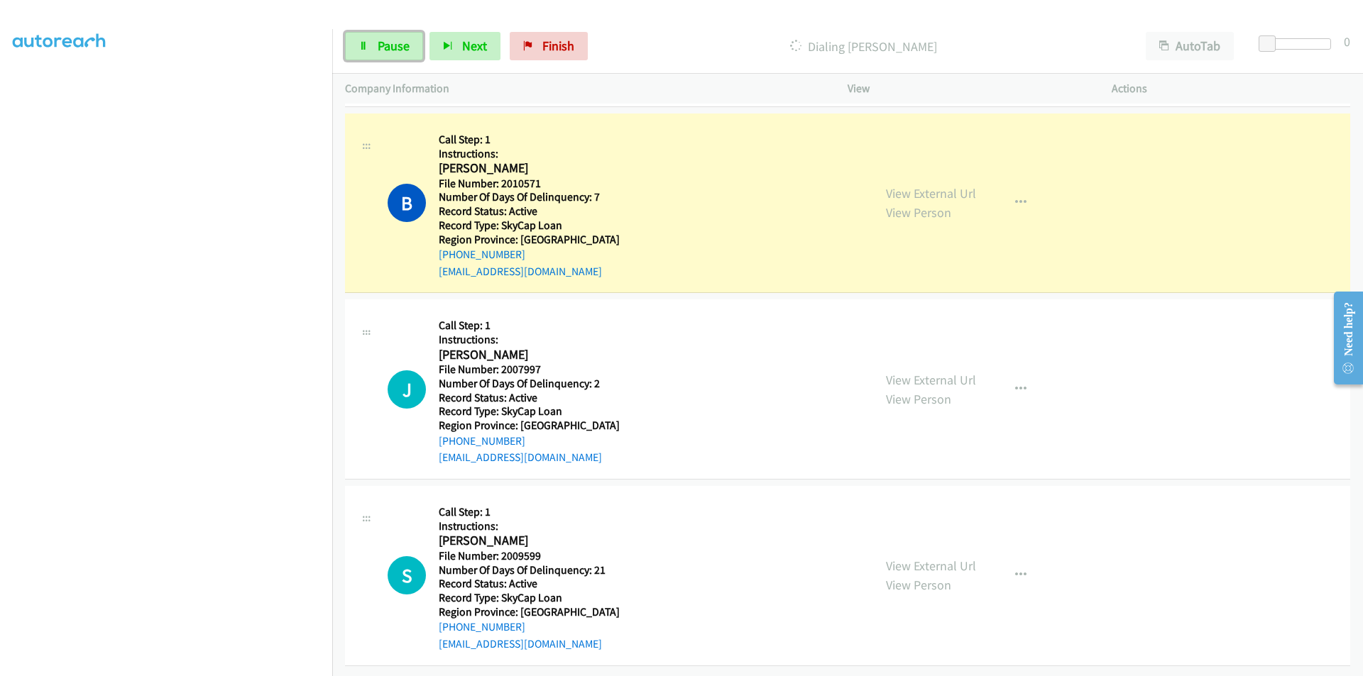
click at [399, 41] on span "Pause" at bounding box center [394, 46] width 32 height 16
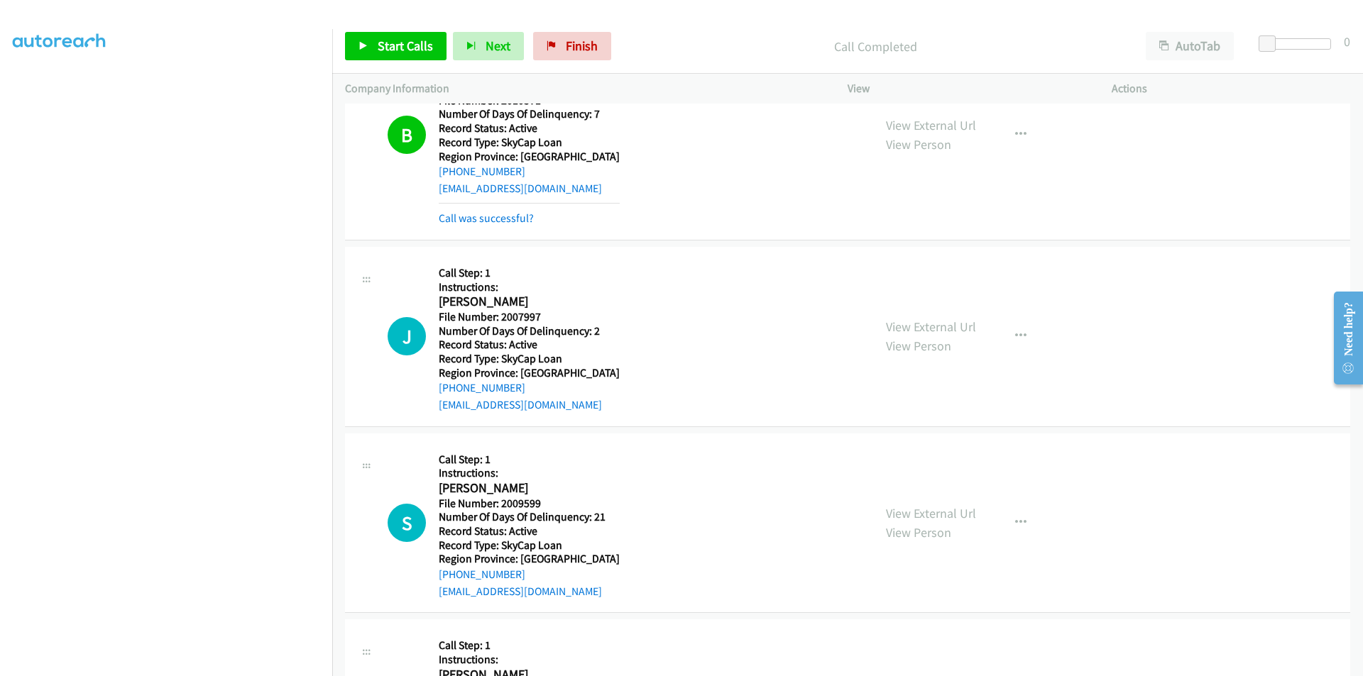
scroll to position [4105, 0]
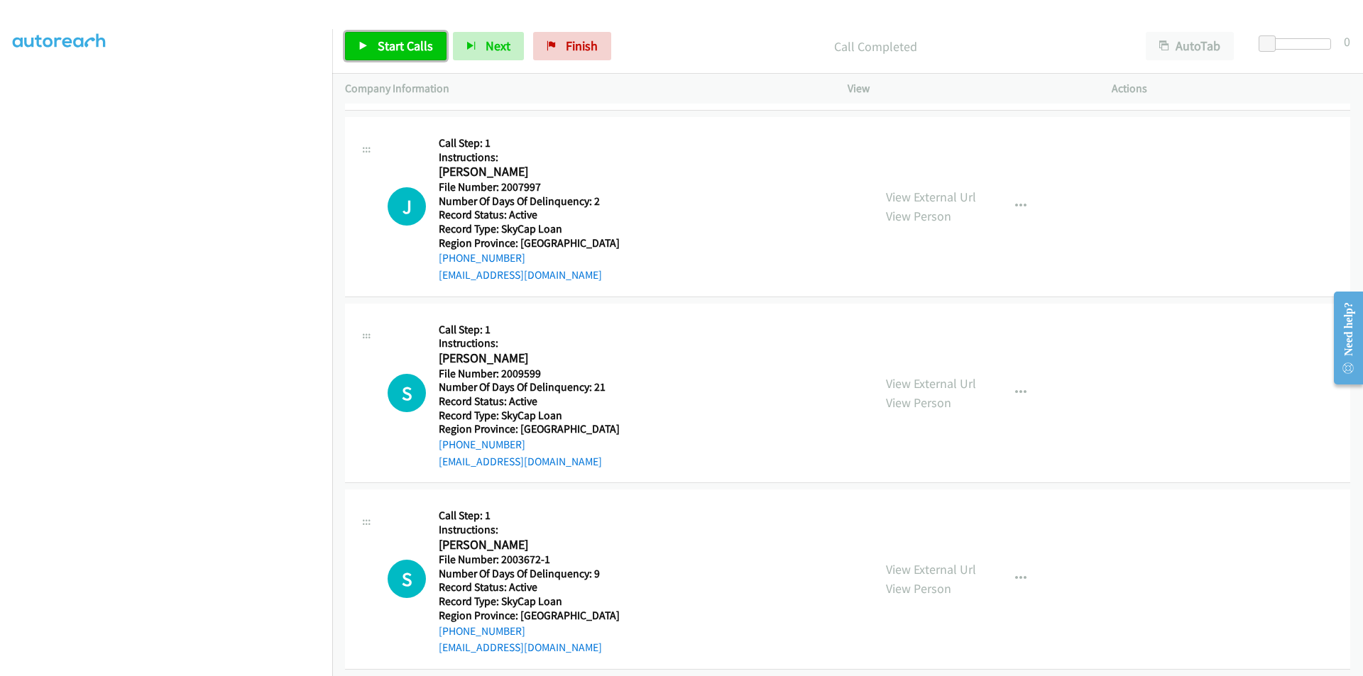
click at [417, 46] on span "Start Calls" at bounding box center [405, 46] width 55 height 16
click at [395, 40] on span "Pause" at bounding box center [394, 46] width 32 height 16
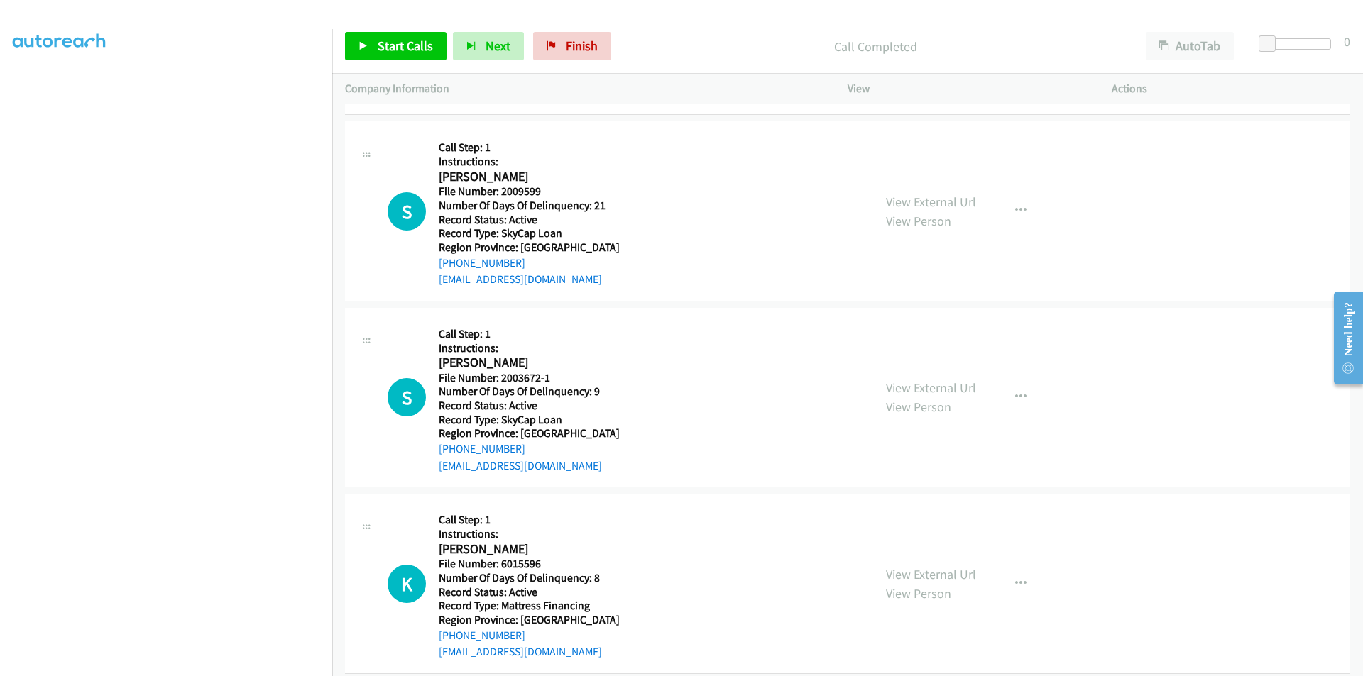
scroll to position [4318, 0]
click at [398, 50] on span "Start Calls" at bounding box center [405, 46] width 55 height 16
click at [398, 50] on span "Pause" at bounding box center [394, 46] width 32 height 16
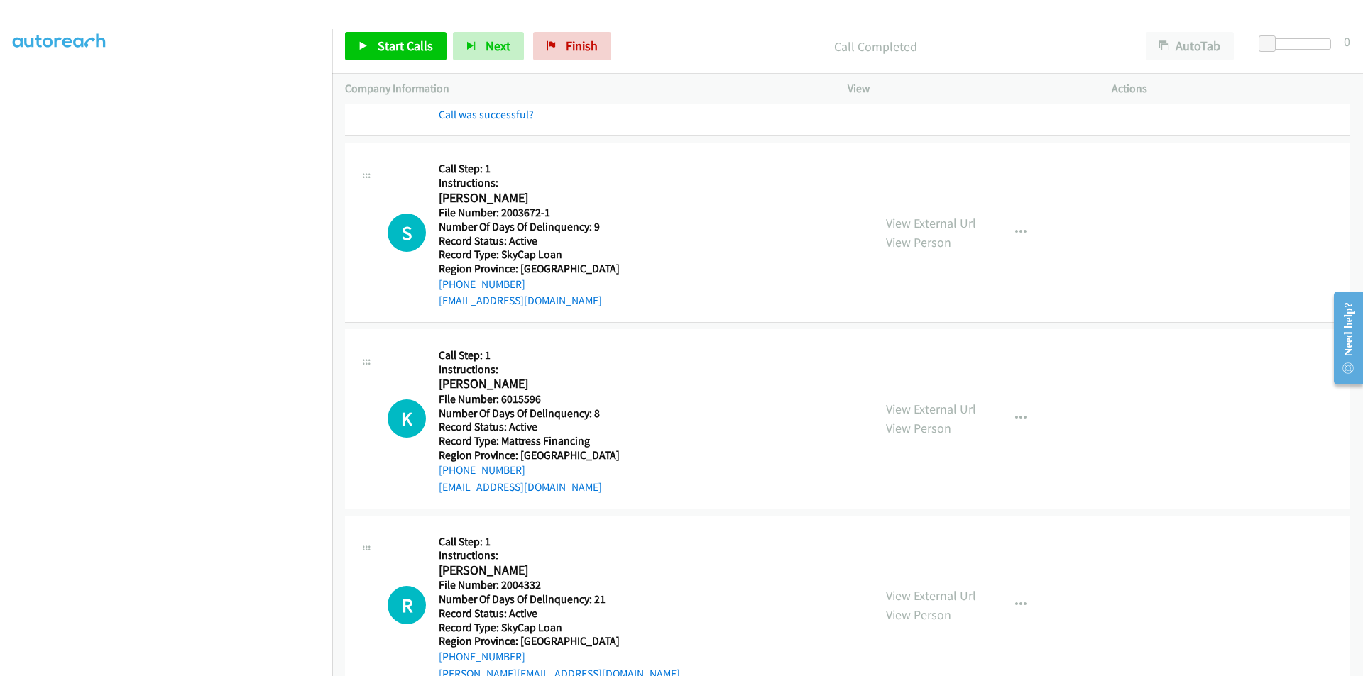
scroll to position [4531, 0]
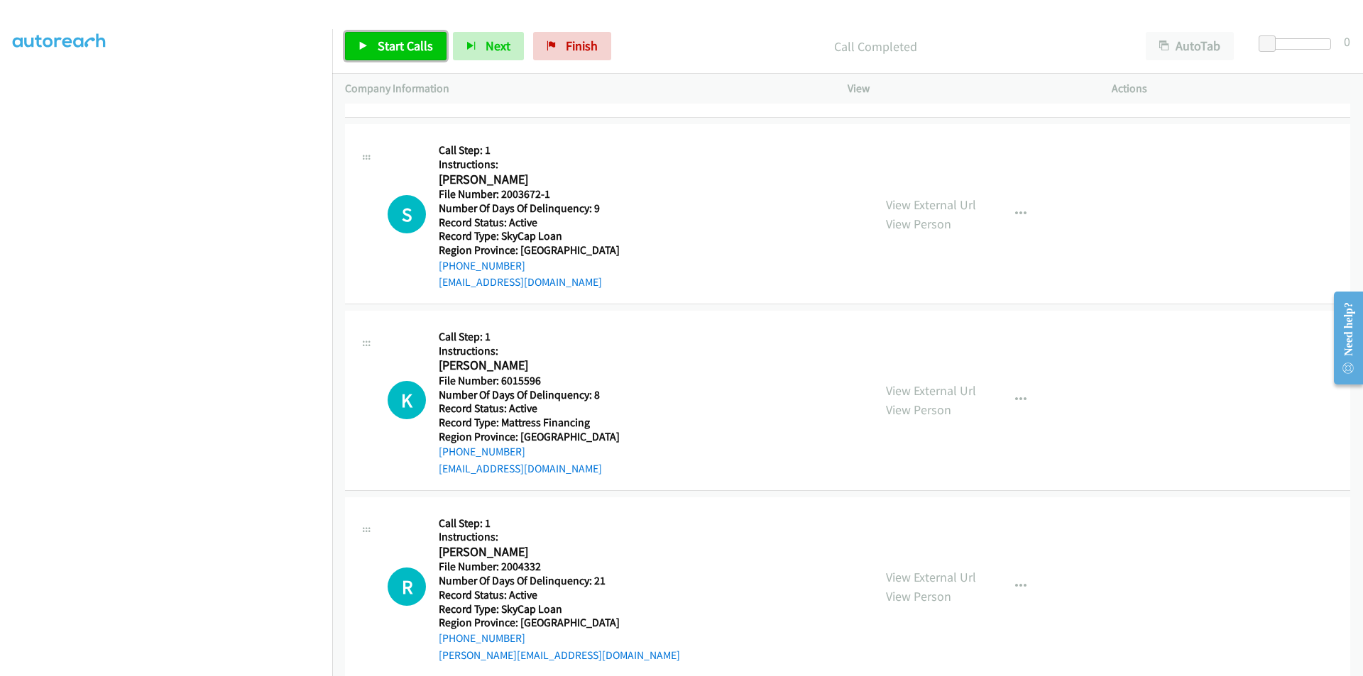
click at [385, 38] on span "Start Calls" at bounding box center [405, 46] width 55 height 16
click at [390, 38] on span "Pause" at bounding box center [394, 46] width 32 height 16
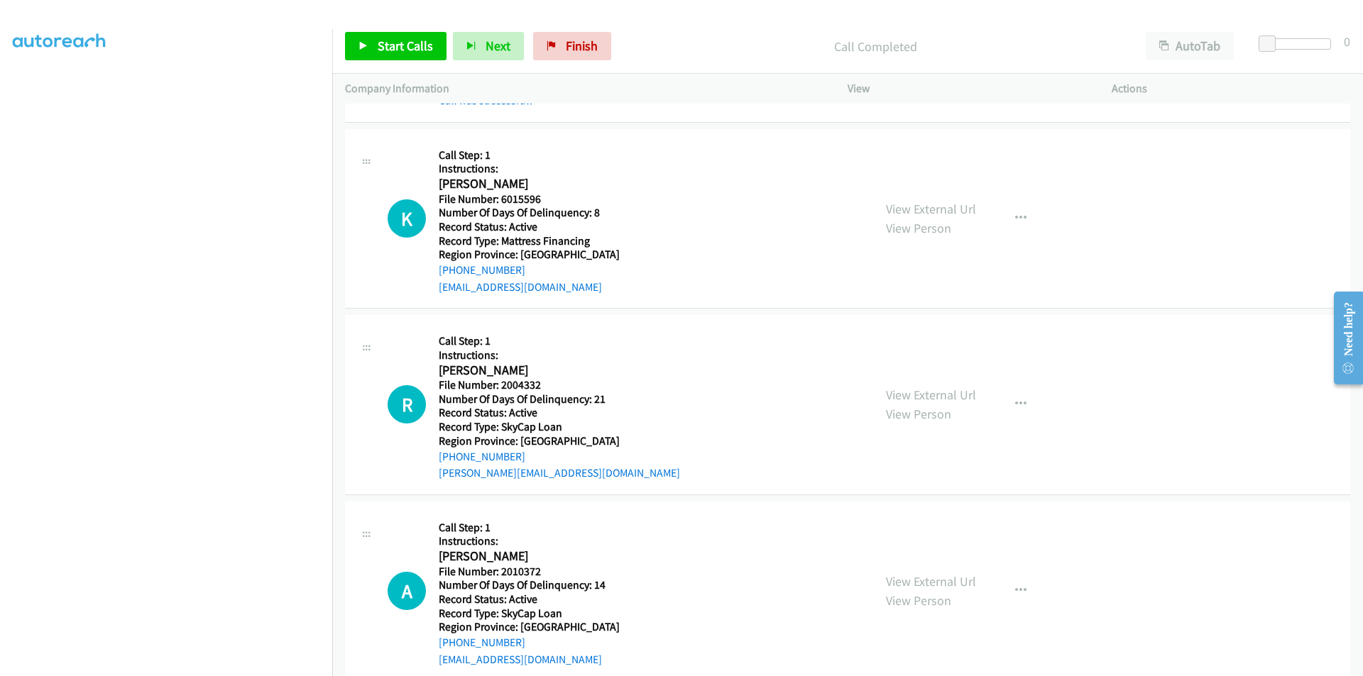
scroll to position [4744, 0]
click at [422, 48] on span "Start Calls" at bounding box center [405, 46] width 55 height 16
click at [407, 47] on span "Pause" at bounding box center [394, 46] width 32 height 16
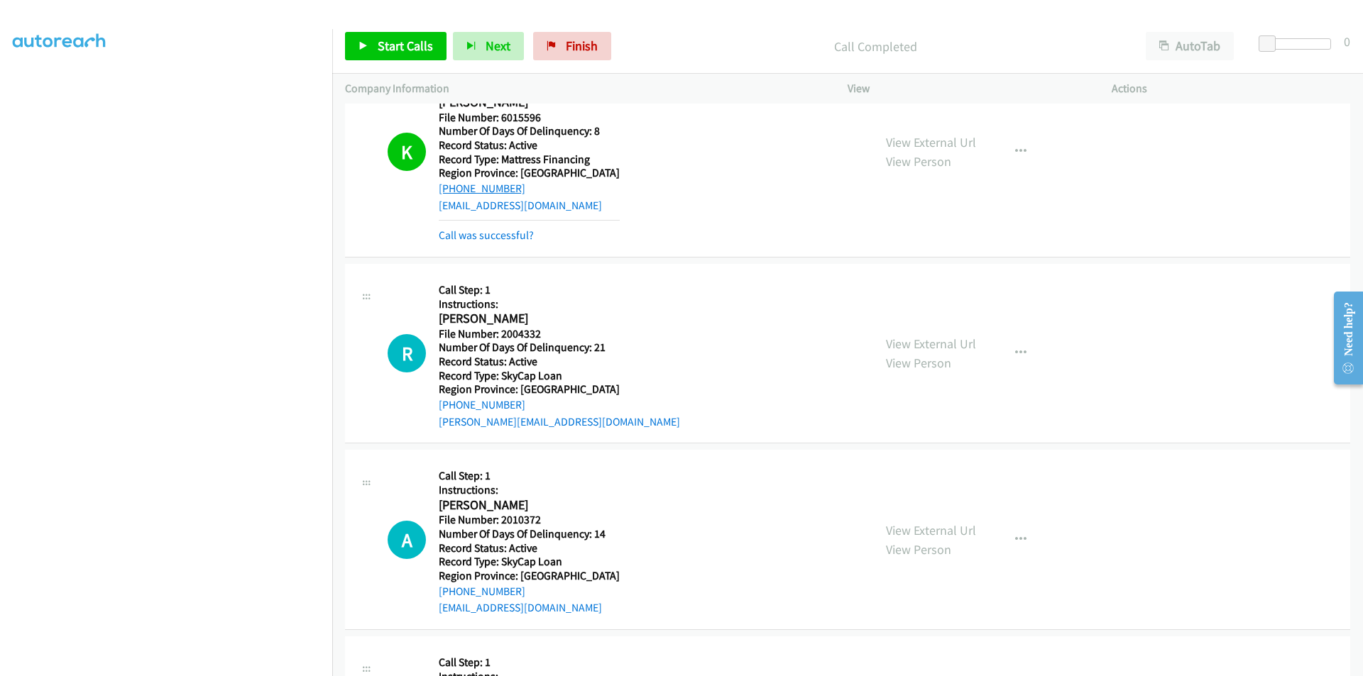
scroll to position [4957, 0]
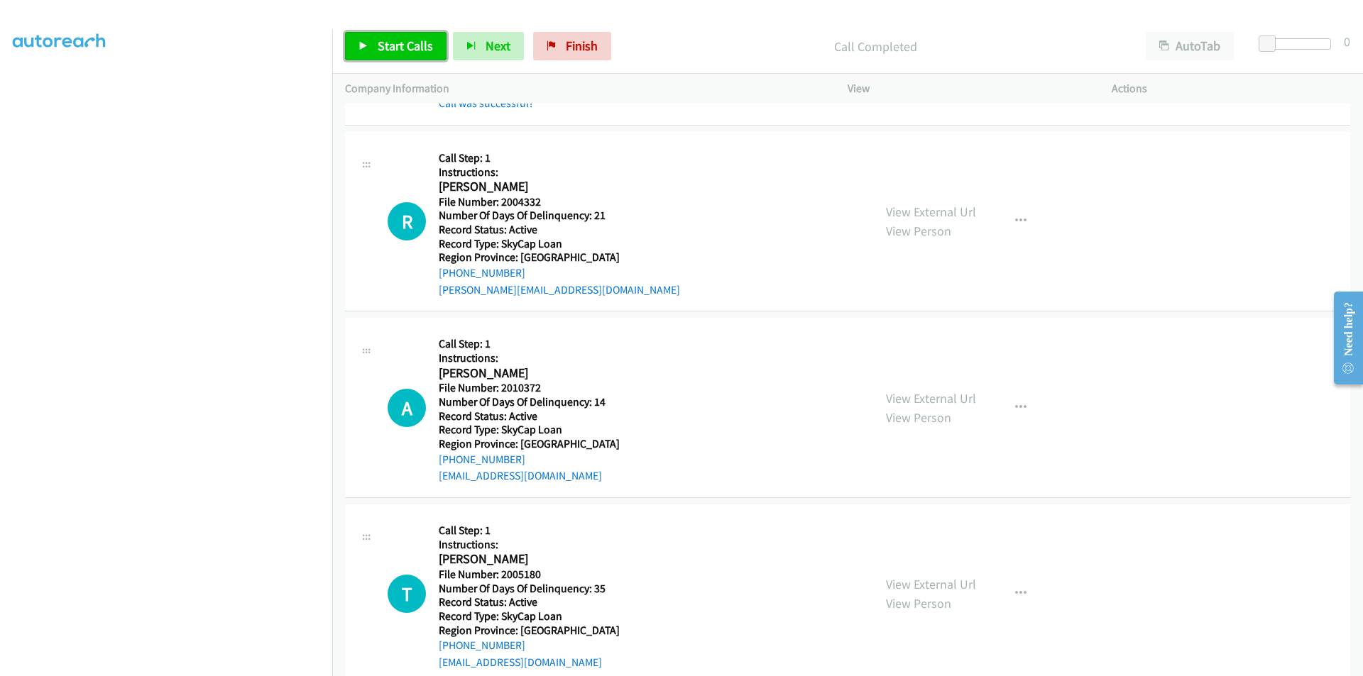
click at [388, 41] on span "Start Calls" at bounding box center [405, 46] width 55 height 16
click at [388, 41] on span "Pause" at bounding box center [394, 46] width 32 height 16
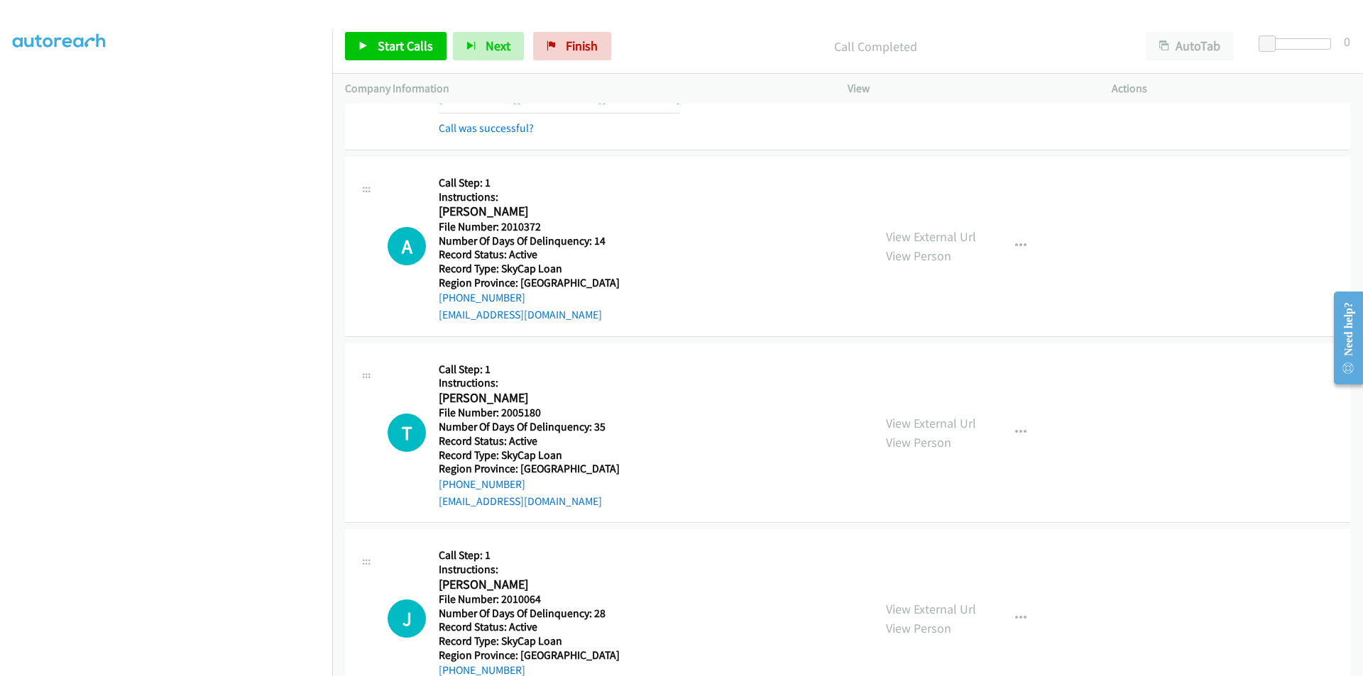
scroll to position [5170, 0]
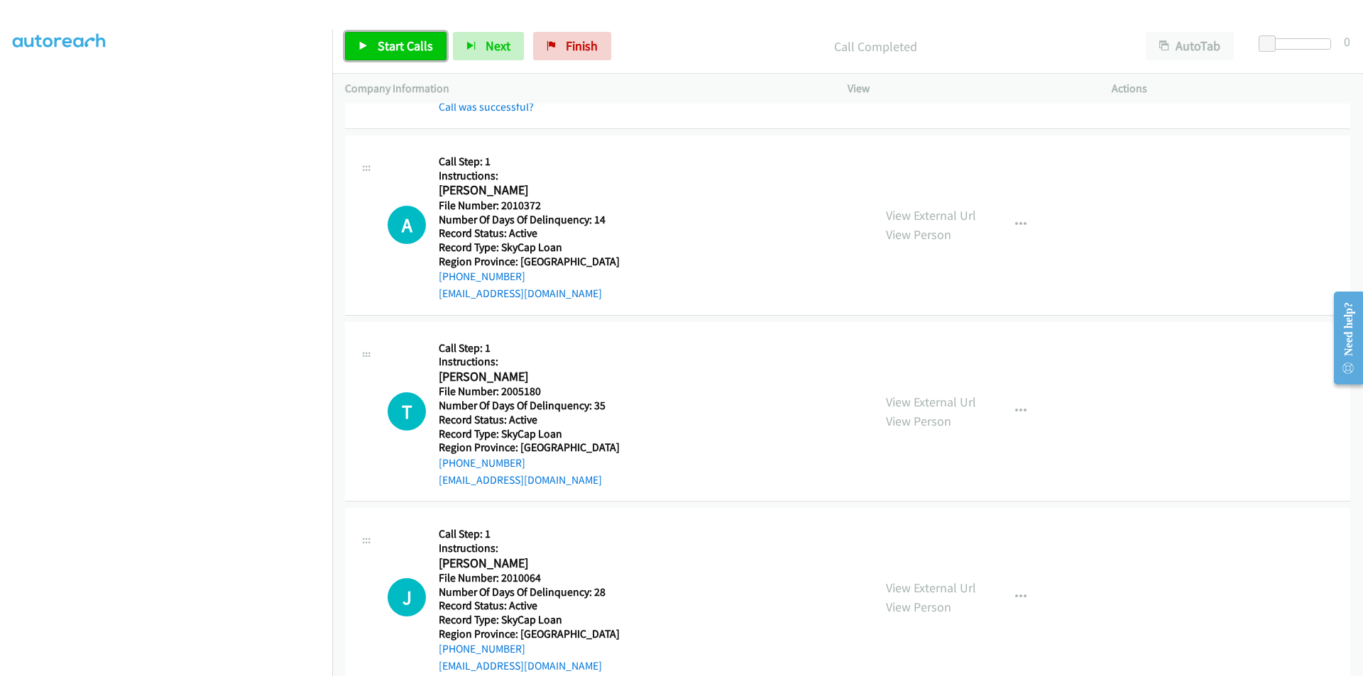
click at [397, 41] on span "Start Calls" at bounding box center [405, 46] width 55 height 16
click at [397, 40] on span "Pause" at bounding box center [394, 46] width 32 height 16
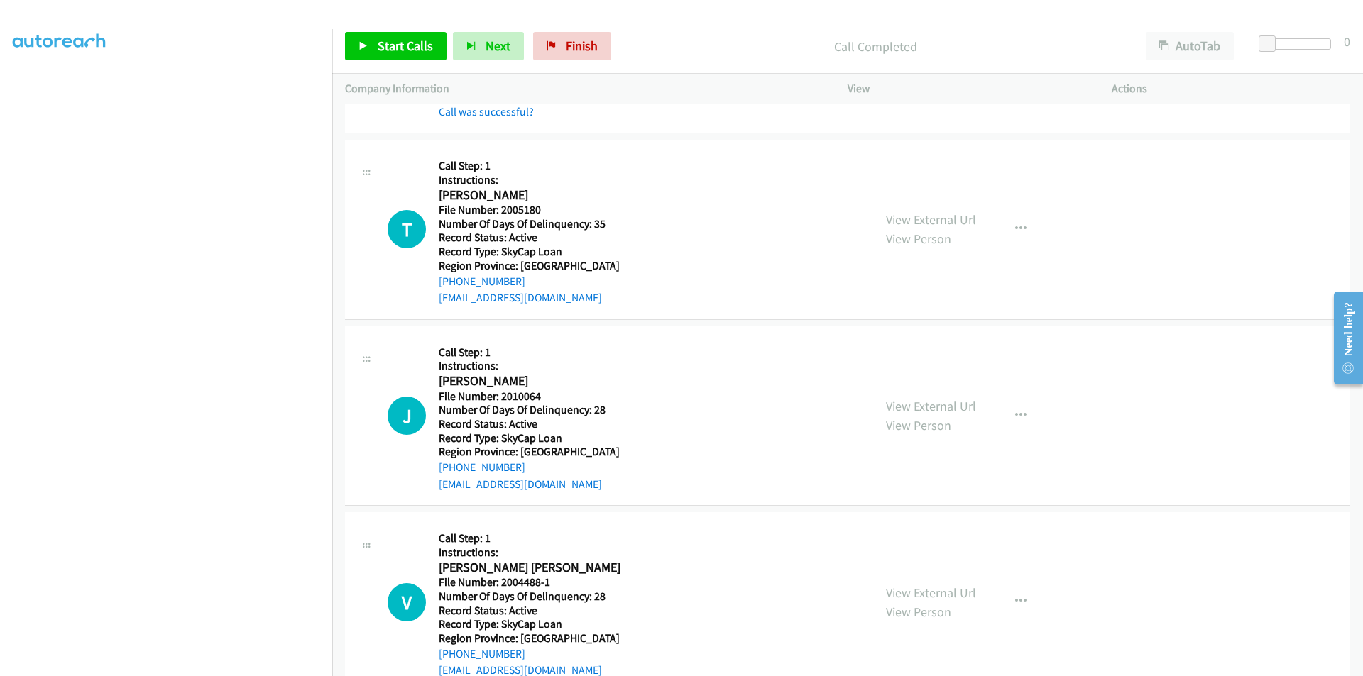
scroll to position [5383, 0]
click at [373, 36] on link "Start Calls" at bounding box center [395, 46] width 101 height 28
click at [391, 43] on span "Pause" at bounding box center [394, 46] width 32 height 16
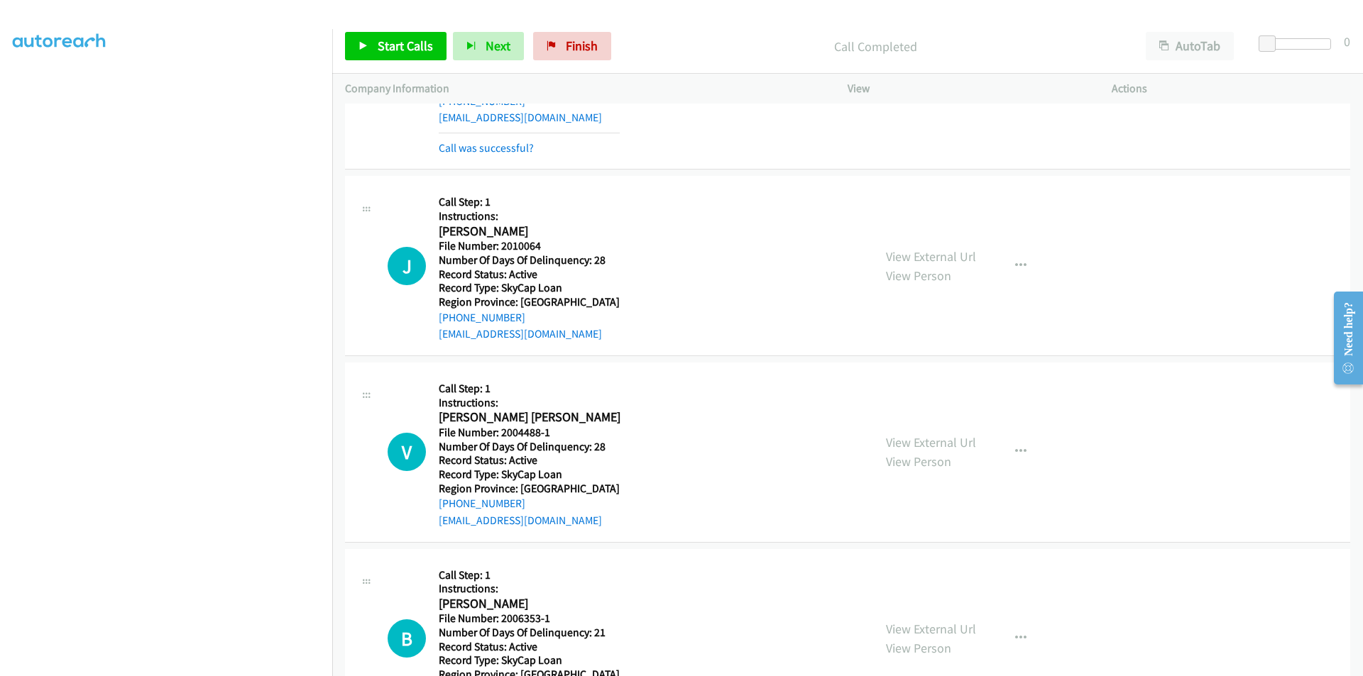
scroll to position [5596, 0]
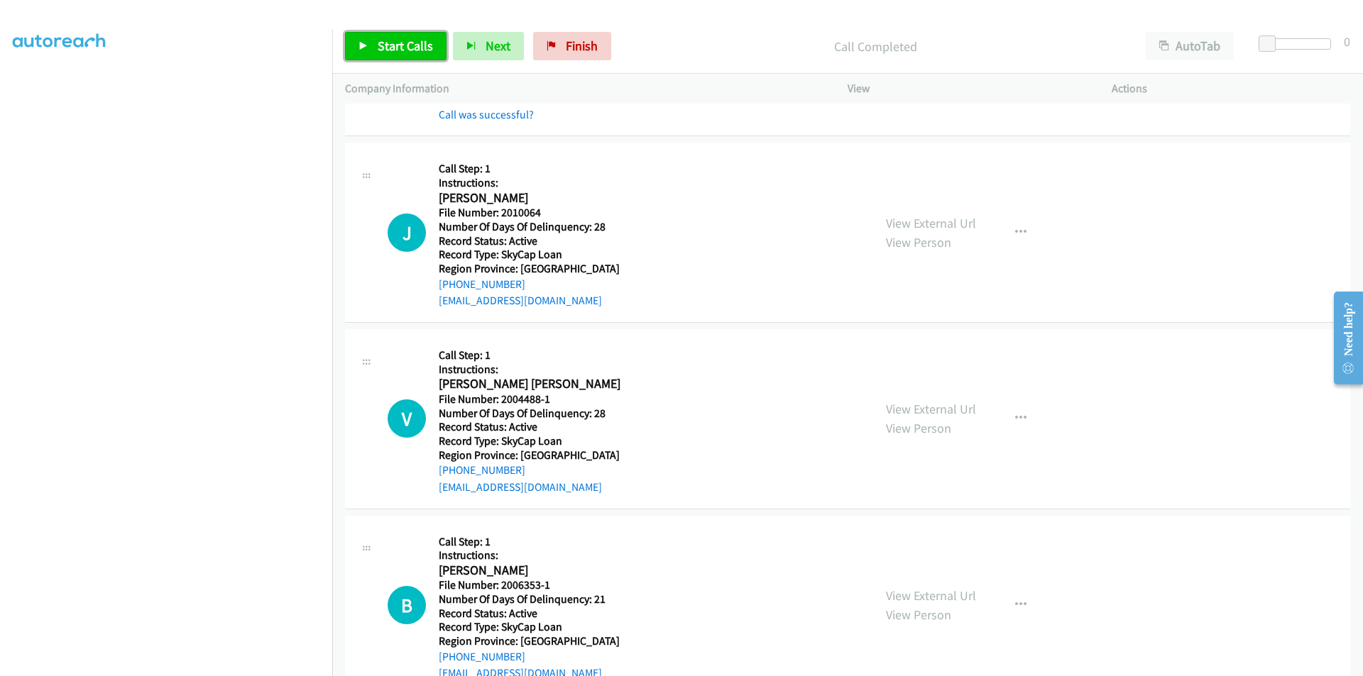
click at [421, 39] on span "Start Calls" at bounding box center [405, 46] width 55 height 16
click at [375, 44] on link "Pause" at bounding box center [384, 46] width 78 height 28
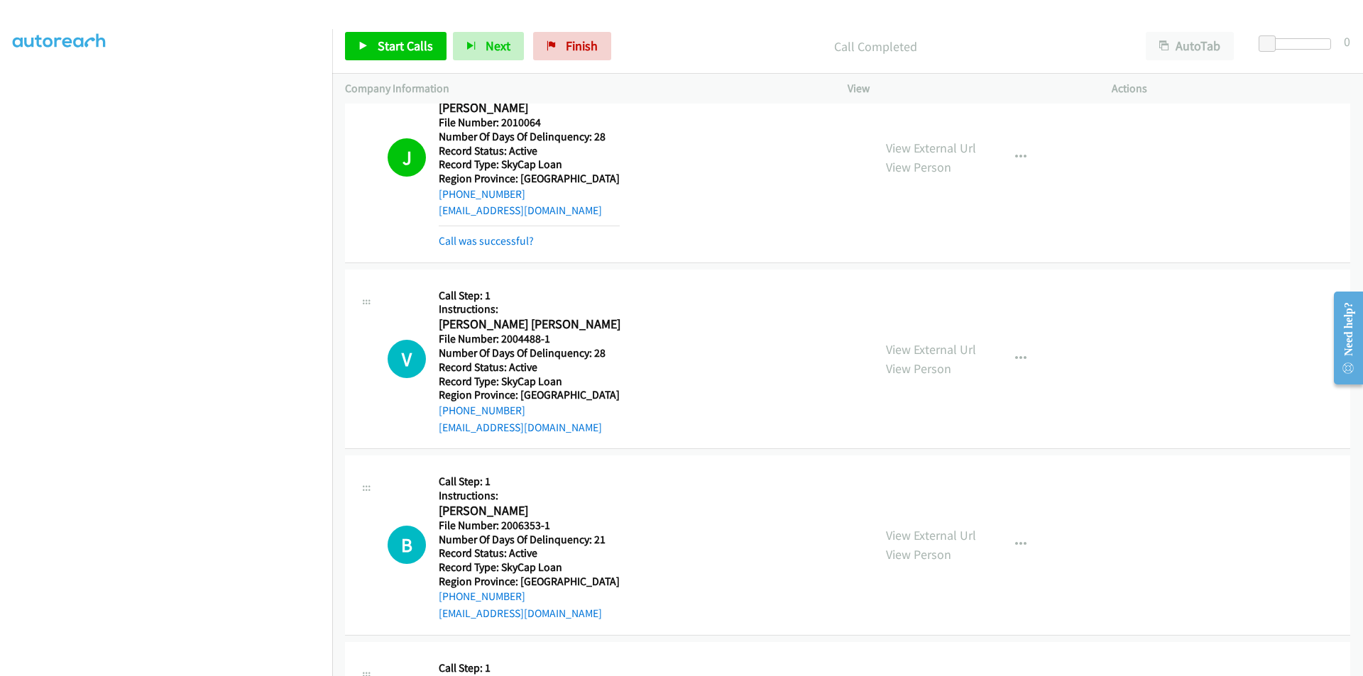
scroll to position [5808, 0]
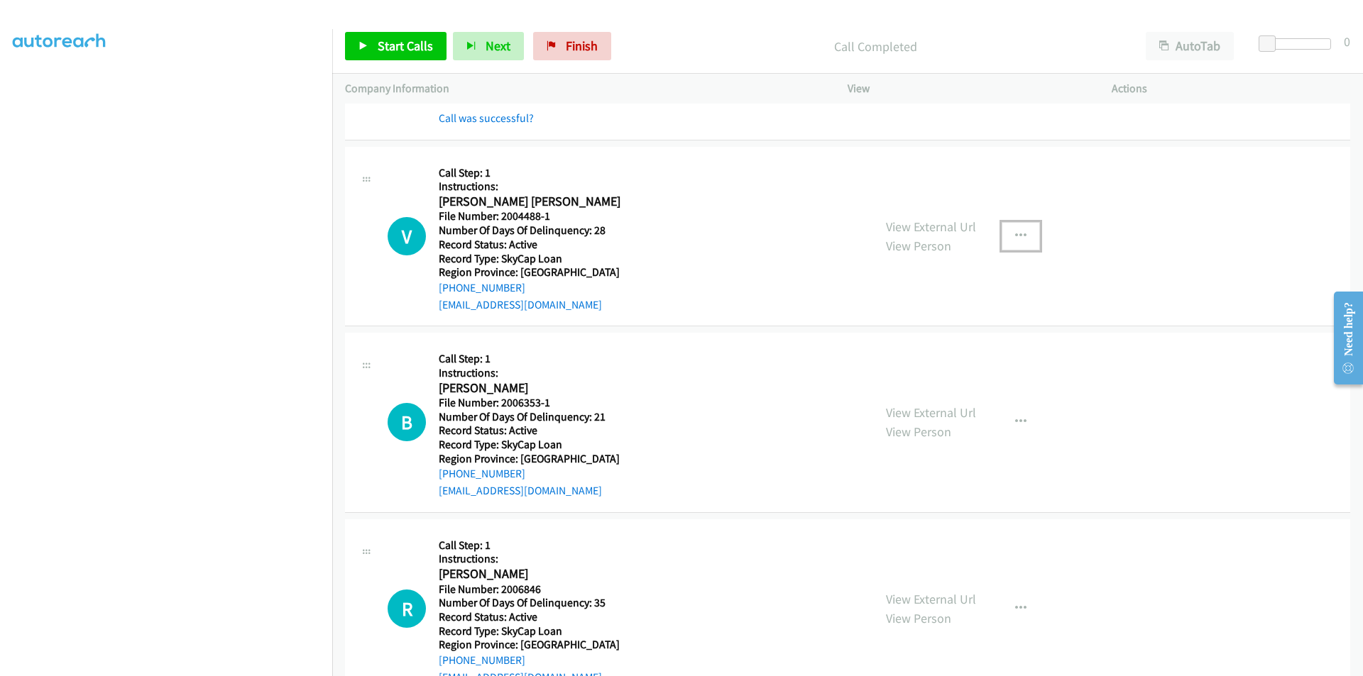
click at [1015, 233] on icon "button" at bounding box center [1020, 236] width 11 height 11
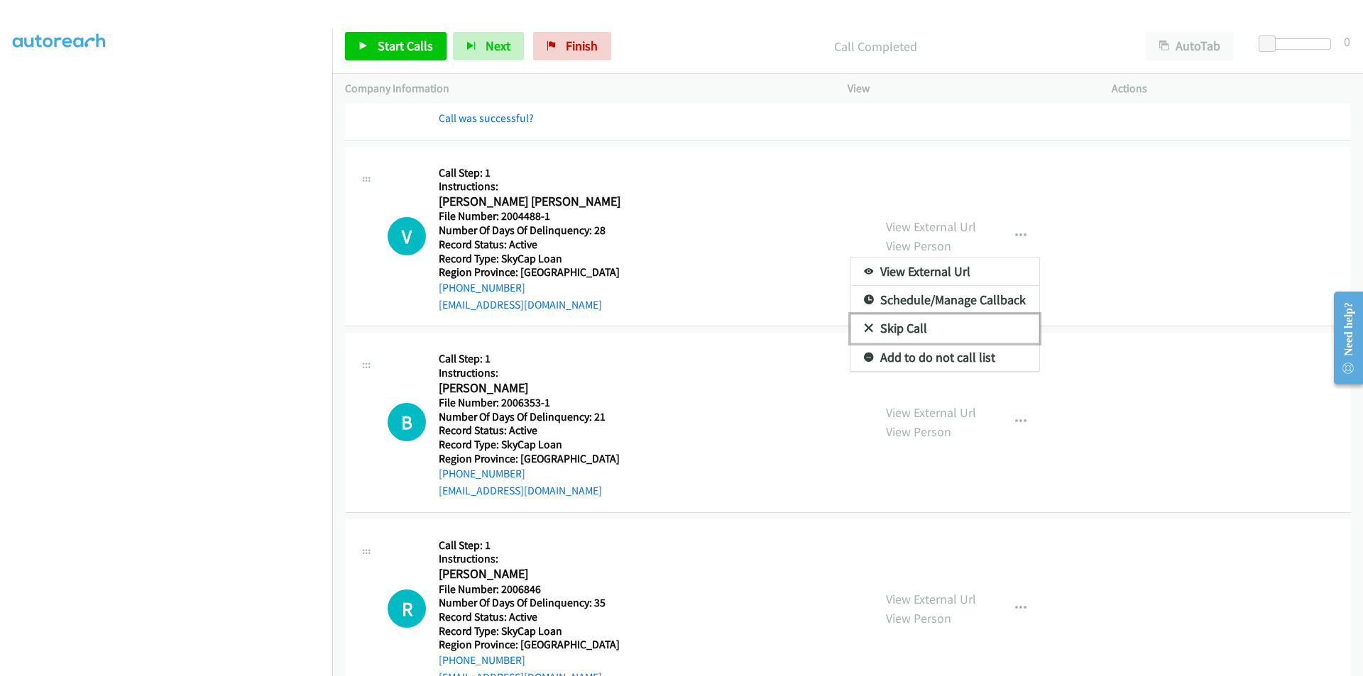
click at [896, 330] on link "Skip Call" at bounding box center [944, 328] width 189 height 28
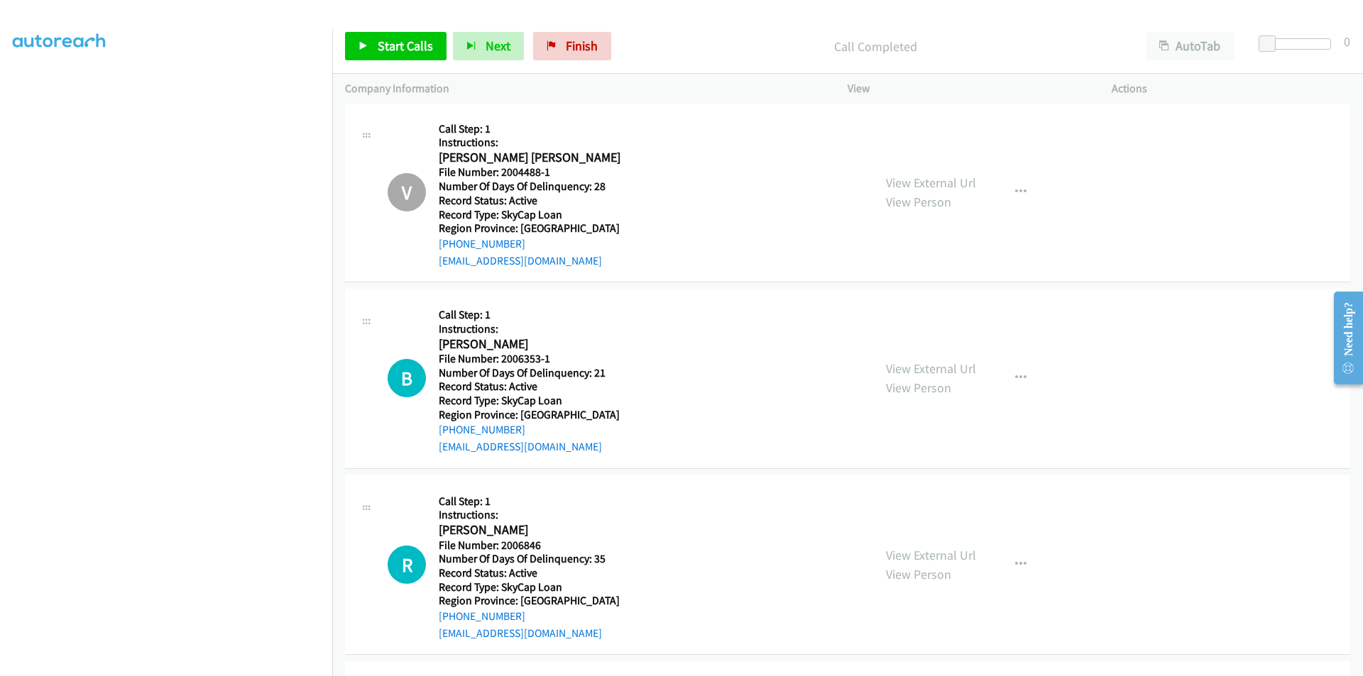
scroll to position [5994, 0]
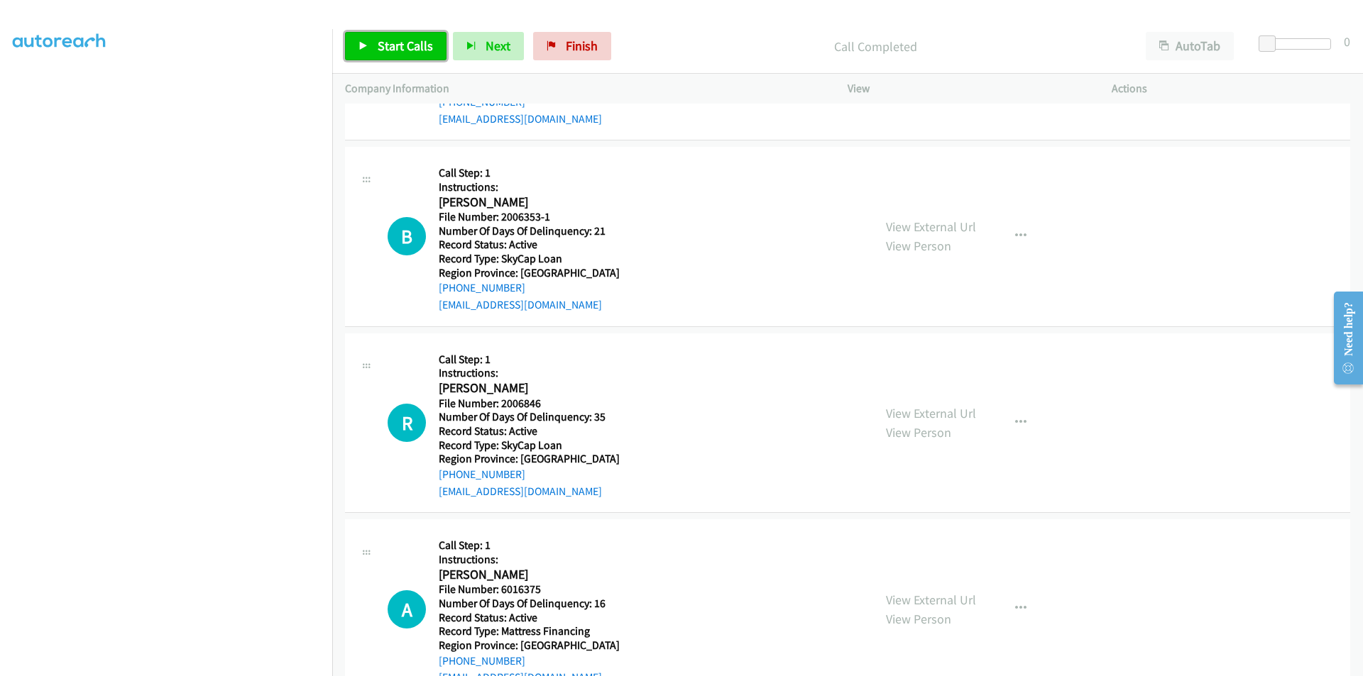
click at [408, 43] on span "Start Calls" at bounding box center [405, 46] width 55 height 16
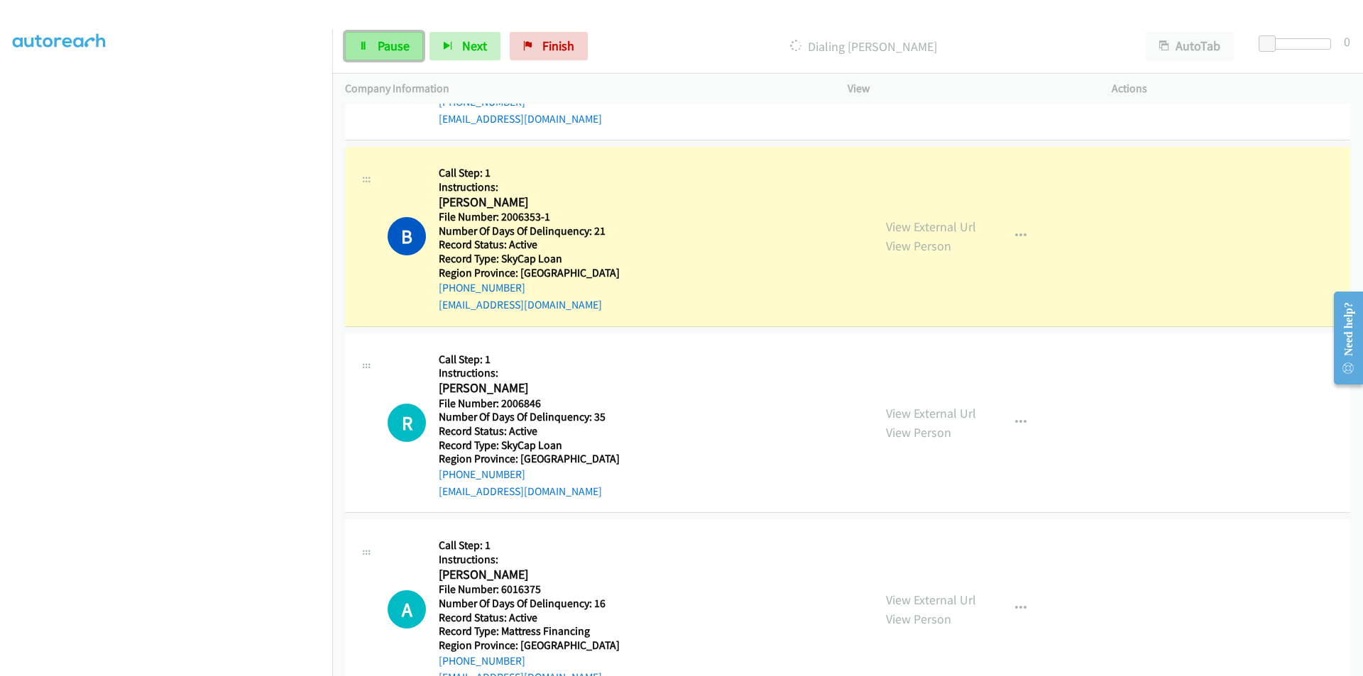
click at [386, 41] on span "Pause" at bounding box center [394, 46] width 32 height 16
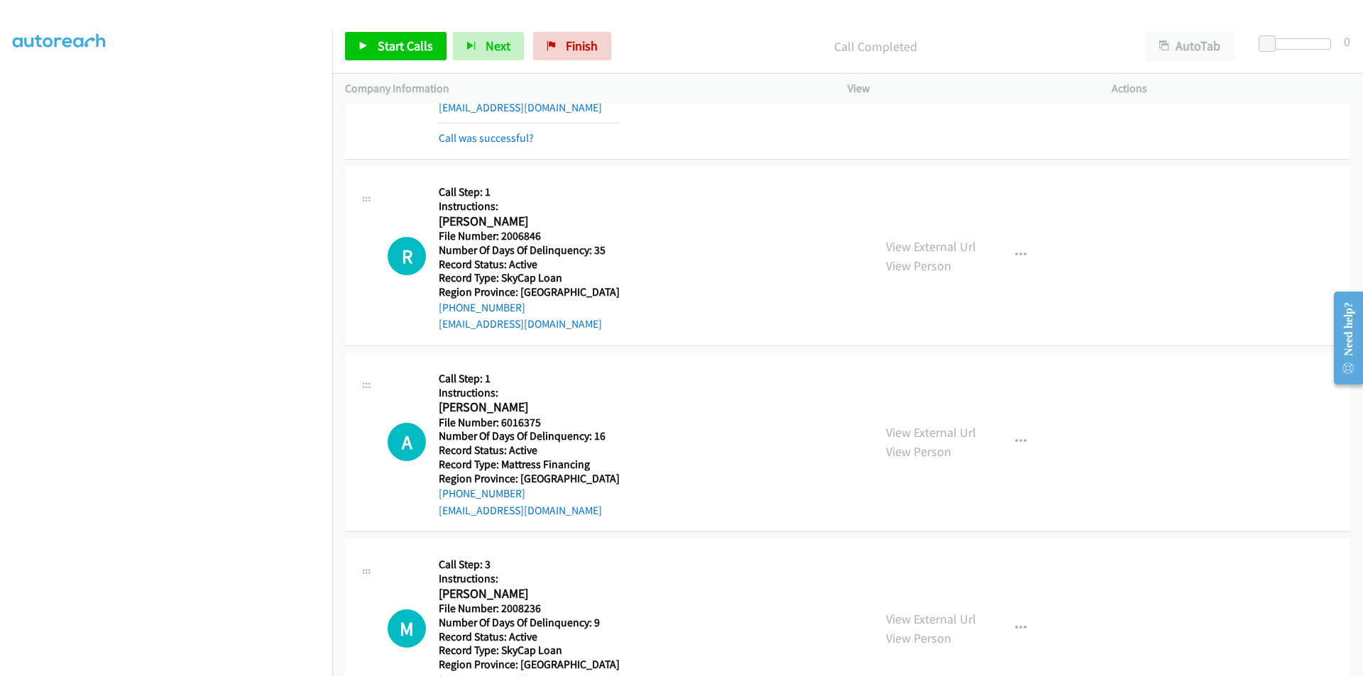
scroll to position [6207, 0]
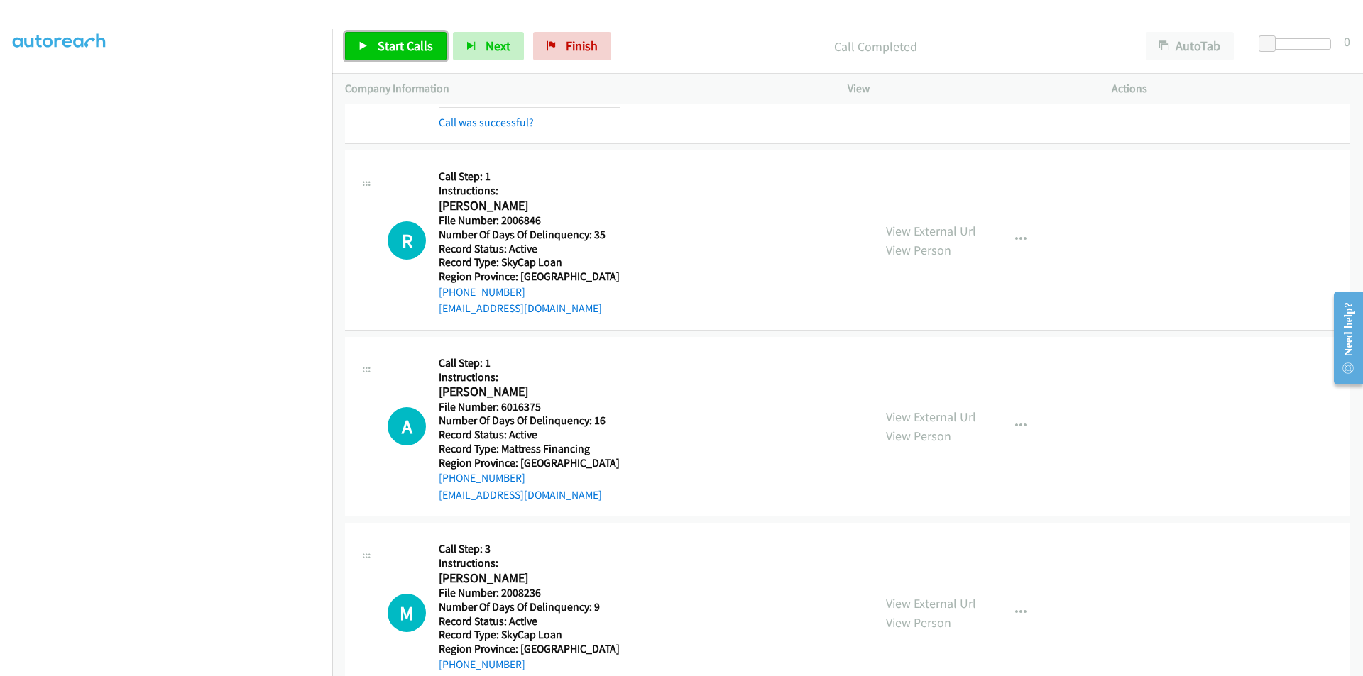
click at [386, 40] on span "Start Calls" at bounding box center [405, 46] width 55 height 16
click at [386, 40] on span "Pause" at bounding box center [394, 46] width 32 height 16
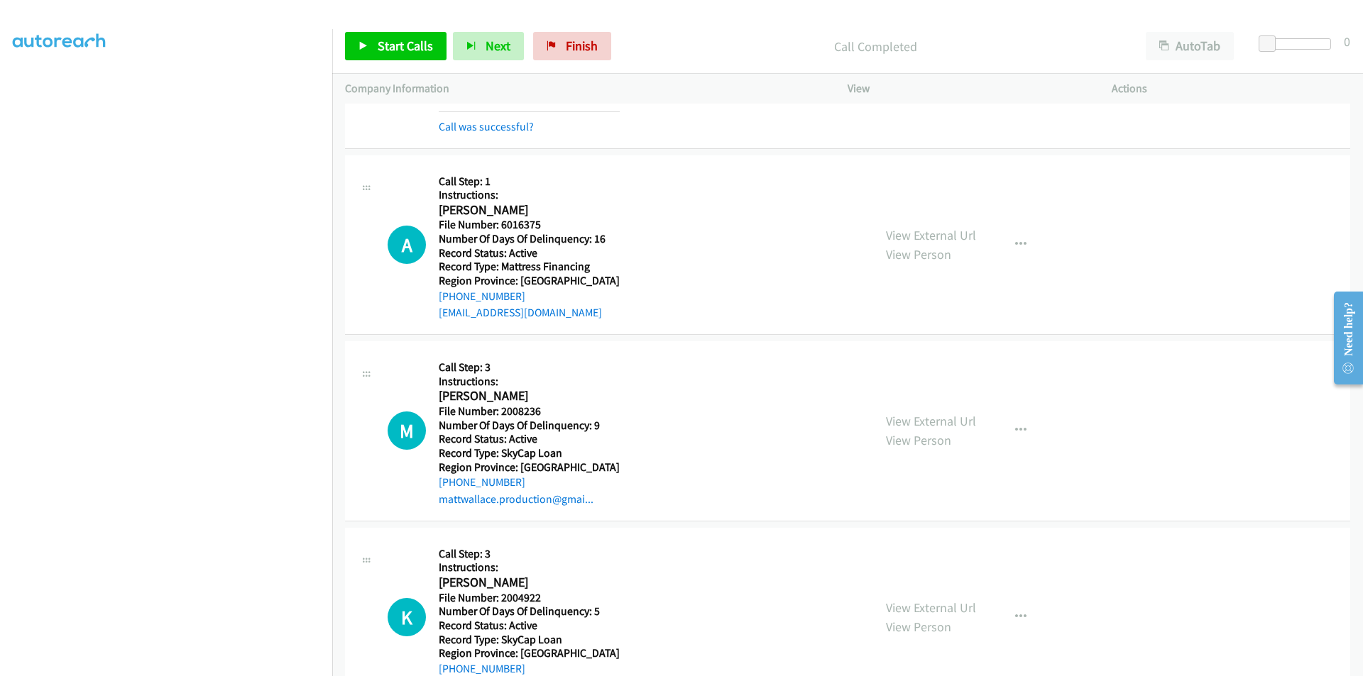
scroll to position [6420, 0]
click at [418, 54] on link "Start Calls" at bounding box center [395, 46] width 101 height 28
click at [407, 47] on span "Pause" at bounding box center [394, 46] width 32 height 16
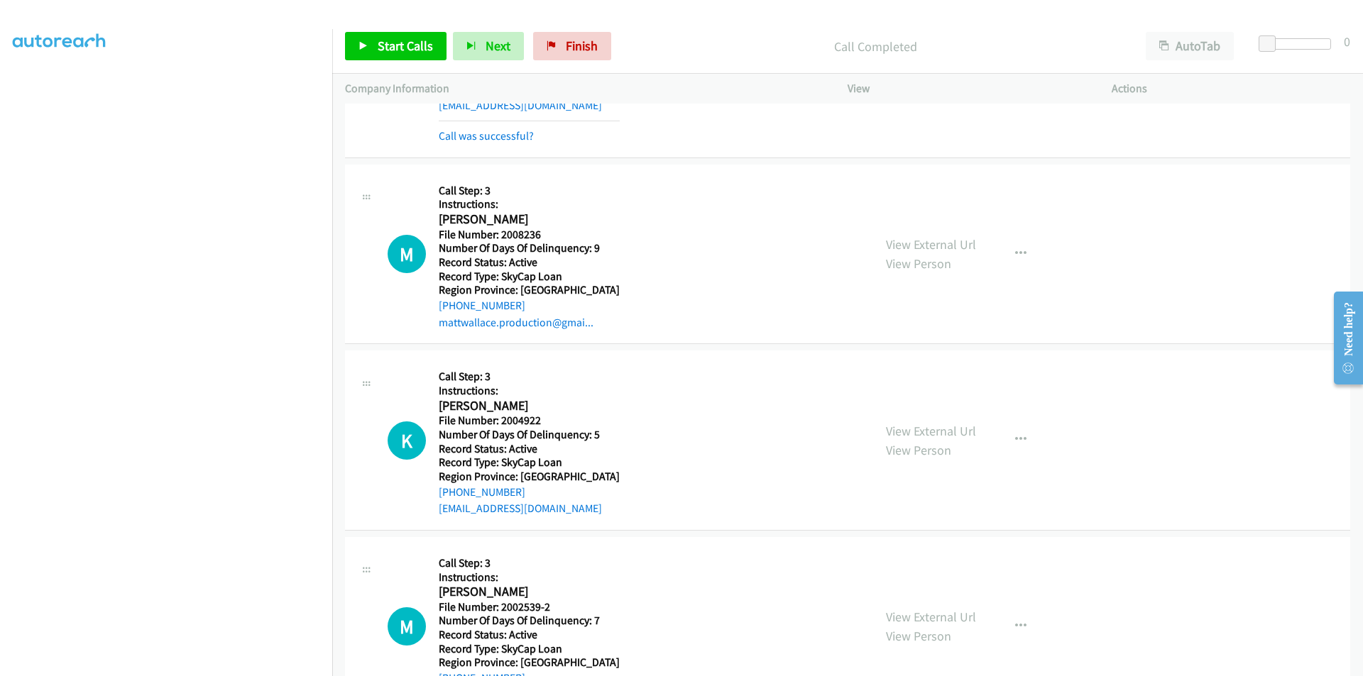
scroll to position [6633, 0]
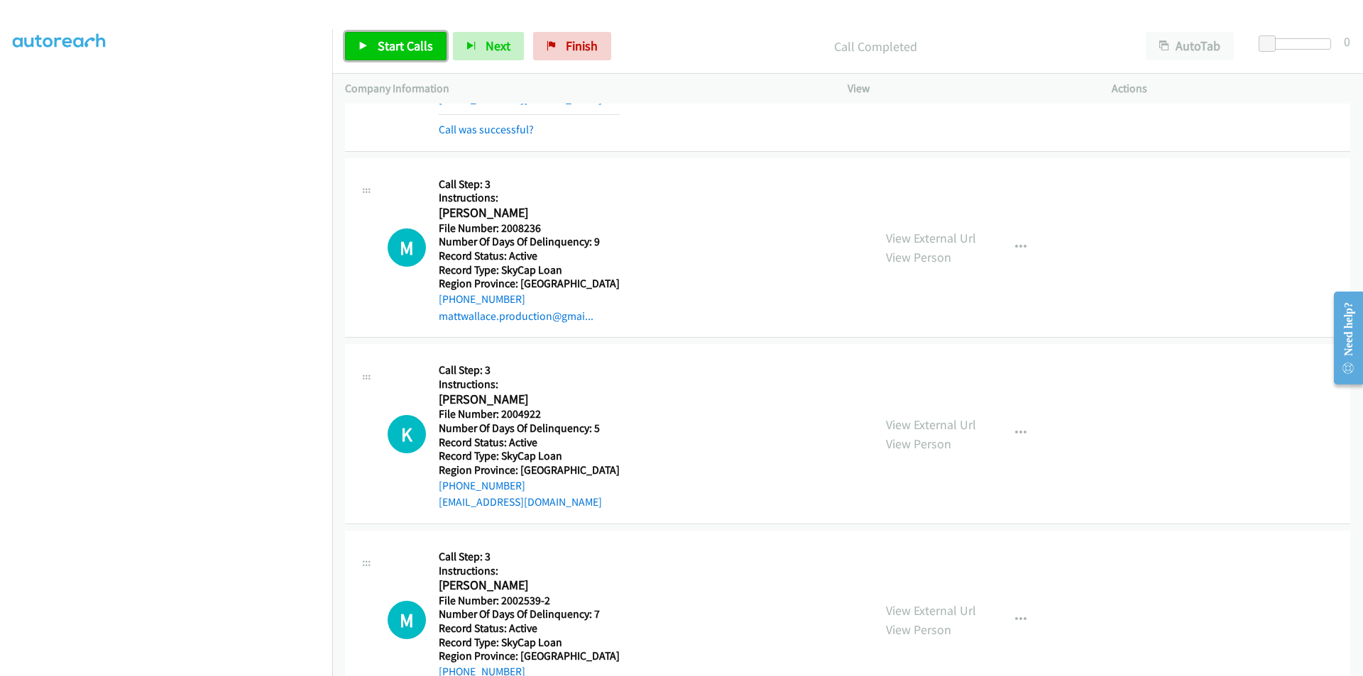
click at [405, 48] on span "Start Calls" at bounding box center [405, 46] width 55 height 16
click at [405, 45] on span "Pause" at bounding box center [394, 46] width 32 height 16
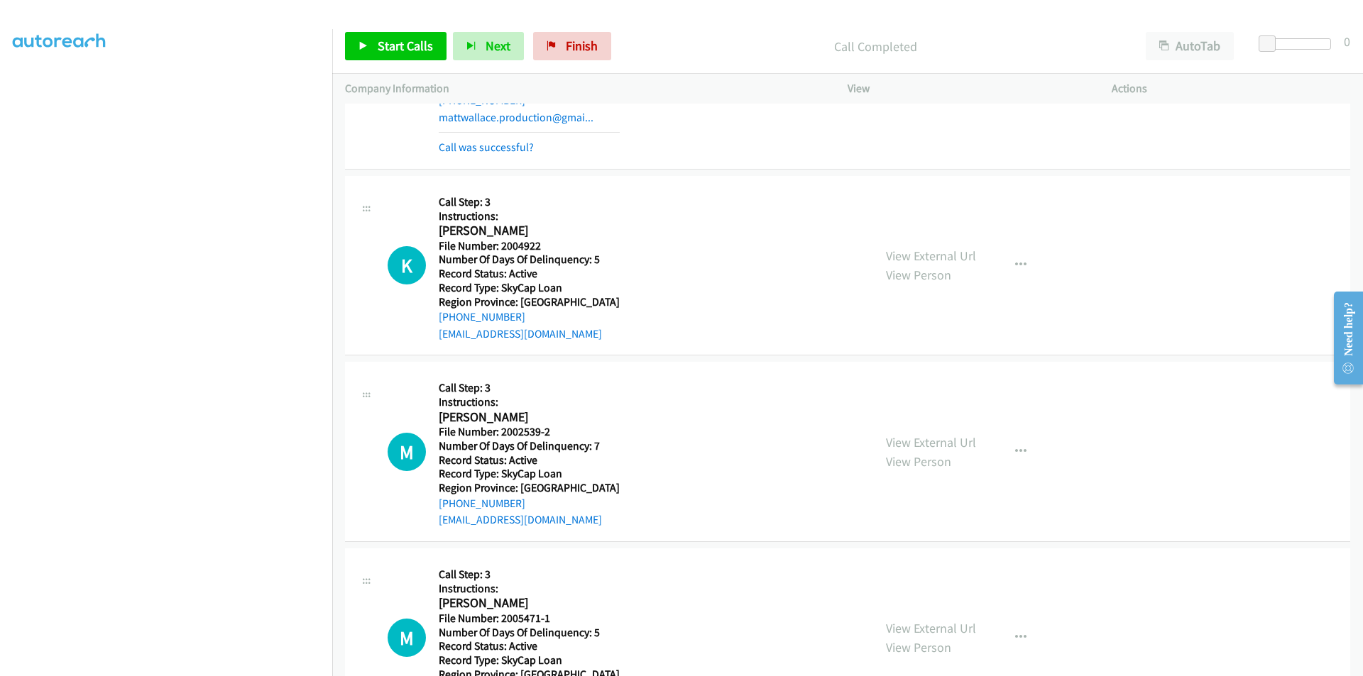
scroll to position [6917, 0]
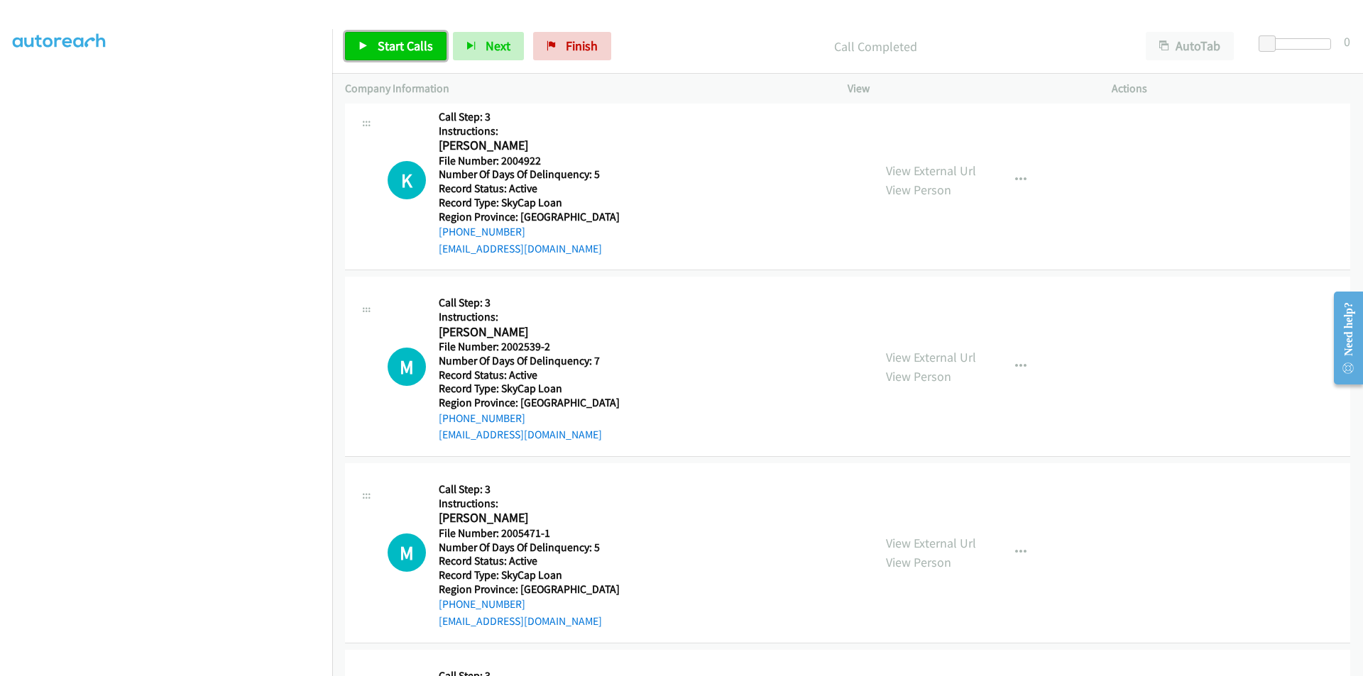
click at [392, 40] on span "Start Calls" at bounding box center [405, 46] width 55 height 16
click at [392, 40] on span "Pause" at bounding box center [394, 46] width 32 height 16
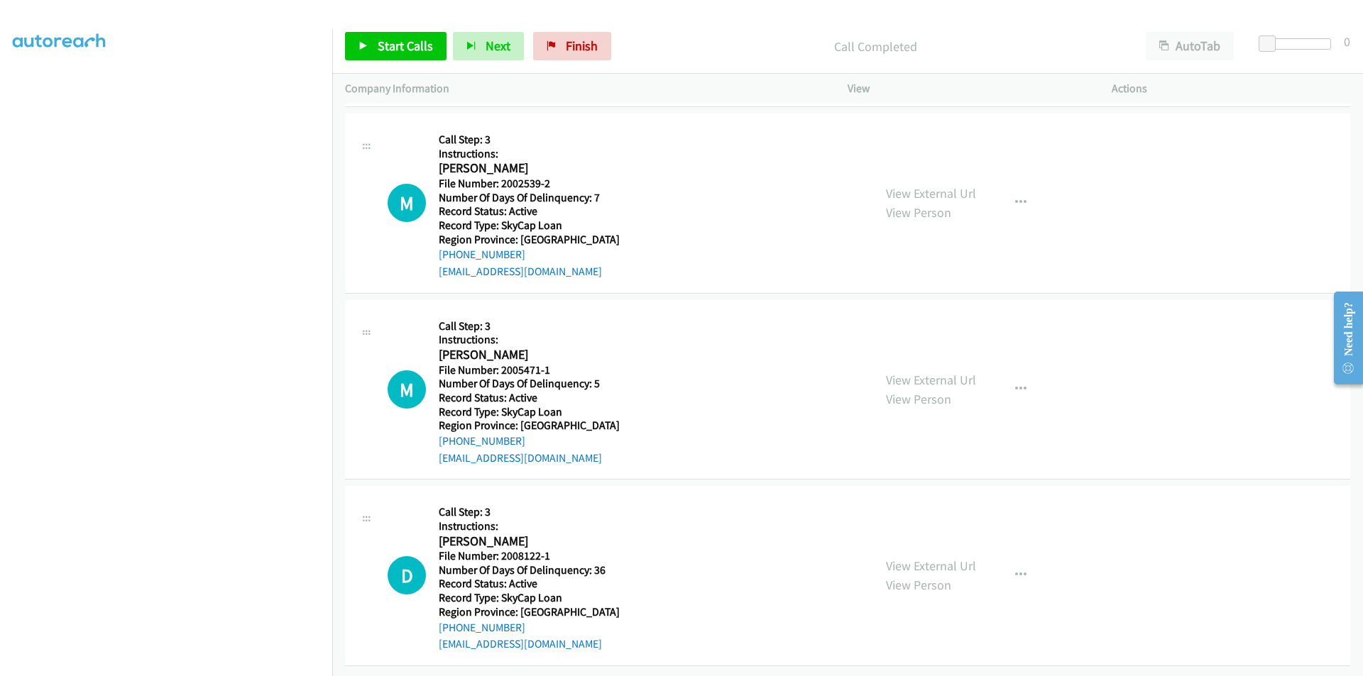
scroll to position [7121, 0]
click at [1015, 197] on icon "button" at bounding box center [1020, 202] width 11 height 11
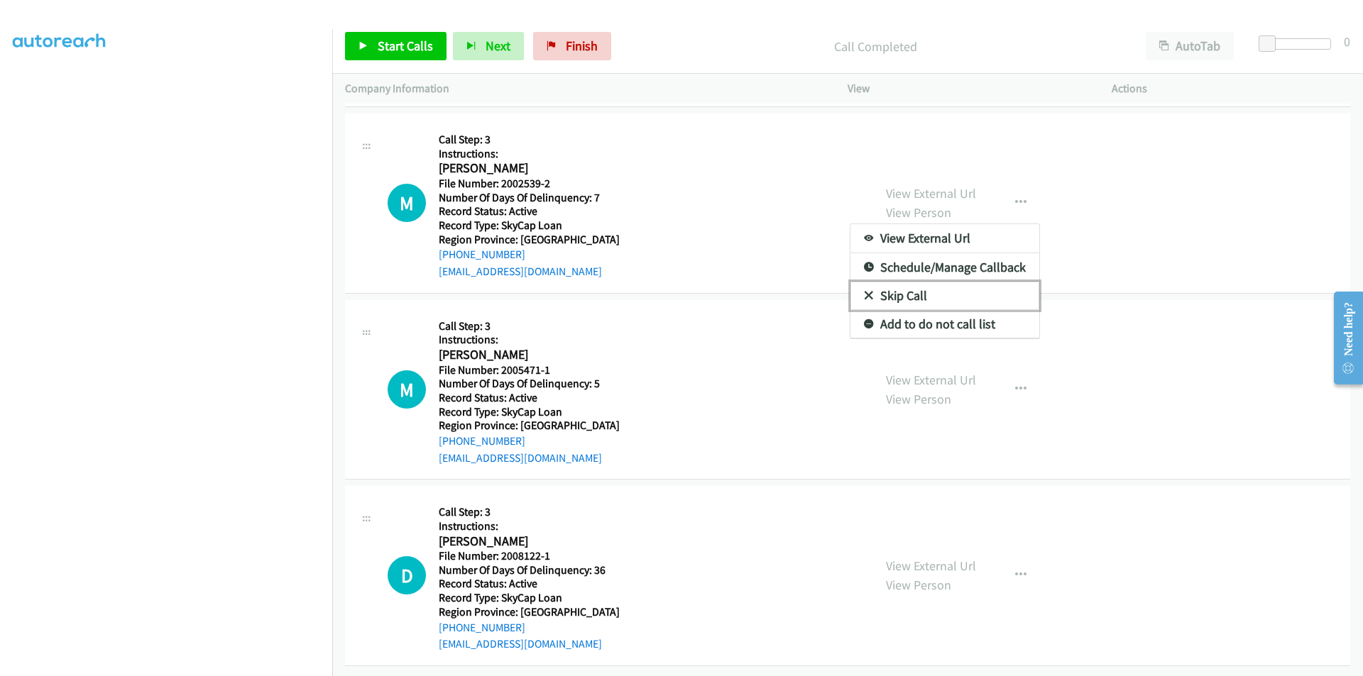
click at [928, 287] on link "Skip Call" at bounding box center [944, 296] width 189 height 28
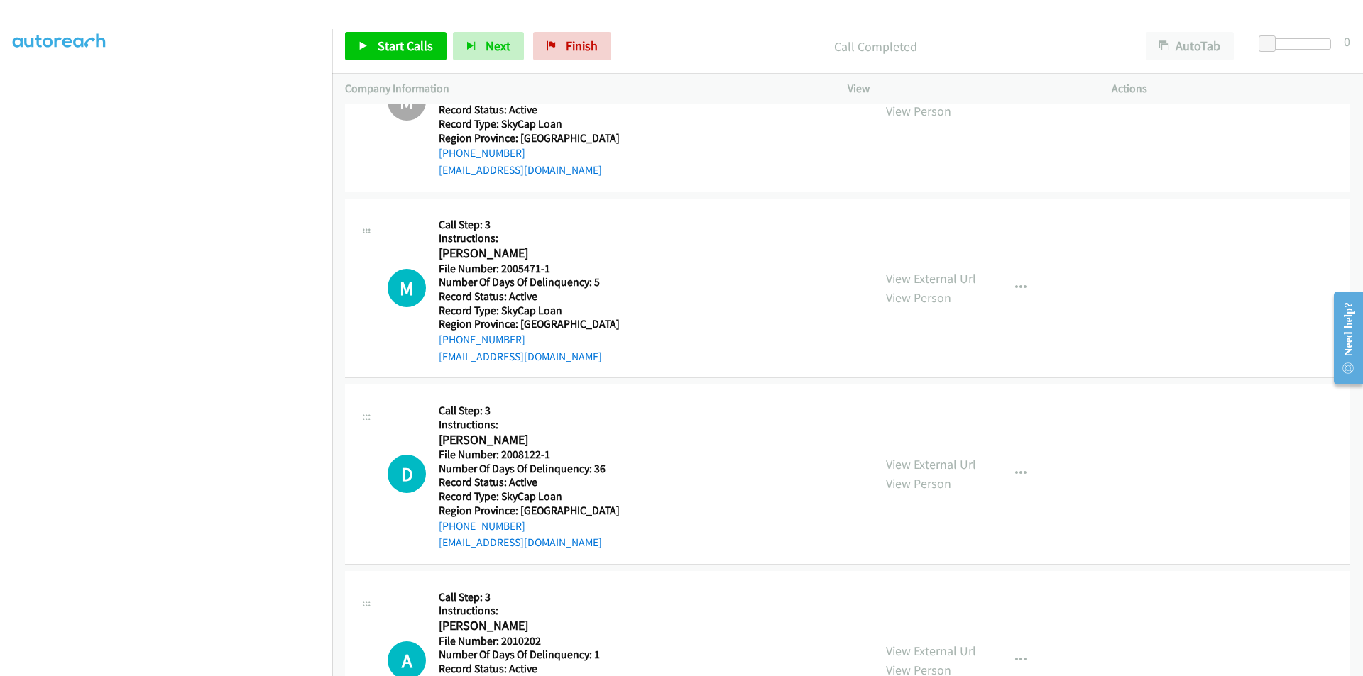
scroll to position [7334, 0]
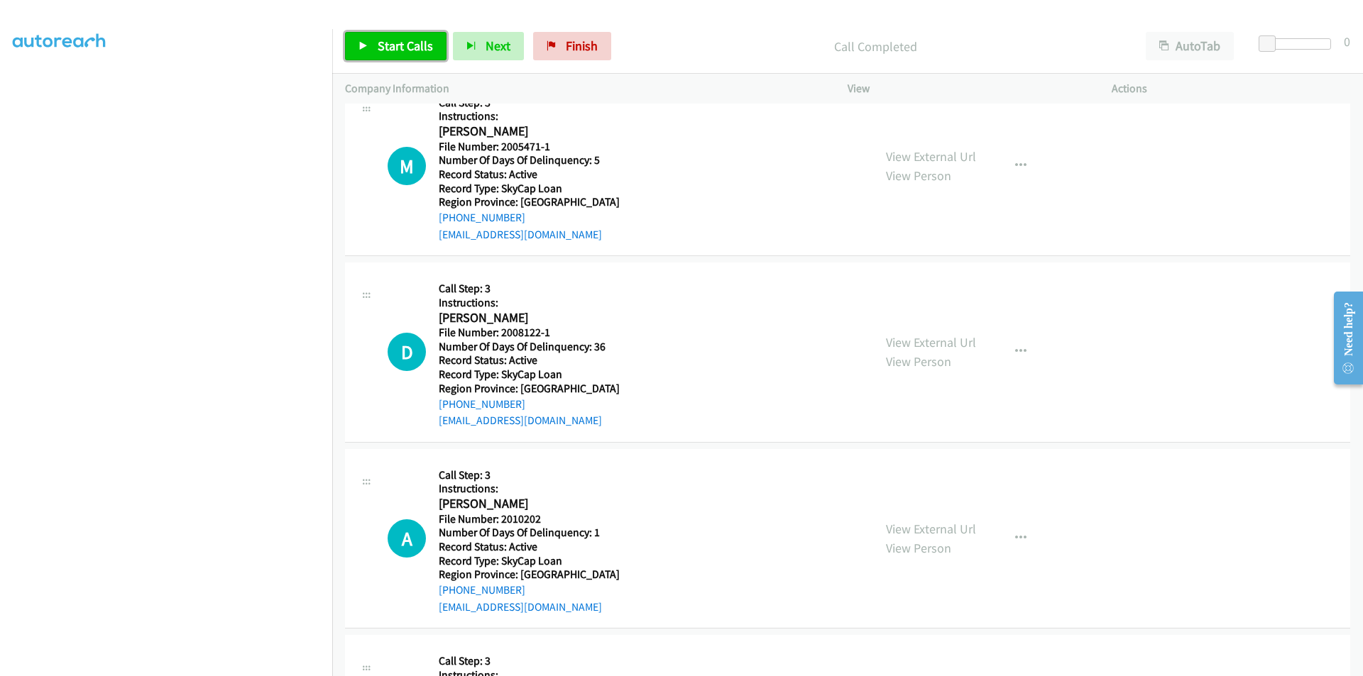
click at [384, 50] on span "Start Calls" at bounding box center [405, 46] width 55 height 16
click at [384, 50] on span "Pause" at bounding box center [394, 46] width 32 height 16
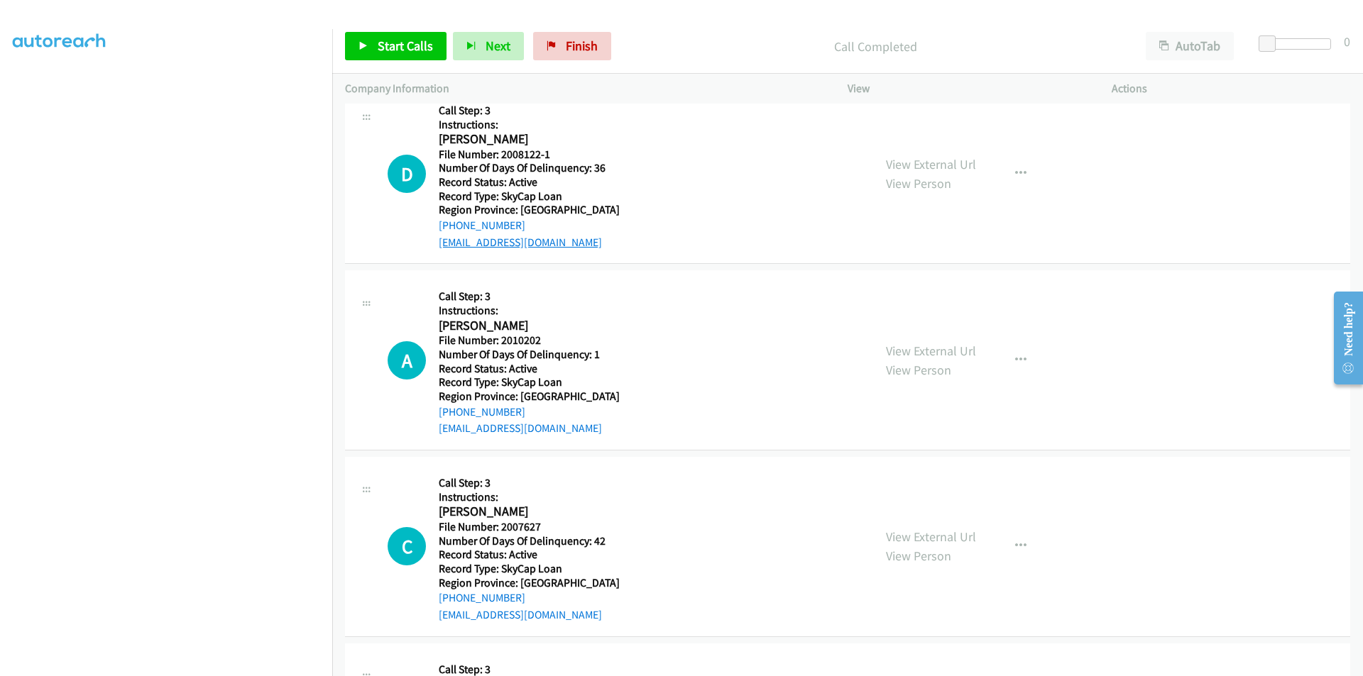
scroll to position [7547, 0]
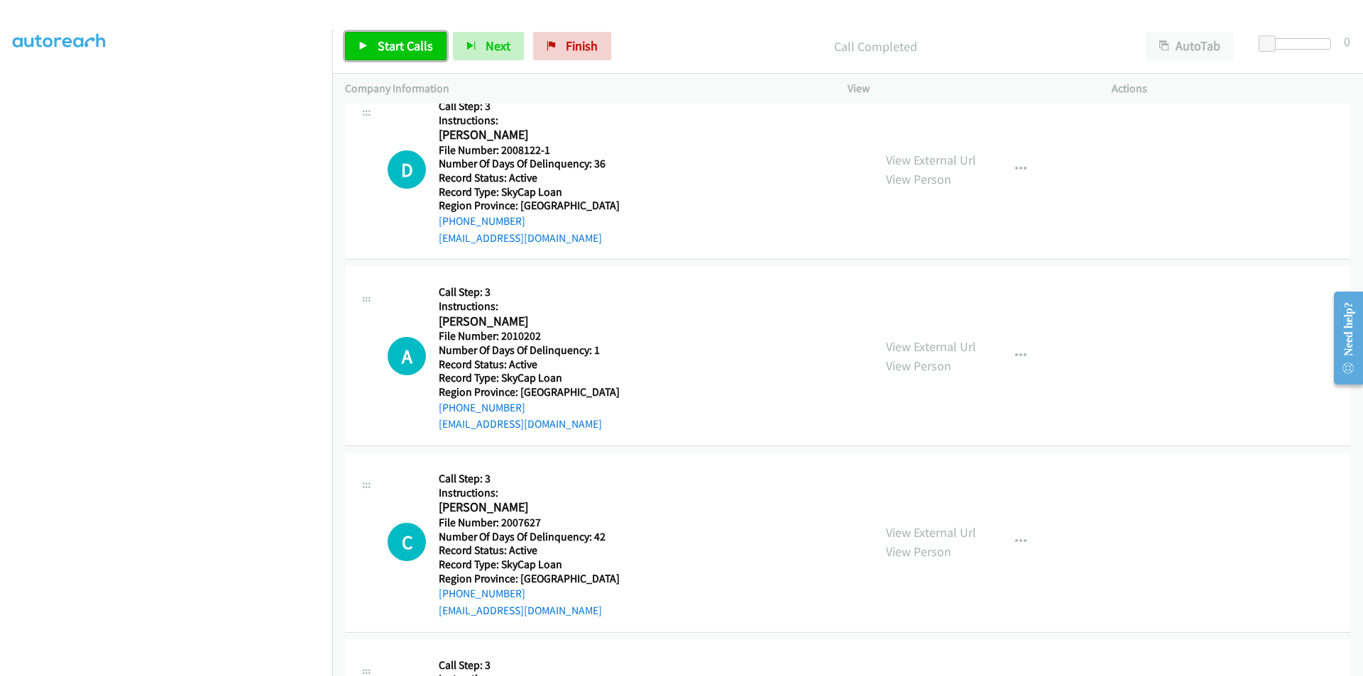
click at [408, 43] on span "Start Calls" at bounding box center [405, 46] width 55 height 16
click at [408, 43] on span "Pause" at bounding box center [394, 46] width 32 height 16
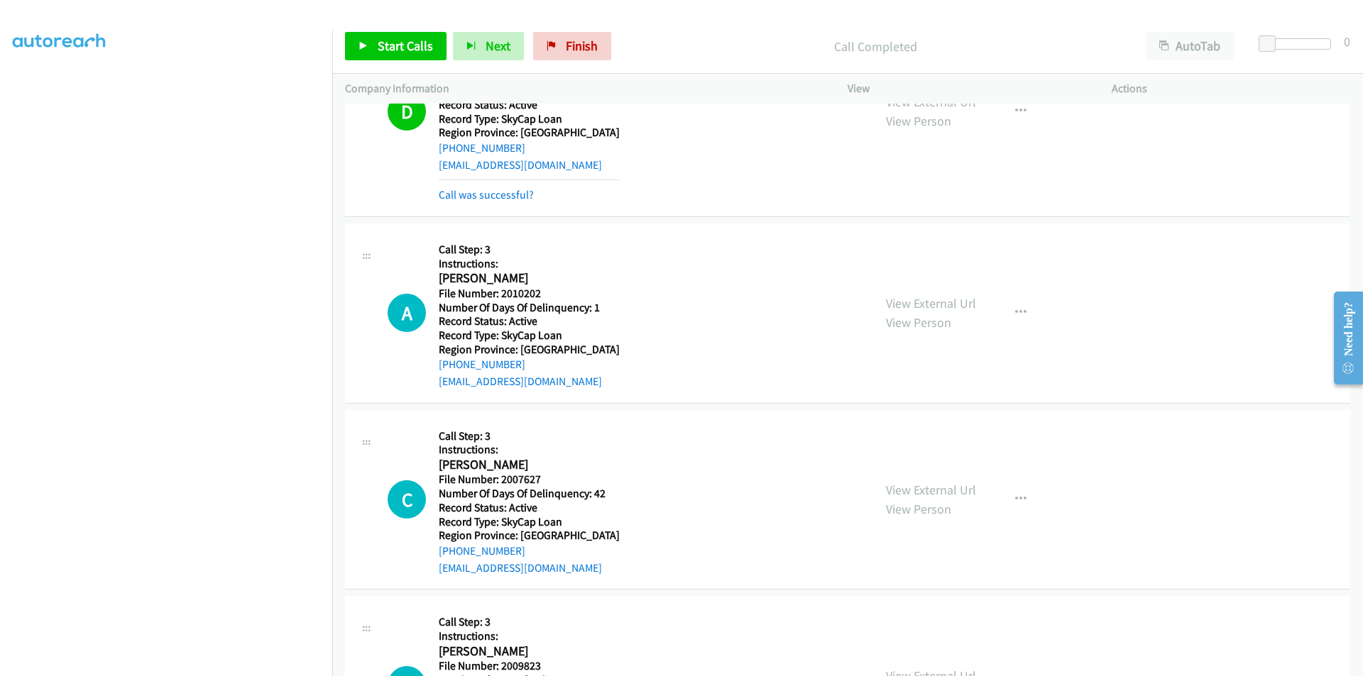
scroll to position [7741, 0]
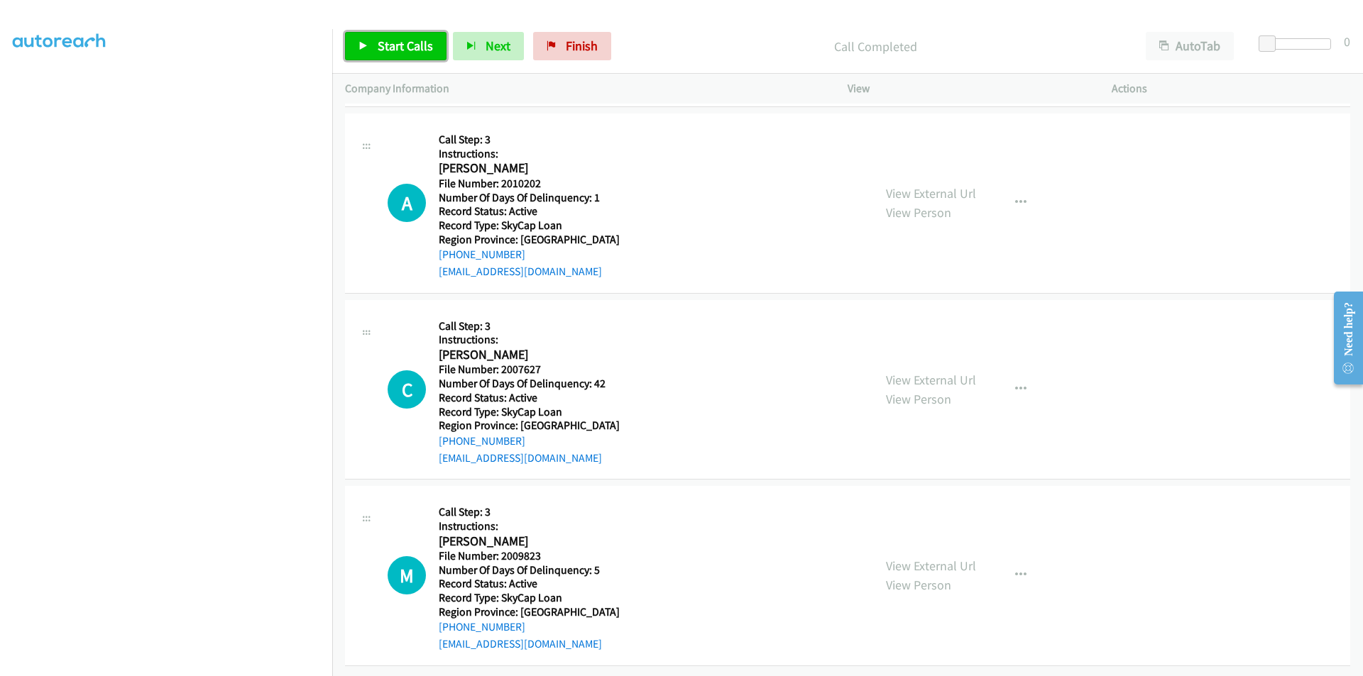
click at [421, 37] on link "Start Calls" at bounding box center [395, 46] width 101 height 28
click at [406, 39] on span "Pause" at bounding box center [394, 46] width 32 height 16
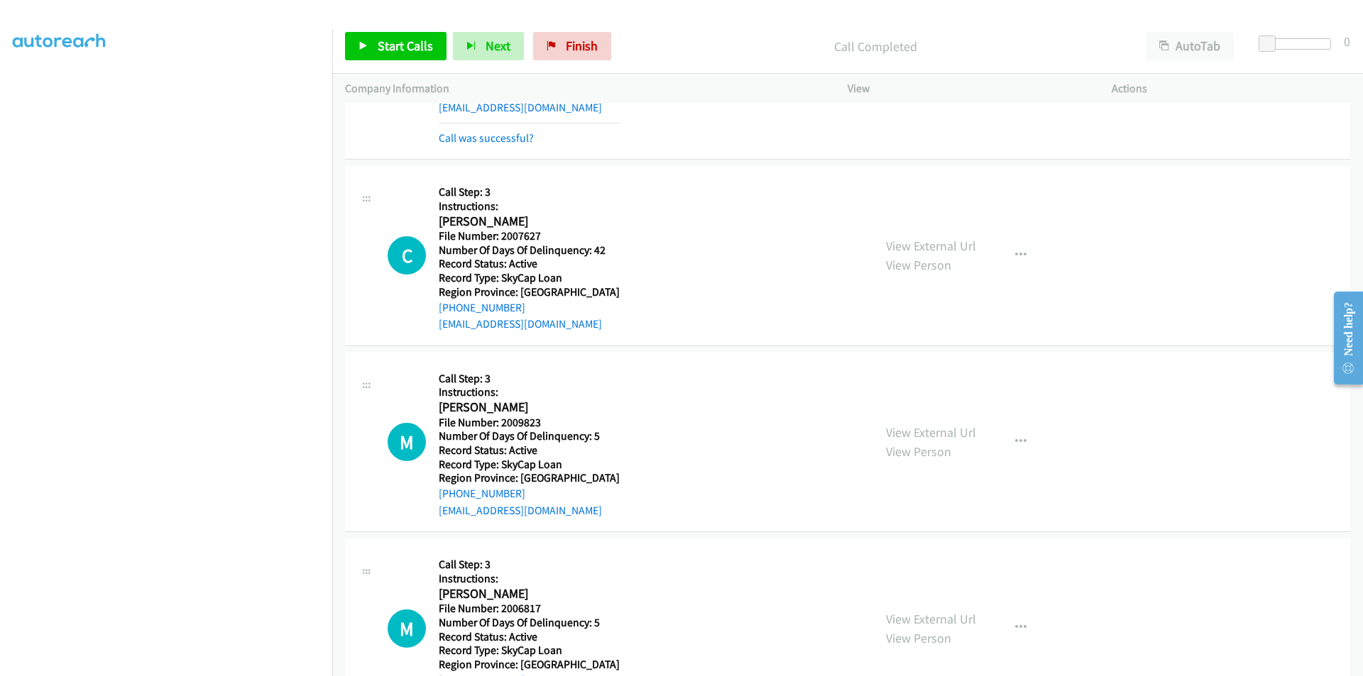
scroll to position [7883, 0]
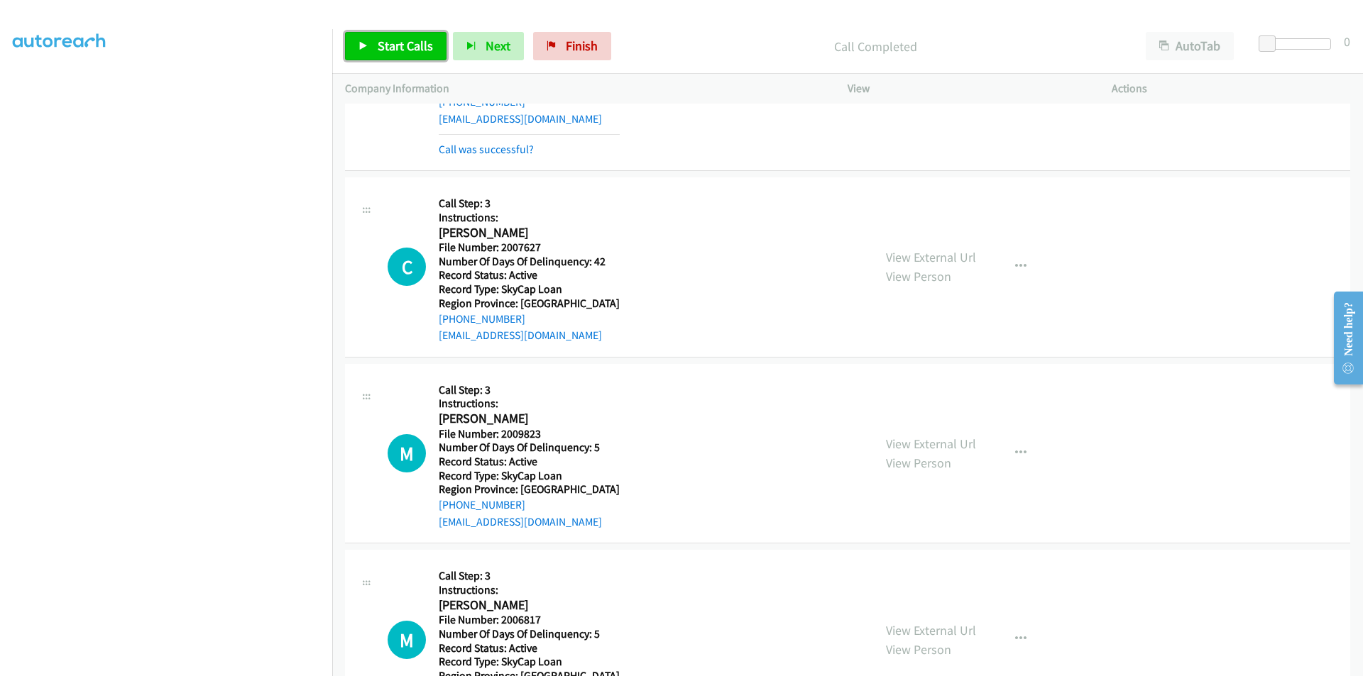
click at [388, 44] on span "Start Calls" at bounding box center [405, 46] width 55 height 16
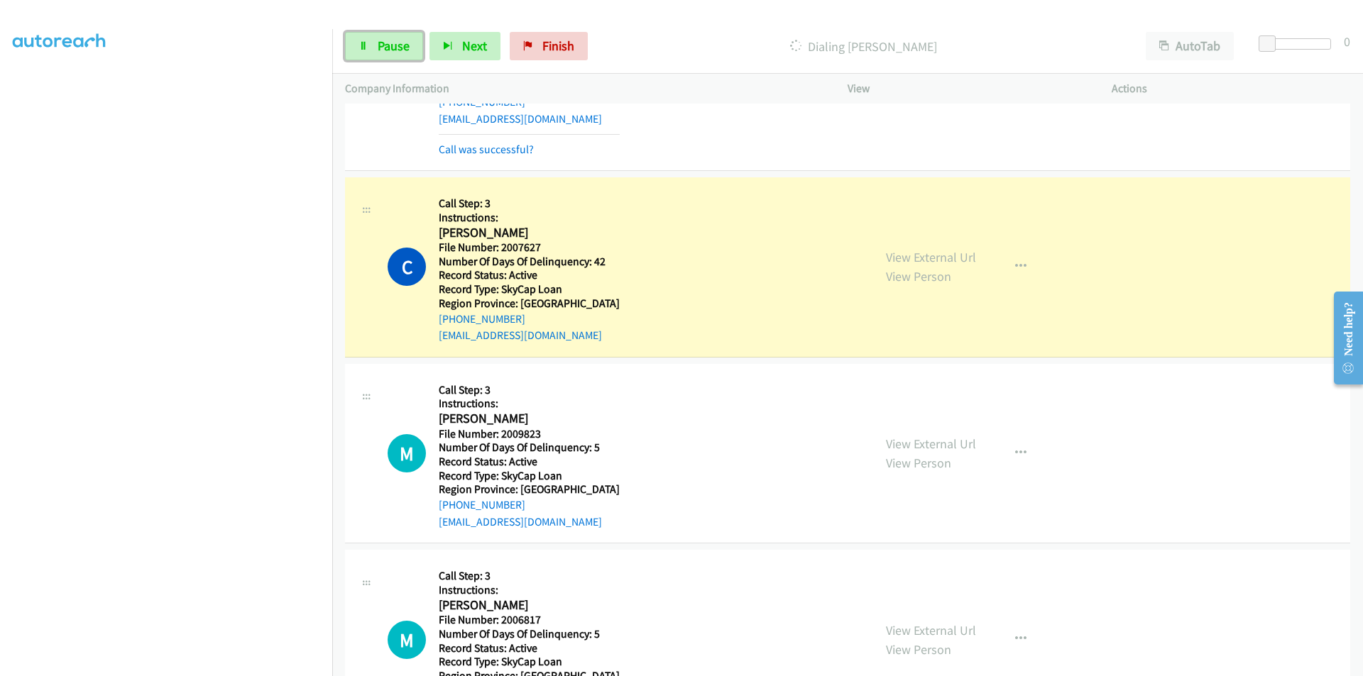
click at [388, 44] on span "Pause" at bounding box center [394, 46] width 32 height 16
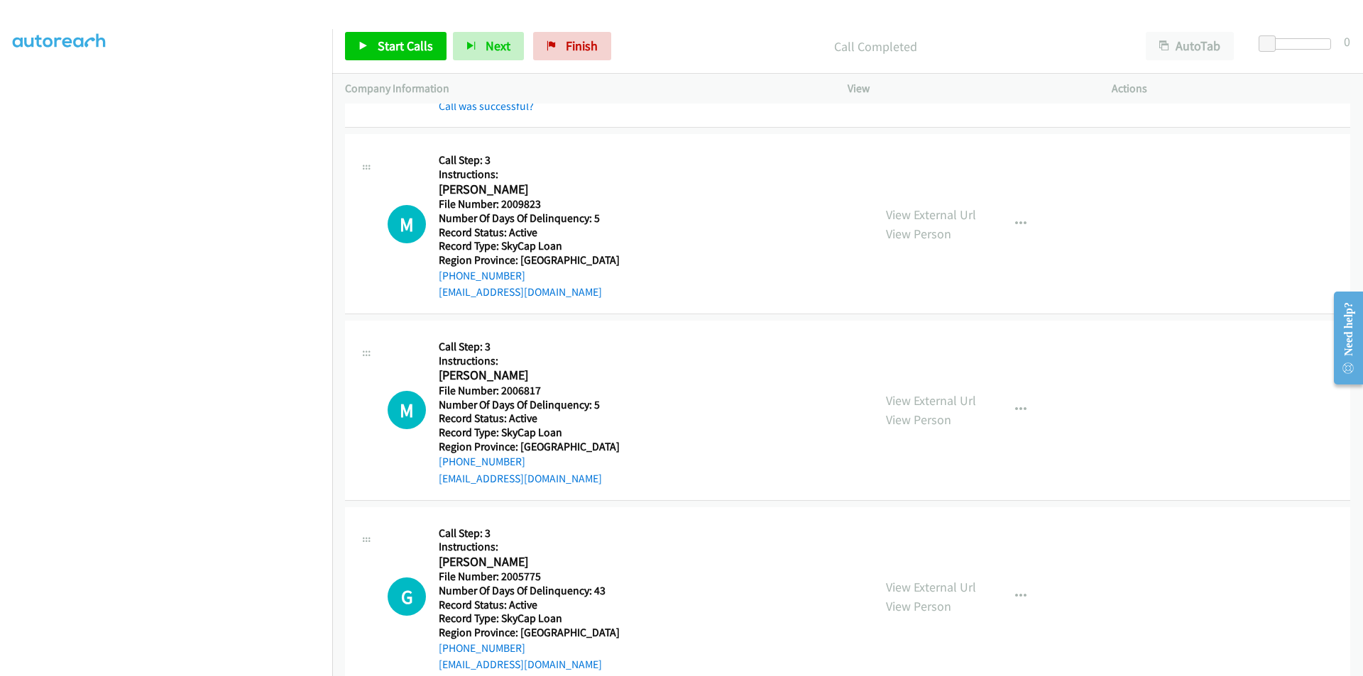
scroll to position [8167, 0]
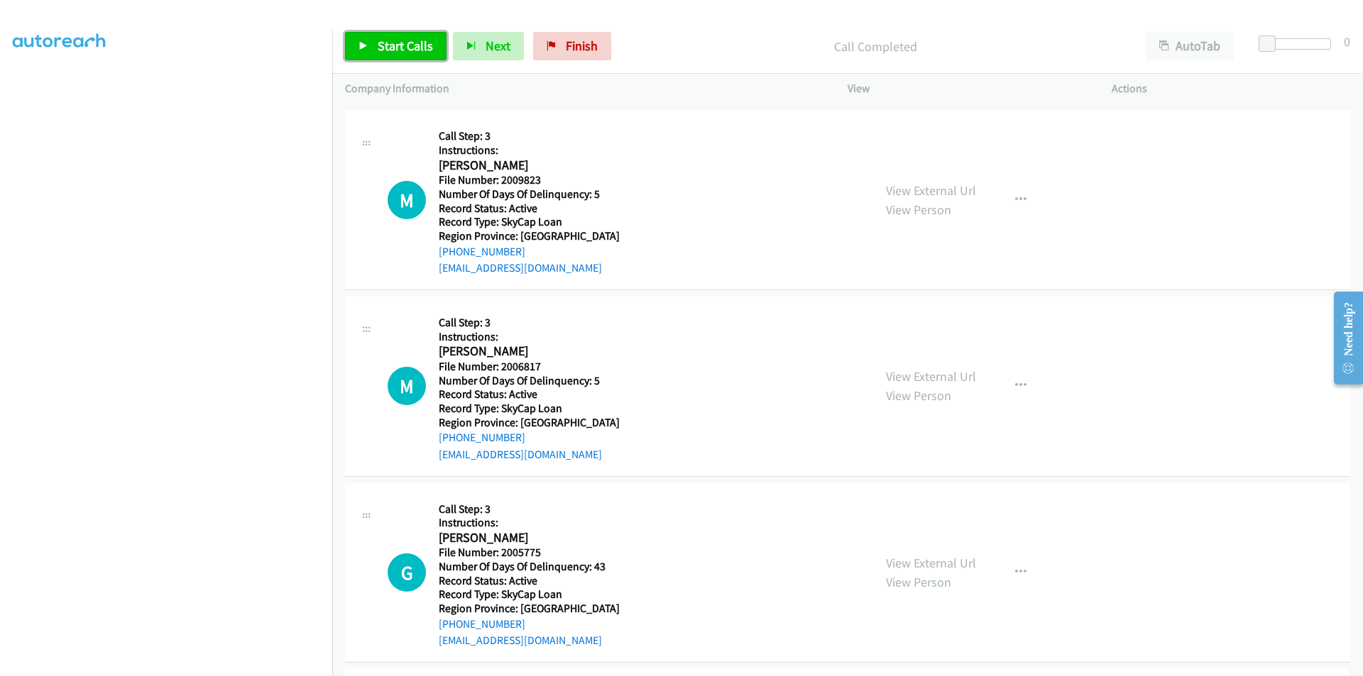
click at [407, 43] on span "Start Calls" at bounding box center [405, 46] width 55 height 16
drag, startPoint x: 383, startPoint y: 48, endPoint x: 378, endPoint y: 69, distance: 22.0
click at [383, 48] on span "Pause" at bounding box center [394, 46] width 32 height 16
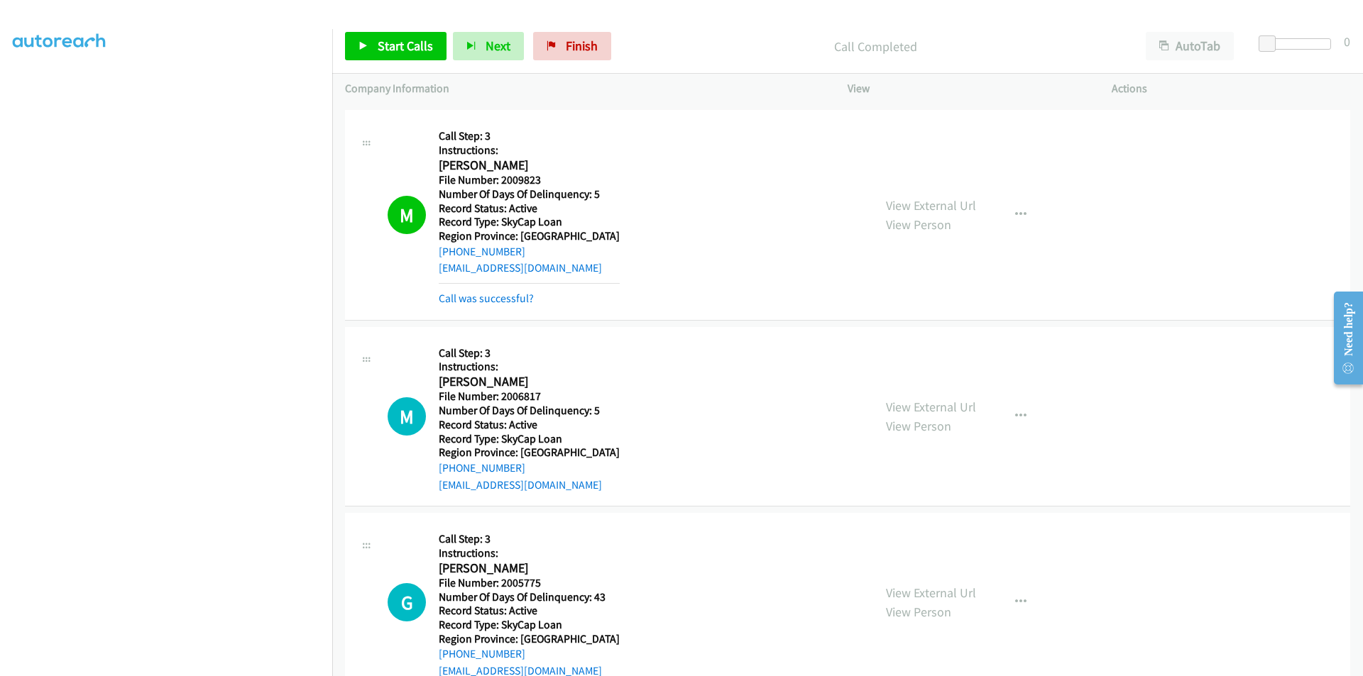
scroll to position [8380, 0]
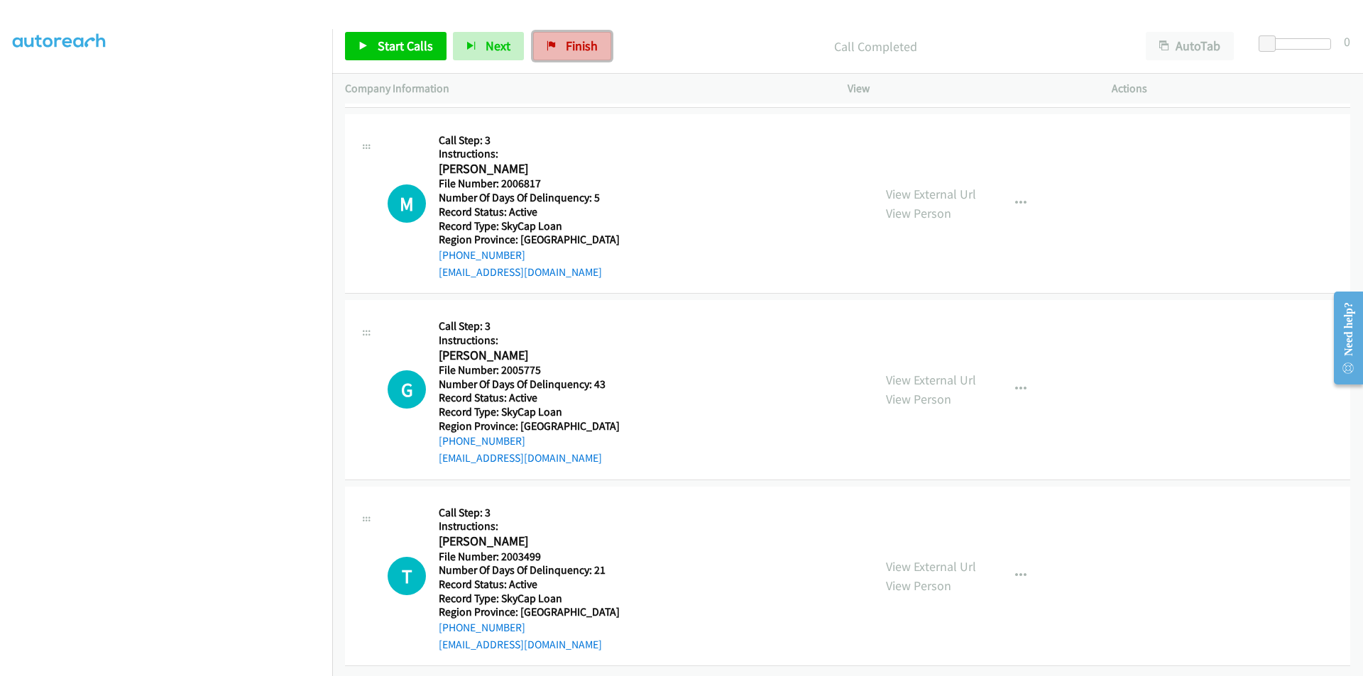
click at [560, 37] on link "Finish" at bounding box center [572, 46] width 78 height 28
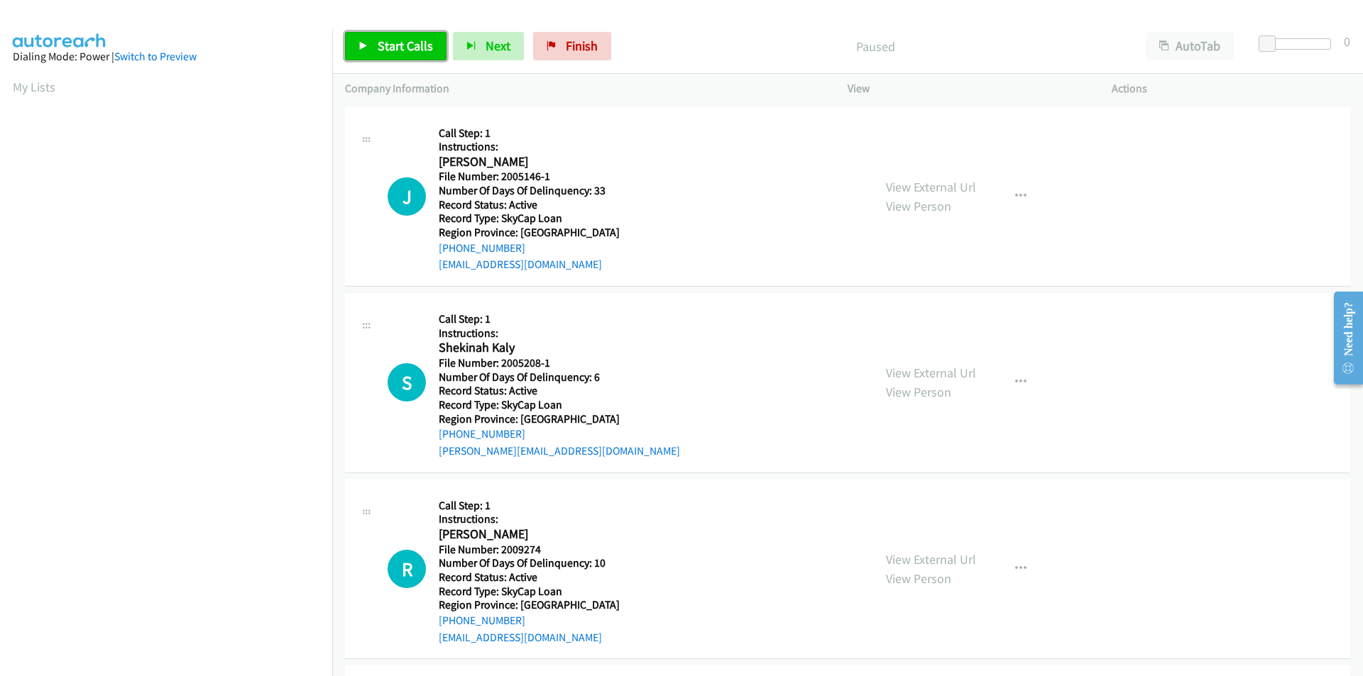
click at [402, 37] on link "Start Calls" at bounding box center [395, 46] width 101 height 28
click at [370, 43] on link "Pause" at bounding box center [384, 46] width 78 height 28
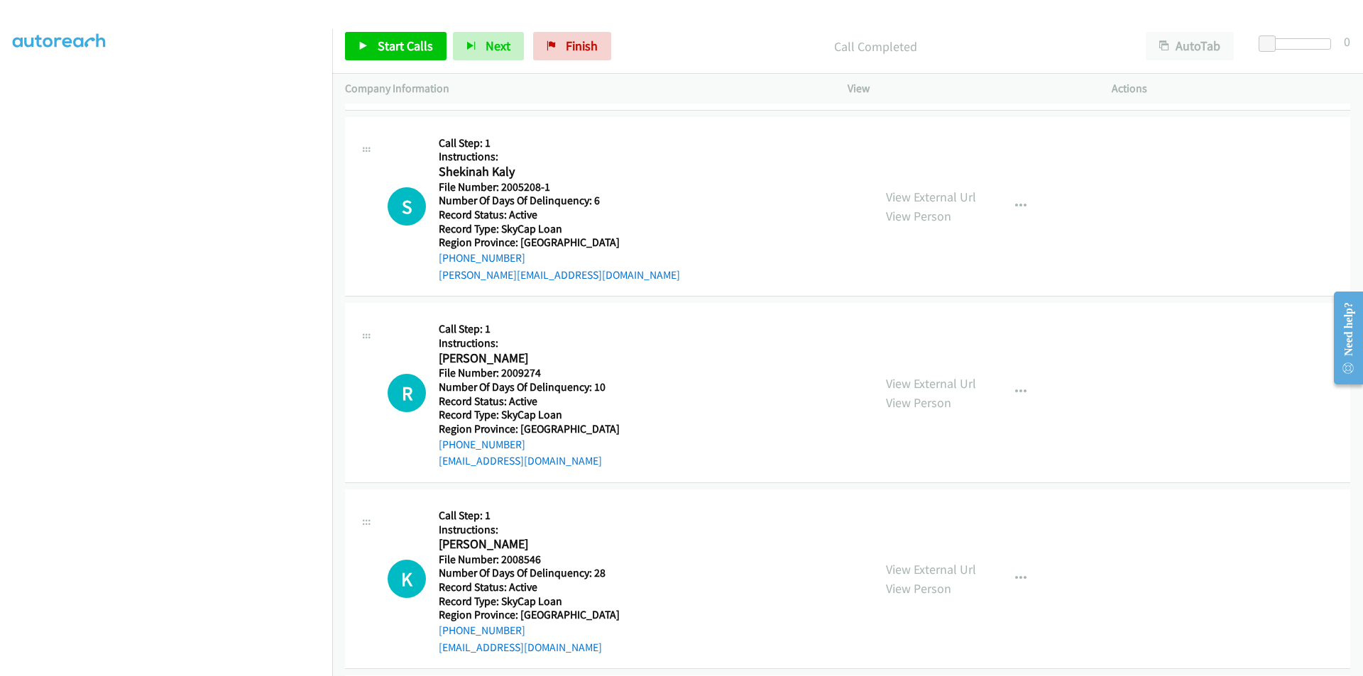
scroll to position [213, 0]
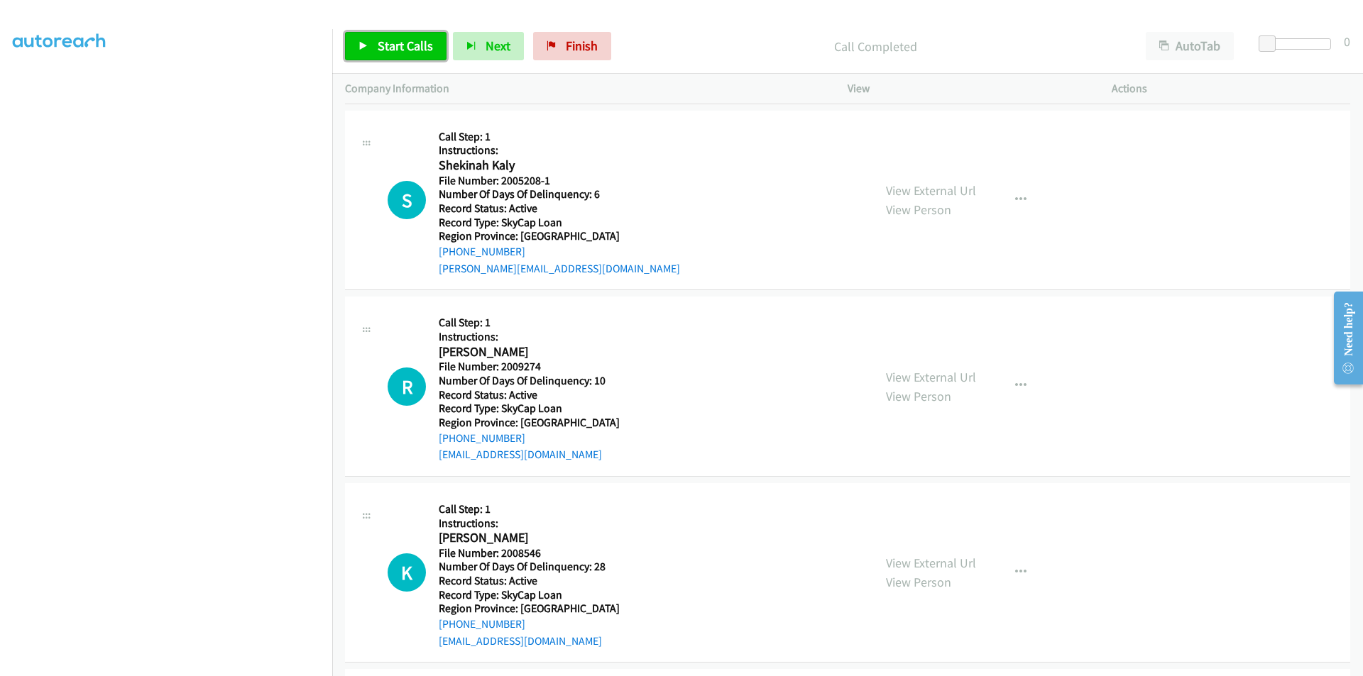
click at [402, 48] on span "Start Calls" at bounding box center [405, 46] width 55 height 16
click at [402, 45] on span "Pause" at bounding box center [394, 46] width 32 height 16
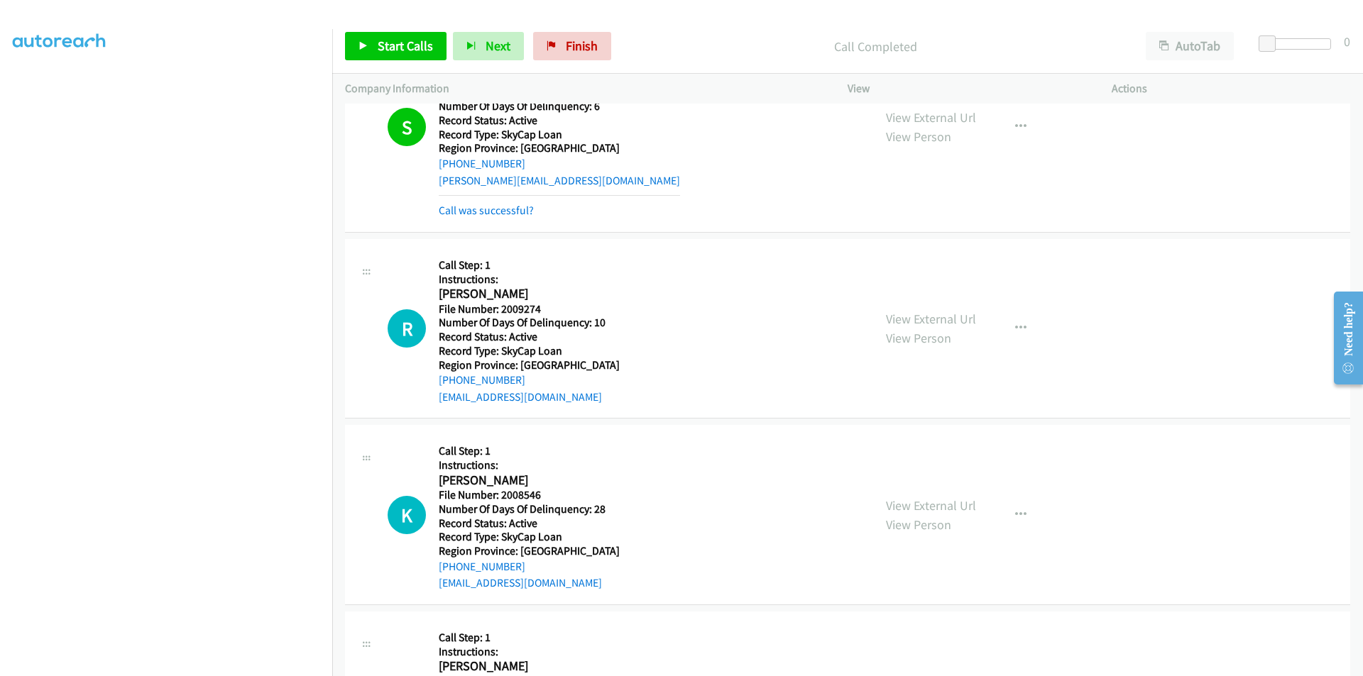
scroll to position [426, 0]
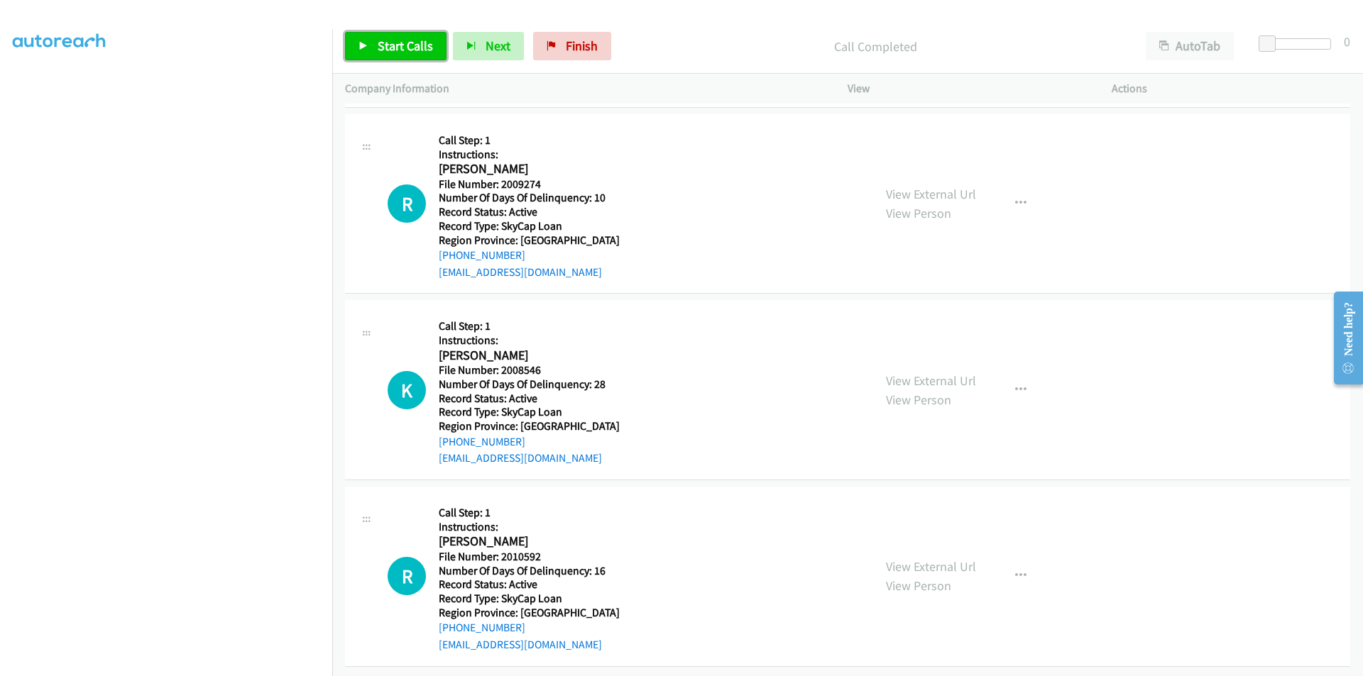
click at [407, 41] on span "Start Calls" at bounding box center [405, 46] width 55 height 16
click at [407, 41] on span "Pause" at bounding box center [394, 46] width 32 height 16
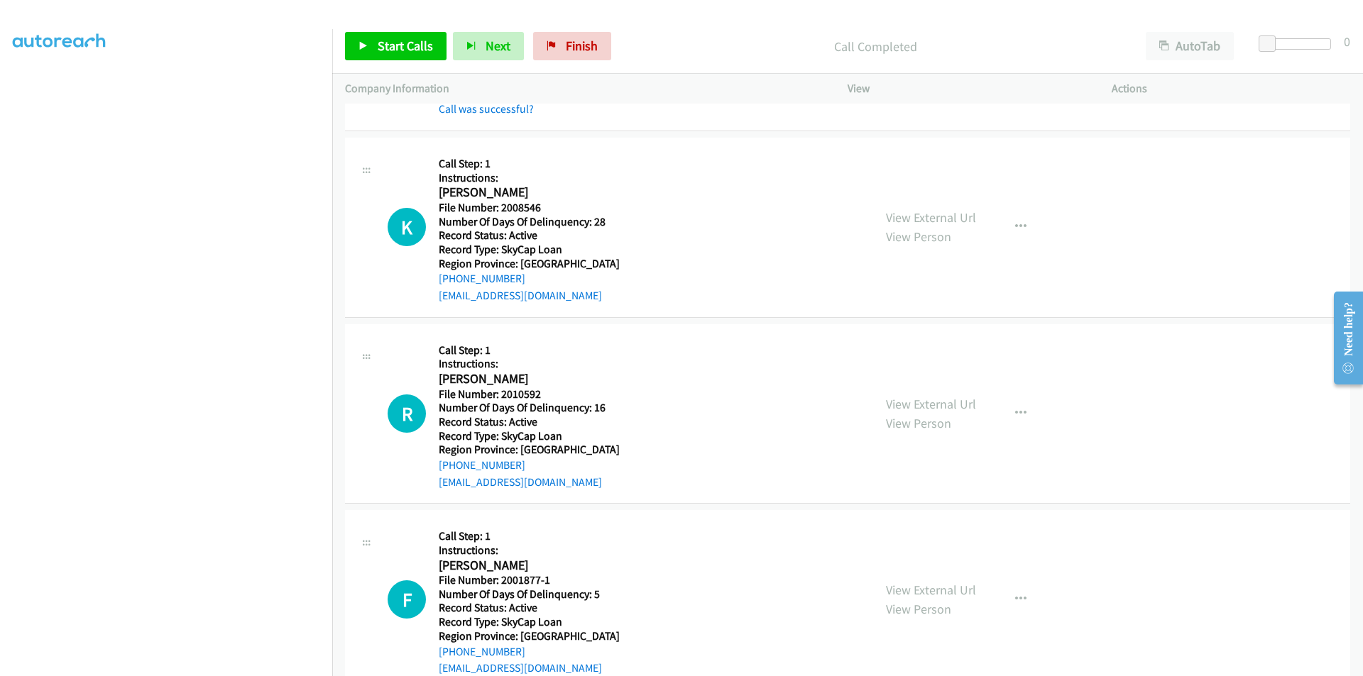
scroll to position [639, 0]
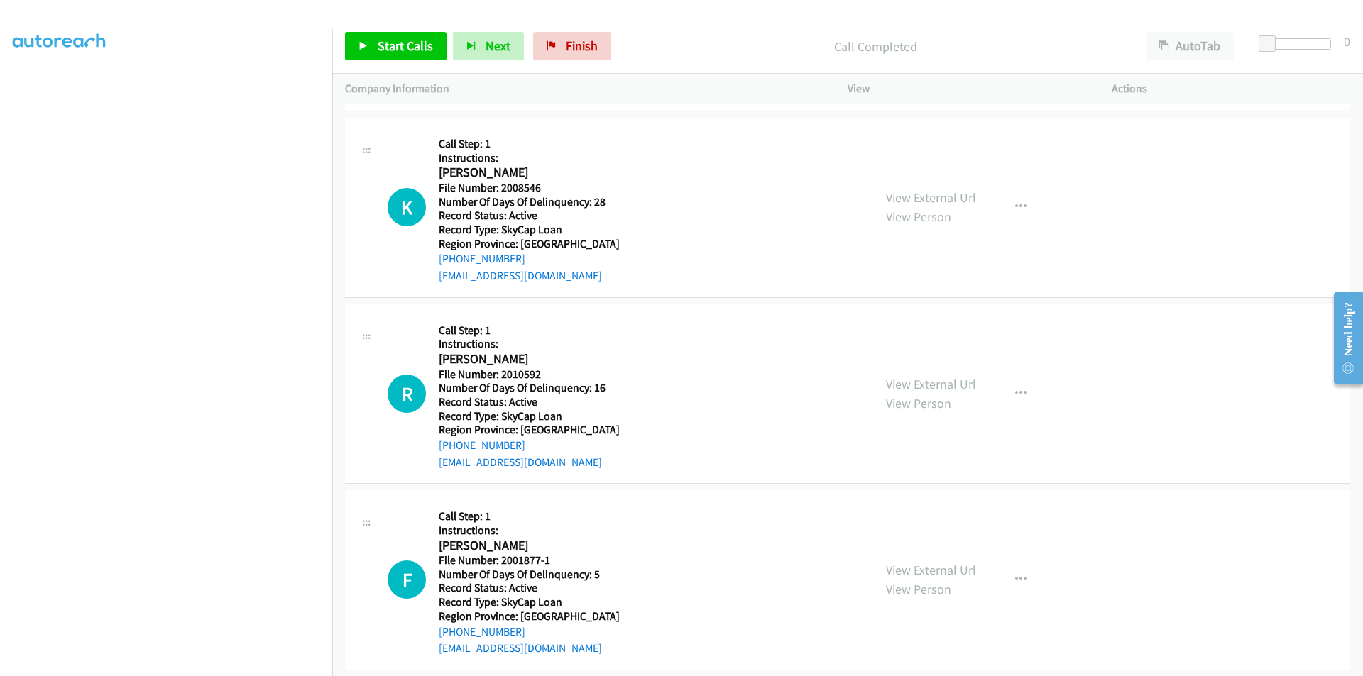
click at [400, 31] on div "Start Calls Pause Next Finish Call Completed AutoTab AutoTab 0" at bounding box center [847, 46] width 1031 height 55
click at [392, 43] on span "Start Calls" at bounding box center [405, 46] width 55 height 16
click at [392, 43] on span "Pause" at bounding box center [394, 46] width 32 height 16
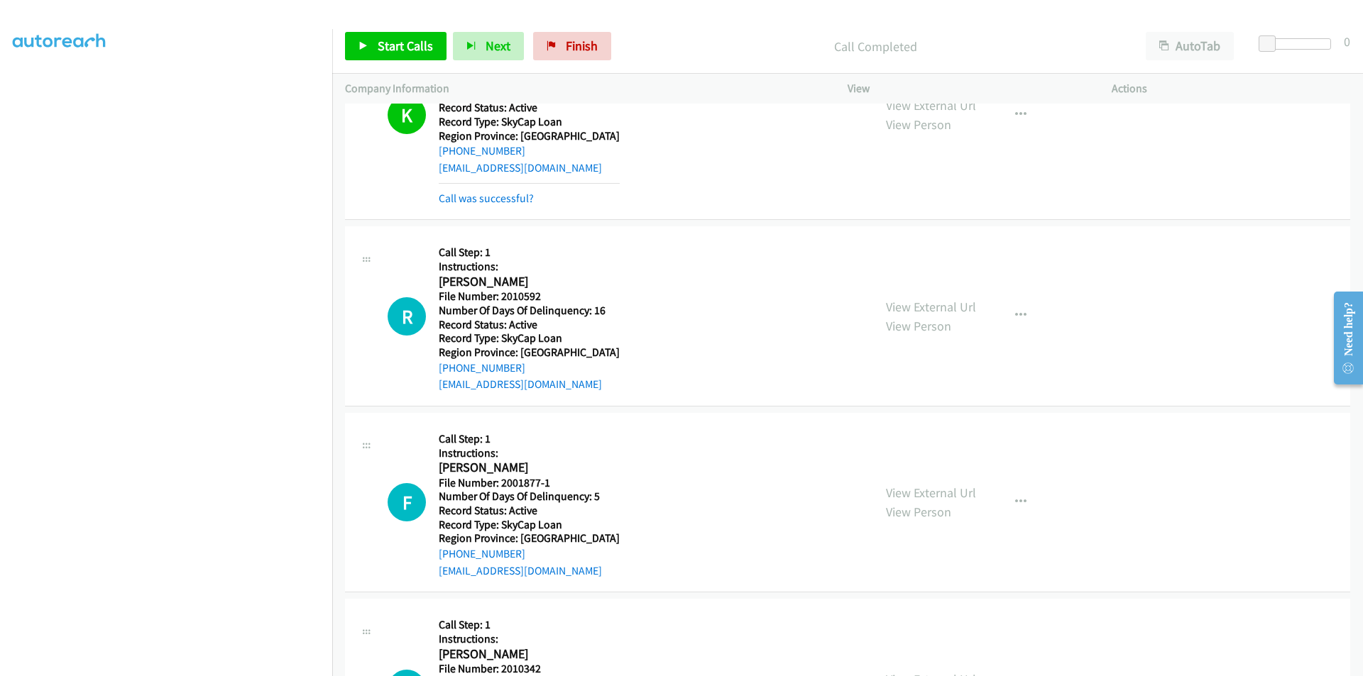
scroll to position [852, 0]
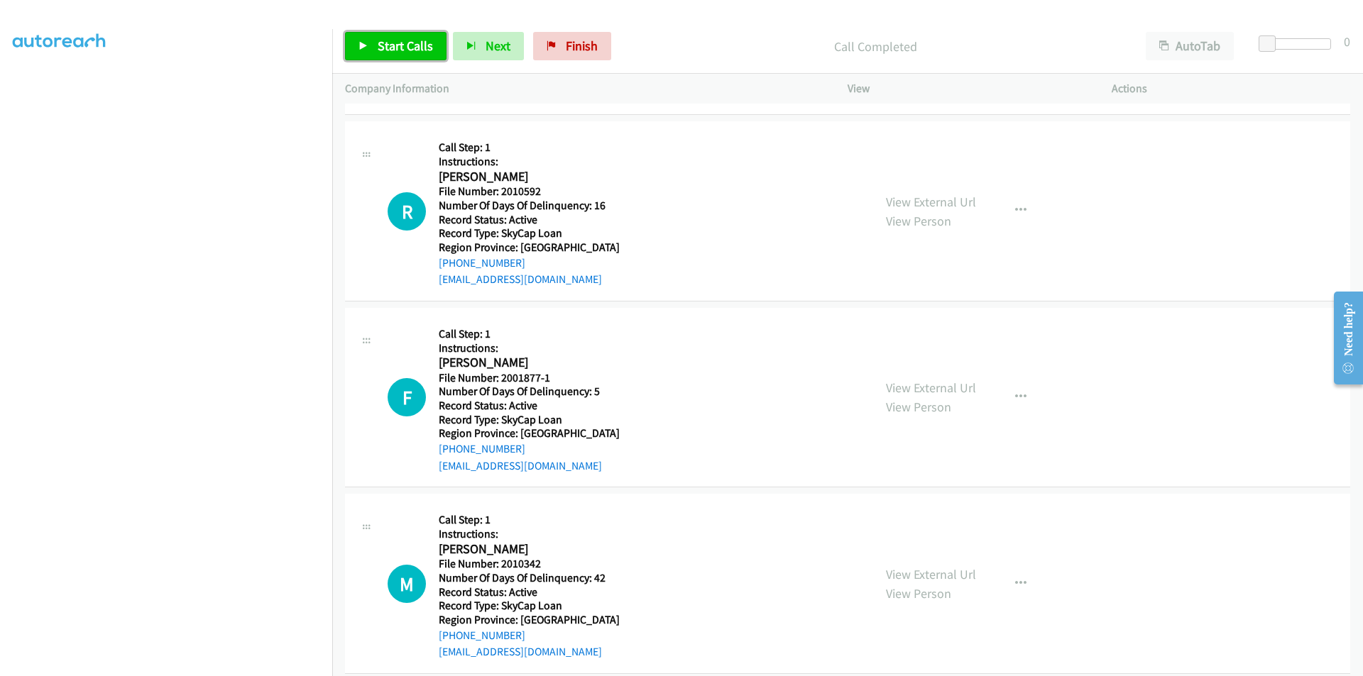
click at [422, 43] on span "Start Calls" at bounding box center [405, 46] width 55 height 16
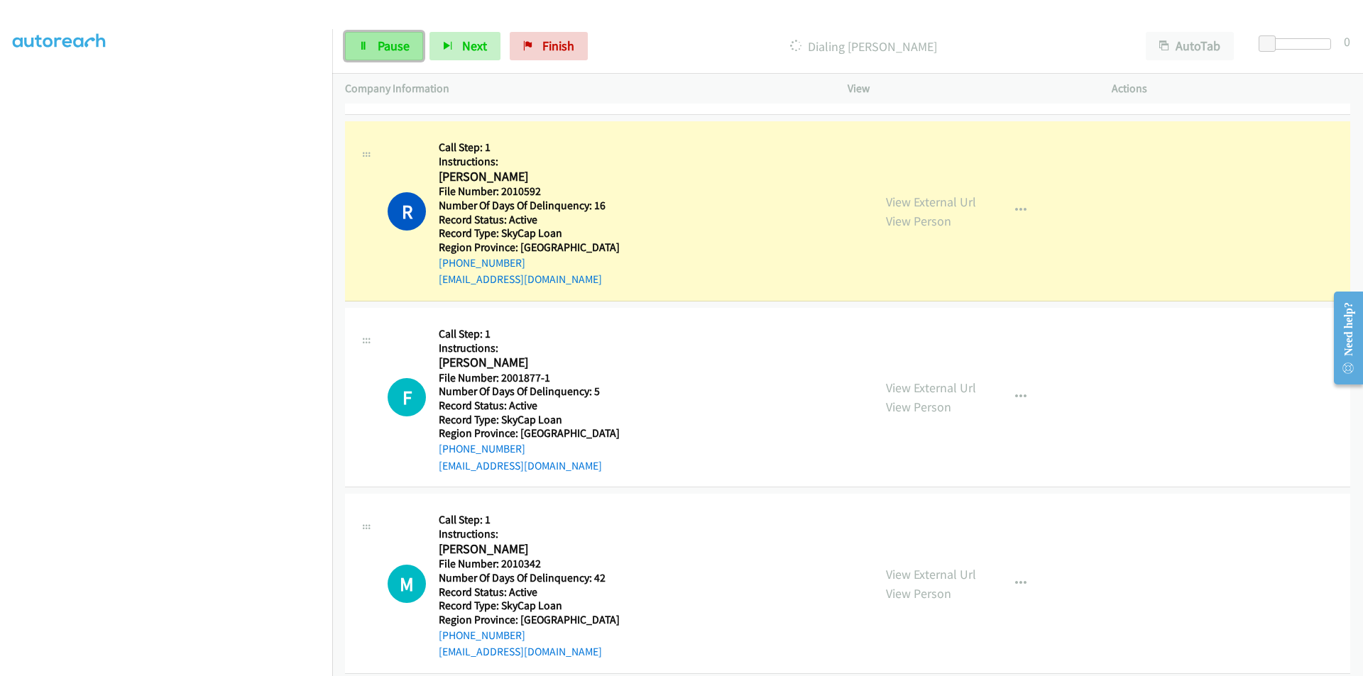
click at [388, 40] on span "Pause" at bounding box center [394, 46] width 32 height 16
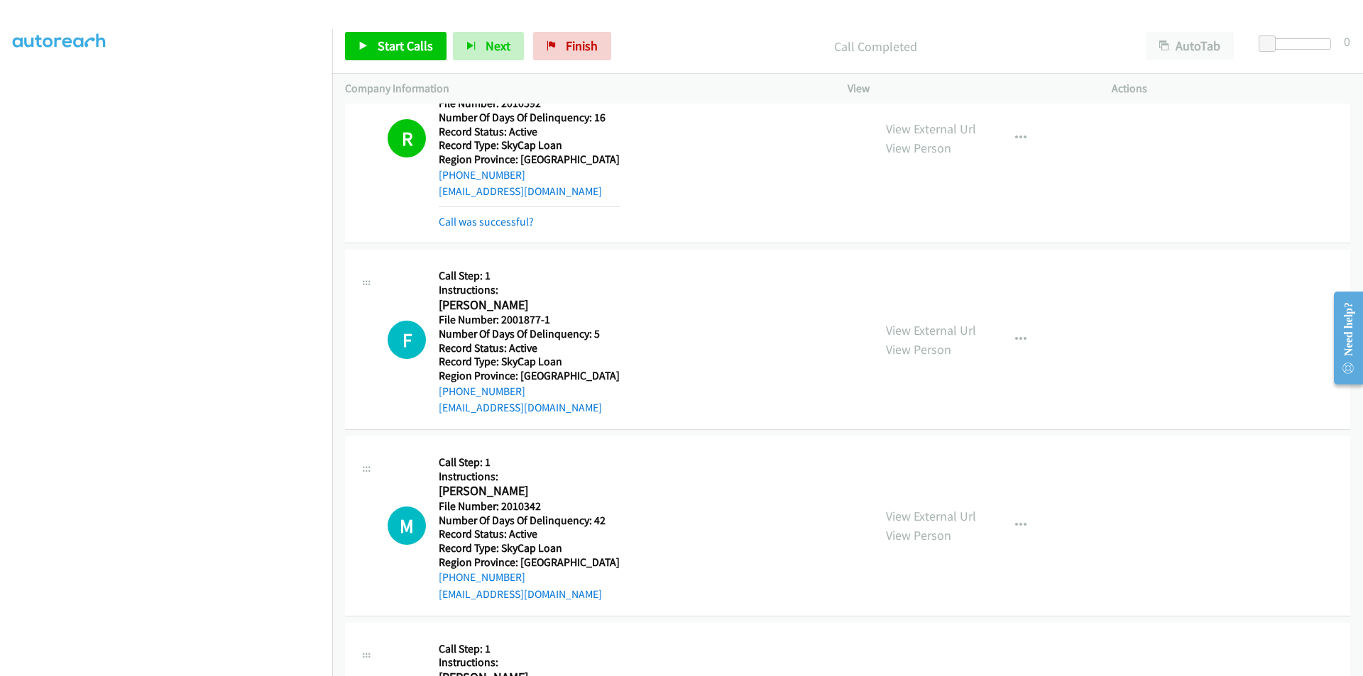
scroll to position [1065, 0]
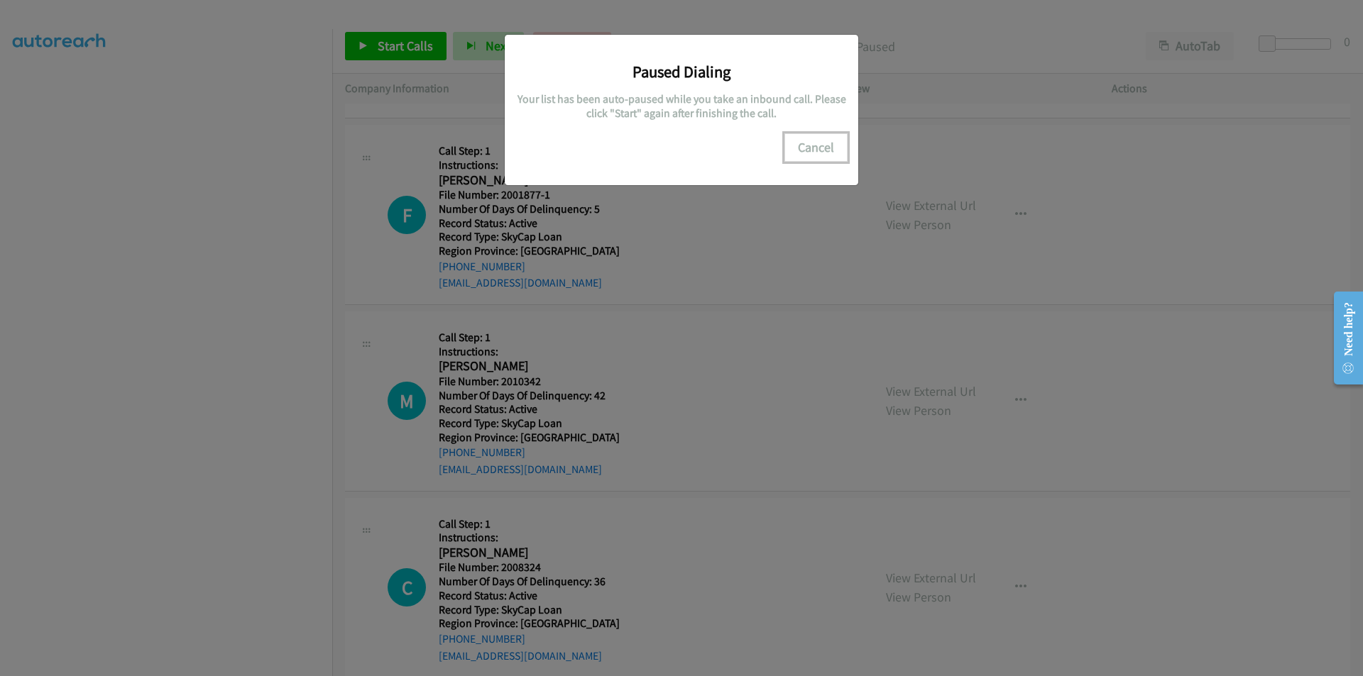
click at [822, 138] on button "Cancel" at bounding box center [815, 147] width 63 height 28
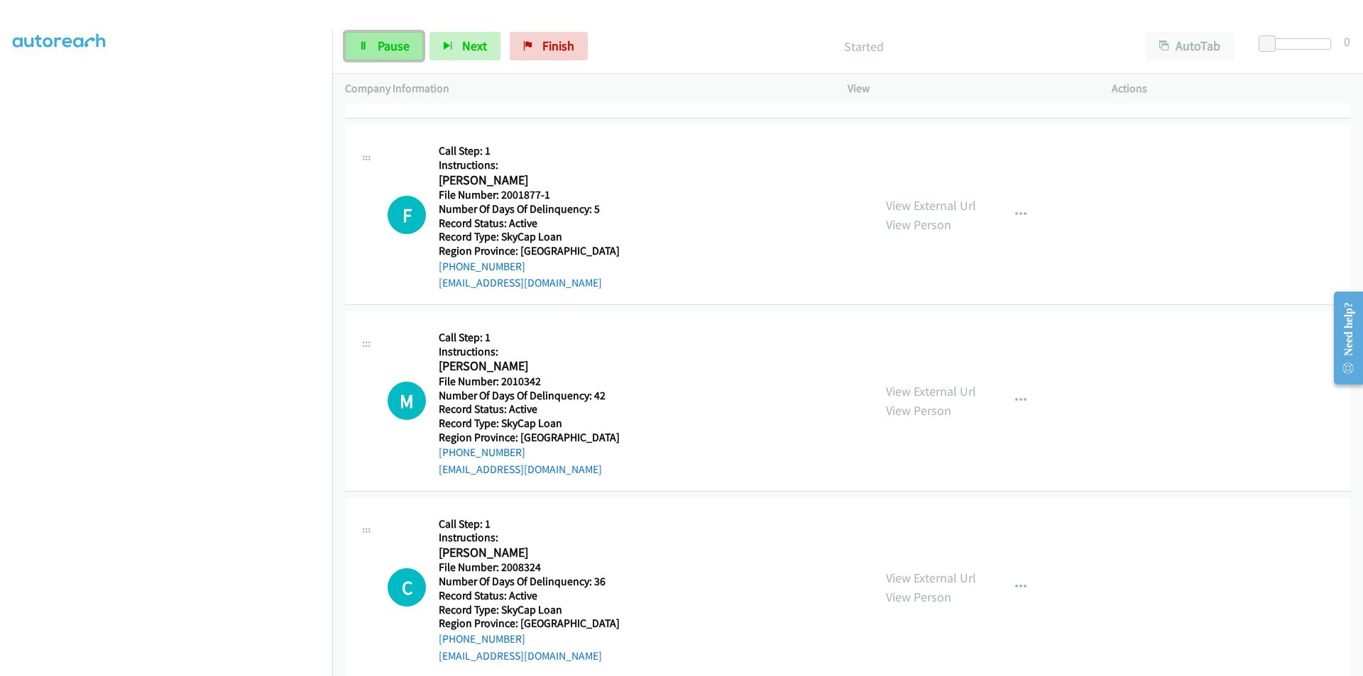
click at [385, 43] on span "Pause" at bounding box center [394, 46] width 32 height 16
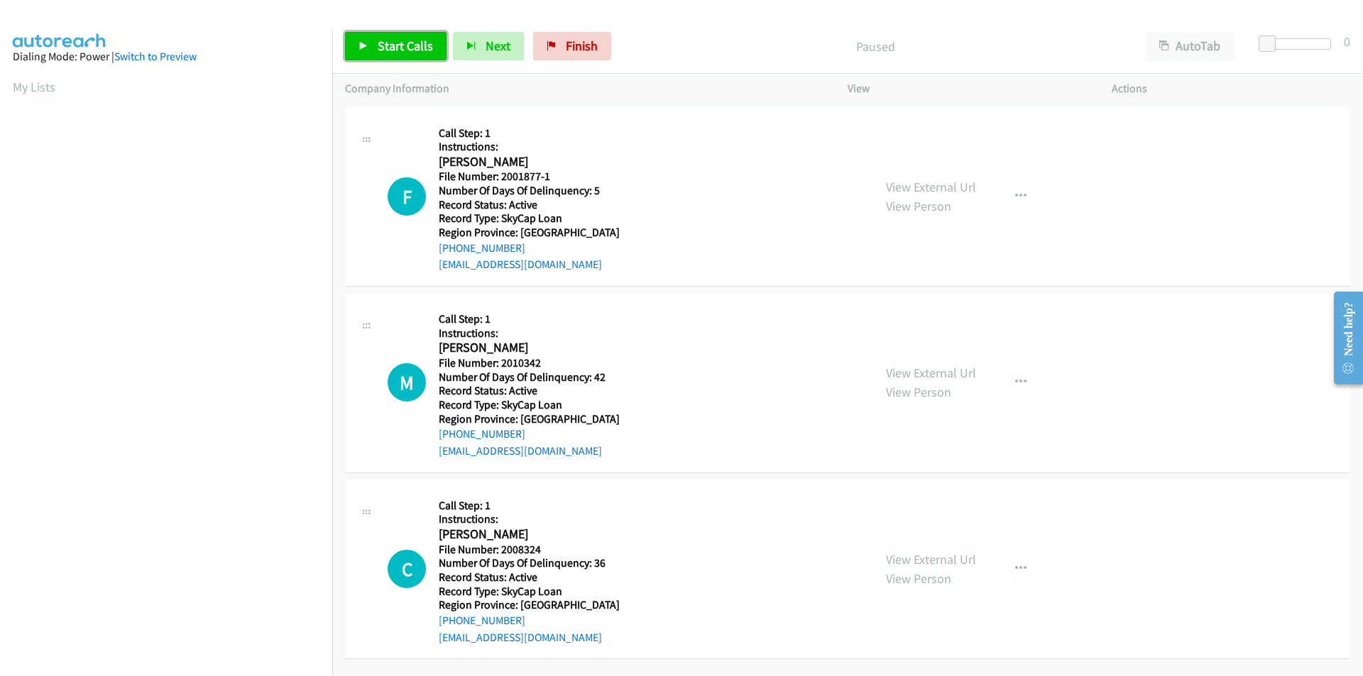
click at [388, 38] on span "Start Calls" at bounding box center [405, 46] width 55 height 16
click at [397, 38] on span "Pause" at bounding box center [394, 46] width 32 height 16
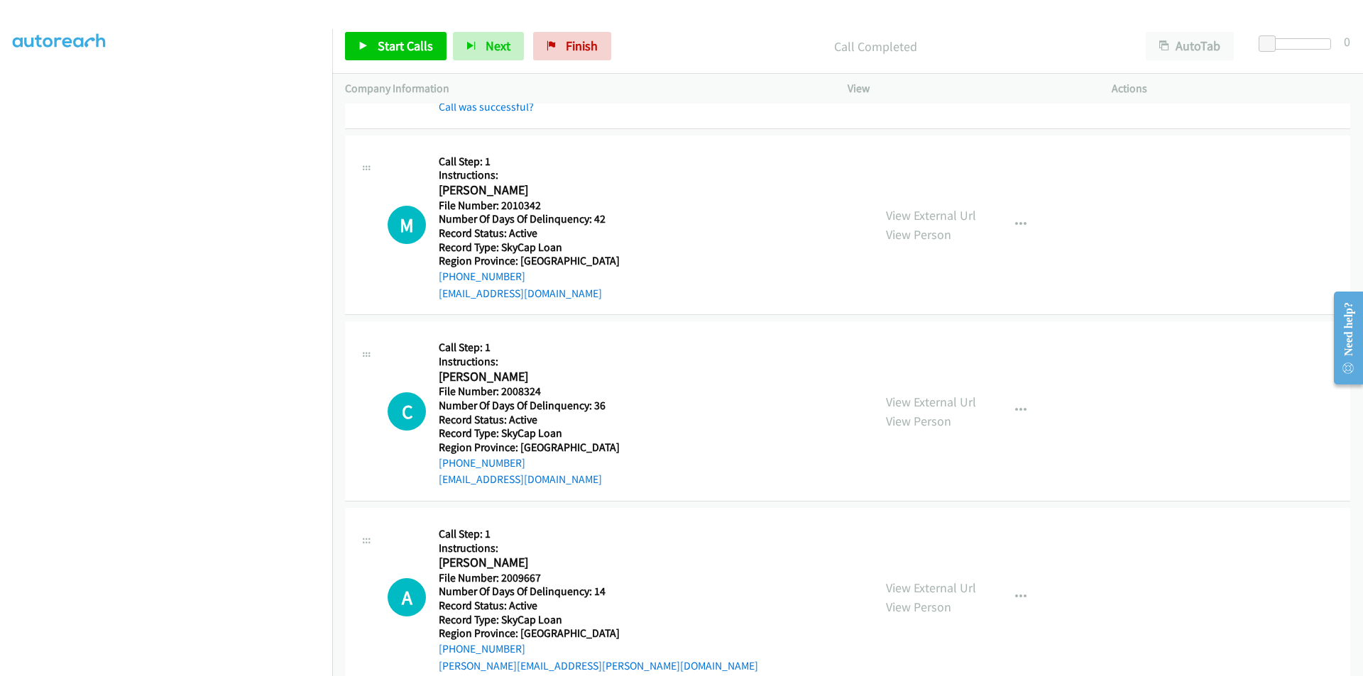
scroll to position [213, 0]
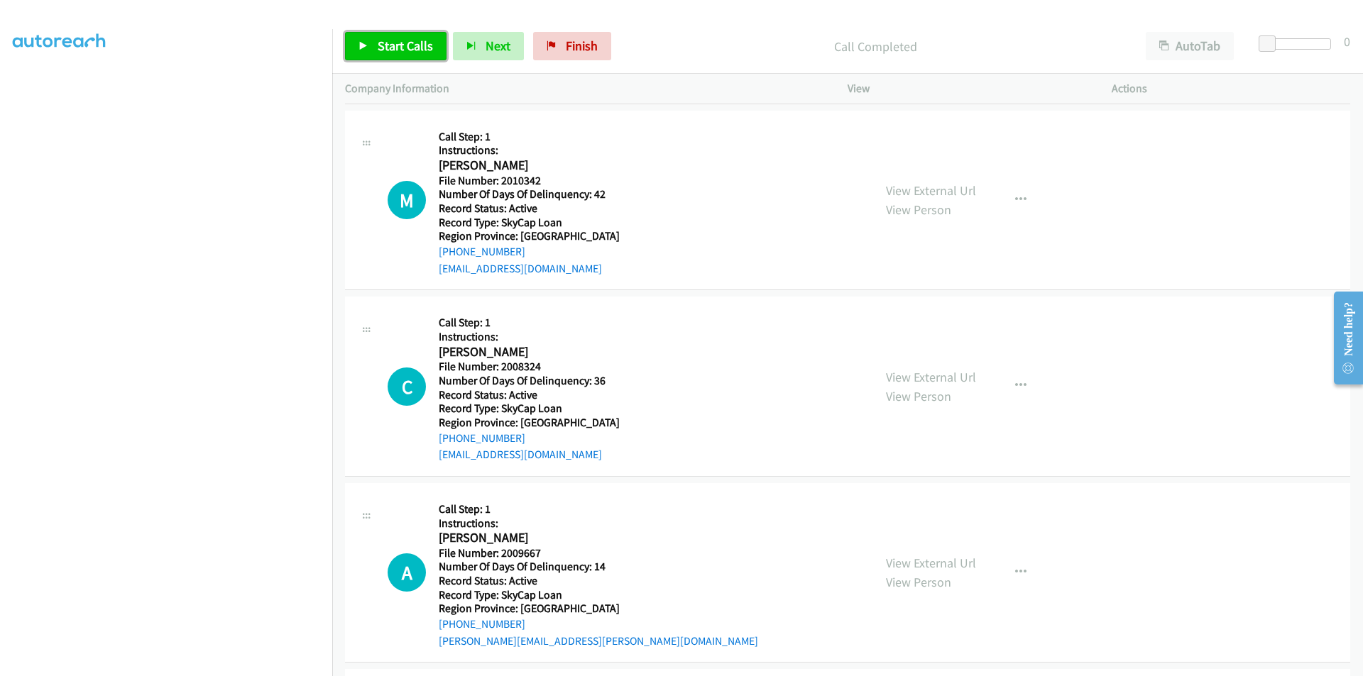
click at [389, 45] on span "Start Calls" at bounding box center [405, 46] width 55 height 16
click at [385, 48] on span "Pause" at bounding box center [394, 46] width 32 height 16
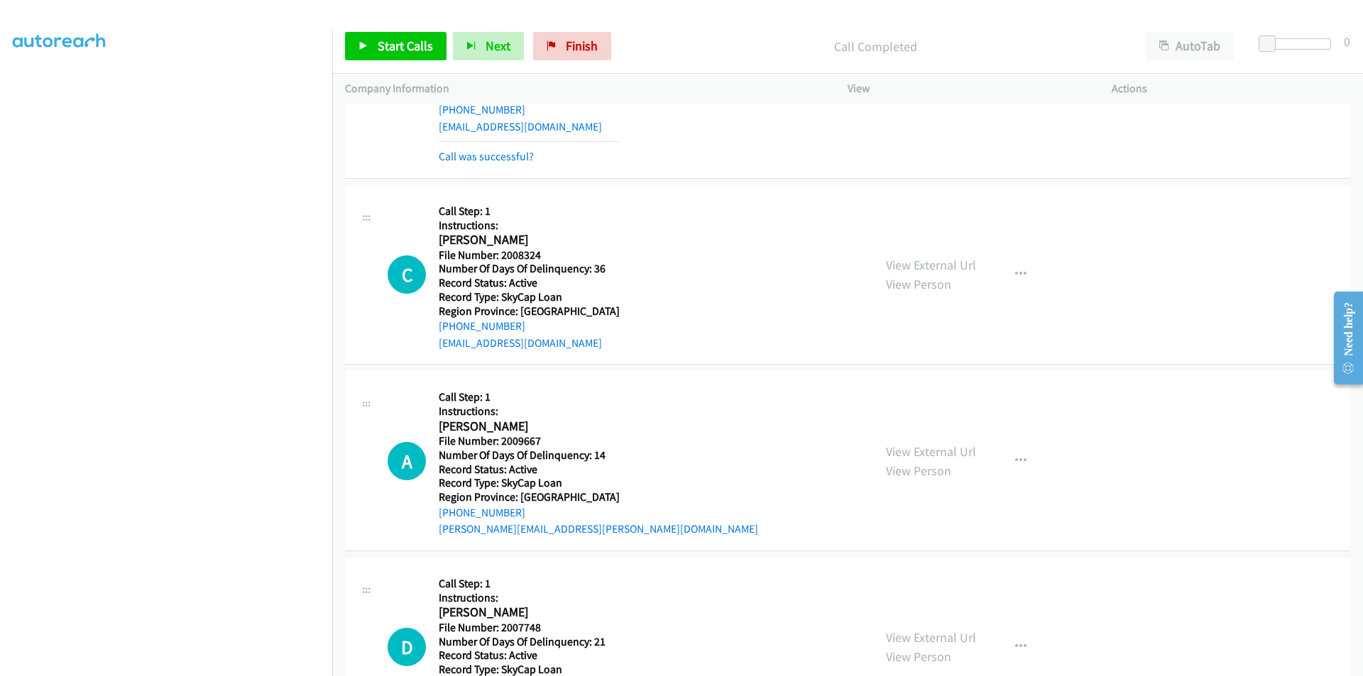
scroll to position [426, 0]
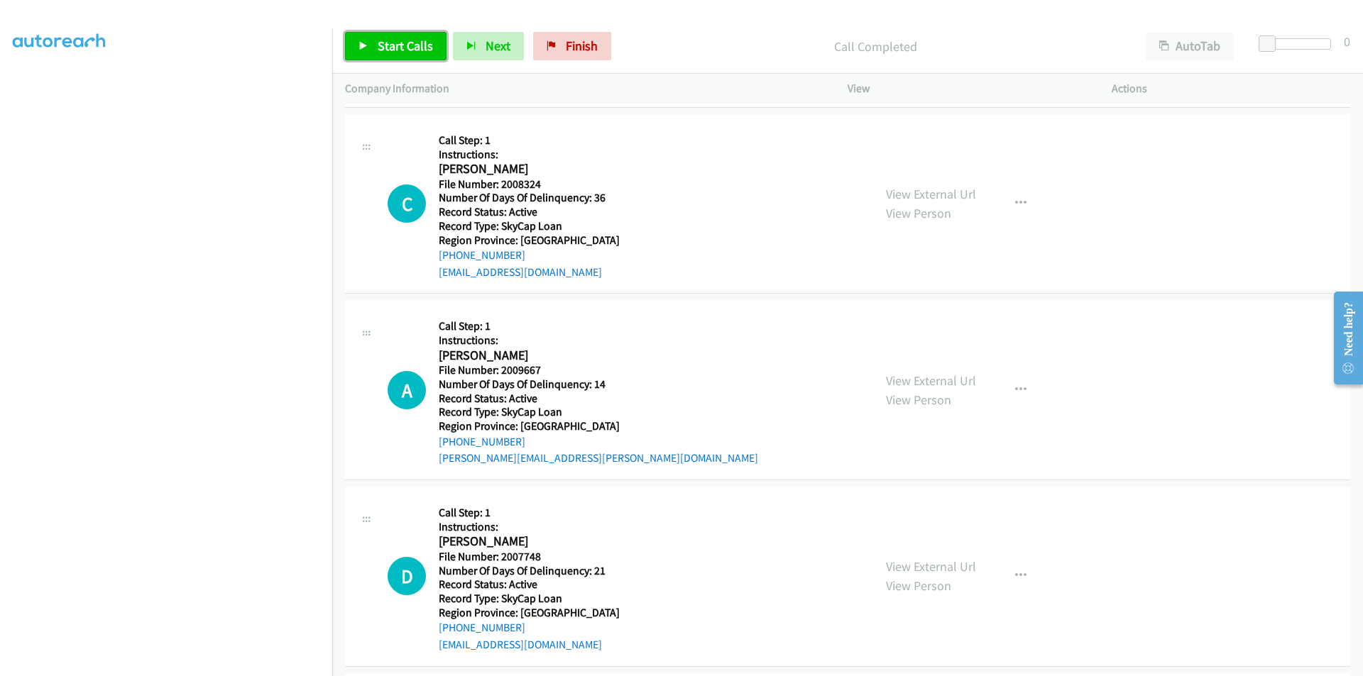
click at [390, 38] on span "Start Calls" at bounding box center [405, 46] width 55 height 16
click at [390, 42] on span "Pause" at bounding box center [394, 46] width 32 height 16
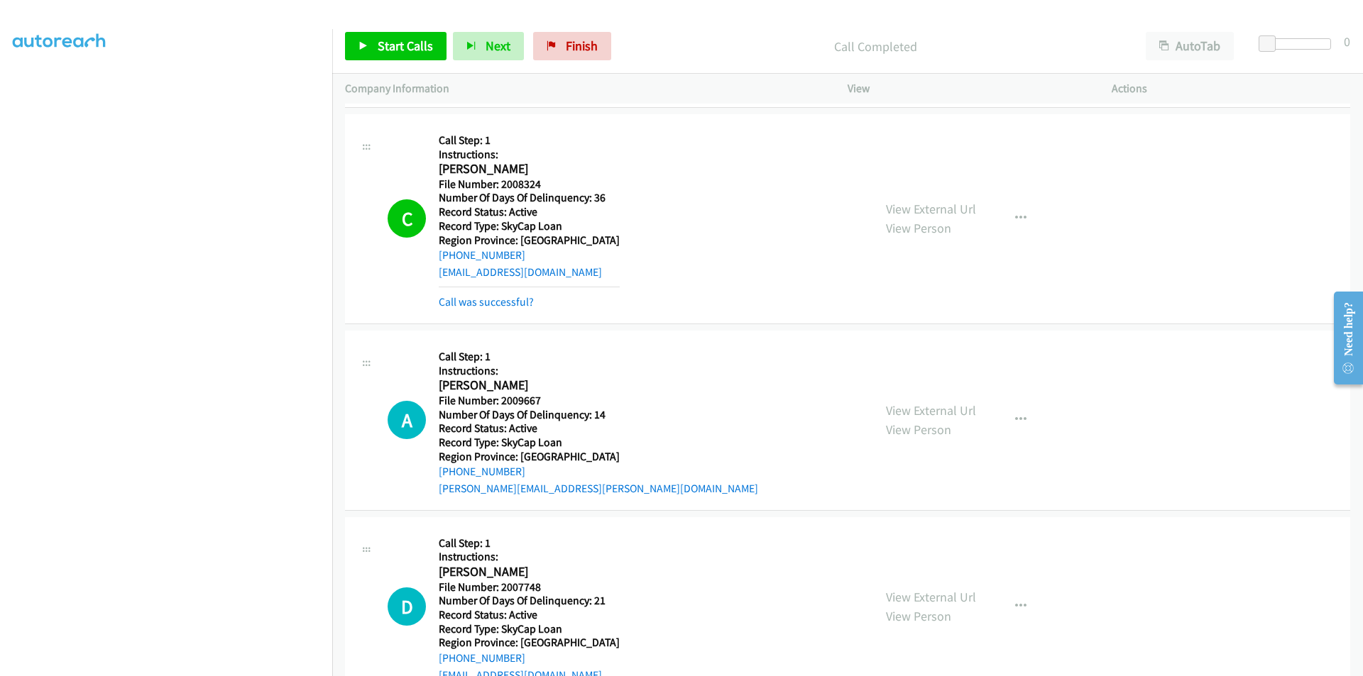
scroll to position [568, 0]
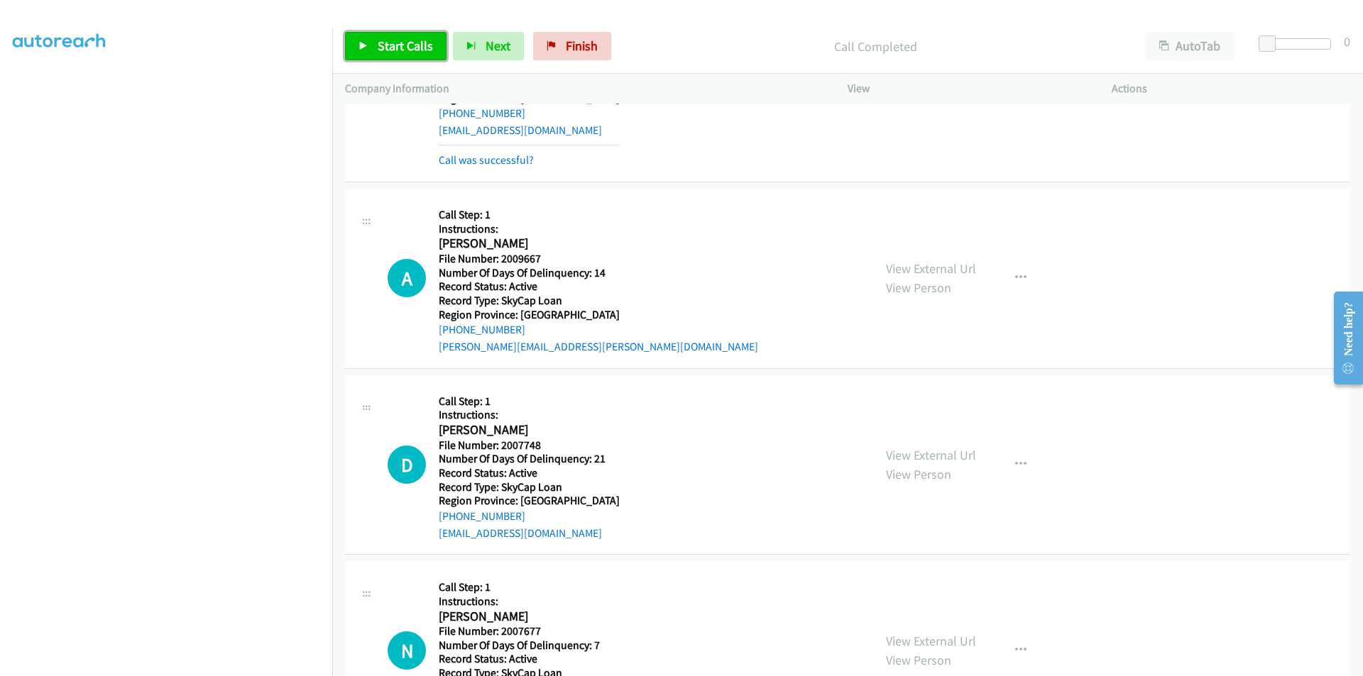
click at [402, 47] on span "Start Calls" at bounding box center [405, 46] width 55 height 16
click at [402, 45] on span "Pause" at bounding box center [394, 46] width 32 height 16
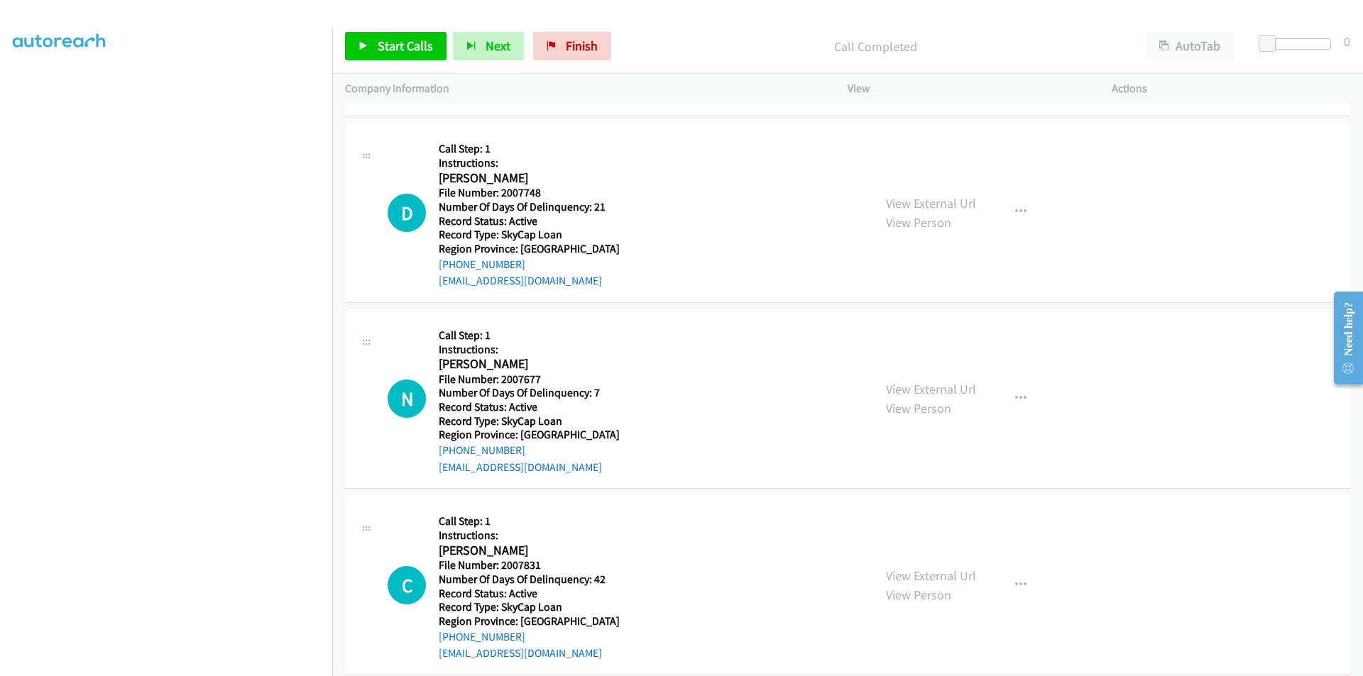
scroll to position [852, 0]
drag, startPoint x: 576, startPoint y: 43, endPoint x: 900, endPoint y: 34, distance: 324.5
click at [576, 43] on span "Finish" at bounding box center [582, 46] width 32 height 16
